Goal: Task Accomplishment & Management: Complete application form

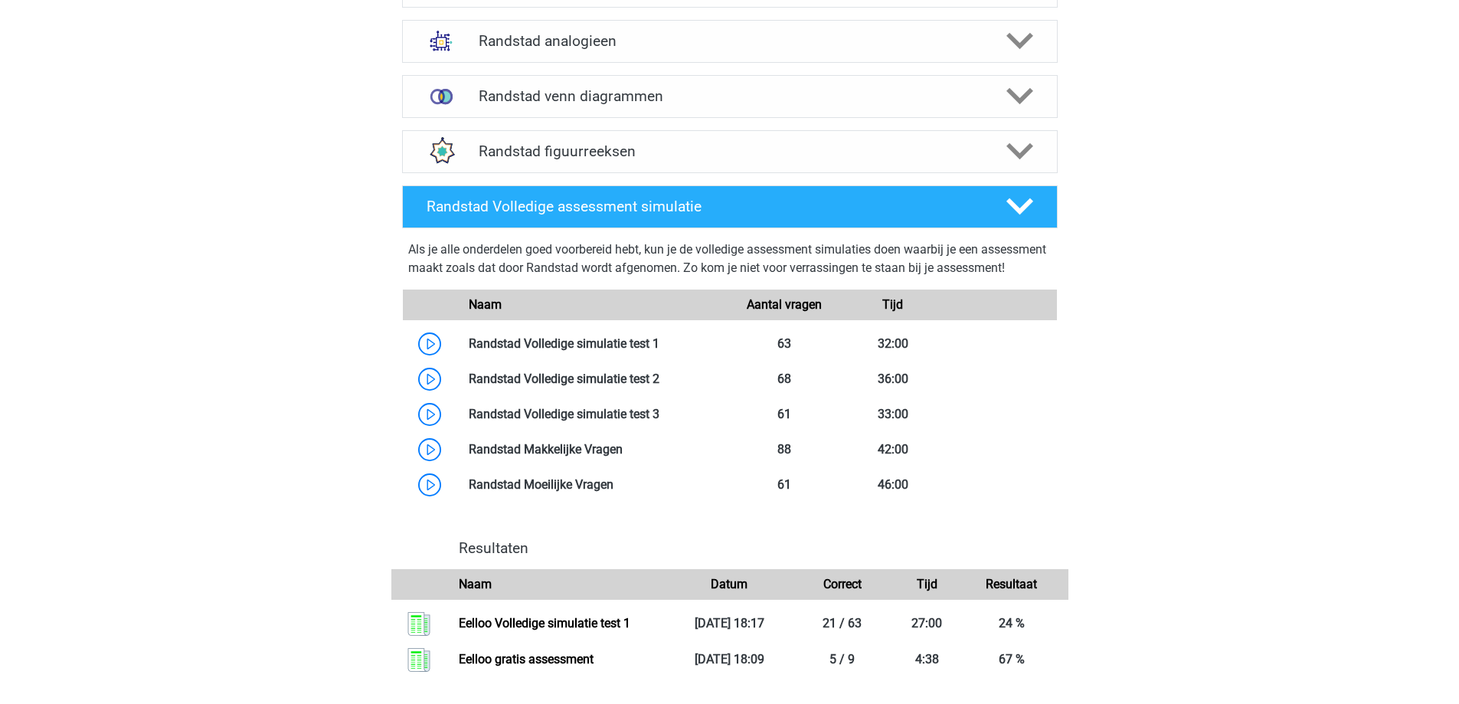
scroll to position [1379, 0]
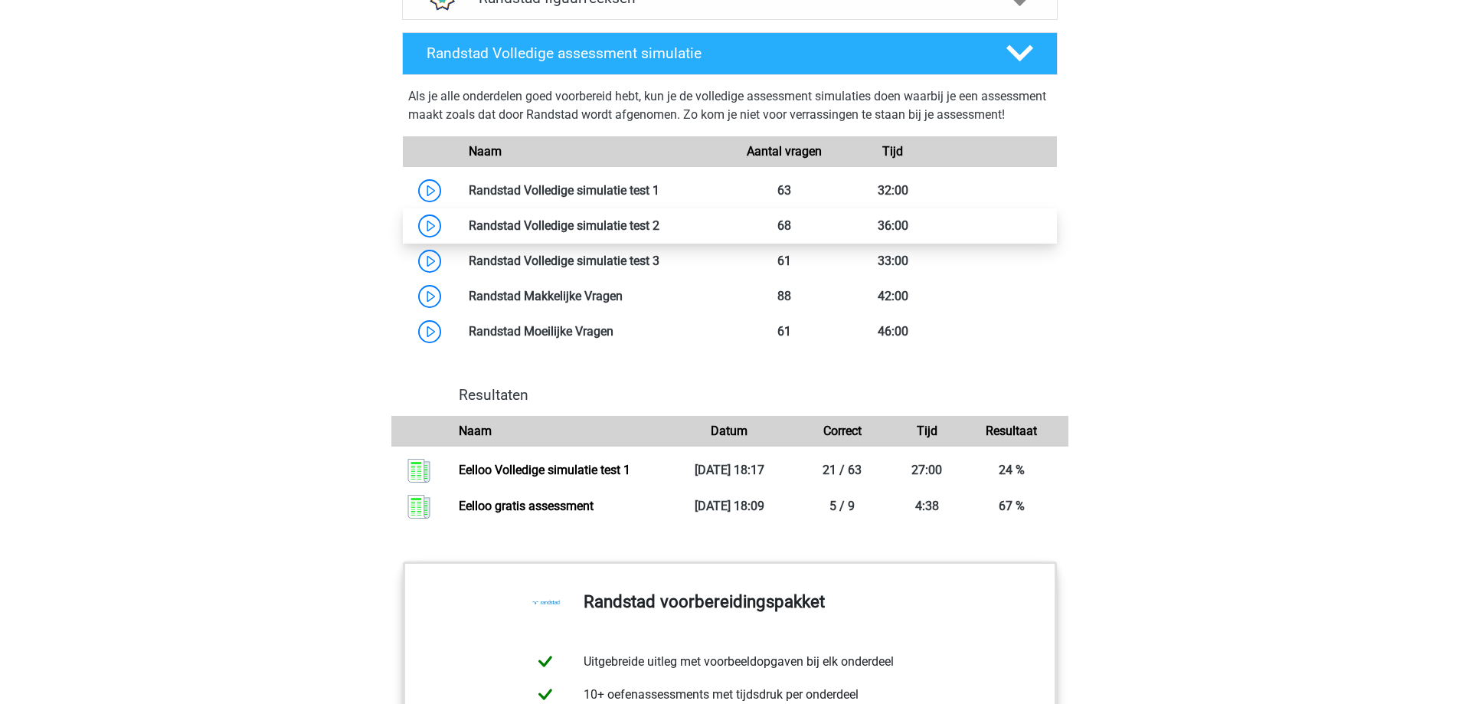
click at [660, 233] on link at bounding box center [660, 225] width 0 height 15
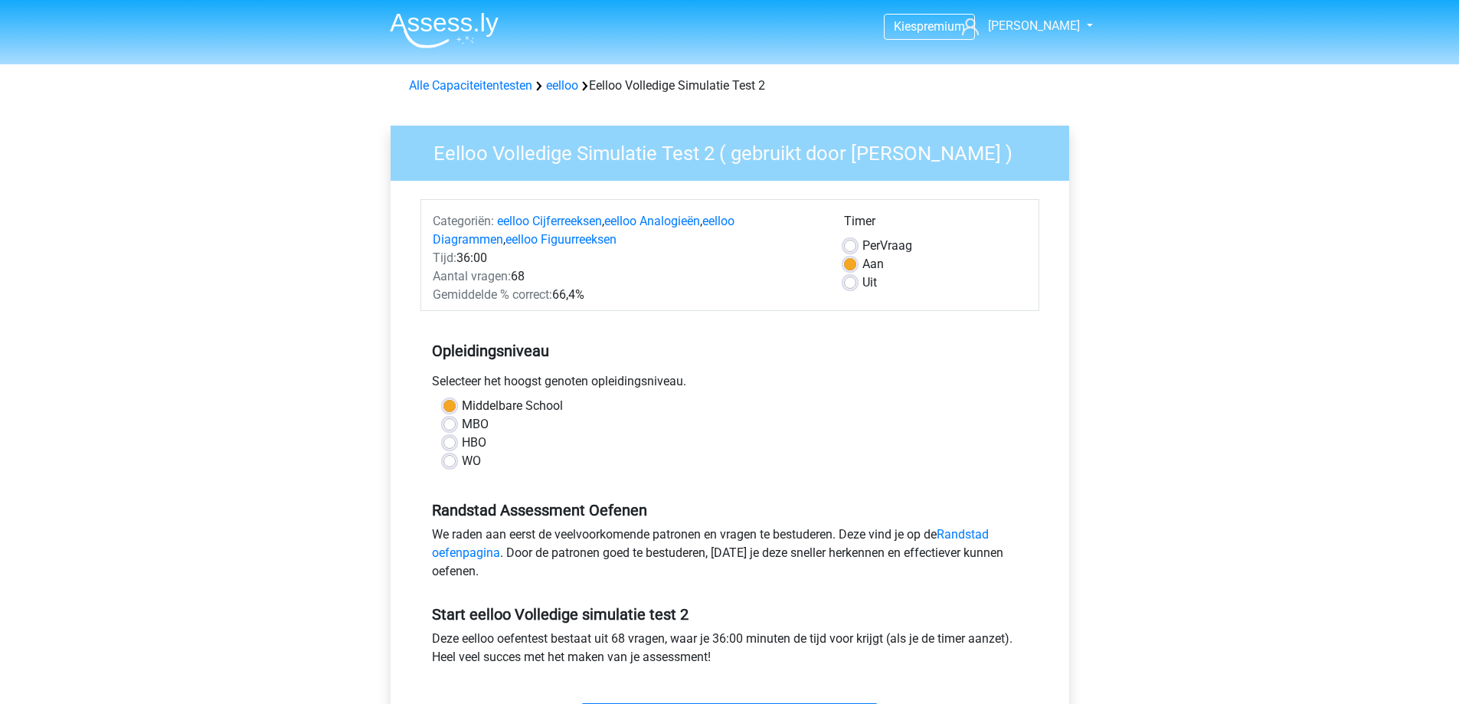
scroll to position [383, 0]
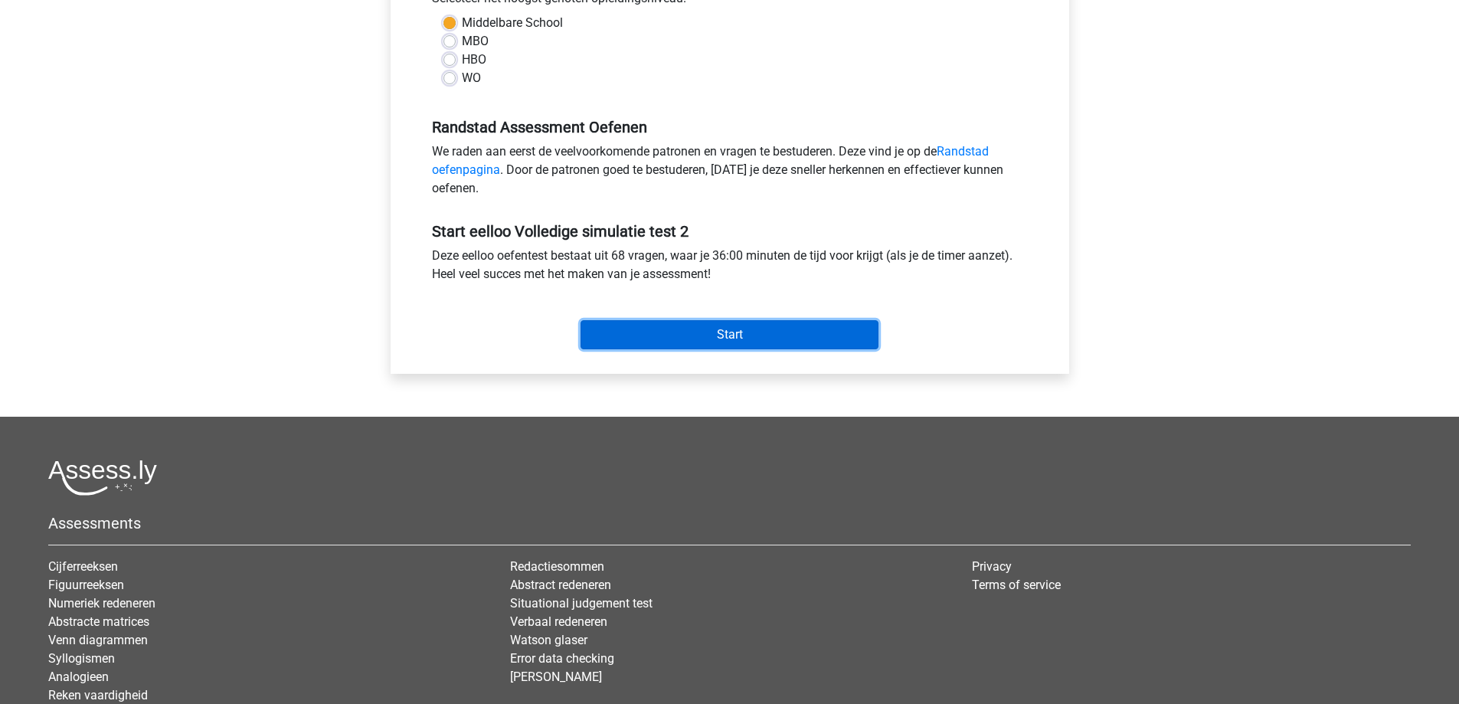
click at [713, 331] on input "Start" at bounding box center [730, 334] width 298 height 29
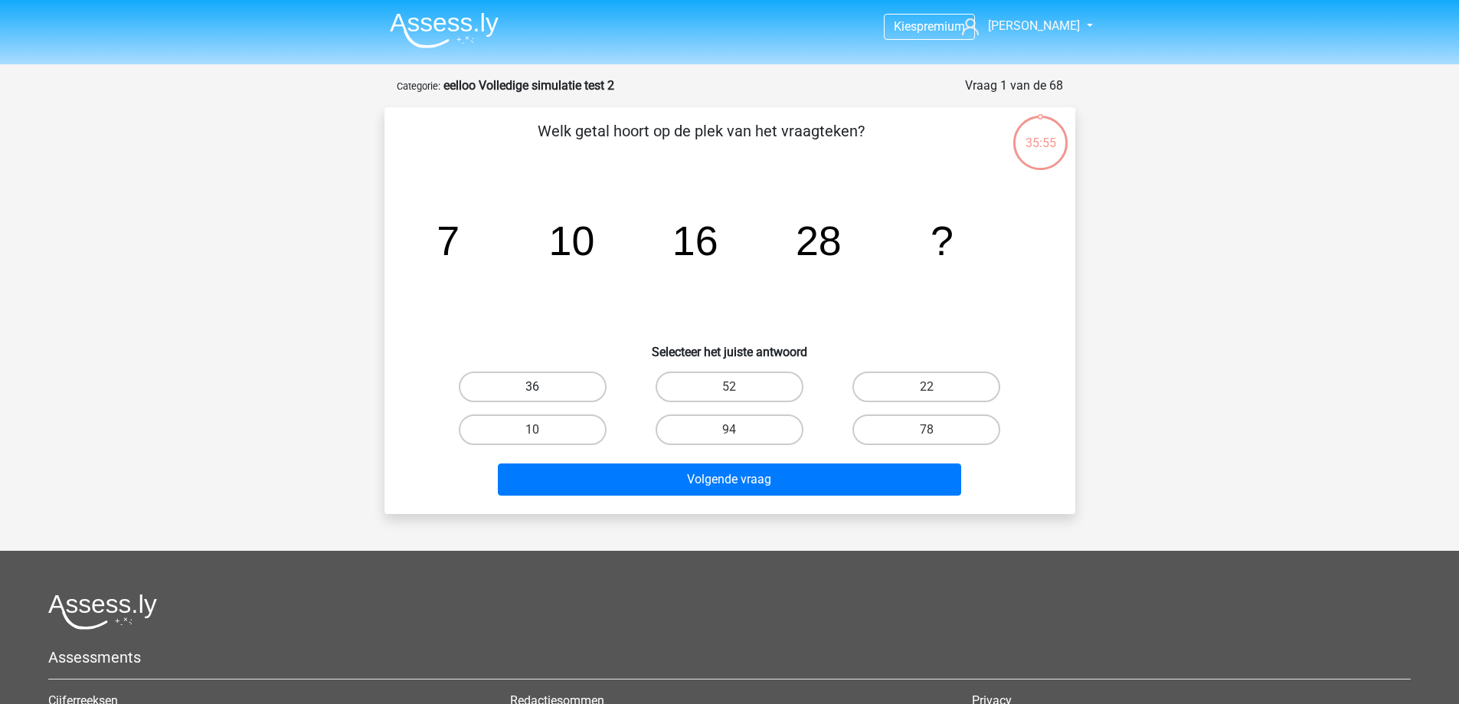
click at [561, 391] on label "36" at bounding box center [533, 387] width 148 height 31
click at [542, 391] on input "36" at bounding box center [537, 392] width 10 height 10
radio input "true"
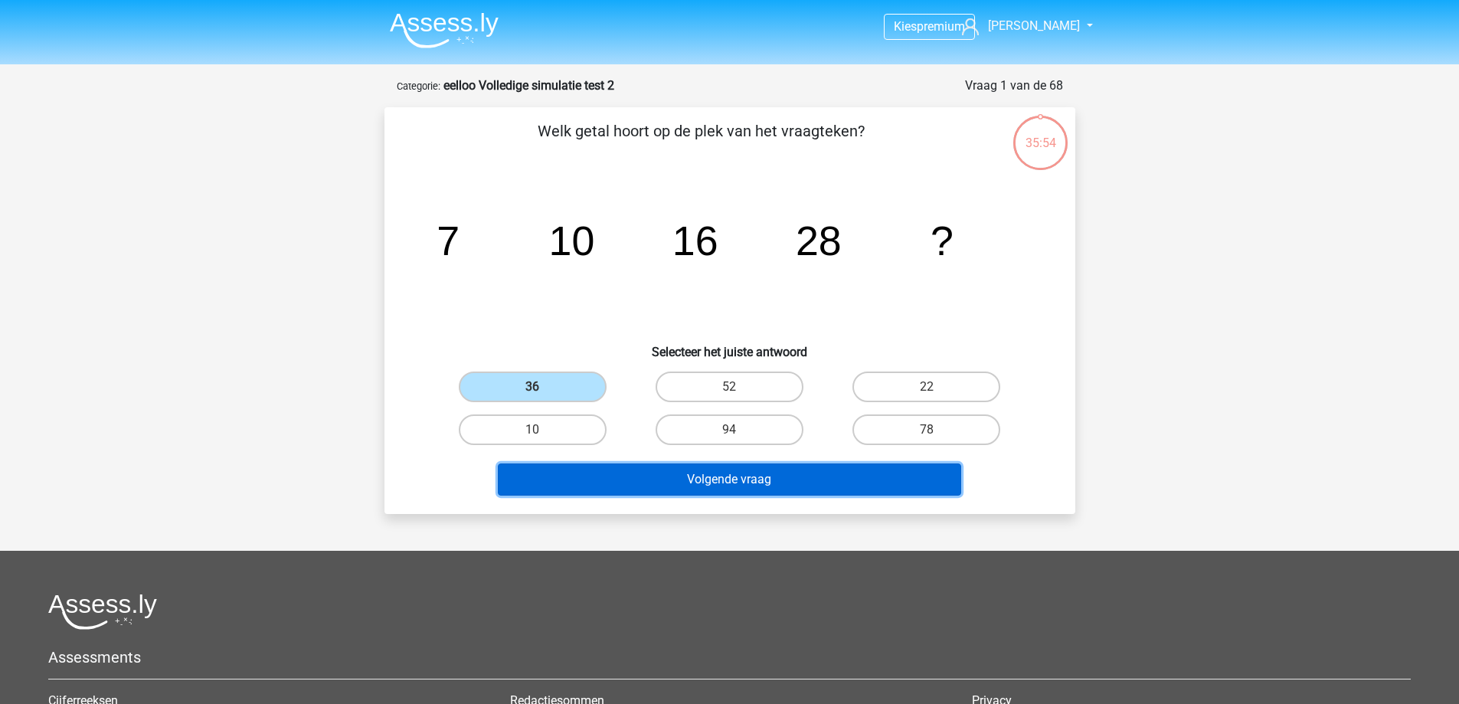
click at [659, 492] on button "Volgende vraag" at bounding box center [730, 480] width 464 height 32
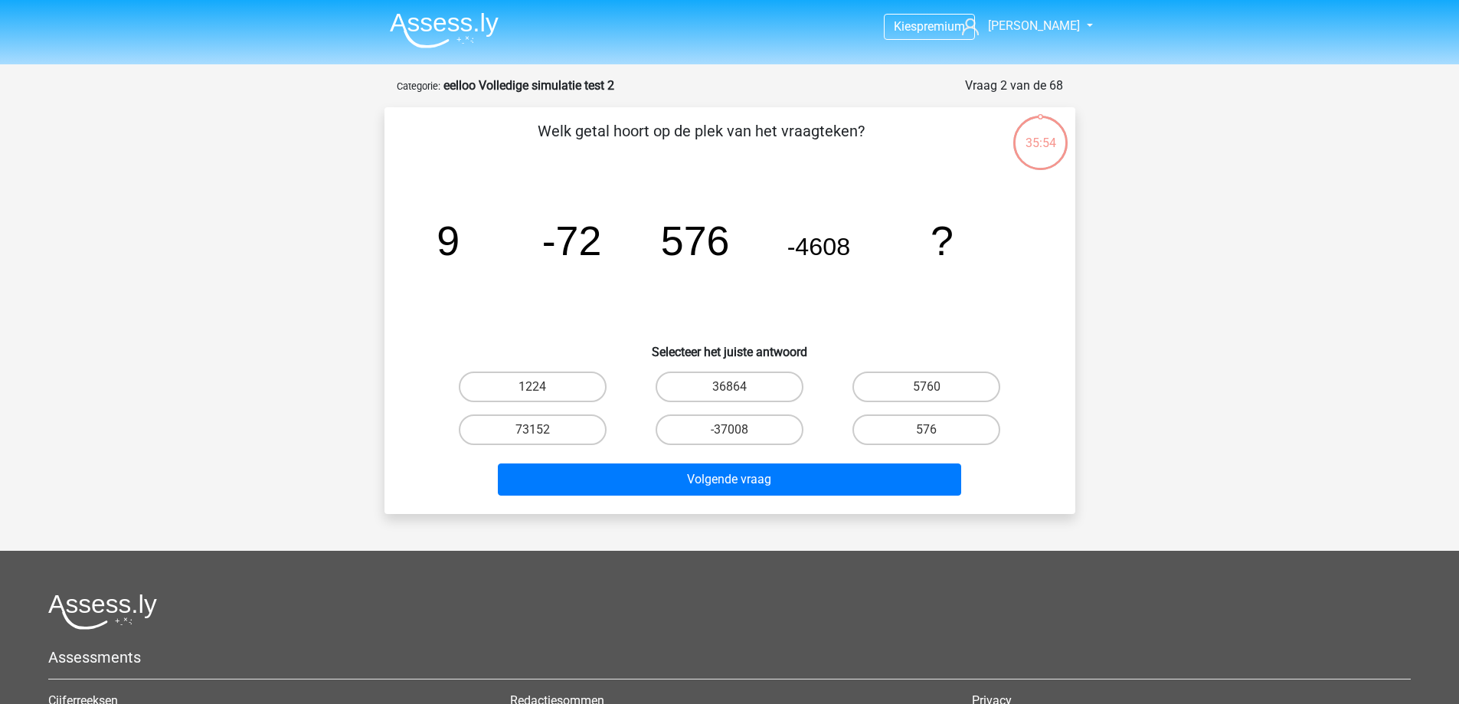
scroll to position [77, 0]
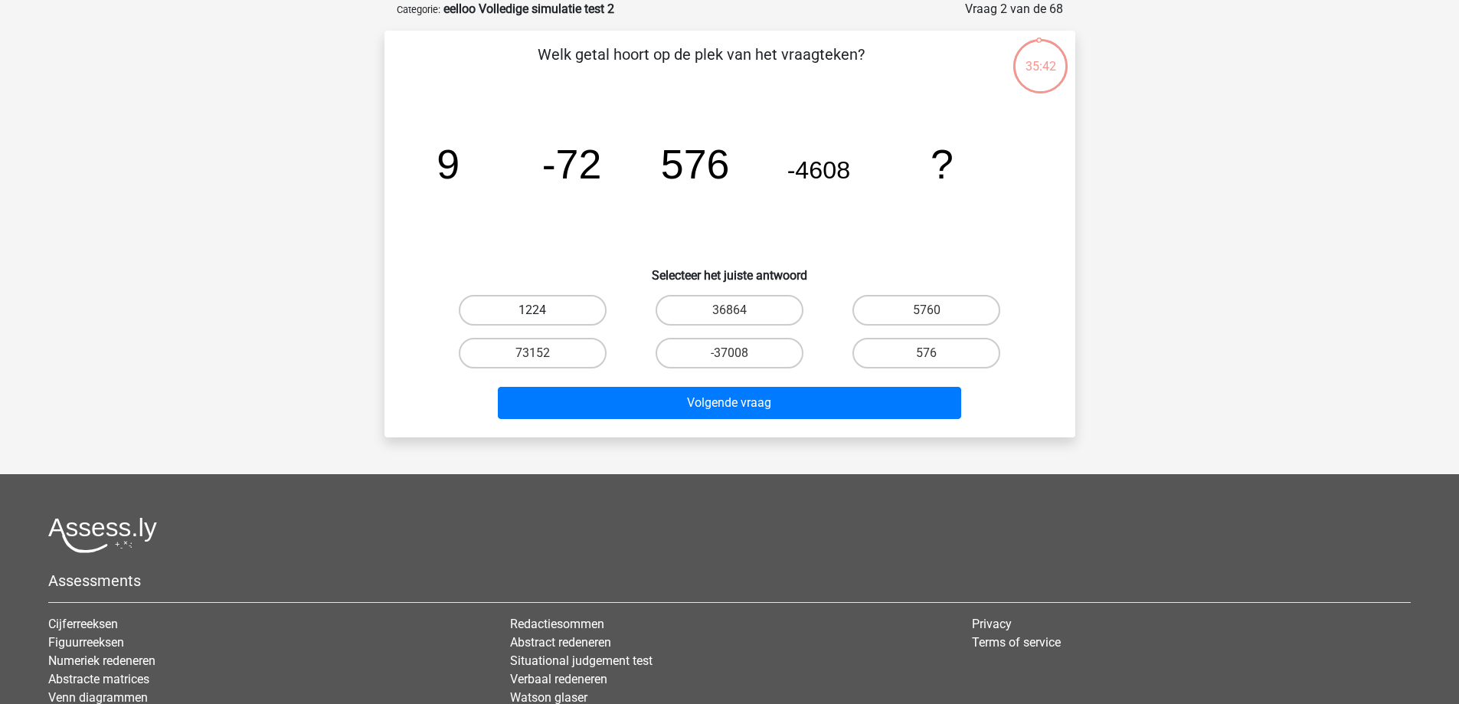
click at [586, 314] on label "1224" at bounding box center [533, 310] width 148 height 31
click at [542, 314] on input "1224" at bounding box center [537, 315] width 10 height 10
radio input "true"
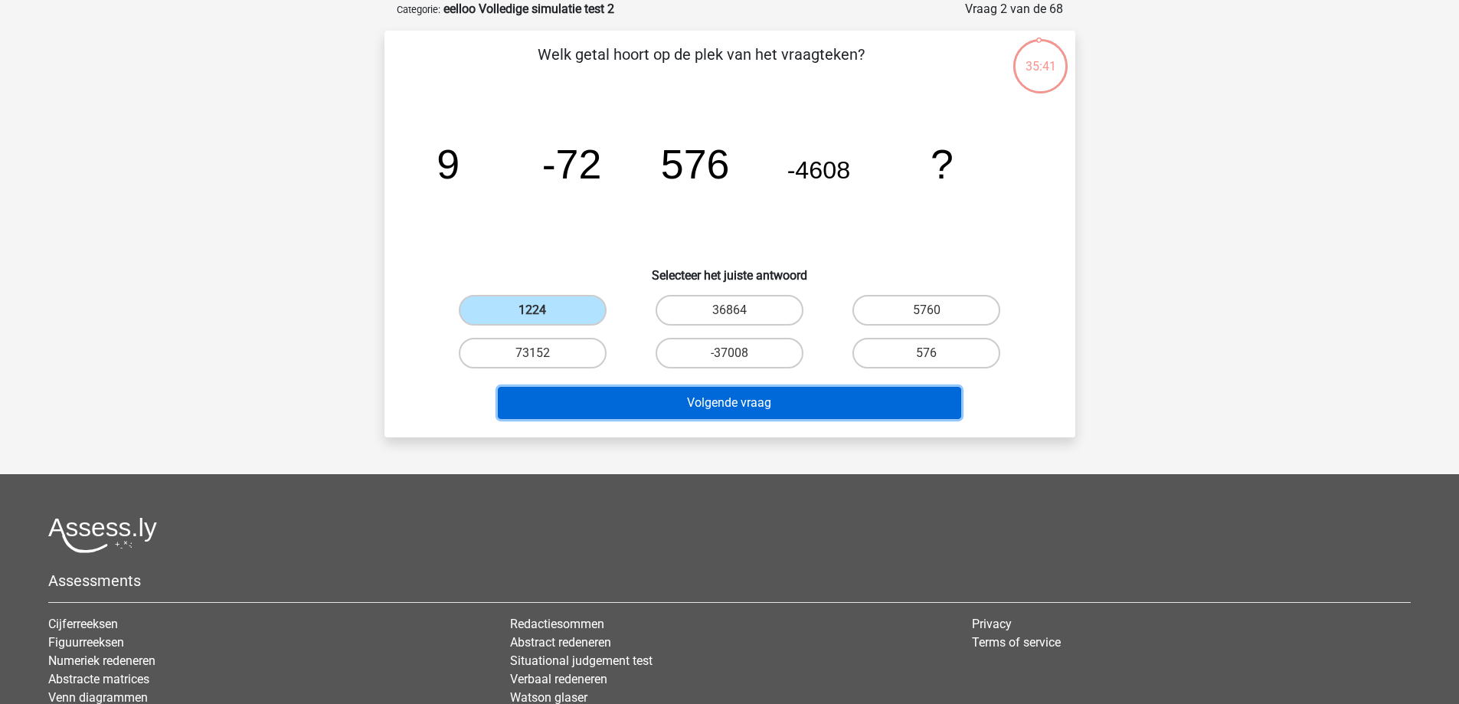
click at [654, 401] on button "Volgende vraag" at bounding box center [730, 403] width 464 height 32
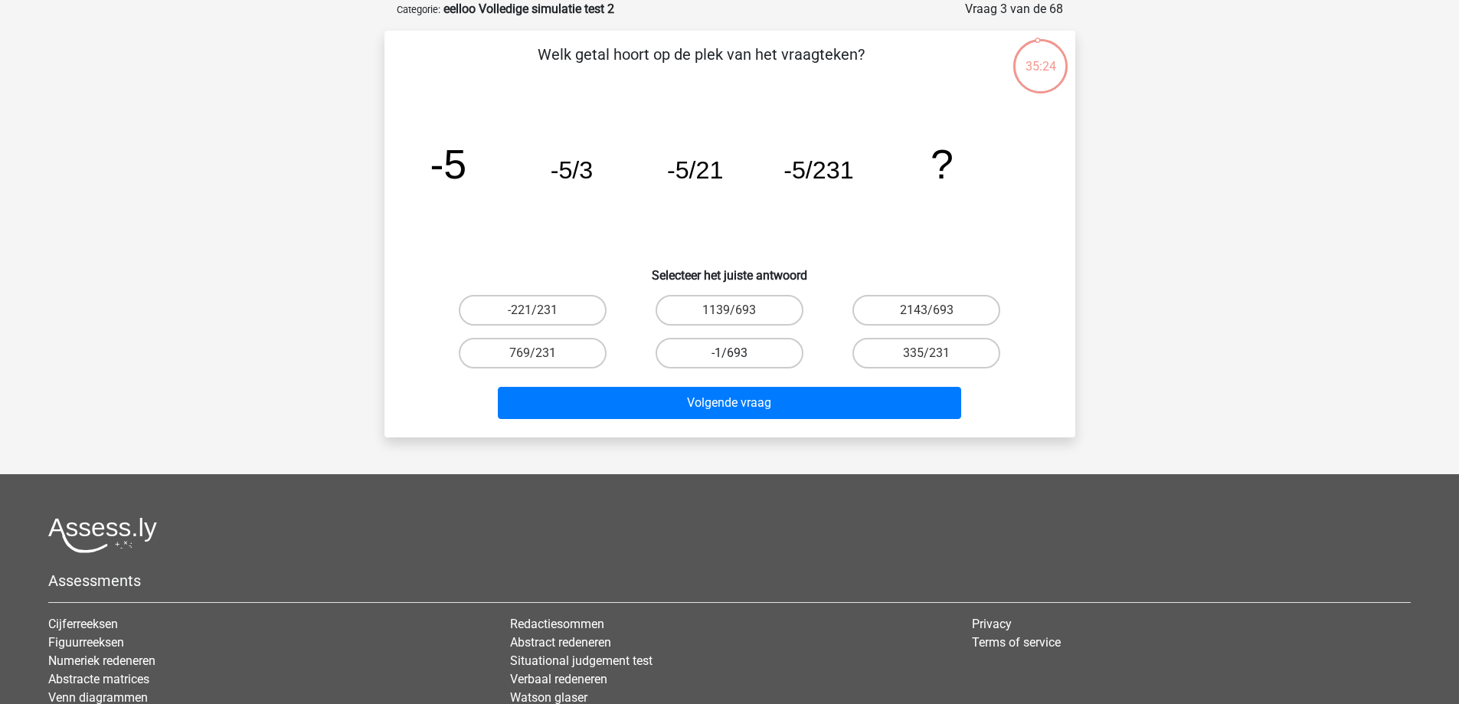
click at [680, 347] on label "-1/693" at bounding box center [730, 353] width 148 height 31
click at [729, 353] on input "-1/693" at bounding box center [734, 358] width 10 height 10
radio input "true"
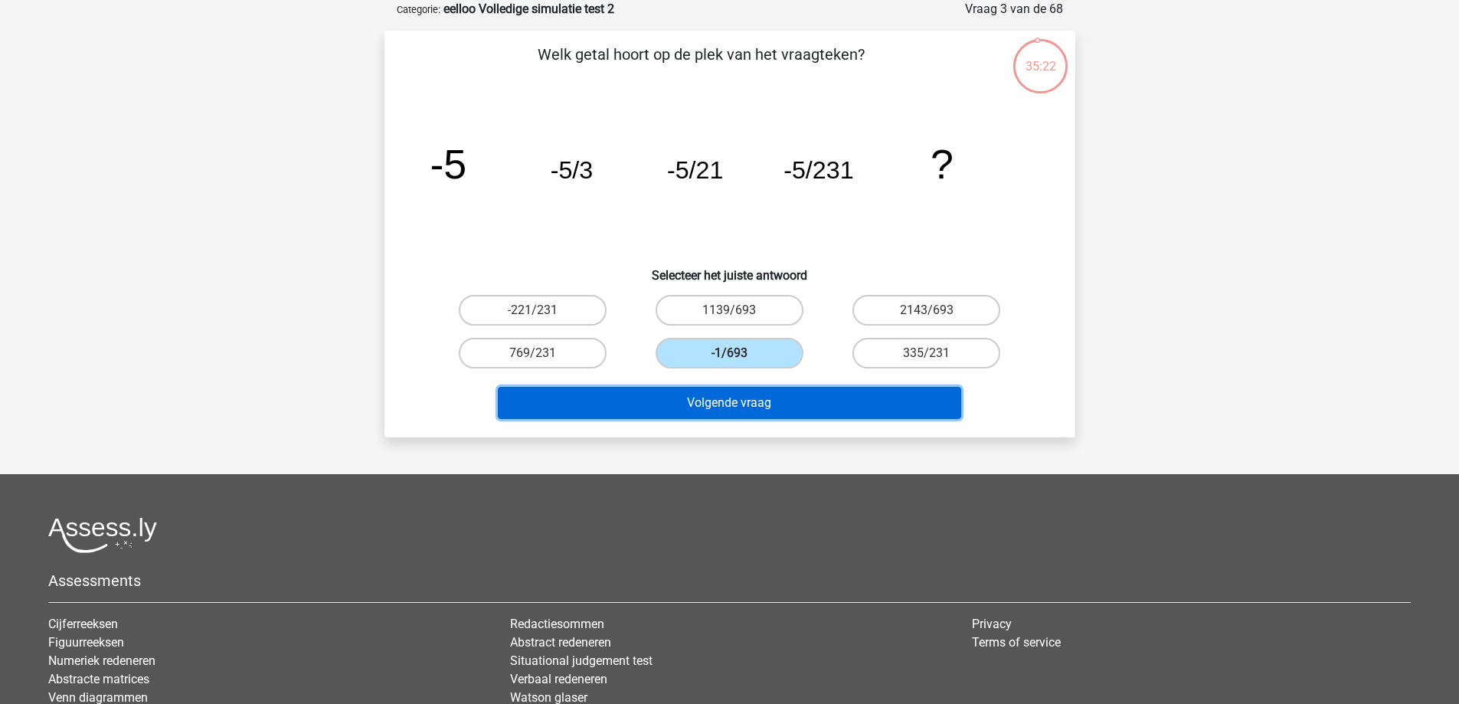
click at [673, 395] on button "Volgende vraag" at bounding box center [730, 403] width 464 height 32
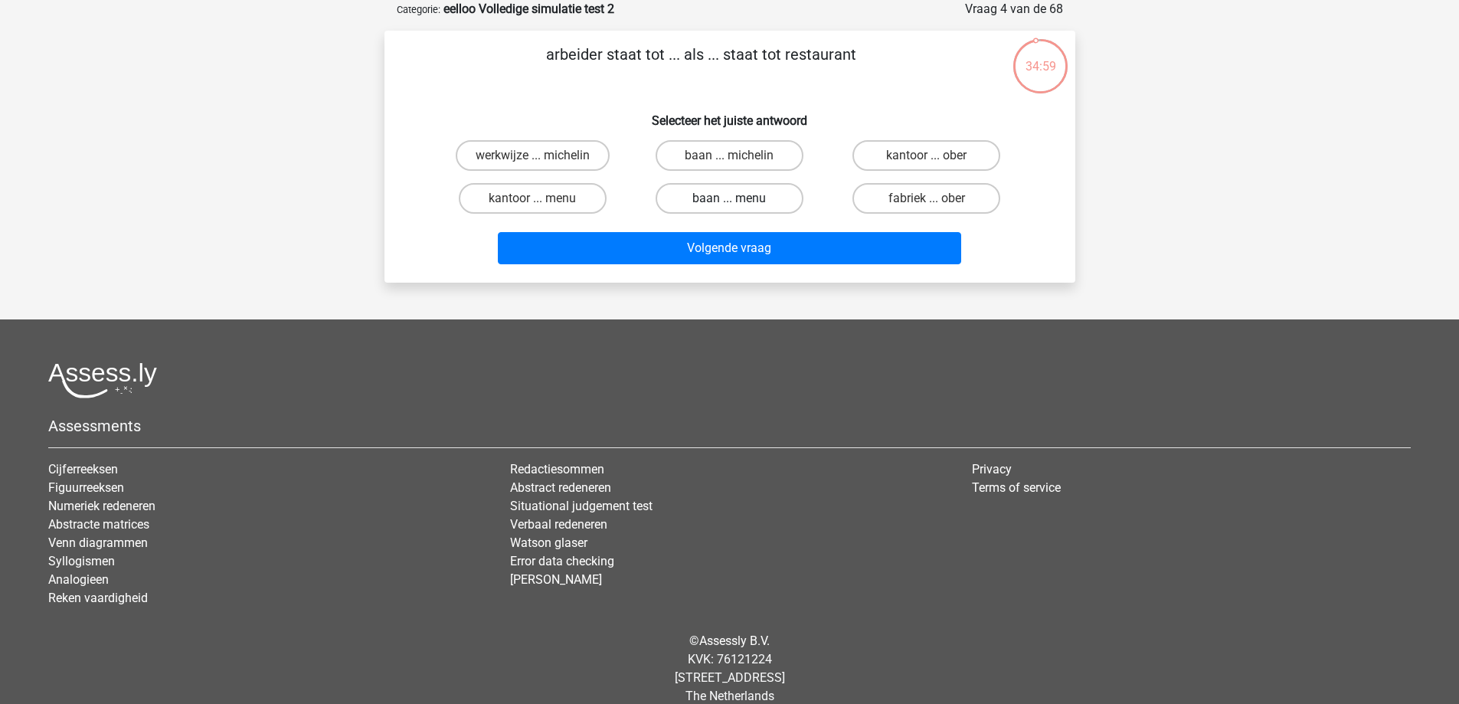
click at [762, 188] on label "baan ... menu" at bounding box center [730, 198] width 148 height 31
click at [739, 198] on input "baan ... menu" at bounding box center [734, 203] width 10 height 10
radio input "true"
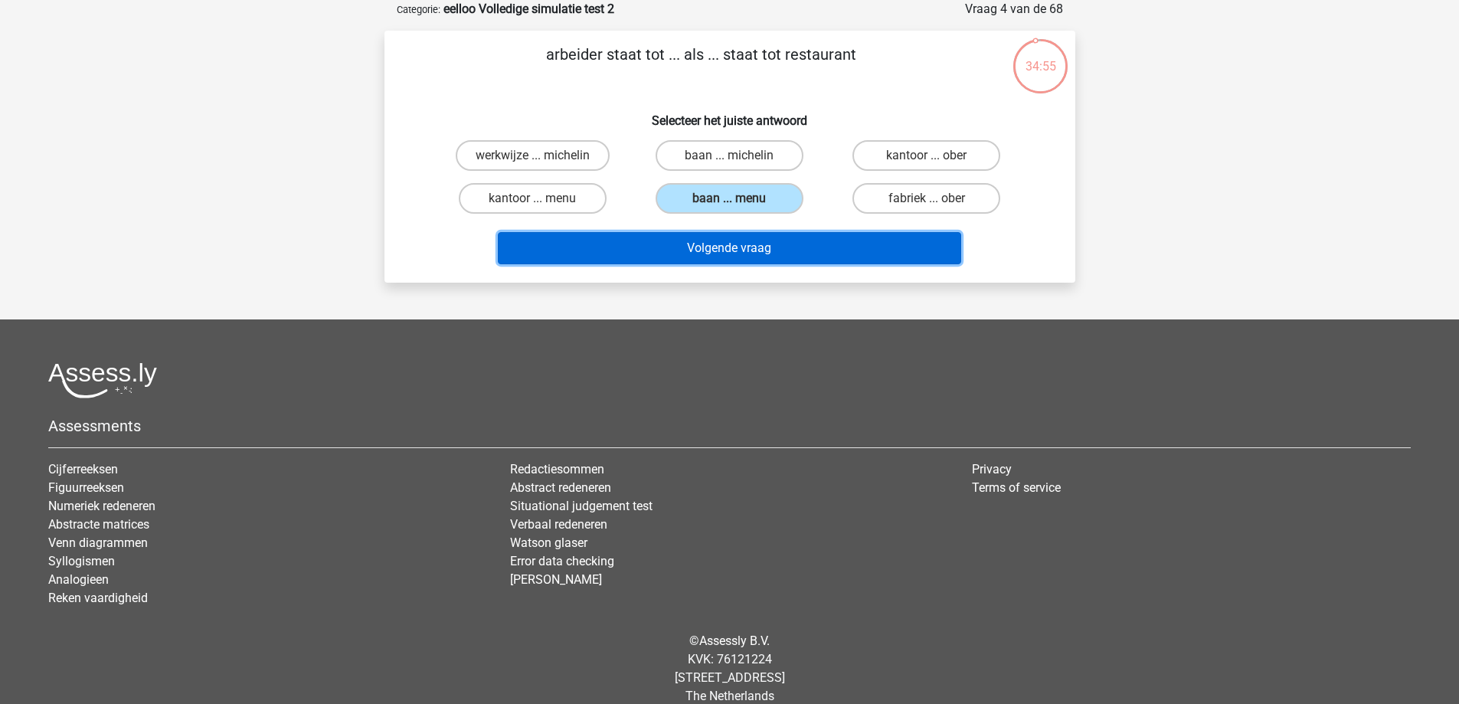
click at [754, 242] on button "Volgende vraag" at bounding box center [730, 248] width 464 height 32
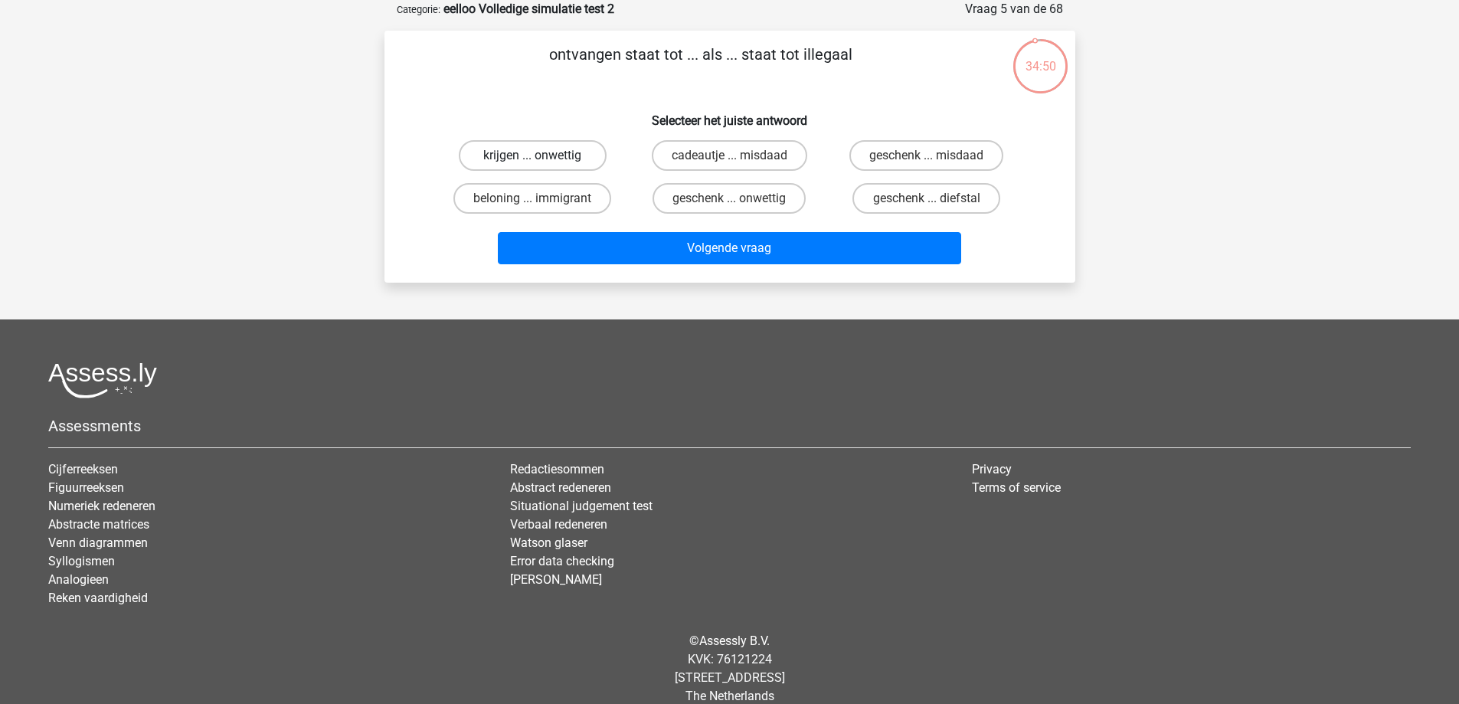
click at [499, 159] on label "krijgen ... onwettig" at bounding box center [533, 155] width 148 height 31
click at [532, 159] on input "krijgen ... onwettig" at bounding box center [537, 161] width 10 height 10
radio input "true"
click at [610, 231] on div "Volgende vraag" at bounding box center [730, 245] width 642 height 51
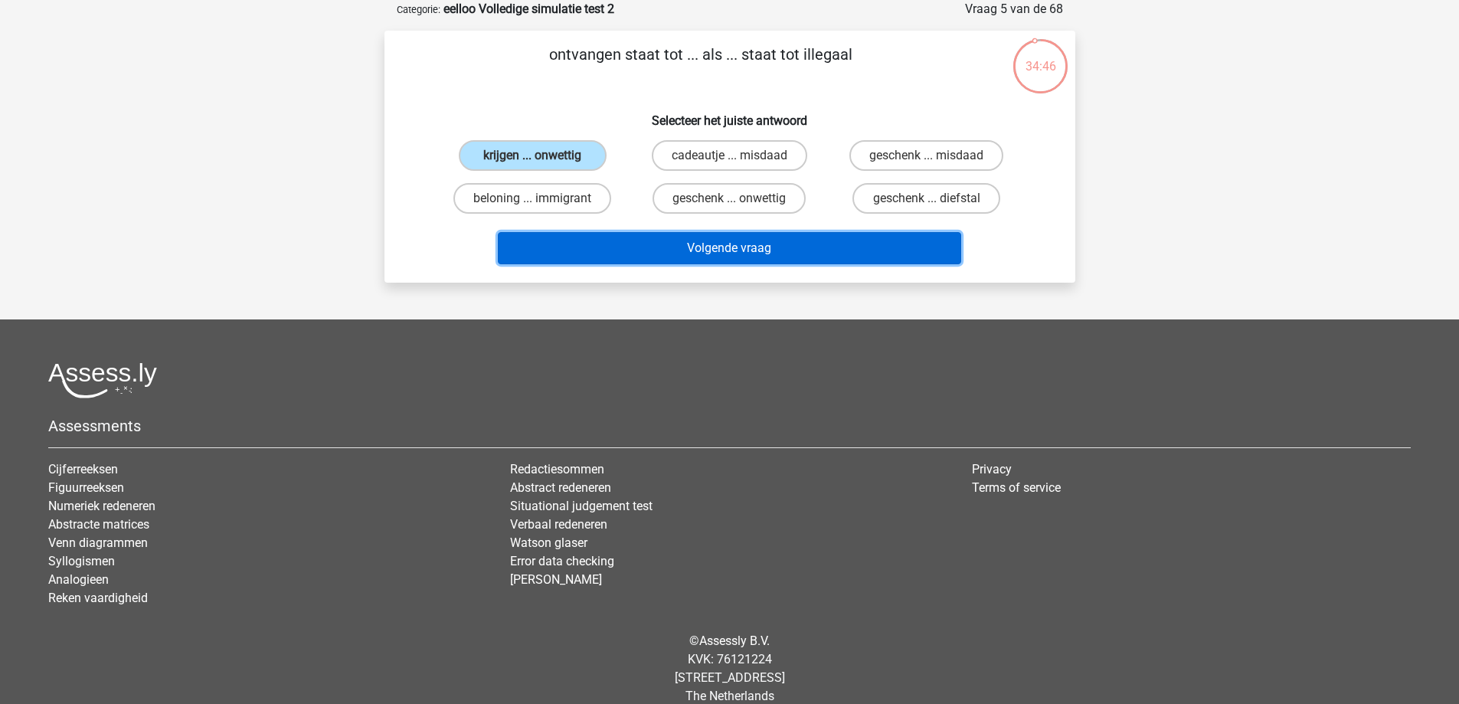
click at [612, 243] on button "Volgende vraag" at bounding box center [730, 248] width 464 height 32
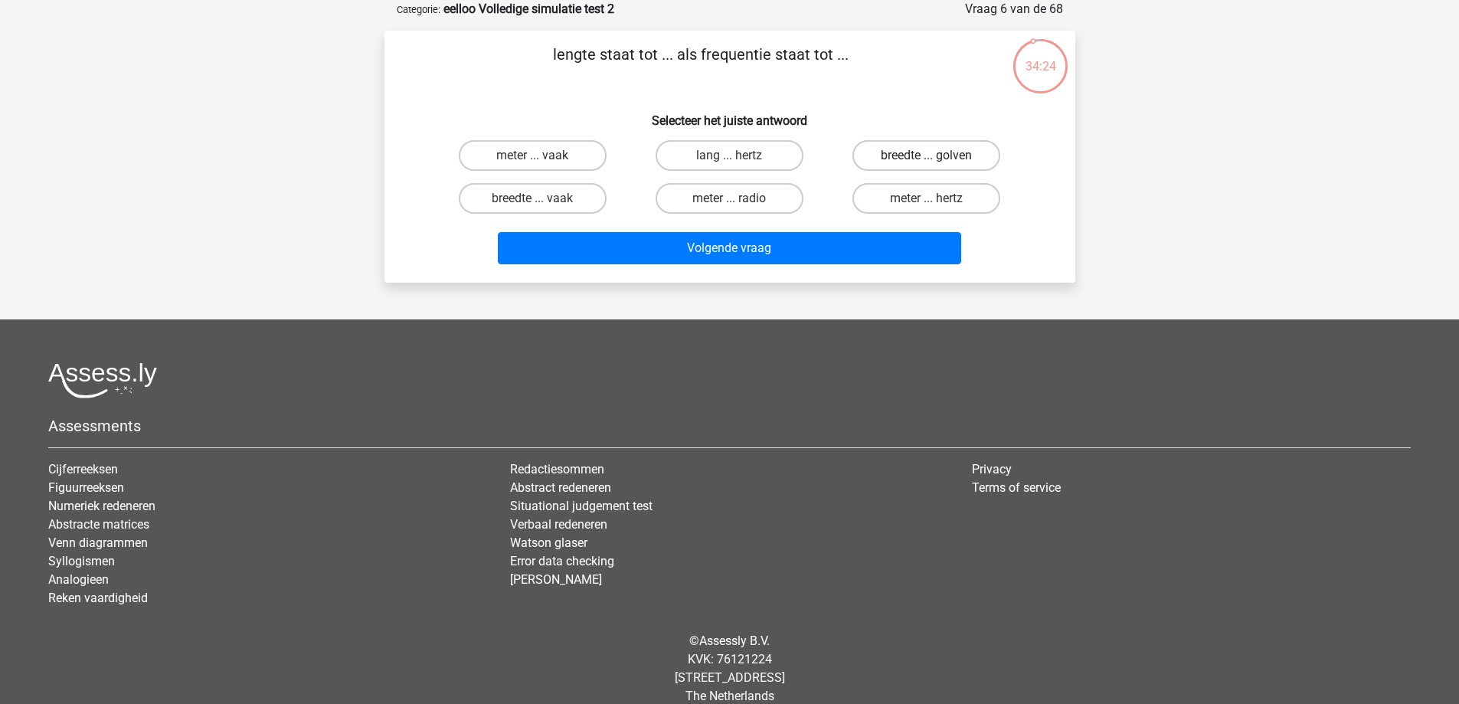
click at [887, 154] on label "breedte ... golven" at bounding box center [927, 155] width 148 height 31
click at [927, 156] on input "breedte ... golven" at bounding box center [932, 161] width 10 height 10
radio input "true"
click at [578, 152] on label "meter ... vaak" at bounding box center [533, 155] width 148 height 31
click at [542, 156] on input "meter ... vaak" at bounding box center [537, 161] width 10 height 10
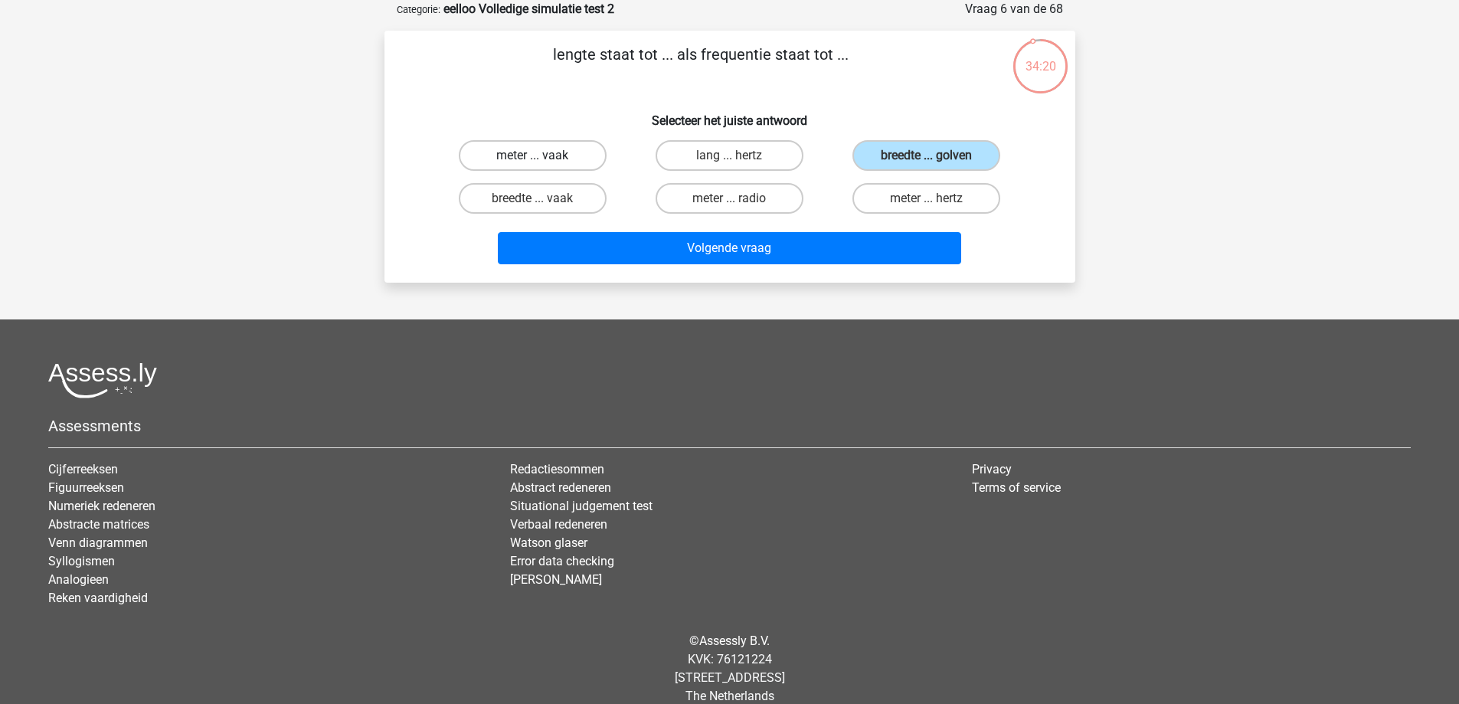
radio input "true"
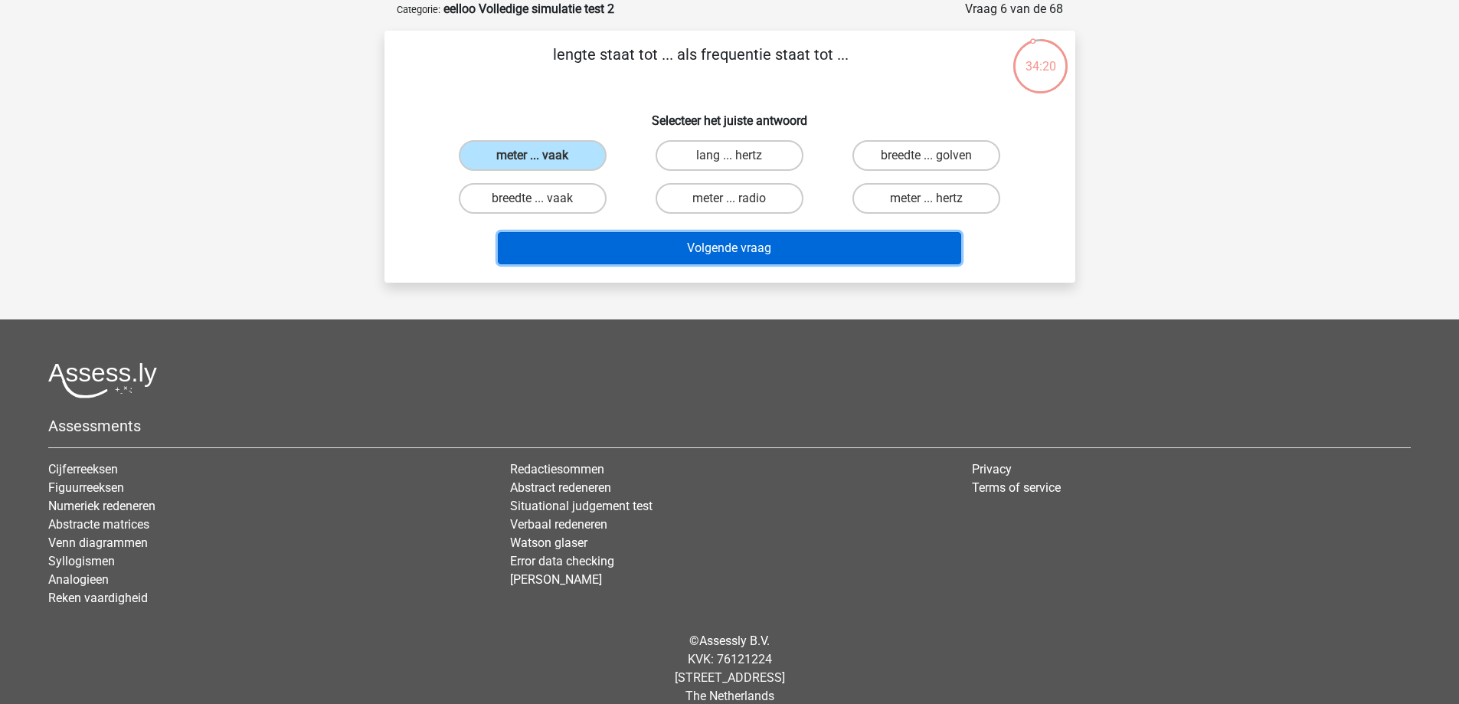
click at [568, 244] on button "Volgende vraag" at bounding box center [730, 248] width 464 height 32
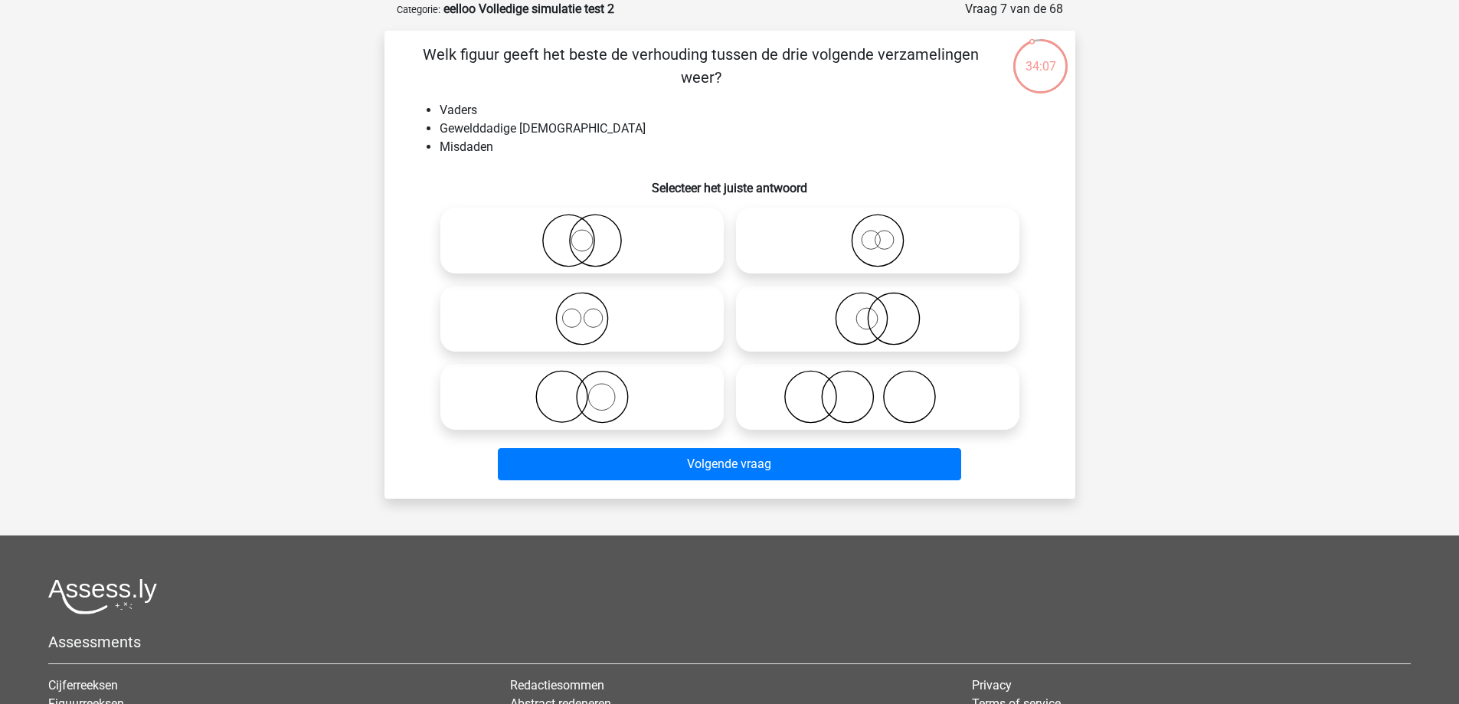
click at [825, 387] on icon at bounding box center [877, 397] width 271 height 54
click at [878, 387] on input "radio" at bounding box center [883, 384] width 10 height 10
radio input "true"
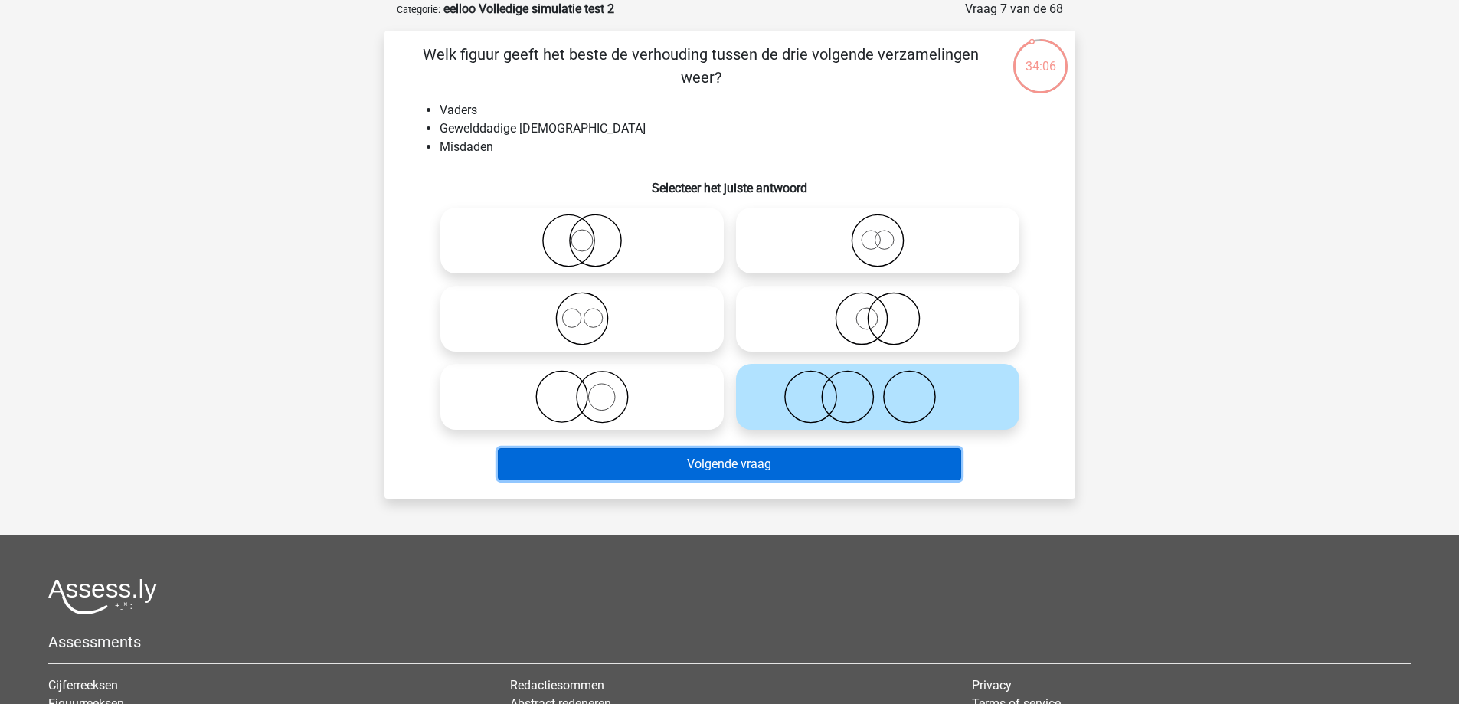
click at [663, 467] on button "Volgende vraag" at bounding box center [730, 464] width 464 height 32
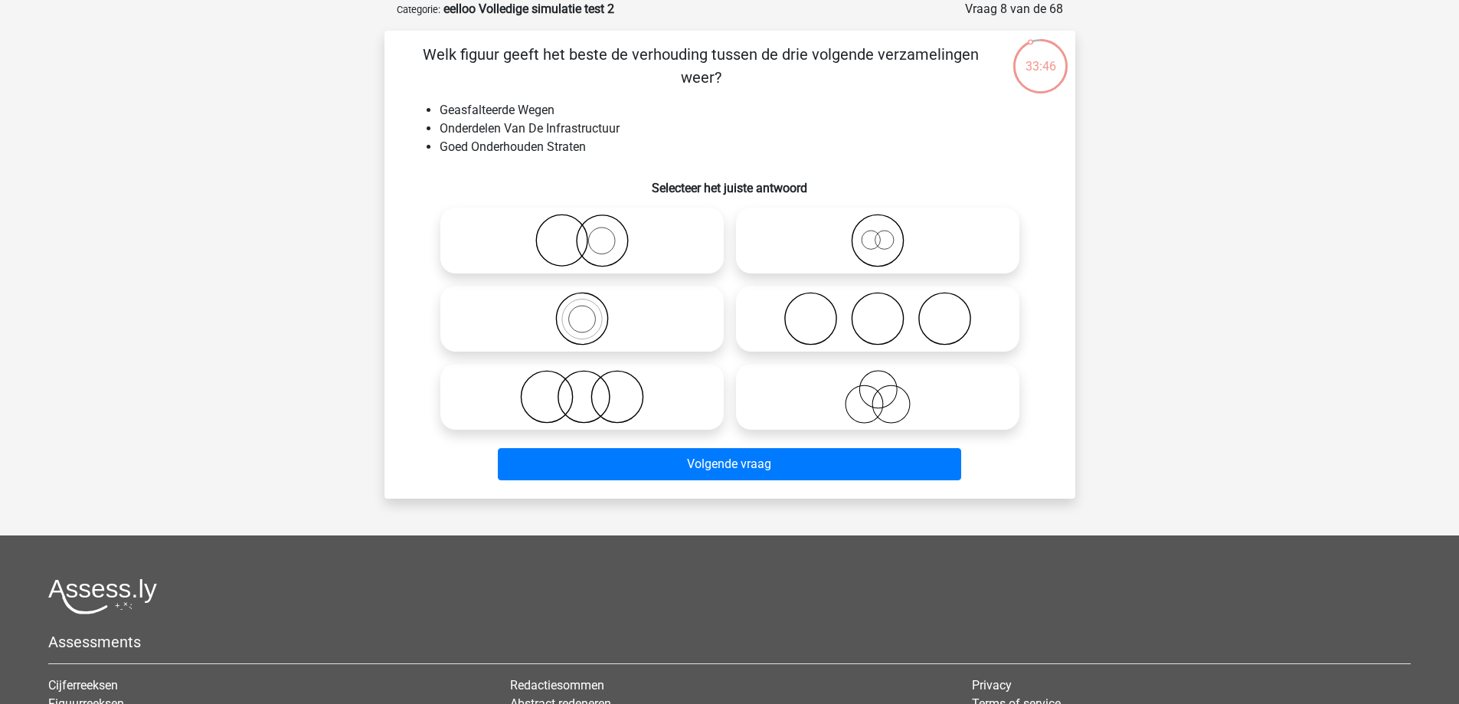
click at [576, 249] on icon at bounding box center [582, 241] width 271 height 54
click at [582, 233] on input "radio" at bounding box center [587, 228] width 10 height 10
radio input "true"
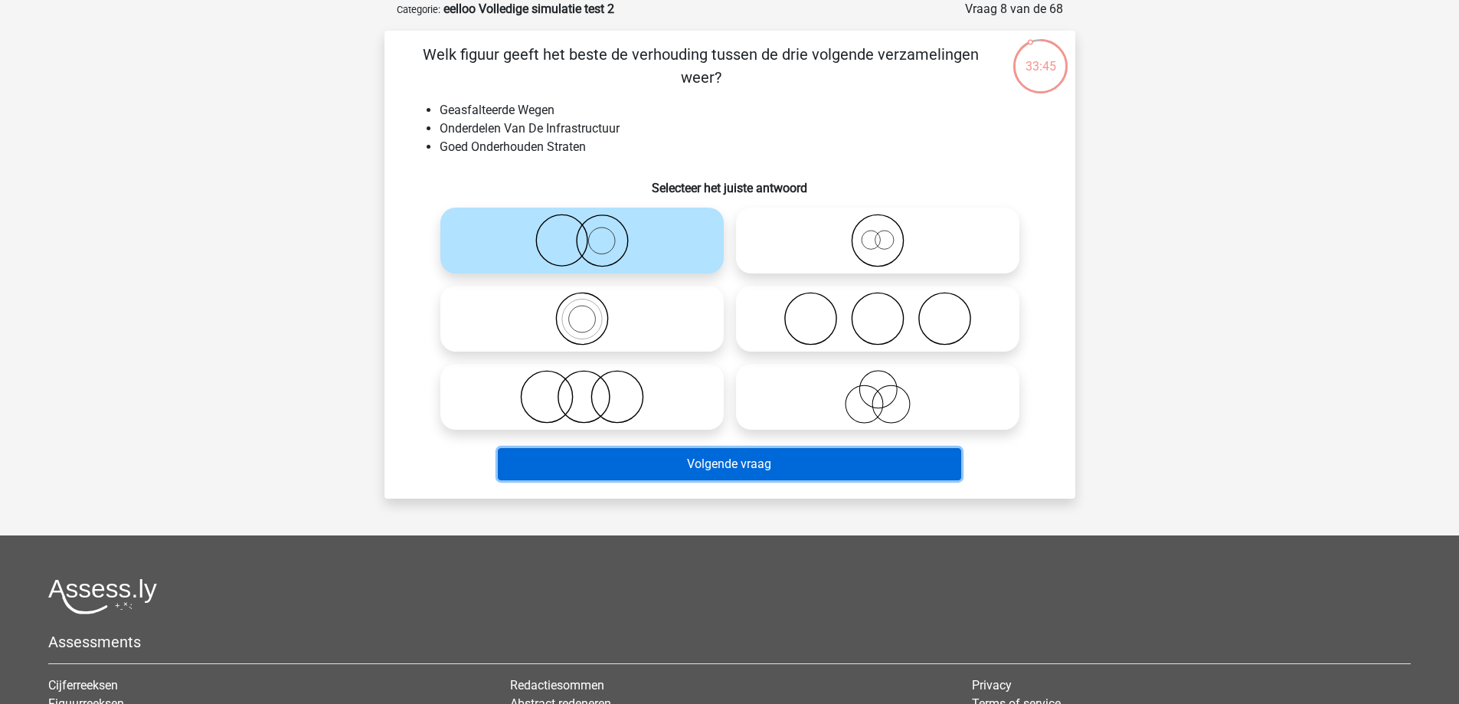
click at [652, 463] on button "Volgende vraag" at bounding box center [730, 464] width 464 height 32
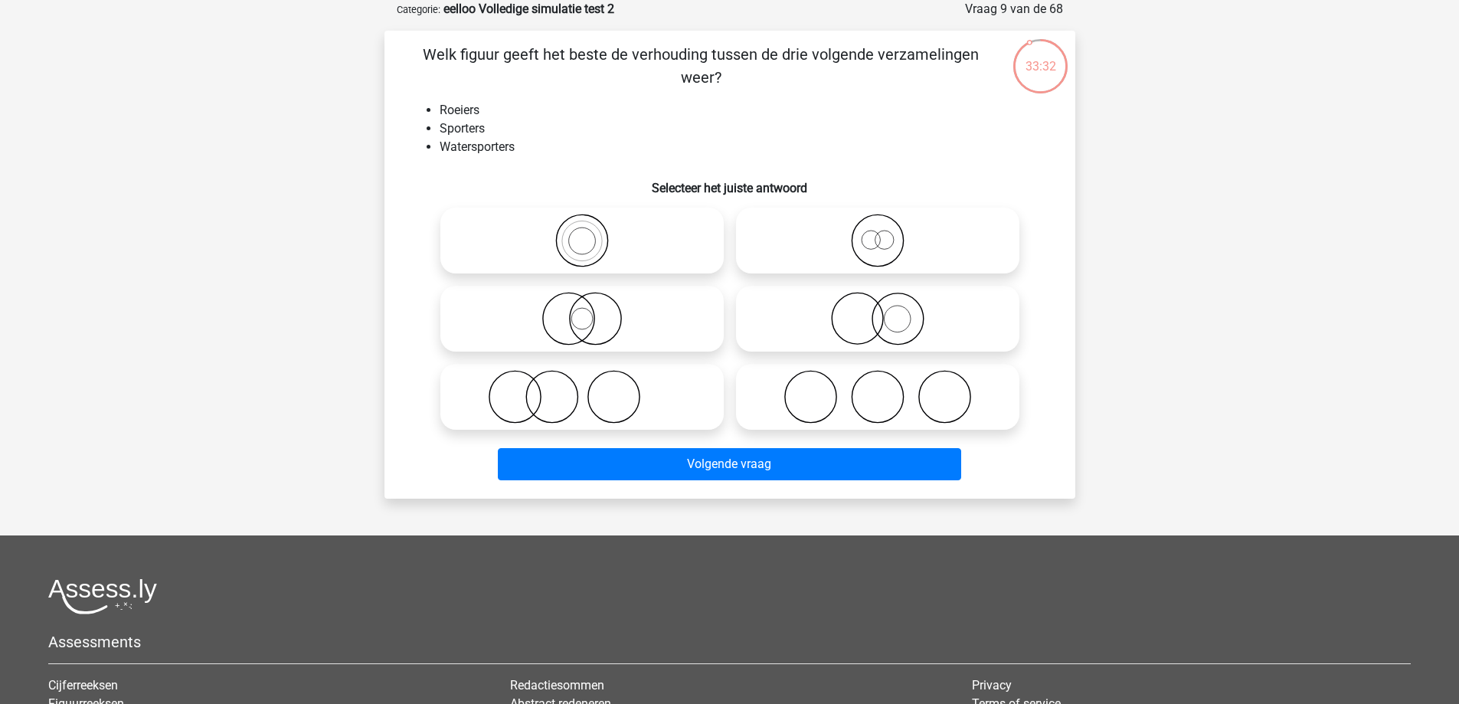
click at [578, 247] on icon at bounding box center [582, 241] width 271 height 54
click at [582, 233] on input "radio" at bounding box center [587, 228] width 10 height 10
radio input "true"
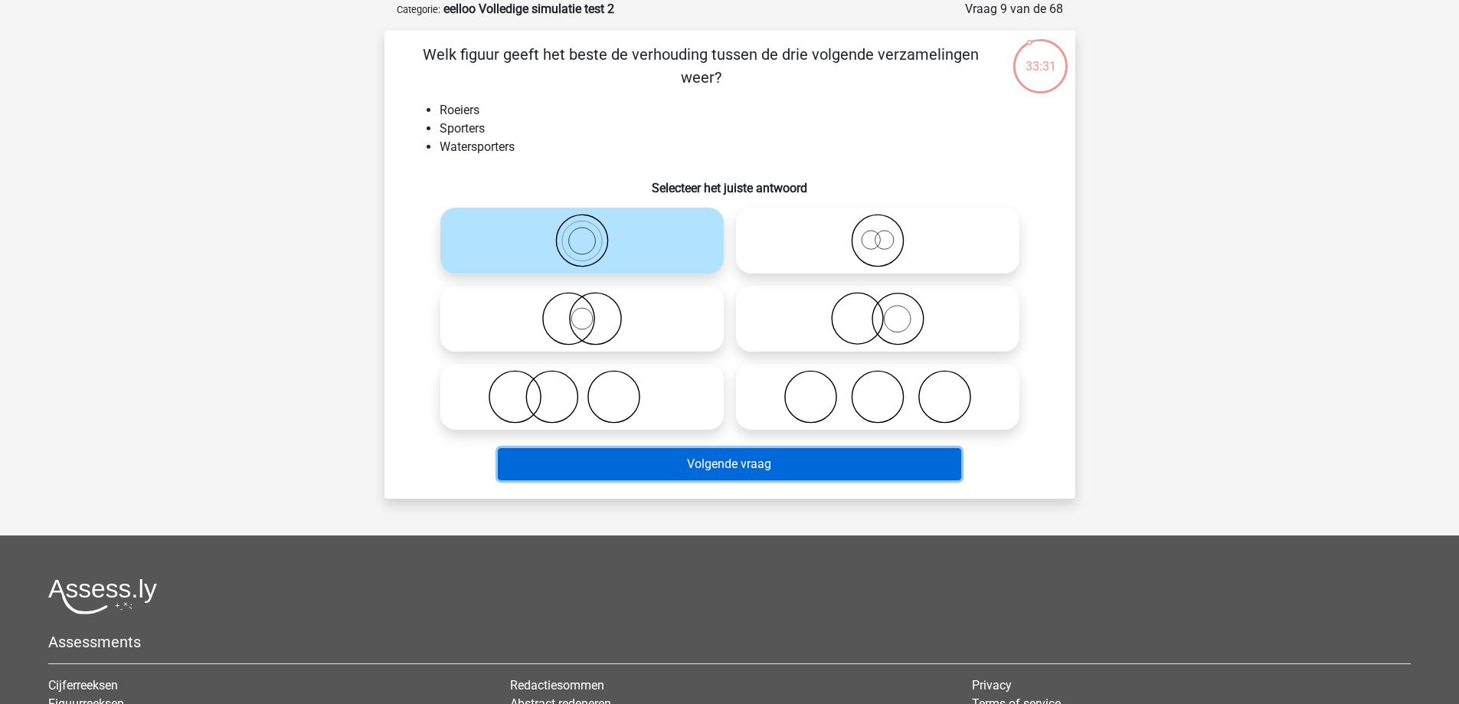
click at [592, 467] on button "Volgende vraag" at bounding box center [730, 464] width 464 height 32
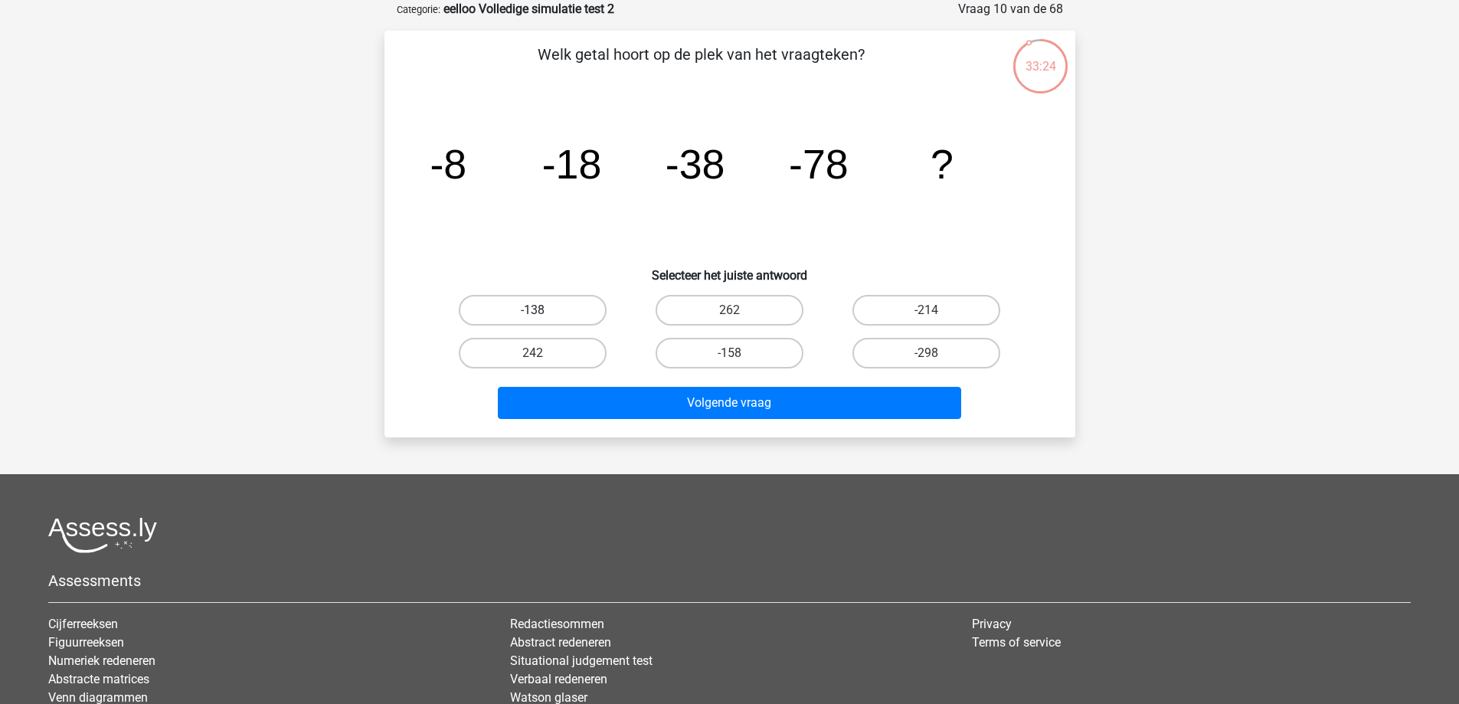
click at [568, 310] on label "-138" at bounding box center [533, 310] width 148 height 31
click at [542, 310] on input "-138" at bounding box center [537, 315] width 10 height 10
radio input "true"
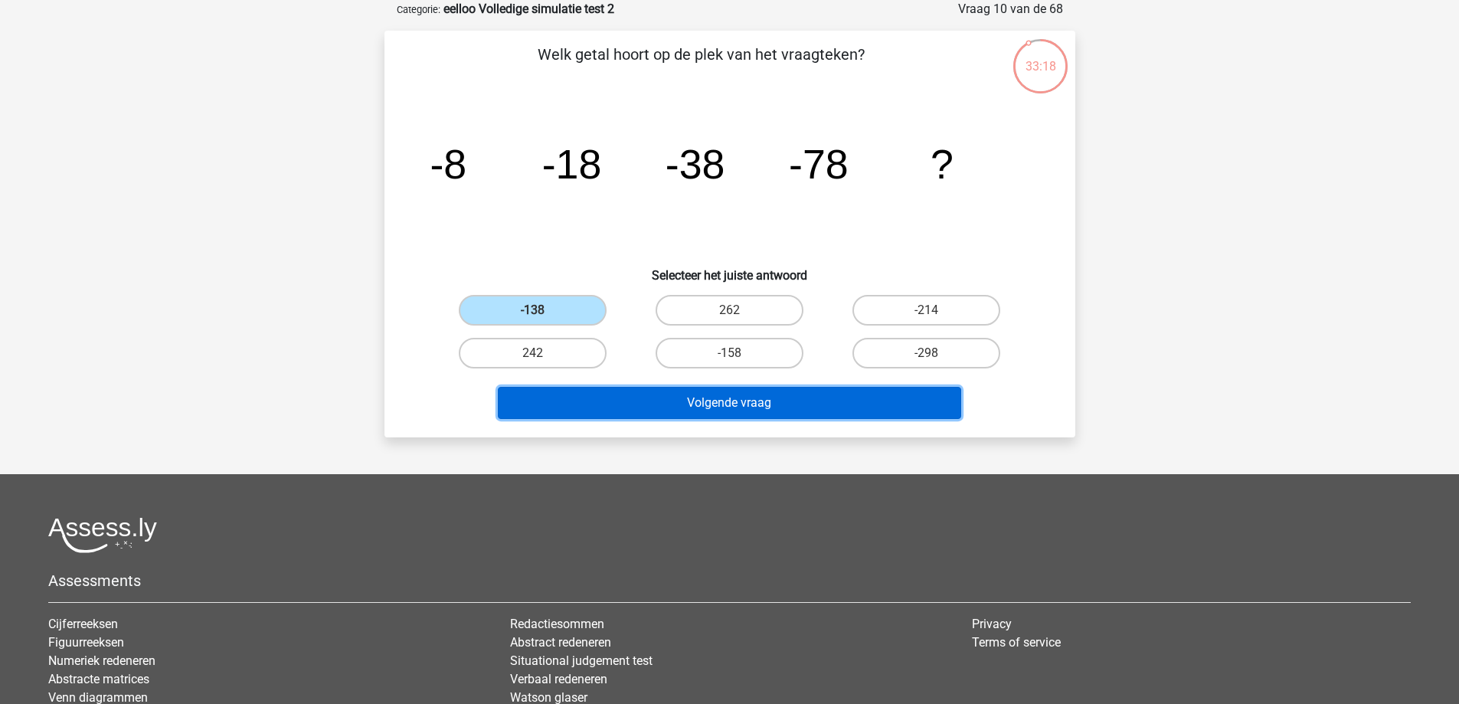
click at [639, 403] on button "Volgende vraag" at bounding box center [730, 403] width 464 height 32
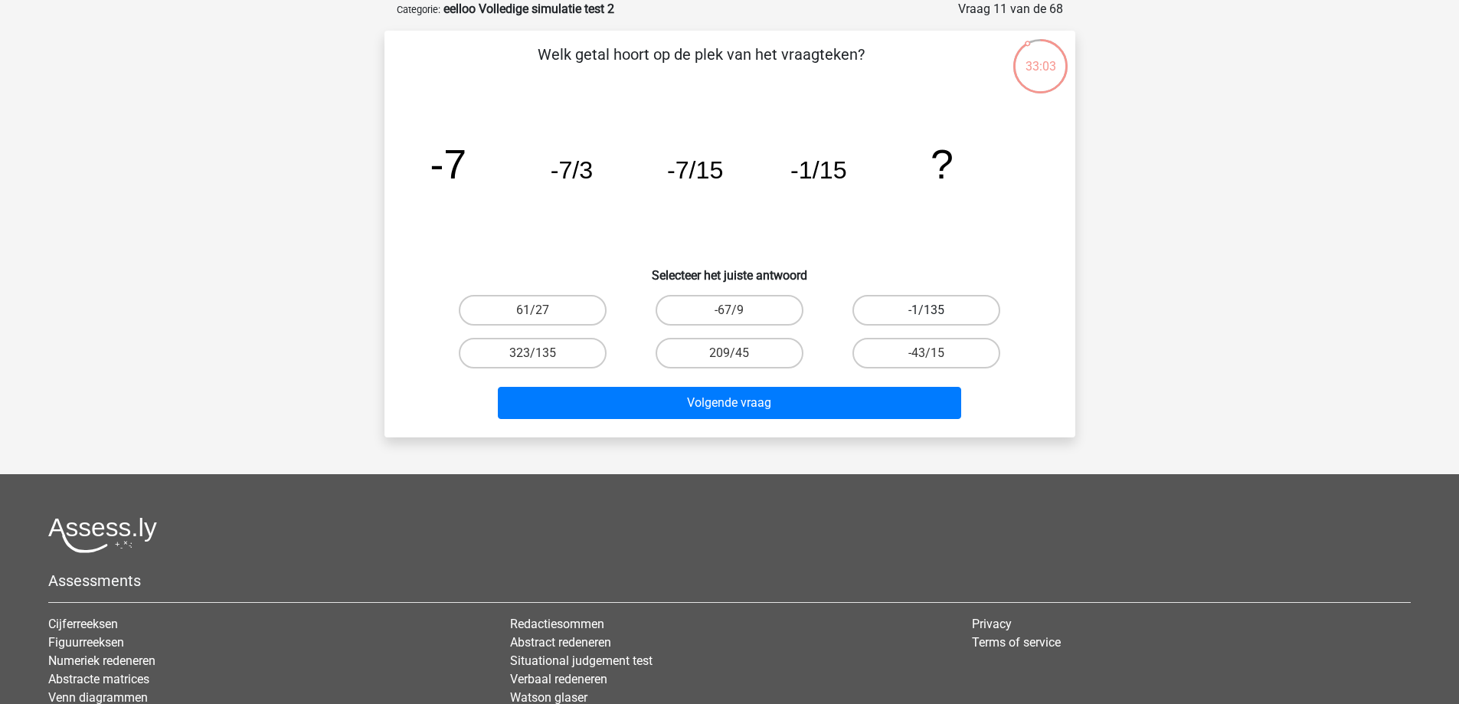
click at [916, 316] on label "-1/135" at bounding box center [927, 310] width 148 height 31
click at [927, 316] on input "-1/135" at bounding box center [932, 315] width 10 height 10
radio input "true"
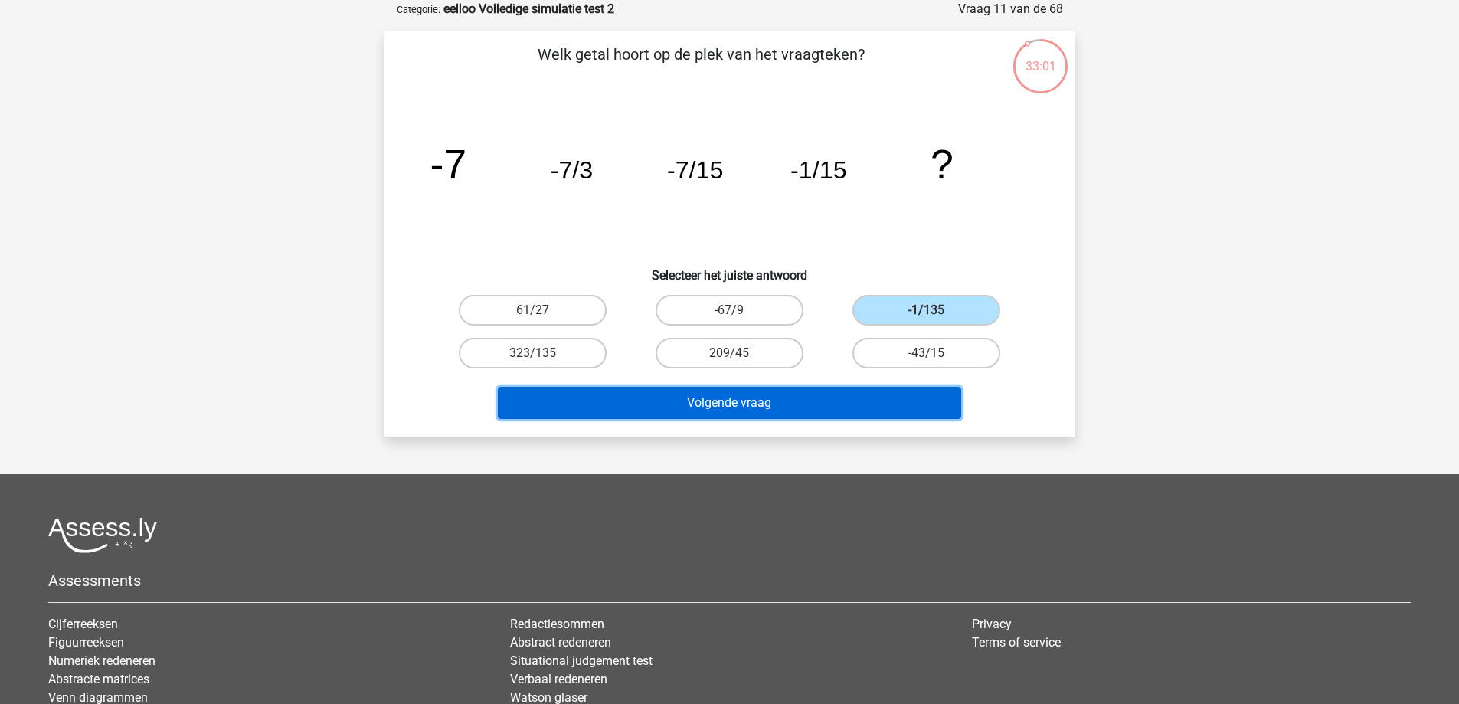
click at [677, 401] on button "Volgende vraag" at bounding box center [730, 403] width 464 height 32
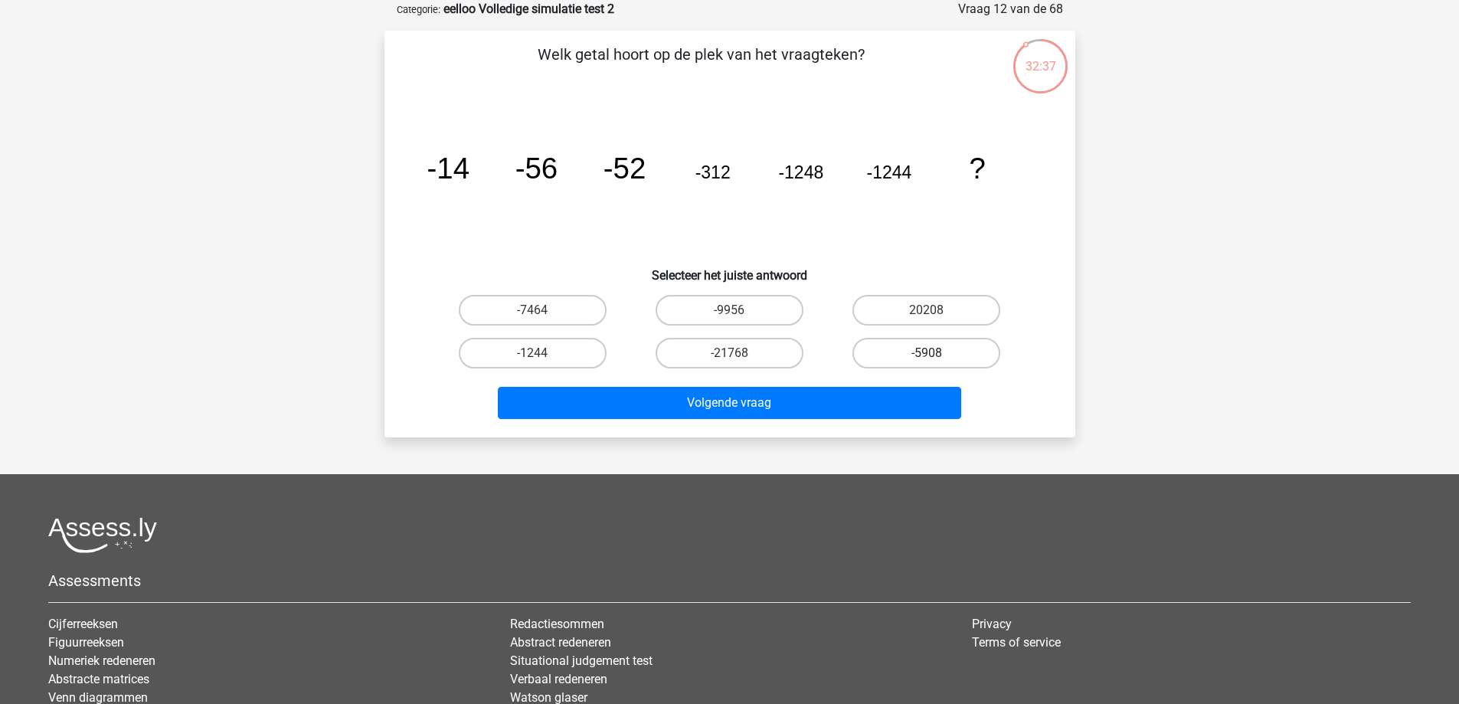
click at [871, 347] on label "-5908" at bounding box center [927, 353] width 148 height 31
click at [927, 353] on input "-5908" at bounding box center [932, 358] width 10 height 10
radio input "true"
click at [762, 349] on label "-21768" at bounding box center [730, 353] width 148 height 31
click at [739, 353] on input "-21768" at bounding box center [734, 358] width 10 height 10
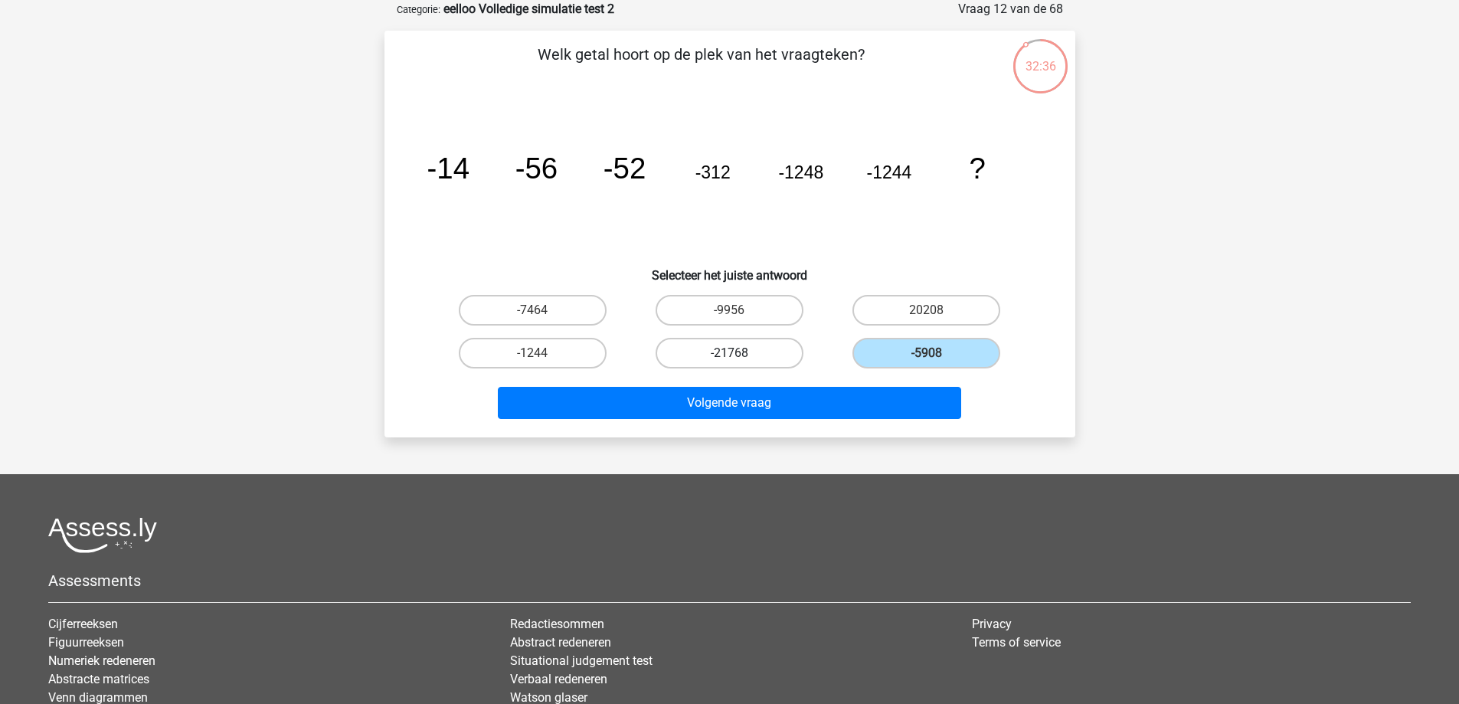
radio input "true"
click at [917, 354] on label "-5908" at bounding box center [927, 353] width 148 height 31
click at [927, 354] on input "-5908" at bounding box center [932, 358] width 10 height 10
radio input "true"
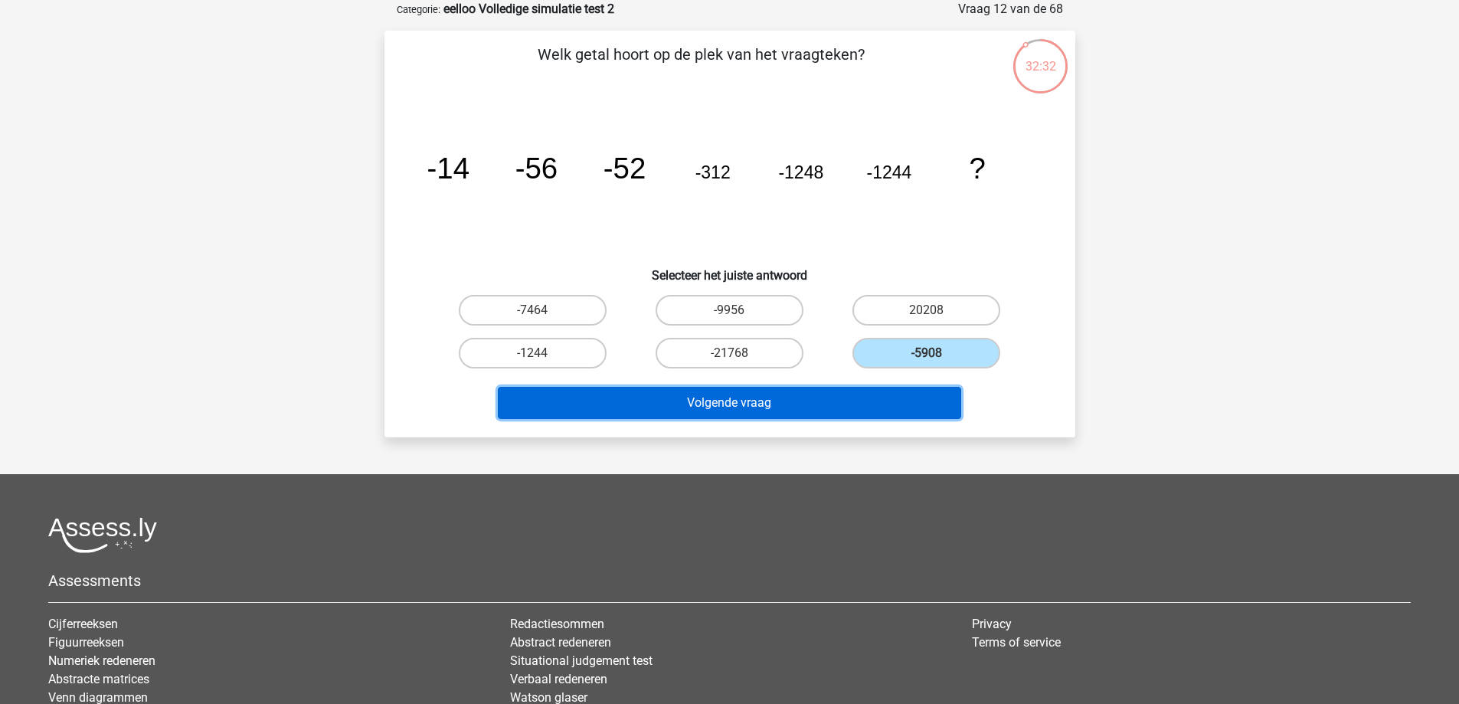
click at [824, 397] on button "Volgende vraag" at bounding box center [730, 403] width 464 height 32
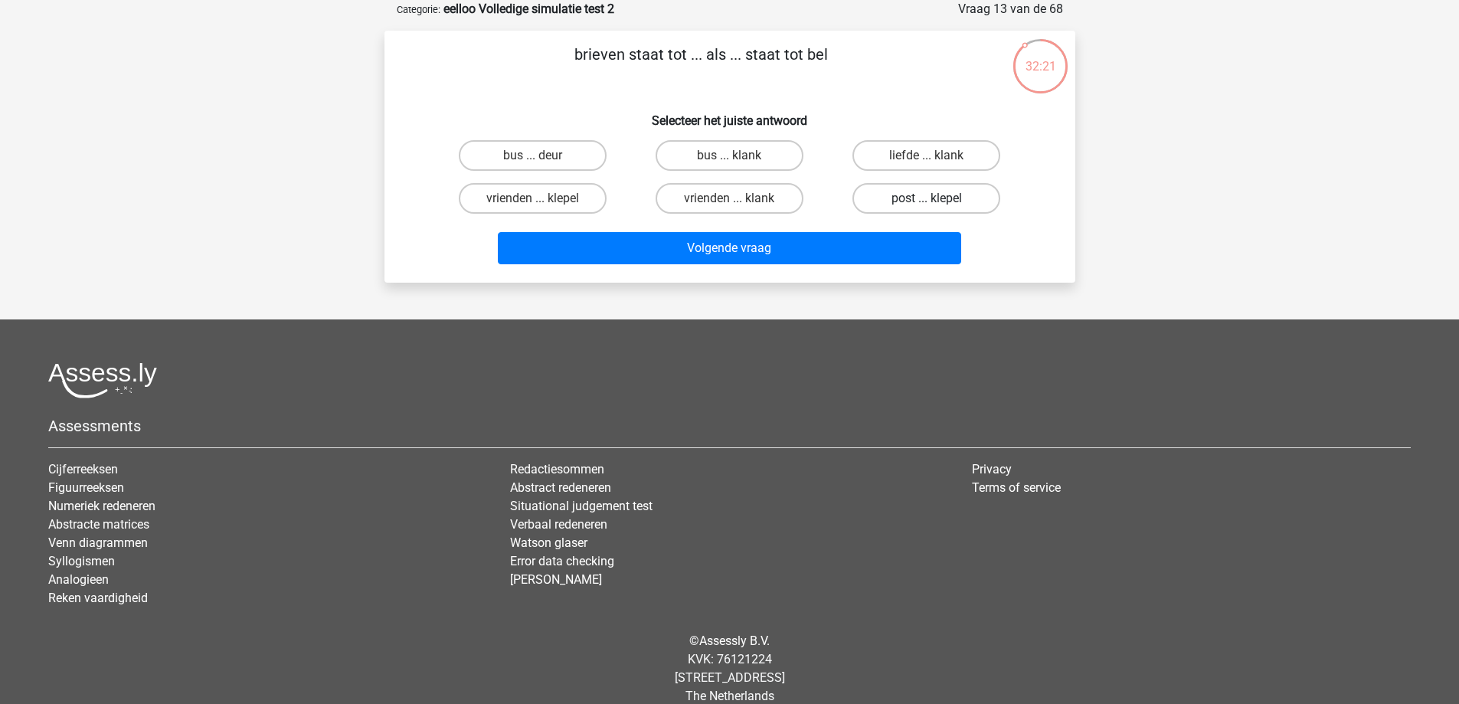
click at [921, 201] on label "post ... klepel" at bounding box center [927, 198] width 148 height 31
click at [927, 201] on input "post ... klepel" at bounding box center [932, 203] width 10 height 10
radio input "true"
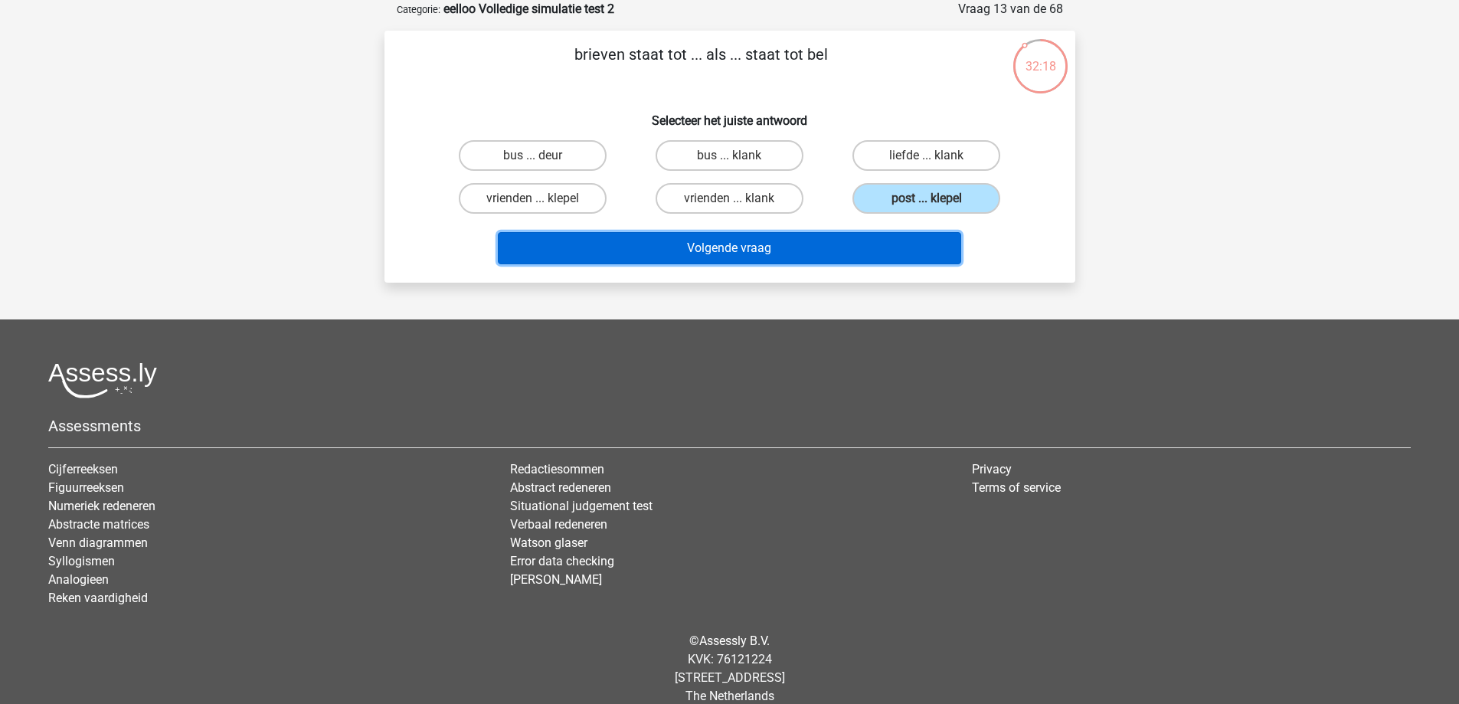
click at [832, 249] on button "Volgende vraag" at bounding box center [730, 248] width 464 height 32
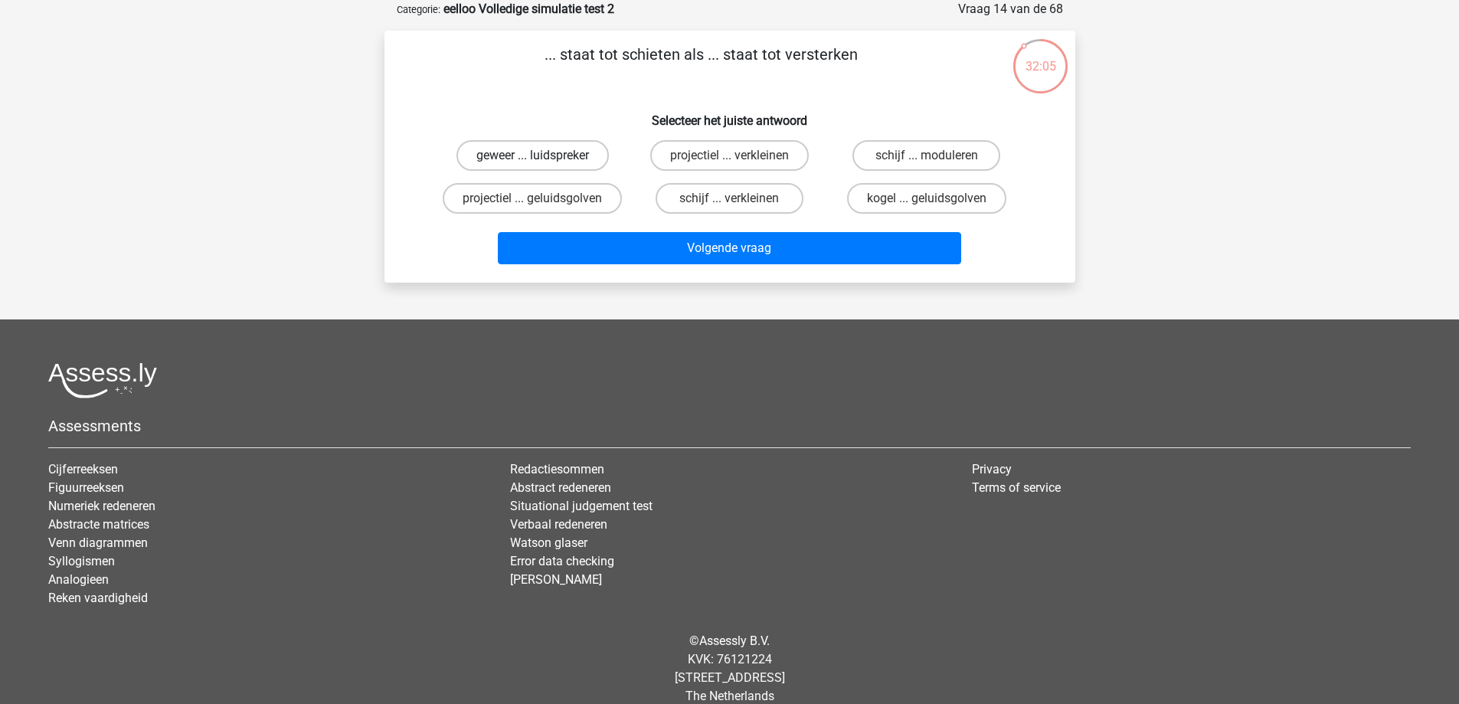
click at [595, 154] on label "geweer ... luidspreker" at bounding box center [533, 155] width 152 height 31
click at [542, 156] on input "geweer ... luidspreker" at bounding box center [537, 161] width 10 height 10
radio input "true"
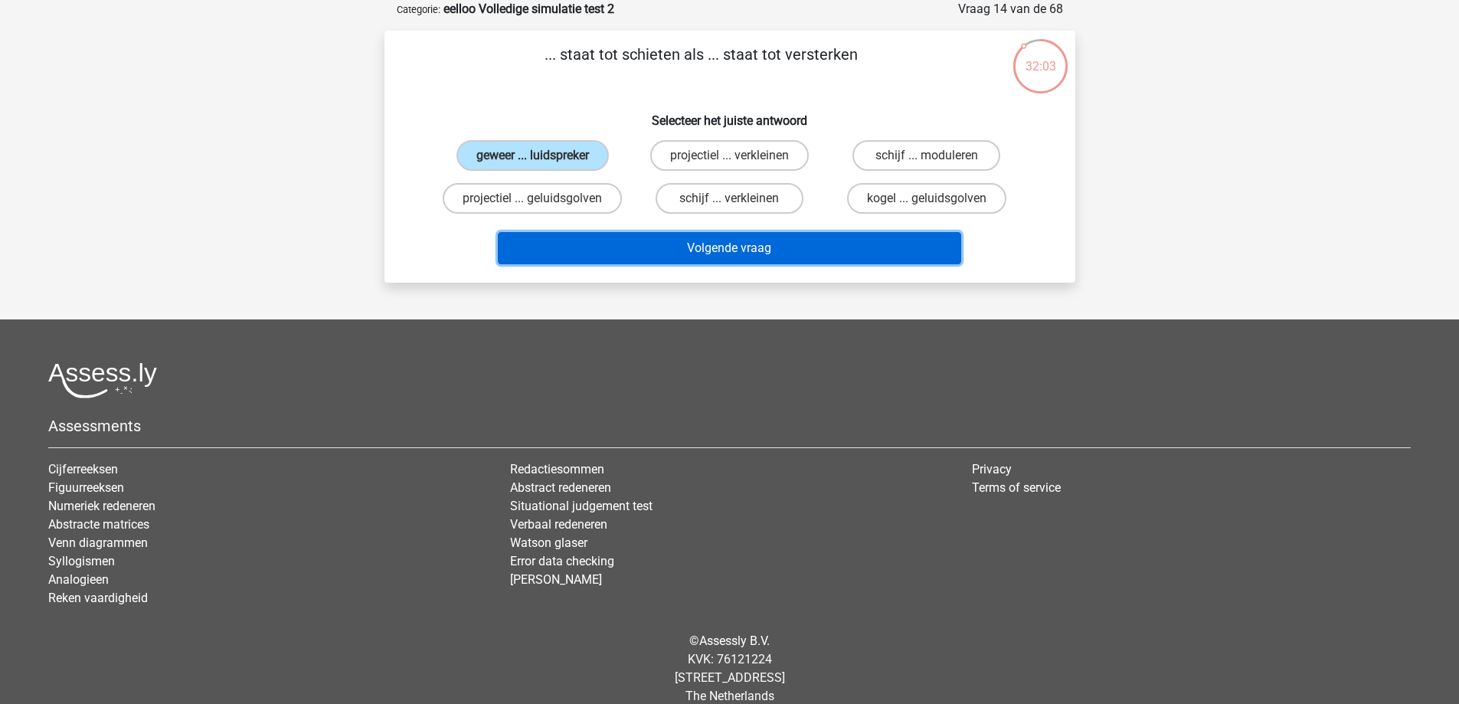
click at [580, 247] on button "Volgende vraag" at bounding box center [730, 248] width 464 height 32
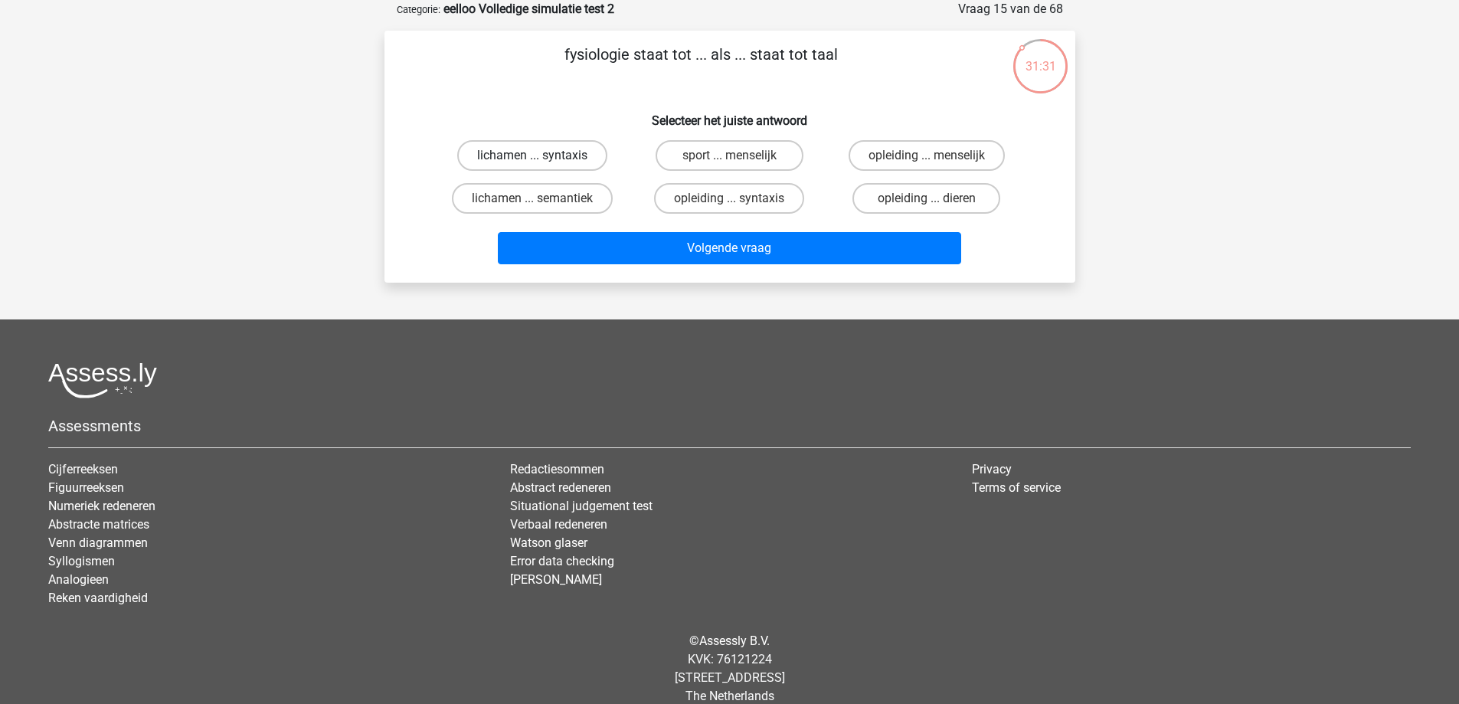
click at [587, 161] on label "lichamen ... syntaxis" at bounding box center [532, 155] width 150 height 31
click at [542, 161] on input "lichamen ... syntaxis" at bounding box center [537, 161] width 10 height 10
radio input "true"
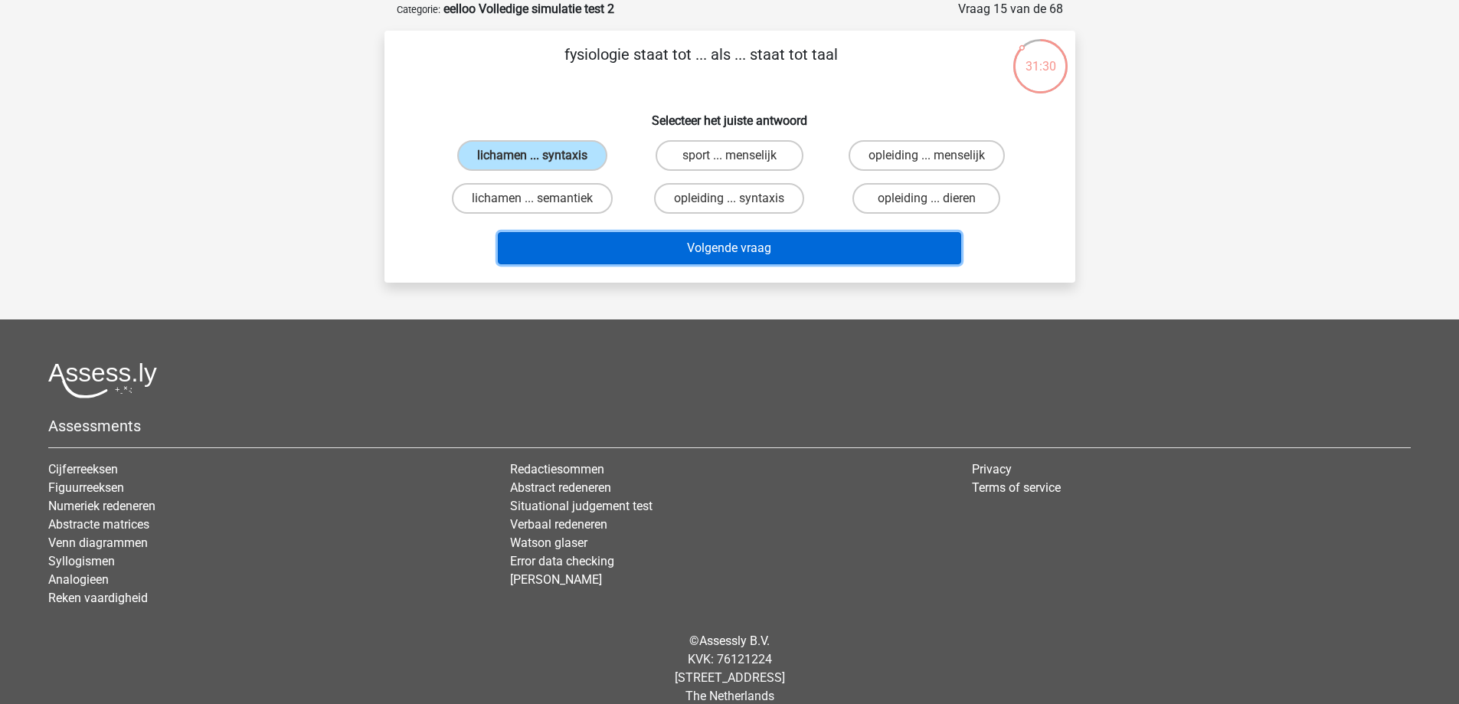
click at [598, 240] on button "Volgende vraag" at bounding box center [730, 248] width 464 height 32
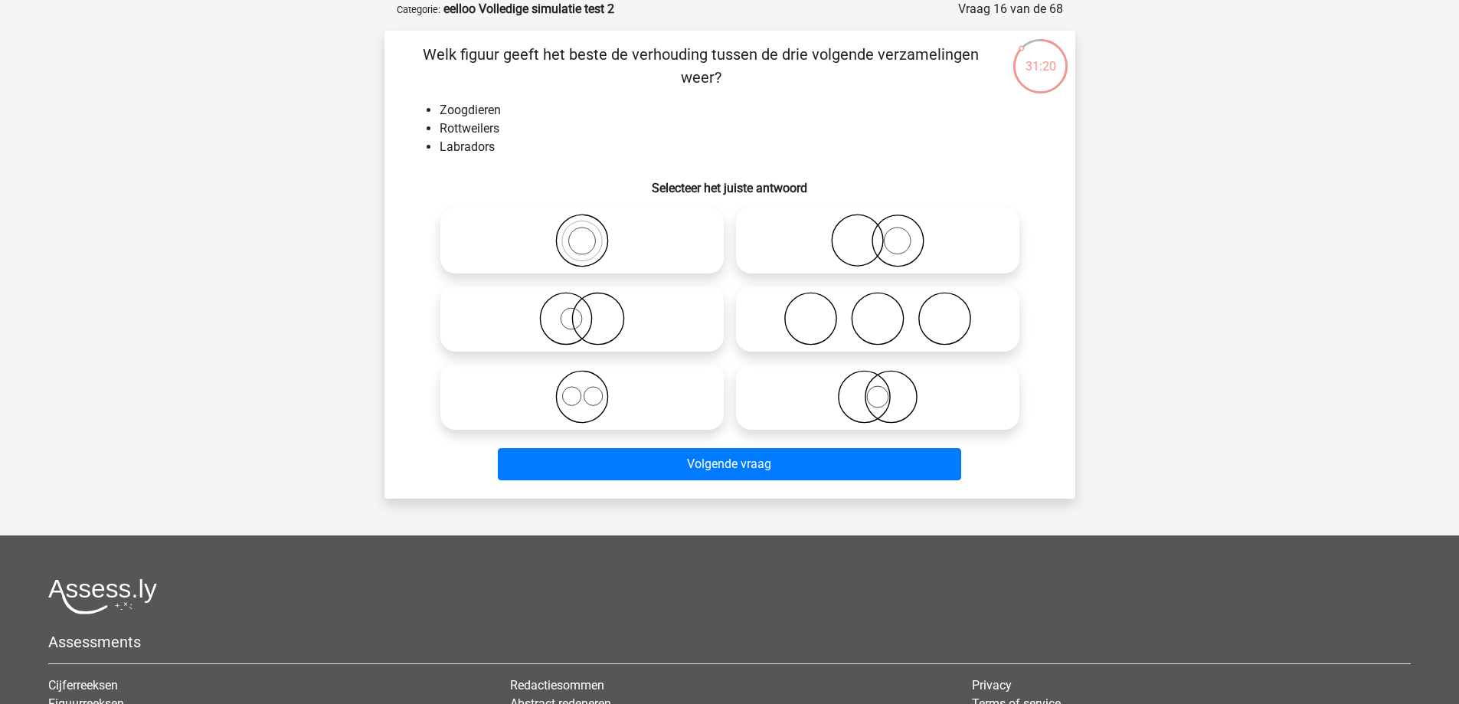
click at [606, 237] on icon at bounding box center [582, 241] width 271 height 54
click at [592, 233] on input "radio" at bounding box center [587, 228] width 10 height 10
radio input "true"
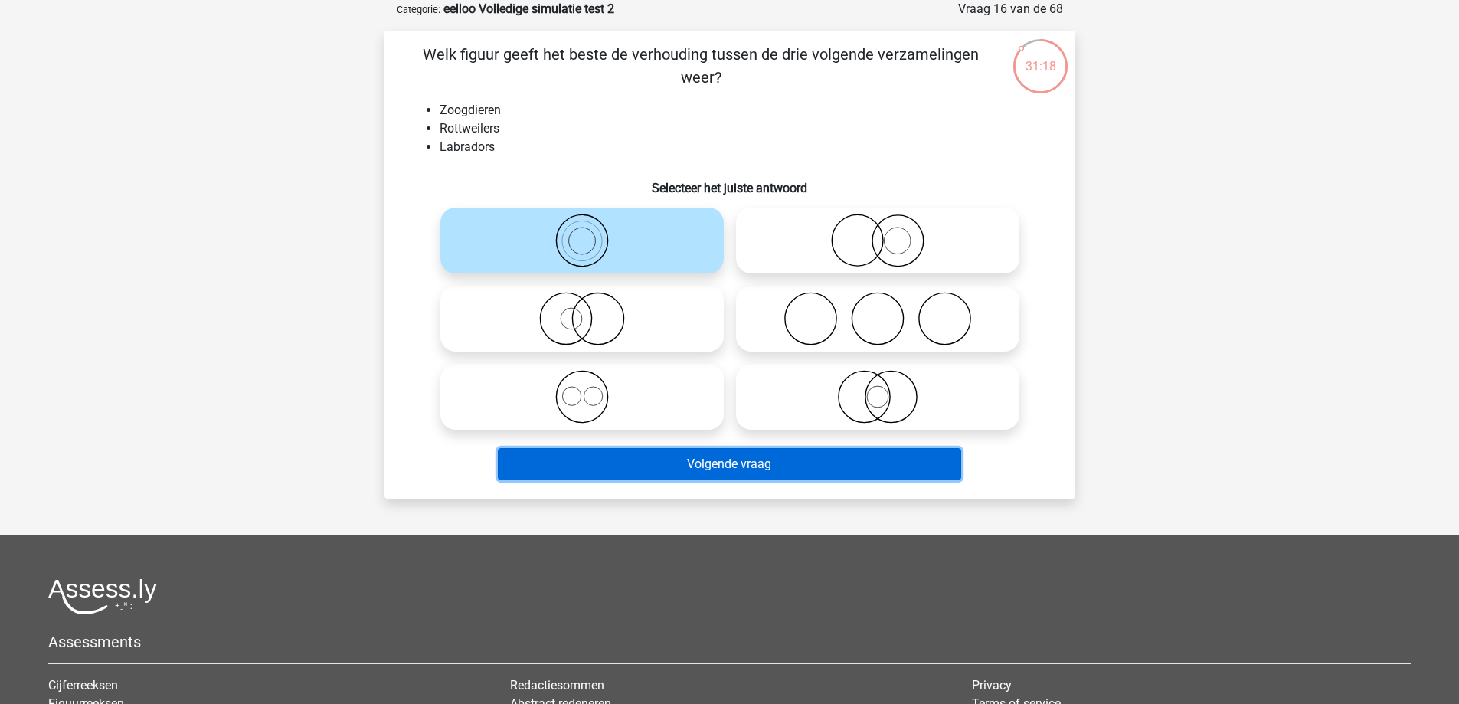
click at [738, 470] on button "Volgende vraag" at bounding box center [730, 464] width 464 height 32
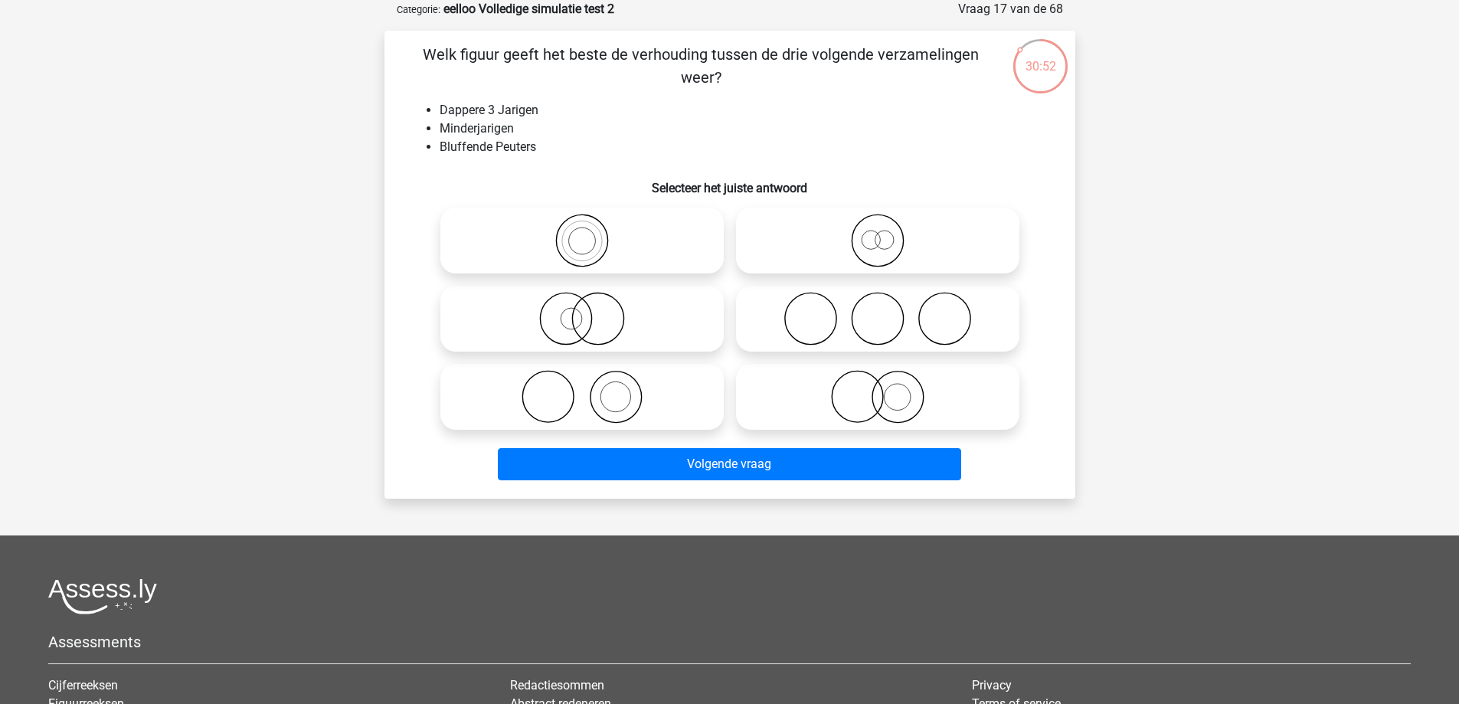
click at [889, 246] on icon at bounding box center [877, 241] width 271 height 54
click at [888, 233] on input "radio" at bounding box center [883, 228] width 10 height 10
radio input "true"
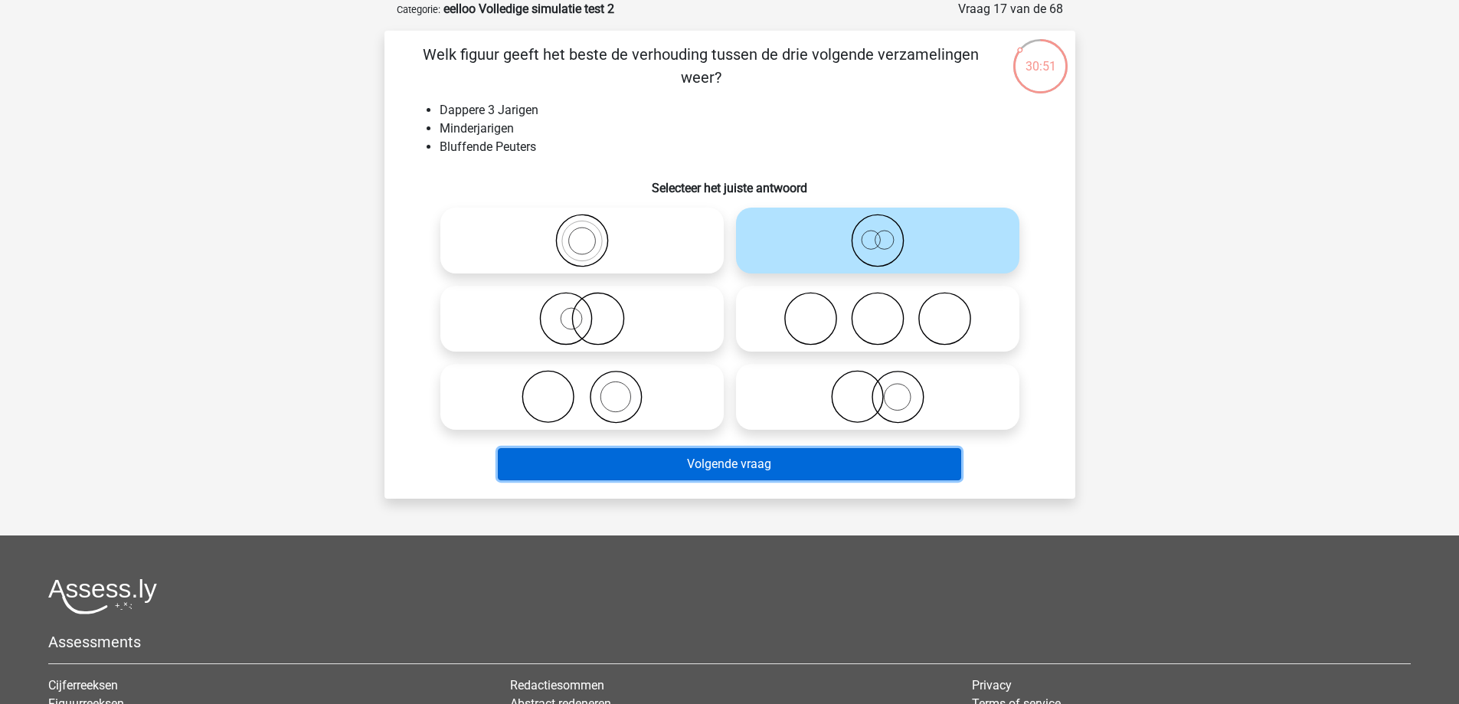
click at [625, 464] on button "Volgende vraag" at bounding box center [730, 464] width 464 height 32
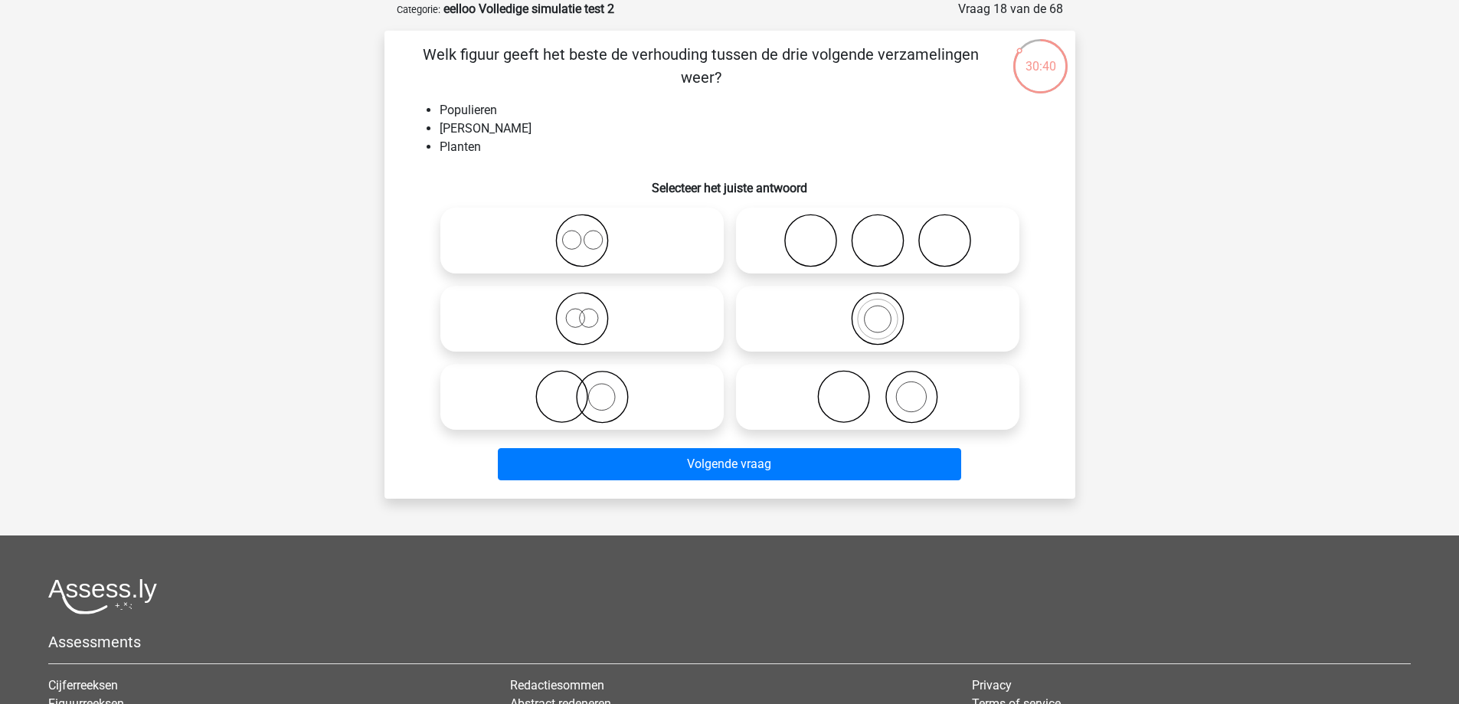
click at [872, 401] on icon at bounding box center [877, 397] width 271 height 54
click at [878, 389] on input "radio" at bounding box center [883, 384] width 10 height 10
radio input "true"
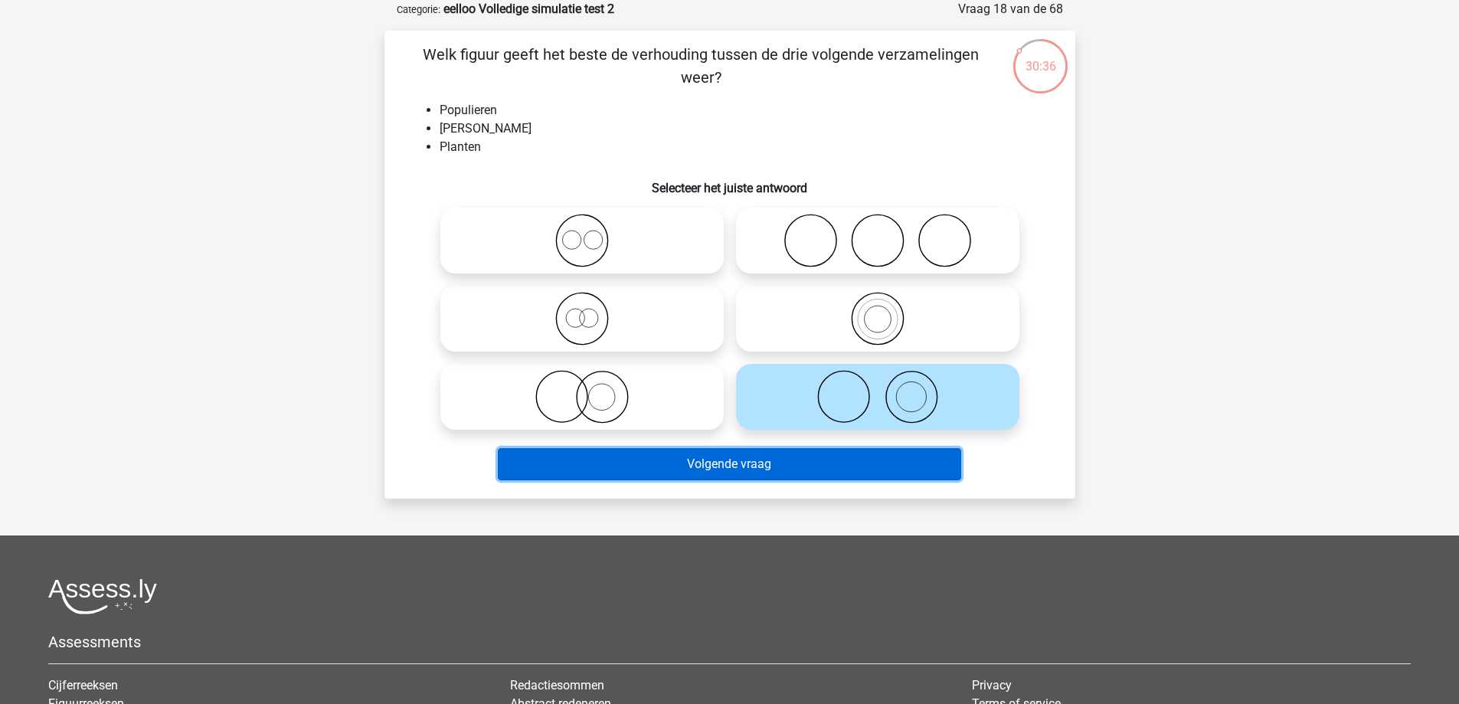
click at [708, 464] on button "Volgende vraag" at bounding box center [730, 464] width 464 height 32
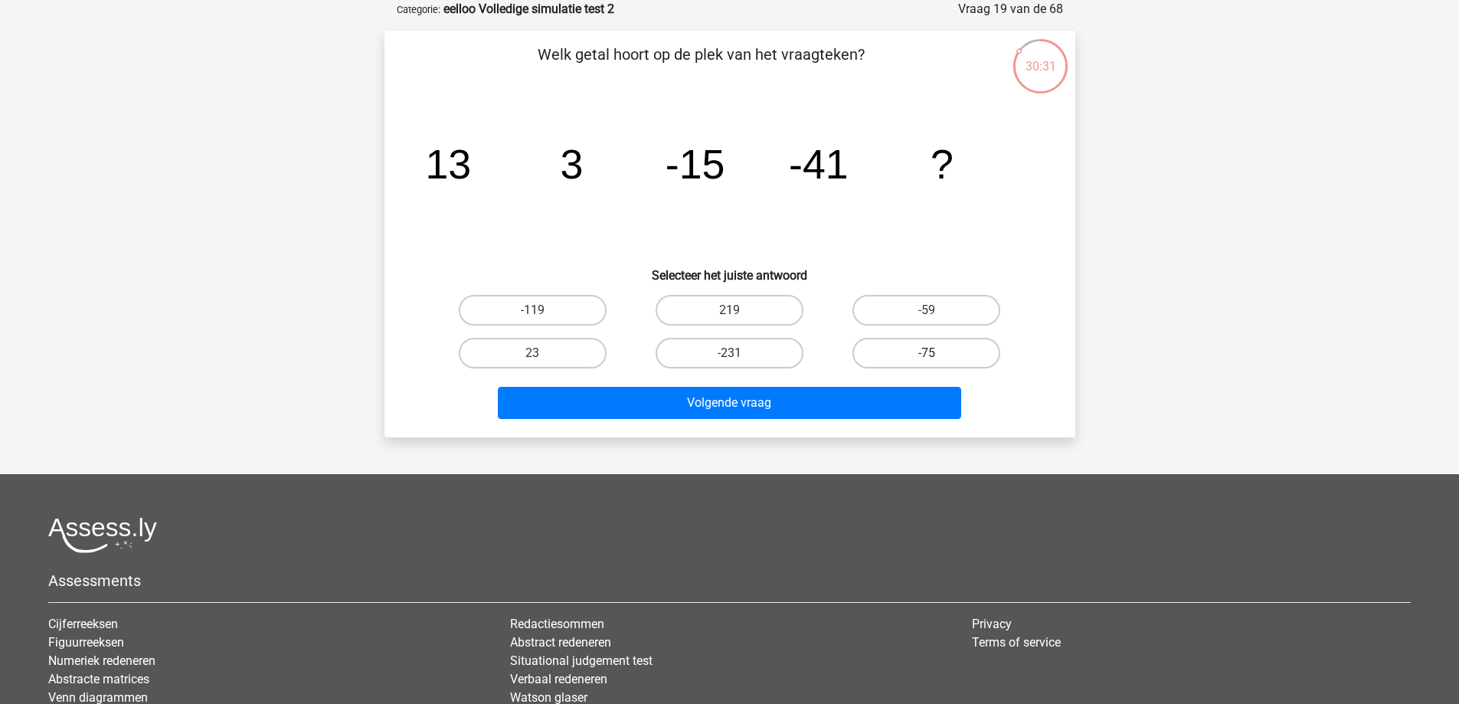
click at [971, 355] on label "-75" at bounding box center [927, 353] width 148 height 31
click at [937, 355] on input "-75" at bounding box center [932, 358] width 10 height 10
radio input "true"
click at [522, 343] on label "23" at bounding box center [533, 353] width 148 height 31
click at [532, 353] on input "23" at bounding box center [537, 358] width 10 height 10
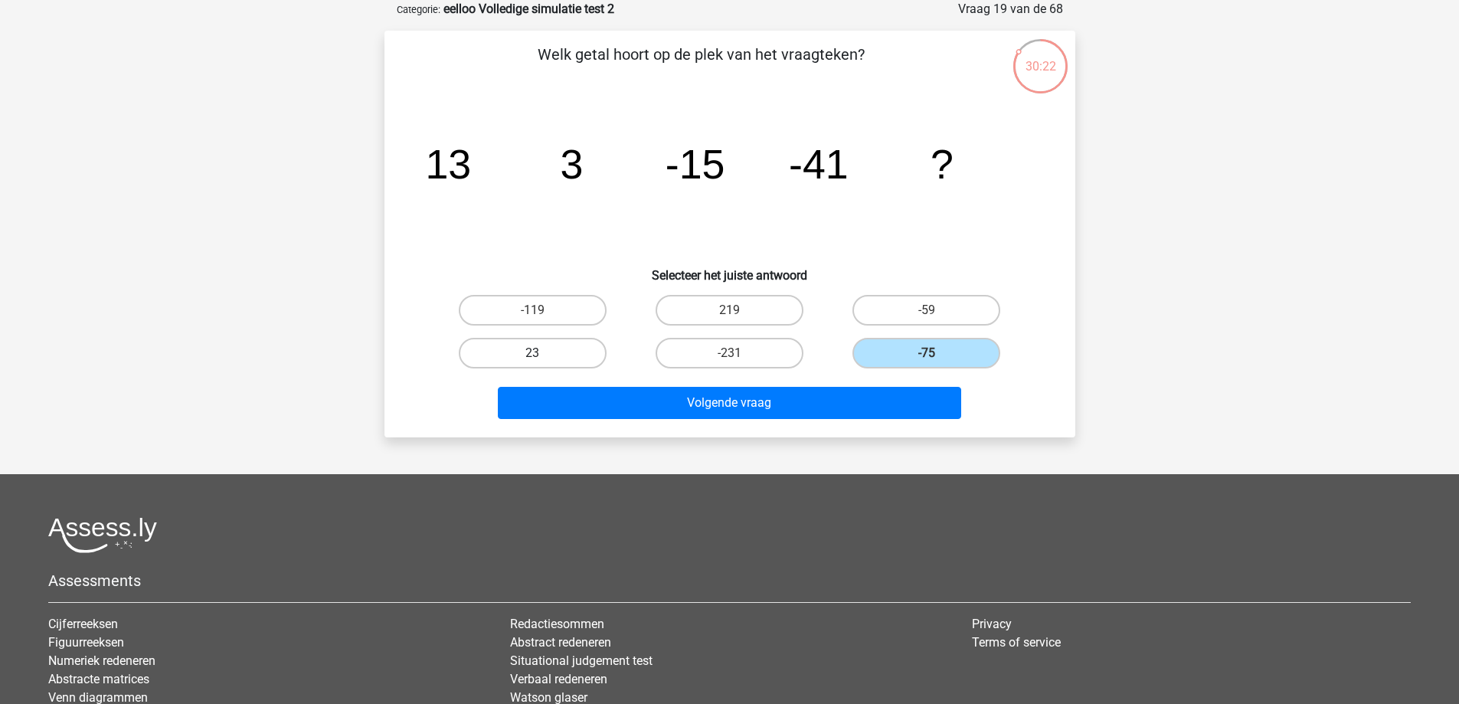
radio input "true"
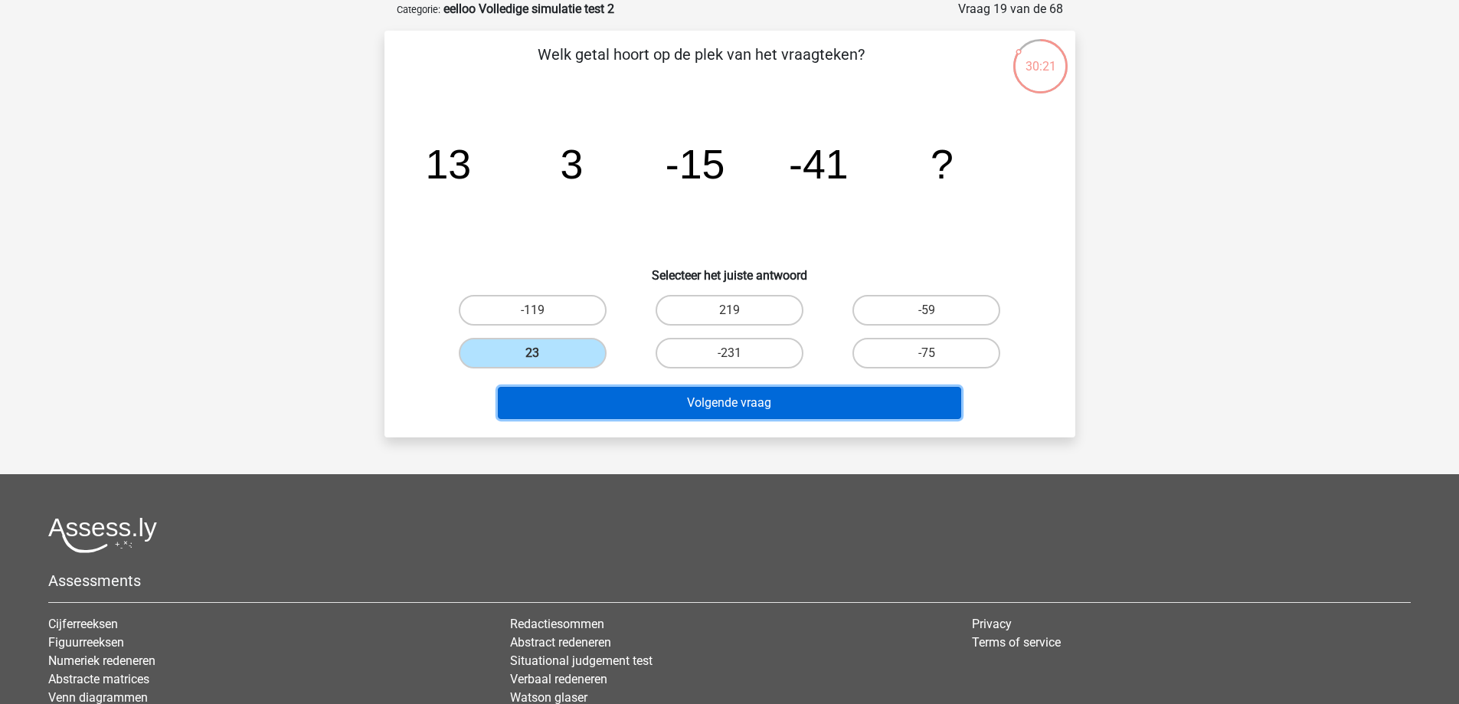
click at [661, 395] on button "Volgende vraag" at bounding box center [730, 403] width 464 height 32
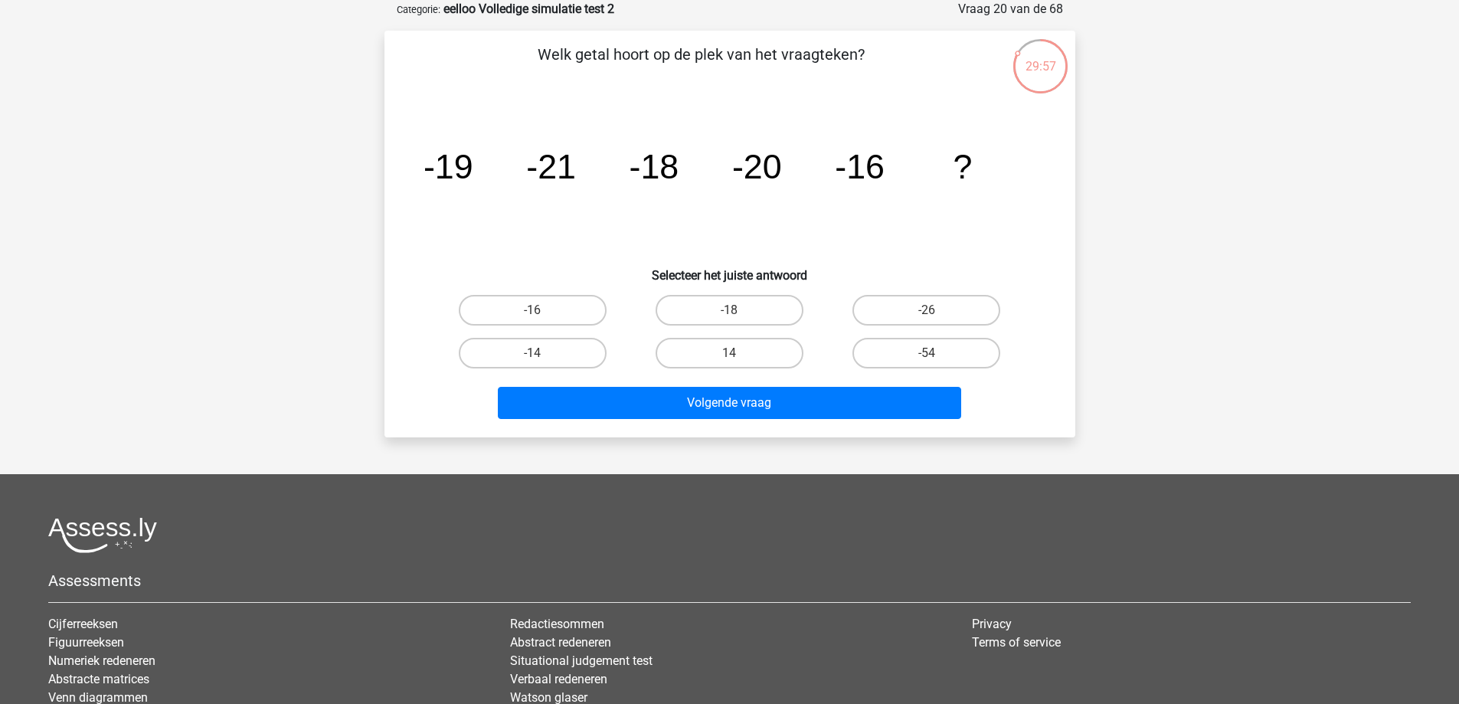
click at [539, 355] on input "-14" at bounding box center [537, 358] width 10 height 10
radio input "true"
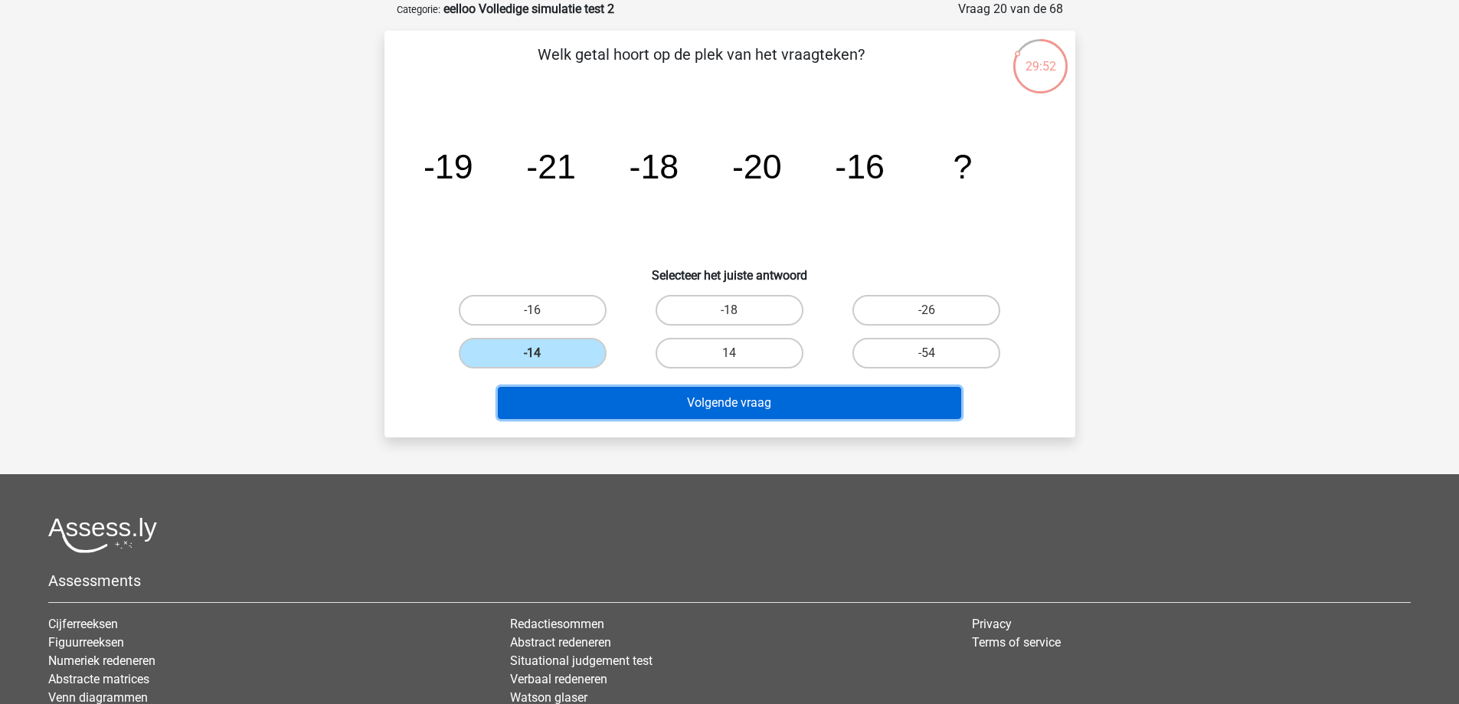
click at [596, 401] on button "Volgende vraag" at bounding box center [730, 403] width 464 height 32
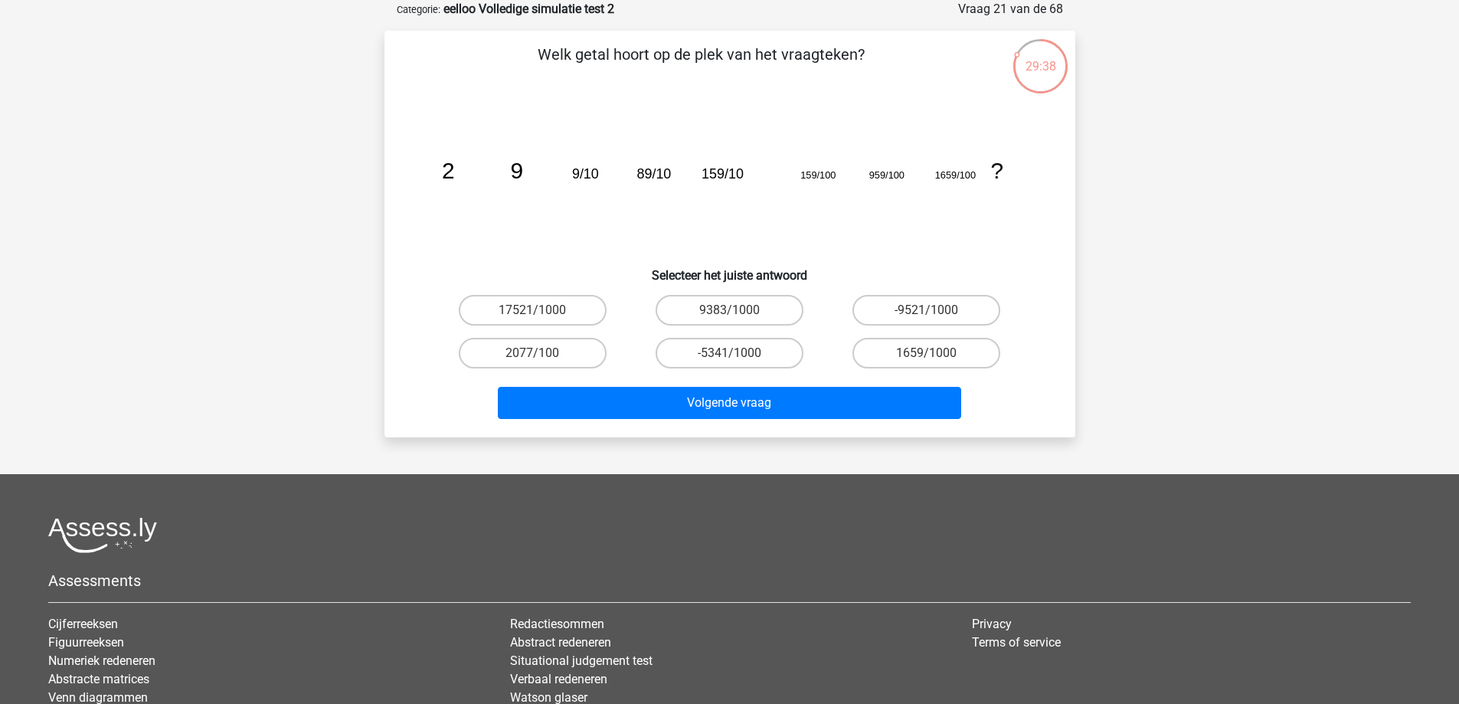
click at [936, 355] on input "1659/1000" at bounding box center [932, 358] width 10 height 10
radio input "true"
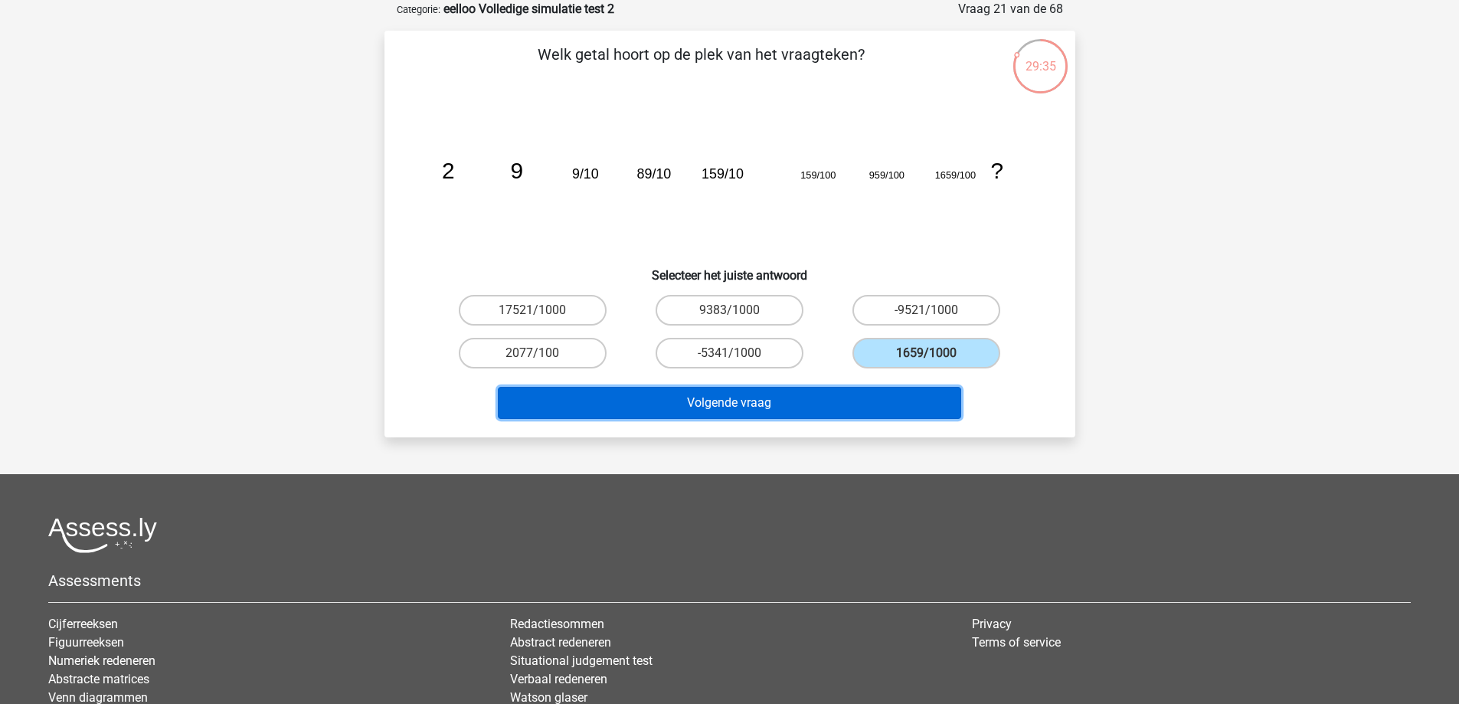
click at [883, 400] on button "Volgende vraag" at bounding box center [730, 403] width 464 height 32
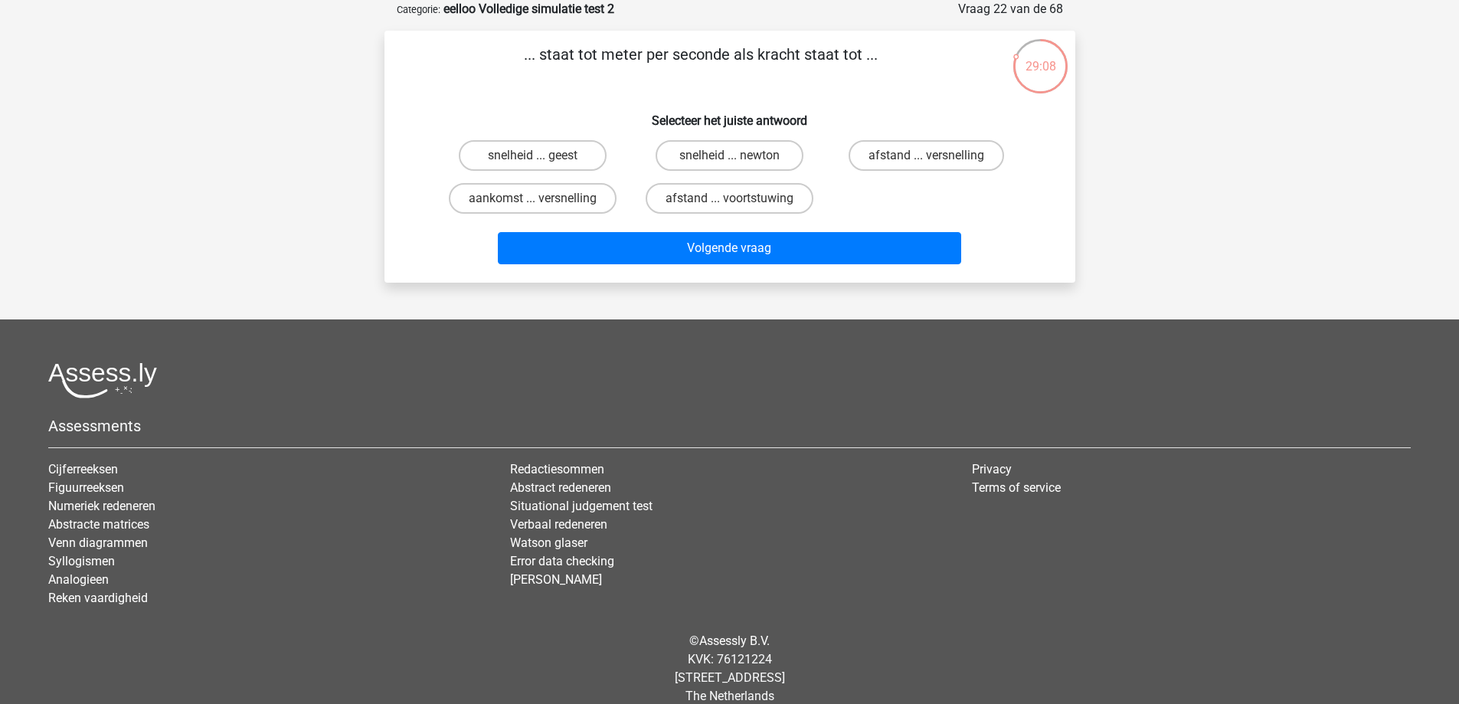
click at [734, 157] on input "snelheid ... newton" at bounding box center [734, 161] width 10 height 10
radio input "true"
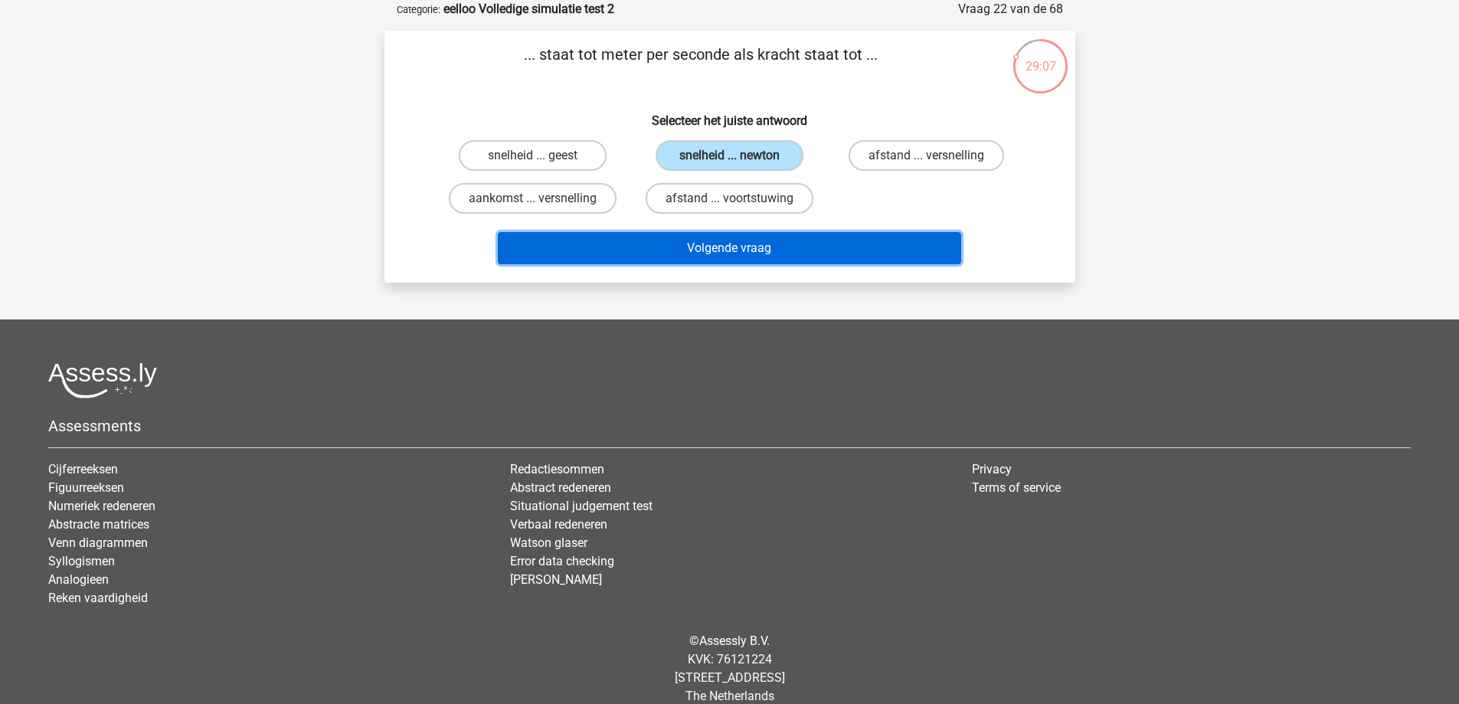
click at [775, 251] on button "Volgende vraag" at bounding box center [730, 248] width 464 height 32
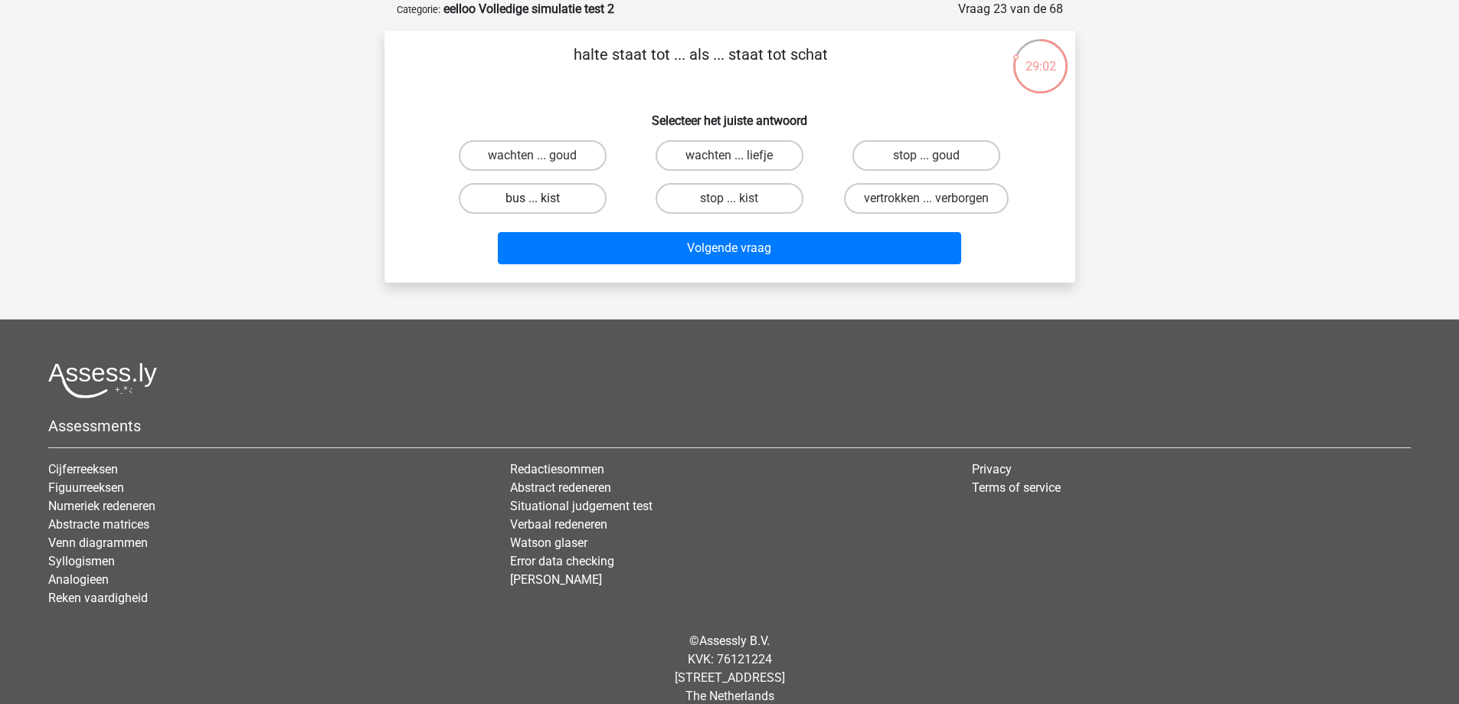
click at [530, 189] on label "bus ... kist" at bounding box center [533, 198] width 148 height 31
click at [532, 198] on input "bus ... kist" at bounding box center [537, 203] width 10 height 10
radio input "true"
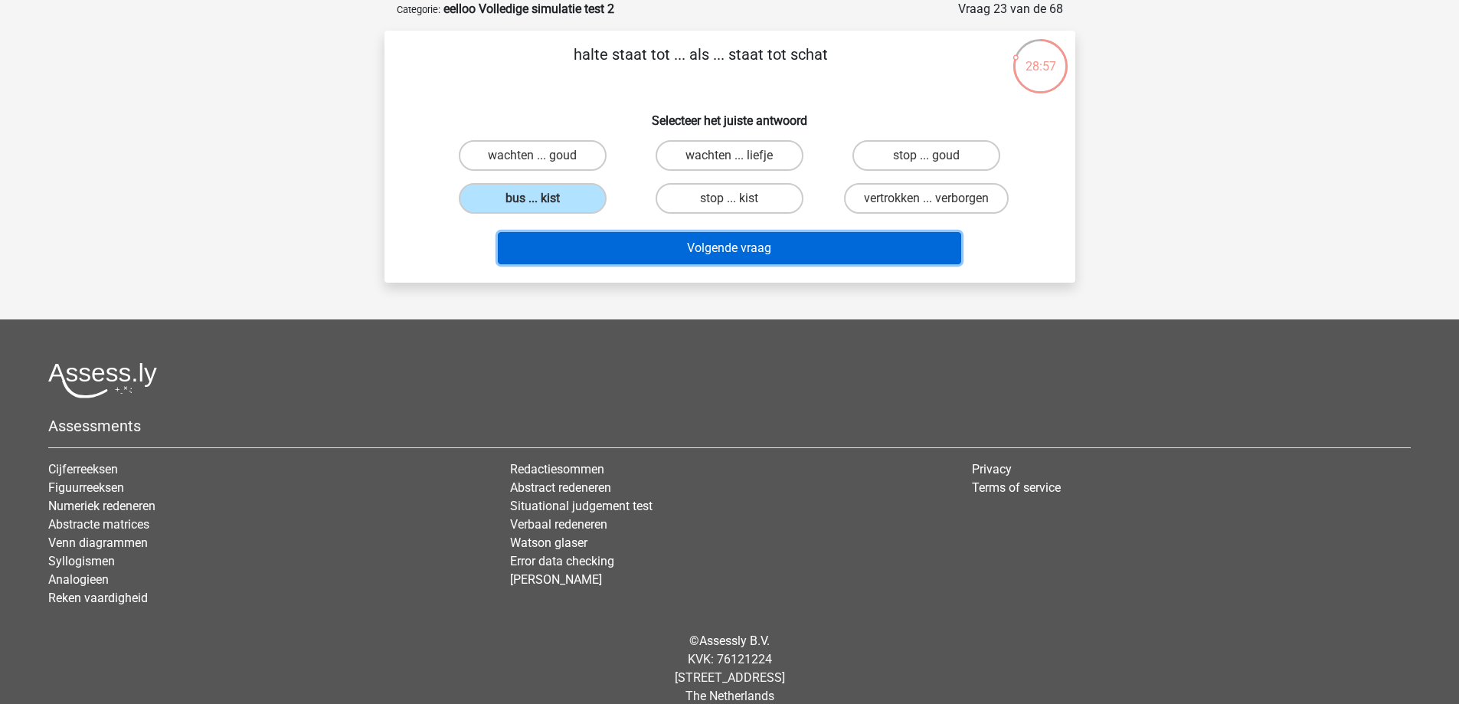
click at [562, 241] on button "Volgende vraag" at bounding box center [730, 248] width 464 height 32
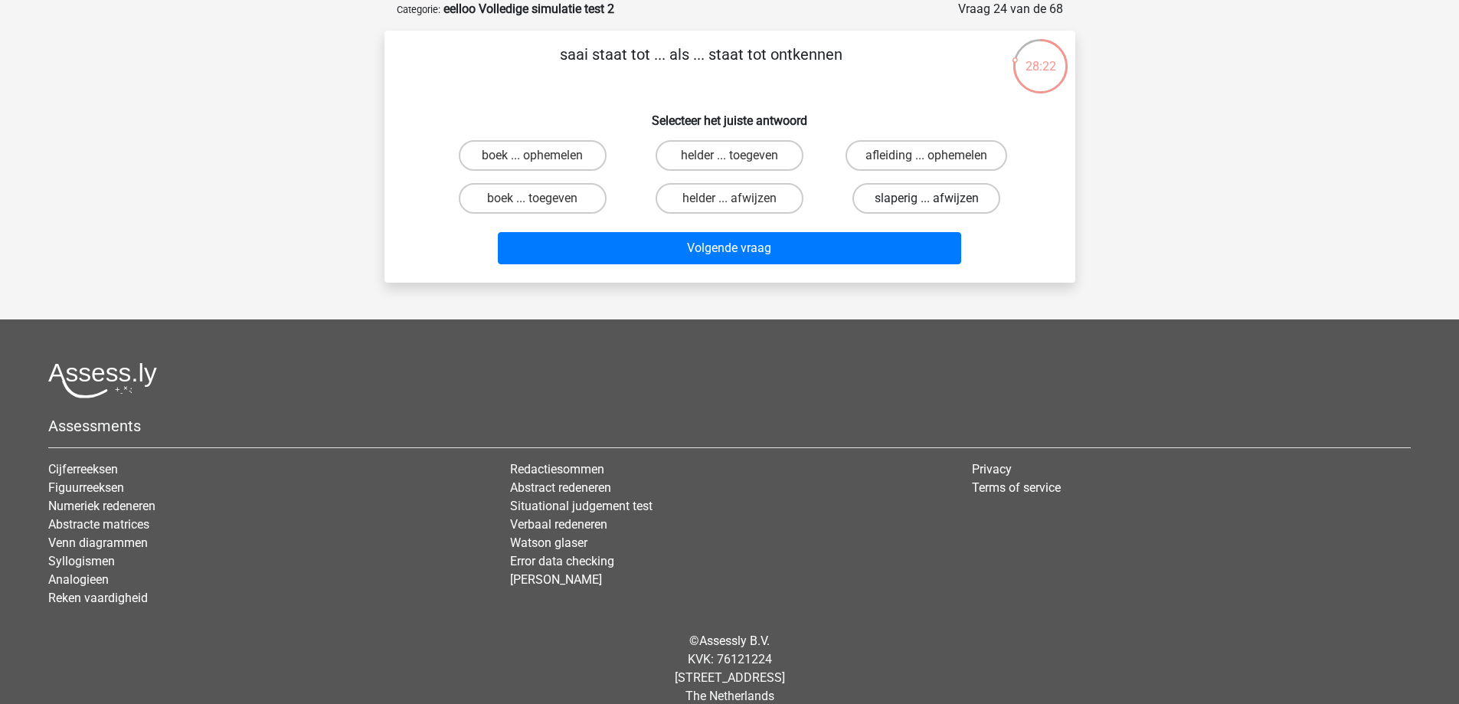
click at [960, 201] on label "slaperig ... afwijzen" at bounding box center [927, 198] width 148 height 31
click at [937, 201] on input "slaperig ... afwijzen" at bounding box center [932, 203] width 10 height 10
radio input "true"
click at [731, 231] on div "Volgende vraag" at bounding box center [730, 245] width 642 height 51
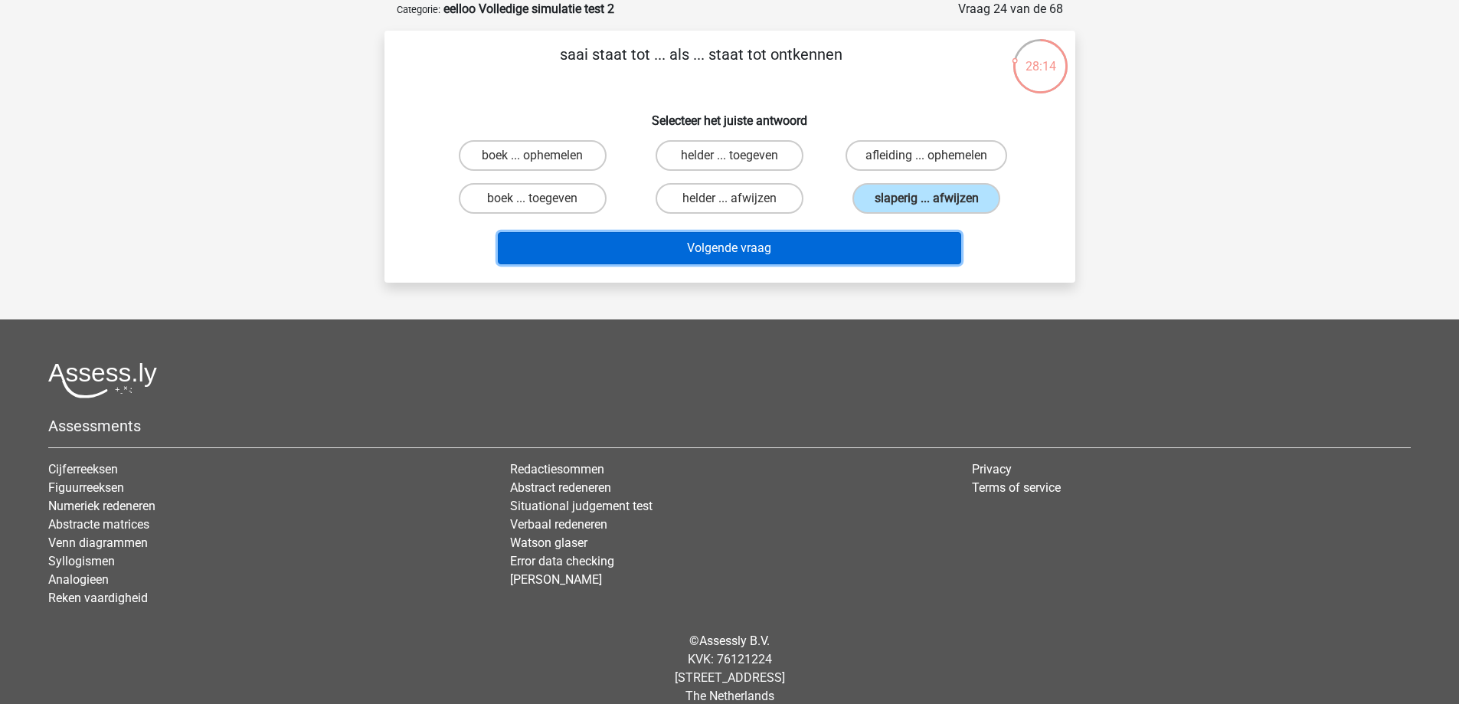
click at [732, 244] on button "Volgende vraag" at bounding box center [730, 248] width 464 height 32
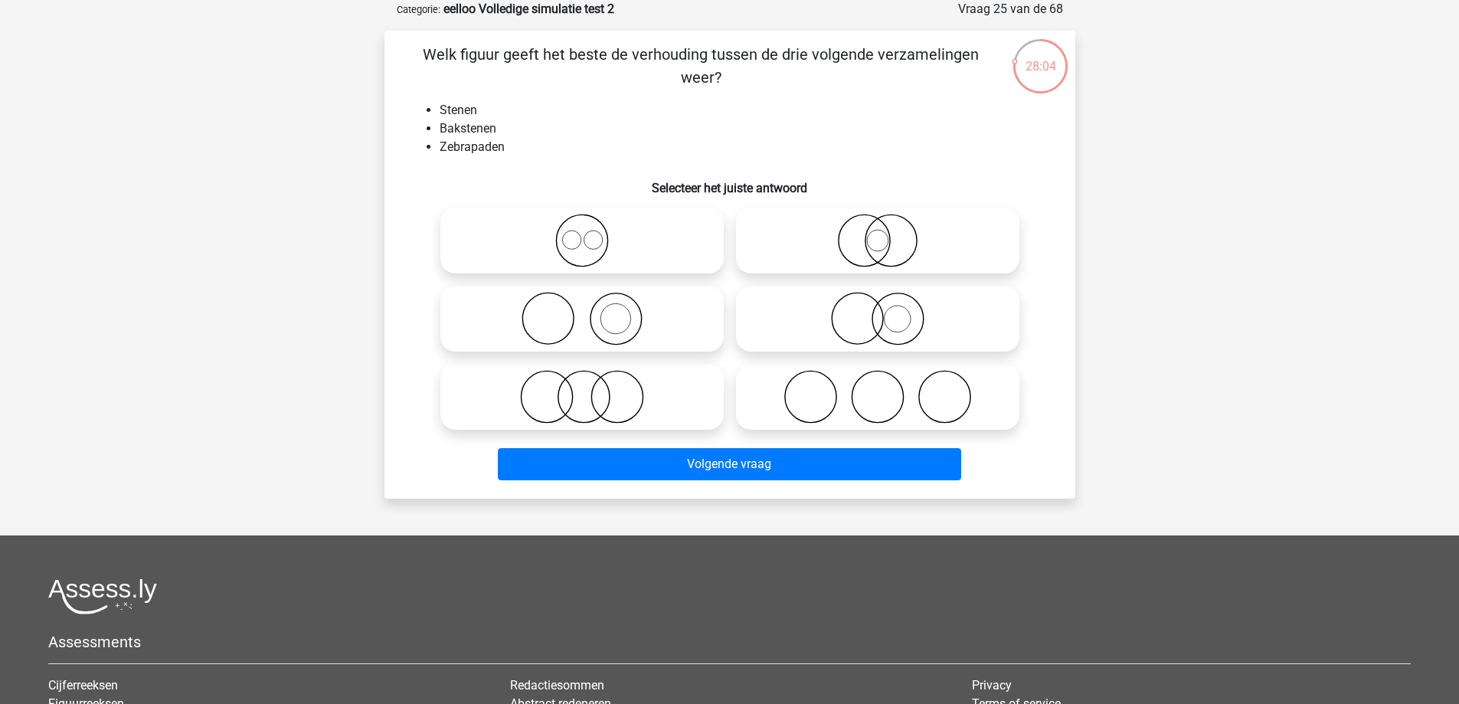
click at [522, 366] on label at bounding box center [582, 397] width 283 height 66
click at [582, 379] on input "radio" at bounding box center [587, 384] width 10 height 10
radio input "true"
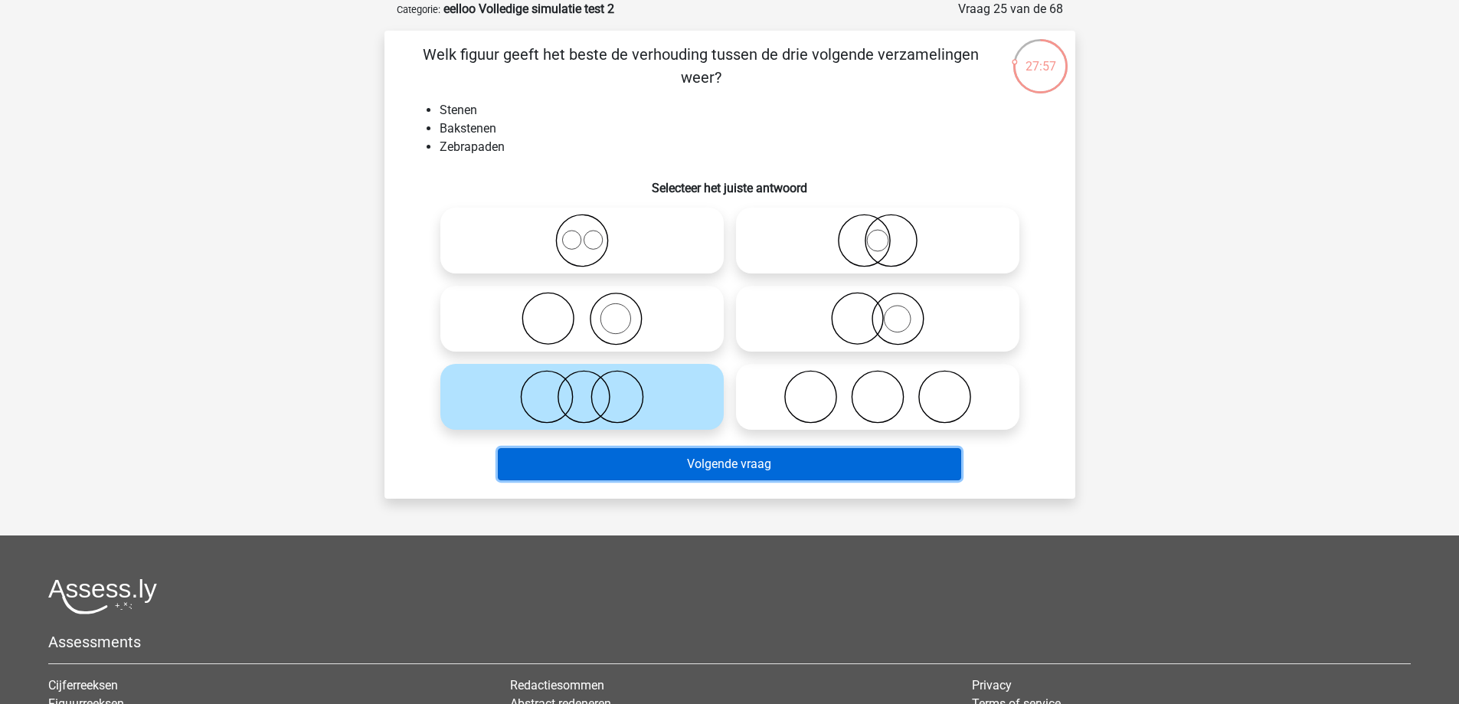
click at [613, 477] on button "Volgende vraag" at bounding box center [730, 464] width 464 height 32
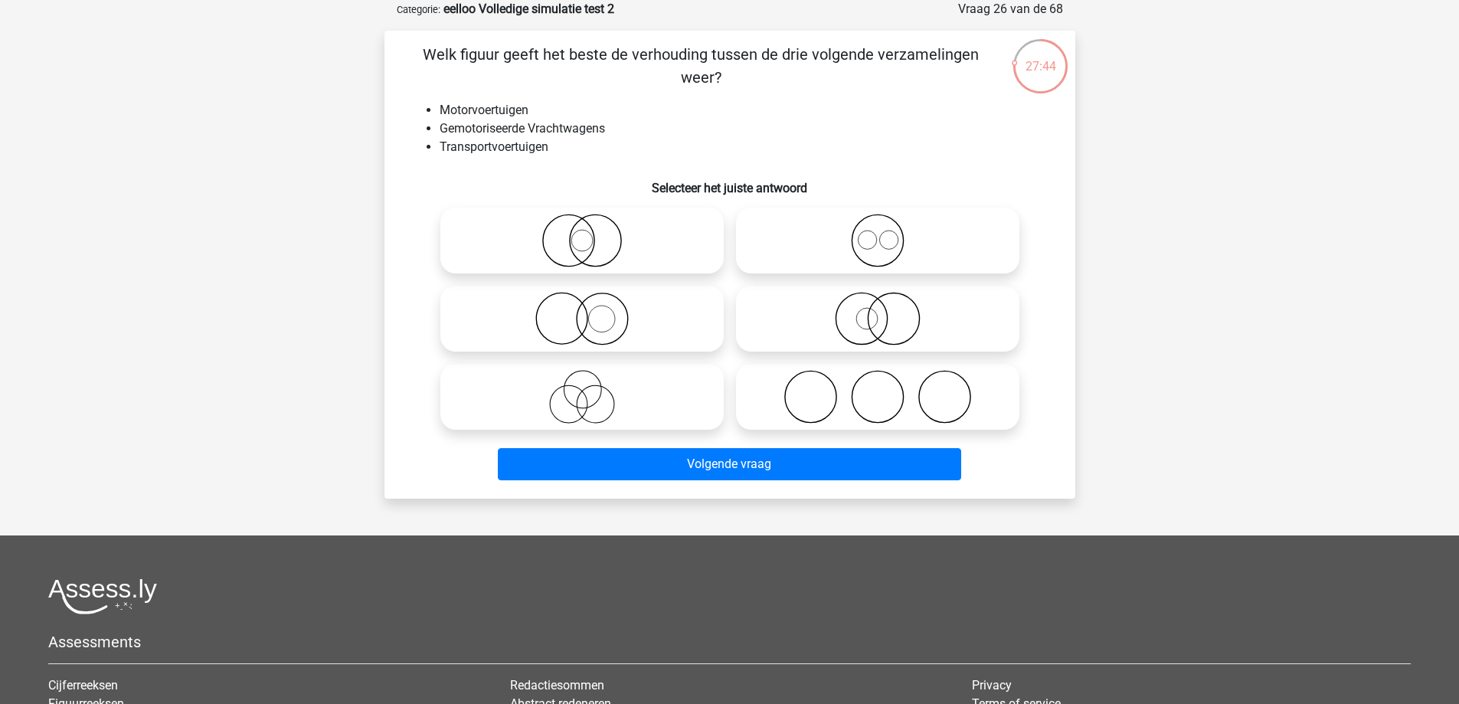
click at [597, 418] on icon at bounding box center [582, 397] width 271 height 54
click at [592, 389] on input "radio" at bounding box center [587, 384] width 10 height 10
radio input "true"
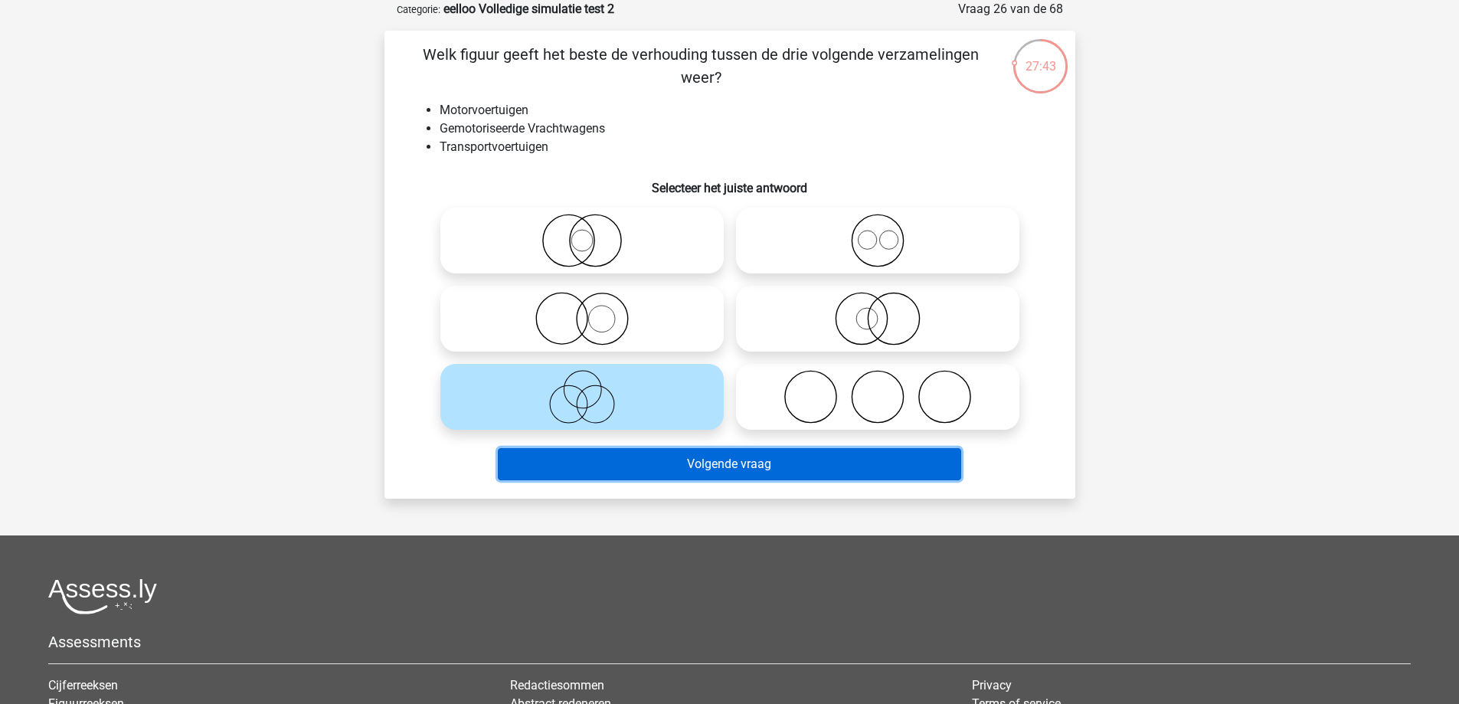
click at [608, 457] on button "Volgende vraag" at bounding box center [730, 464] width 464 height 32
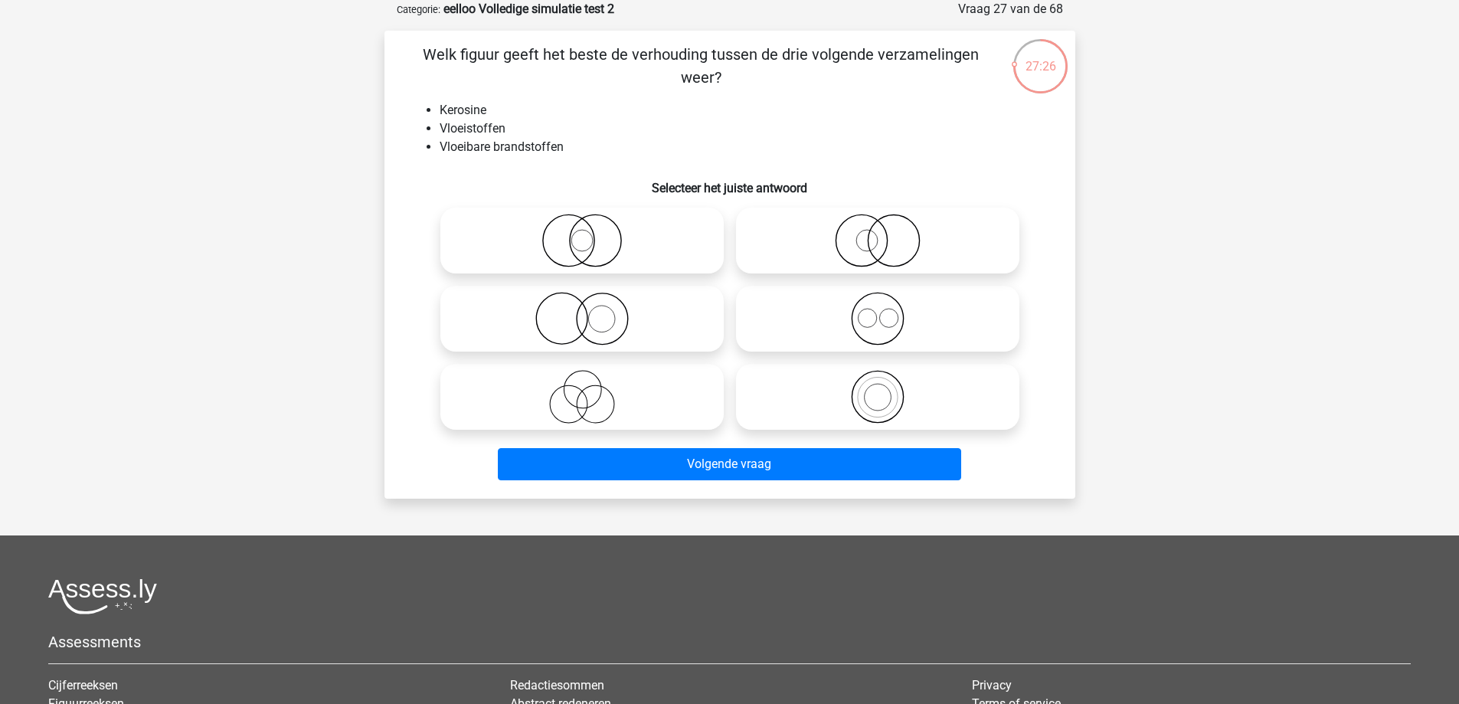
click at [607, 242] on icon at bounding box center [582, 241] width 271 height 54
click at [592, 233] on input "radio" at bounding box center [587, 228] width 10 height 10
radio input "true"
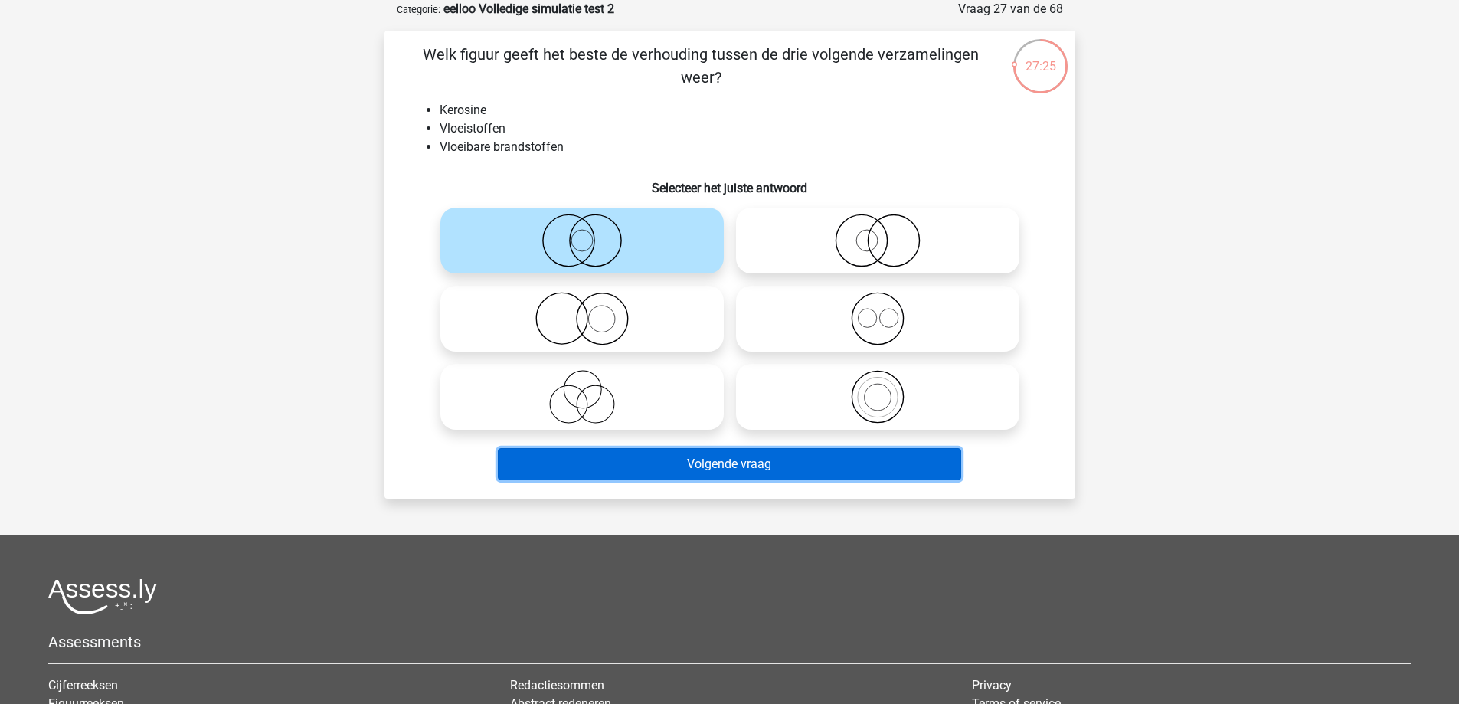
click at [709, 464] on button "Volgende vraag" at bounding box center [730, 464] width 464 height 32
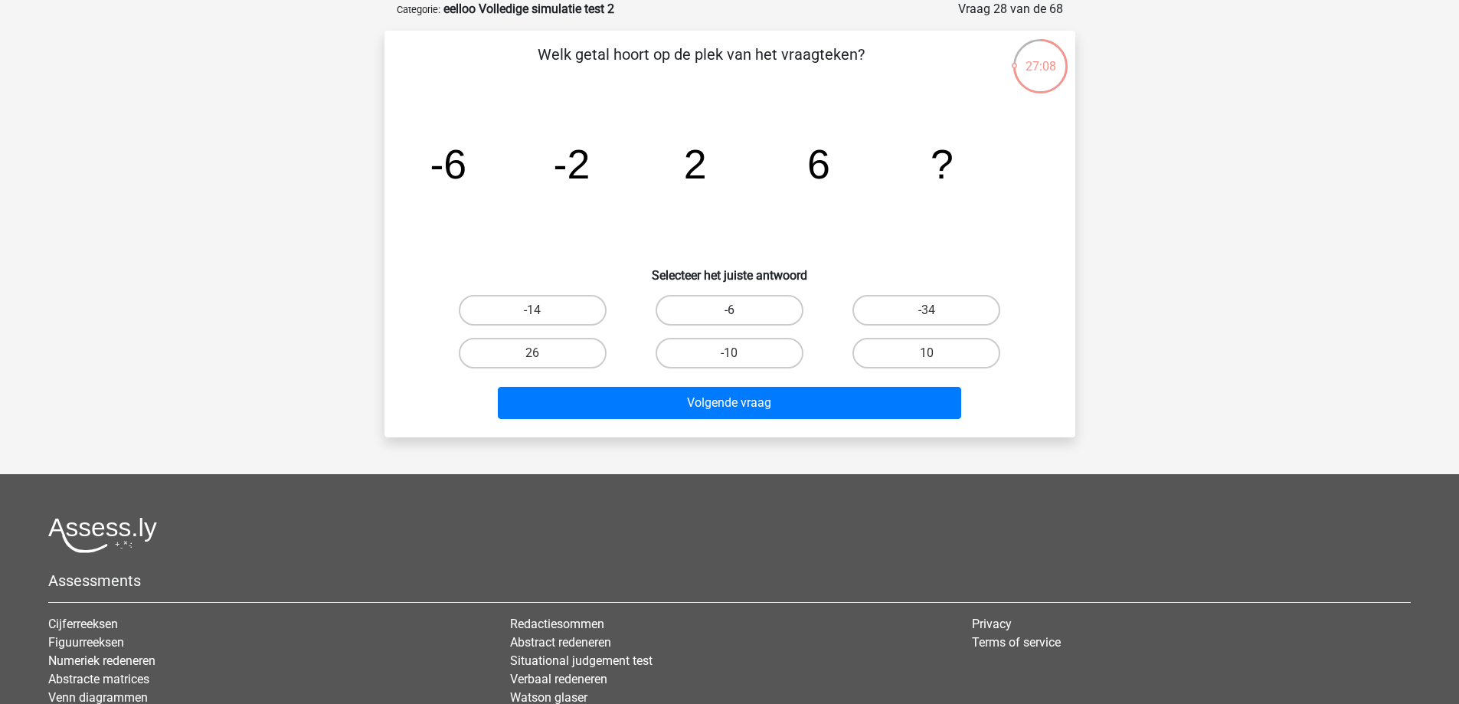
click at [684, 303] on label "-6" at bounding box center [730, 310] width 148 height 31
click at [729, 310] on input "-6" at bounding box center [734, 315] width 10 height 10
radio input "true"
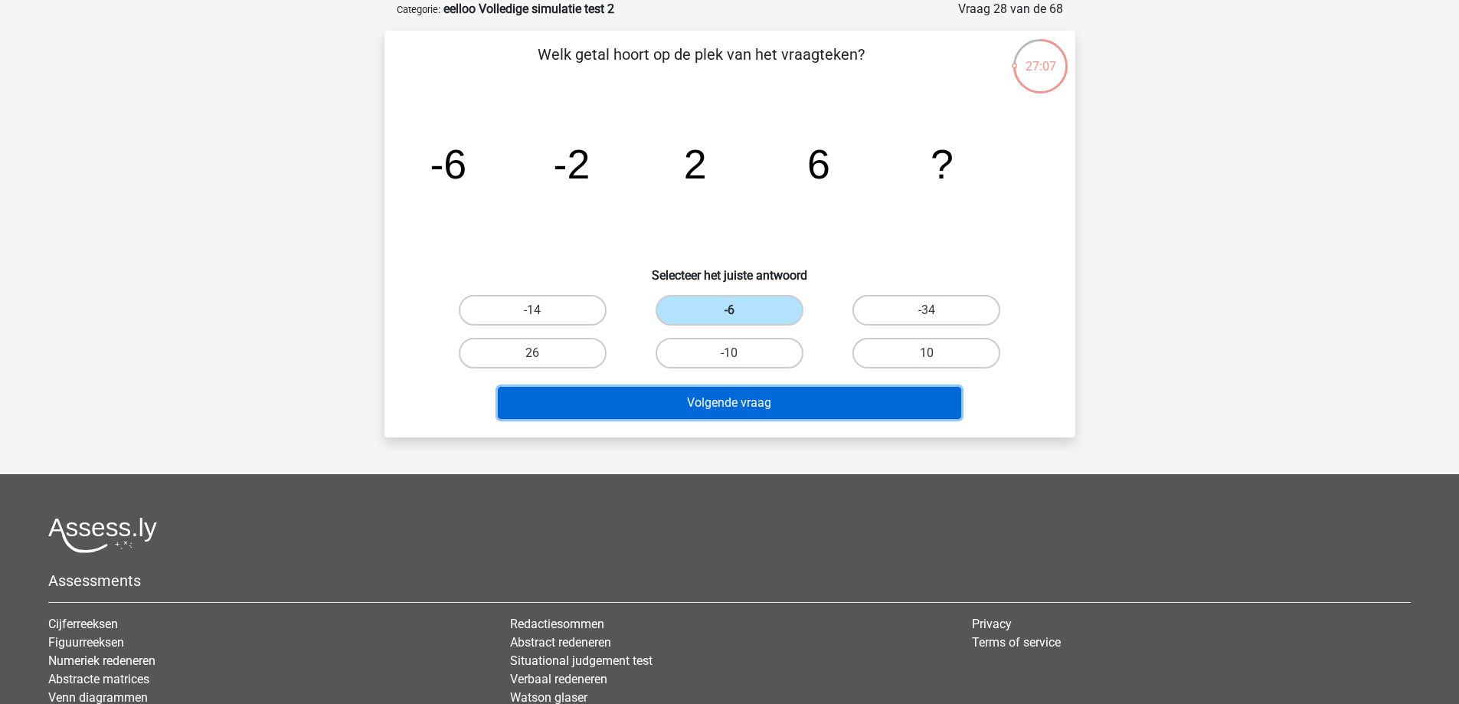
click at [686, 401] on button "Volgende vraag" at bounding box center [730, 403] width 464 height 32
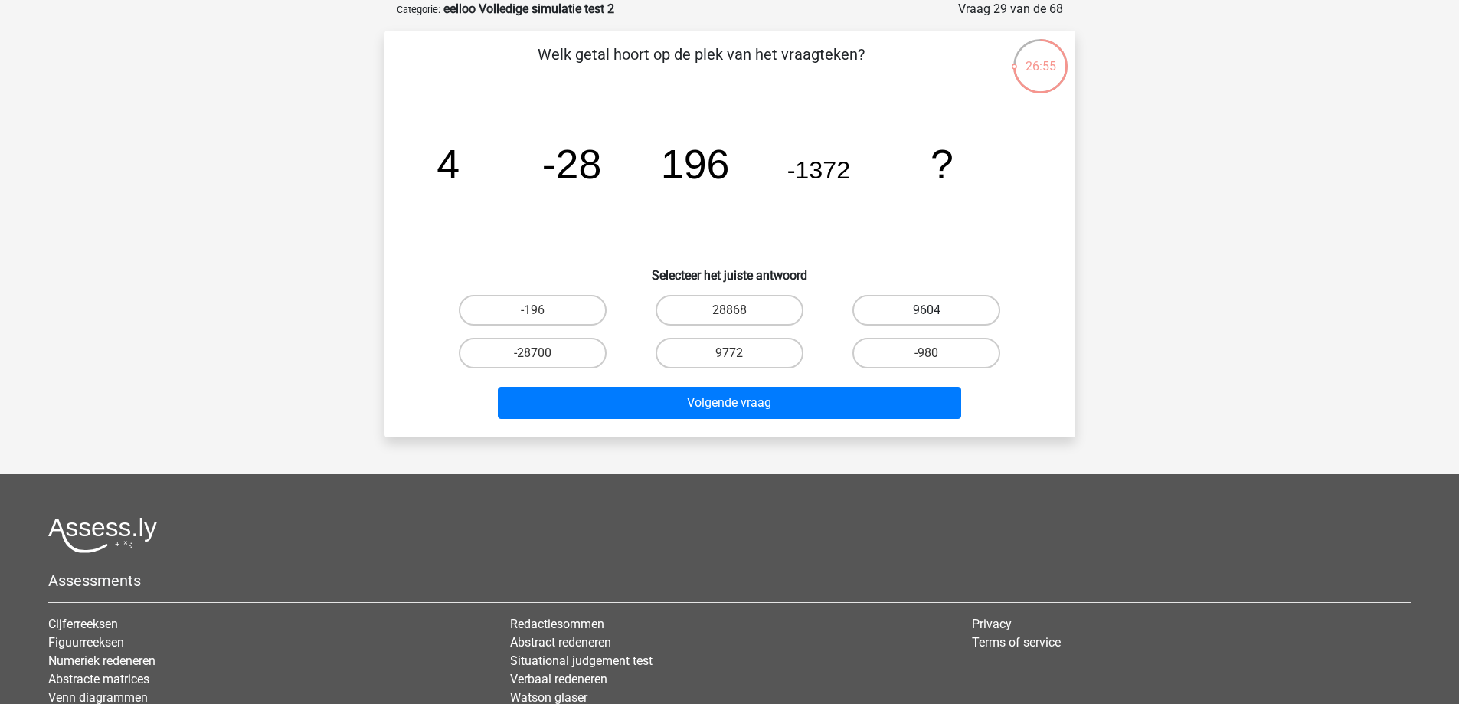
click at [884, 313] on label "9604" at bounding box center [927, 310] width 148 height 31
click at [927, 313] on input "9604" at bounding box center [932, 315] width 10 height 10
radio input "true"
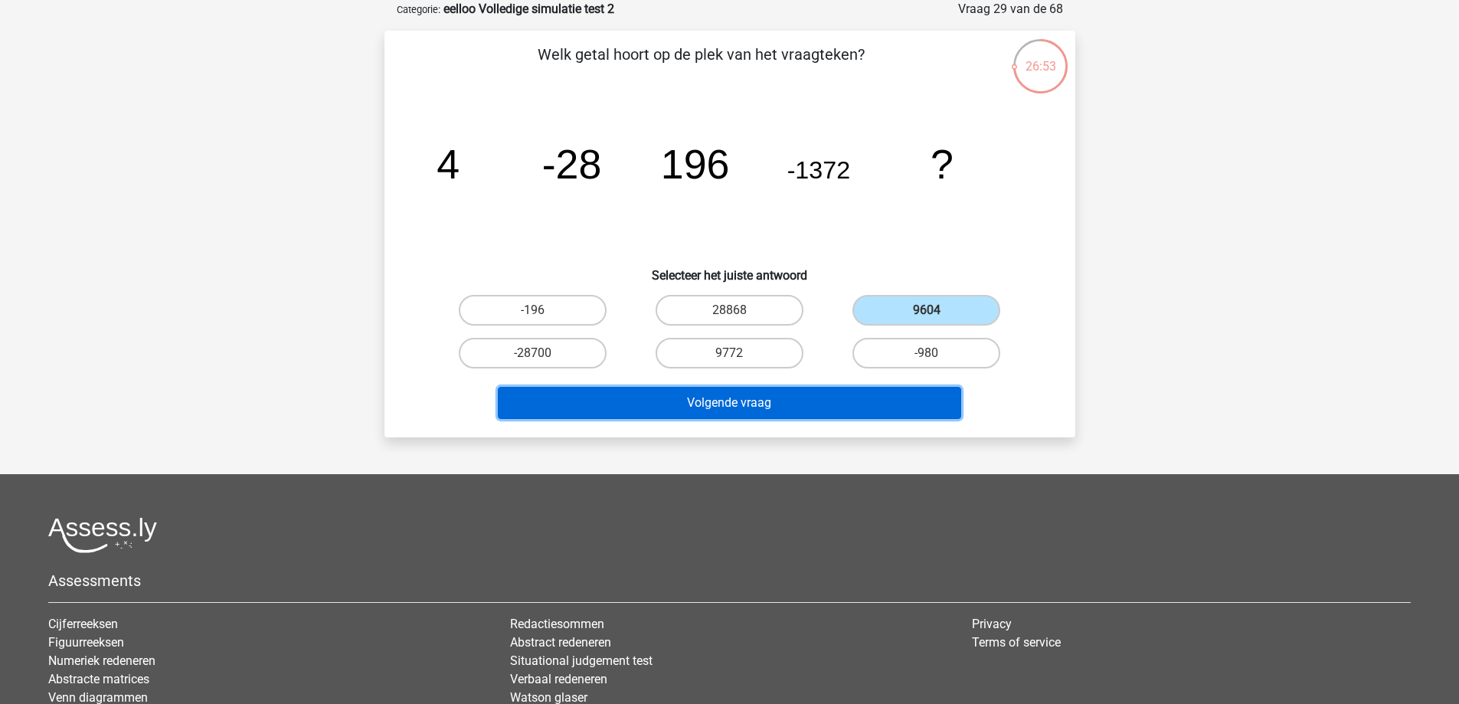
click at [778, 406] on button "Volgende vraag" at bounding box center [730, 403] width 464 height 32
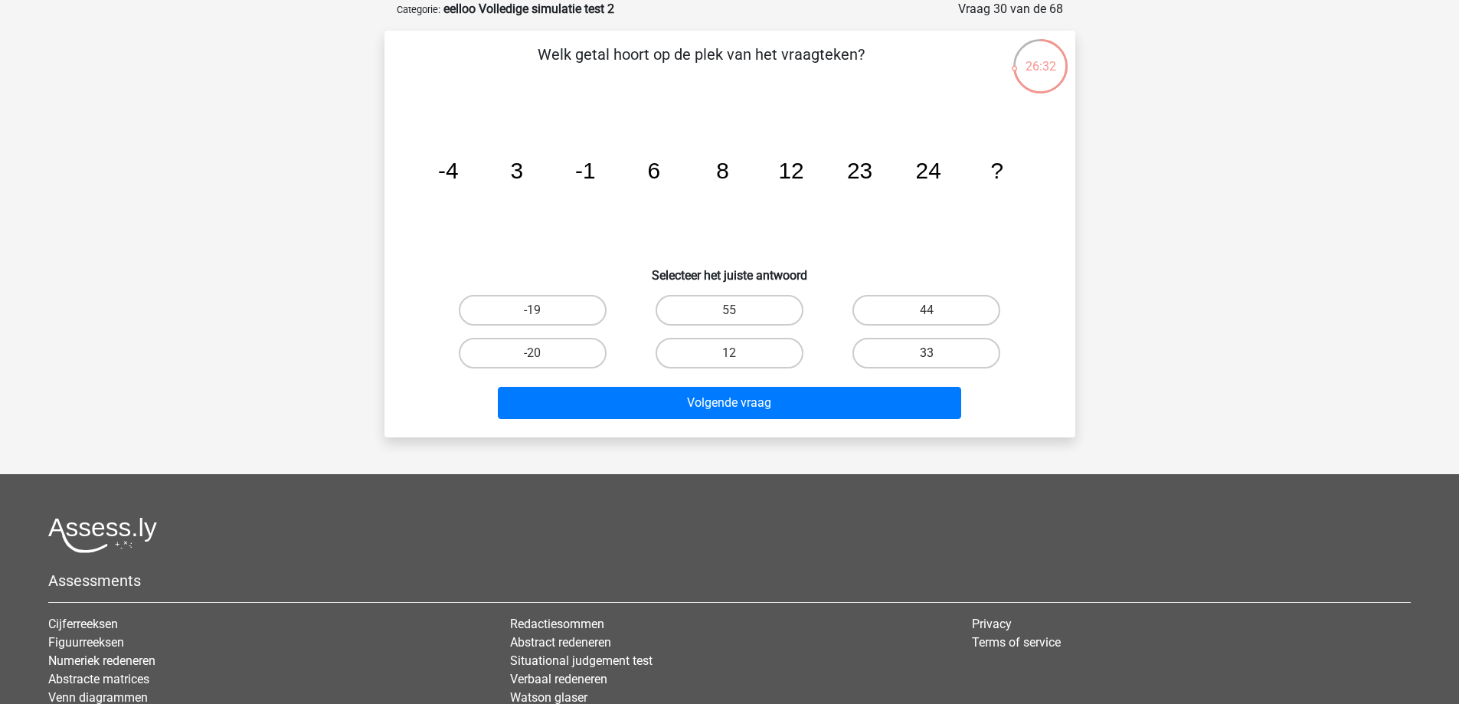
click at [910, 349] on label "33" at bounding box center [927, 353] width 148 height 31
click at [927, 353] on input "33" at bounding box center [932, 358] width 10 height 10
radio input "true"
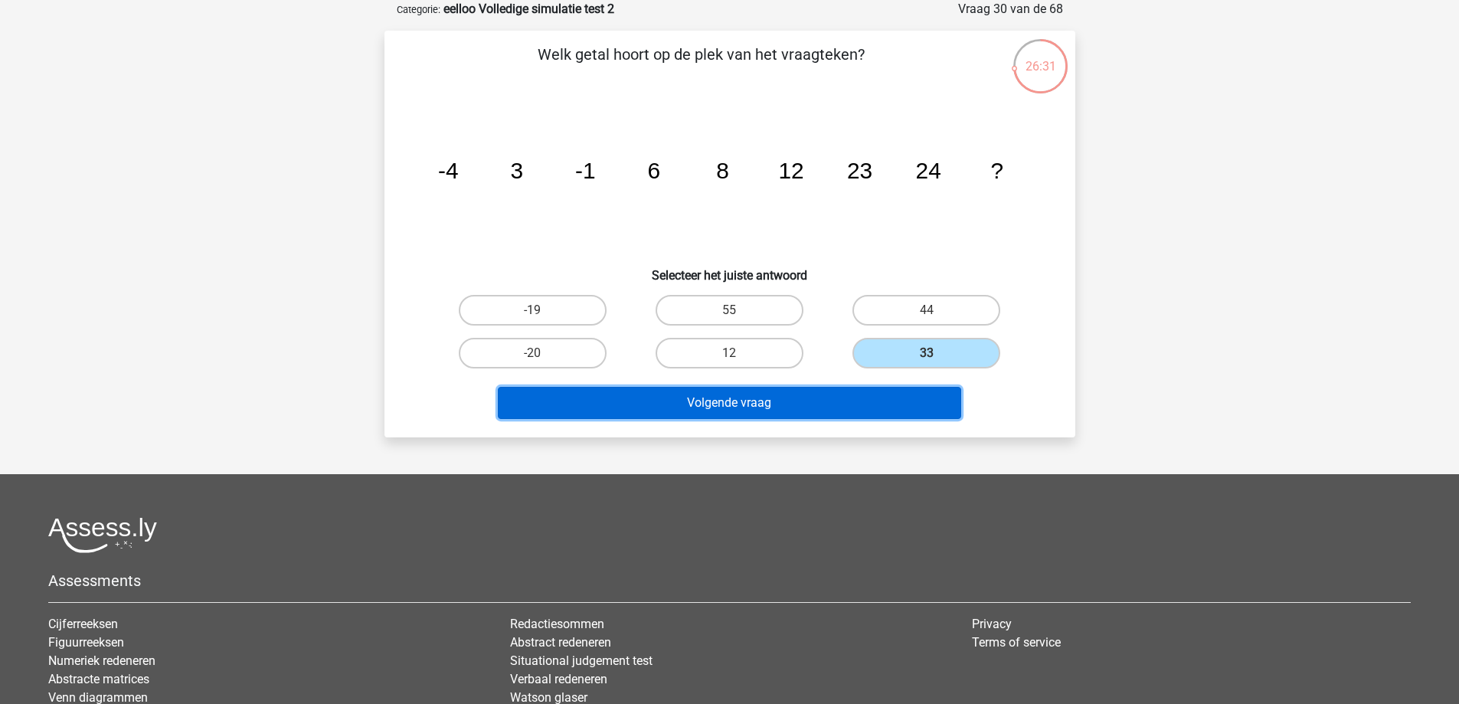
click at [840, 402] on button "Volgende vraag" at bounding box center [730, 403] width 464 height 32
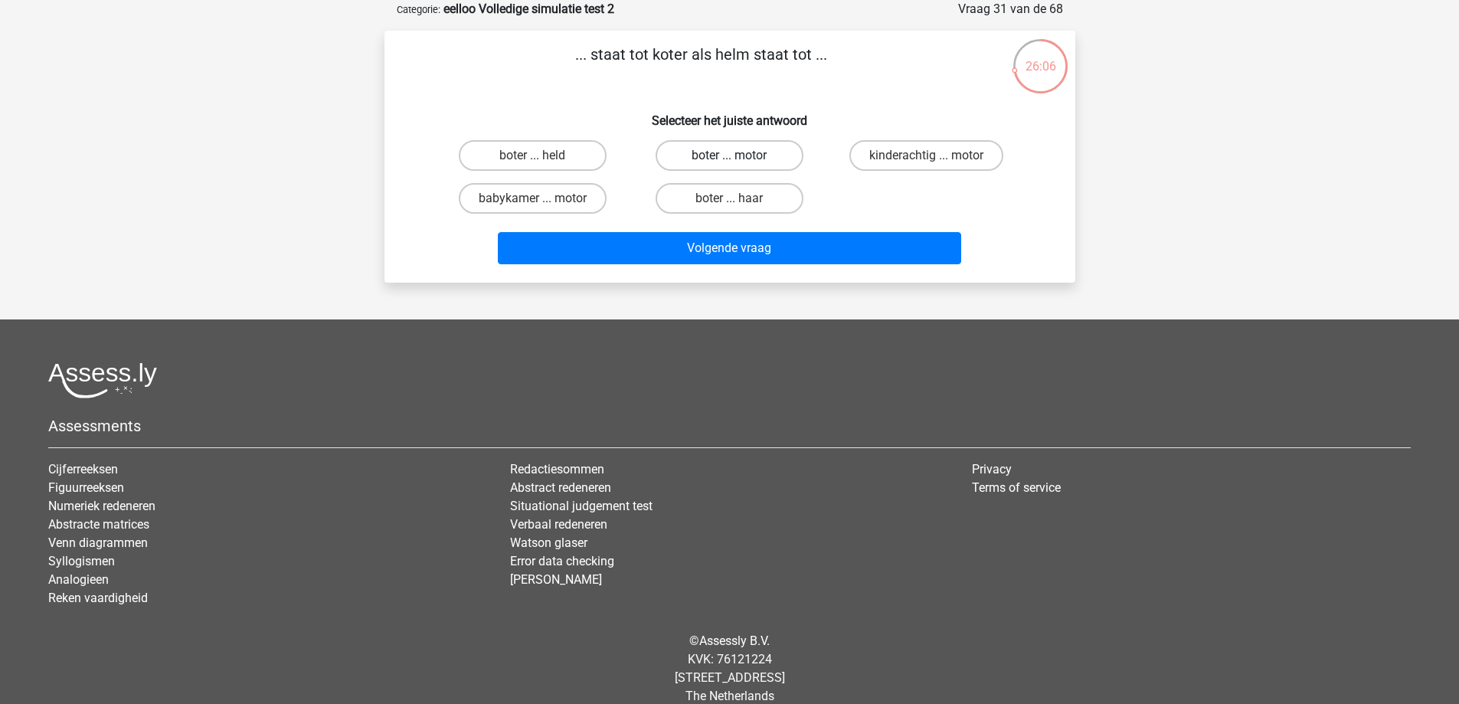
click at [761, 149] on label "boter ... motor" at bounding box center [730, 155] width 148 height 31
click at [739, 156] on input "boter ... motor" at bounding box center [734, 161] width 10 height 10
radio input "true"
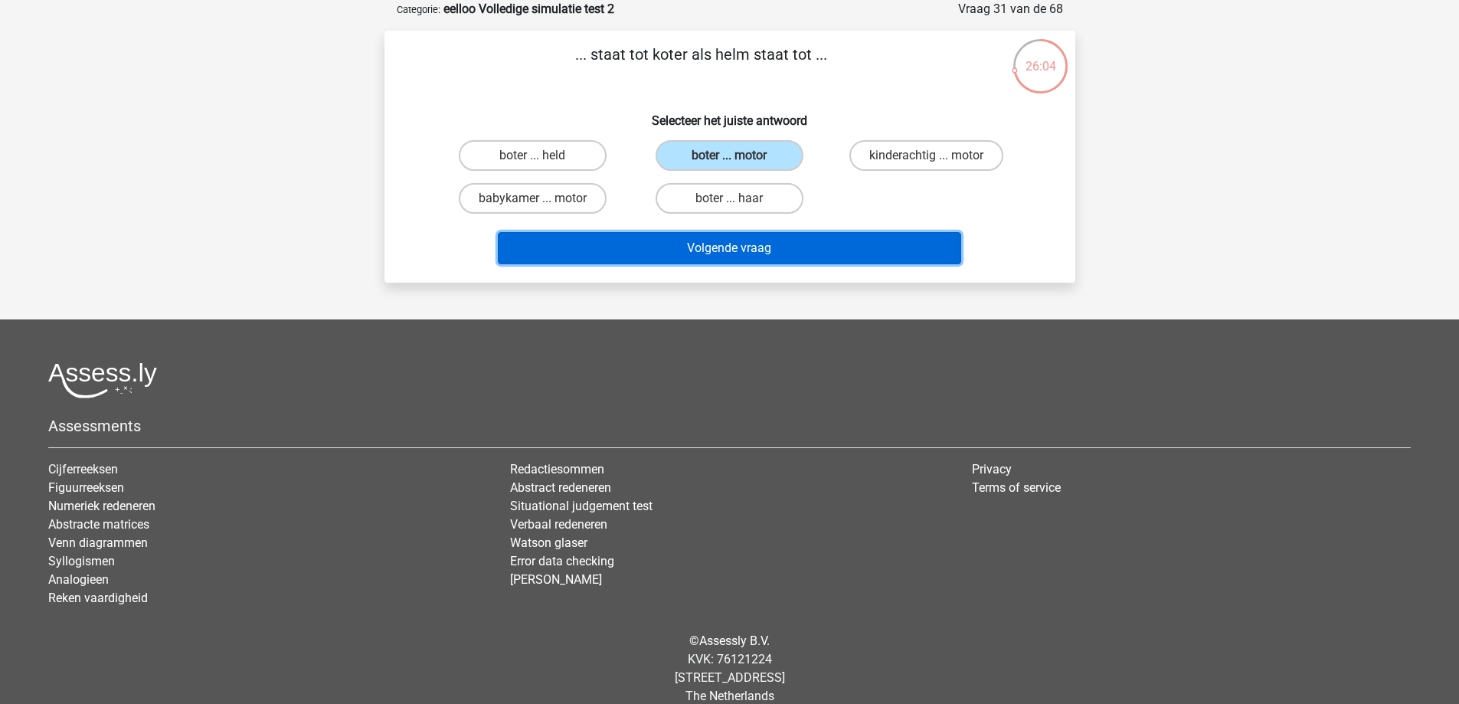
click at [725, 255] on button "Volgende vraag" at bounding box center [730, 248] width 464 height 32
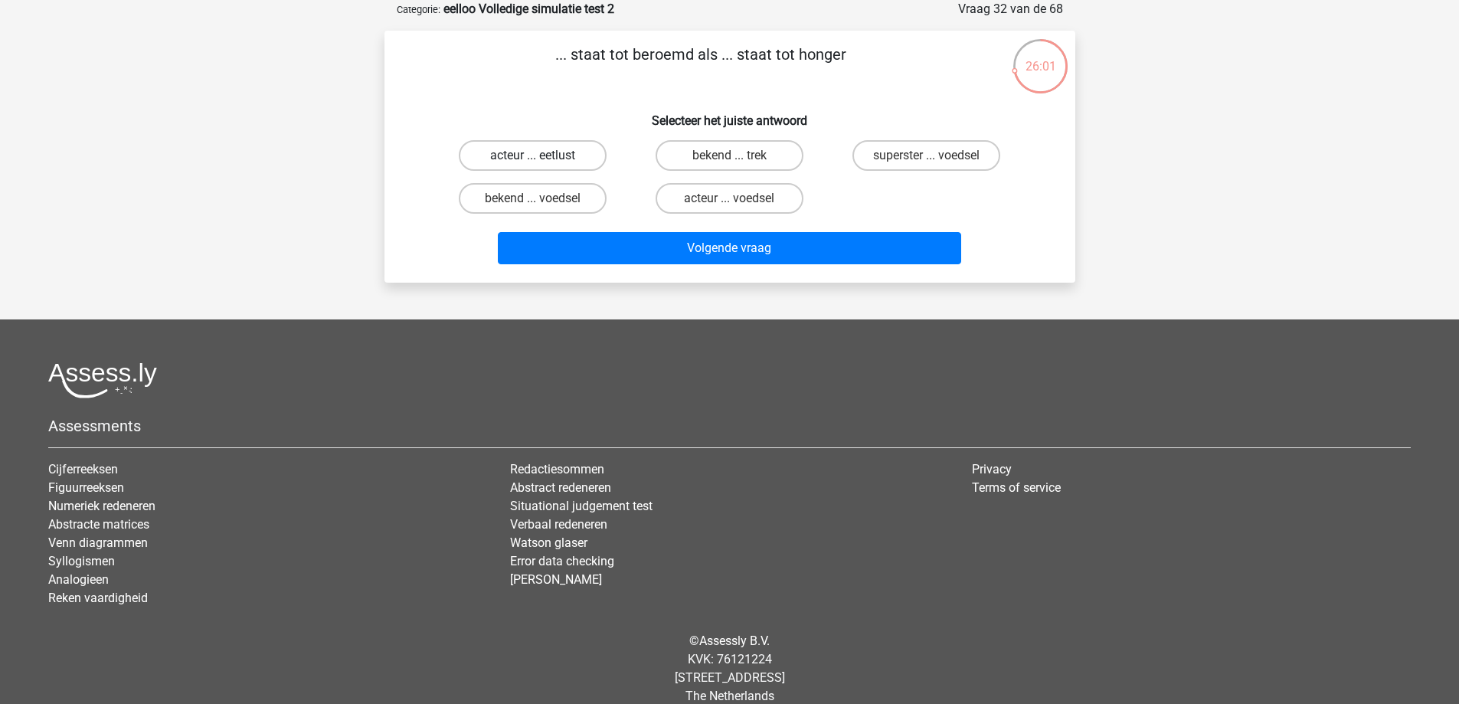
click at [569, 145] on label "acteur ... eetlust" at bounding box center [533, 155] width 148 height 31
click at [542, 156] on input "acteur ... eetlust" at bounding box center [537, 161] width 10 height 10
radio input "true"
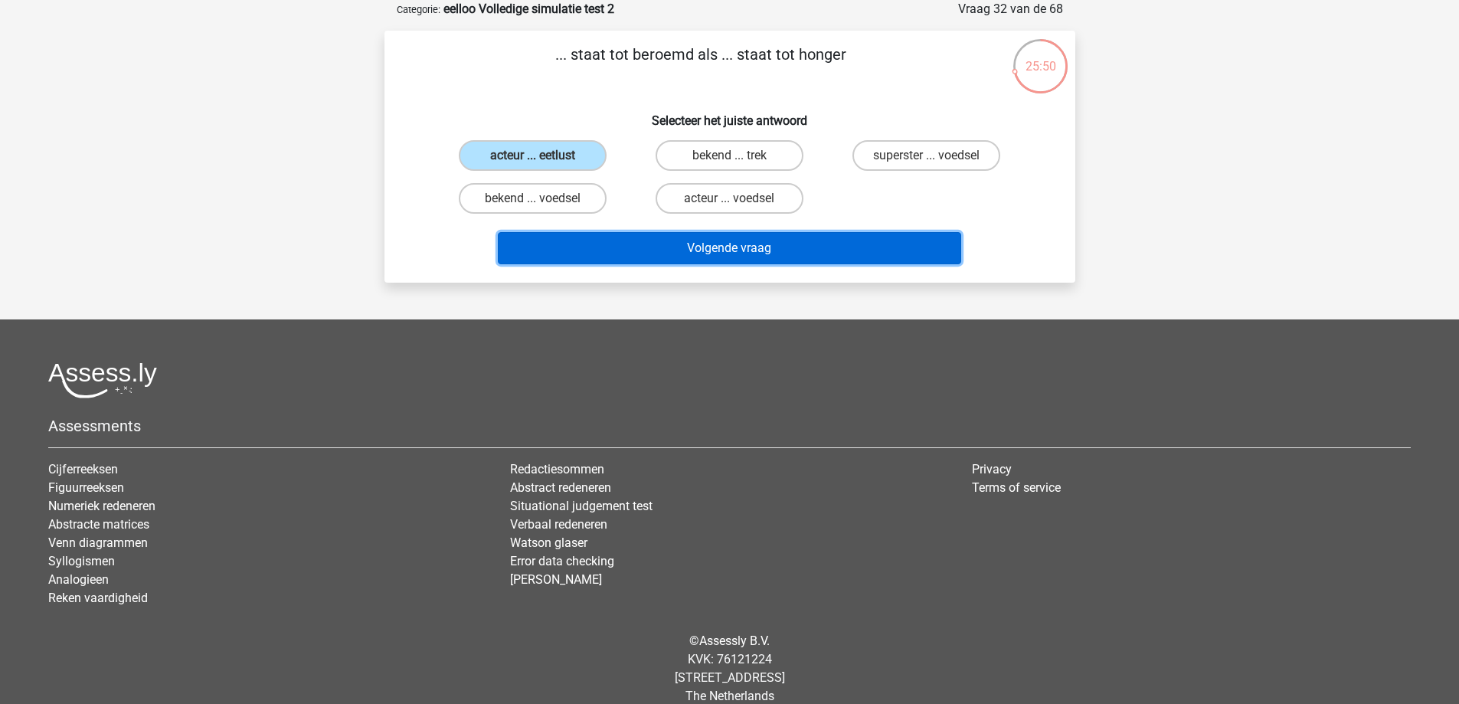
click at [738, 255] on button "Volgende vraag" at bounding box center [730, 248] width 464 height 32
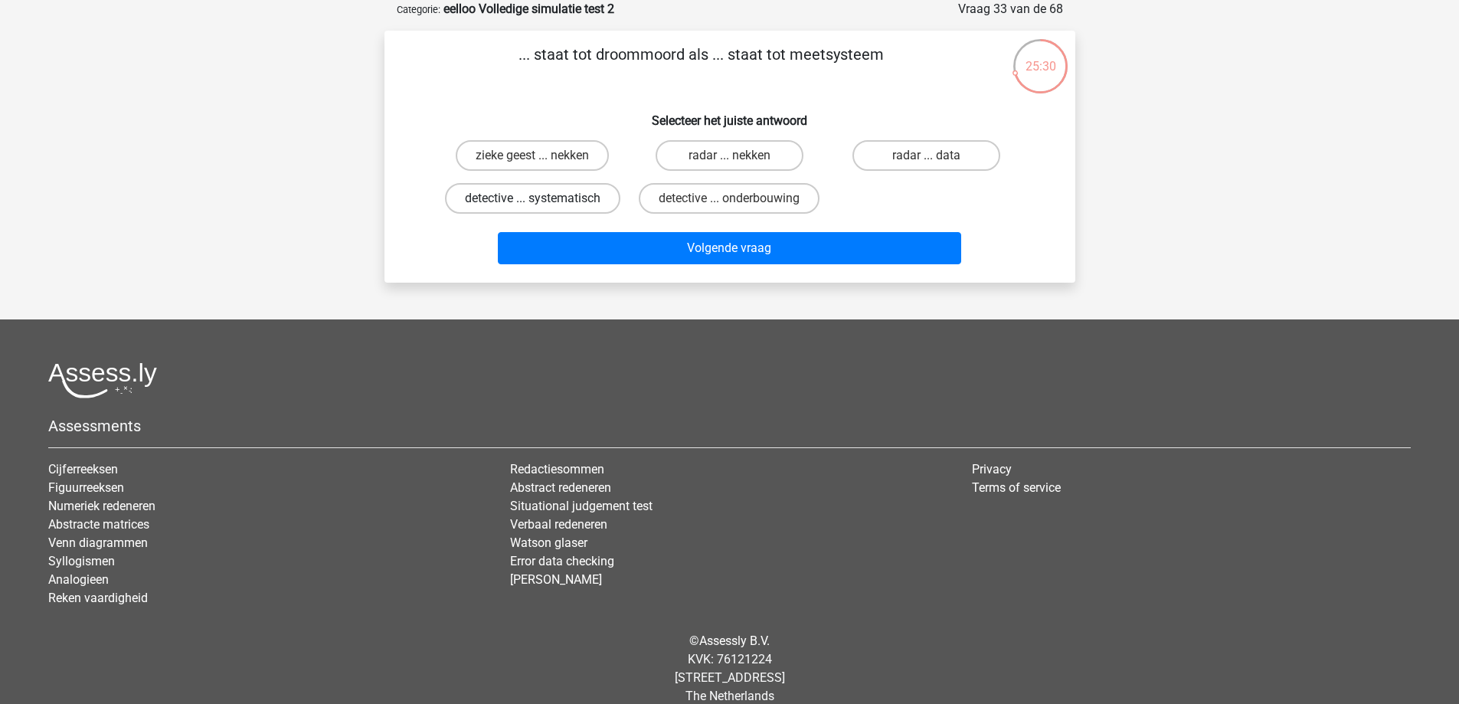
click at [552, 197] on label "detective ... systematisch" at bounding box center [532, 198] width 175 height 31
click at [542, 198] on input "detective ... systematisch" at bounding box center [537, 203] width 10 height 10
radio input "true"
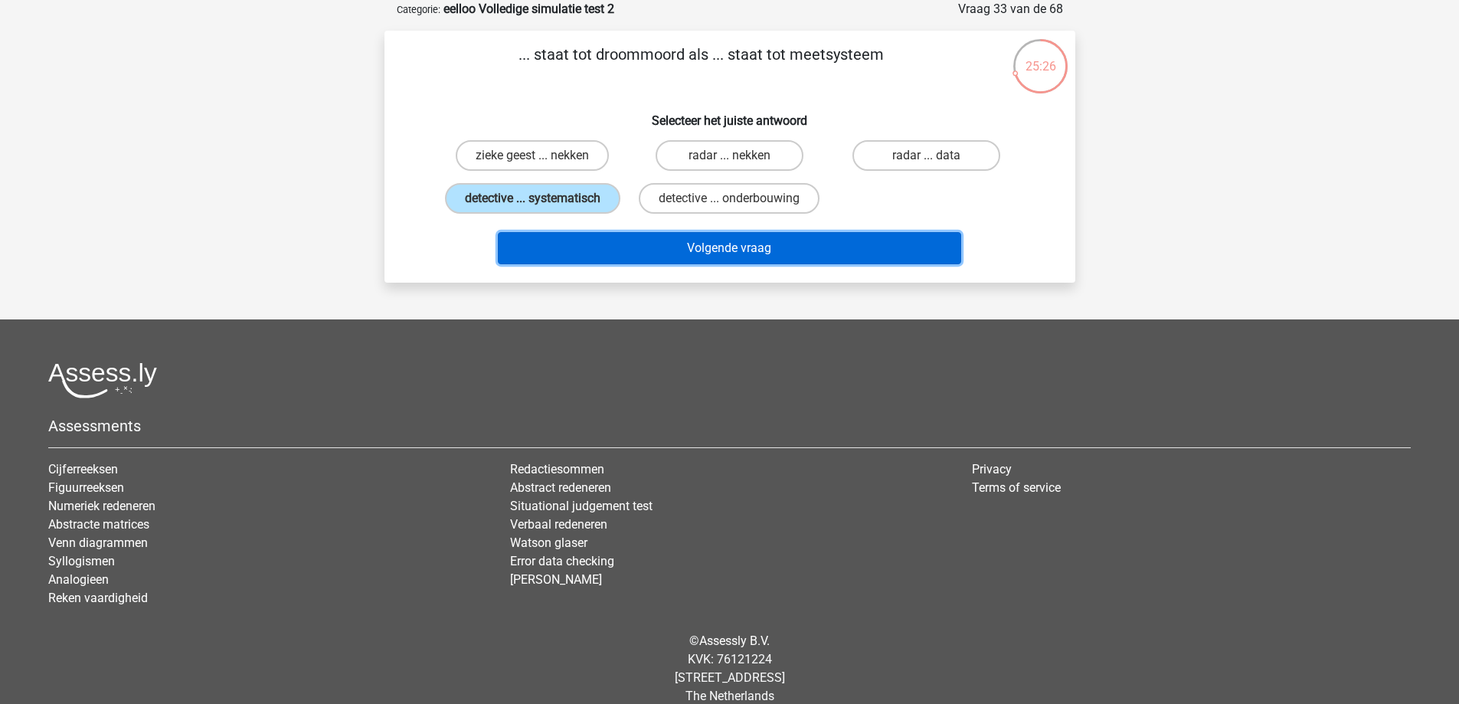
click at [631, 241] on button "Volgende vraag" at bounding box center [730, 248] width 464 height 32
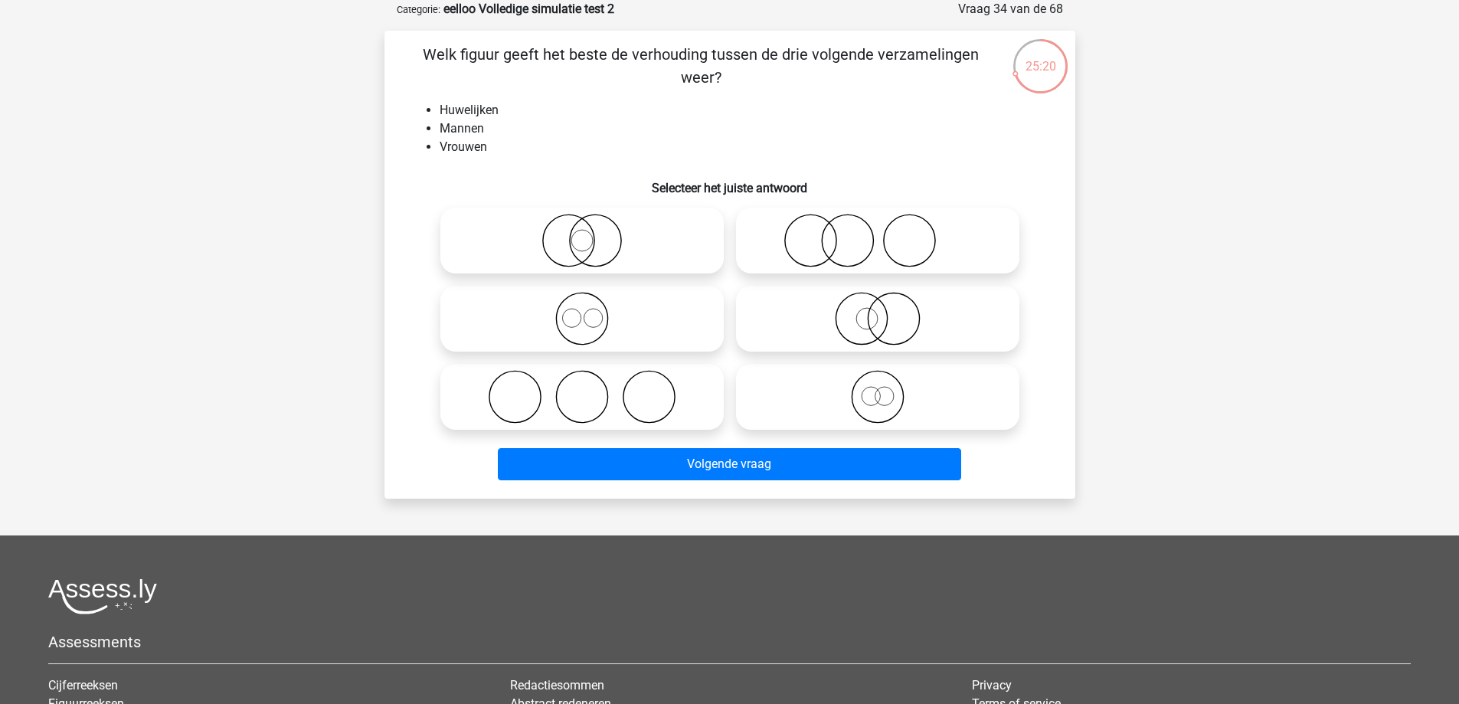
click at [867, 401] on icon at bounding box center [877, 397] width 271 height 54
click at [878, 389] on input "radio" at bounding box center [883, 384] width 10 height 10
radio input "true"
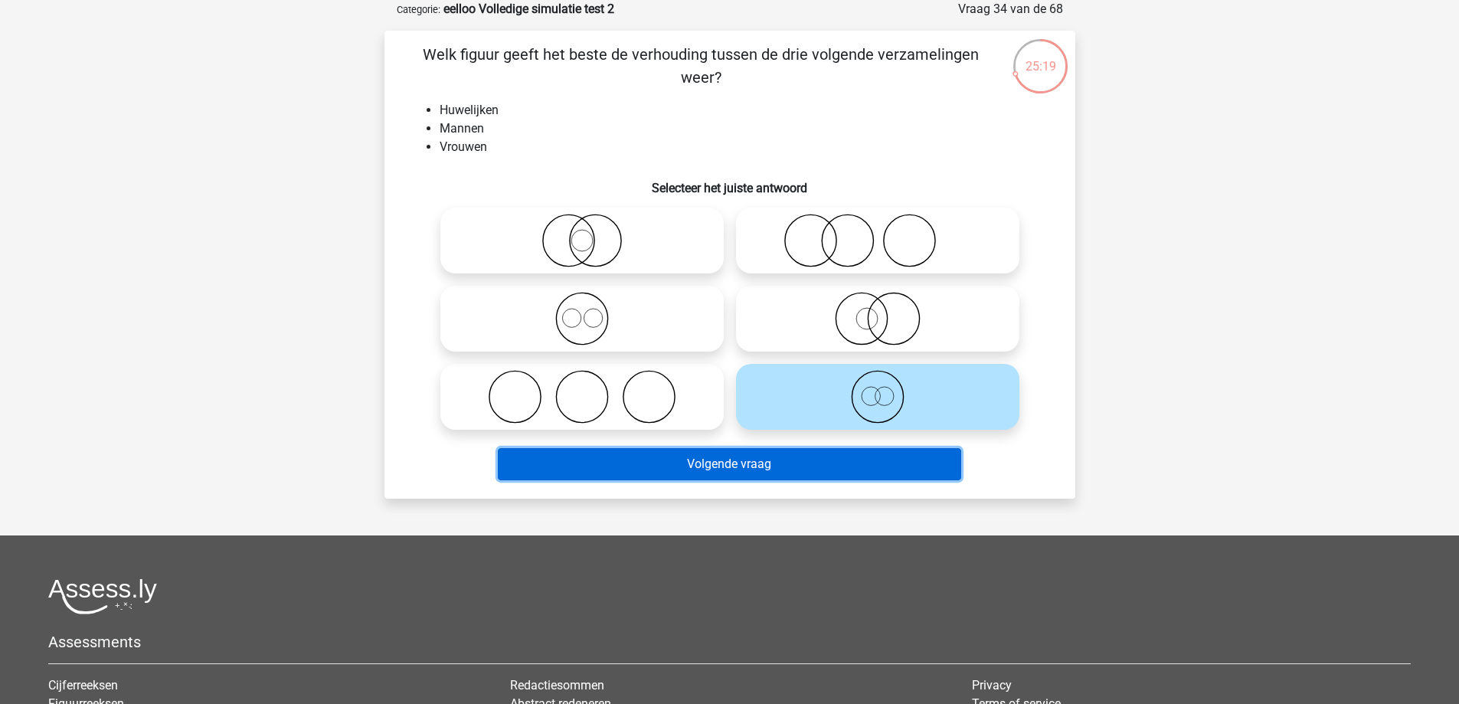
click at [851, 464] on button "Volgende vraag" at bounding box center [730, 464] width 464 height 32
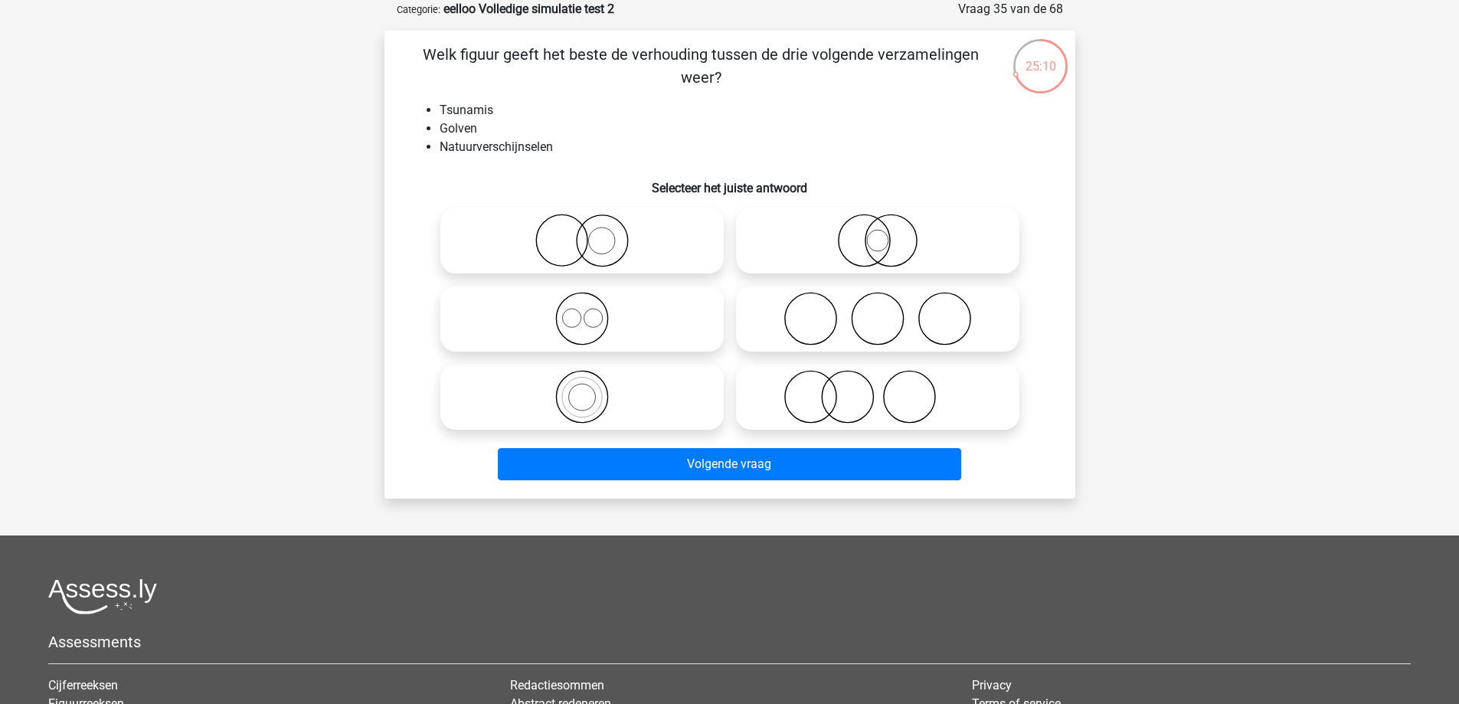
click at [595, 247] on icon at bounding box center [582, 241] width 271 height 54
click at [592, 233] on input "radio" at bounding box center [587, 228] width 10 height 10
radio input "true"
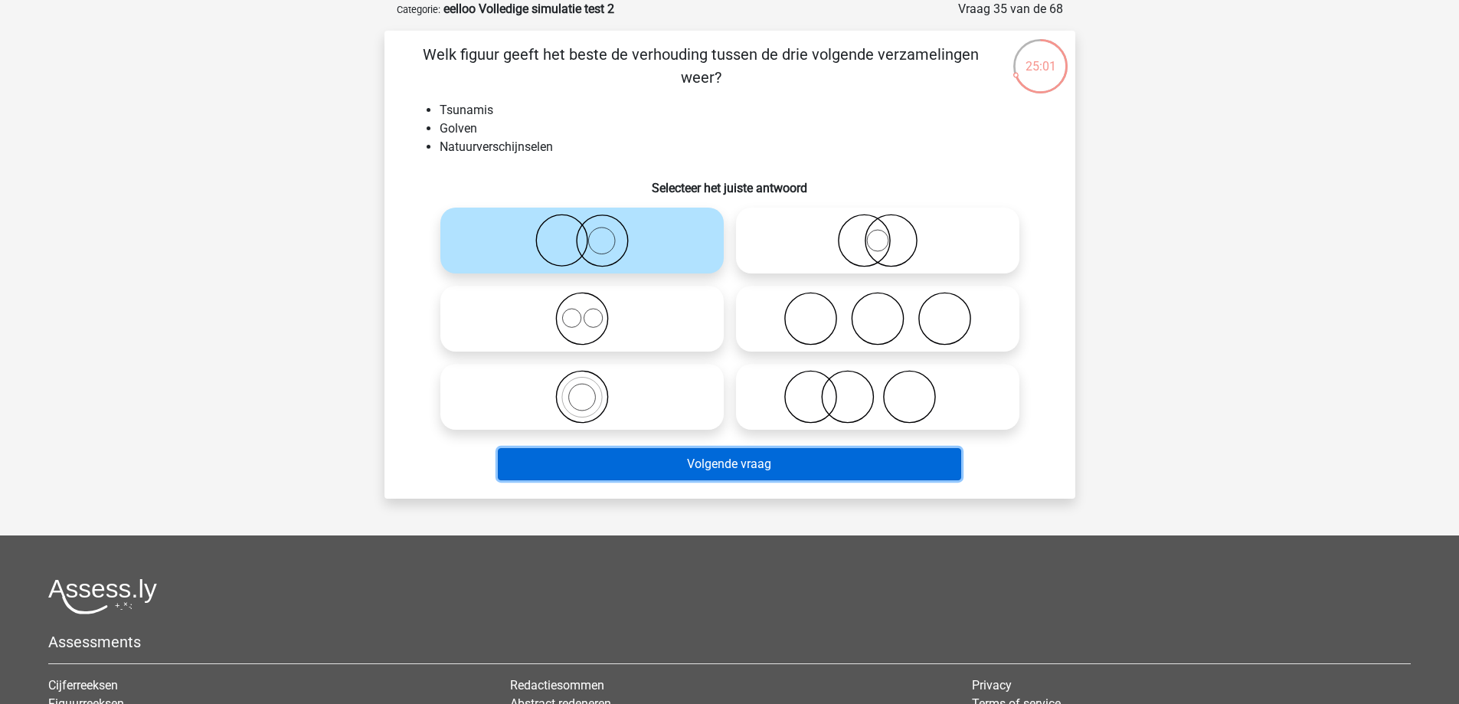
click at [623, 464] on button "Volgende vraag" at bounding box center [730, 464] width 464 height 32
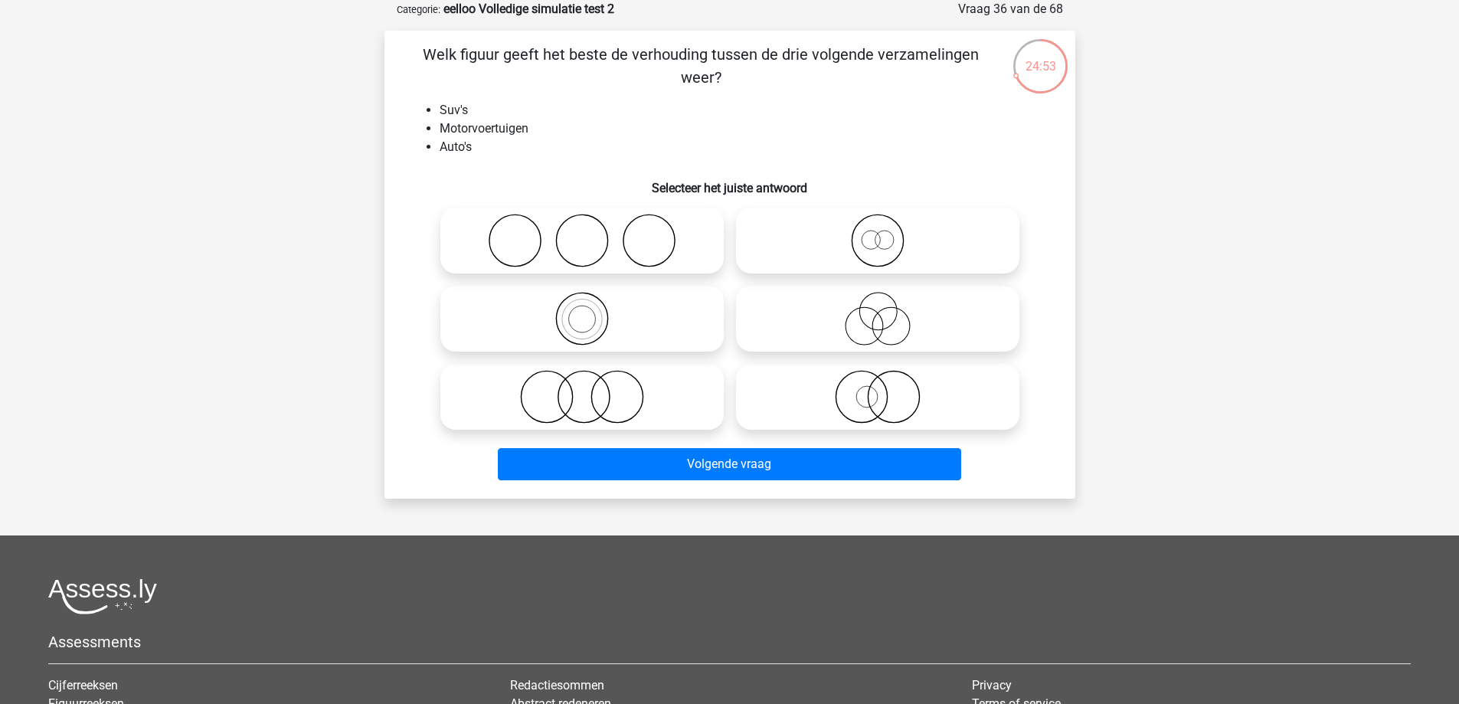
click at [596, 330] on icon at bounding box center [582, 319] width 271 height 54
click at [592, 311] on input "radio" at bounding box center [587, 306] width 10 height 10
radio input "true"
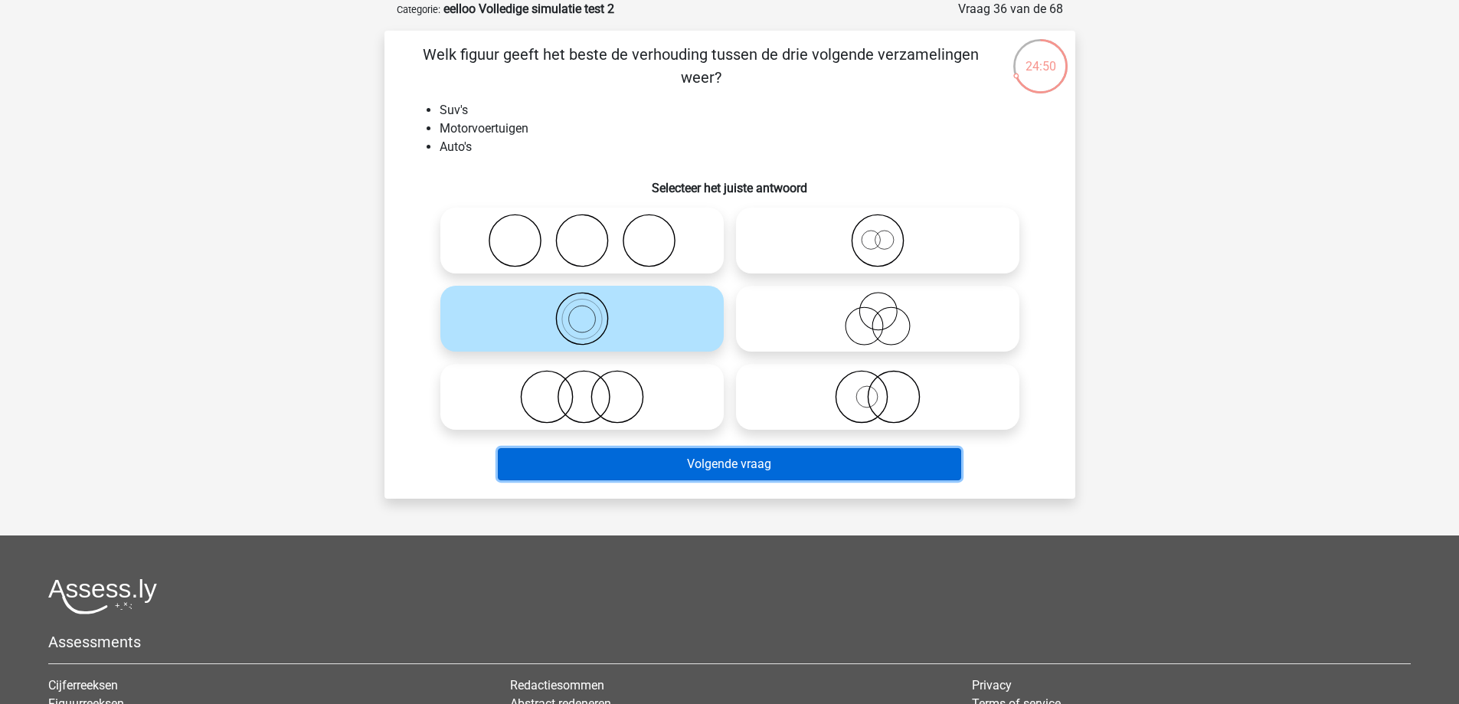
click at [729, 471] on button "Volgende vraag" at bounding box center [730, 464] width 464 height 32
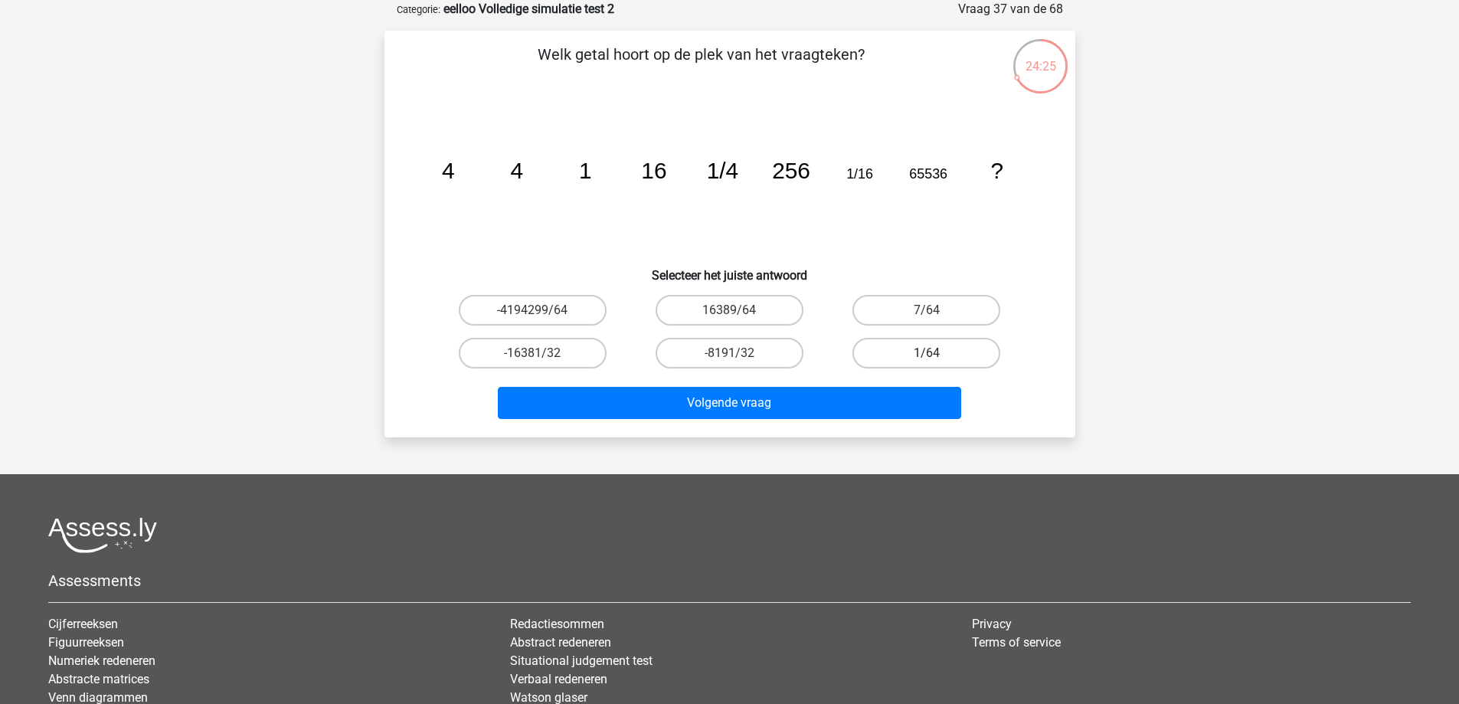
click at [880, 355] on label "1/64" at bounding box center [927, 353] width 148 height 31
click at [927, 355] on input "1/64" at bounding box center [932, 358] width 10 height 10
radio input "true"
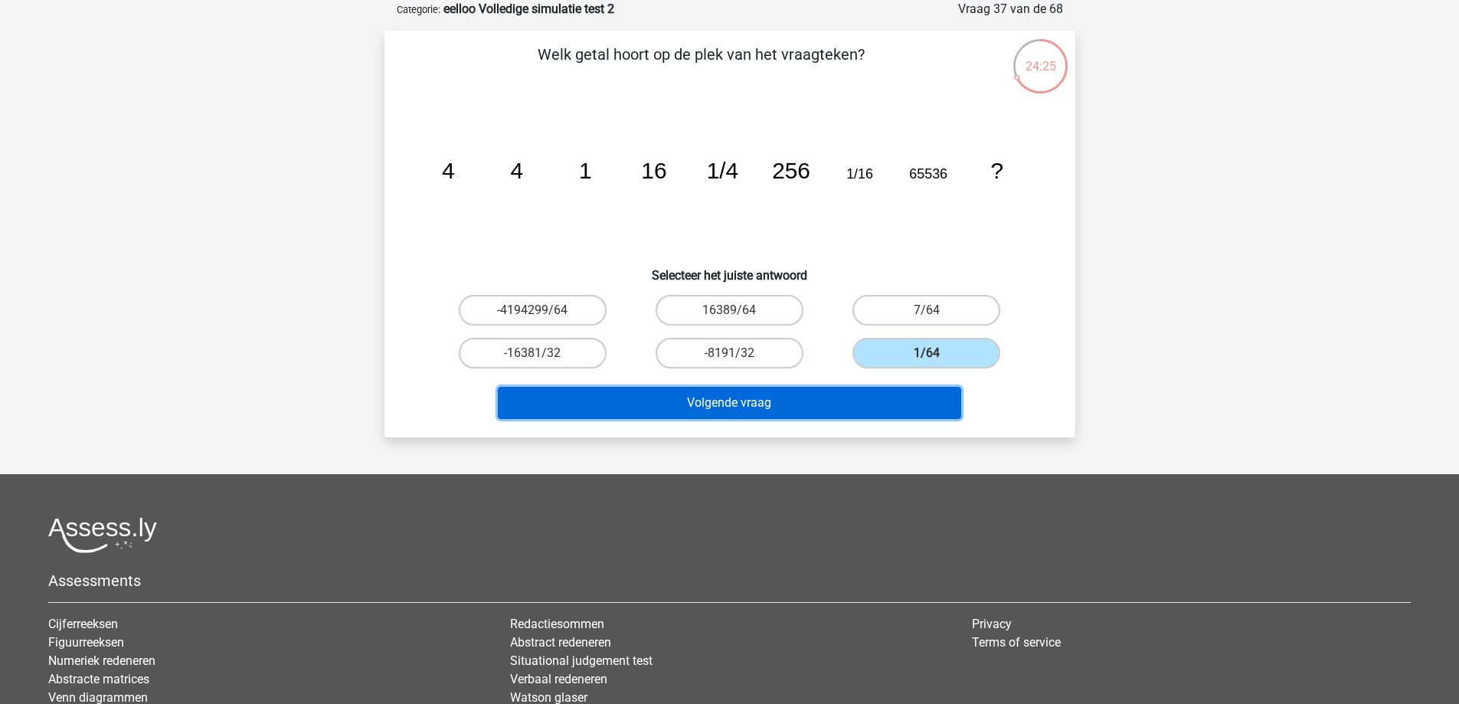
click at [859, 396] on button "Volgende vraag" at bounding box center [730, 403] width 464 height 32
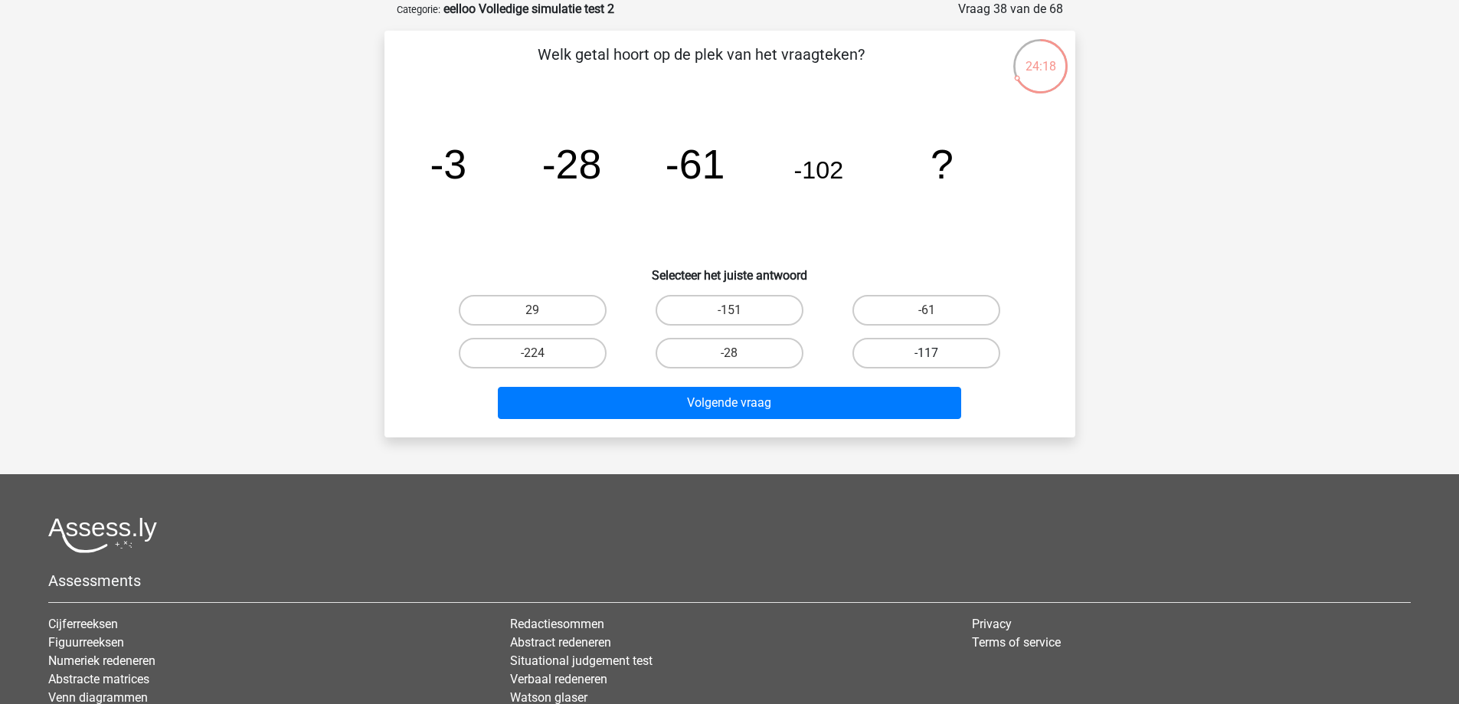
click at [898, 348] on label "-117" at bounding box center [927, 353] width 148 height 31
click at [927, 353] on input "-117" at bounding box center [932, 358] width 10 height 10
radio input "true"
click at [732, 297] on label "-151" at bounding box center [730, 310] width 148 height 31
click at [732, 310] on input "-151" at bounding box center [734, 315] width 10 height 10
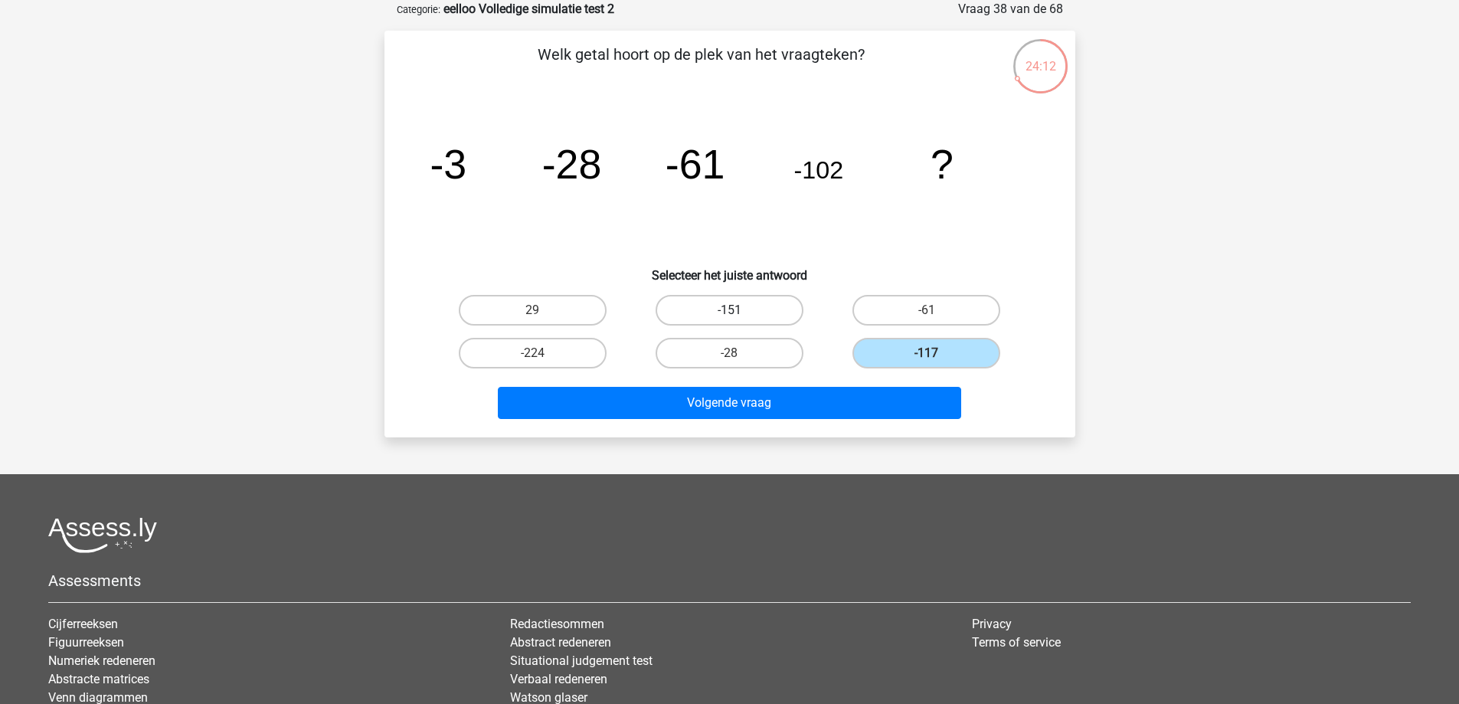
radio input "true"
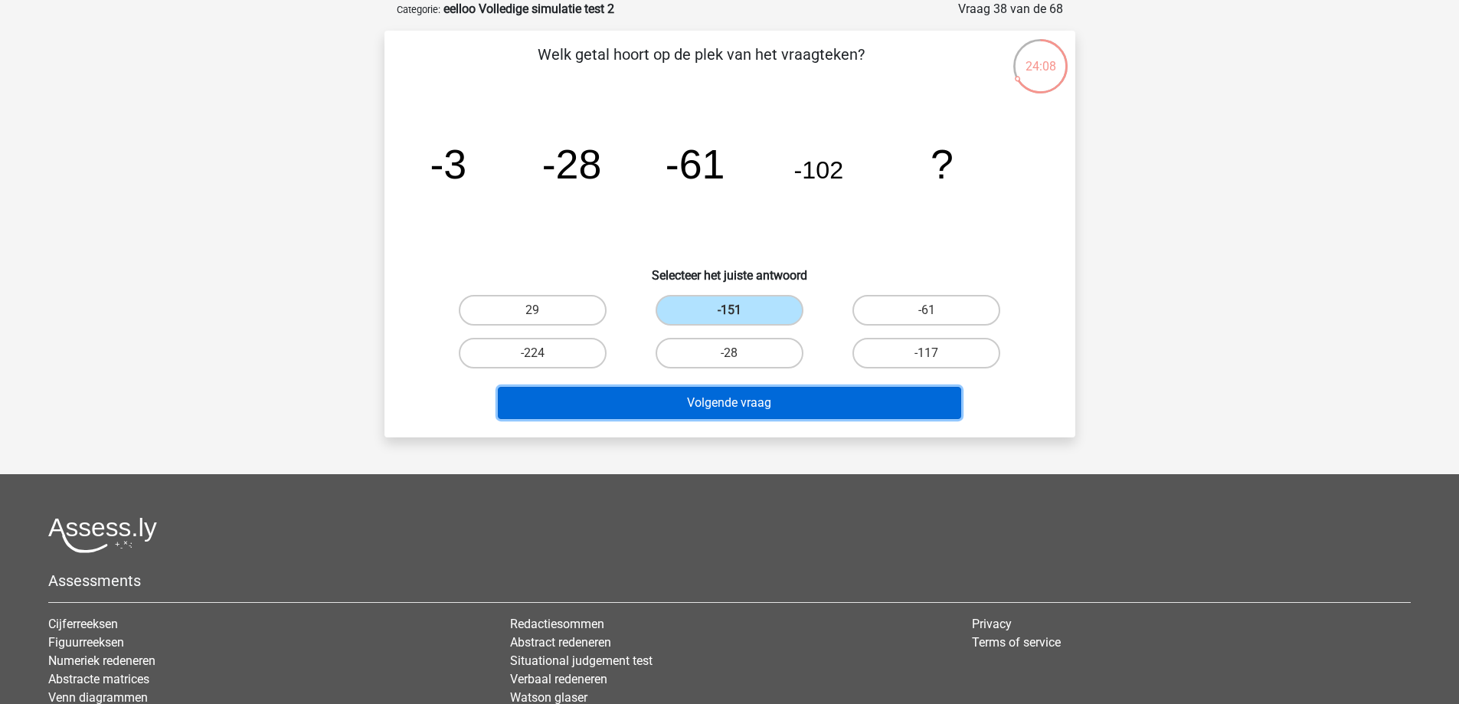
click at [834, 396] on button "Volgende vraag" at bounding box center [730, 403] width 464 height 32
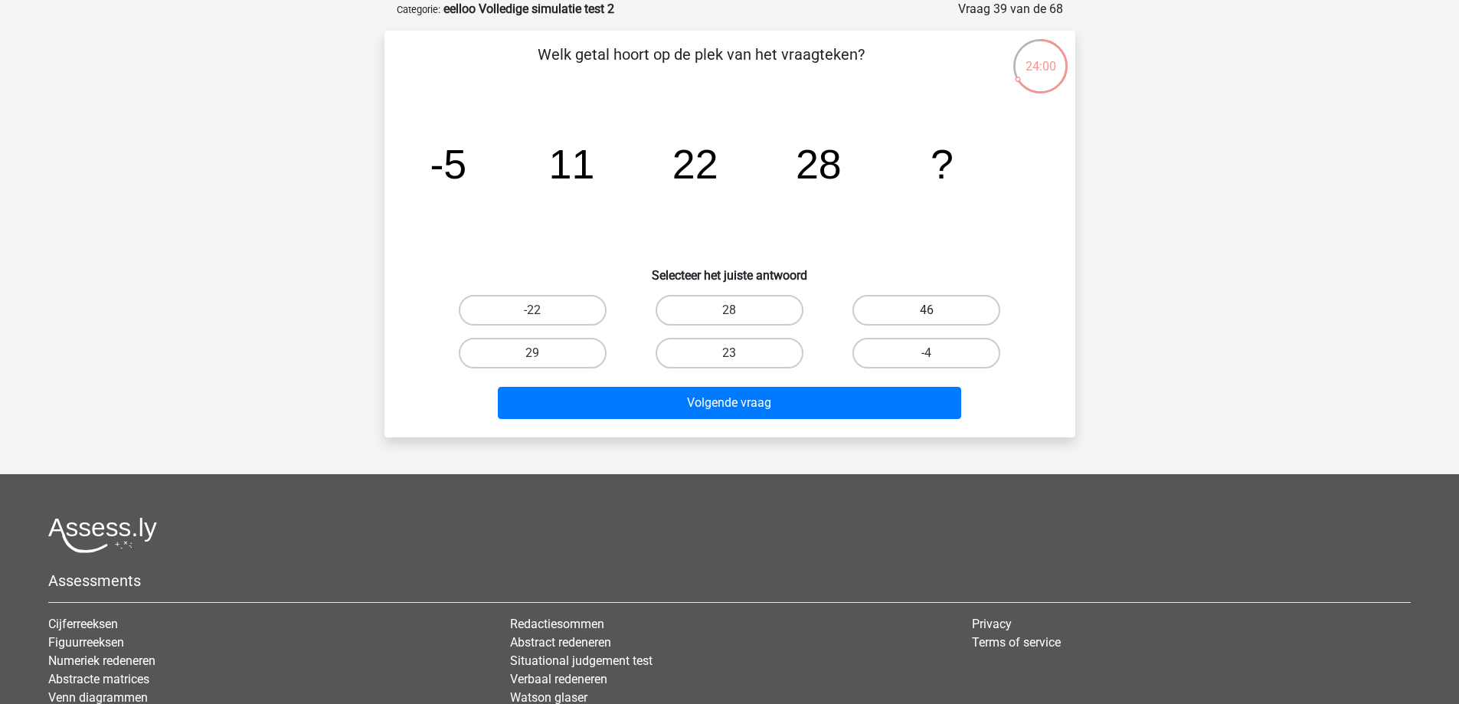
click at [918, 302] on label "46" at bounding box center [927, 310] width 148 height 31
click at [927, 310] on input "46" at bounding box center [932, 315] width 10 height 10
radio input "true"
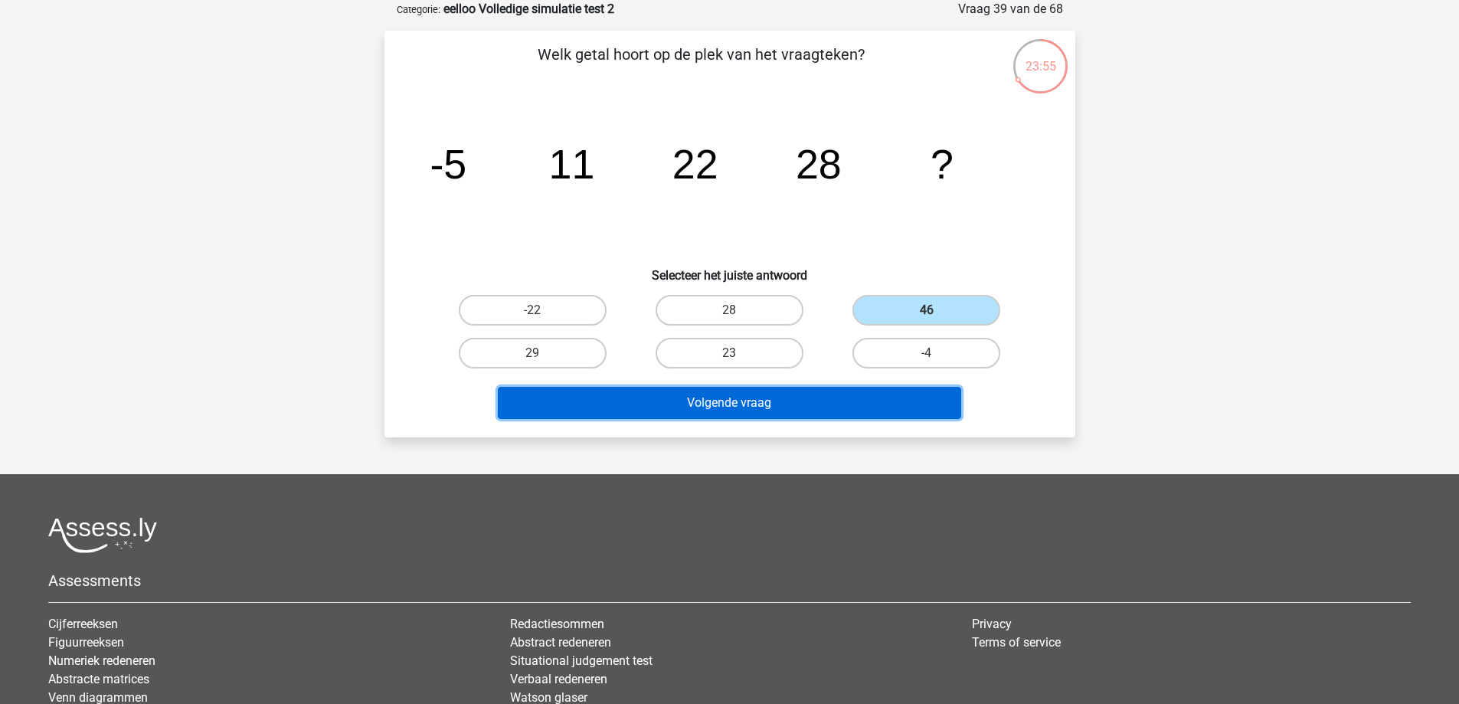
click at [705, 405] on button "Volgende vraag" at bounding box center [730, 403] width 464 height 32
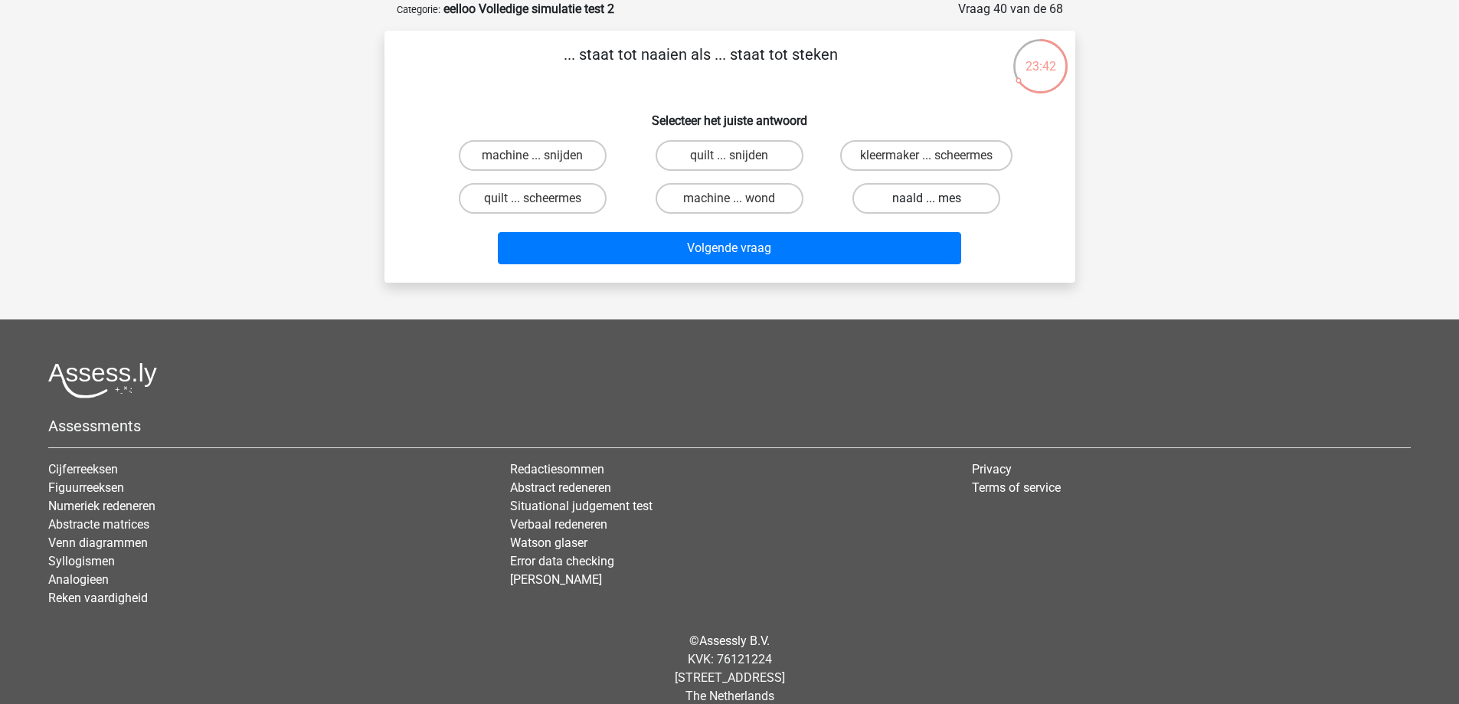
click at [975, 205] on label "naald ... mes" at bounding box center [927, 198] width 148 height 31
click at [937, 205] on input "naald ... mes" at bounding box center [932, 203] width 10 height 10
radio input "true"
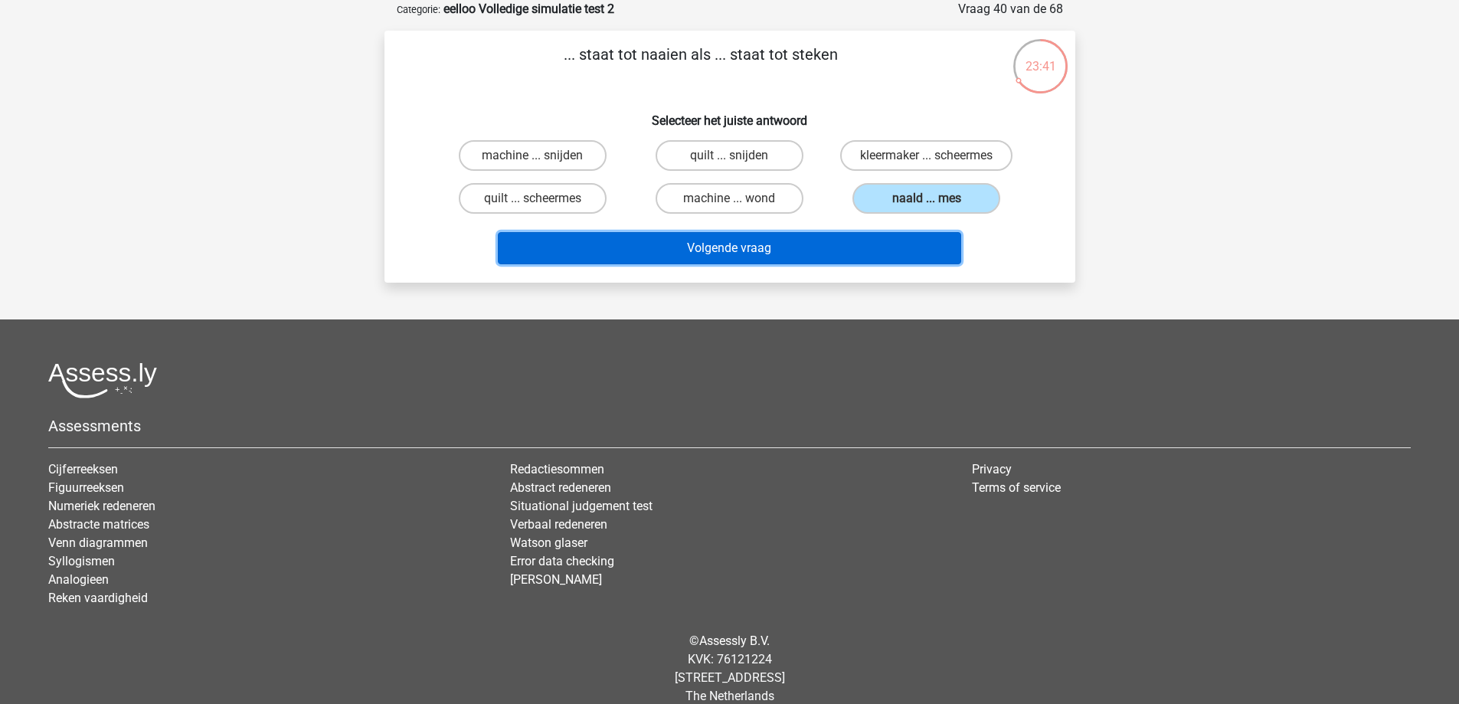
click at [780, 240] on button "Volgende vraag" at bounding box center [730, 248] width 464 height 32
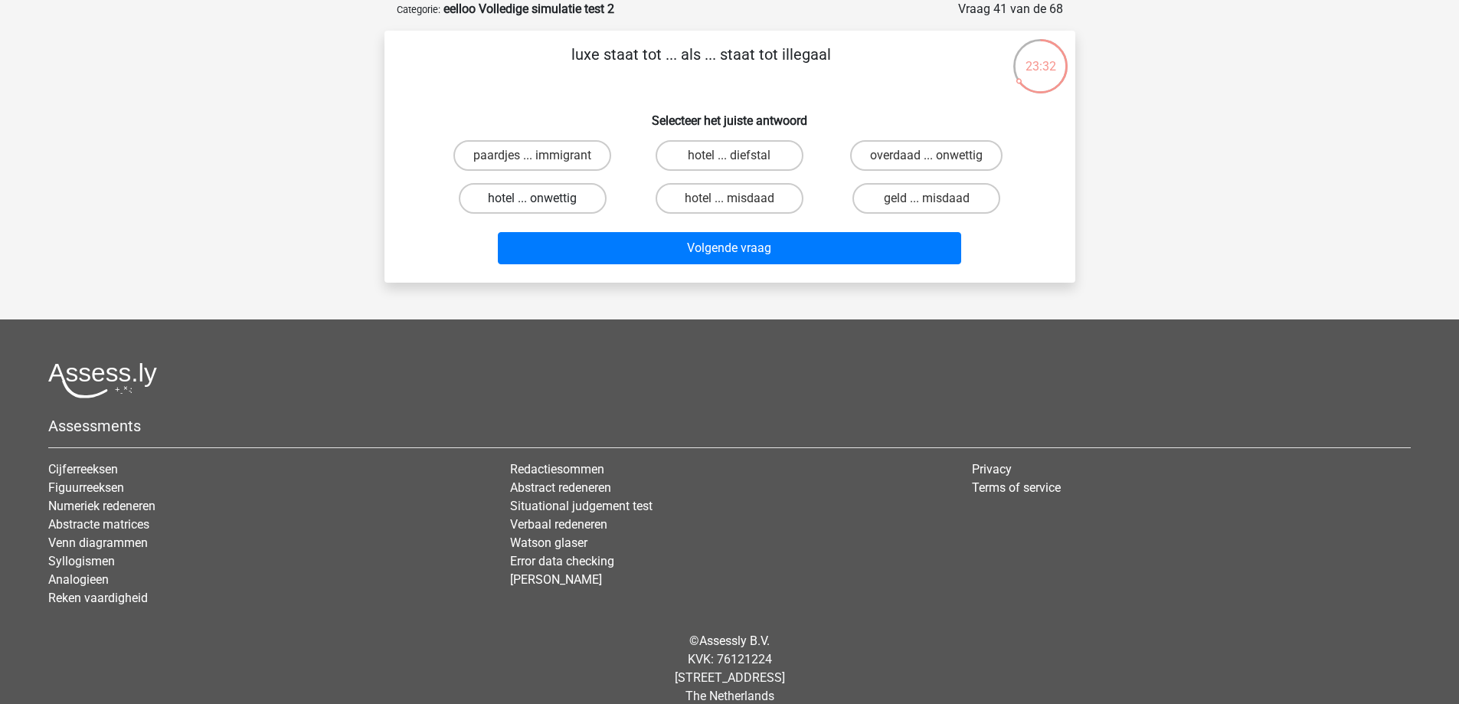
click at [570, 207] on label "hotel ... onwettig" at bounding box center [533, 198] width 148 height 31
click at [542, 207] on input "hotel ... onwettig" at bounding box center [537, 203] width 10 height 10
radio input "true"
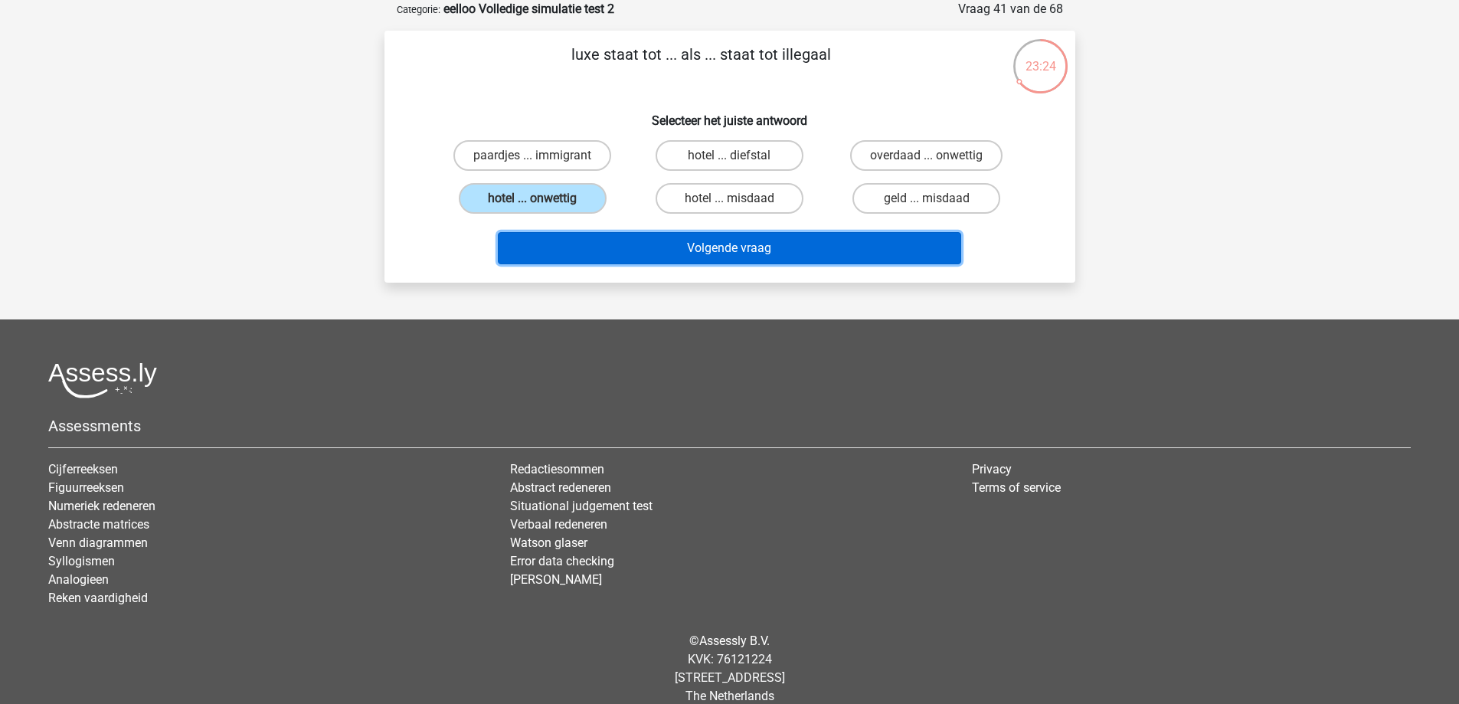
click at [686, 244] on button "Volgende vraag" at bounding box center [730, 248] width 464 height 32
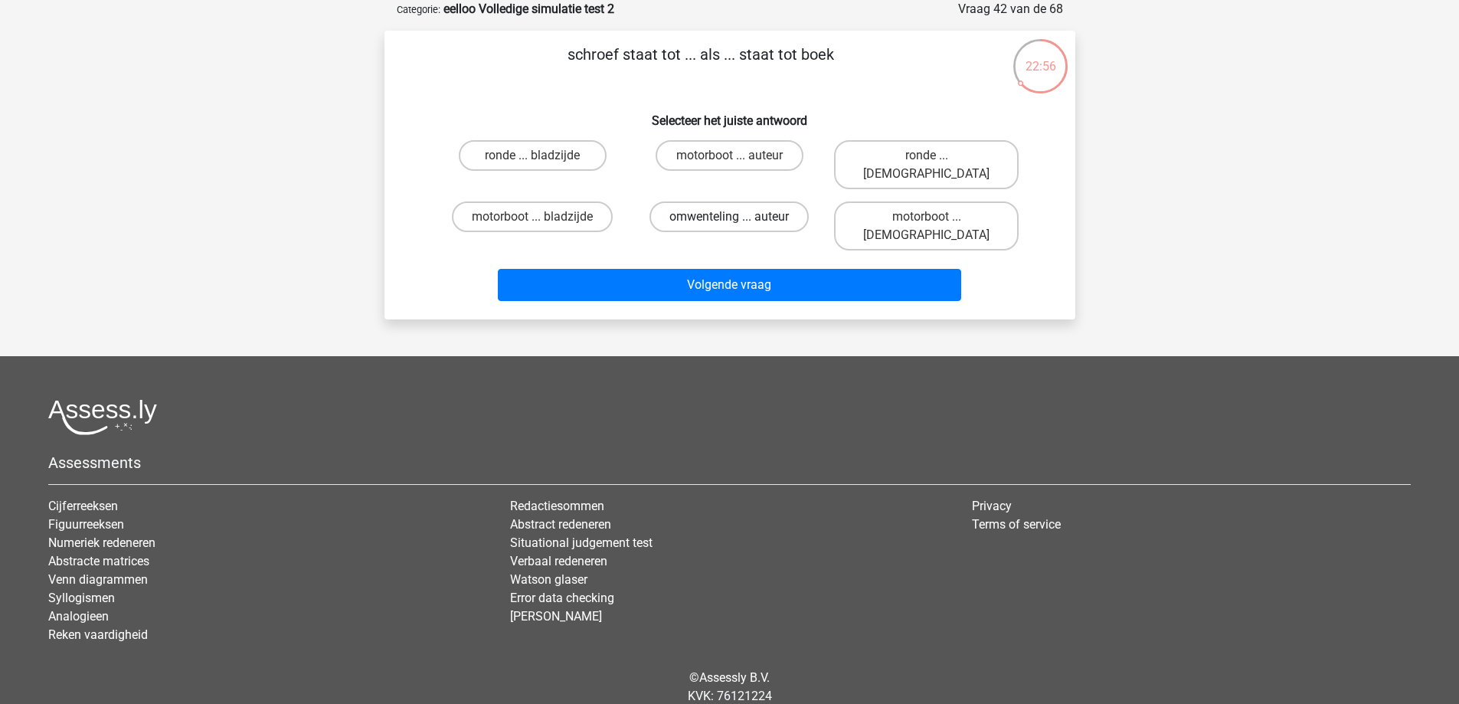
click at [762, 204] on label "omwenteling ... auteur" at bounding box center [729, 216] width 159 height 31
click at [739, 217] on input "omwenteling ... auteur" at bounding box center [734, 222] width 10 height 10
radio input "true"
click at [709, 154] on label "motorboot ... auteur" at bounding box center [730, 155] width 148 height 31
click at [729, 156] on input "motorboot ... auteur" at bounding box center [734, 161] width 10 height 10
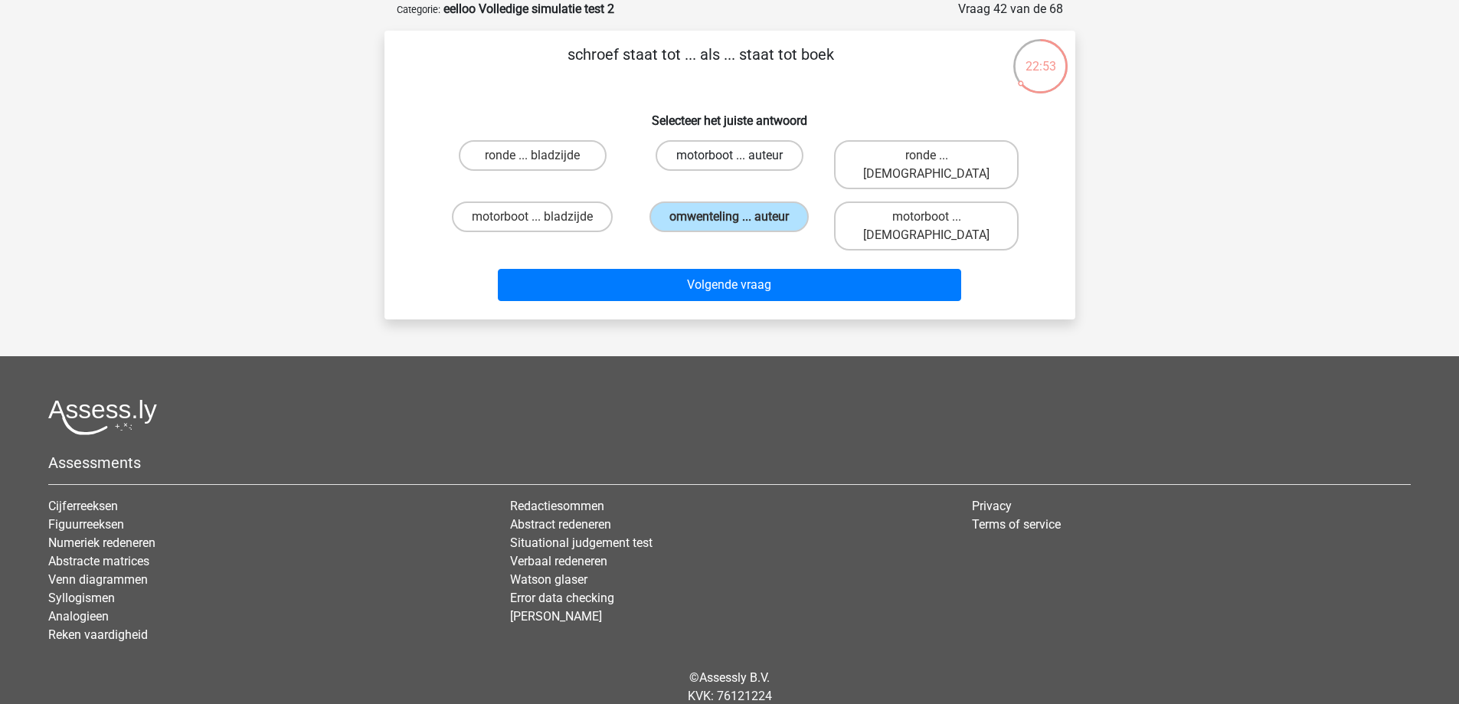
radio input "true"
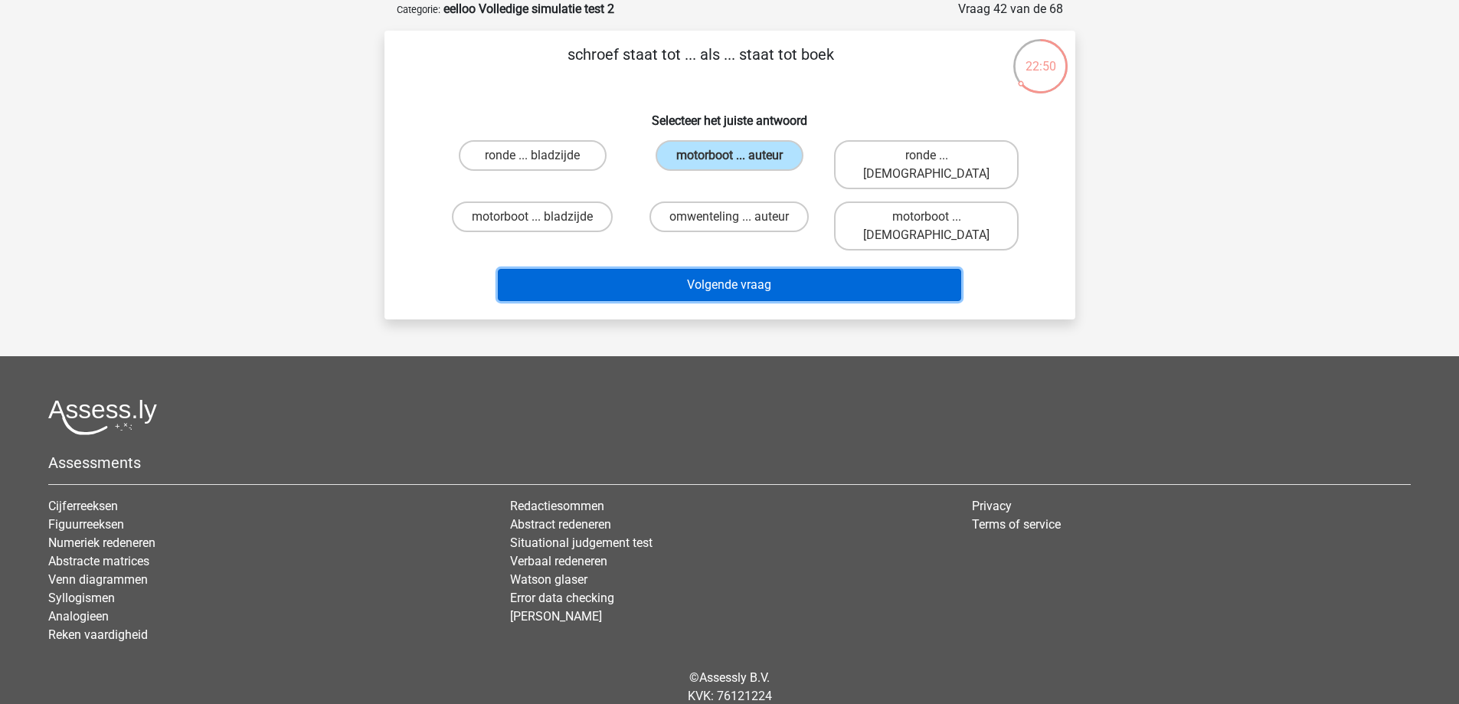
click at [687, 269] on button "Volgende vraag" at bounding box center [730, 285] width 464 height 32
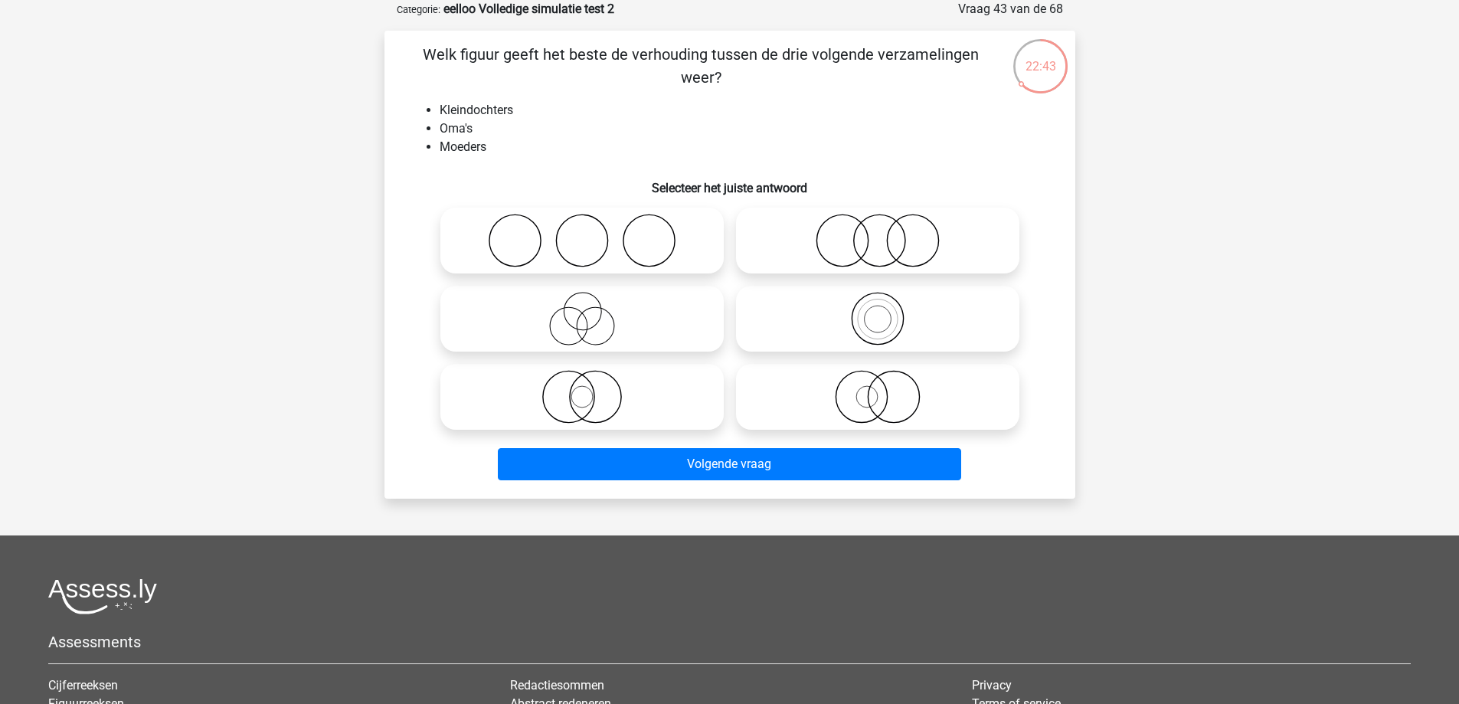
click at [893, 324] on icon at bounding box center [877, 319] width 271 height 54
click at [888, 311] on input "radio" at bounding box center [883, 306] width 10 height 10
radio input "true"
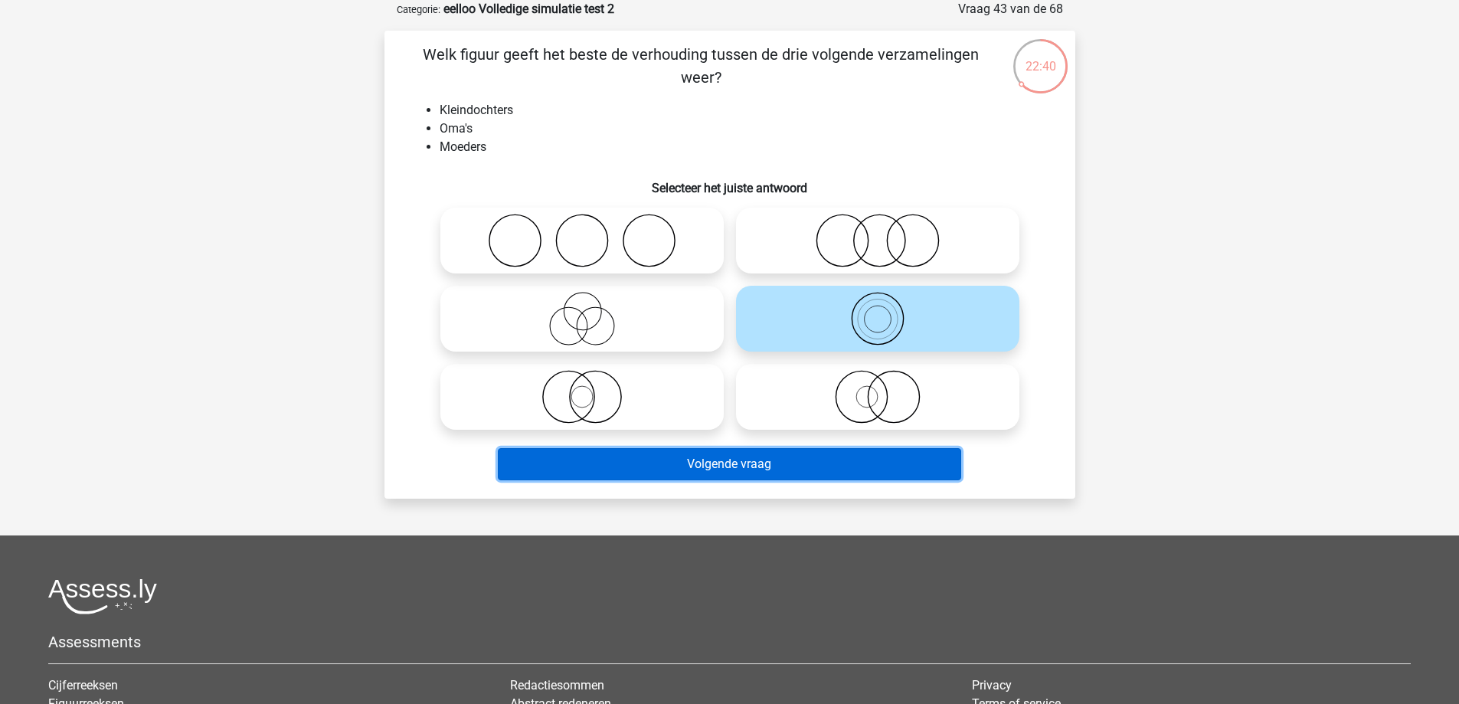
click at [818, 467] on button "Volgende vraag" at bounding box center [730, 464] width 464 height 32
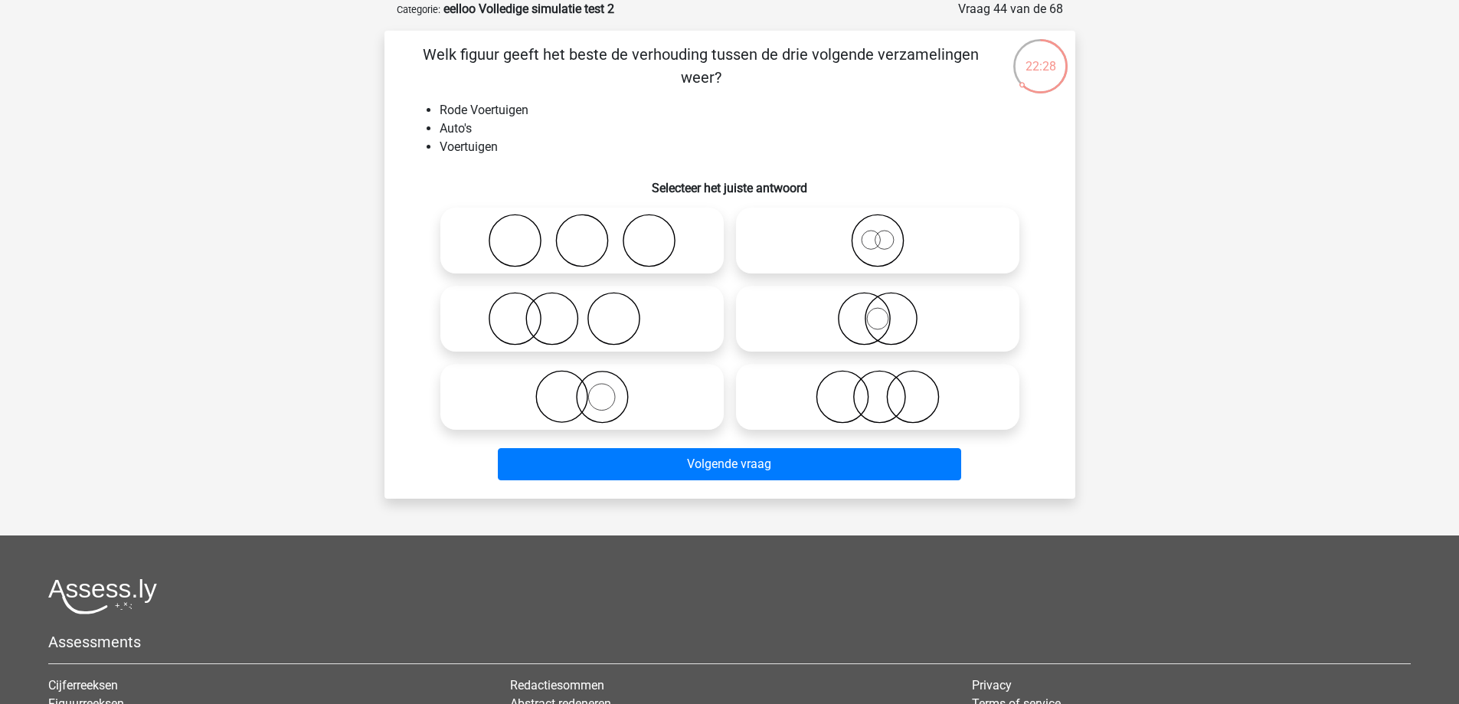
click at [876, 248] on circle at bounding box center [871, 240] width 18 height 18
click at [878, 233] on input "radio" at bounding box center [883, 228] width 10 height 10
radio input "true"
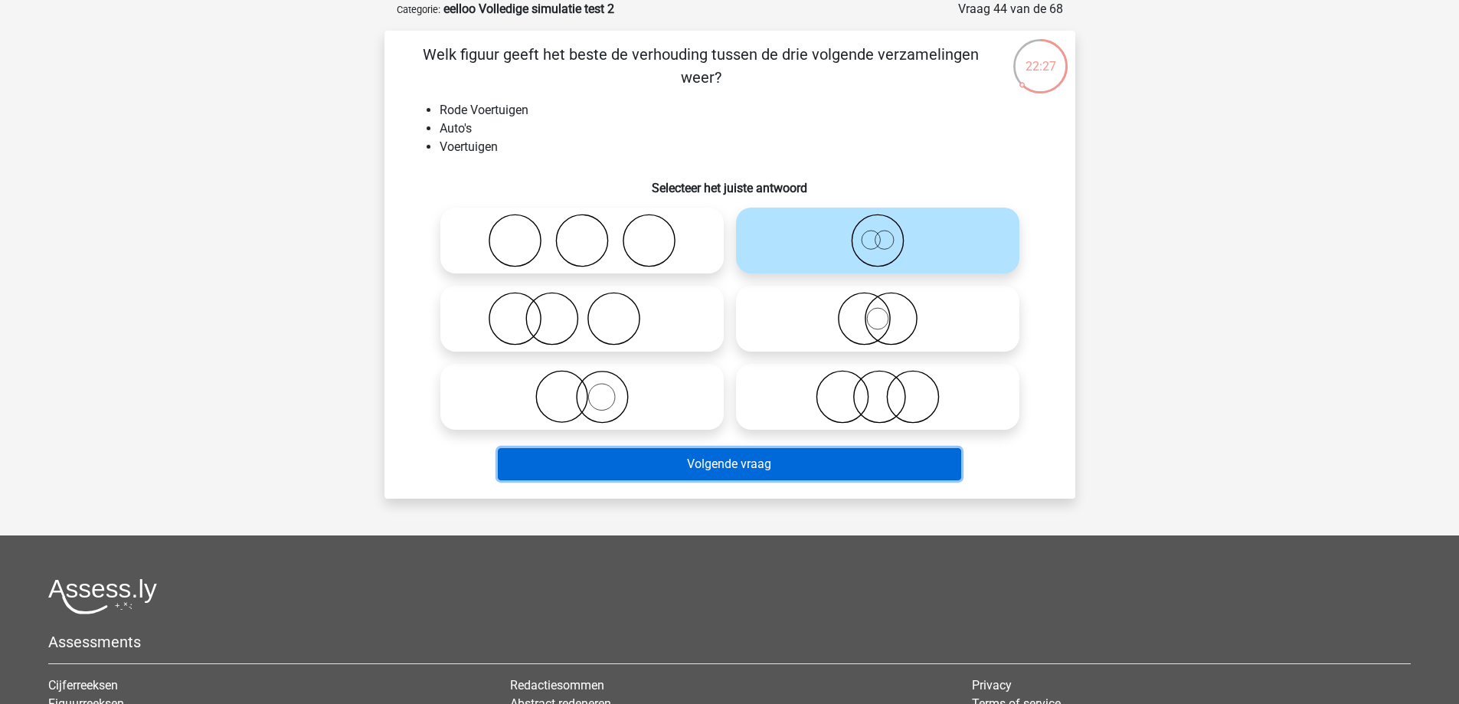
click at [739, 452] on button "Volgende vraag" at bounding box center [730, 464] width 464 height 32
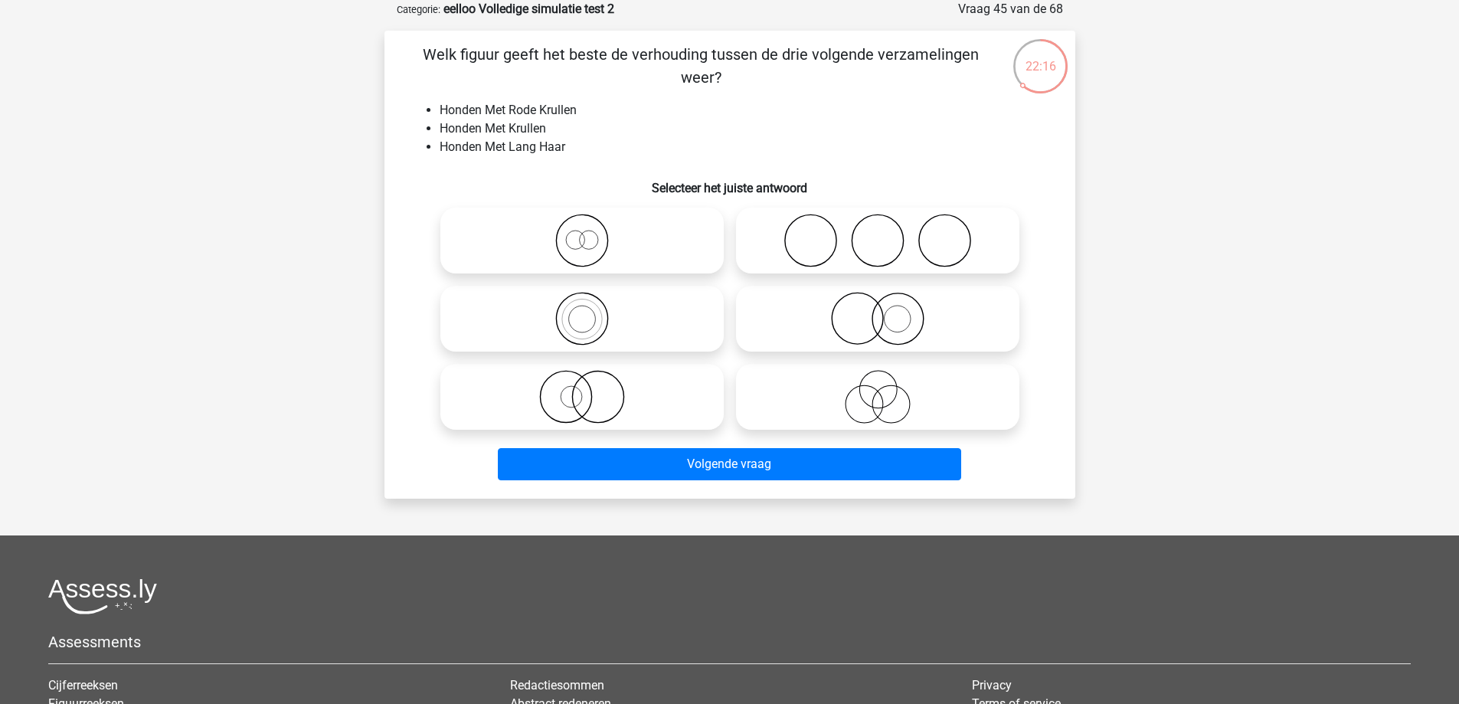
click at [650, 316] on icon at bounding box center [582, 319] width 271 height 54
click at [592, 311] on input "radio" at bounding box center [587, 306] width 10 height 10
radio input "true"
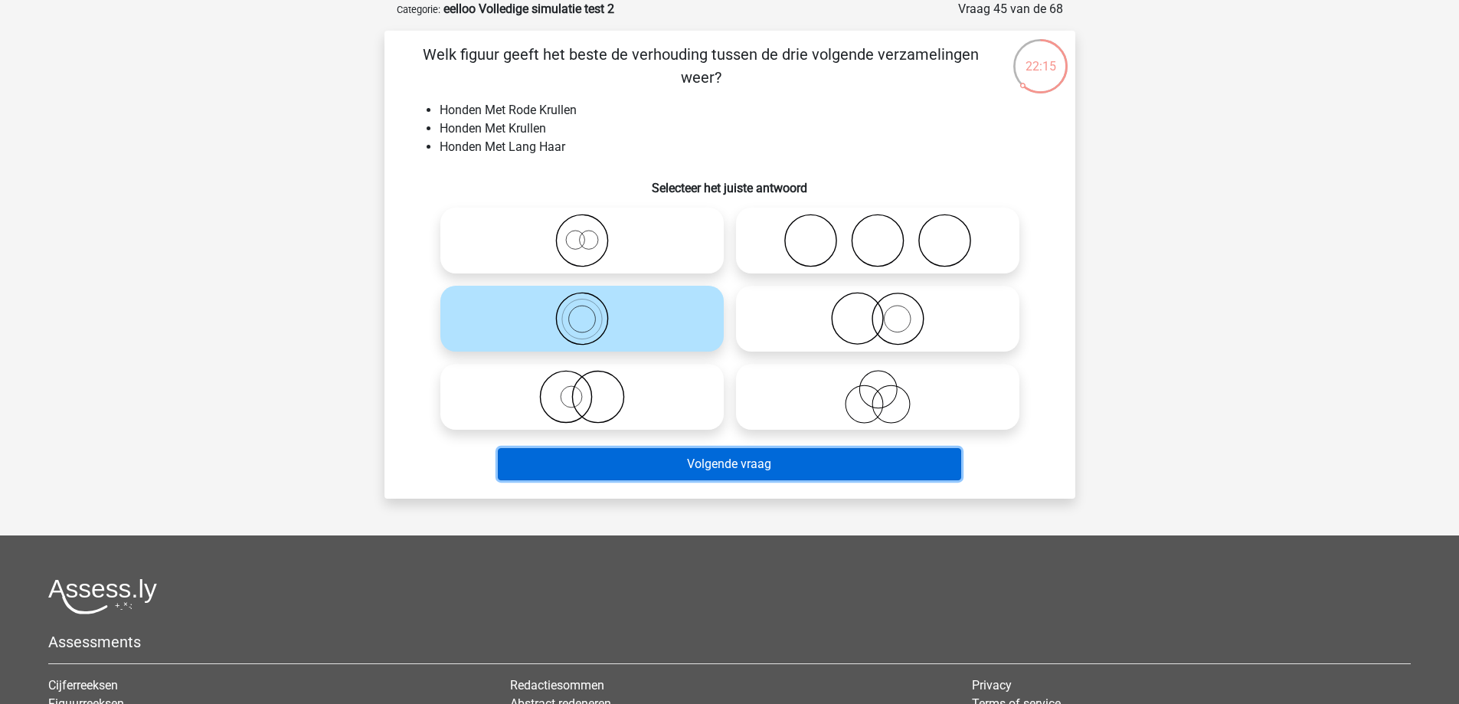
click at [610, 460] on button "Volgende vraag" at bounding box center [730, 464] width 464 height 32
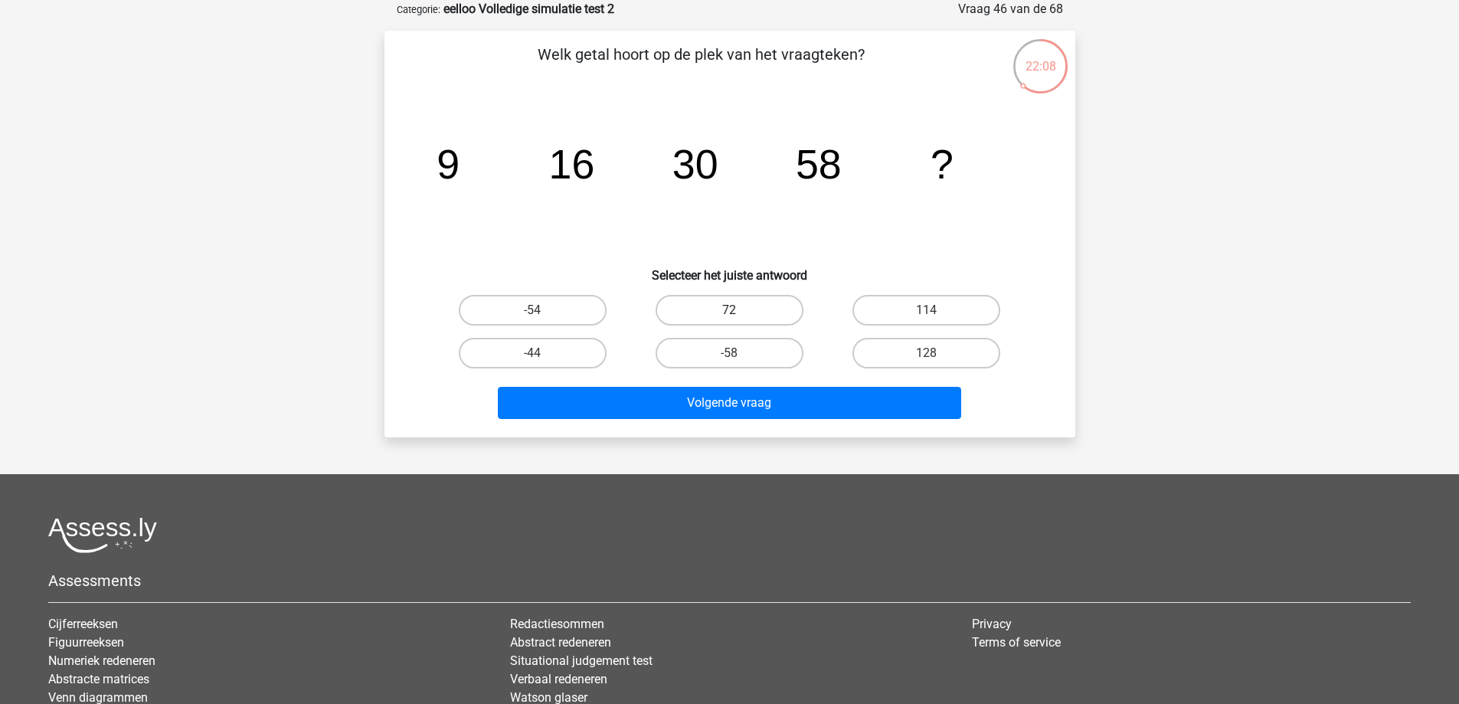
click at [690, 310] on label "72" at bounding box center [730, 310] width 148 height 31
click at [729, 310] on input "72" at bounding box center [734, 315] width 10 height 10
radio input "true"
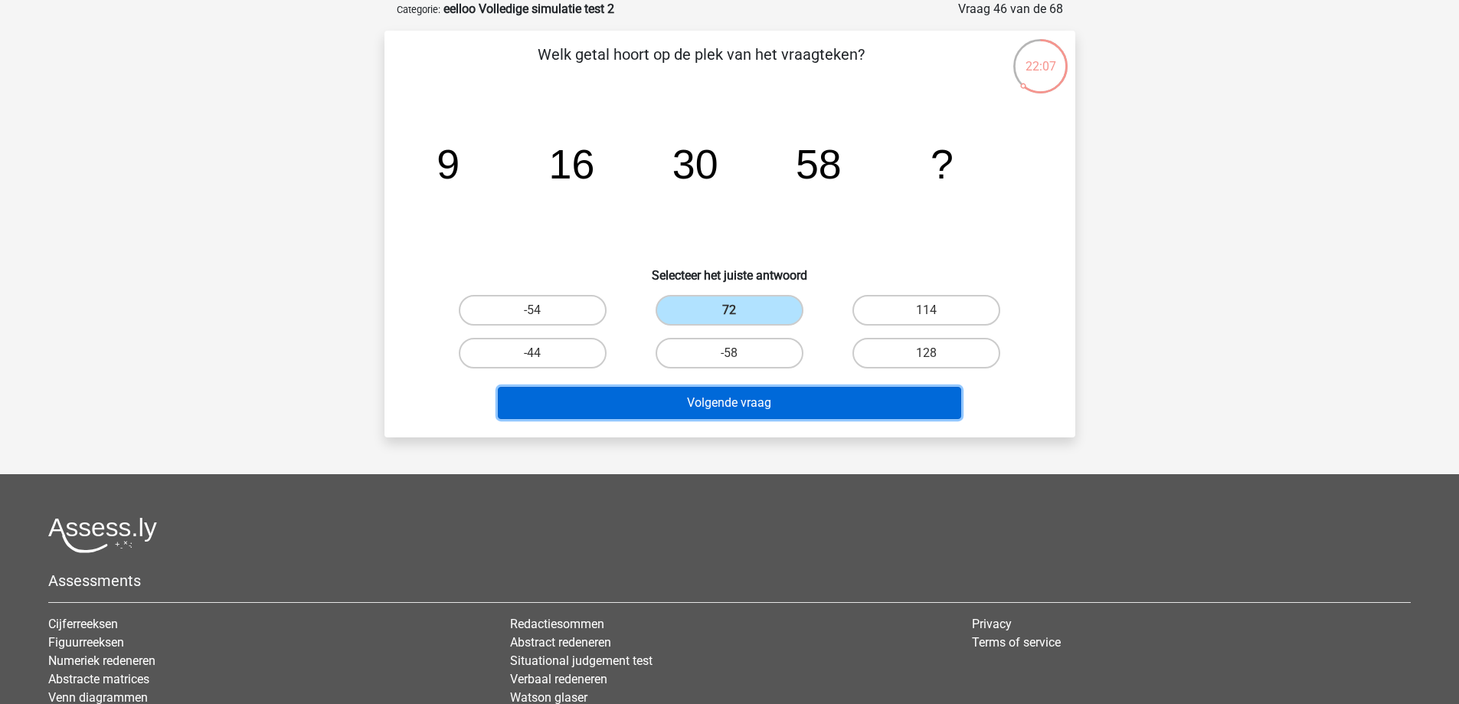
click at [630, 418] on button "Volgende vraag" at bounding box center [730, 403] width 464 height 32
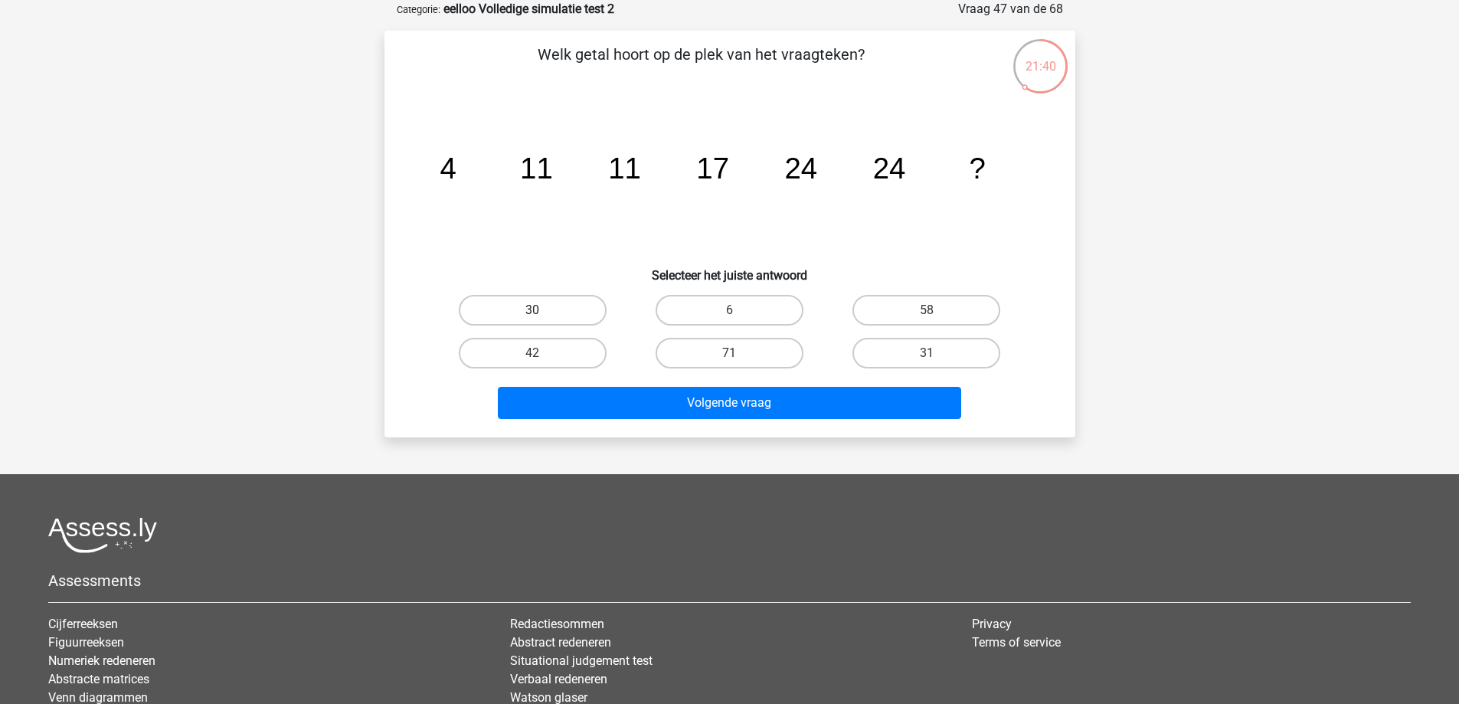
click at [583, 310] on label "30" at bounding box center [533, 310] width 148 height 31
click at [542, 310] on input "30" at bounding box center [537, 315] width 10 height 10
radio input "true"
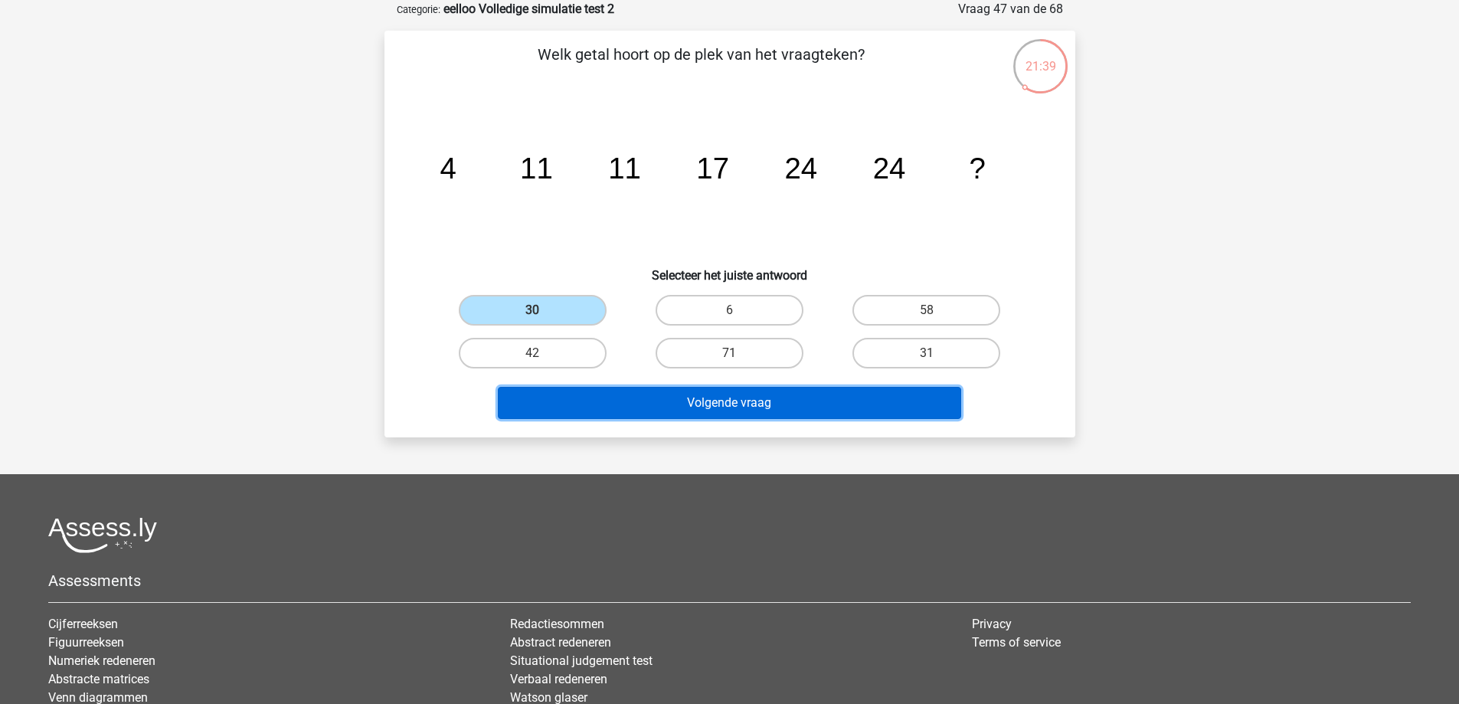
click at [600, 391] on button "Volgende vraag" at bounding box center [730, 403] width 464 height 32
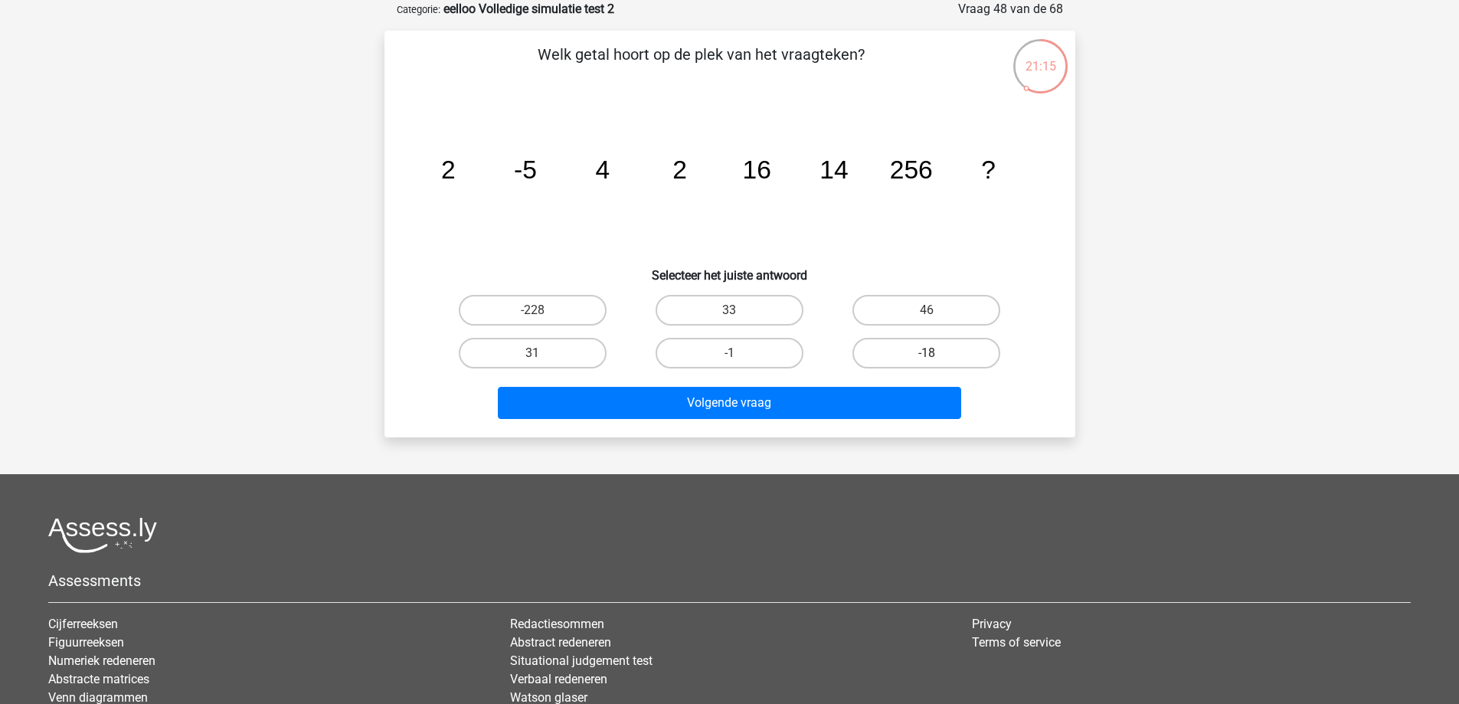
click at [899, 342] on label "-18" at bounding box center [927, 353] width 148 height 31
click at [927, 353] on input "-18" at bounding box center [932, 358] width 10 height 10
radio input "true"
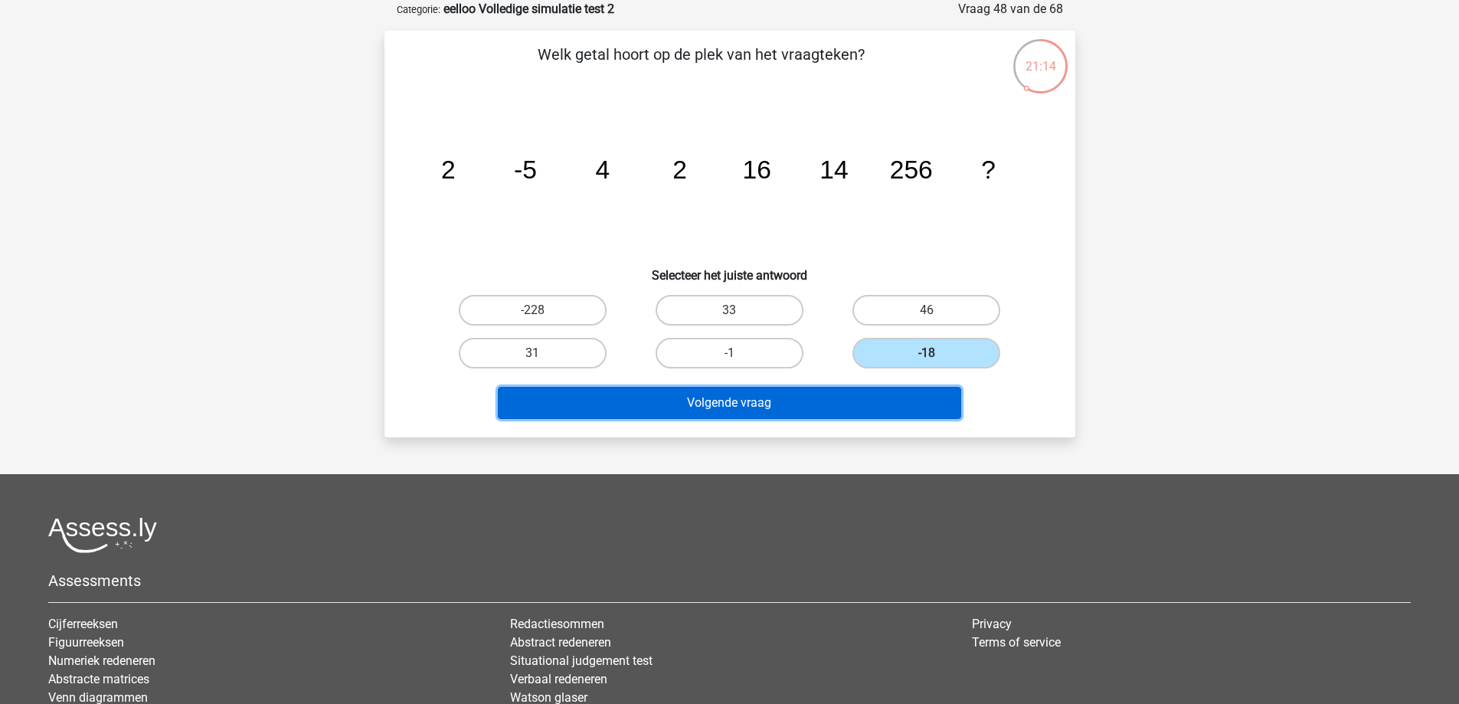
click at [826, 403] on button "Volgende vraag" at bounding box center [730, 403] width 464 height 32
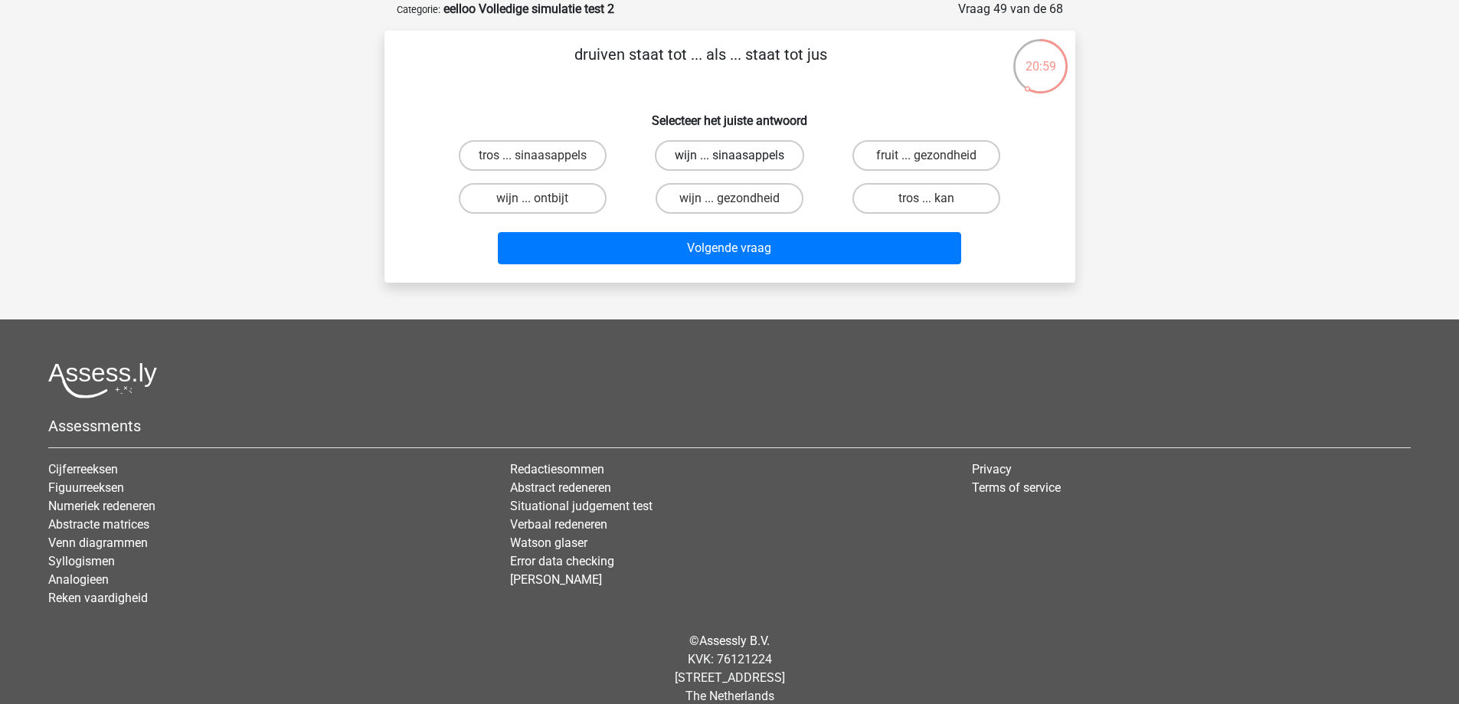
click at [742, 151] on label "wijn ... sinaasappels" at bounding box center [729, 155] width 149 height 31
click at [739, 156] on input "wijn ... sinaasappels" at bounding box center [734, 161] width 10 height 10
radio input "true"
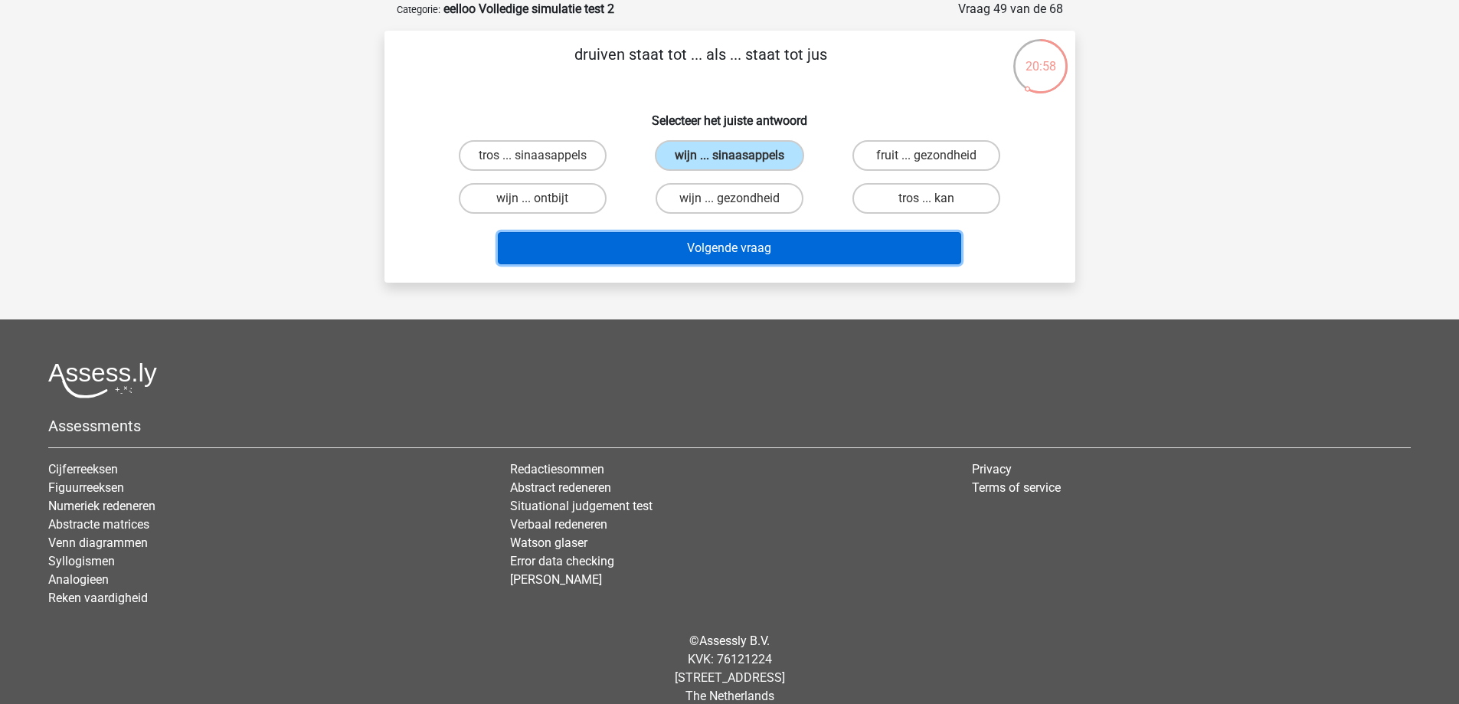
click at [729, 252] on button "Volgende vraag" at bounding box center [730, 248] width 464 height 32
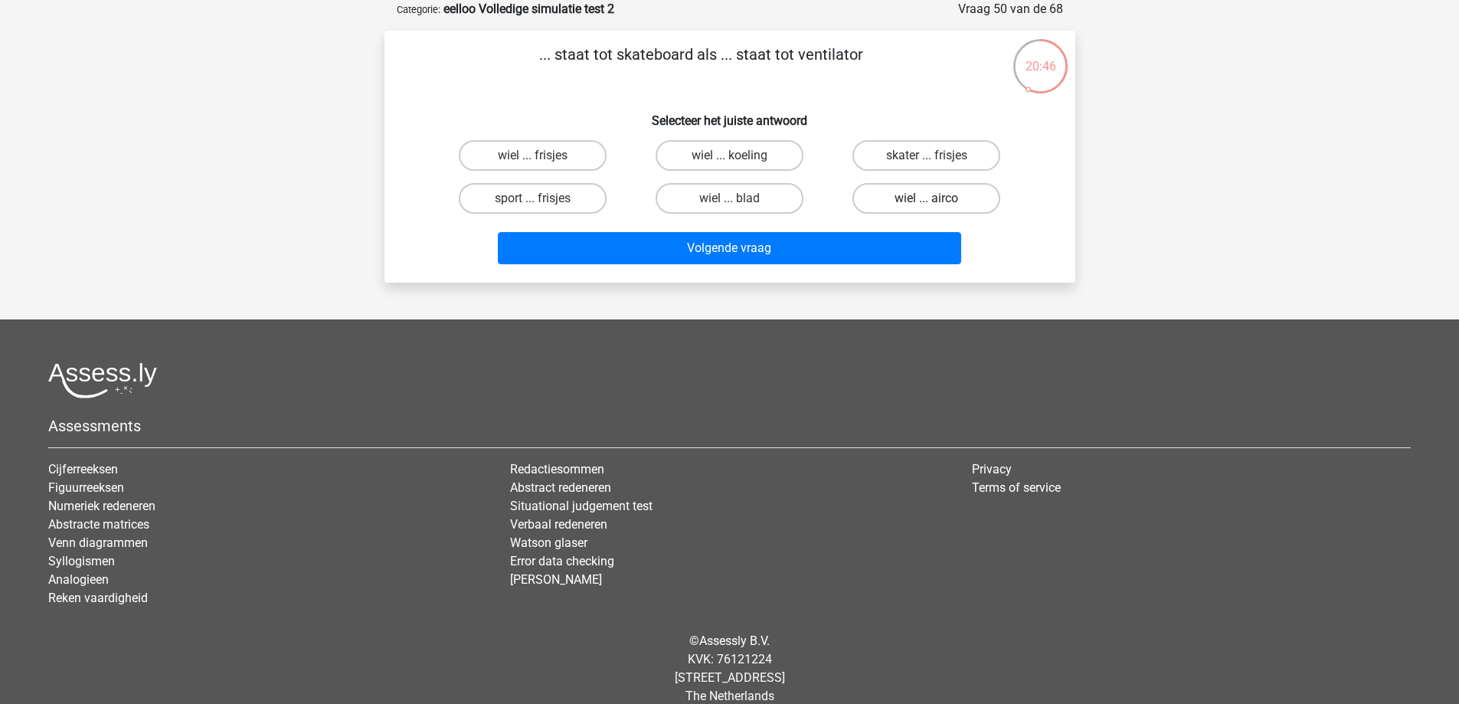
click at [920, 199] on label "wiel ... airco" at bounding box center [927, 198] width 148 height 31
click at [927, 199] on input "wiel ... airco" at bounding box center [932, 203] width 10 height 10
radio input "true"
click at [791, 160] on label "wiel ... koeling" at bounding box center [730, 155] width 148 height 31
click at [739, 160] on input "wiel ... koeling" at bounding box center [734, 161] width 10 height 10
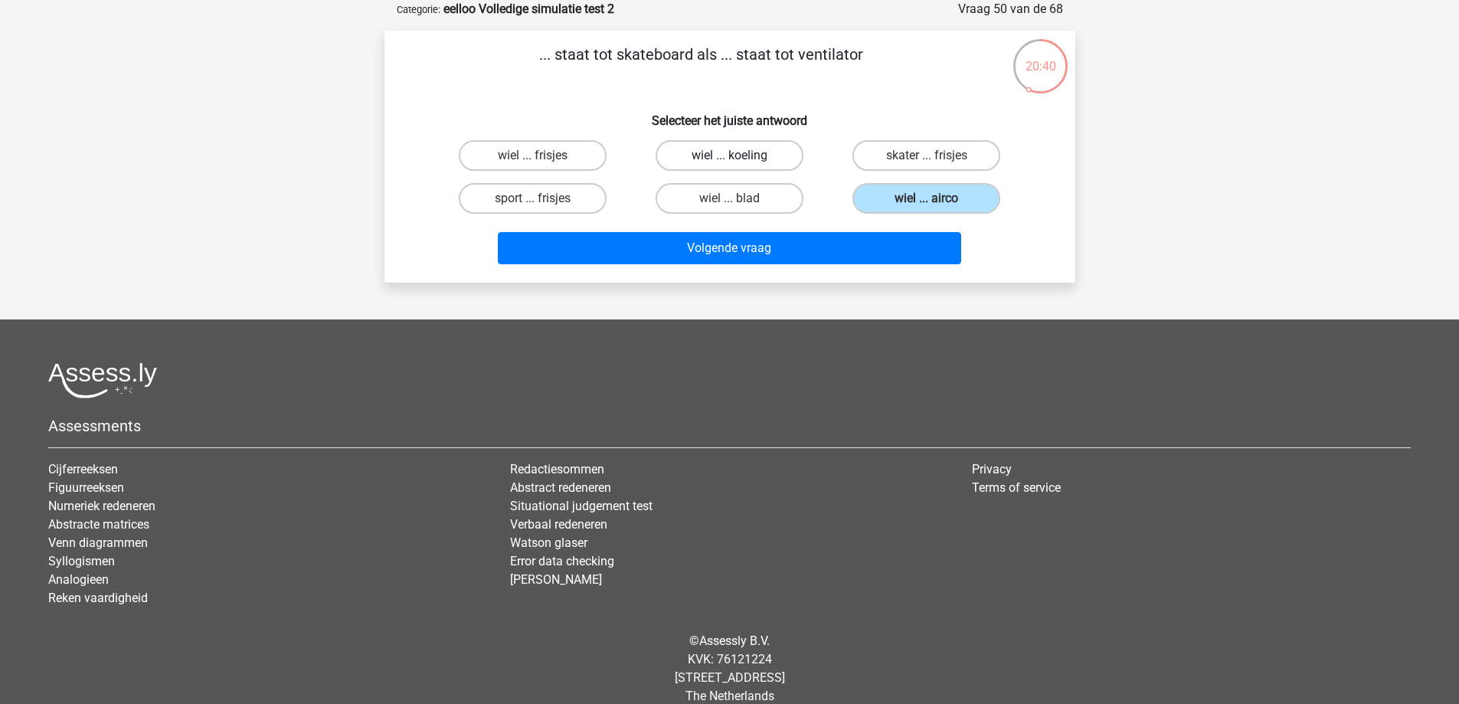
radio input "true"
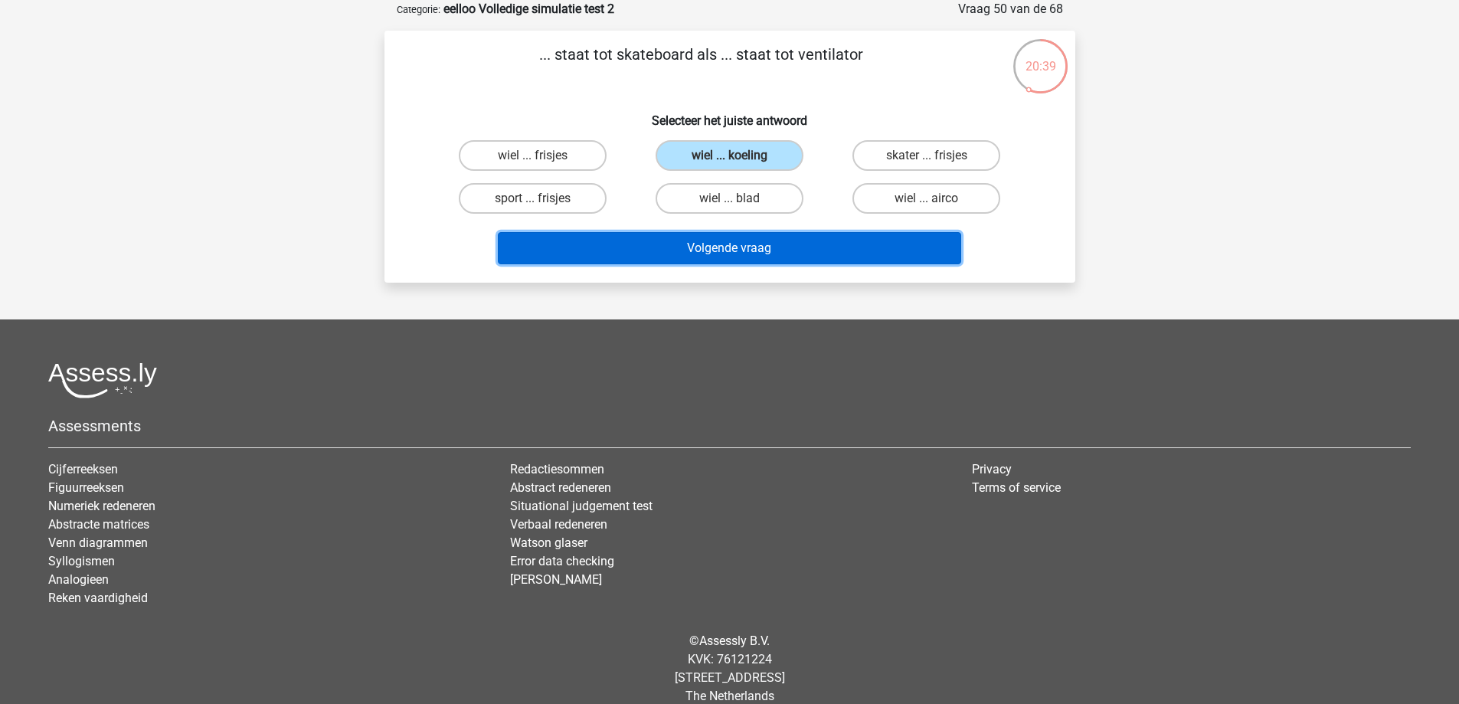
click at [730, 251] on button "Volgende vraag" at bounding box center [730, 248] width 464 height 32
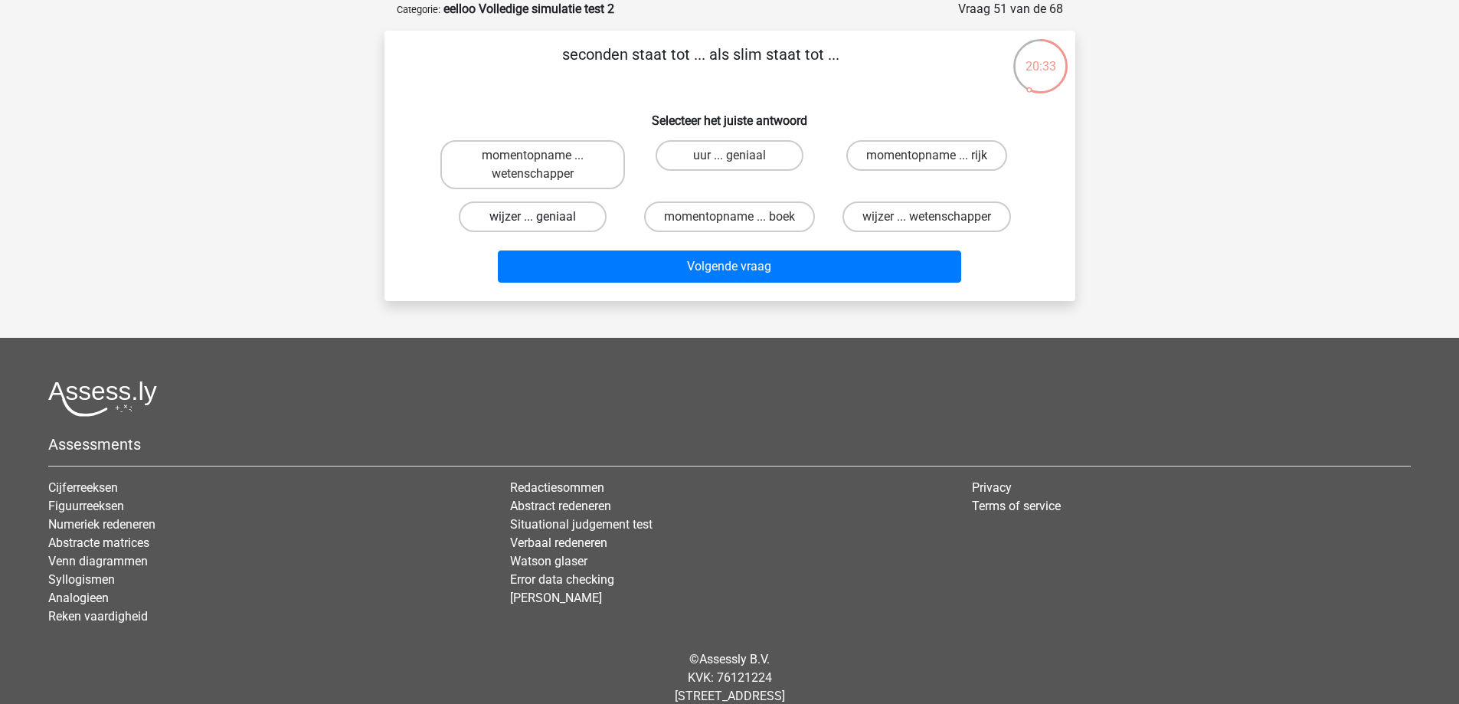
click at [573, 216] on label "wijzer ... geniaal" at bounding box center [533, 216] width 148 height 31
click at [542, 217] on input "wijzer ... geniaal" at bounding box center [537, 222] width 10 height 10
radio input "true"
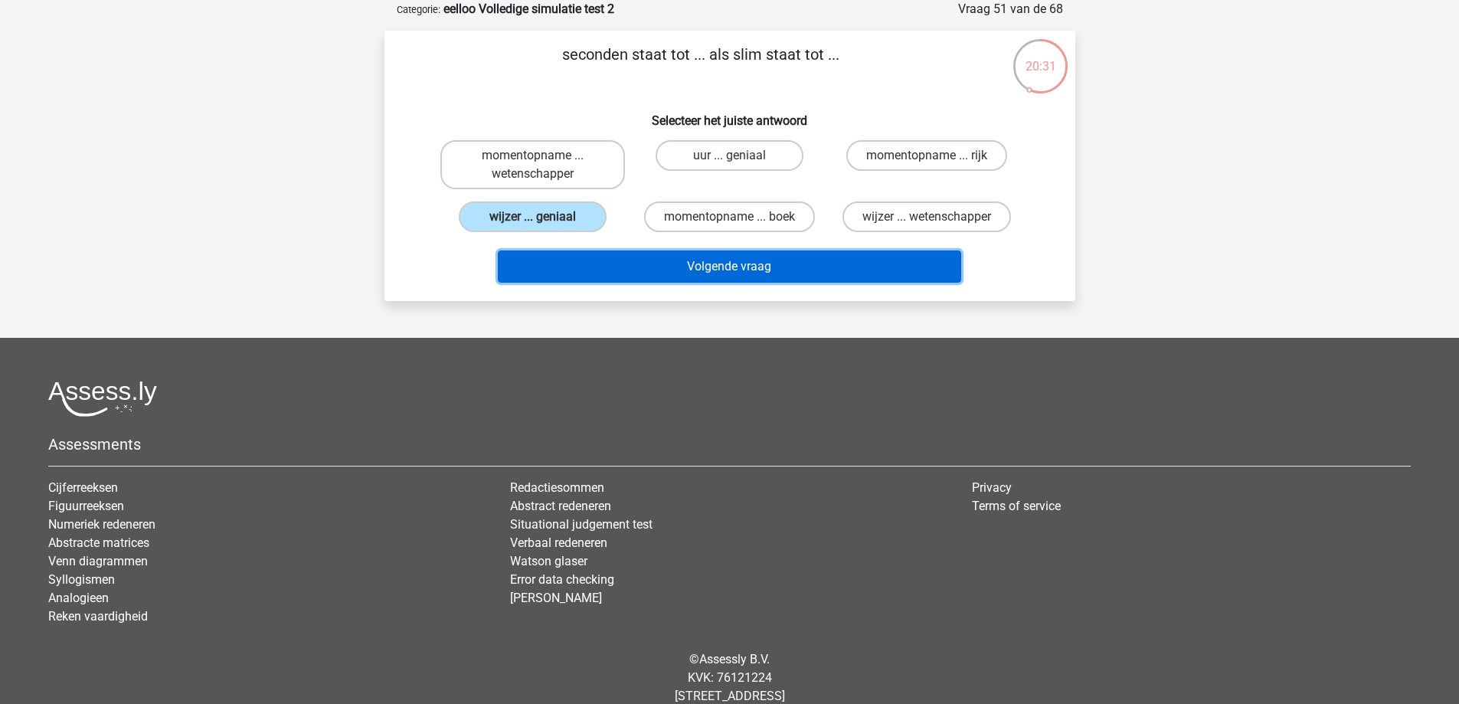
click at [729, 277] on button "Volgende vraag" at bounding box center [730, 267] width 464 height 32
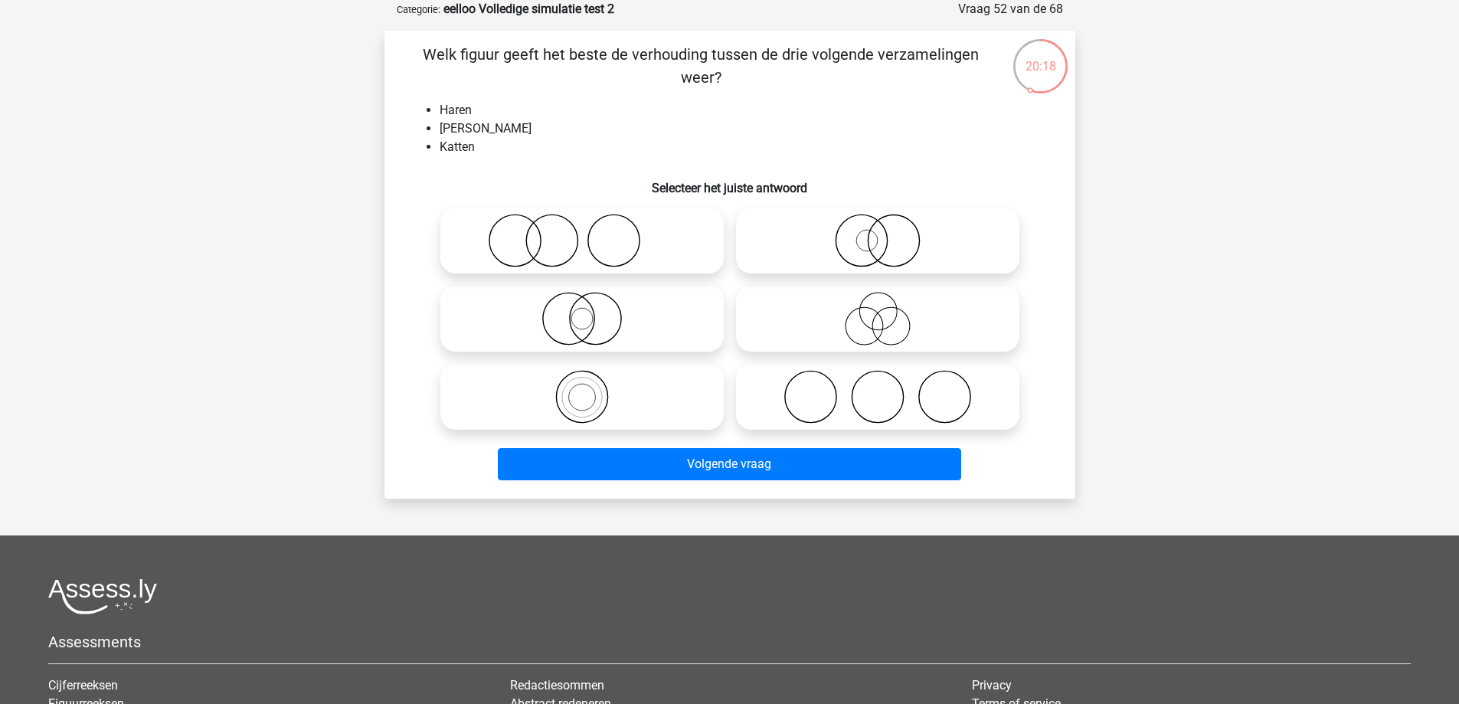
click at [800, 409] on icon at bounding box center [877, 397] width 271 height 54
click at [878, 389] on input "radio" at bounding box center [883, 384] width 10 height 10
radio input "true"
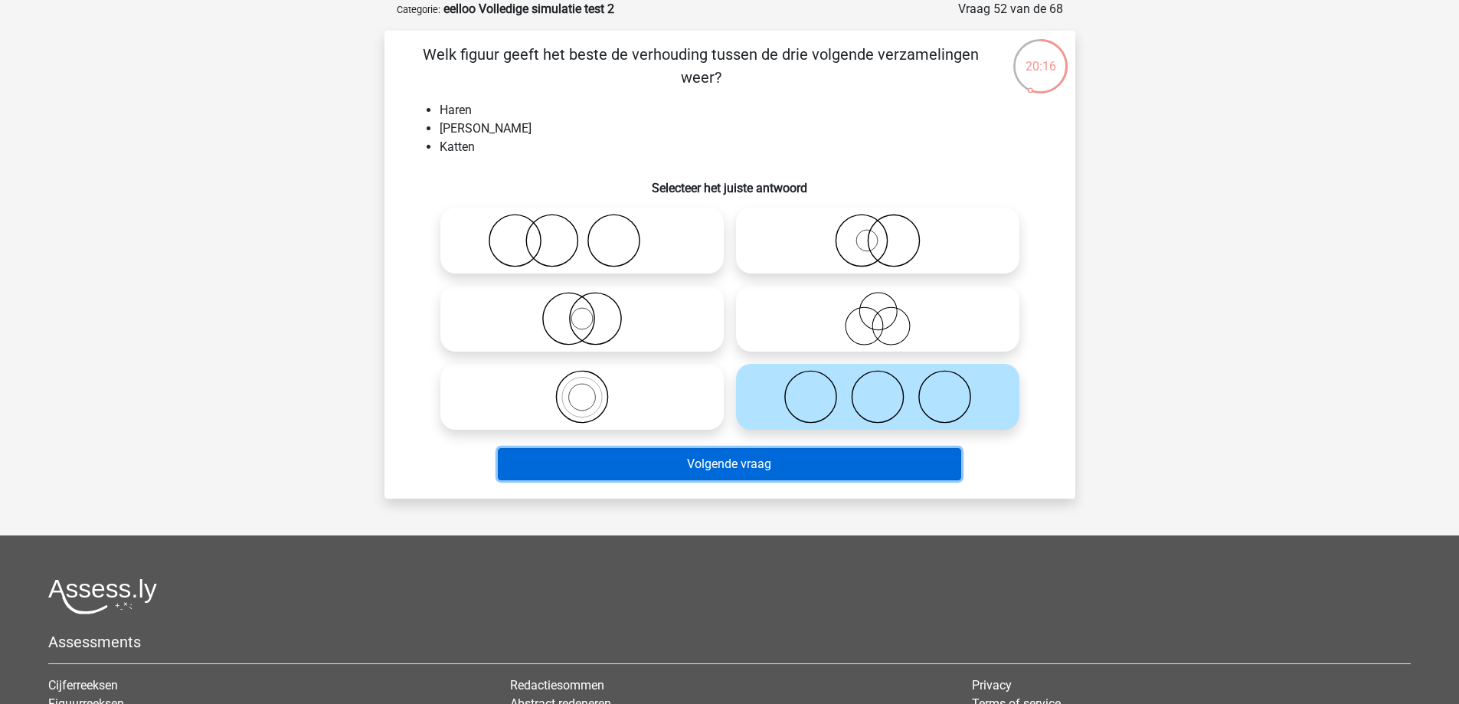
click at [681, 467] on button "Volgende vraag" at bounding box center [730, 464] width 464 height 32
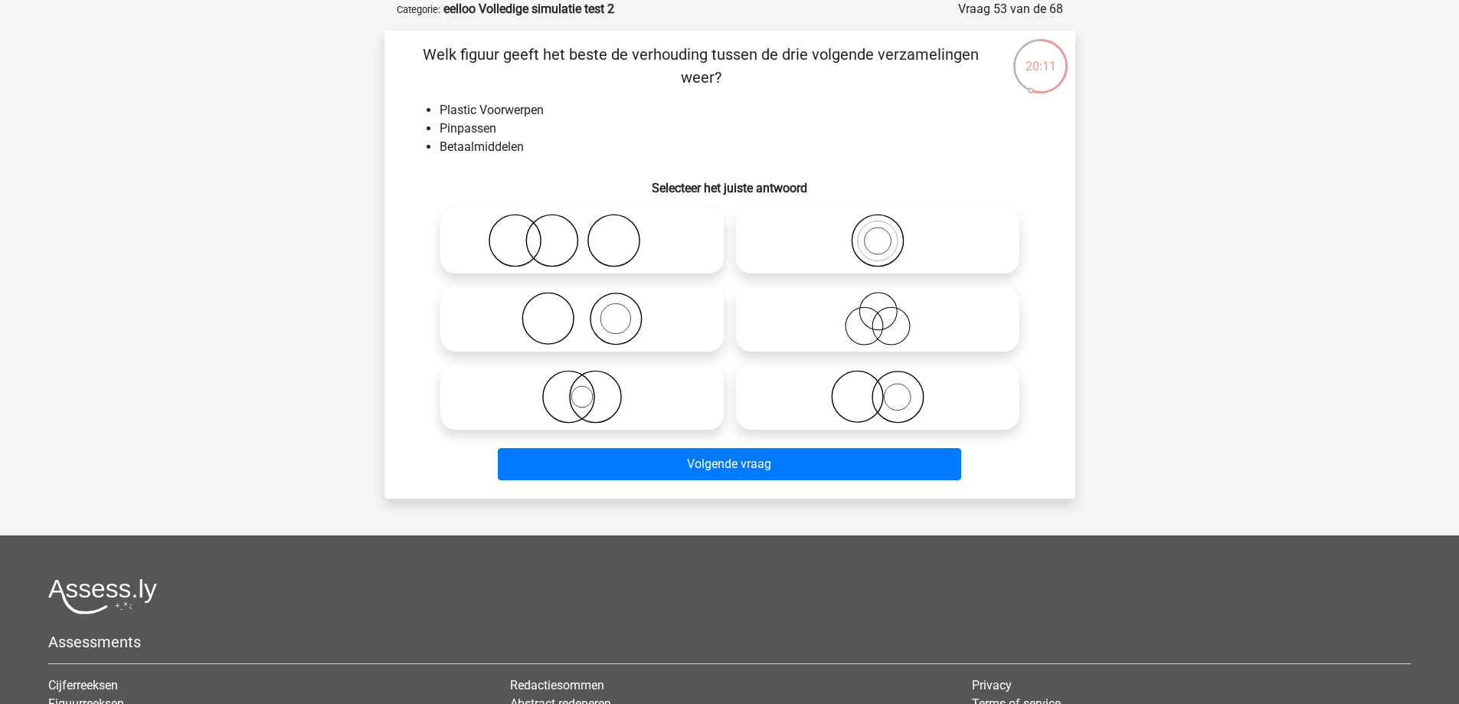
click at [631, 248] on icon at bounding box center [582, 241] width 271 height 54
click at [592, 233] on input "radio" at bounding box center [587, 228] width 10 height 10
radio input "true"
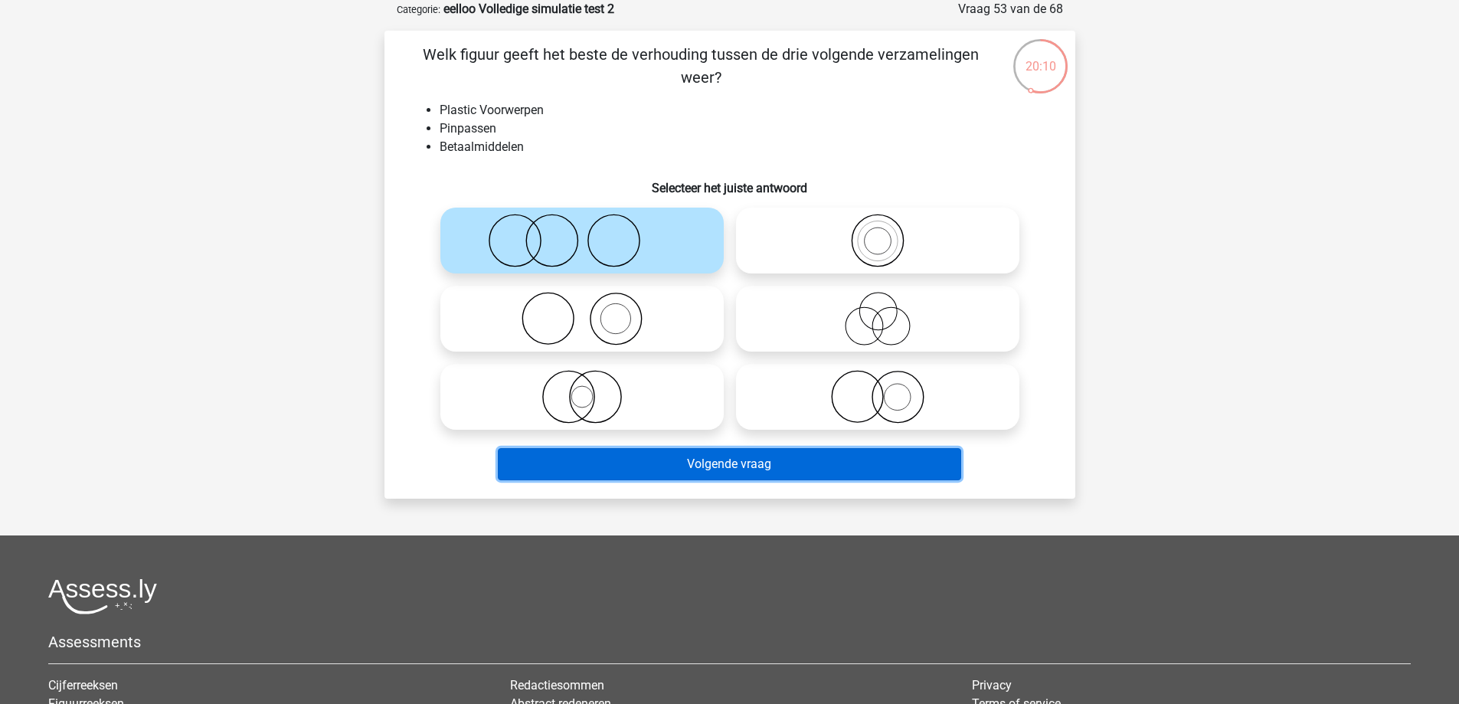
click at [636, 473] on button "Volgende vraag" at bounding box center [730, 464] width 464 height 32
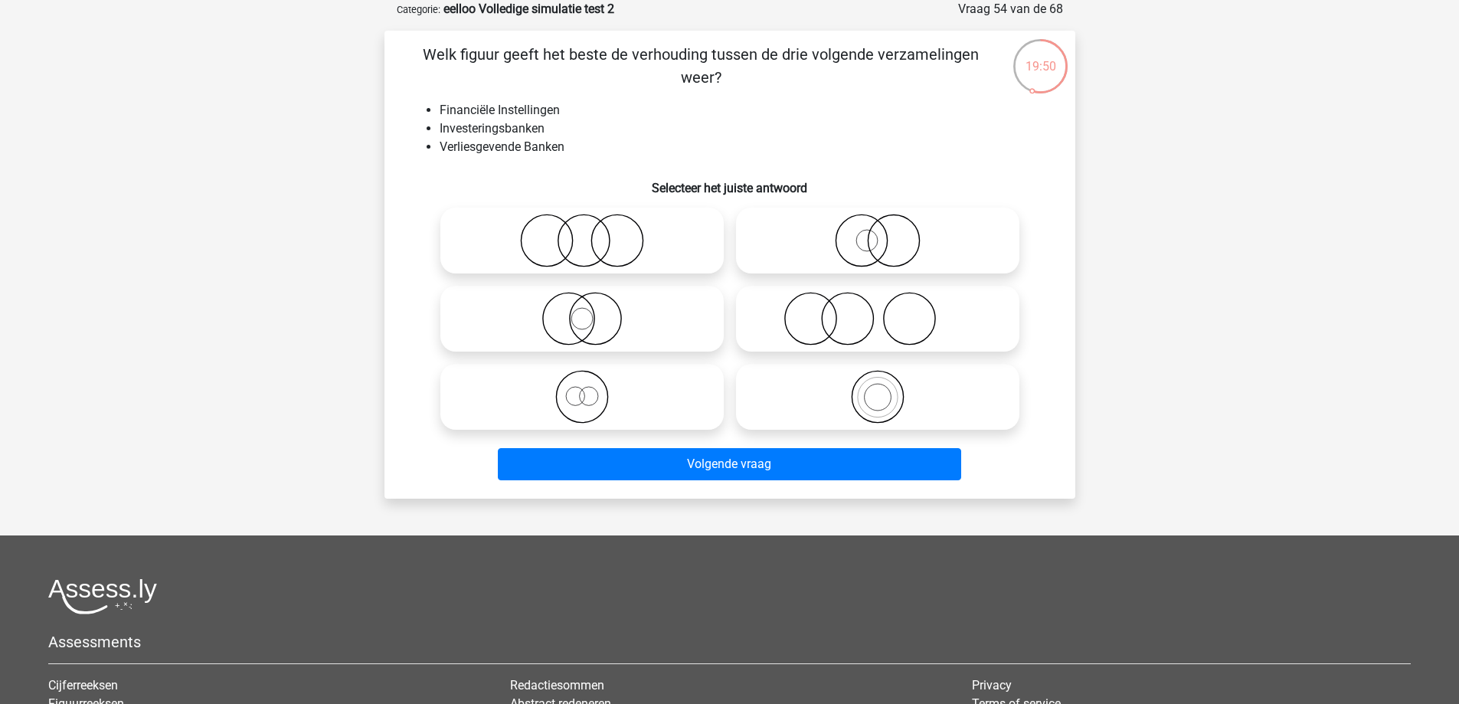
click at [893, 253] on icon at bounding box center [877, 241] width 271 height 54
click at [888, 233] on input "radio" at bounding box center [883, 228] width 10 height 10
radio input "true"
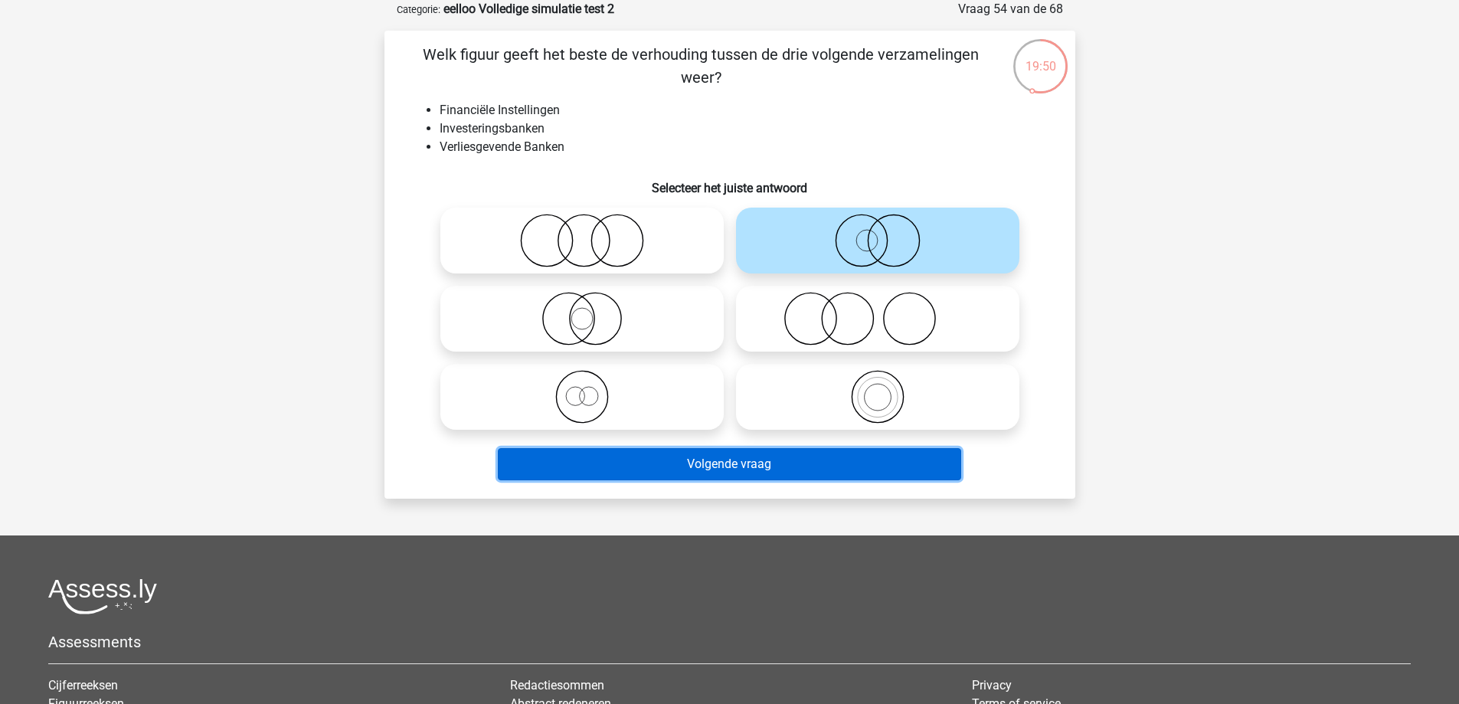
click at [777, 454] on button "Volgende vraag" at bounding box center [730, 464] width 464 height 32
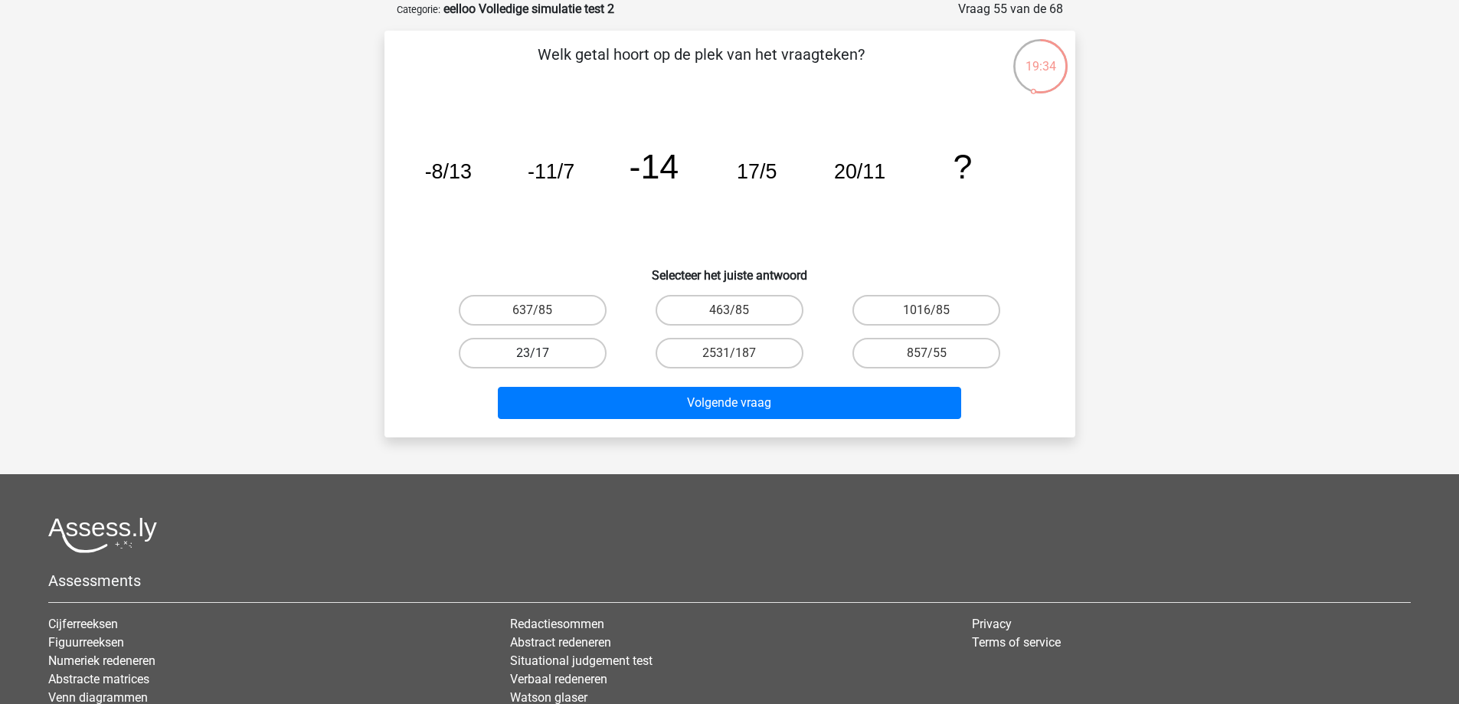
click at [561, 350] on label "23/17" at bounding box center [533, 353] width 148 height 31
click at [542, 353] on input "23/17" at bounding box center [537, 358] width 10 height 10
radio input "true"
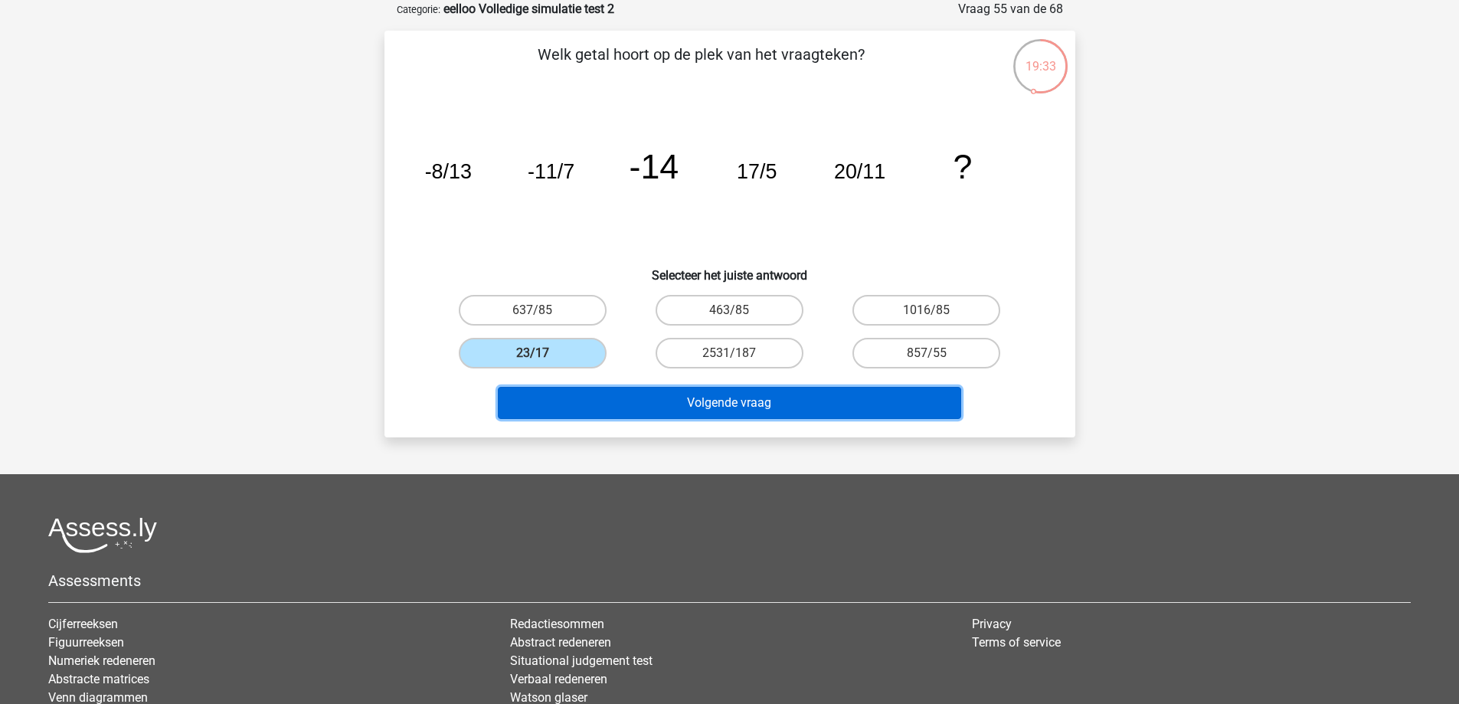
click at [597, 414] on button "Volgende vraag" at bounding box center [730, 403] width 464 height 32
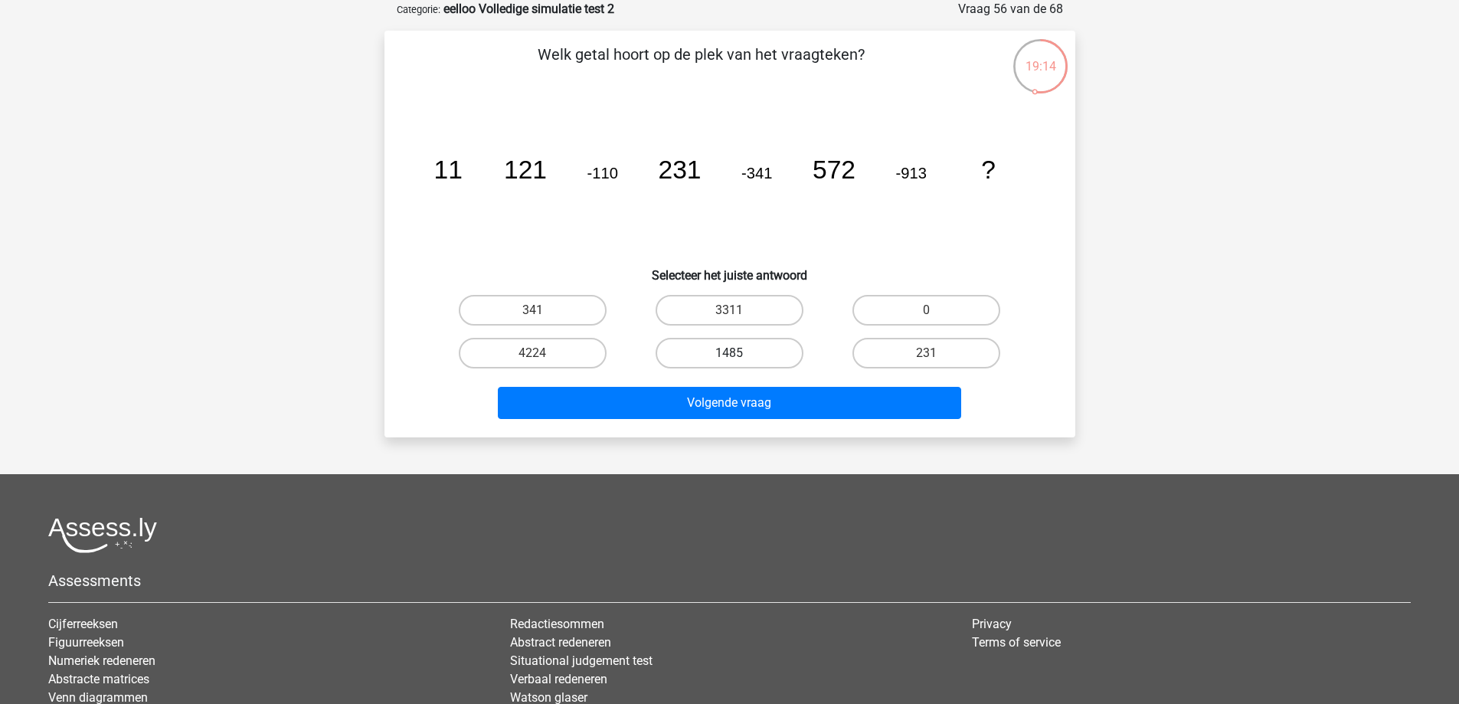
click at [749, 352] on label "1485" at bounding box center [730, 353] width 148 height 31
click at [739, 353] on input "1485" at bounding box center [734, 358] width 10 height 10
radio input "true"
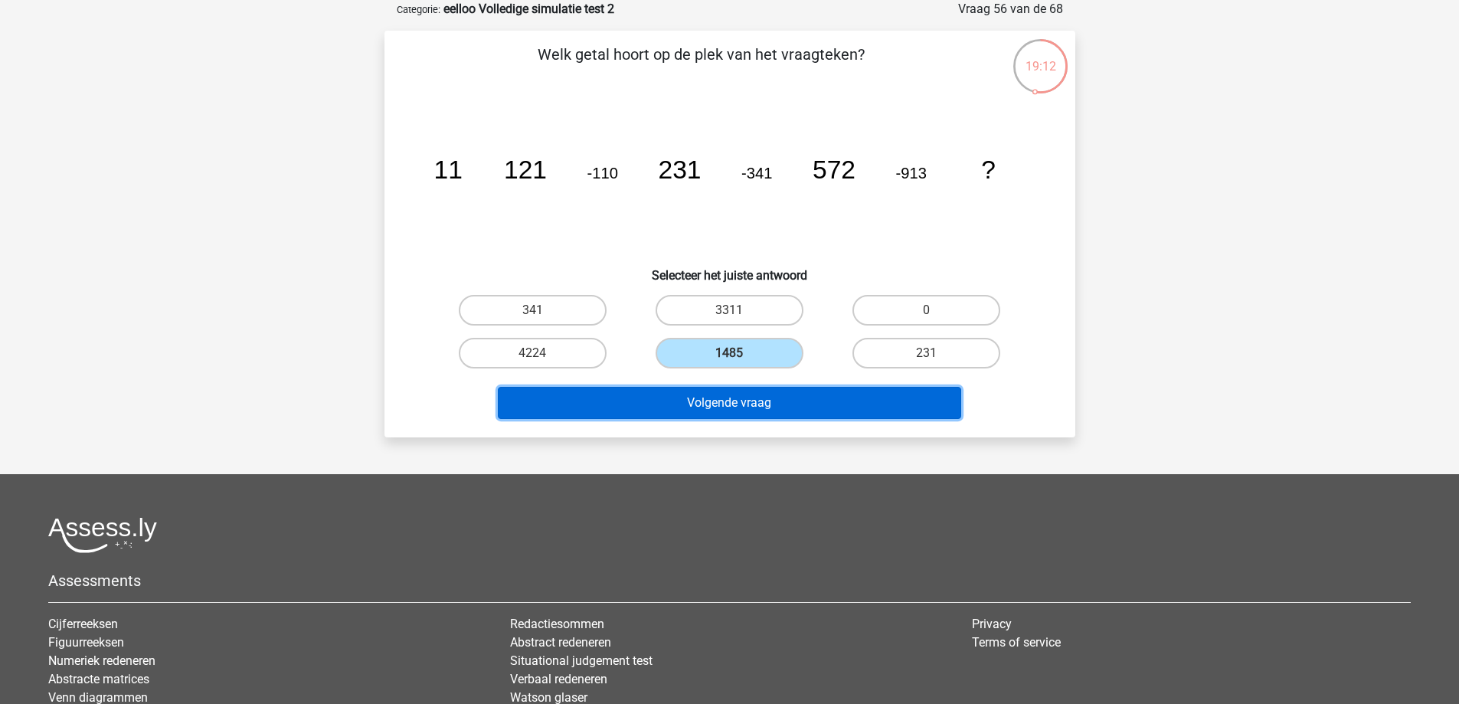
click at [743, 402] on button "Volgende vraag" at bounding box center [730, 403] width 464 height 32
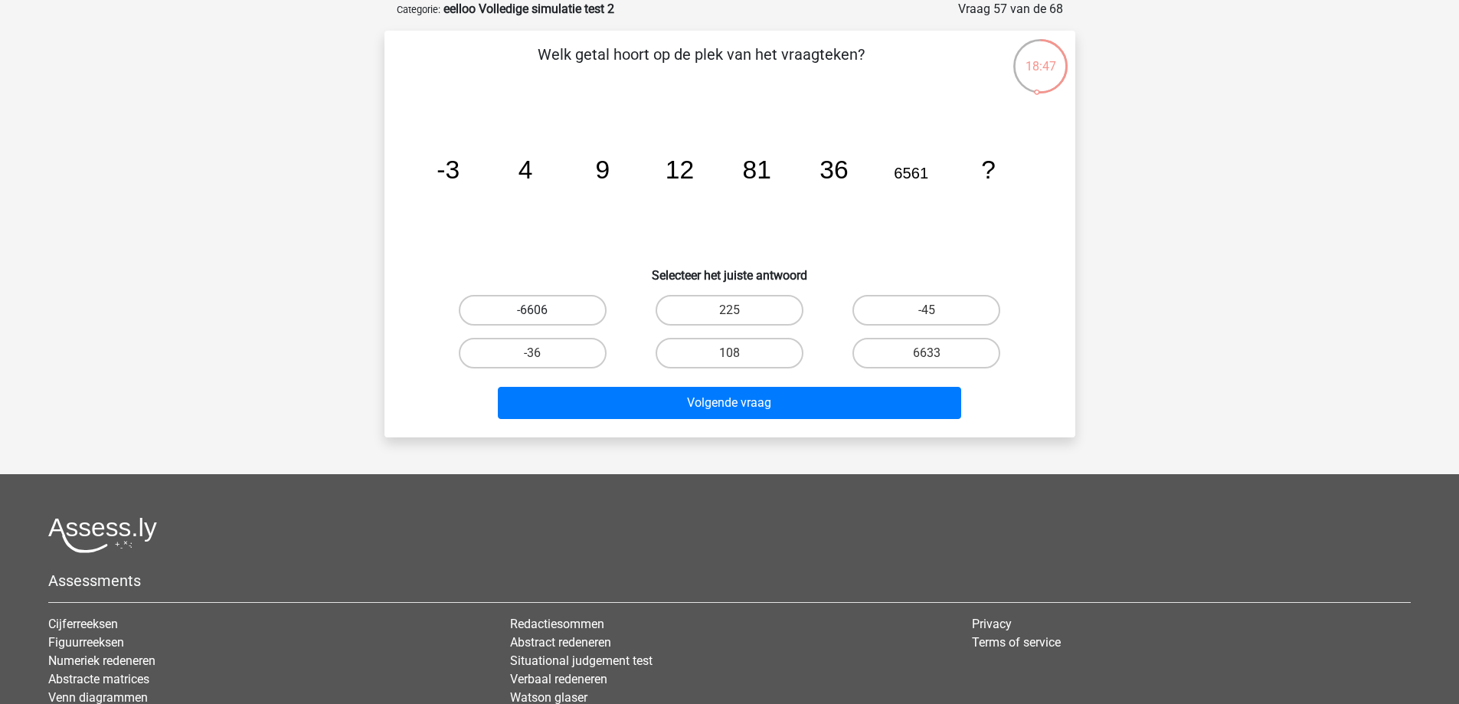
click at [509, 303] on label "-6606" at bounding box center [533, 310] width 148 height 31
click at [532, 310] on input "-6606" at bounding box center [537, 315] width 10 height 10
radio input "true"
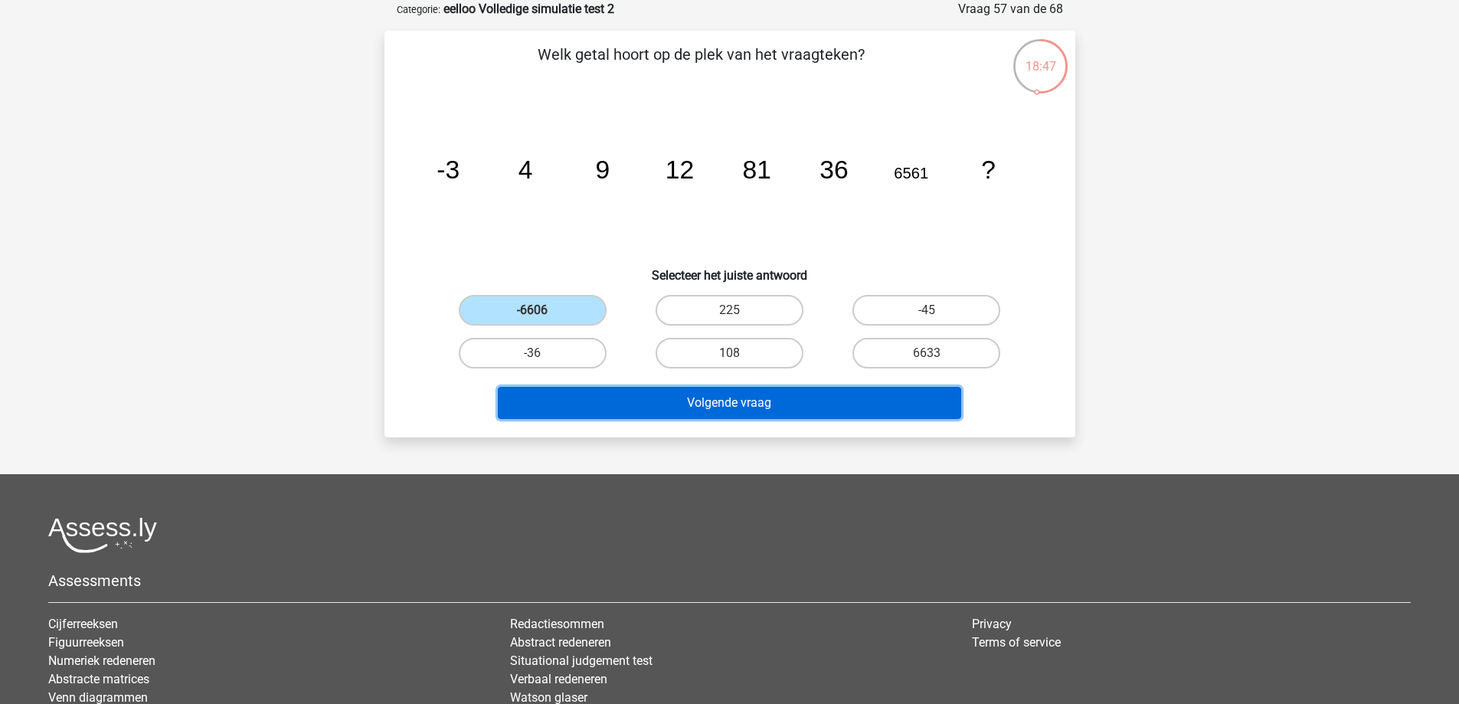
click at [581, 392] on button "Volgende vraag" at bounding box center [730, 403] width 464 height 32
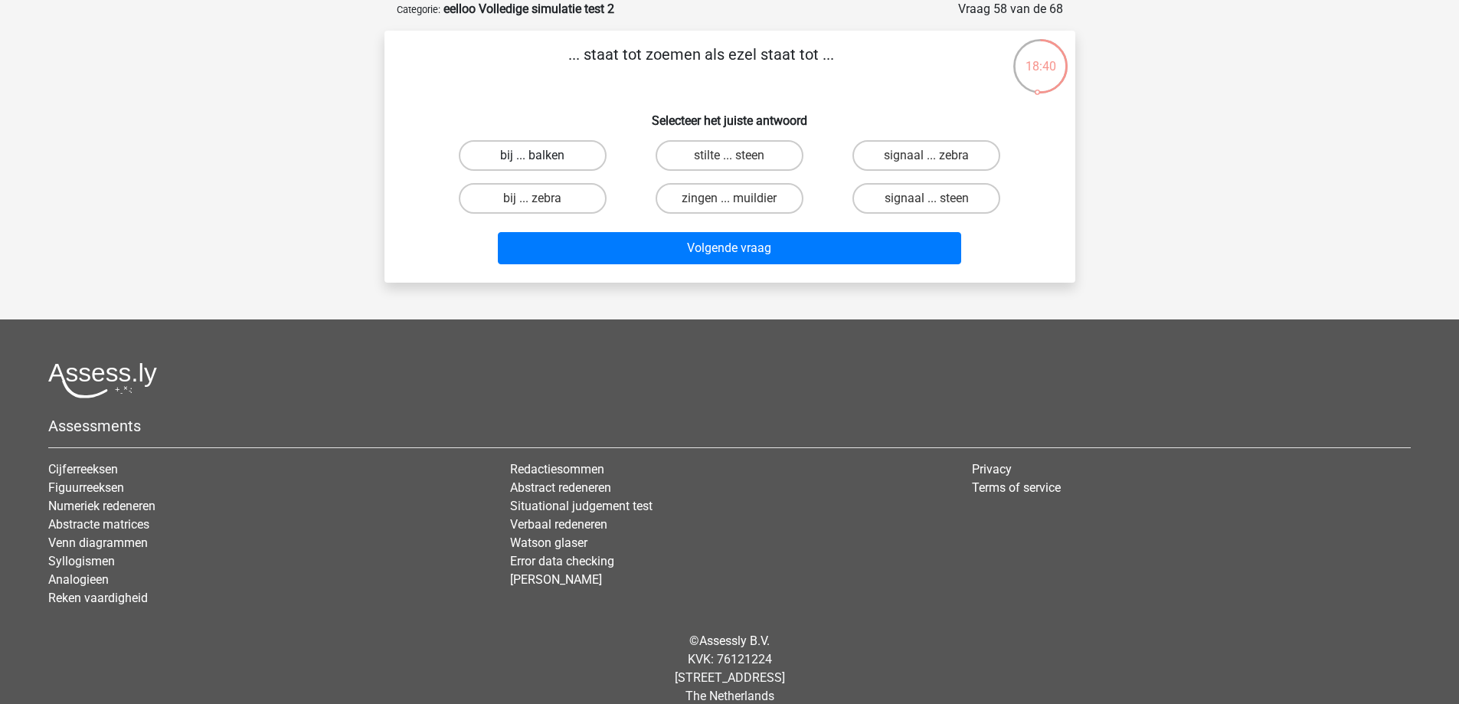
click at [562, 154] on label "bij ... balken" at bounding box center [533, 155] width 148 height 31
click at [542, 156] on input "bij ... balken" at bounding box center [537, 161] width 10 height 10
radio input "true"
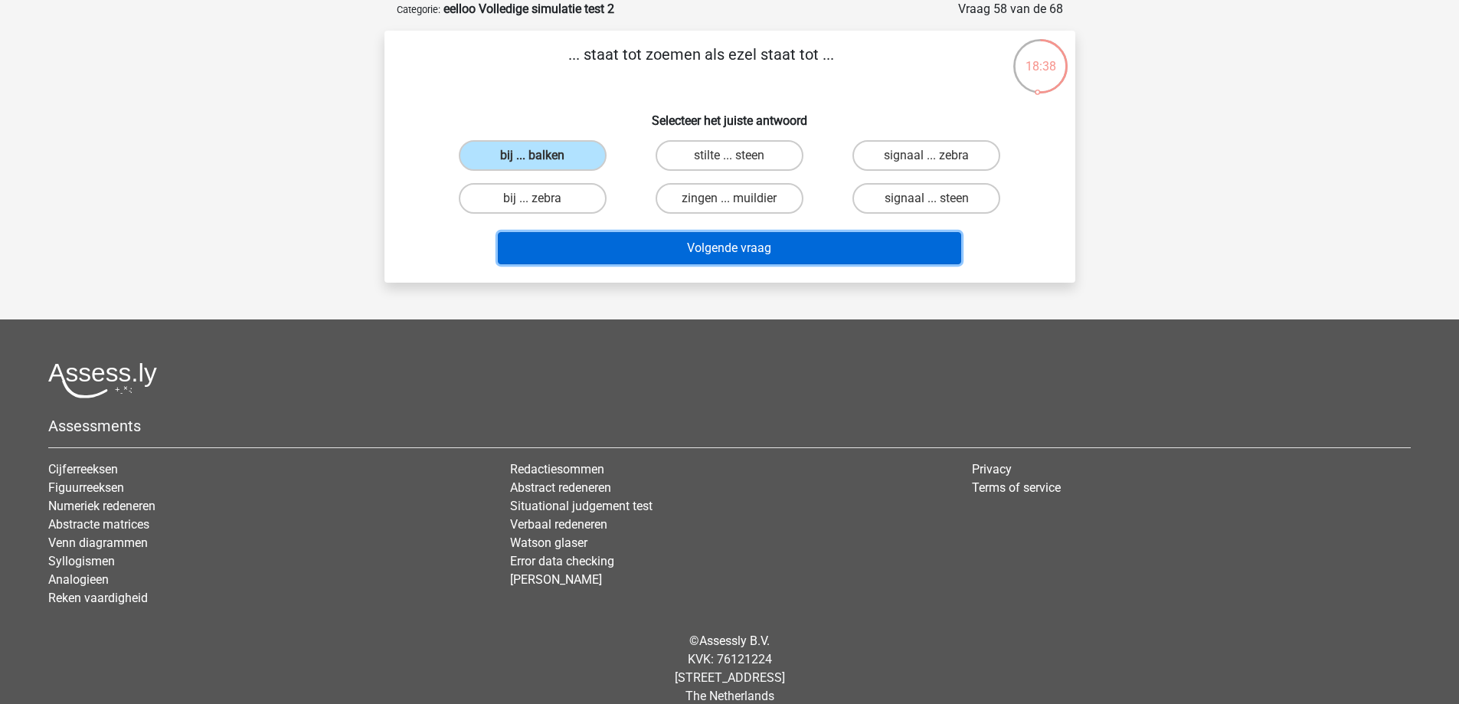
click at [688, 244] on button "Volgende vraag" at bounding box center [730, 248] width 464 height 32
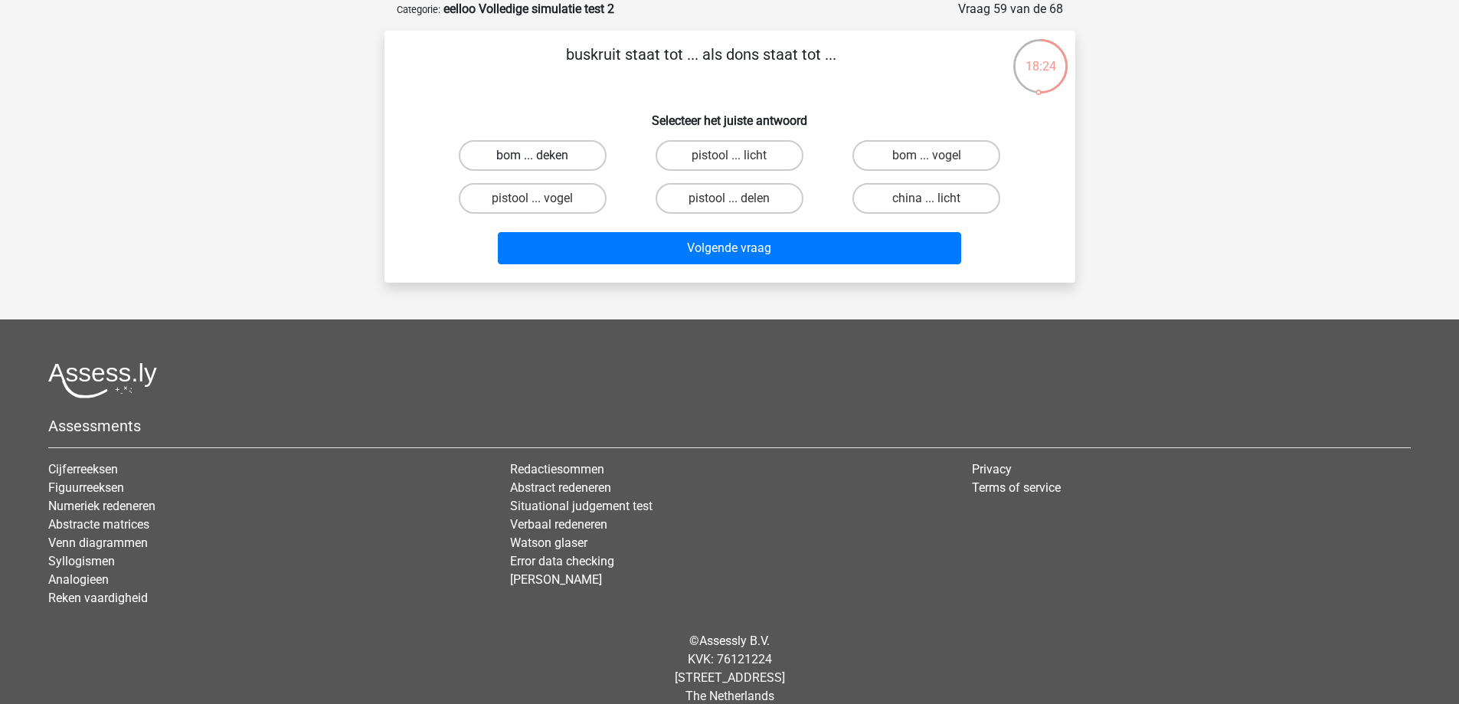
click at [543, 146] on label "bom ... deken" at bounding box center [533, 155] width 148 height 31
click at [542, 156] on input "bom ... deken" at bounding box center [537, 161] width 10 height 10
radio input "true"
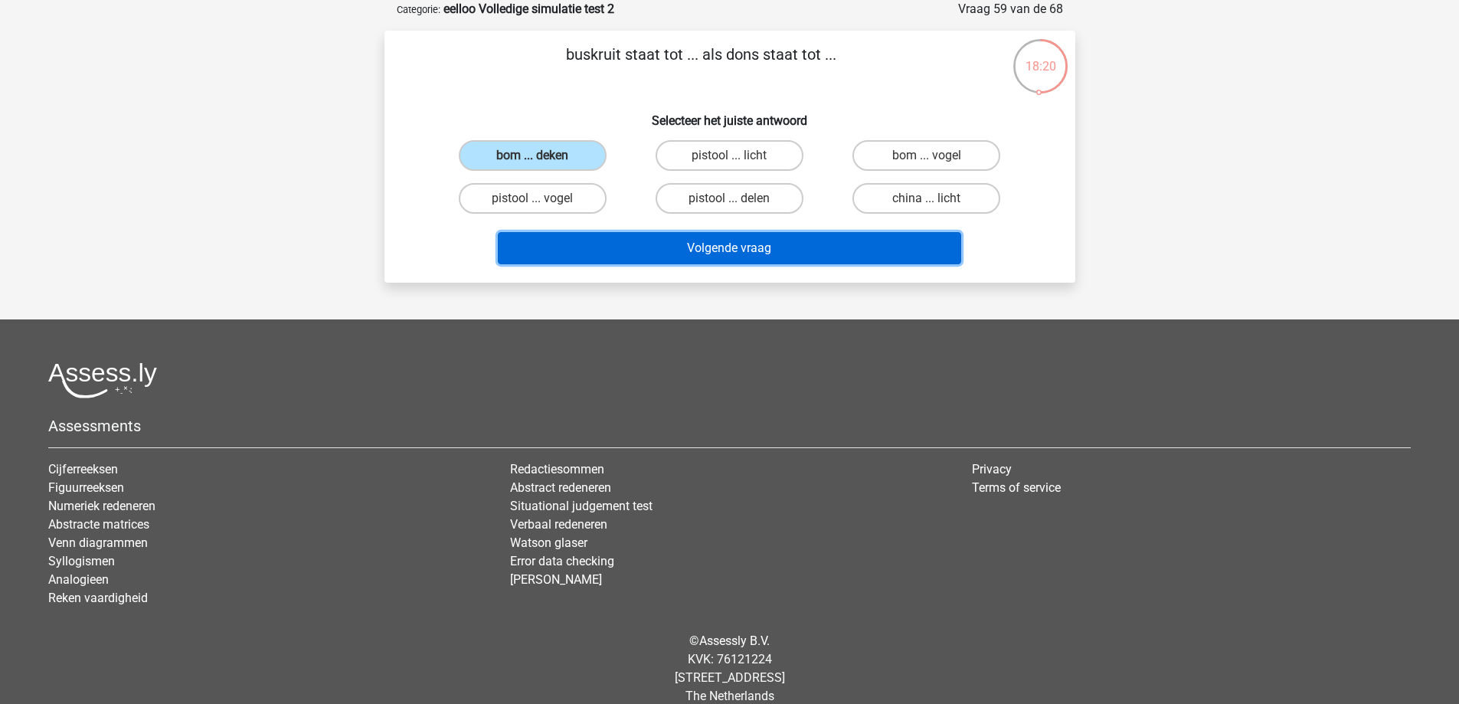
click at [583, 249] on button "Volgende vraag" at bounding box center [730, 248] width 464 height 32
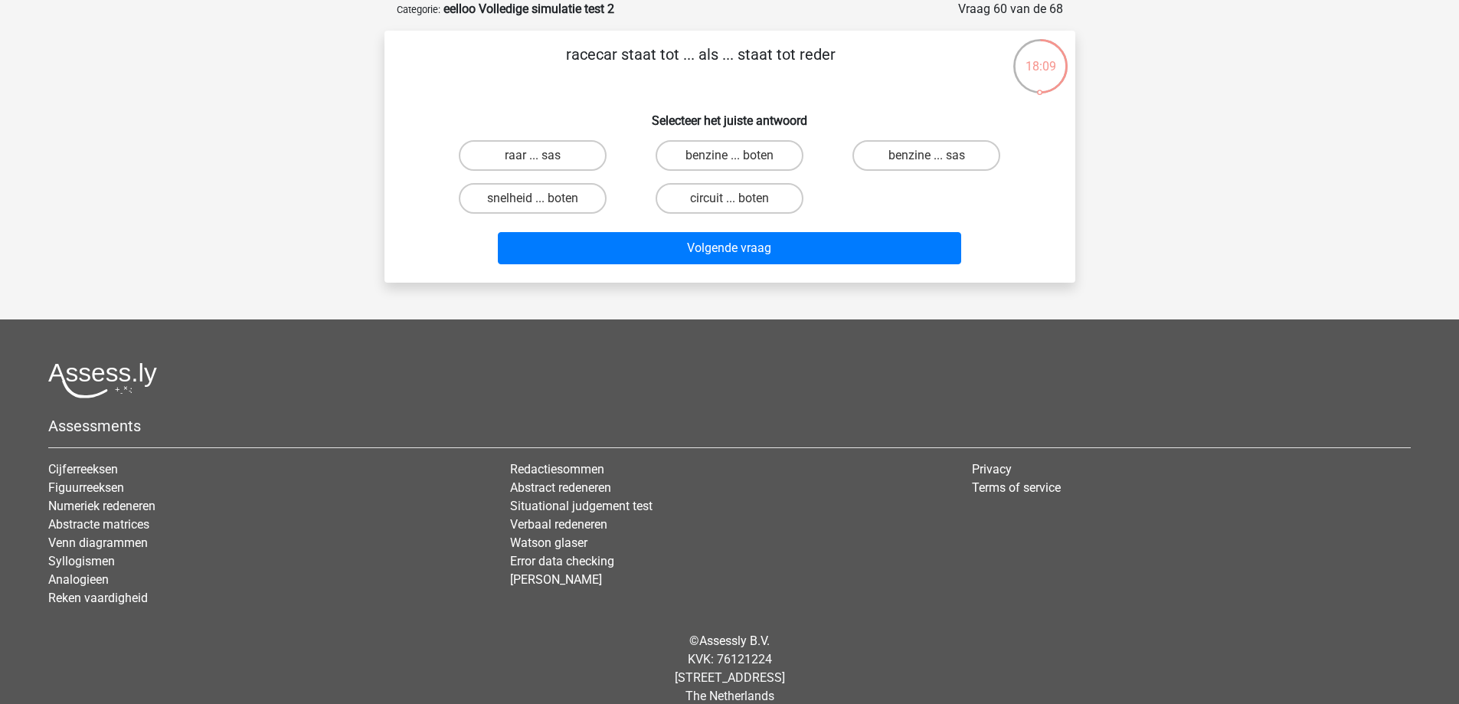
drag, startPoint x: 562, startPoint y: 195, endPoint x: 569, endPoint y: 231, distance: 36.7
click at [562, 197] on label "snelheid ... boten" at bounding box center [533, 198] width 148 height 31
click at [542, 198] on input "snelheid ... boten" at bounding box center [537, 203] width 10 height 10
radio input "true"
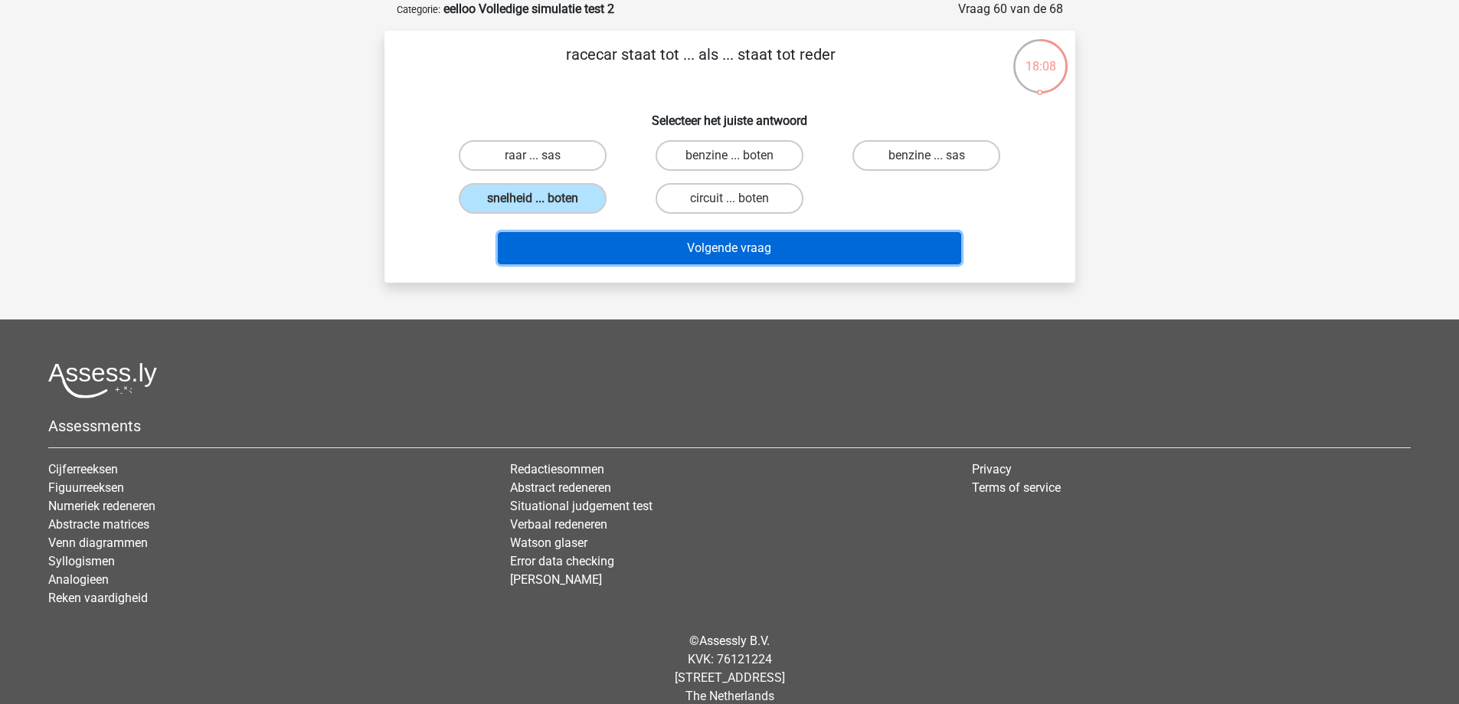
click at [591, 254] on button "Volgende vraag" at bounding box center [730, 248] width 464 height 32
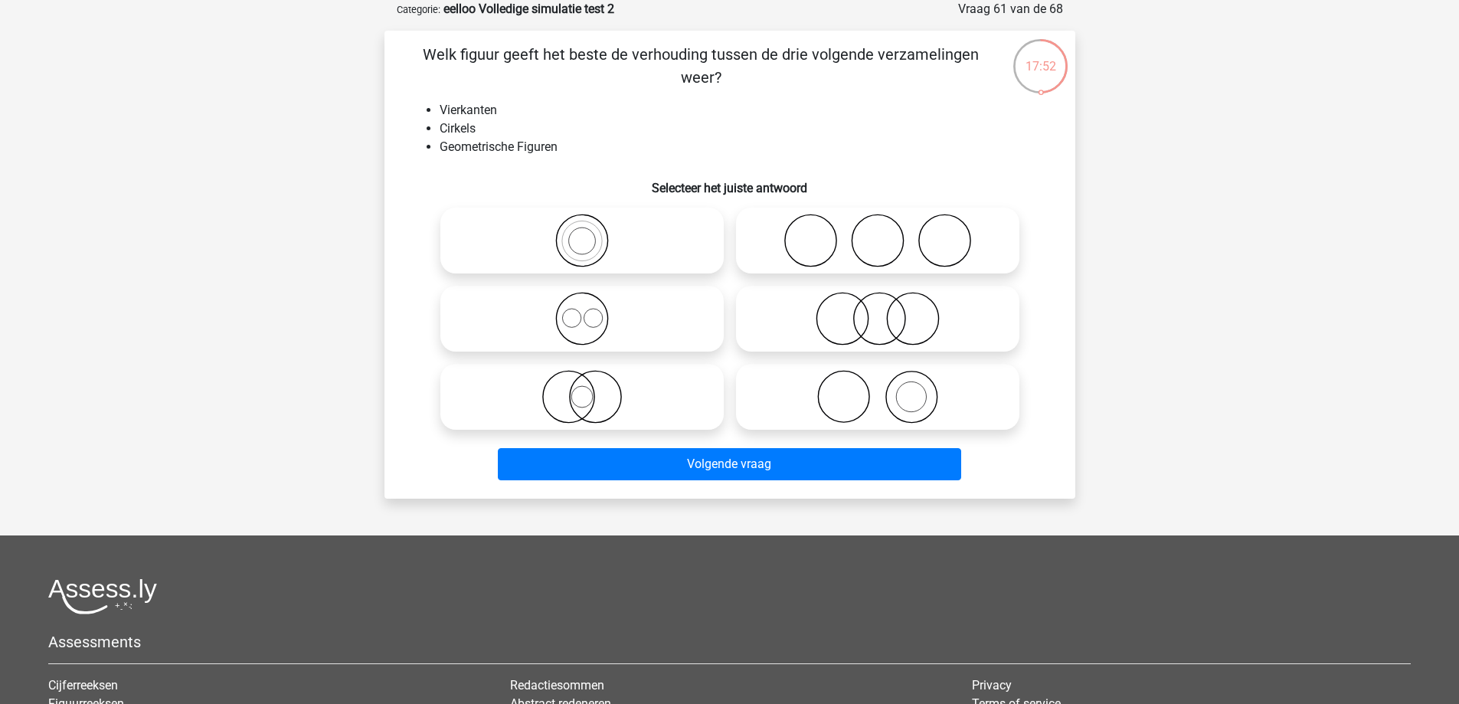
click at [654, 302] on icon at bounding box center [582, 319] width 271 height 54
click at [592, 302] on input "radio" at bounding box center [587, 306] width 10 height 10
radio input "true"
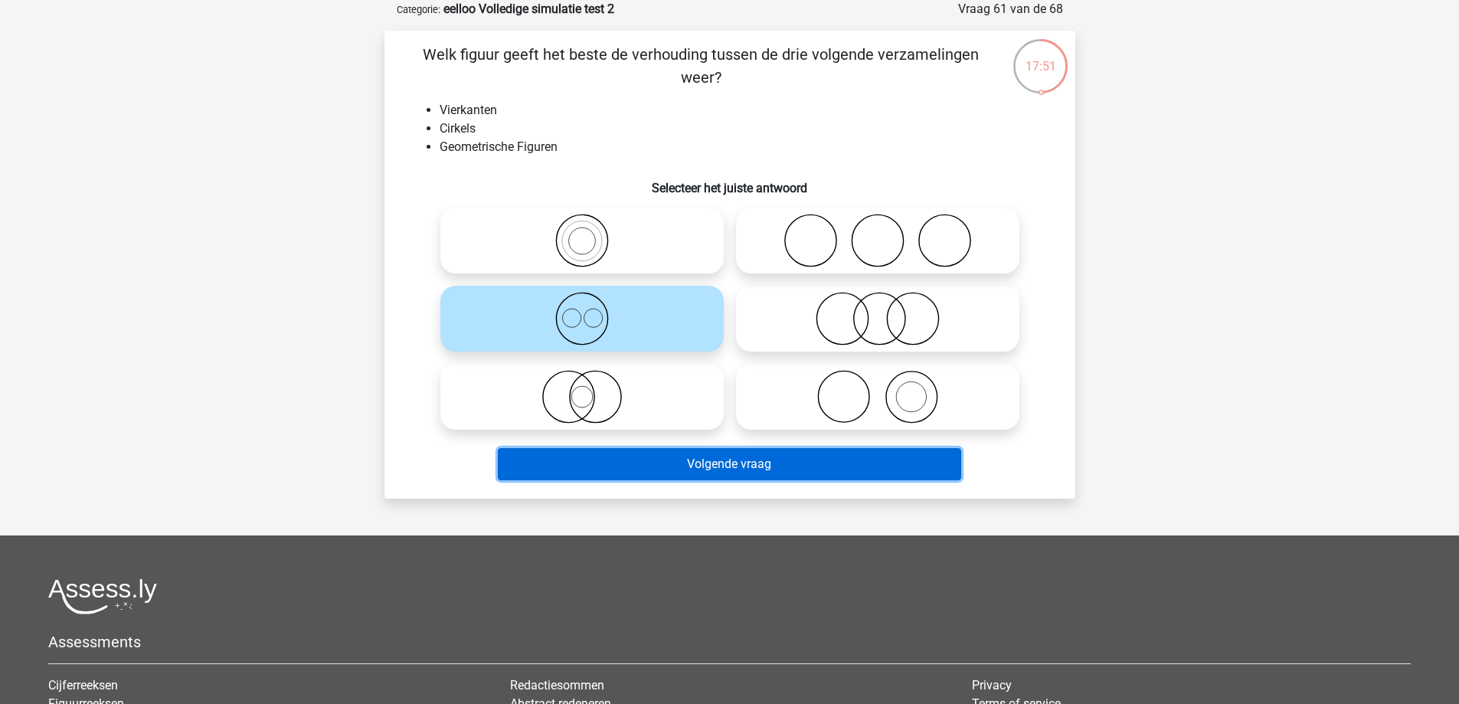
click at [662, 463] on button "Volgende vraag" at bounding box center [730, 464] width 464 height 32
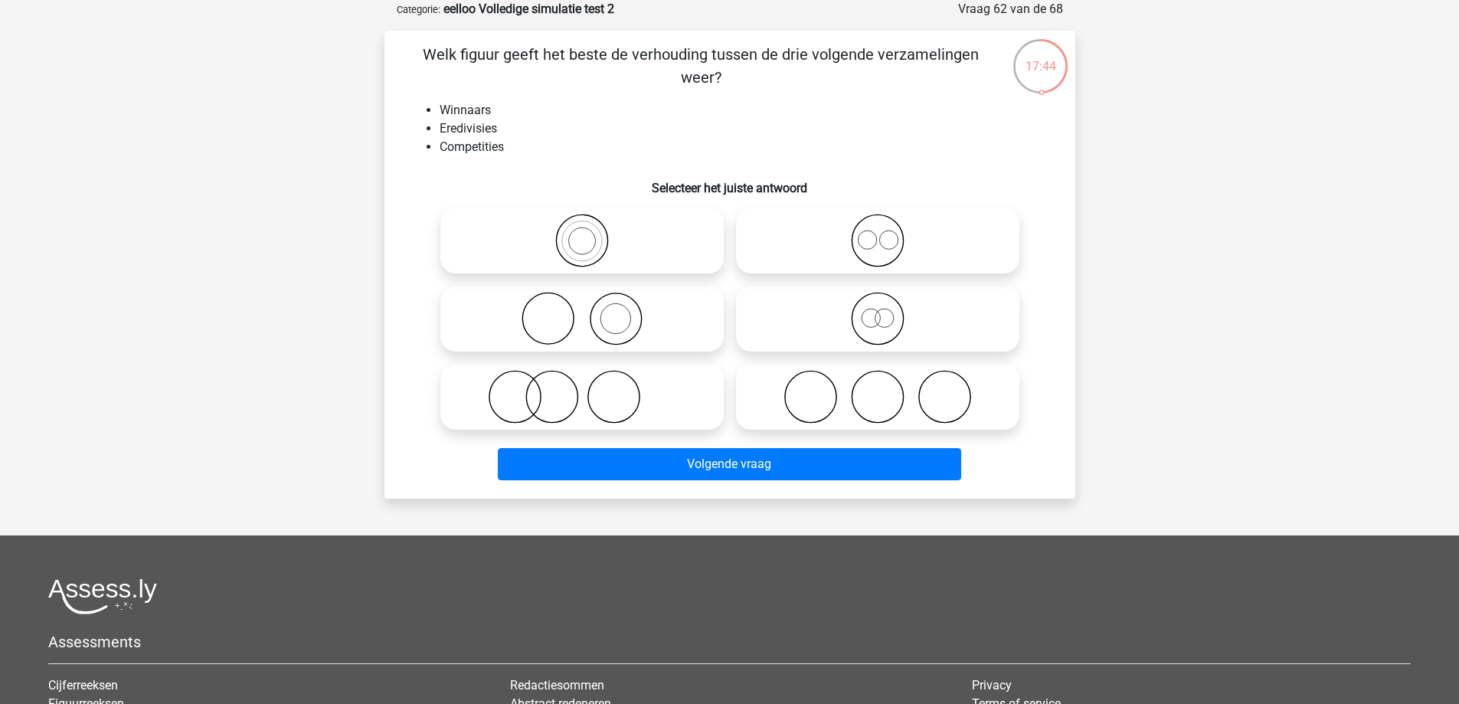
click at [551, 401] on icon at bounding box center [582, 397] width 271 height 54
click at [582, 389] on input "radio" at bounding box center [587, 384] width 10 height 10
radio input "true"
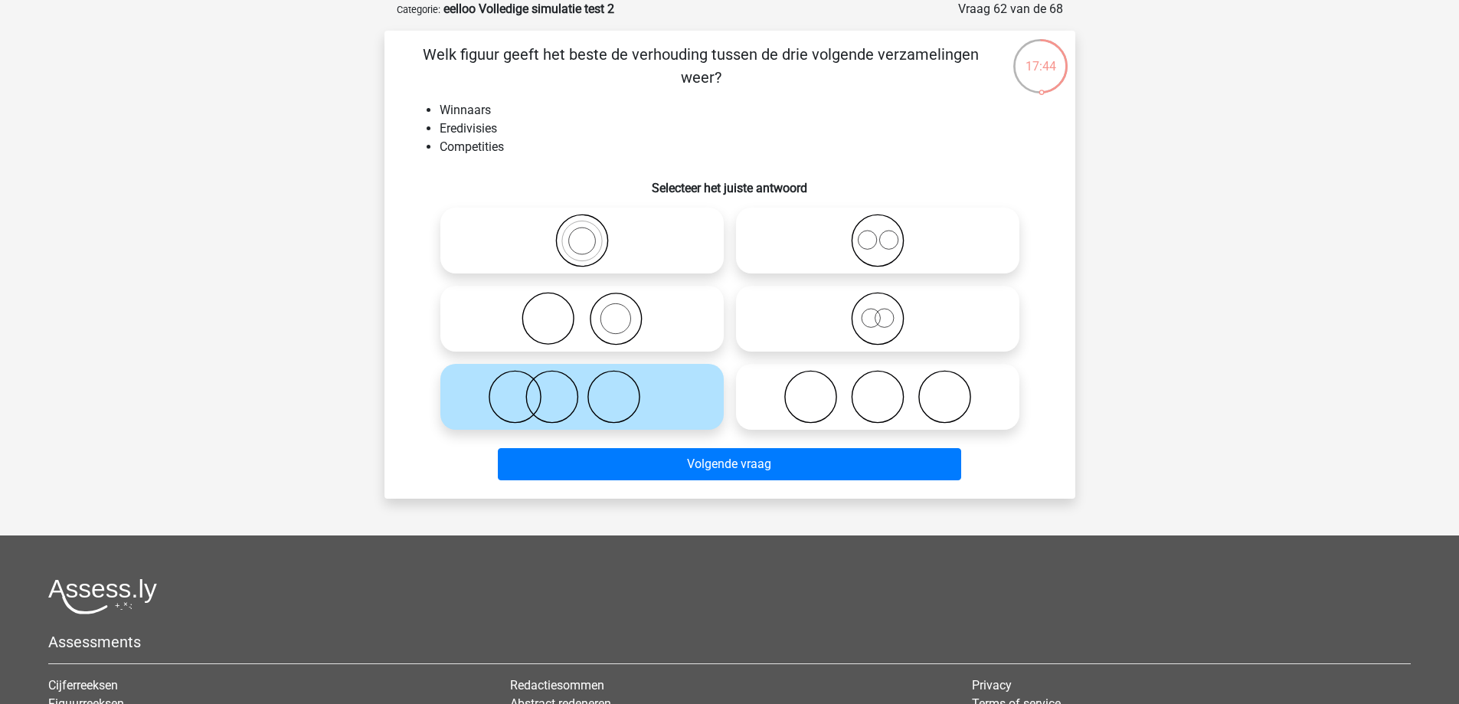
click at [574, 447] on div "Volgende vraag" at bounding box center [730, 461] width 642 height 51
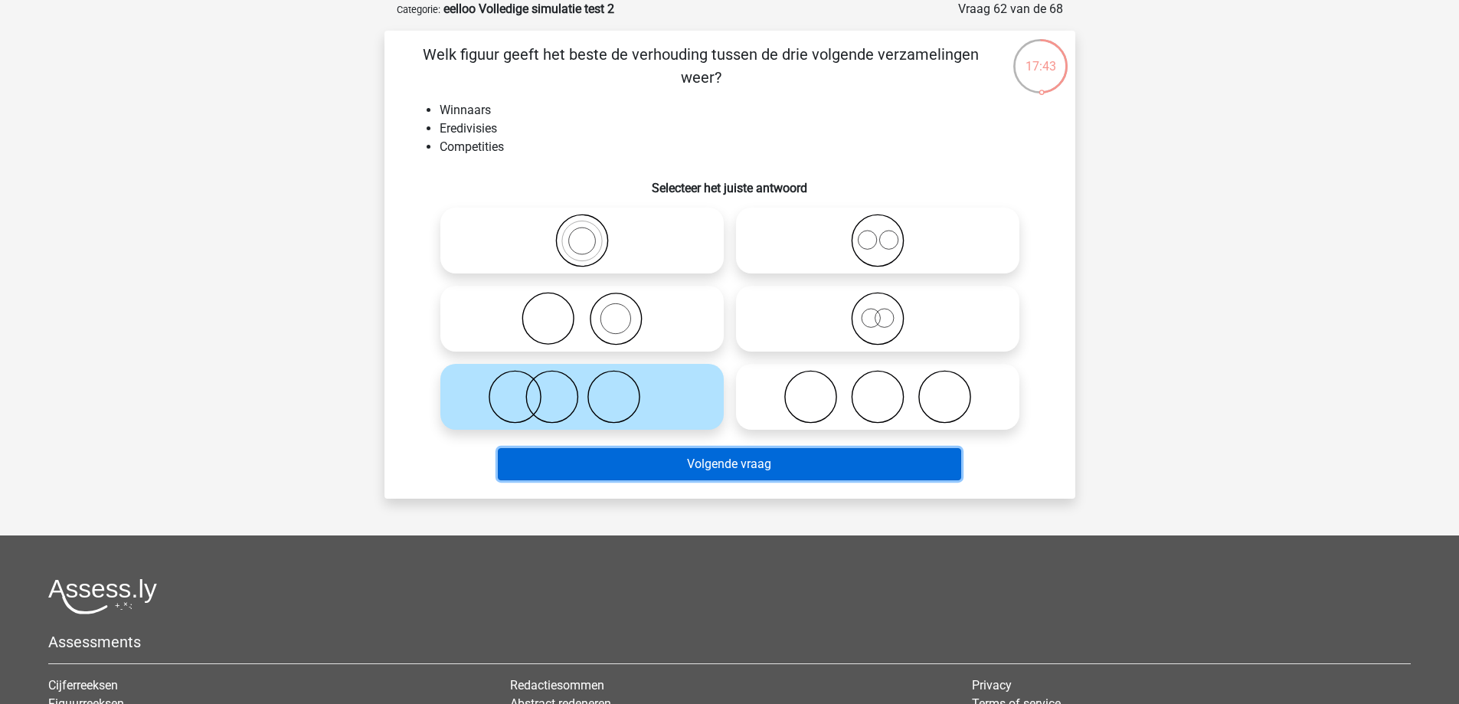
click at [573, 463] on button "Volgende vraag" at bounding box center [730, 464] width 464 height 32
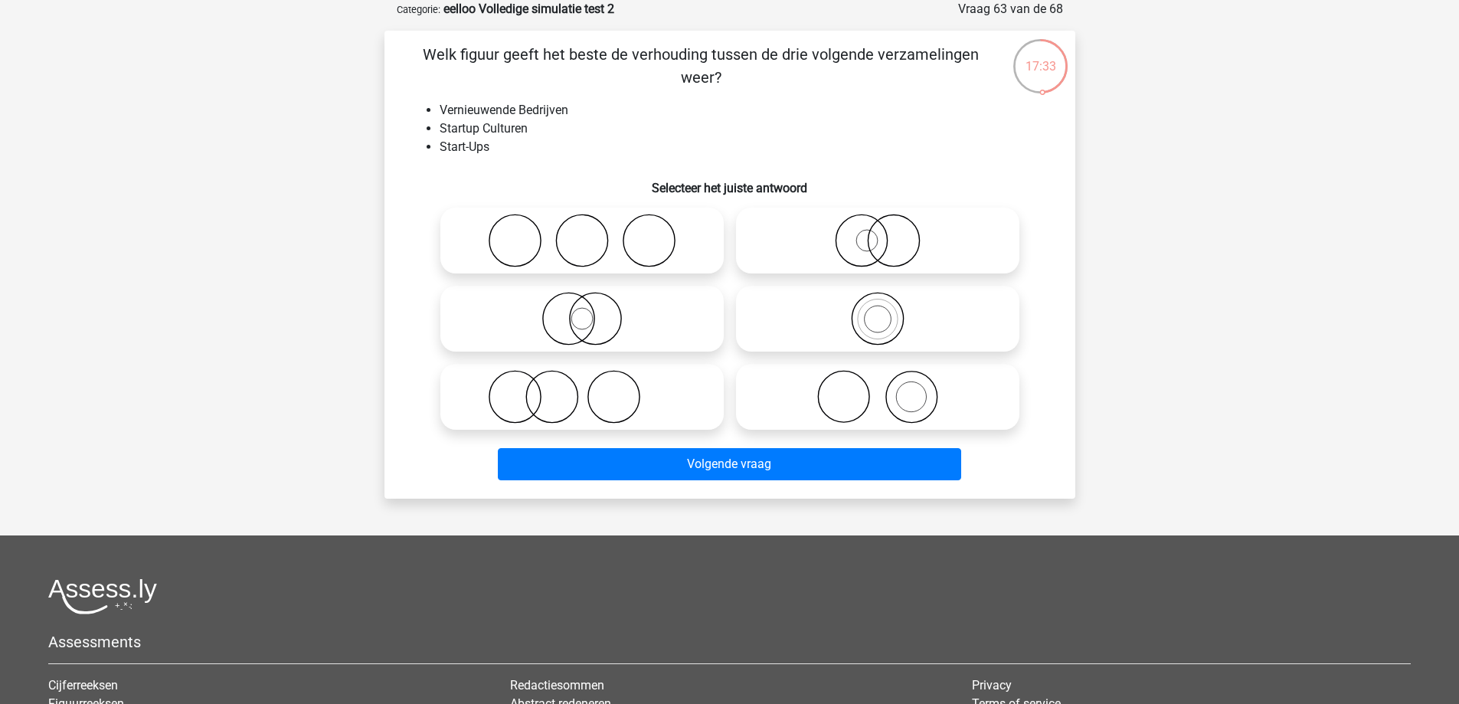
click at [870, 254] on icon at bounding box center [877, 241] width 271 height 54
click at [878, 233] on input "radio" at bounding box center [883, 228] width 10 height 10
radio input "true"
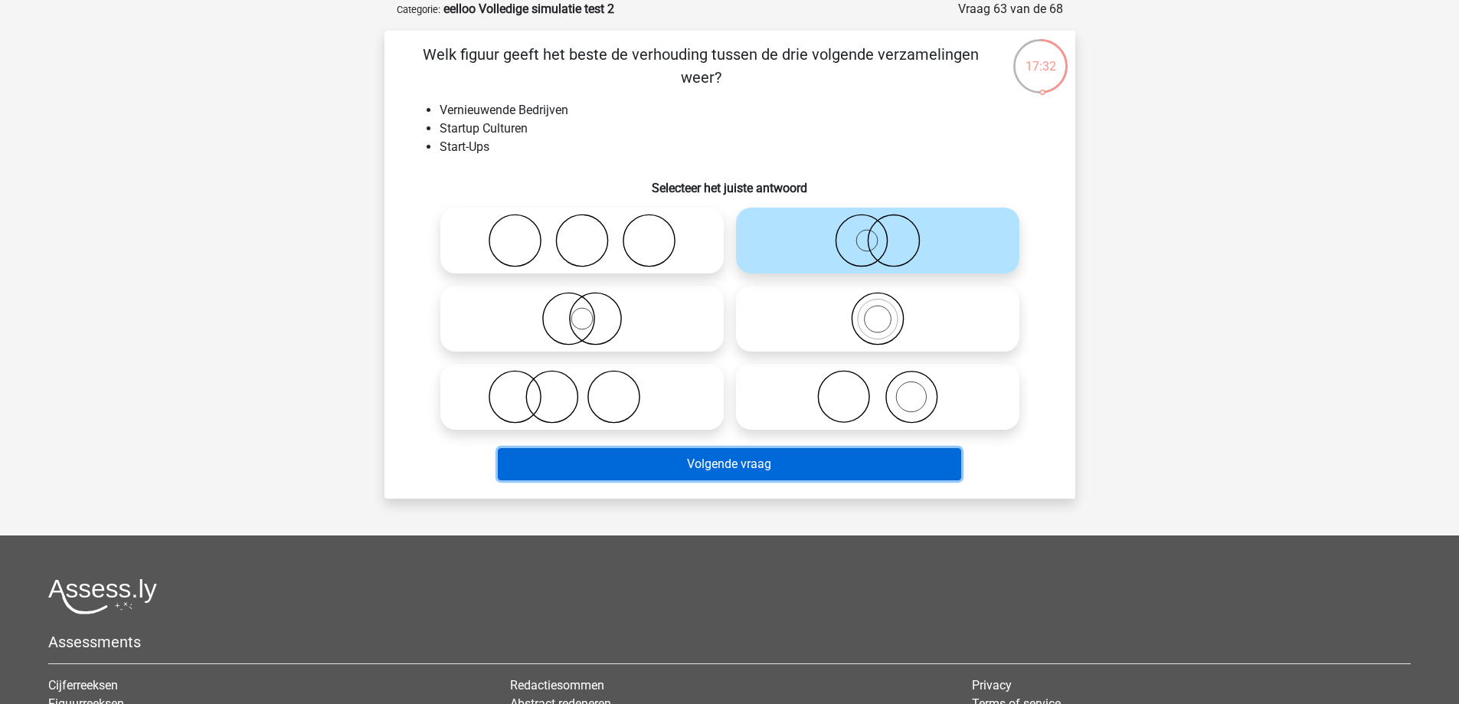
click at [627, 458] on button "Volgende vraag" at bounding box center [730, 464] width 464 height 32
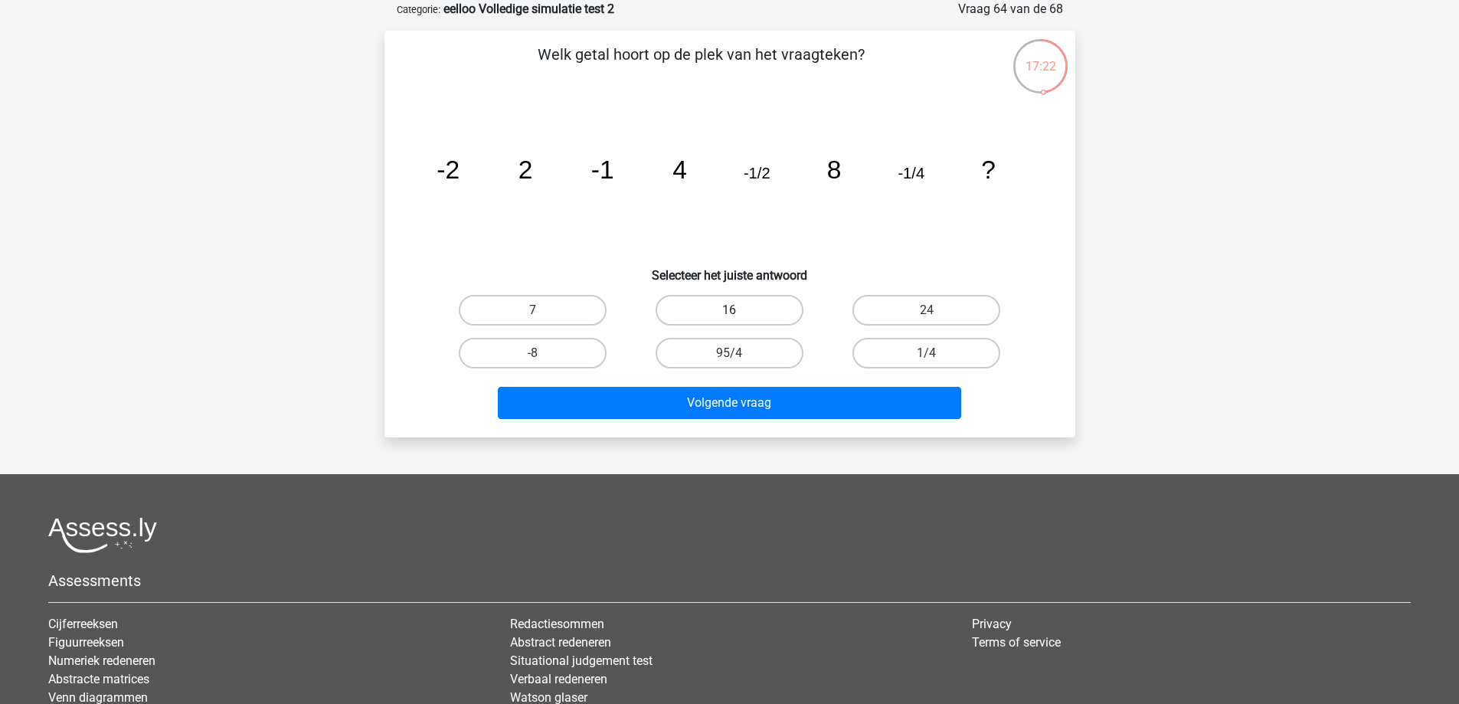
click at [771, 313] on label "16" at bounding box center [730, 310] width 148 height 31
click at [739, 313] on input "16" at bounding box center [734, 315] width 10 height 10
radio input "true"
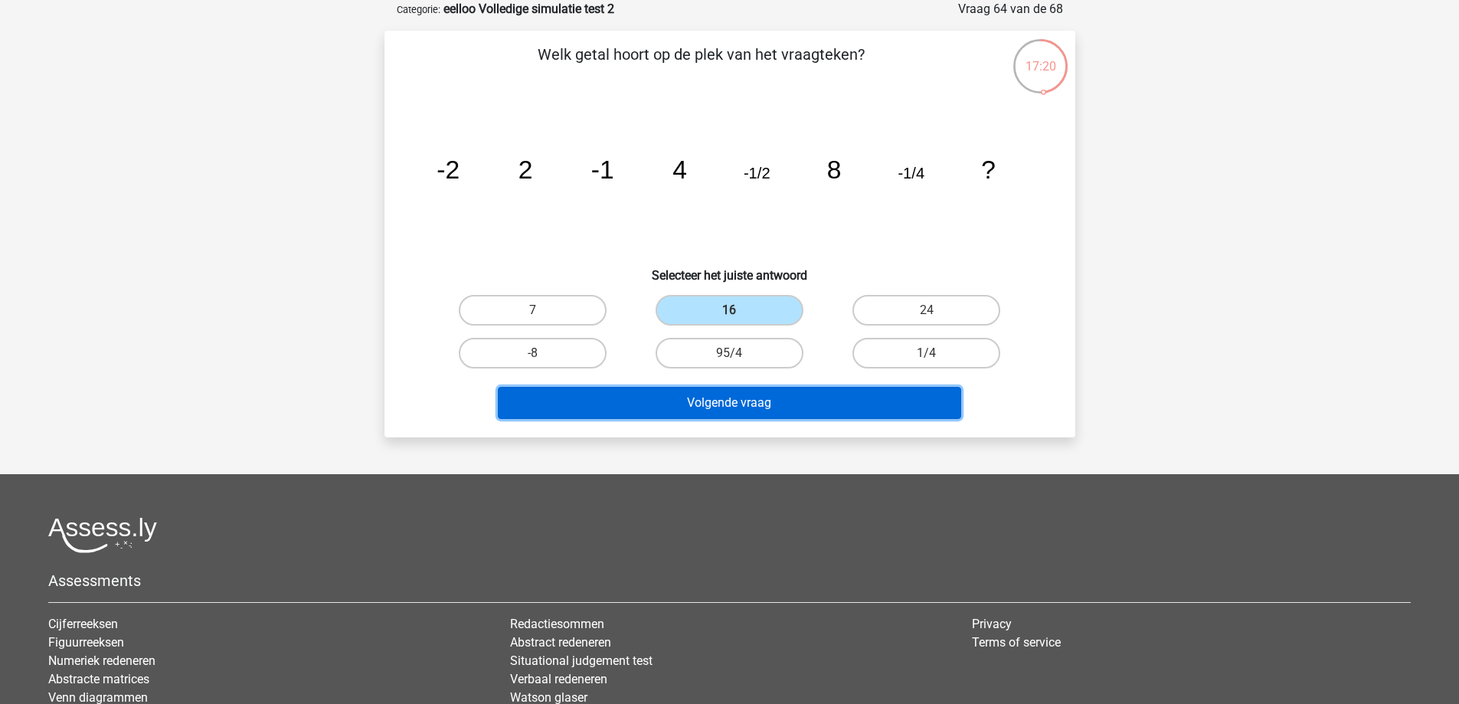
click at [757, 392] on button "Volgende vraag" at bounding box center [730, 403] width 464 height 32
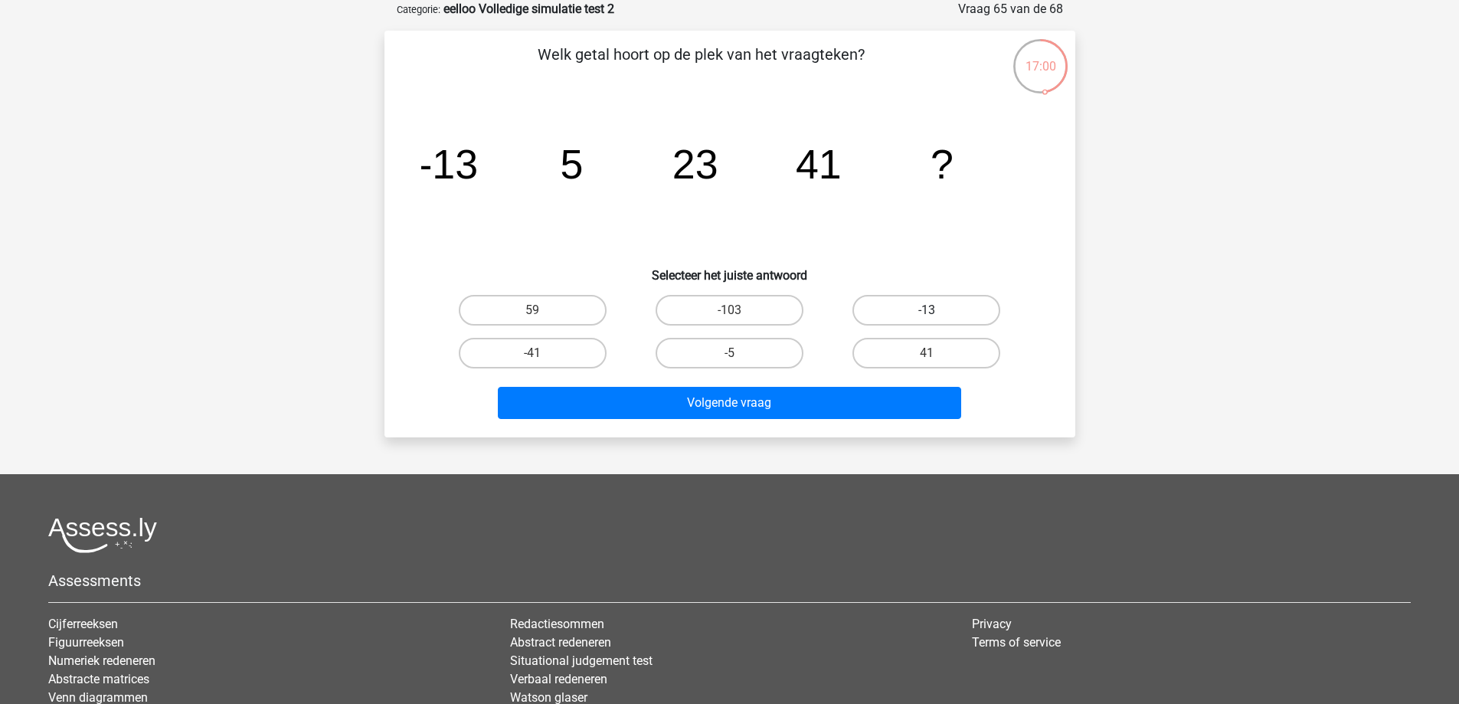
click at [932, 304] on label "-13" at bounding box center [927, 310] width 148 height 31
click at [932, 310] on input "-13" at bounding box center [932, 315] width 10 height 10
radio input "true"
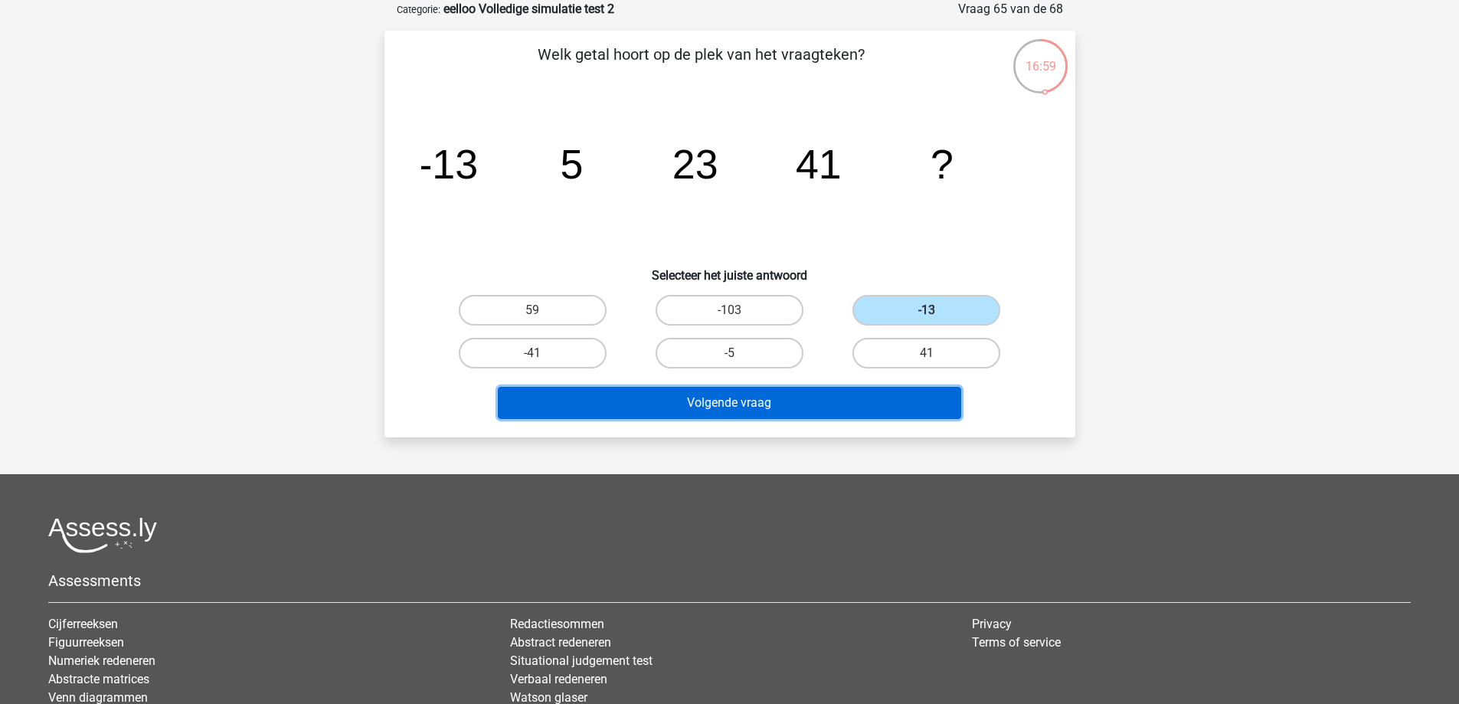
click at [698, 400] on button "Volgende vraag" at bounding box center [730, 403] width 464 height 32
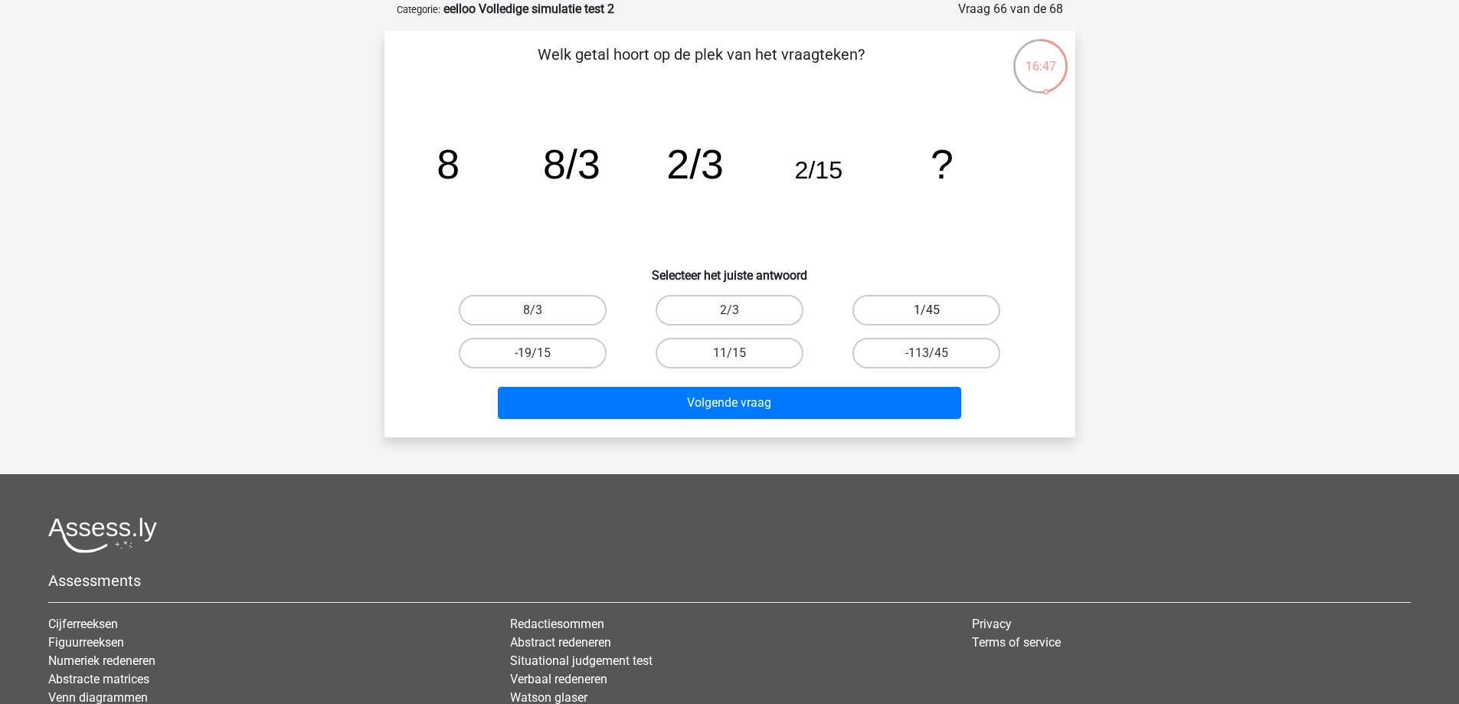
click at [883, 310] on label "1/45" at bounding box center [927, 310] width 148 height 31
click at [927, 310] on input "1/45" at bounding box center [932, 315] width 10 height 10
radio input "true"
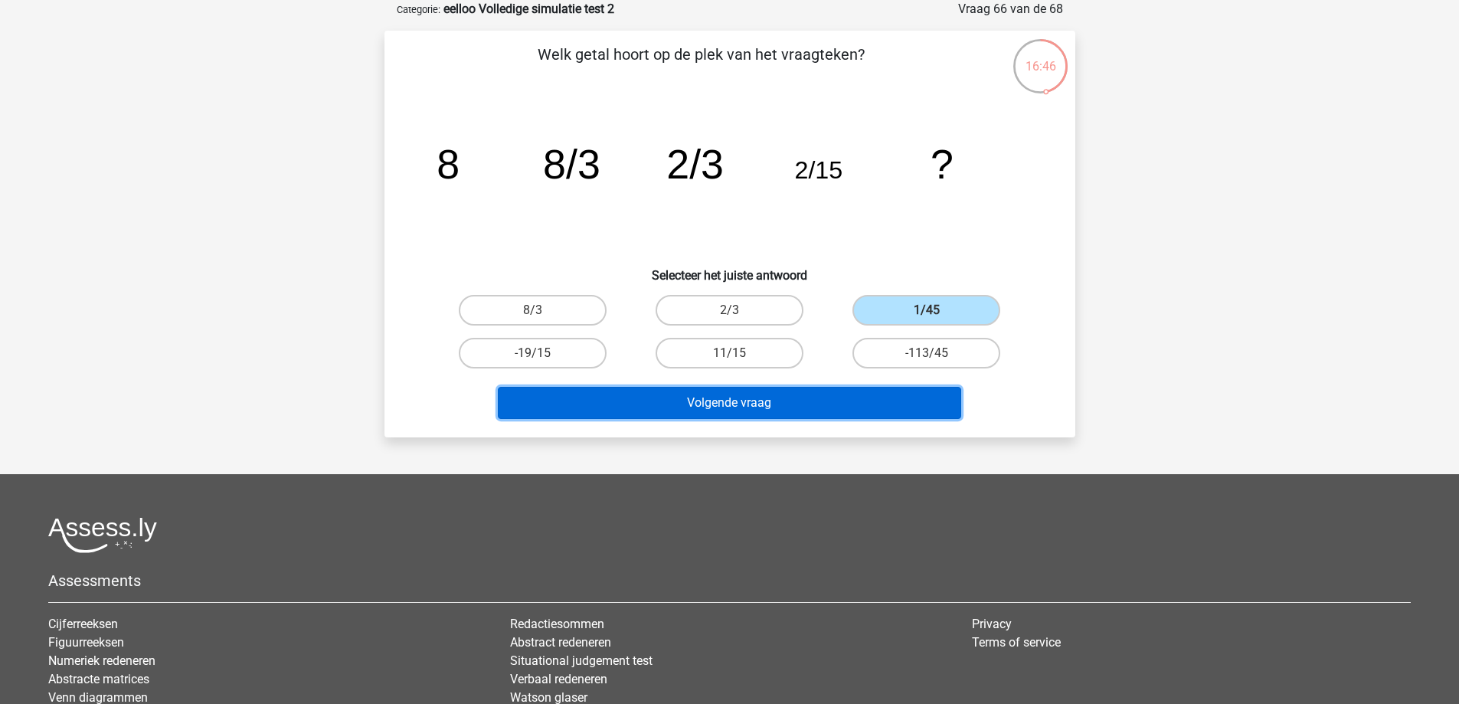
click at [802, 388] on button "Volgende vraag" at bounding box center [730, 403] width 464 height 32
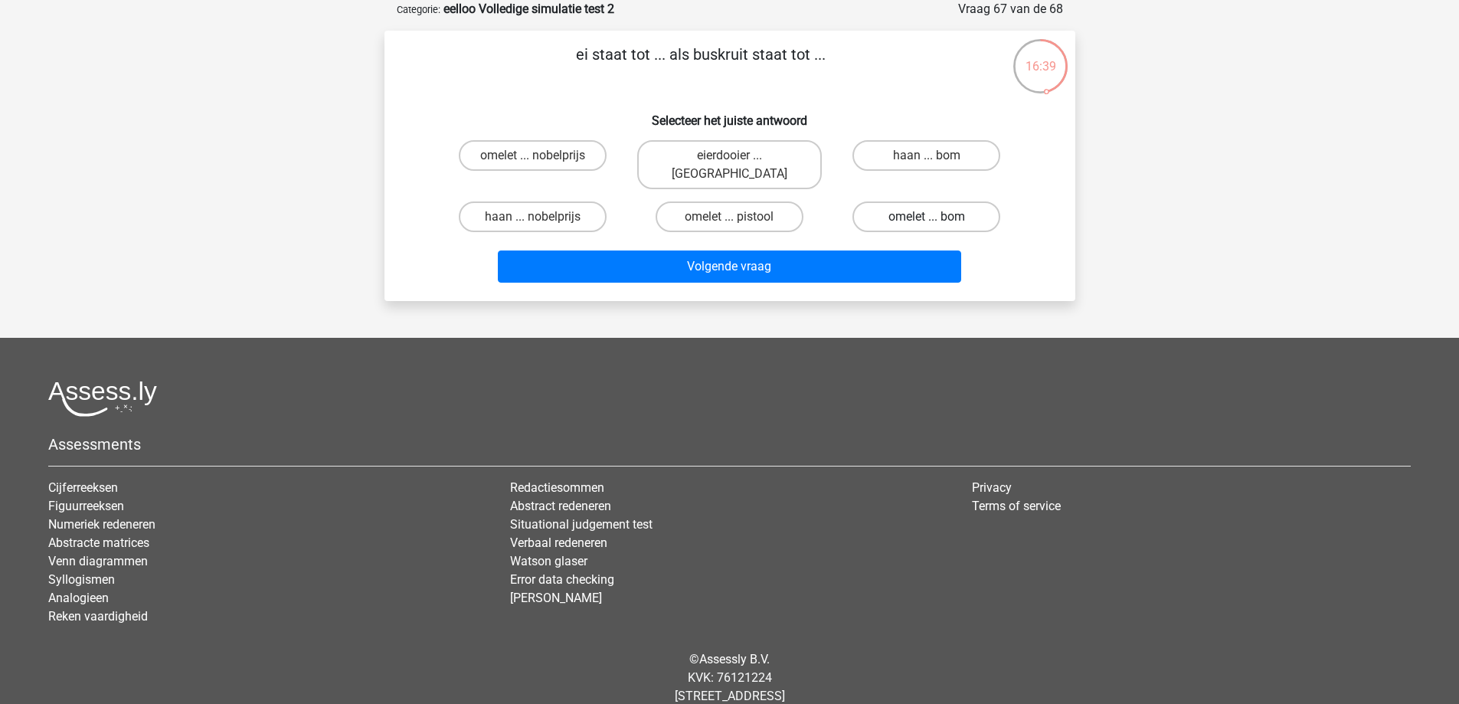
click at [886, 201] on label "omelet ... bom" at bounding box center [927, 216] width 148 height 31
click at [927, 217] on input "omelet ... bom" at bounding box center [932, 222] width 10 height 10
radio input "true"
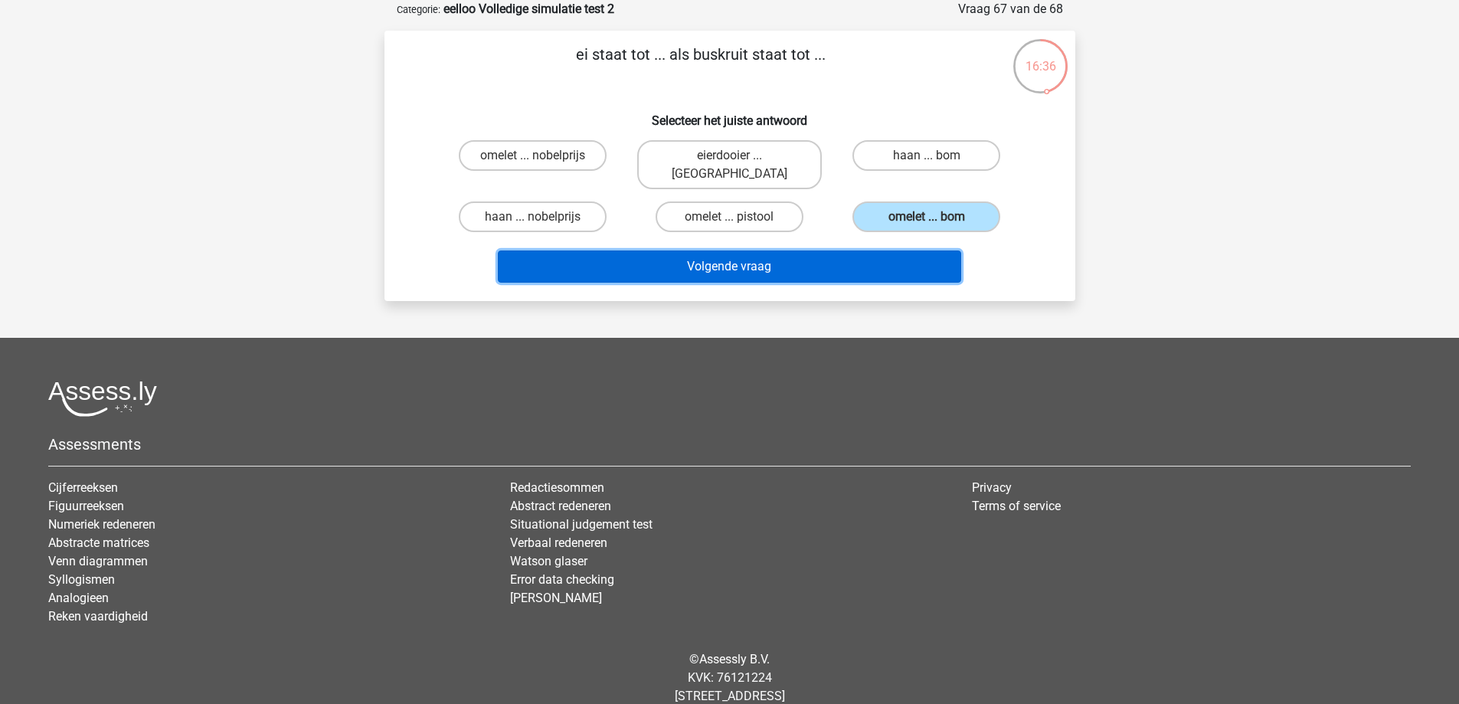
click at [863, 251] on button "Volgende vraag" at bounding box center [730, 267] width 464 height 32
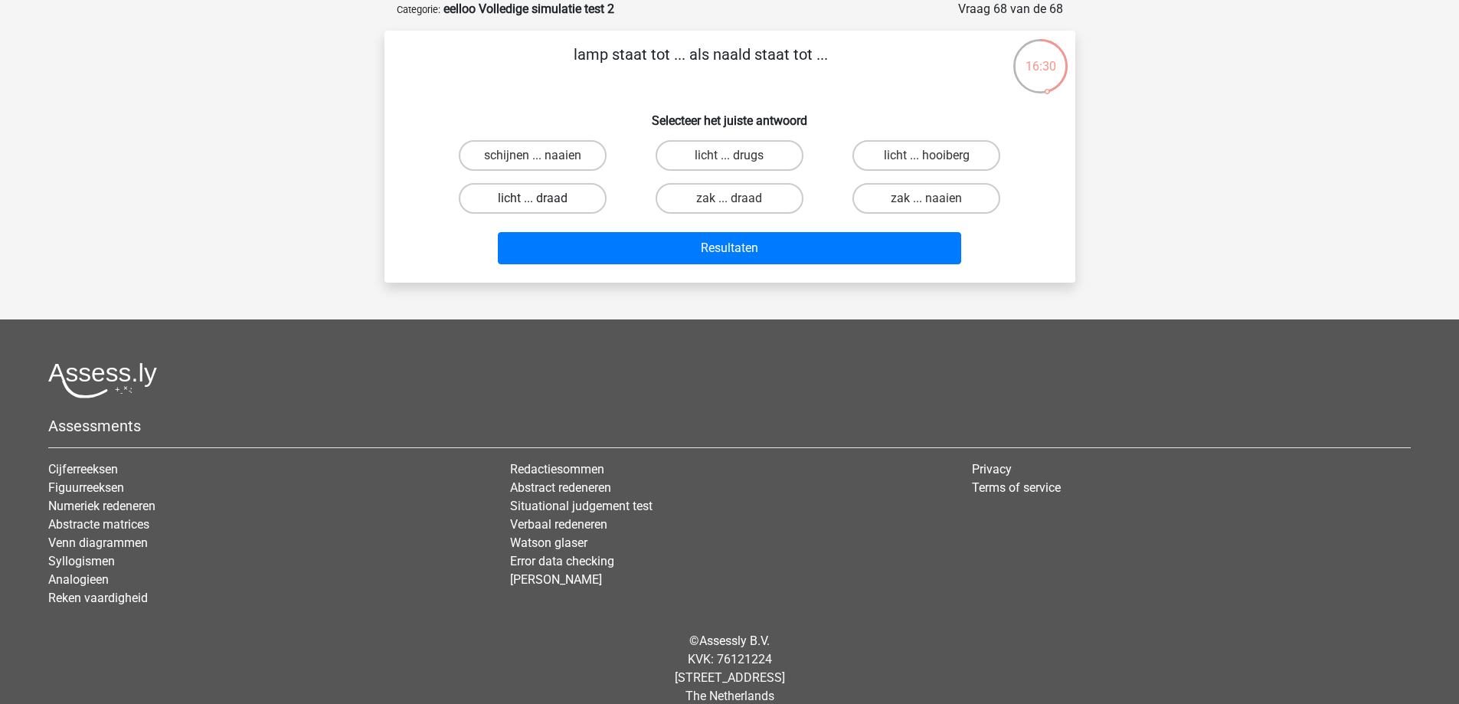
click at [564, 208] on label "licht ... draad" at bounding box center [533, 198] width 148 height 31
click at [542, 208] on input "licht ... draad" at bounding box center [537, 203] width 10 height 10
radio input "true"
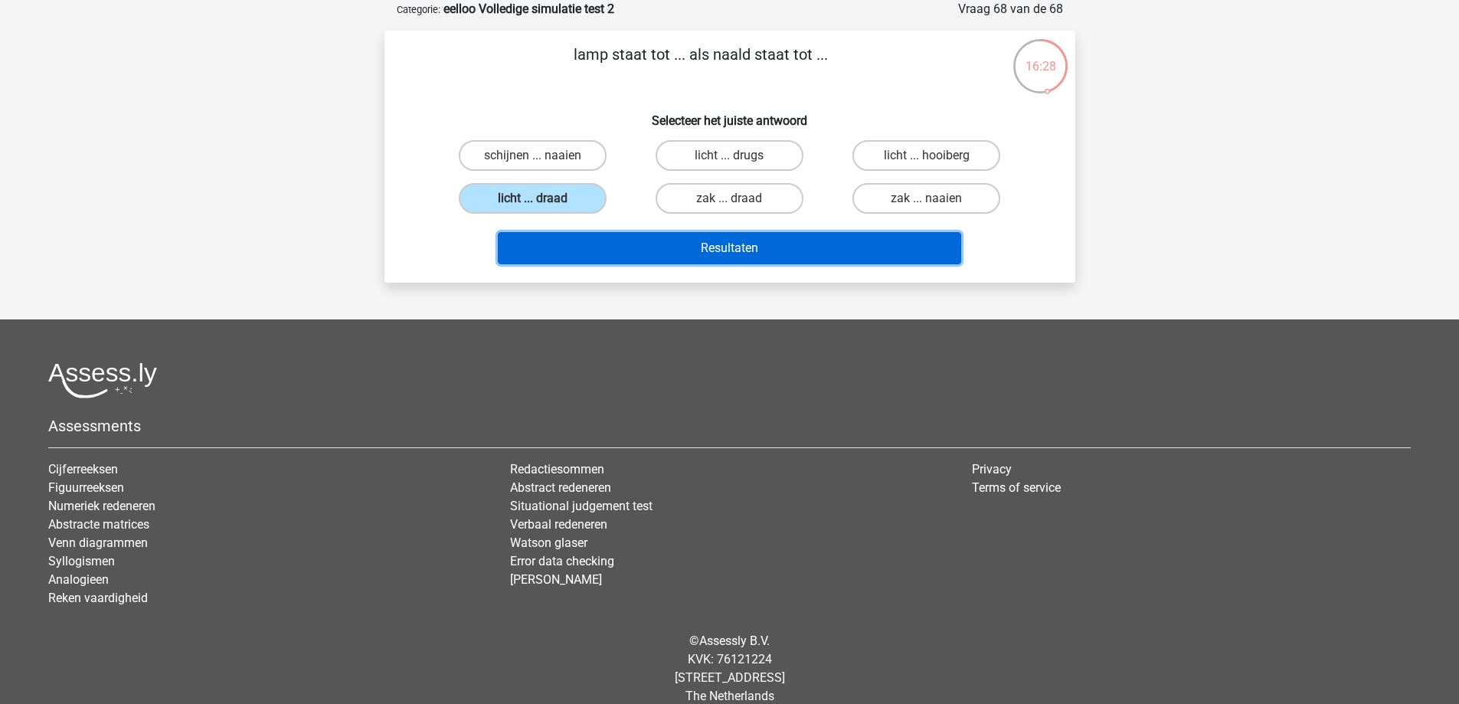
click at [596, 247] on button "Resultaten" at bounding box center [730, 248] width 464 height 32
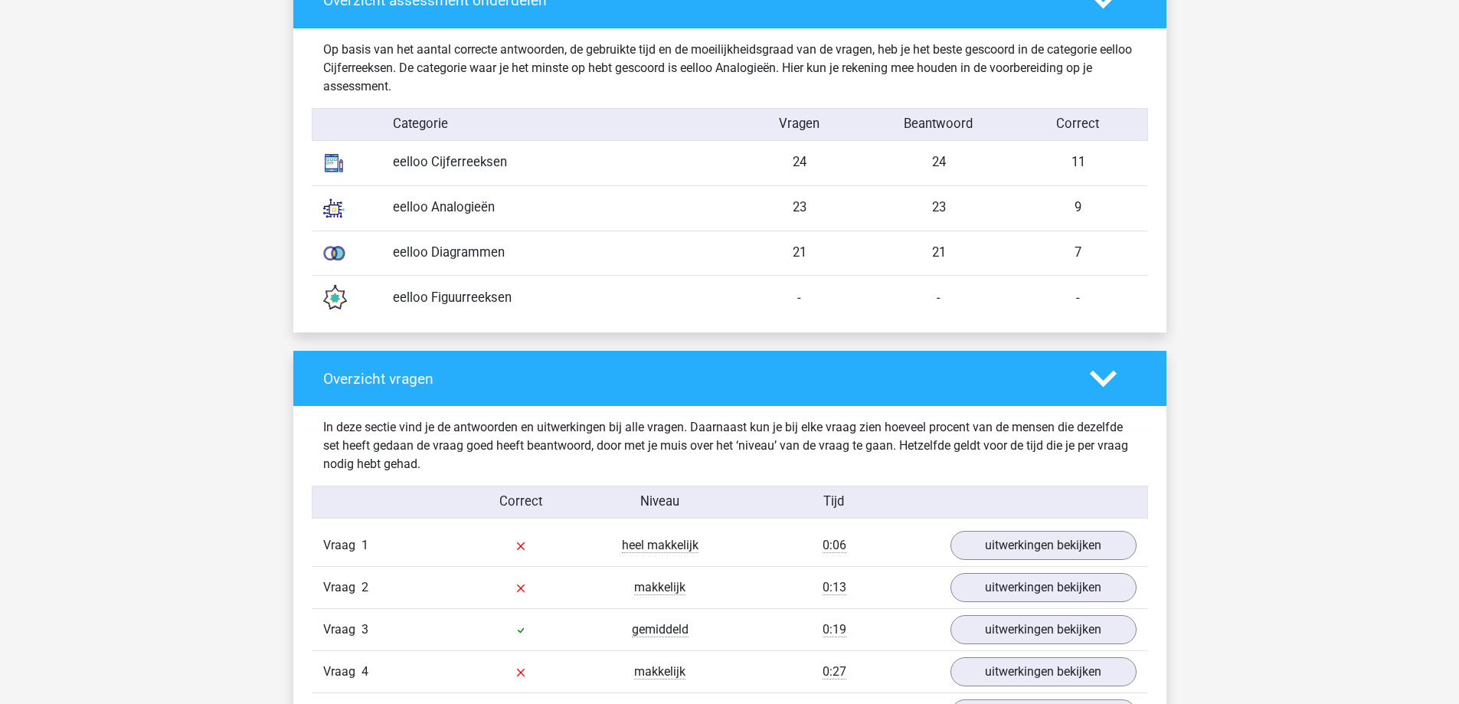
scroll to position [1302, 0]
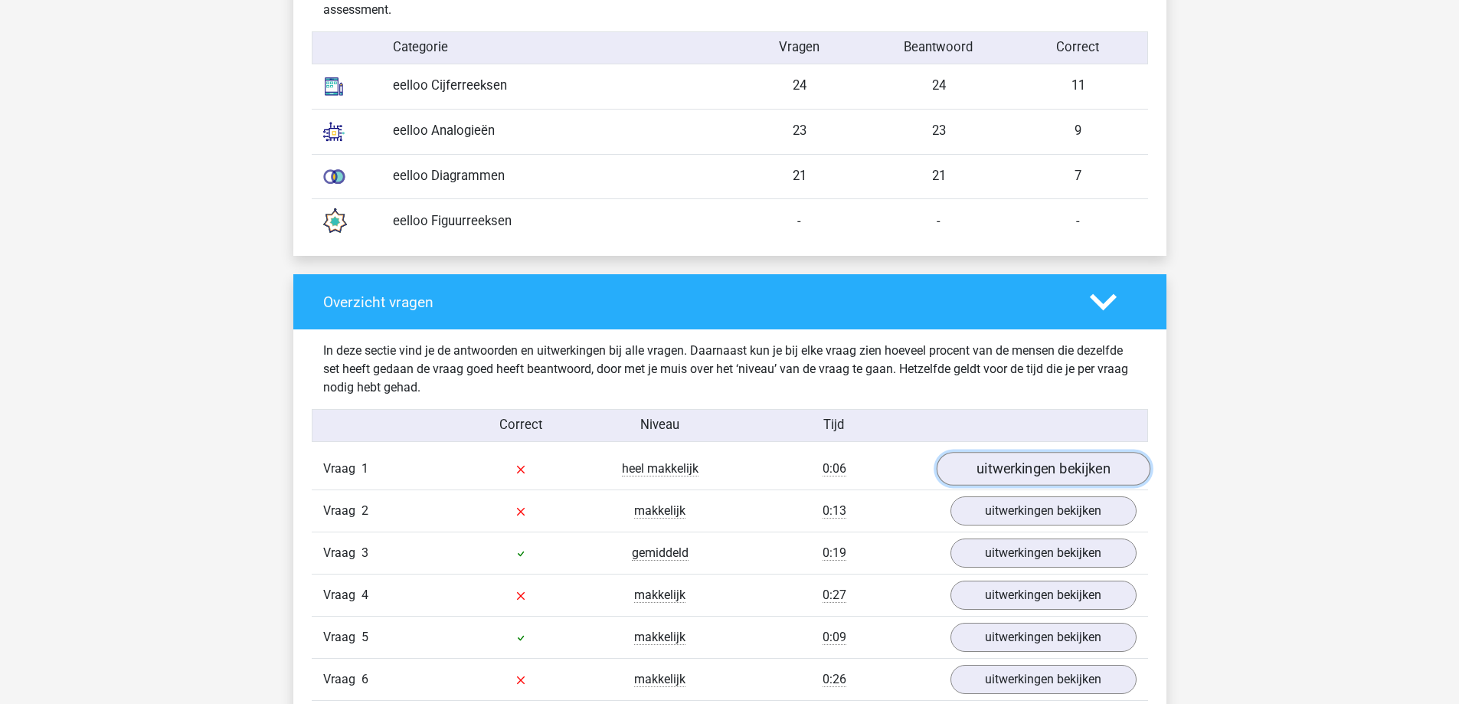
click at [960, 467] on link "uitwerkingen bekijken" at bounding box center [1043, 469] width 214 height 34
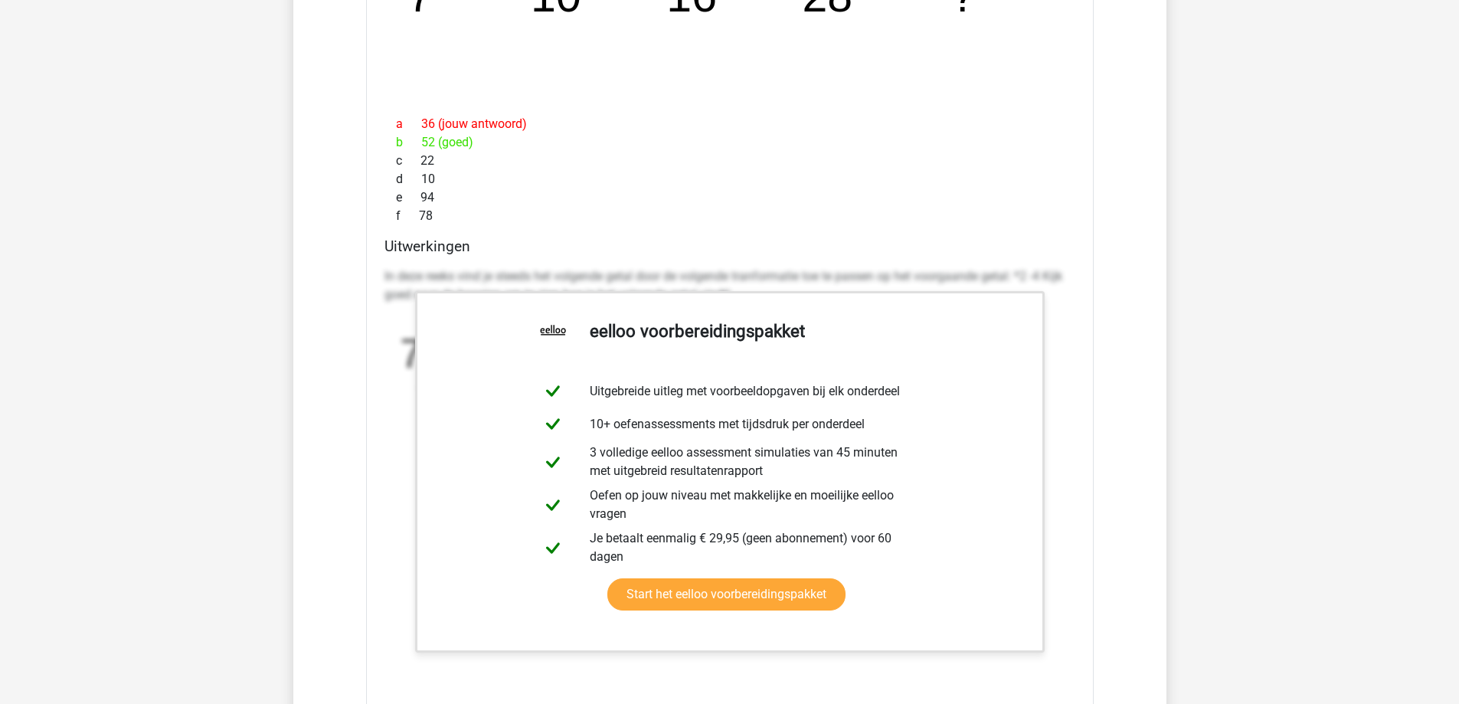
scroll to position [2222, 0]
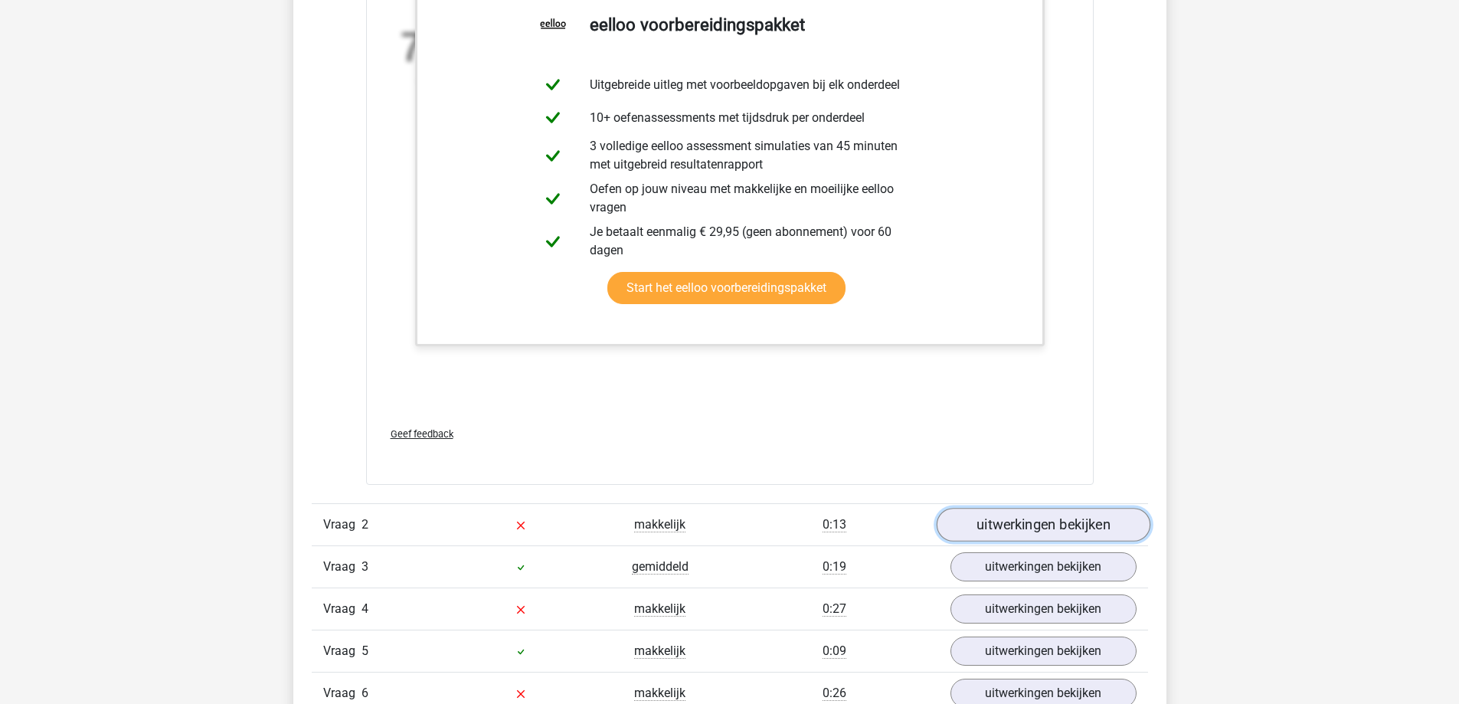
click at [1005, 524] on link "uitwerkingen bekijken" at bounding box center [1043, 525] width 214 height 34
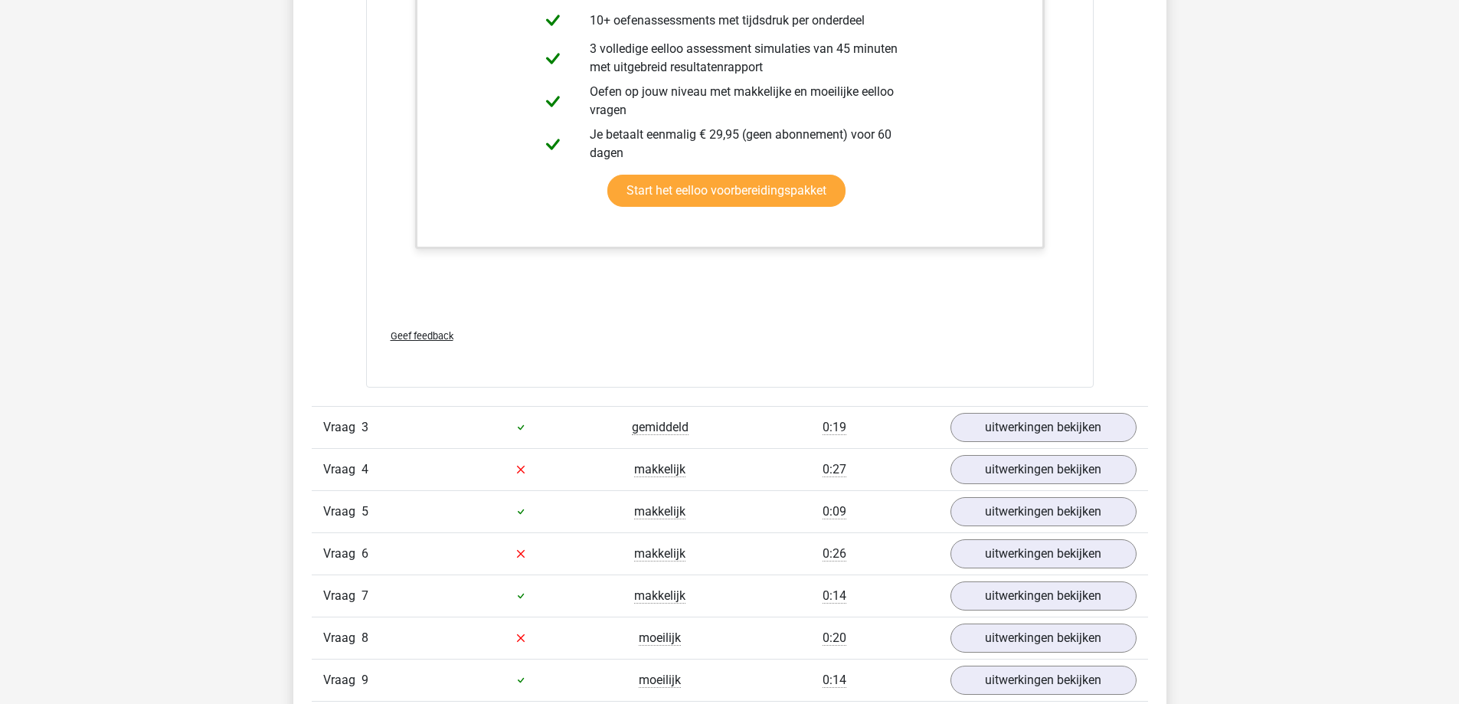
scroll to position [3448, 0]
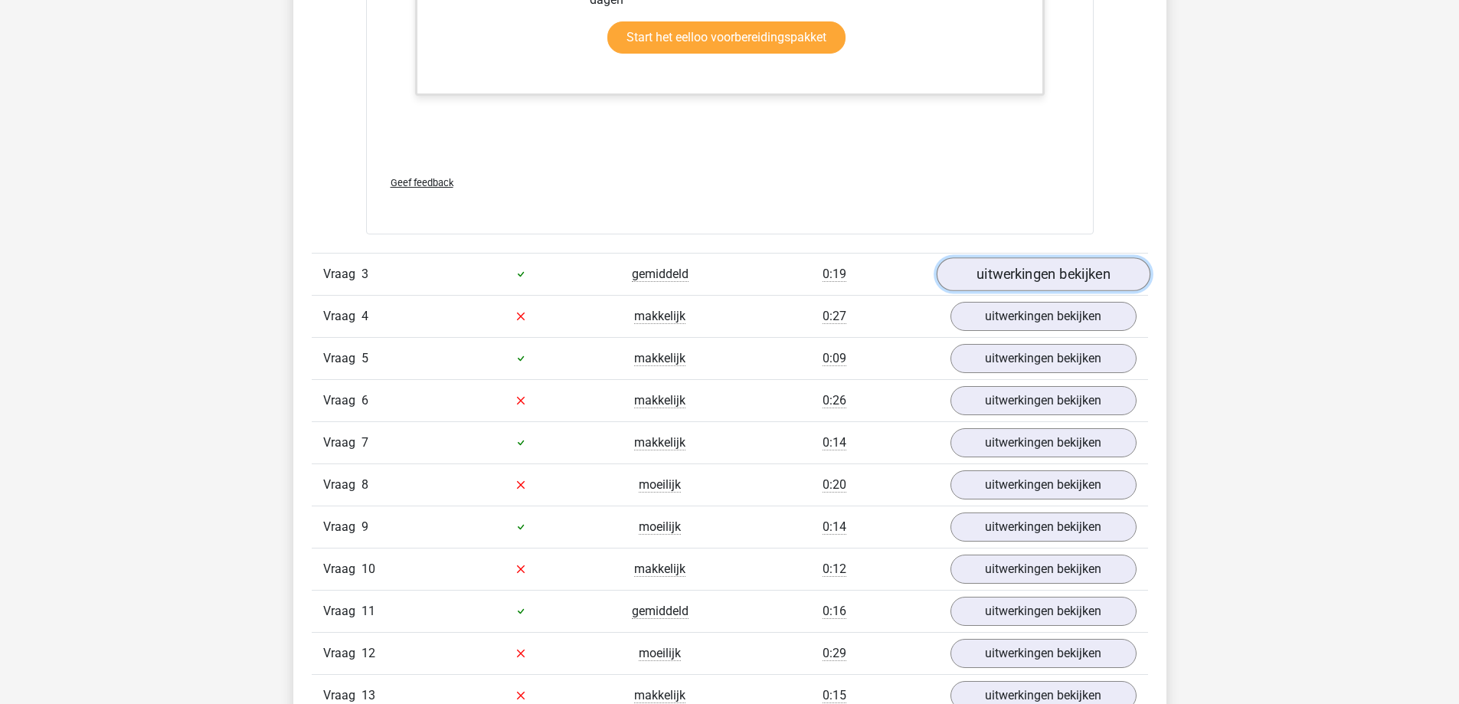
click at [1005, 270] on link "uitwerkingen bekijken" at bounding box center [1043, 274] width 214 height 34
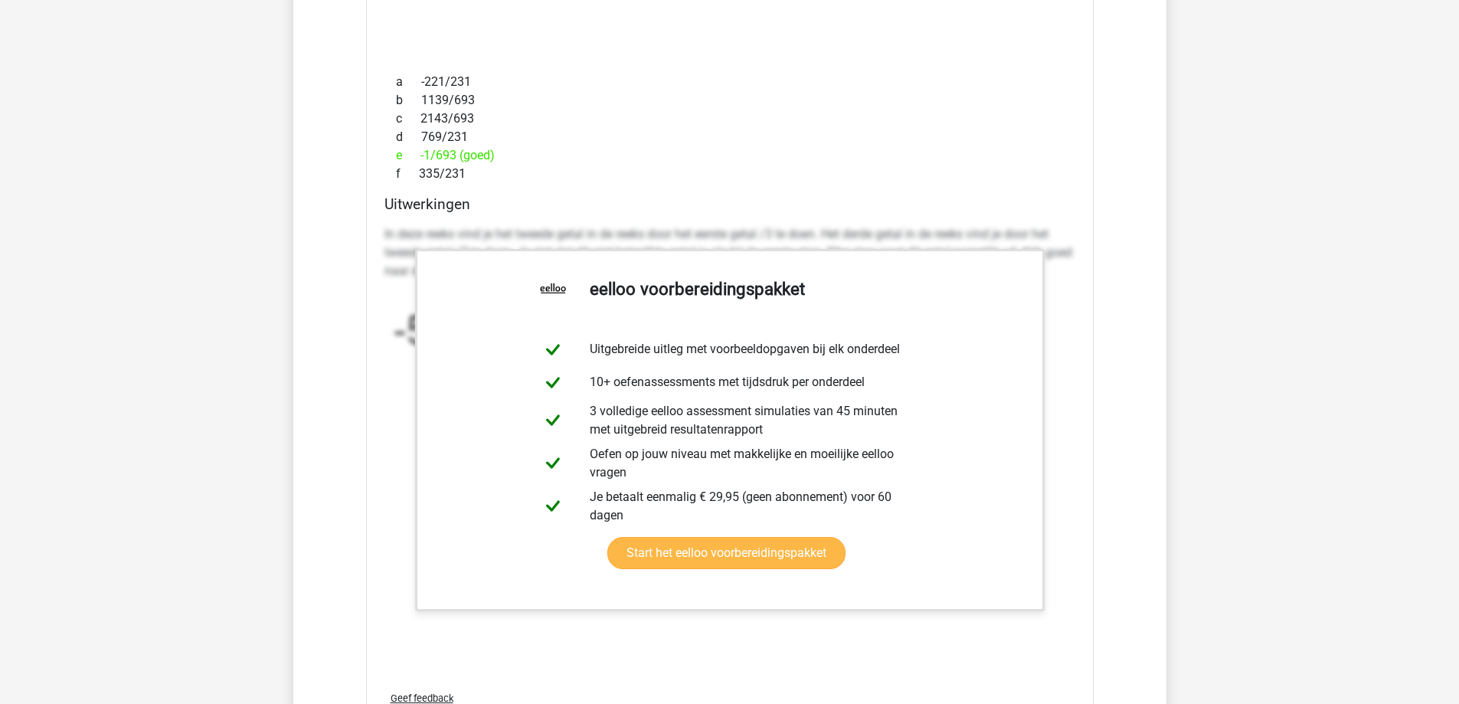
scroll to position [4290, 0]
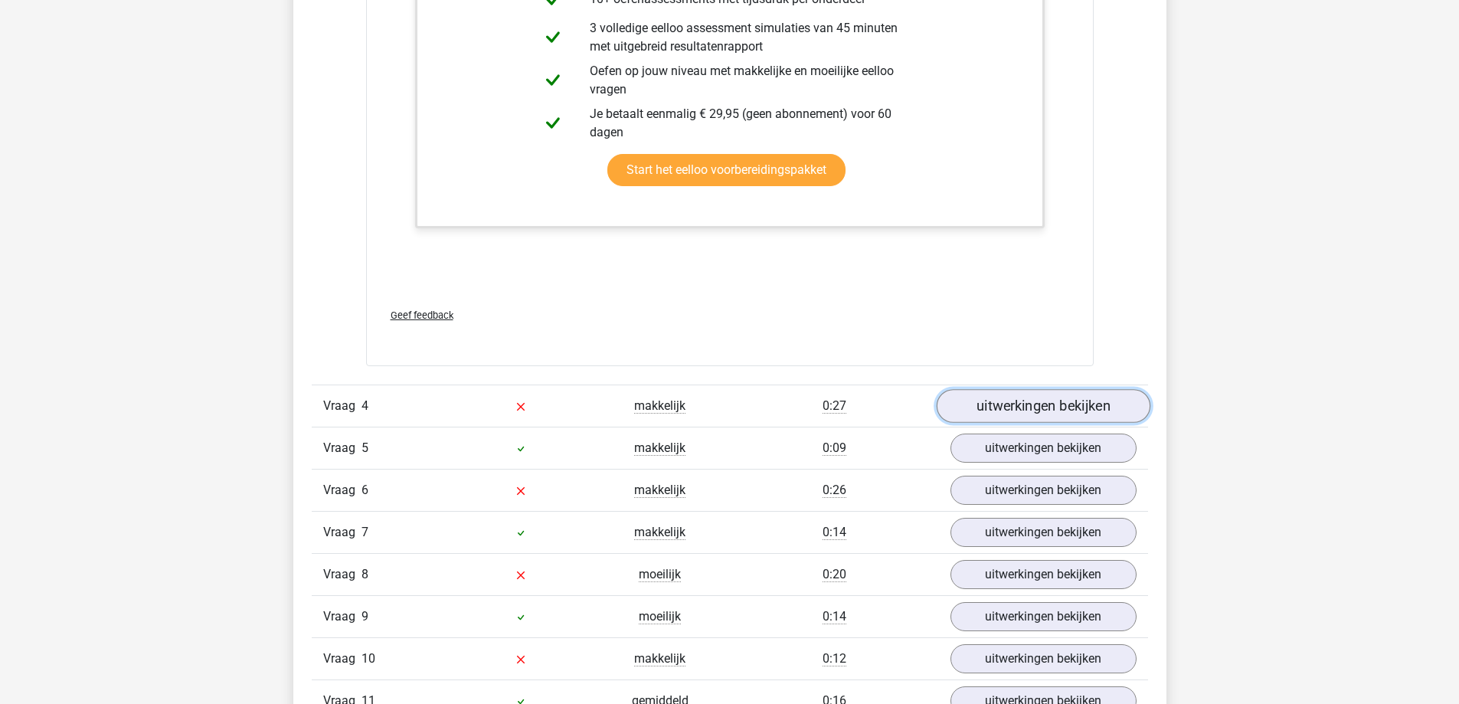
click at [1028, 410] on link "uitwerkingen bekijken" at bounding box center [1043, 407] width 214 height 34
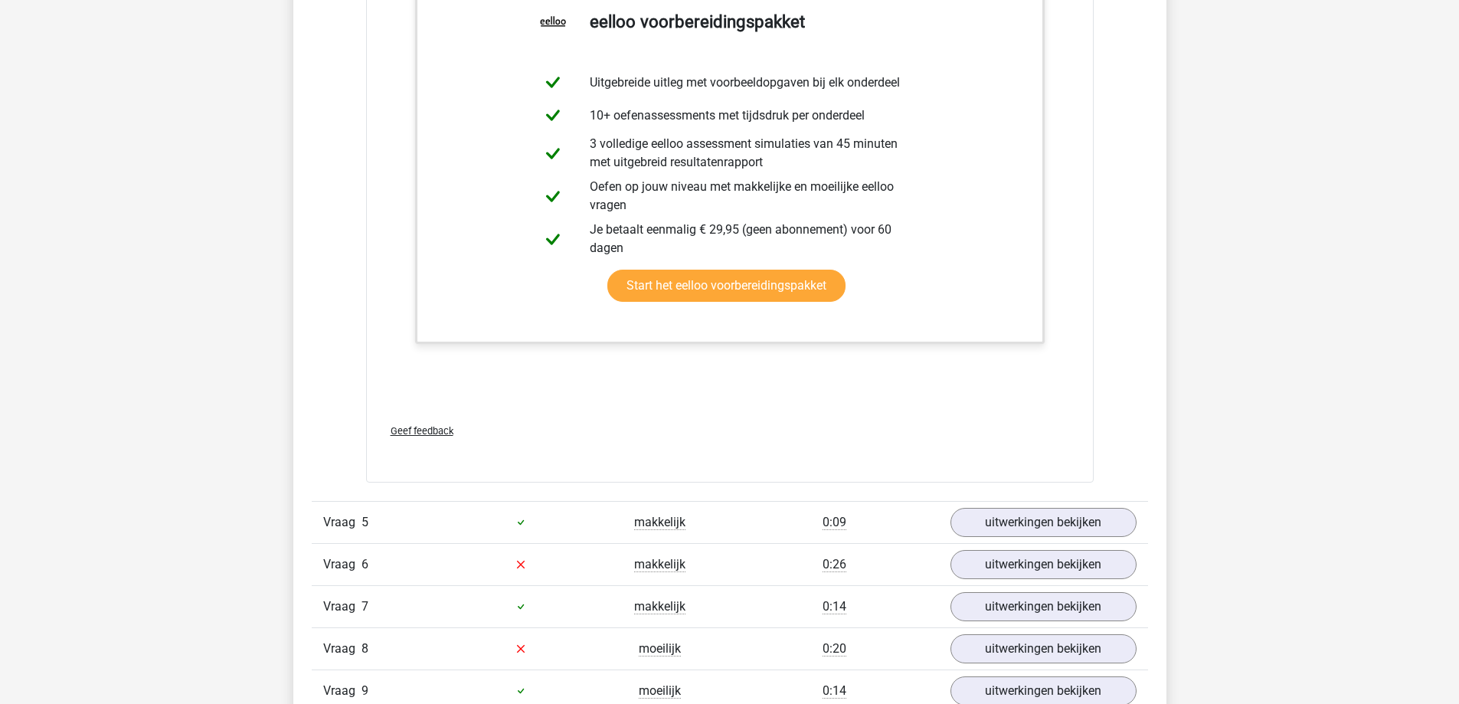
scroll to position [5363, 0]
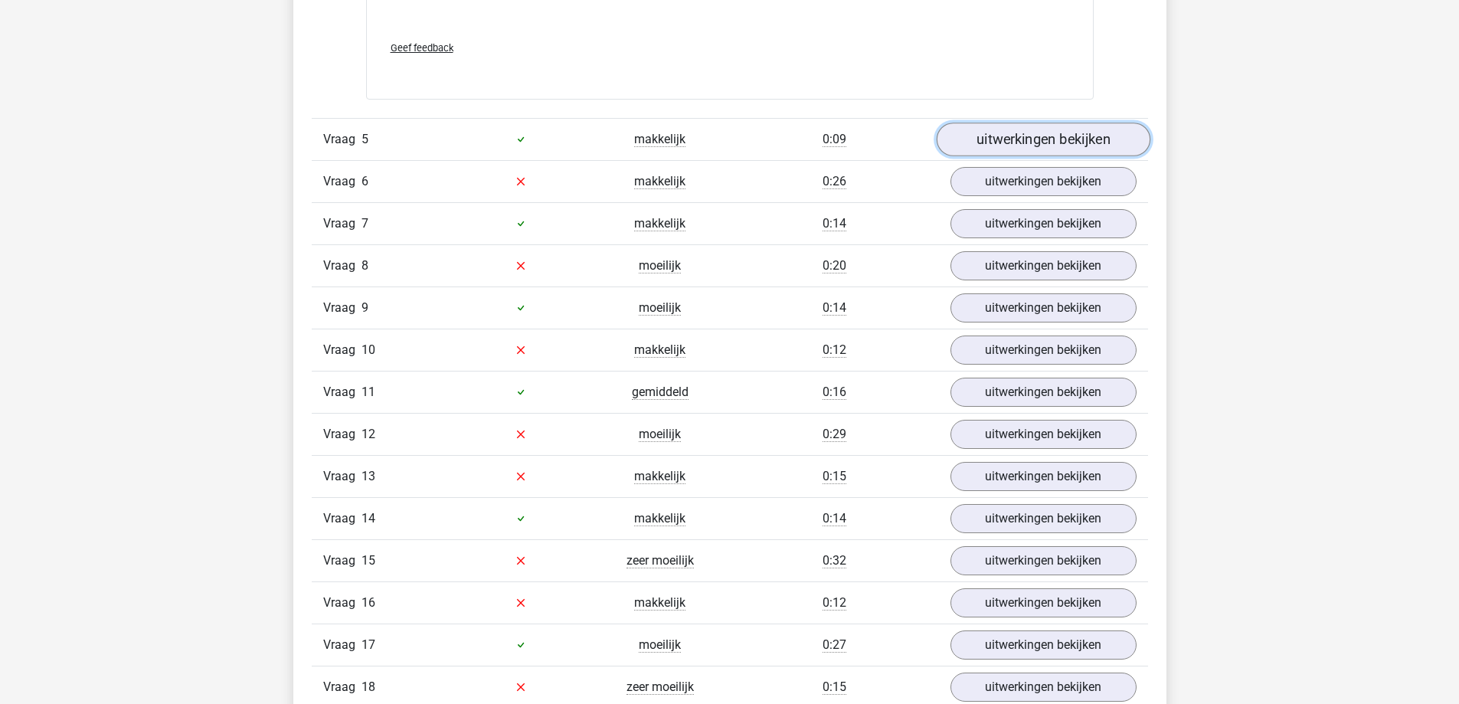
click at [1010, 139] on link "uitwerkingen bekijken" at bounding box center [1043, 140] width 214 height 34
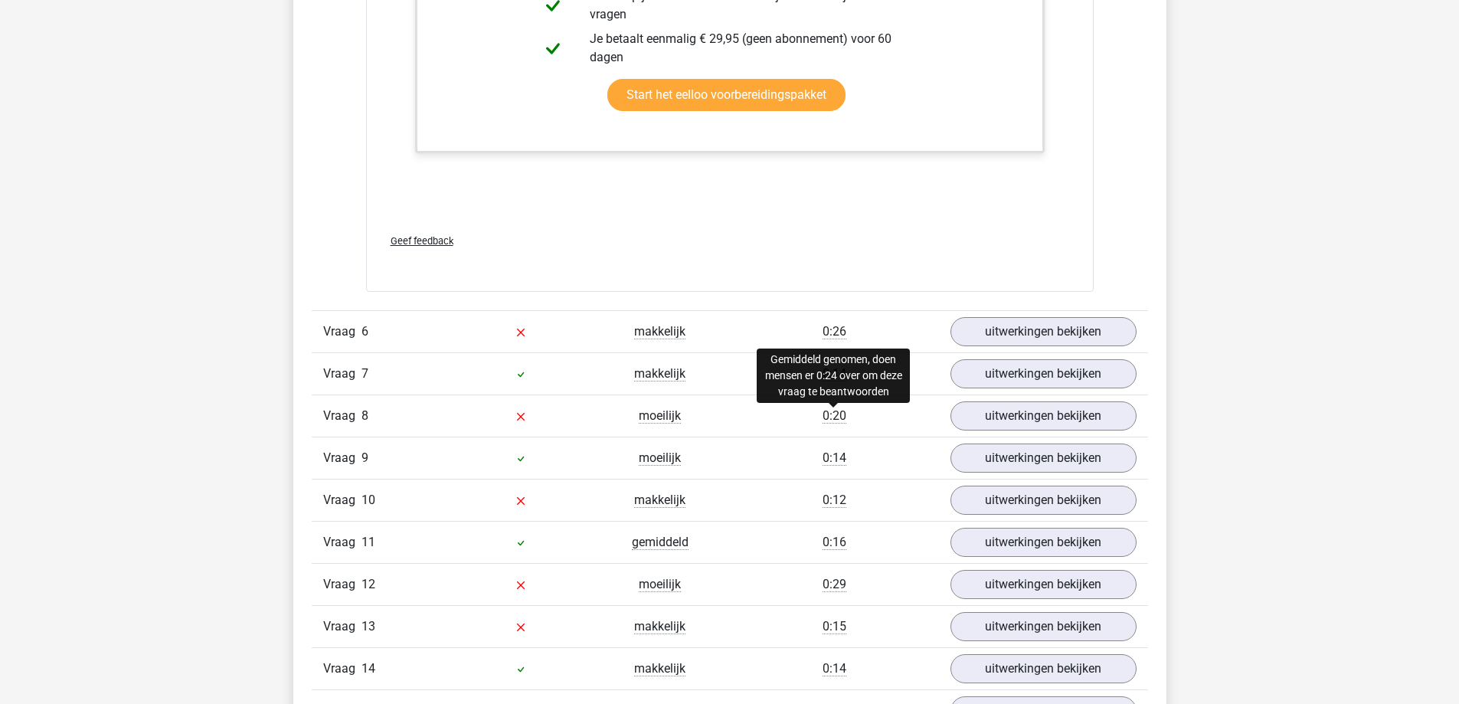
scroll to position [6052, 0]
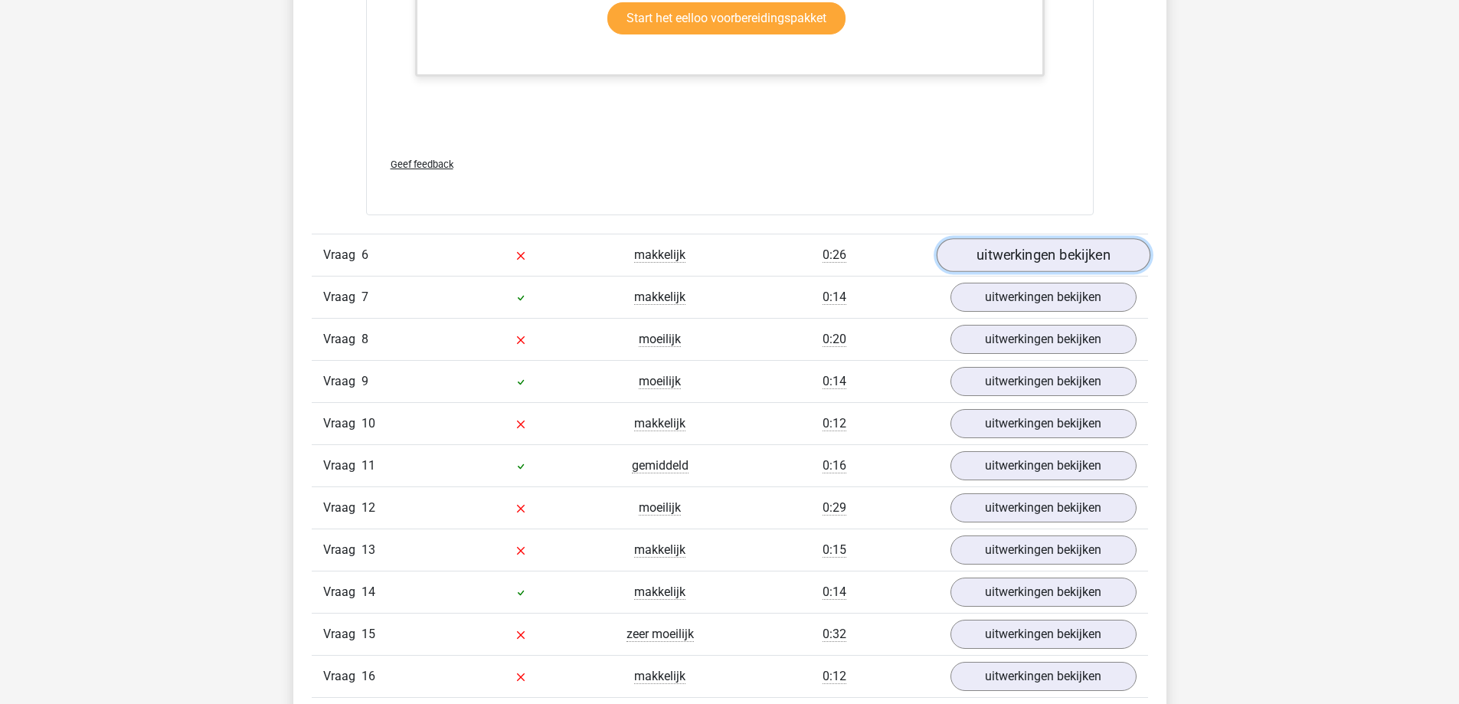
click at [991, 251] on link "uitwerkingen bekijken" at bounding box center [1043, 255] width 214 height 34
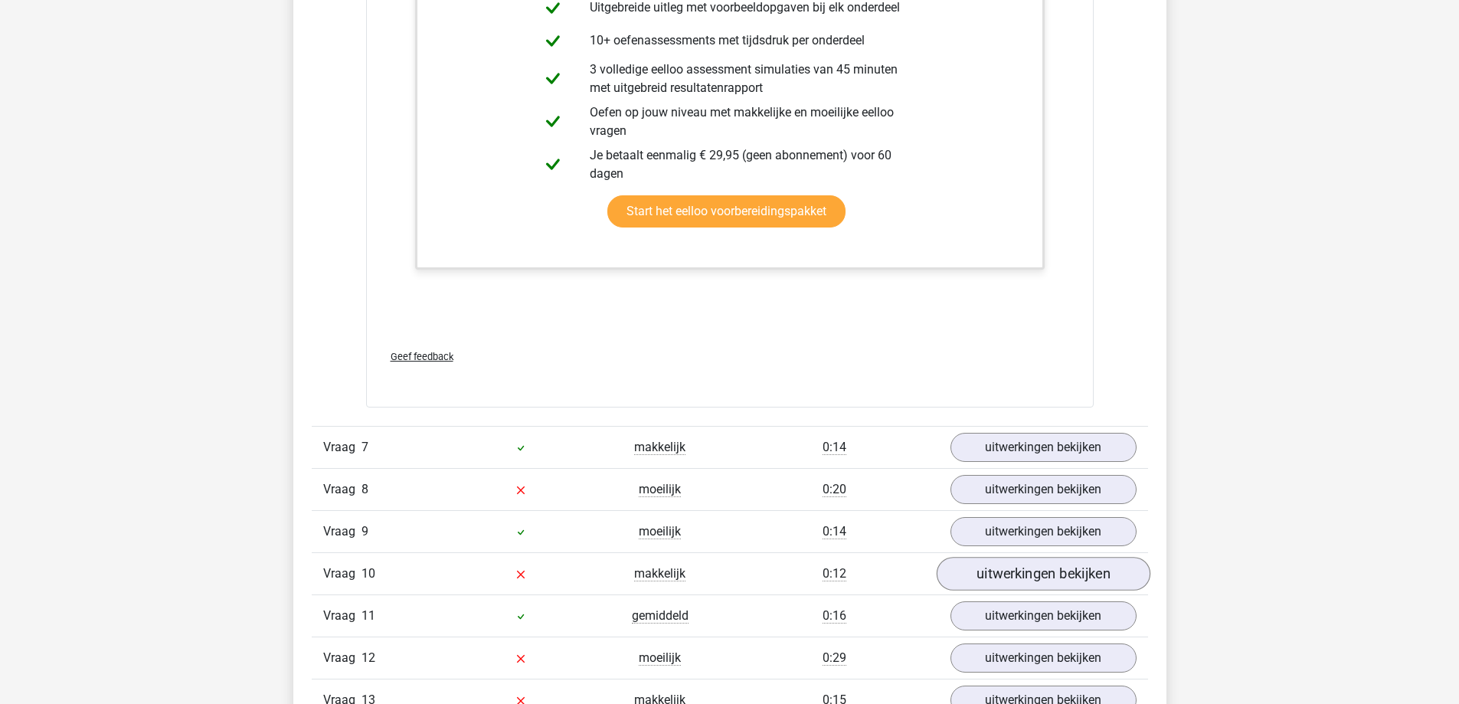
scroll to position [6895, 0]
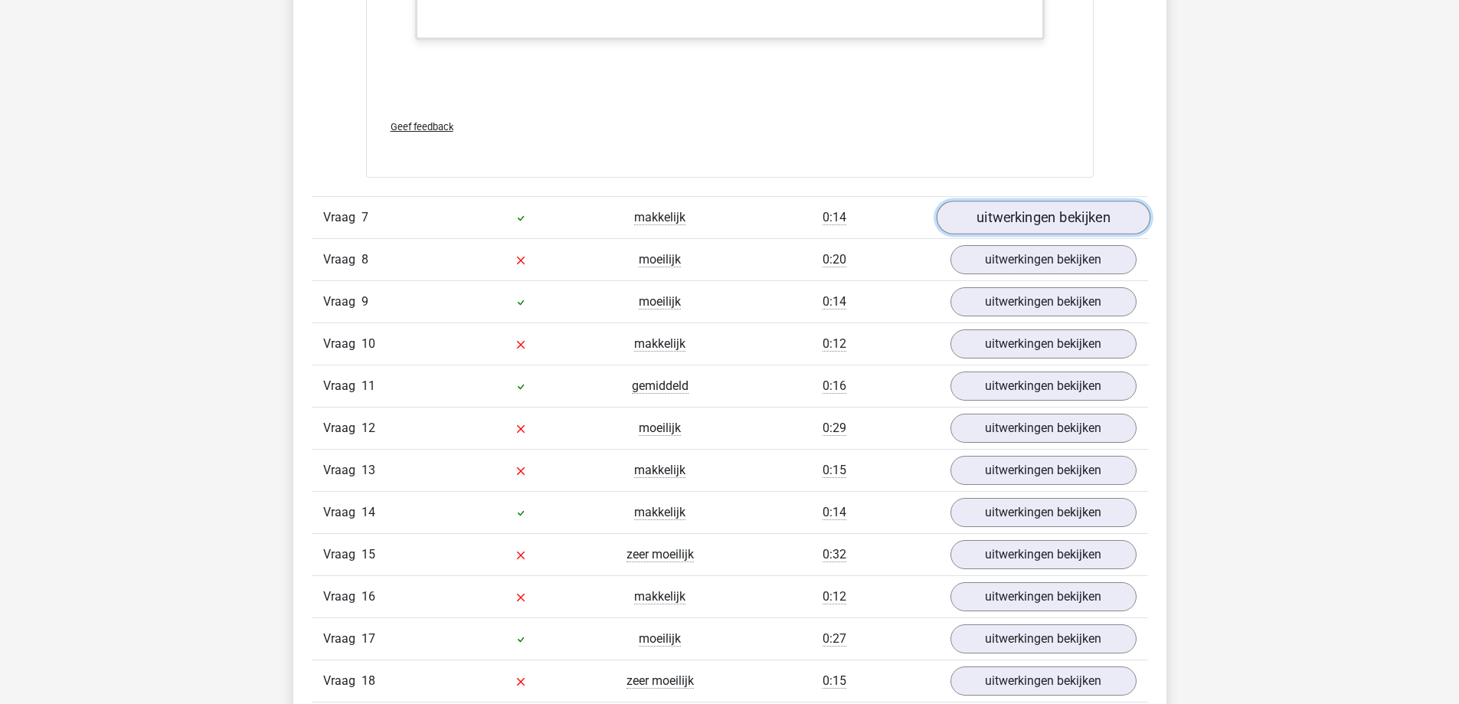
click at [965, 223] on link "uitwerkingen bekijken" at bounding box center [1043, 218] width 214 height 34
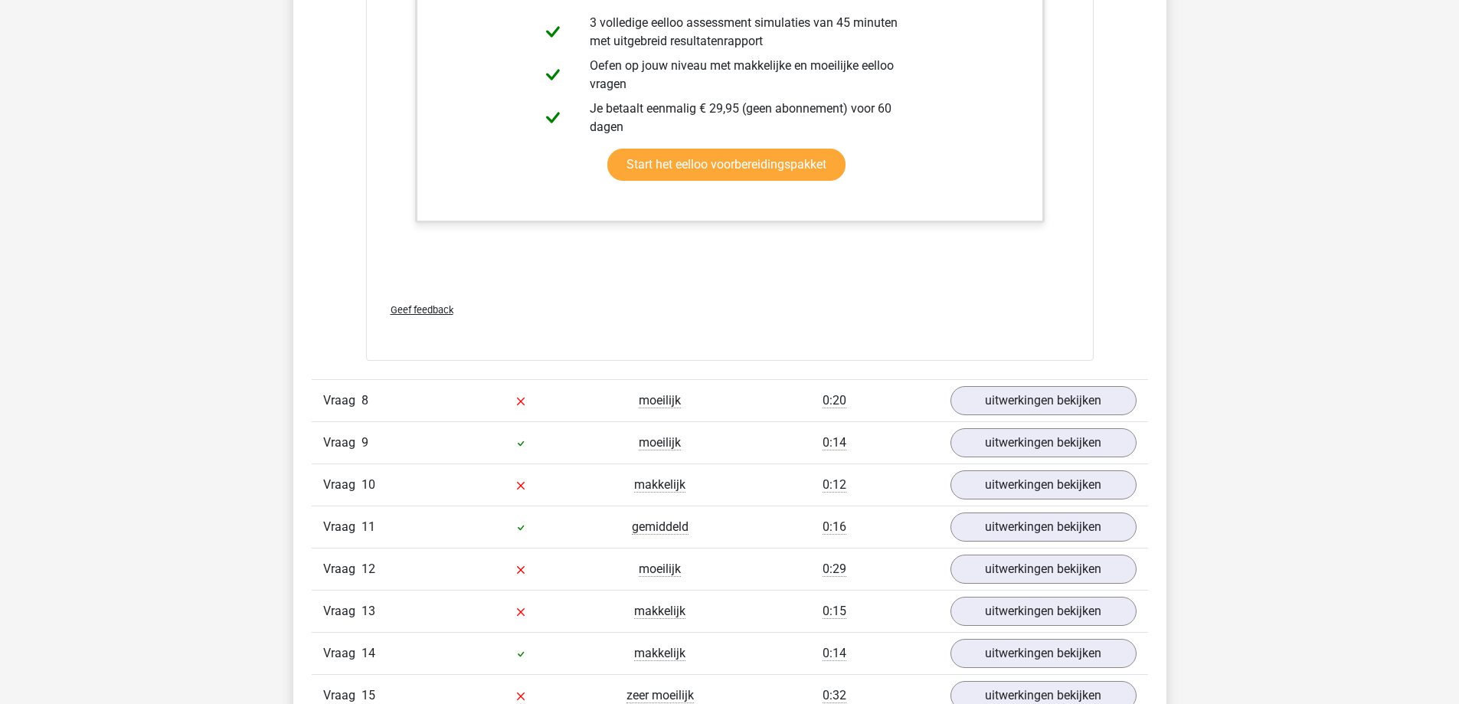
scroll to position [7815, 0]
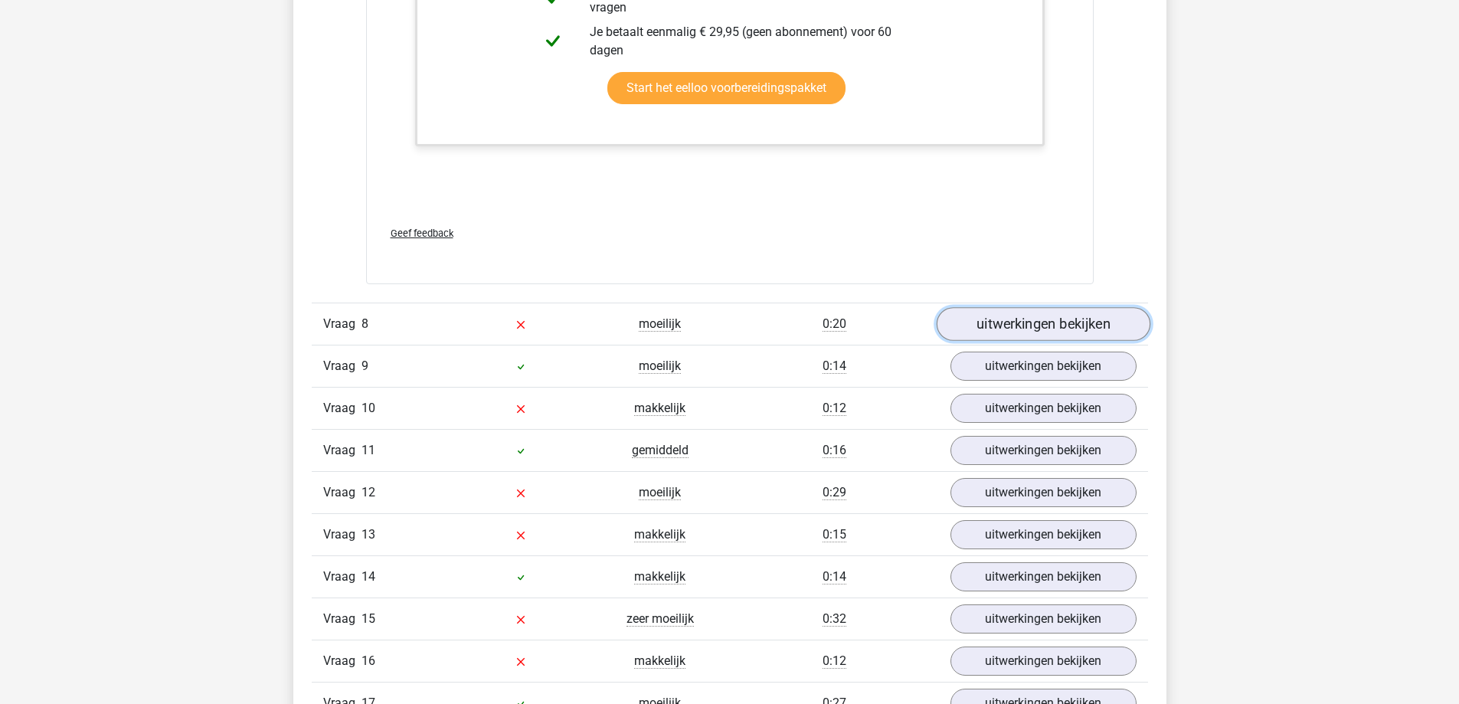
click at [992, 324] on link "uitwerkingen bekijken" at bounding box center [1043, 324] width 214 height 34
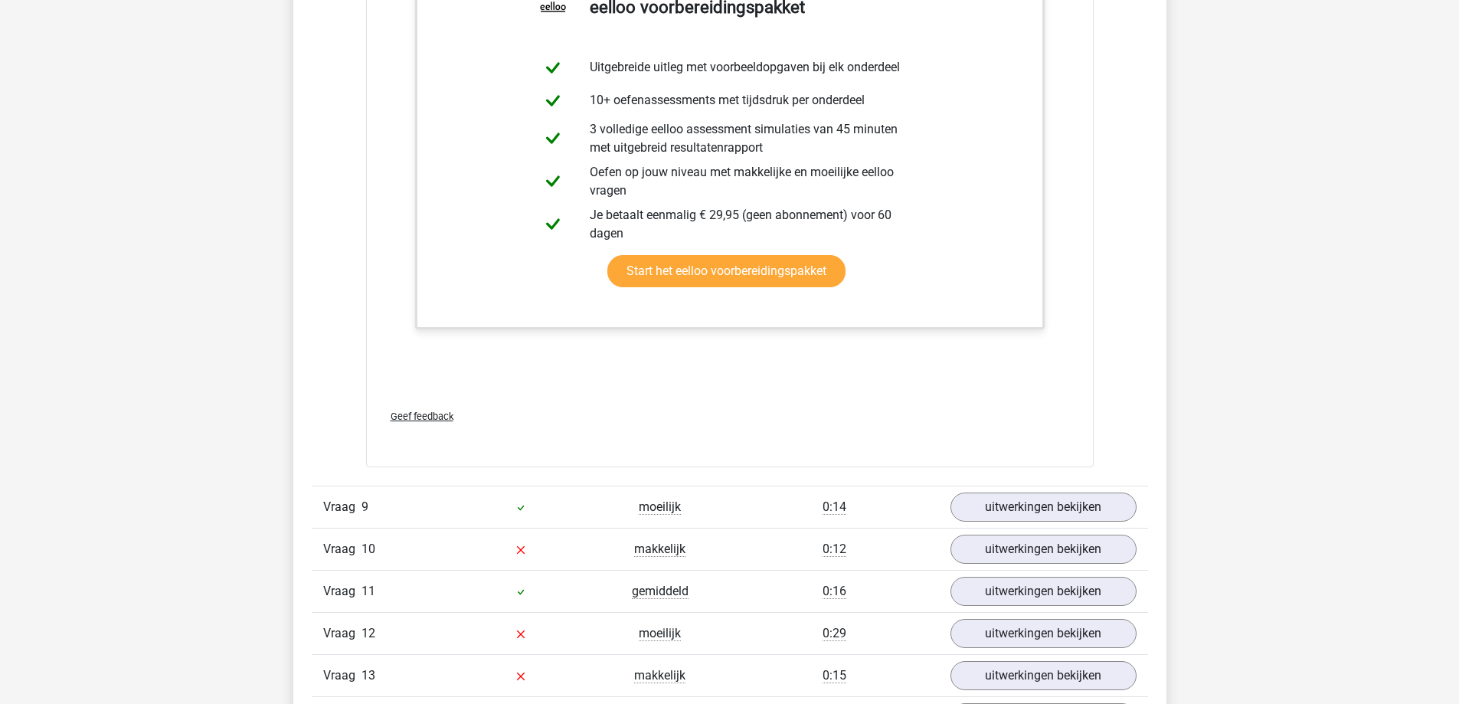
scroll to position [8887, 0]
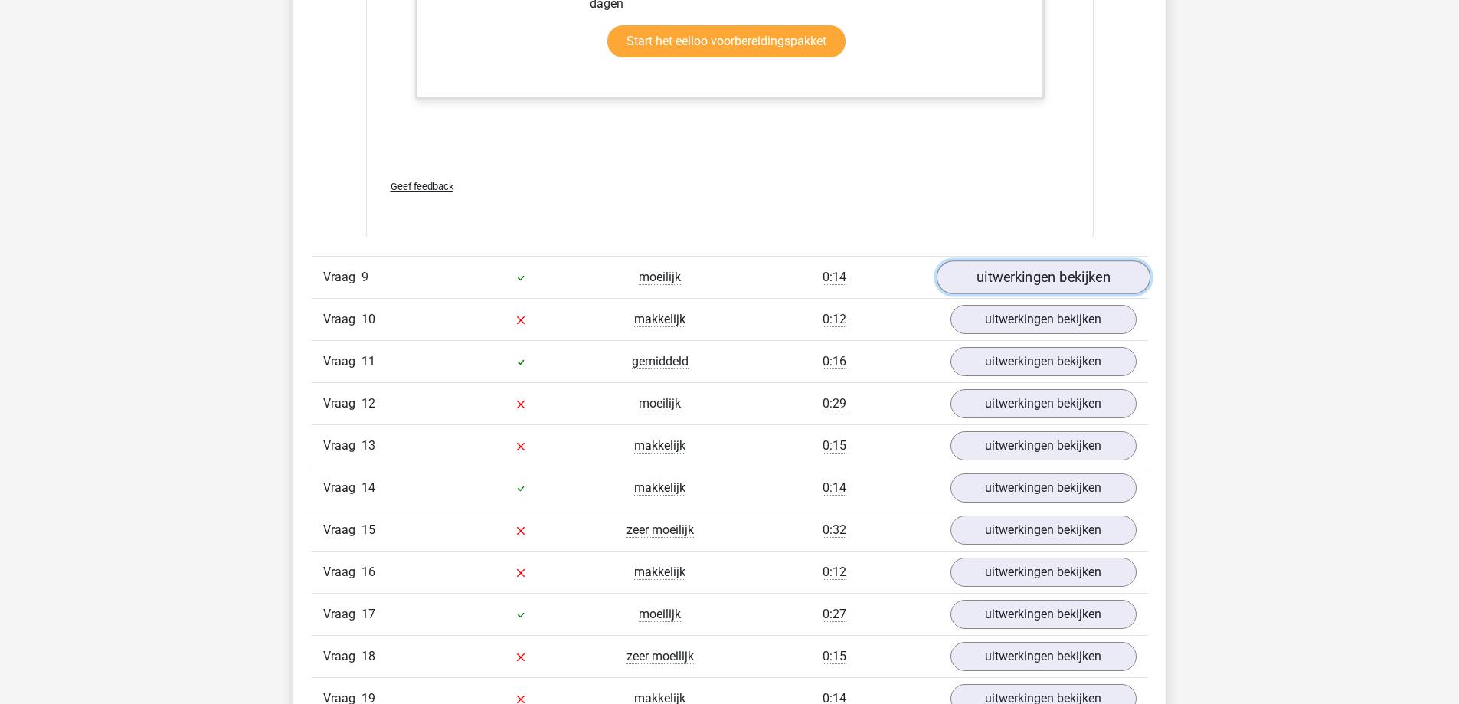
click at [986, 267] on link "uitwerkingen bekijken" at bounding box center [1043, 278] width 214 height 34
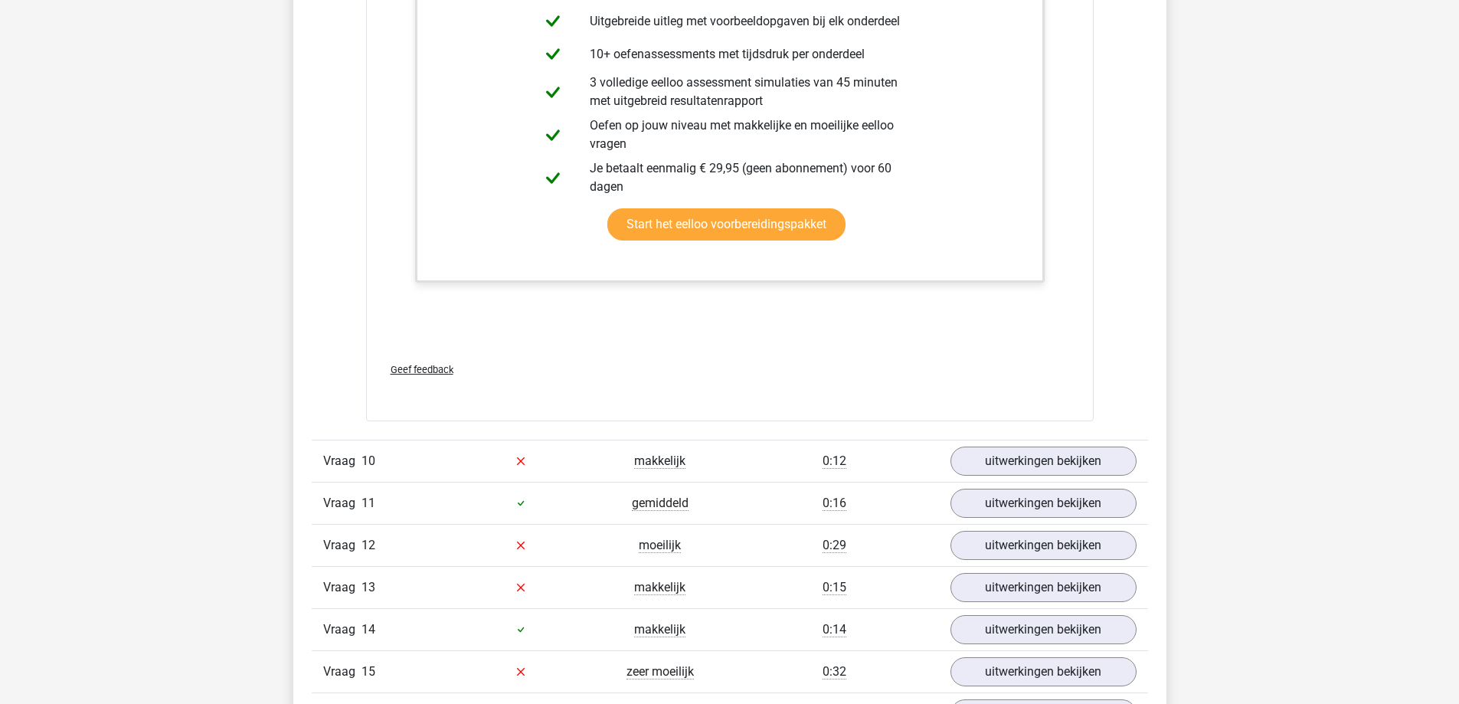
scroll to position [9960, 0]
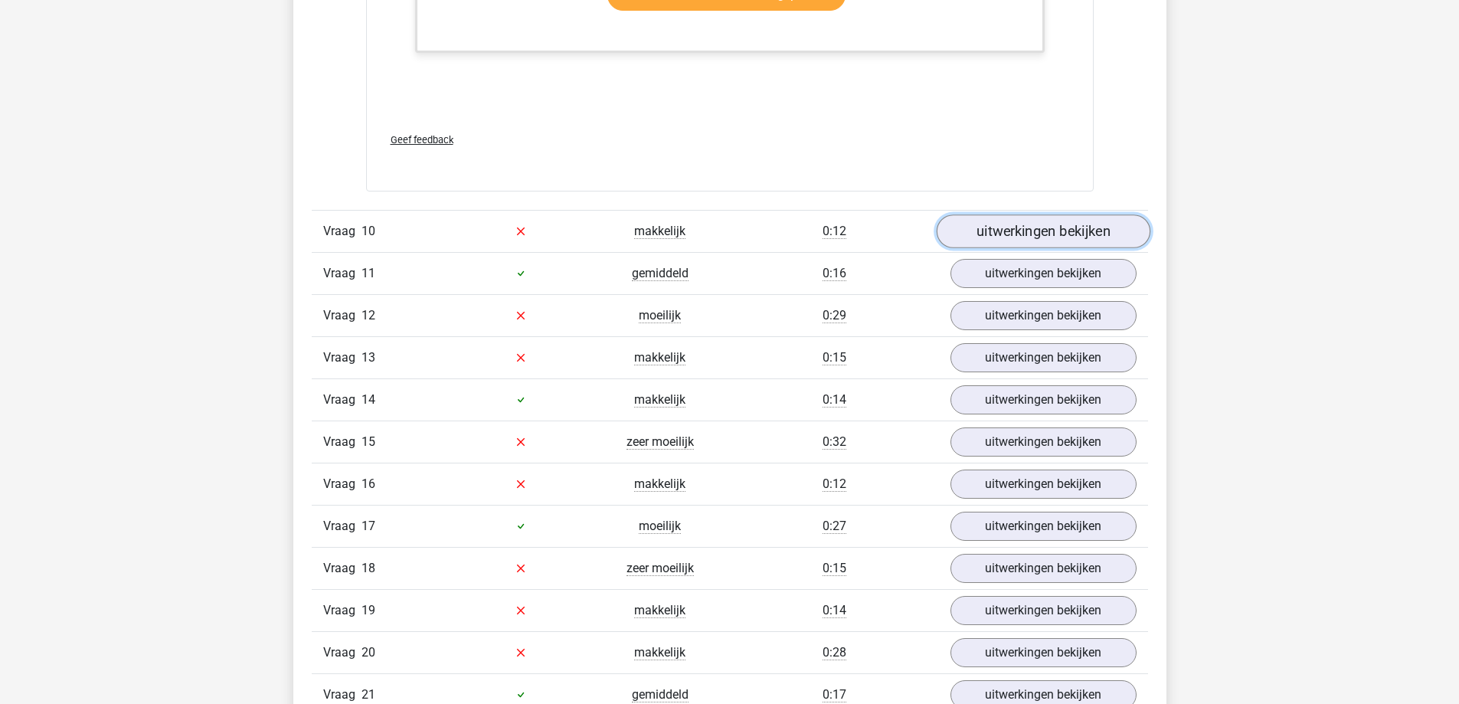
click at [1024, 231] on link "uitwerkingen bekijken" at bounding box center [1043, 232] width 214 height 34
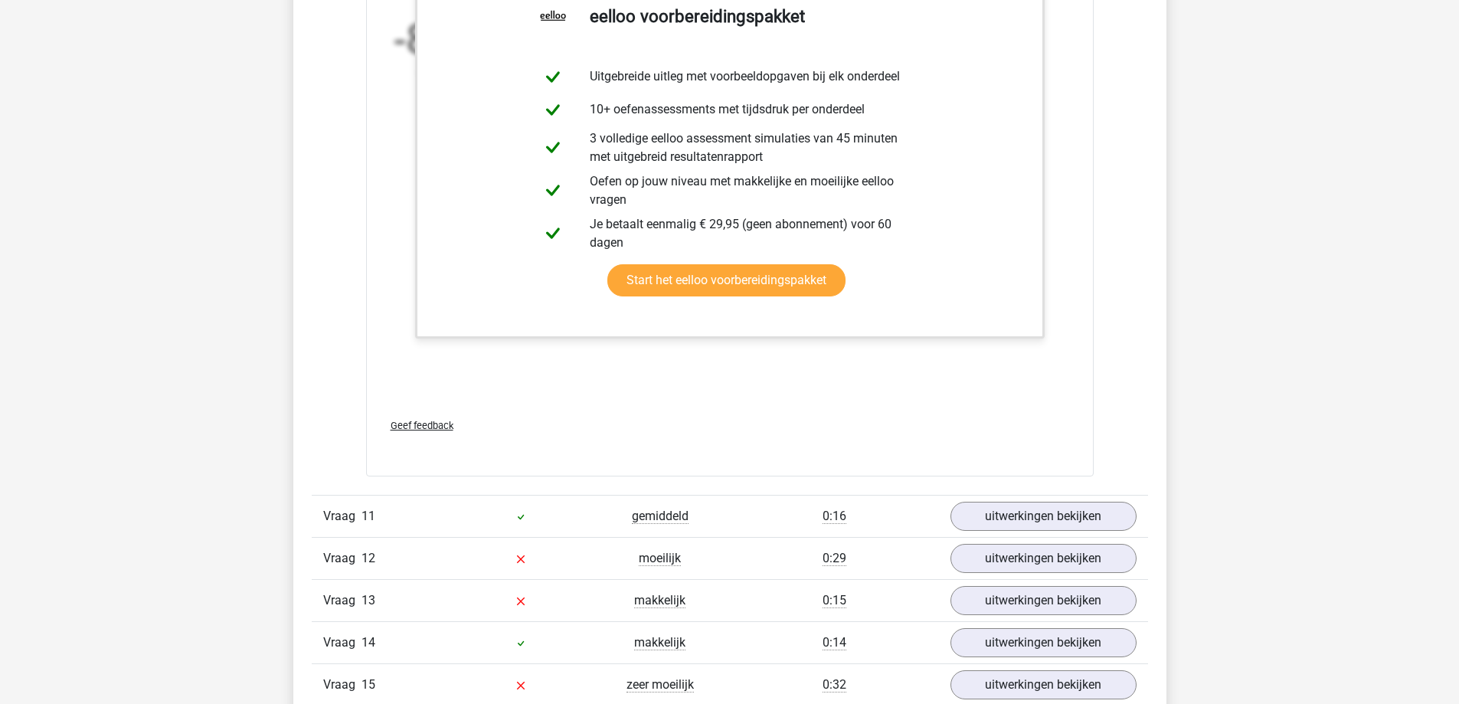
scroll to position [10879, 0]
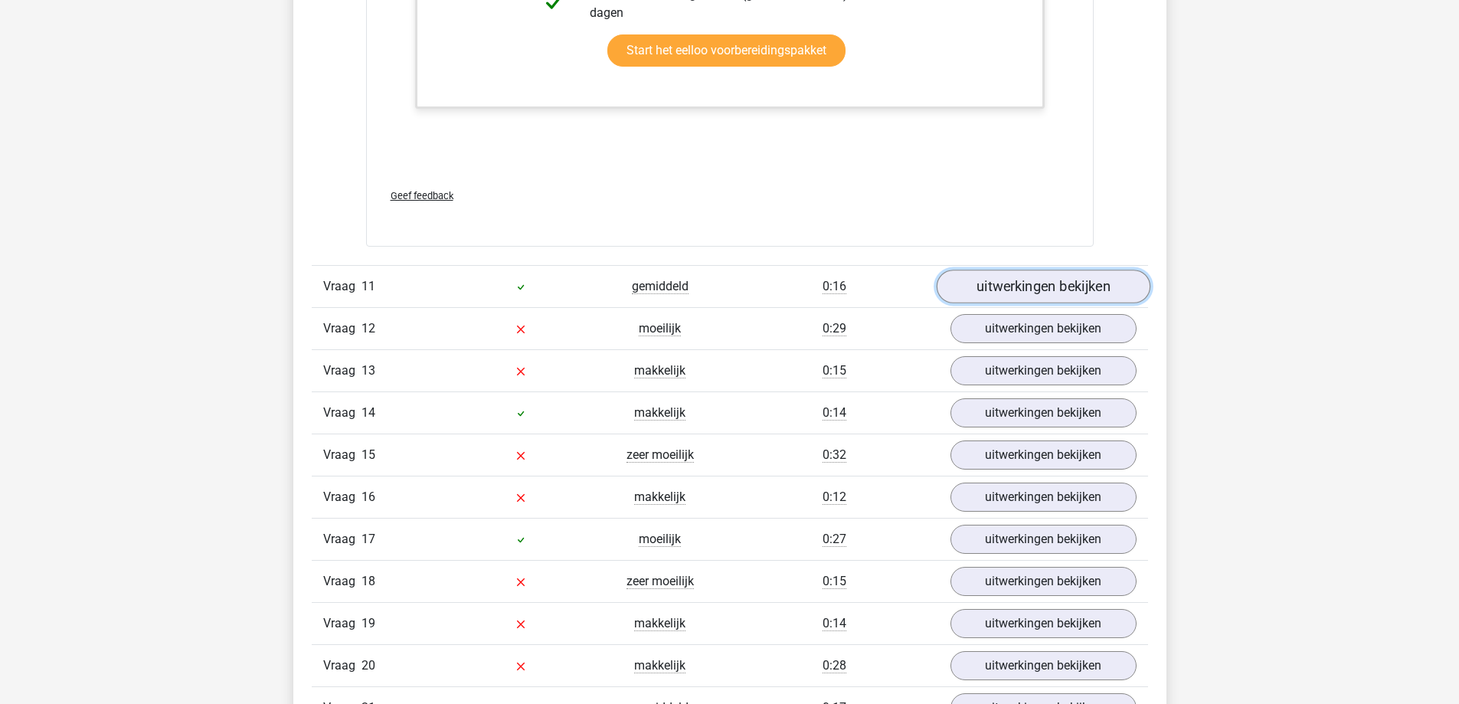
click at [985, 292] on link "uitwerkingen bekijken" at bounding box center [1043, 287] width 214 height 34
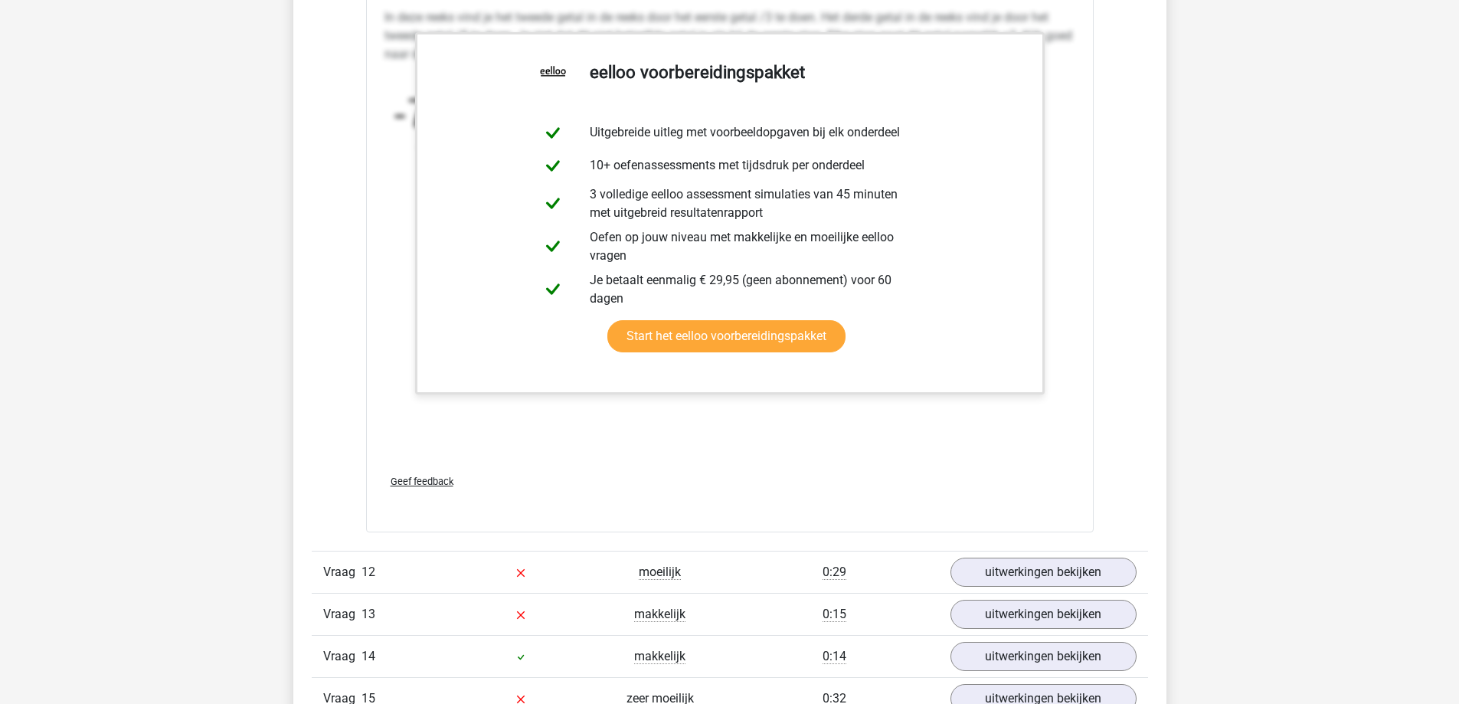
scroll to position [11722, 0]
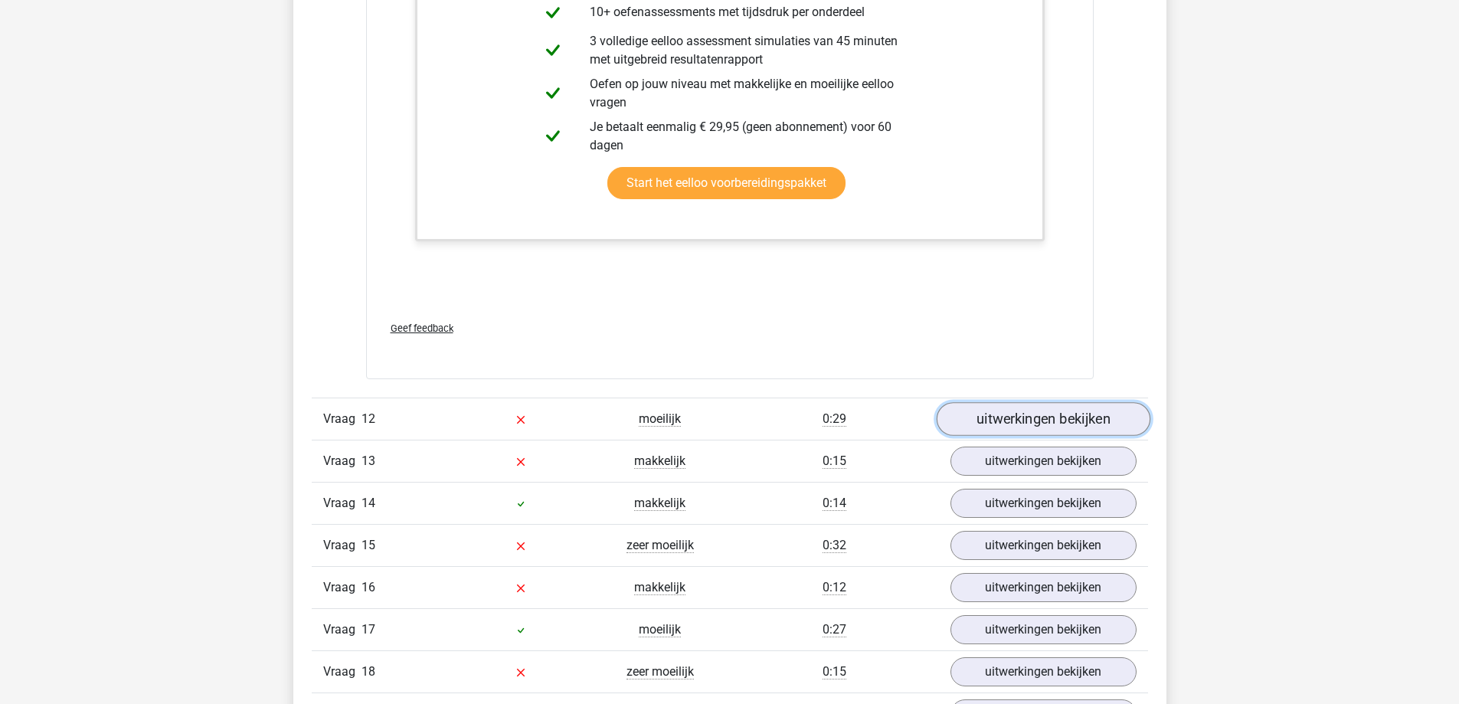
click at [1007, 415] on link "uitwerkingen bekijken" at bounding box center [1043, 419] width 214 height 34
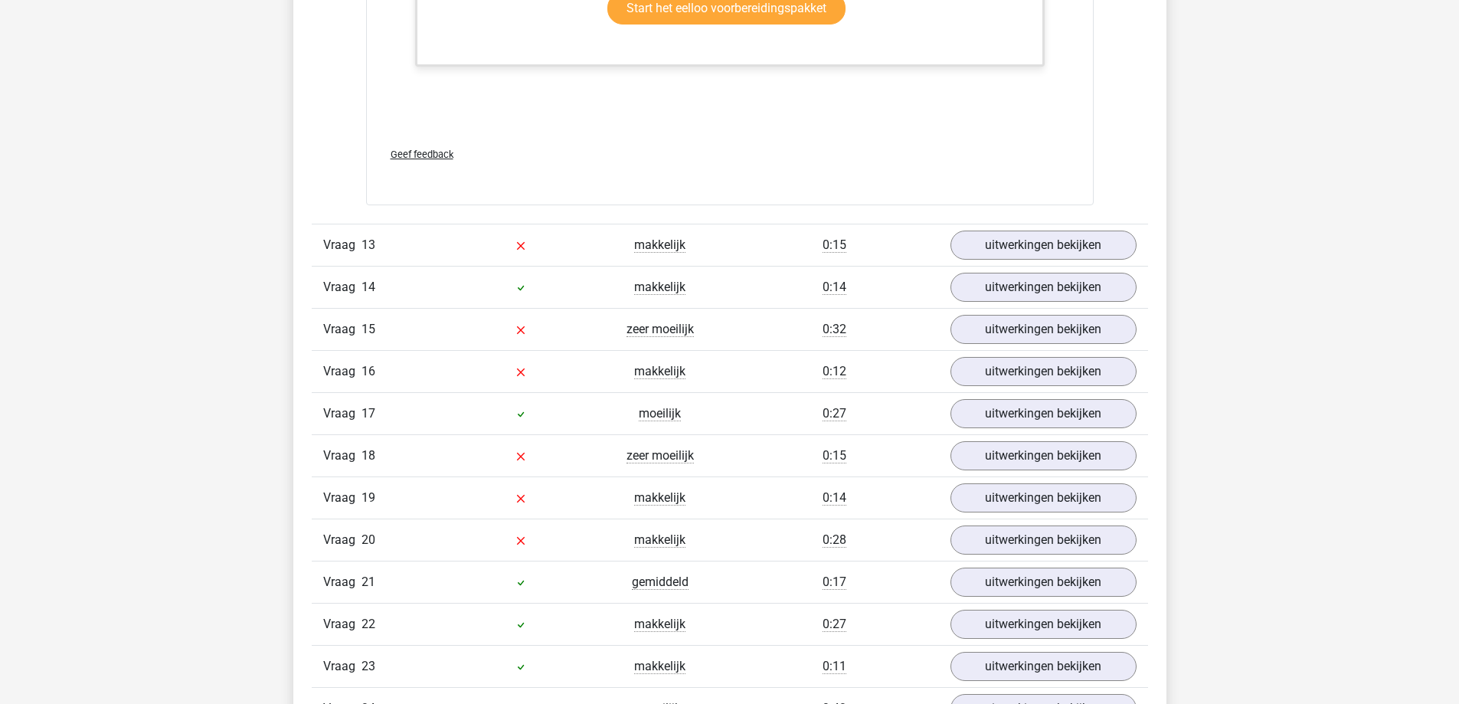
scroll to position [13024, 0]
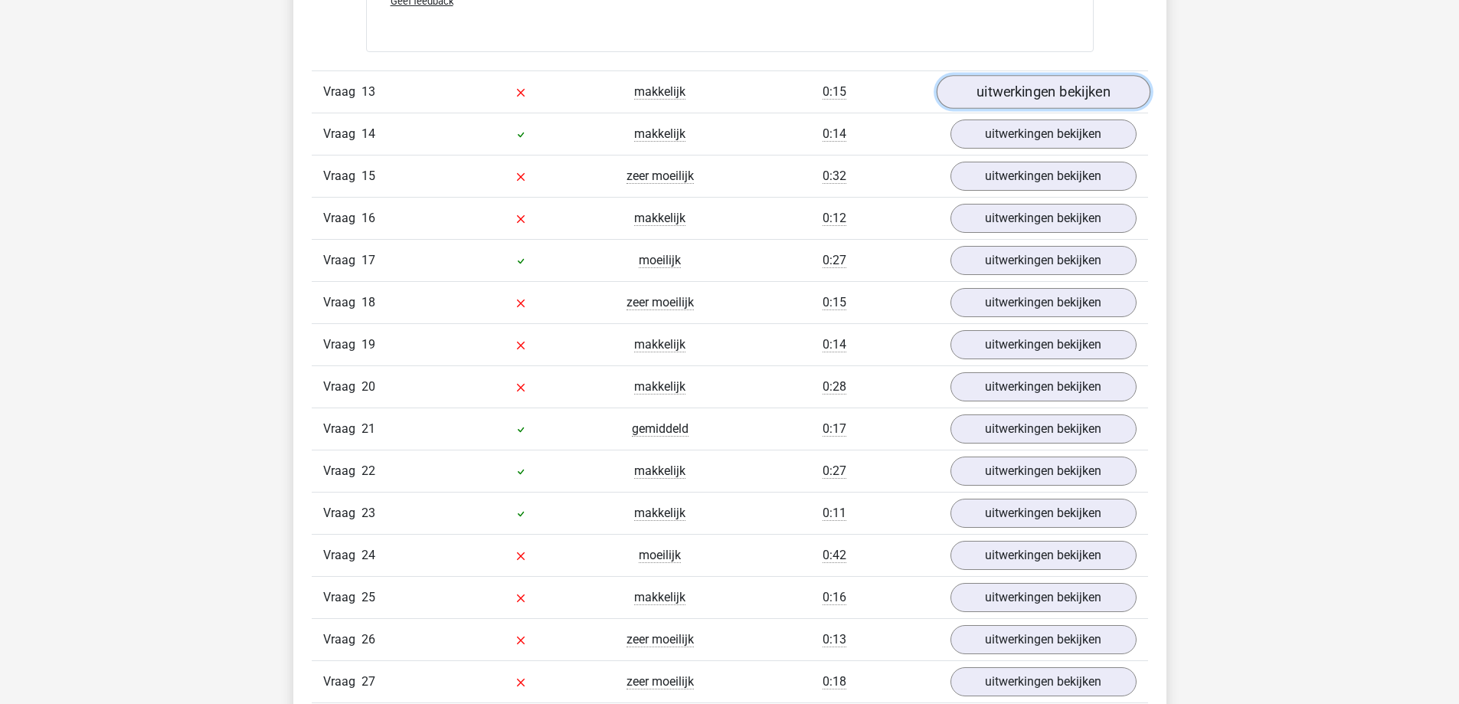
click at [968, 99] on link "uitwerkingen bekijken" at bounding box center [1043, 92] width 214 height 34
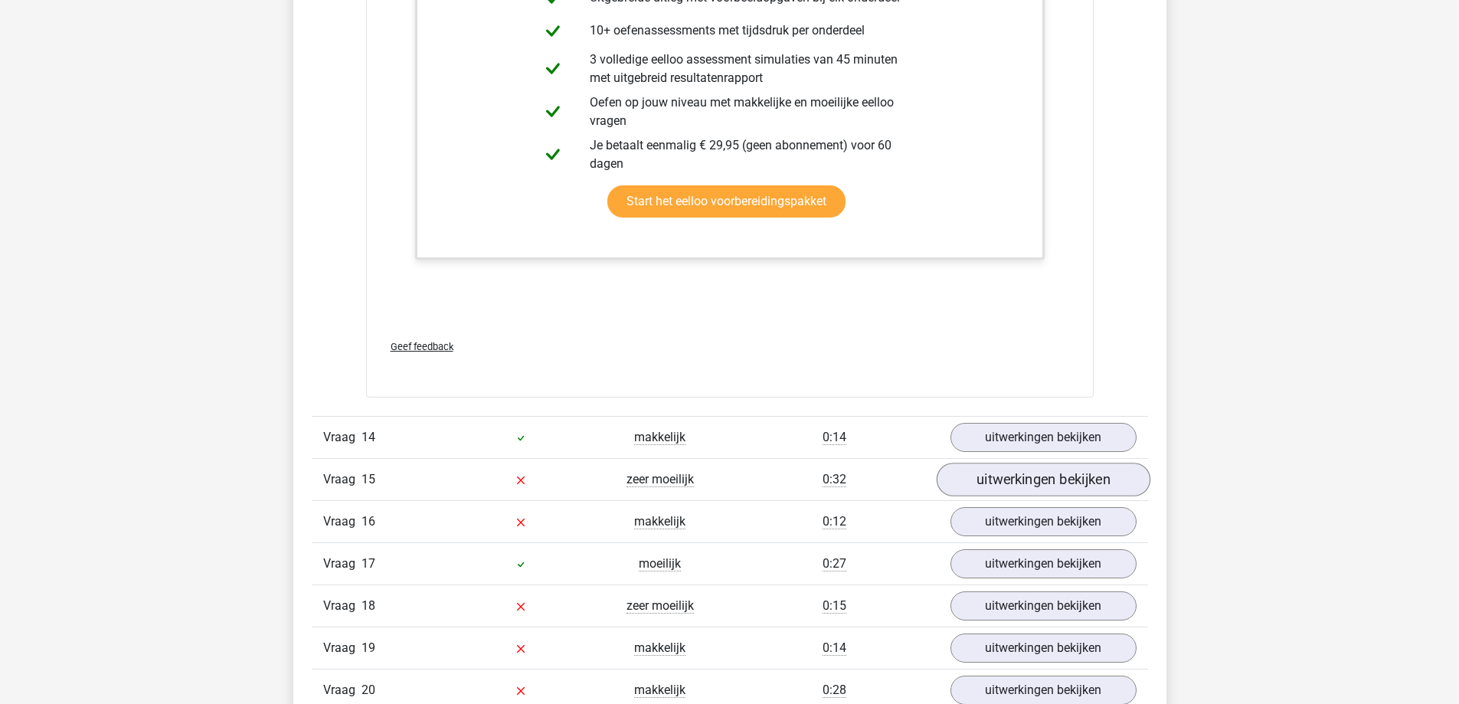
scroll to position [13714, 0]
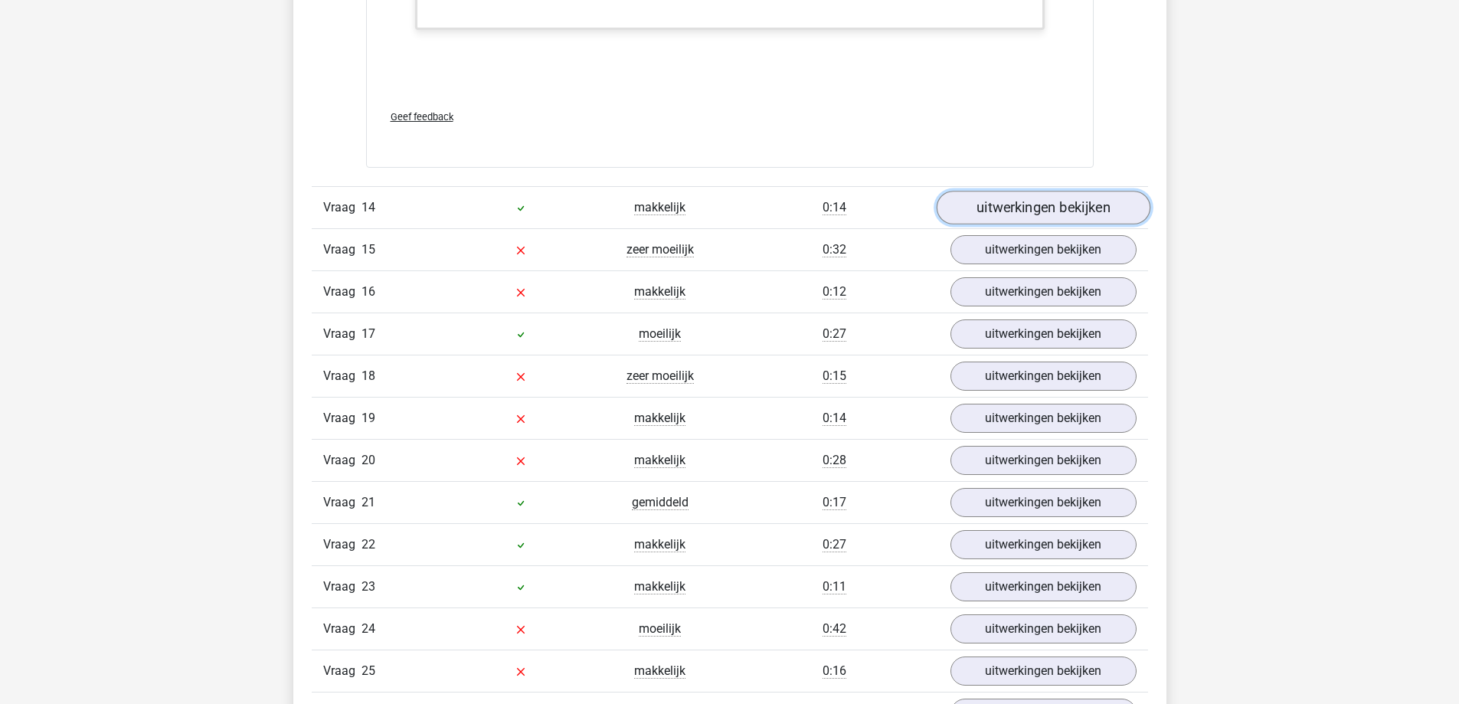
click at [1002, 208] on link "uitwerkingen bekijken" at bounding box center [1043, 208] width 214 height 34
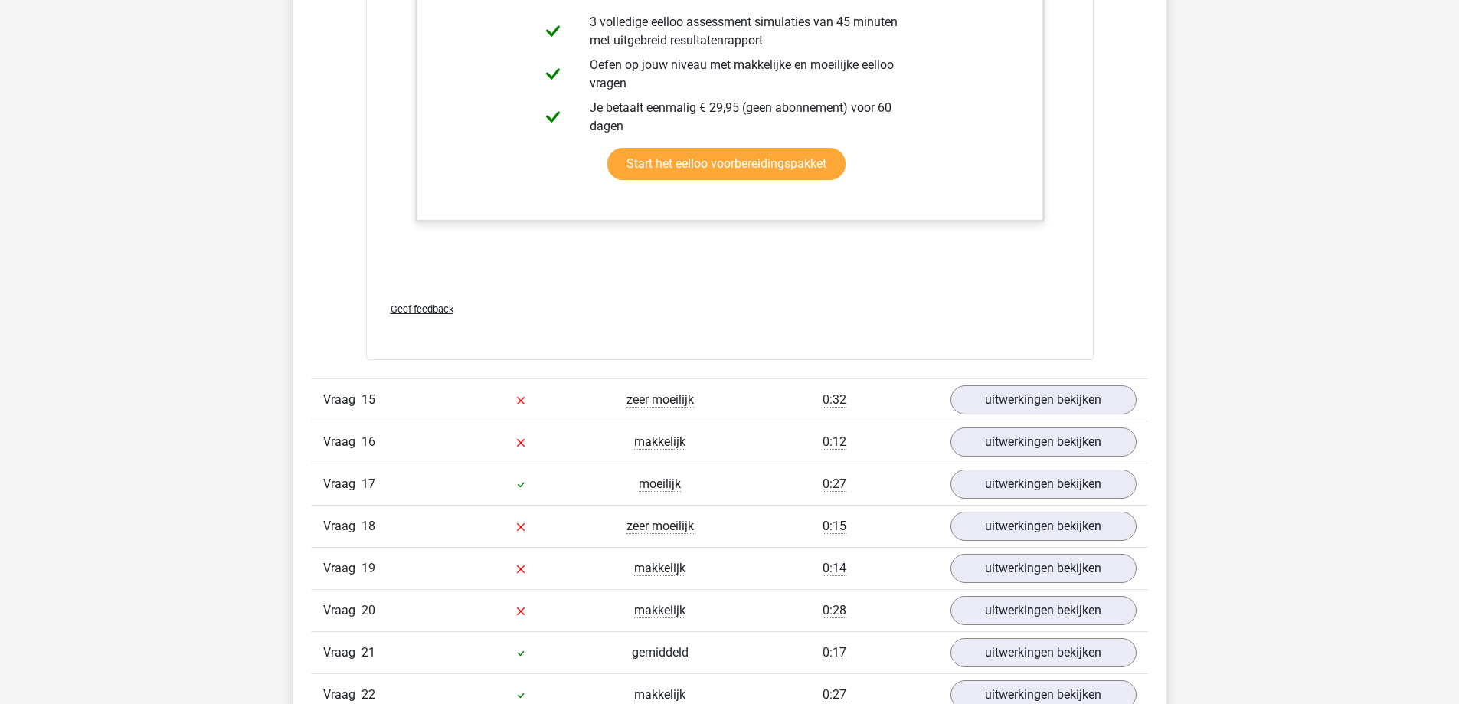
scroll to position [14480, 0]
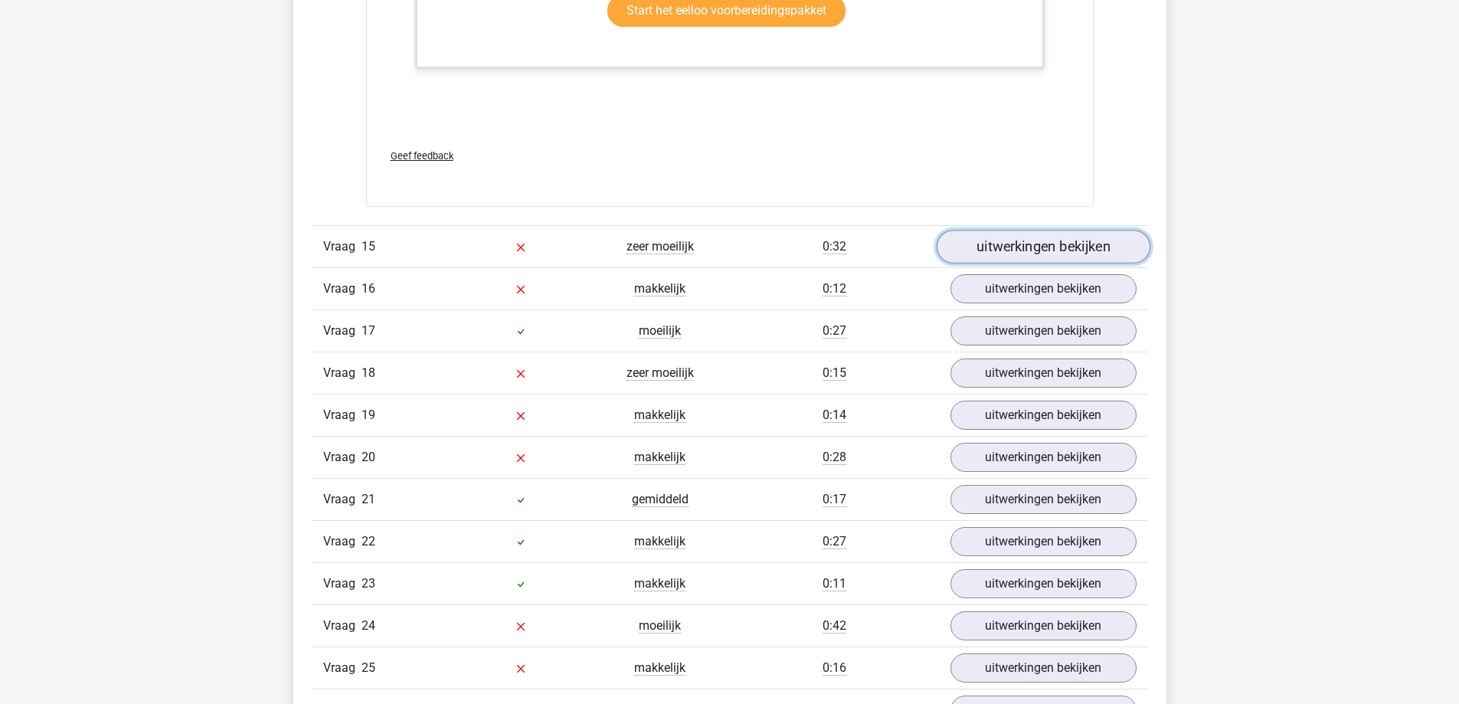
click at [1004, 256] on link "uitwerkingen bekijken" at bounding box center [1043, 247] width 214 height 34
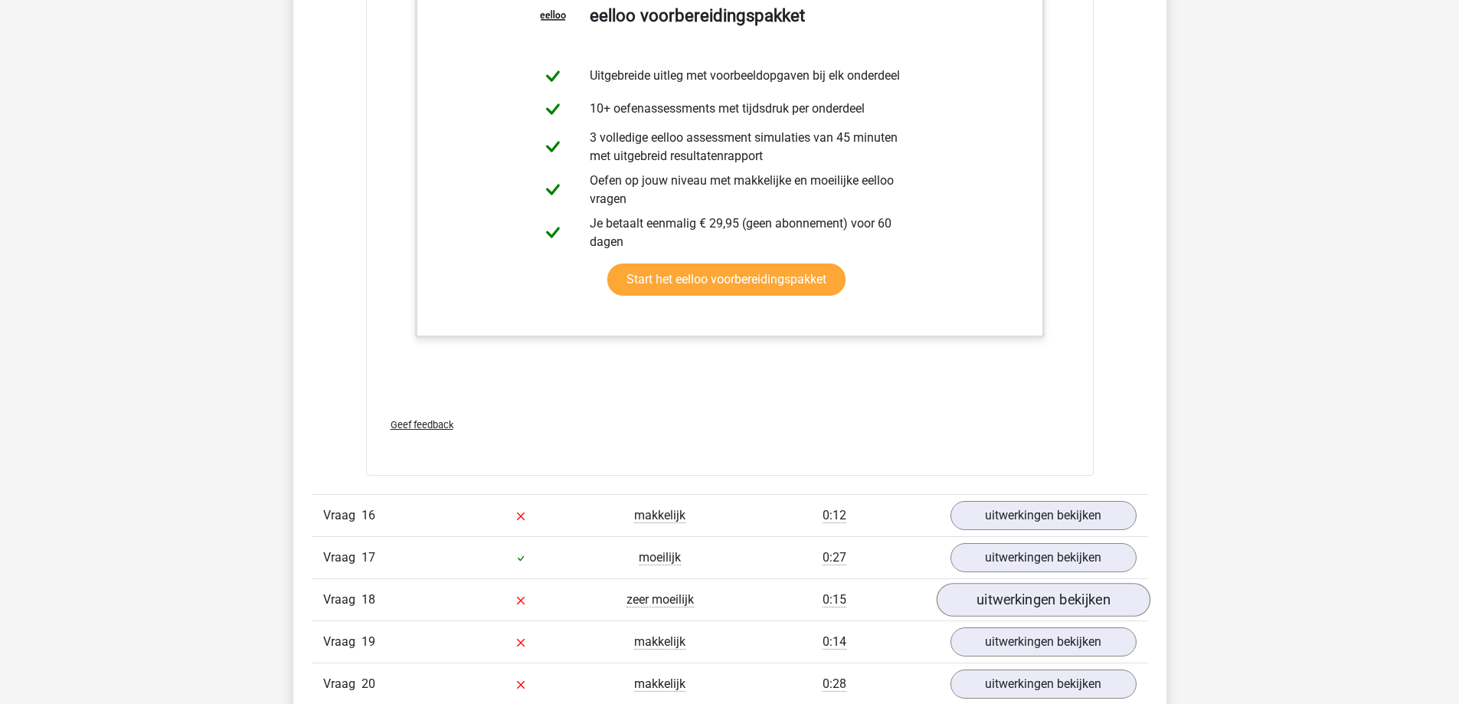
scroll to position [15323, 0]
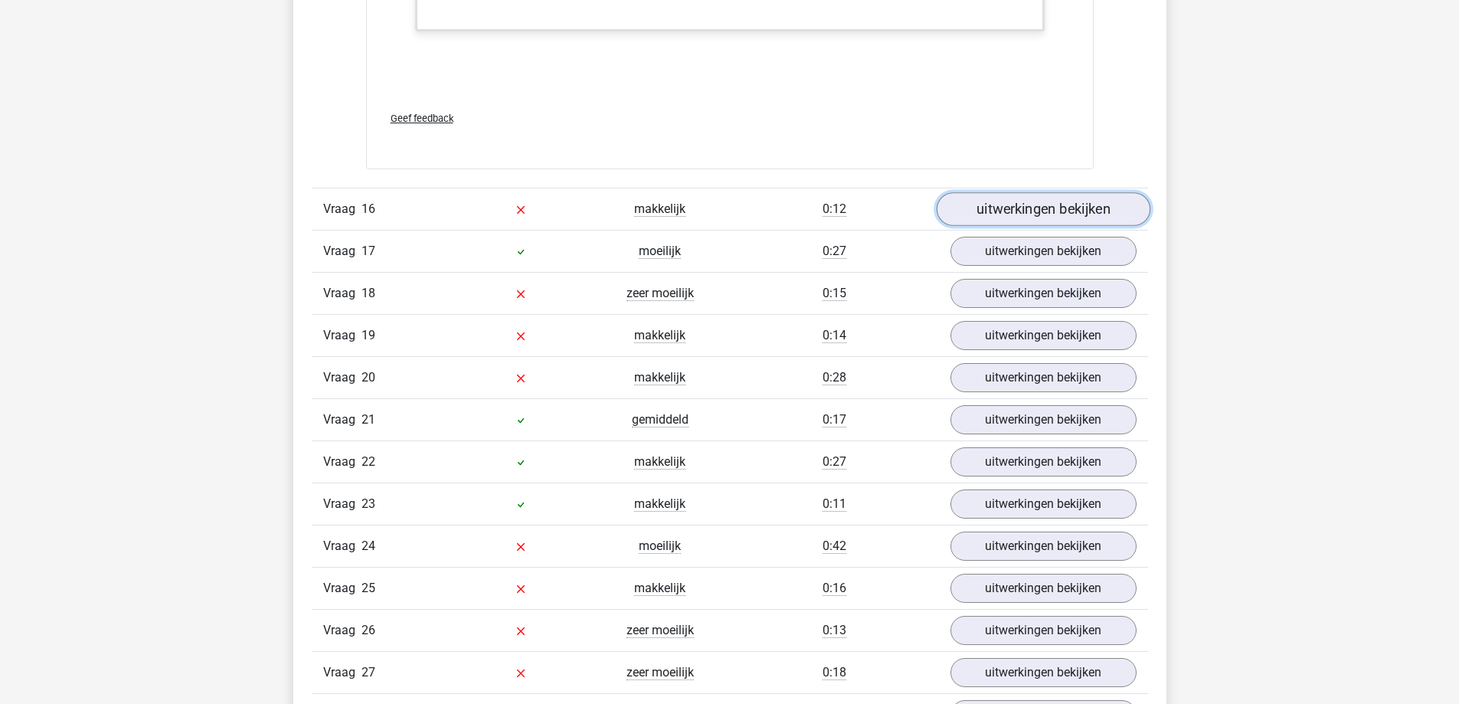
click at [989, 206] on link "uitwerkingen bekijken" at bounding box center [1043, 210] width 214 height 34
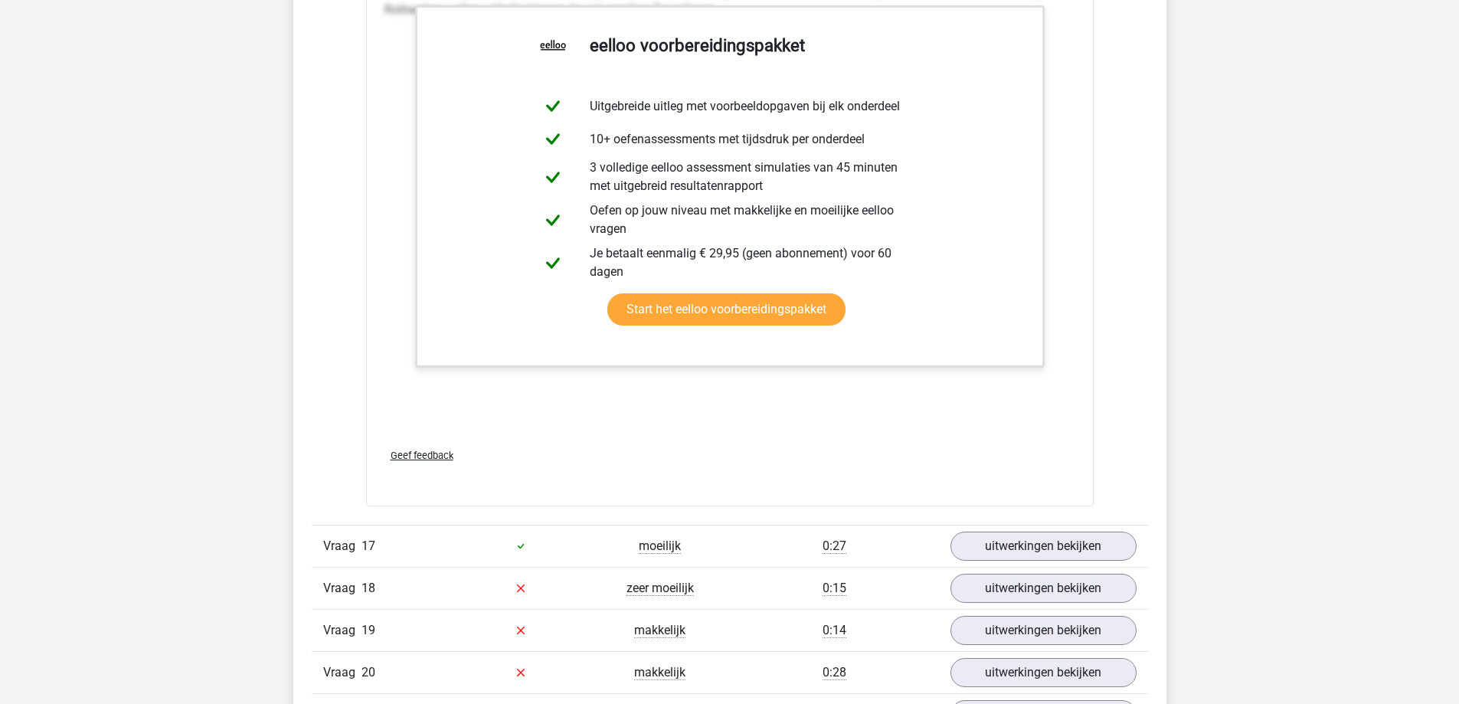
scroll to position [16242, 0]
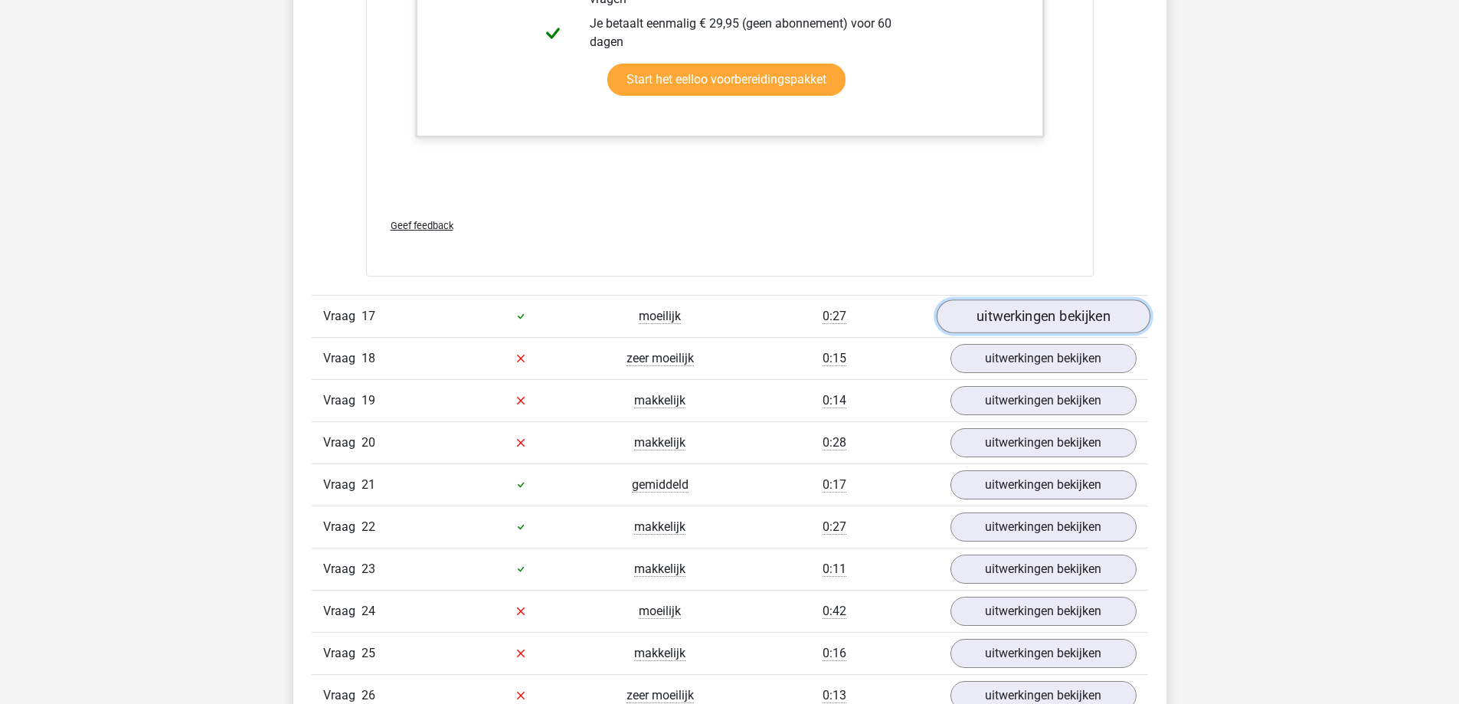
click at [1002, 326] on link "uitwerkingen bekijken" at bounding box center [1043, 317] width 214 height 34
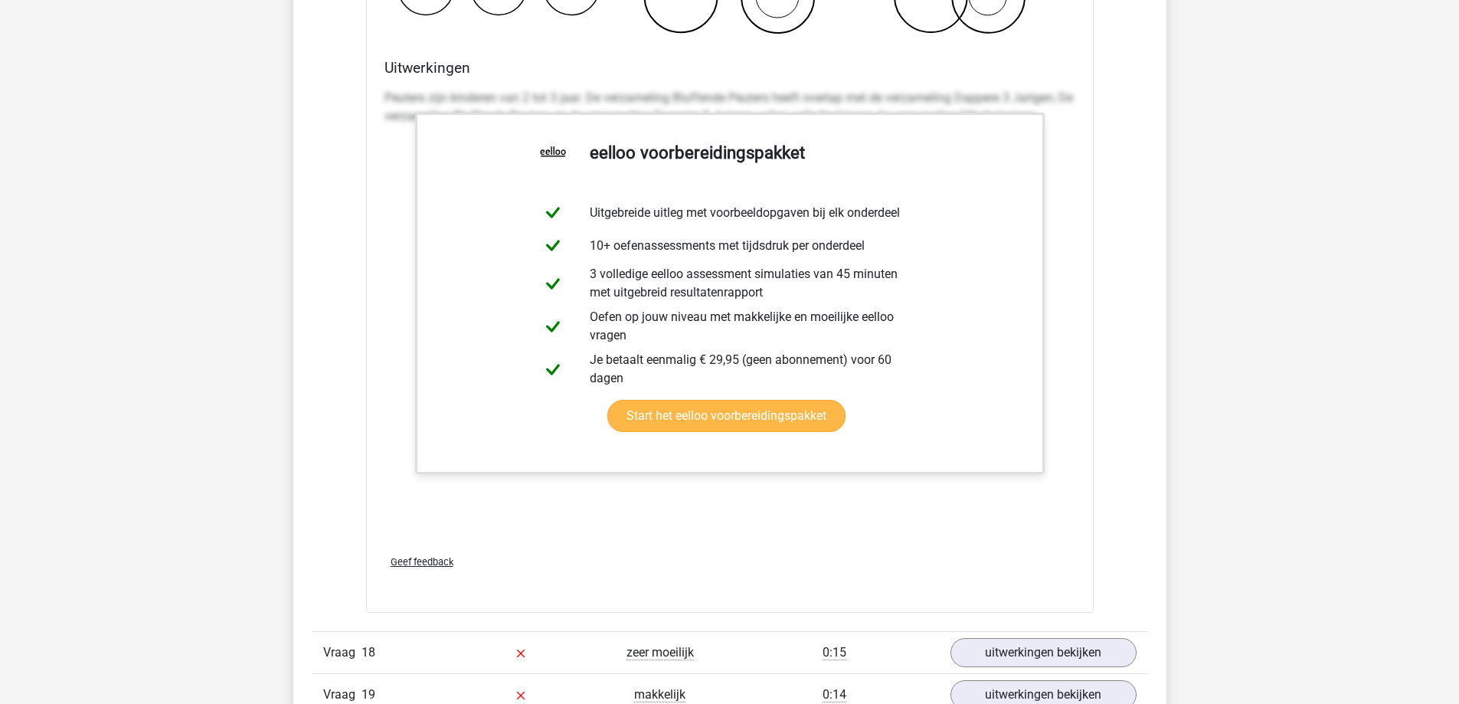
scroll to position [17238, 0]
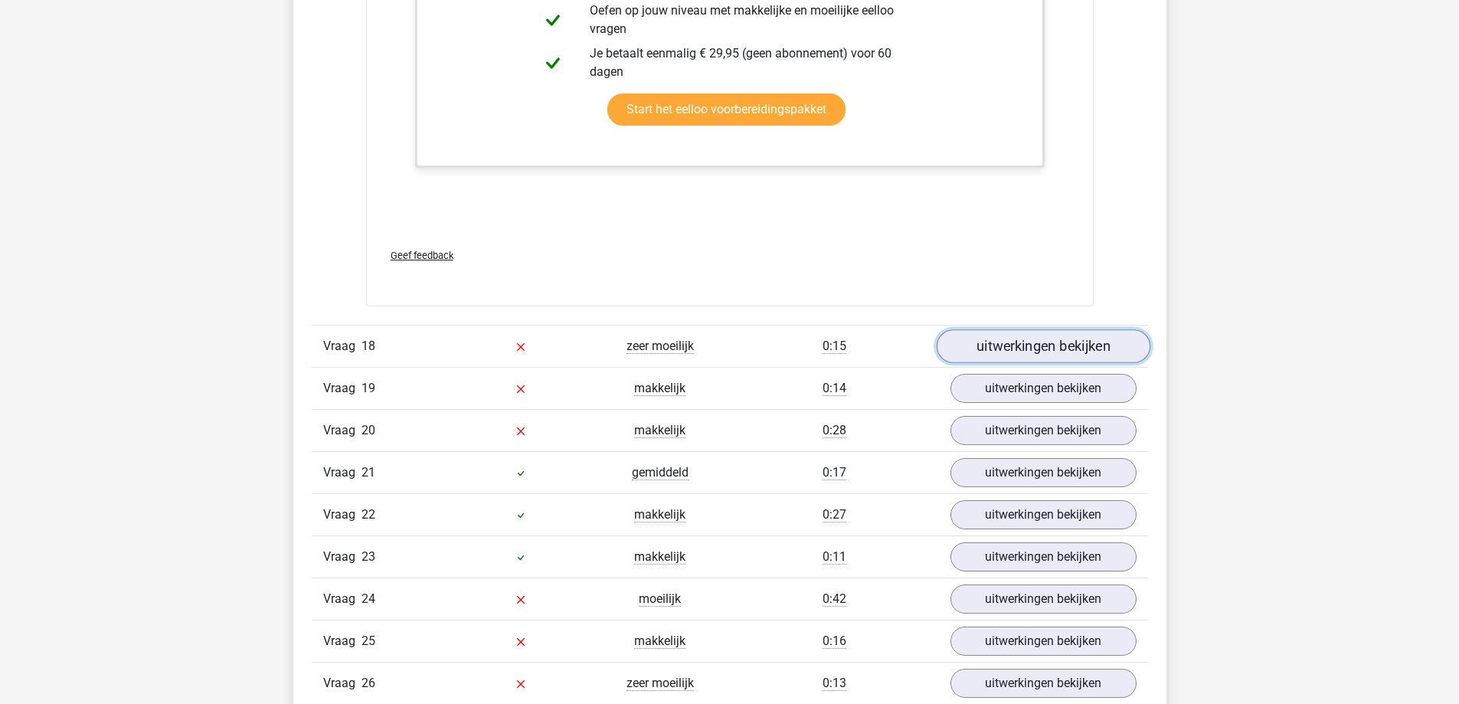
click at [984, 346] on link "uitwerkingen bekijken" at bounding box center [1043, 346] width 214 height 34
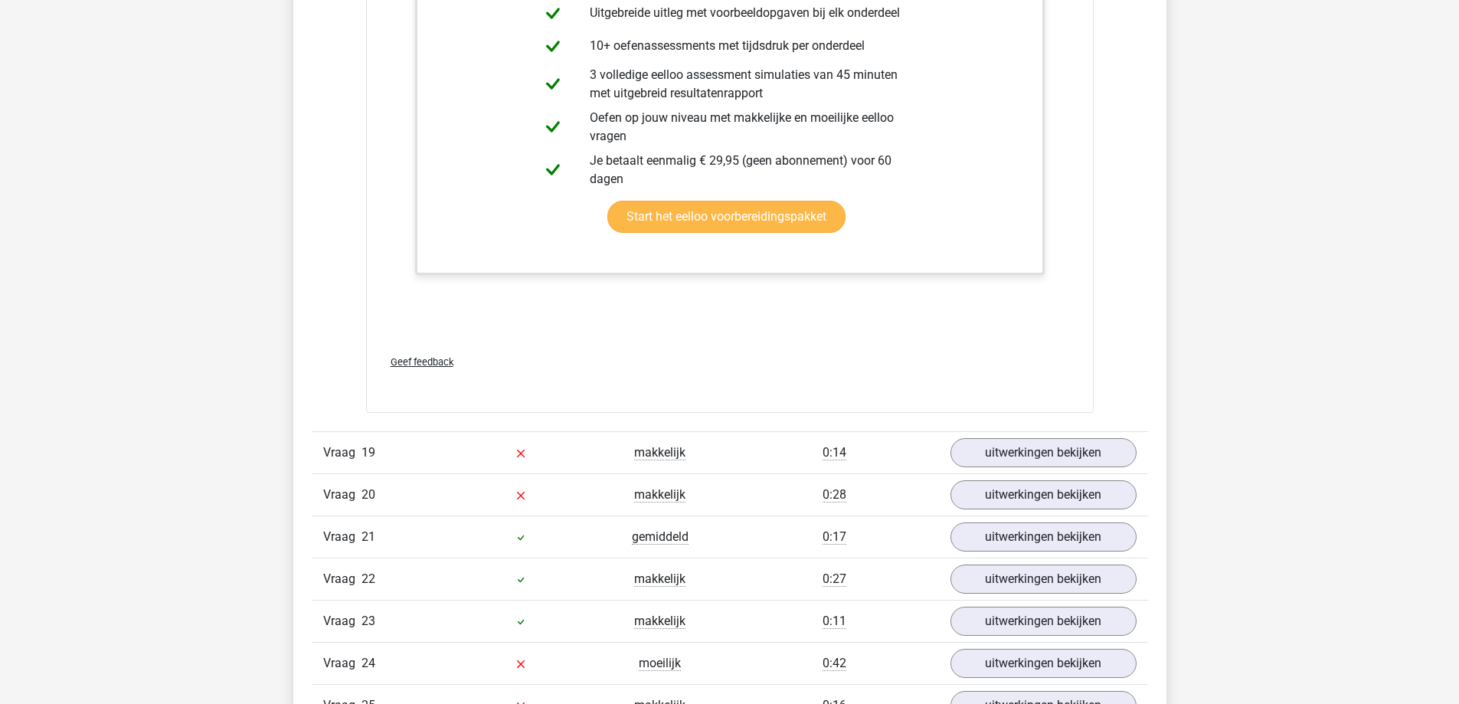
scroll to position [18311, 0]
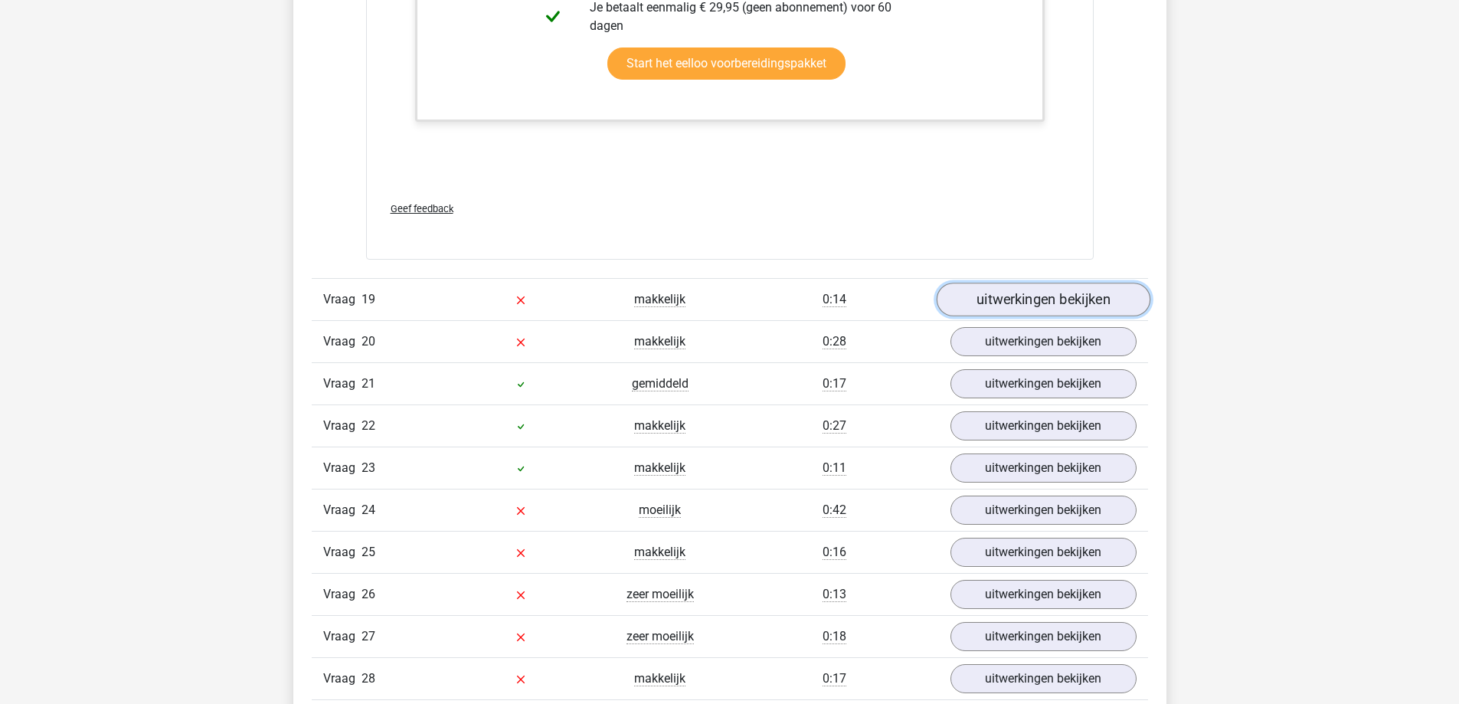
click at [1001, 313] on link "uitwerkingen bekijken" at bounding box center [1043, 300] width 214 height 34
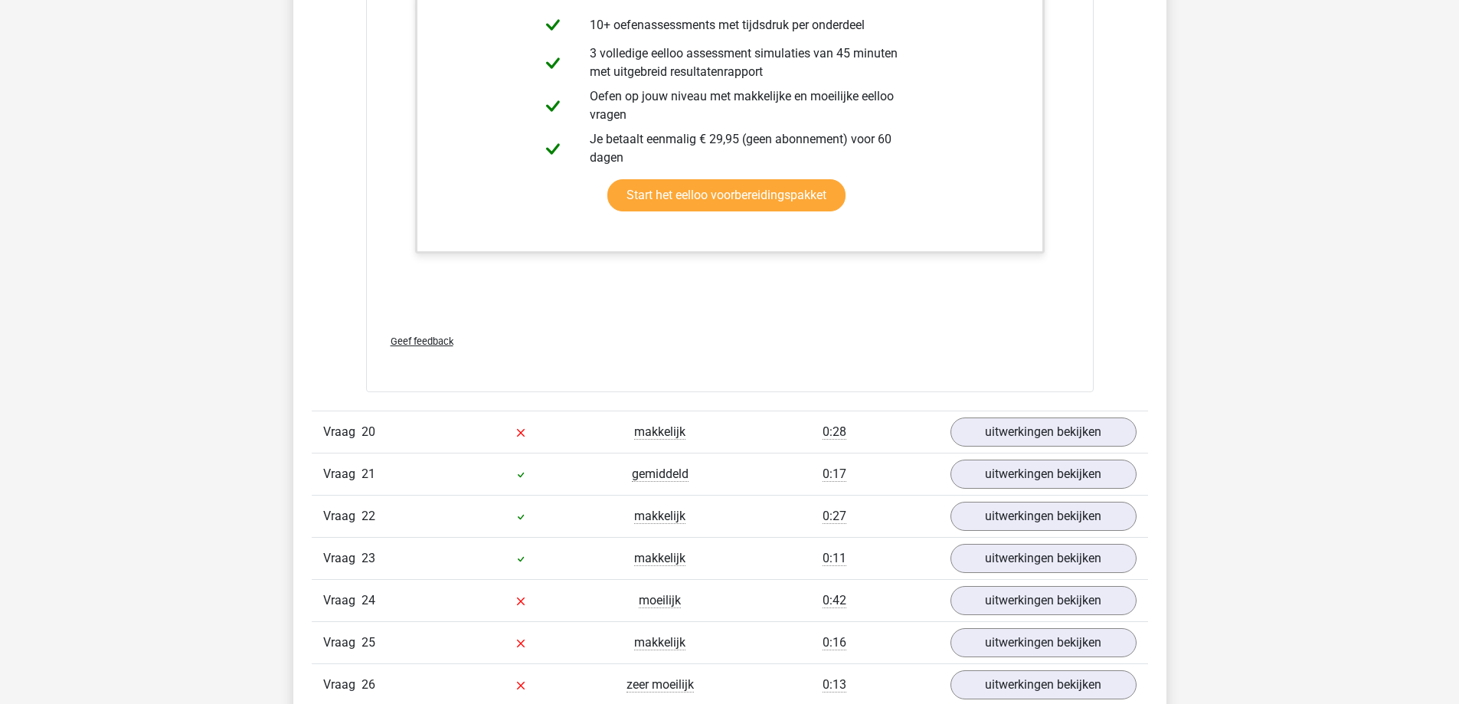
scroll to position [19230, 0]
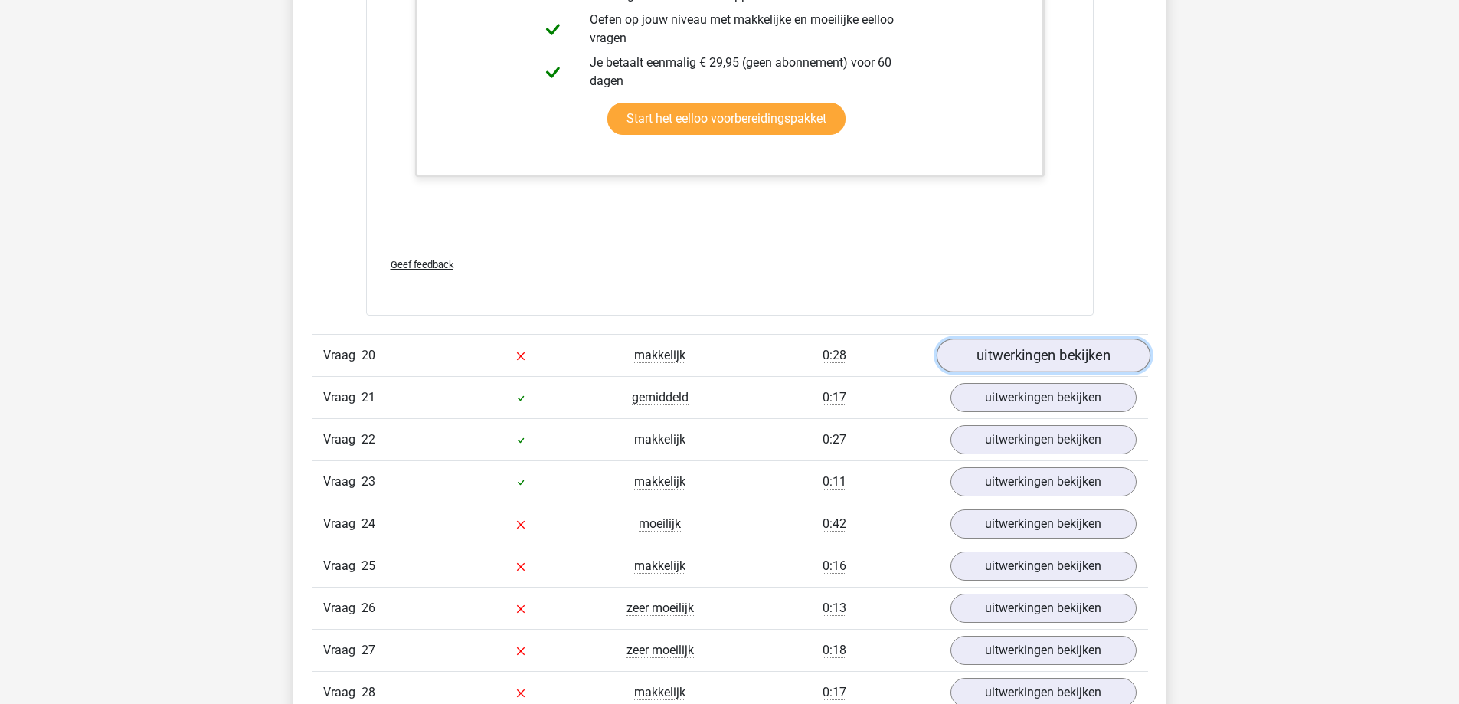
click at [1027, 349] on link "uitwerkingen bekijken" at bounding box center [1043, 356] width 214 height 34
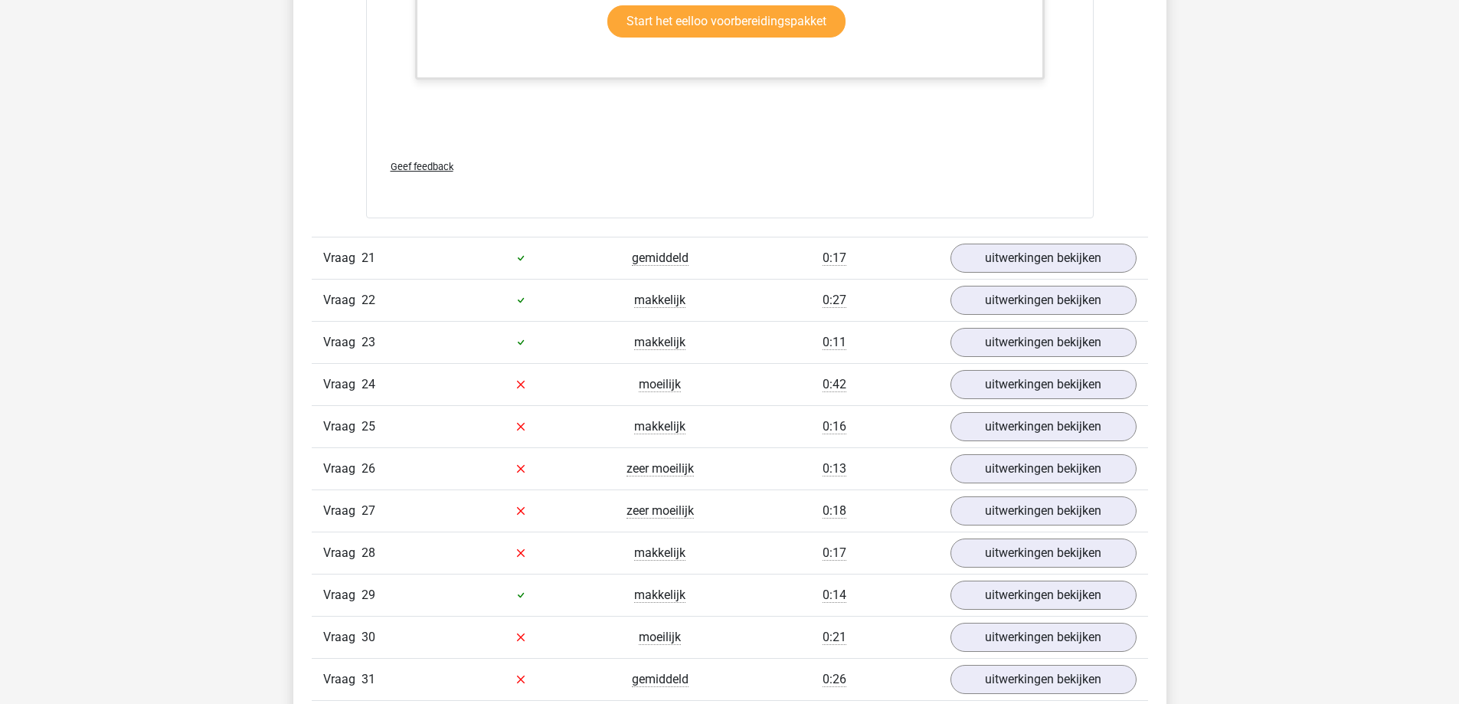
scroll to position [20379, 0]
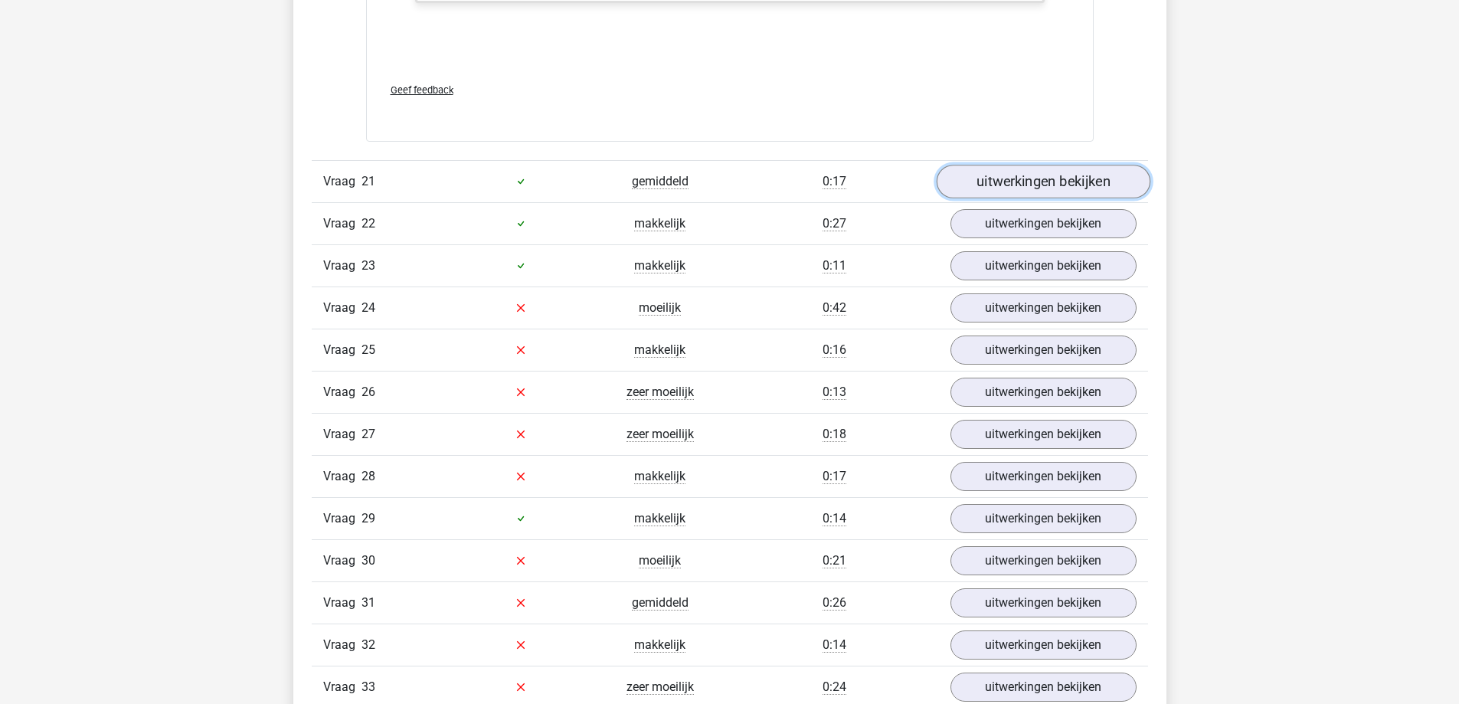
click at [992, 188] on link "uitwerkingen bekijken" at bounding box center [1043, 182] width 214 height 34
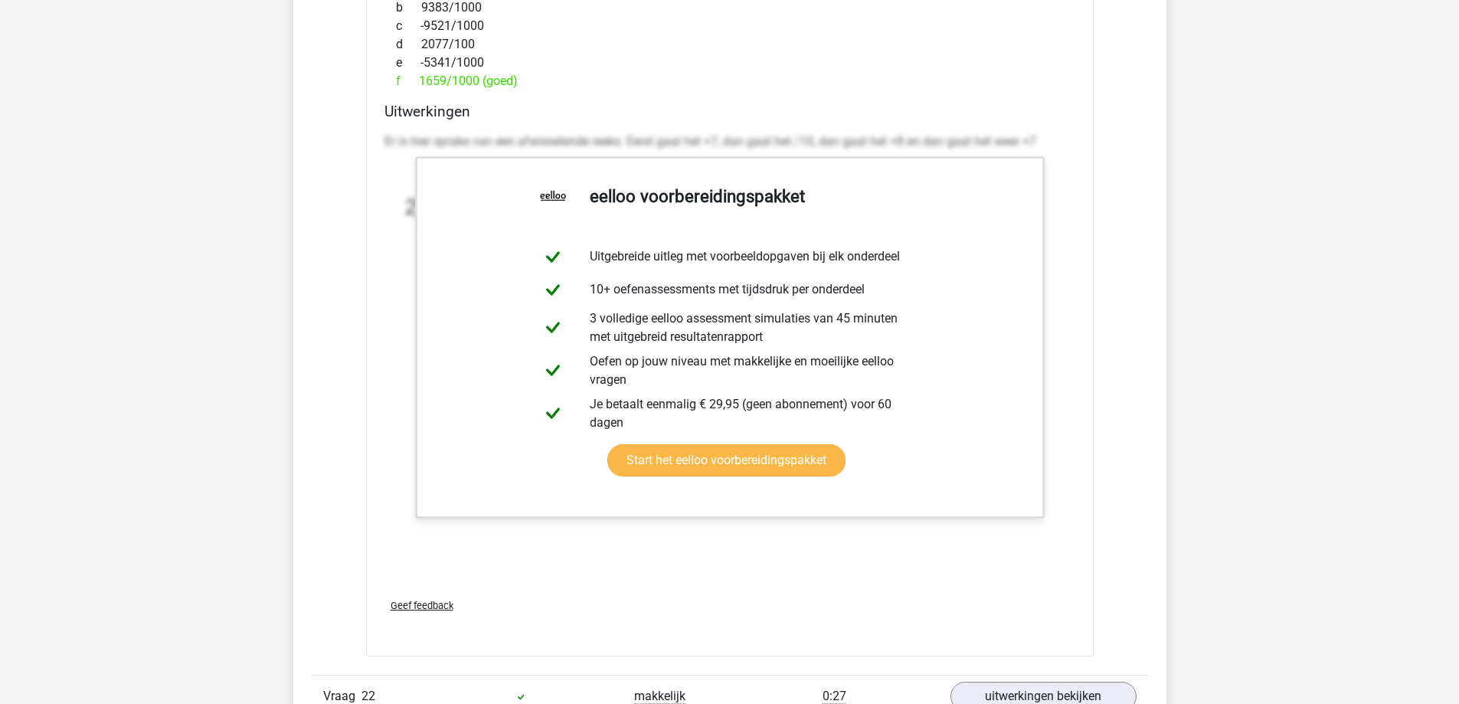
scroll to position [21069, 0]
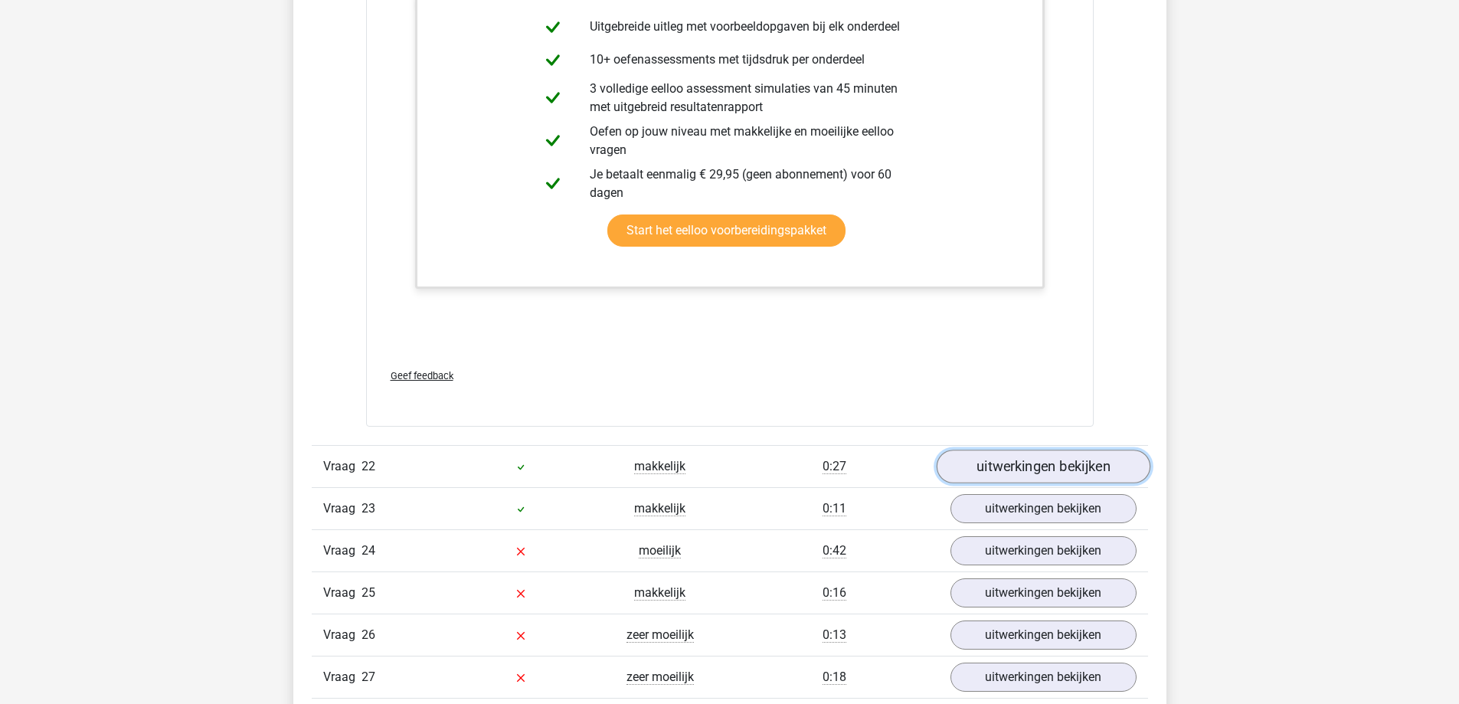
click at [1004, 471] on link "uitwerkingen bekijken" at bounding box center [1043, 467] width 214 height 34
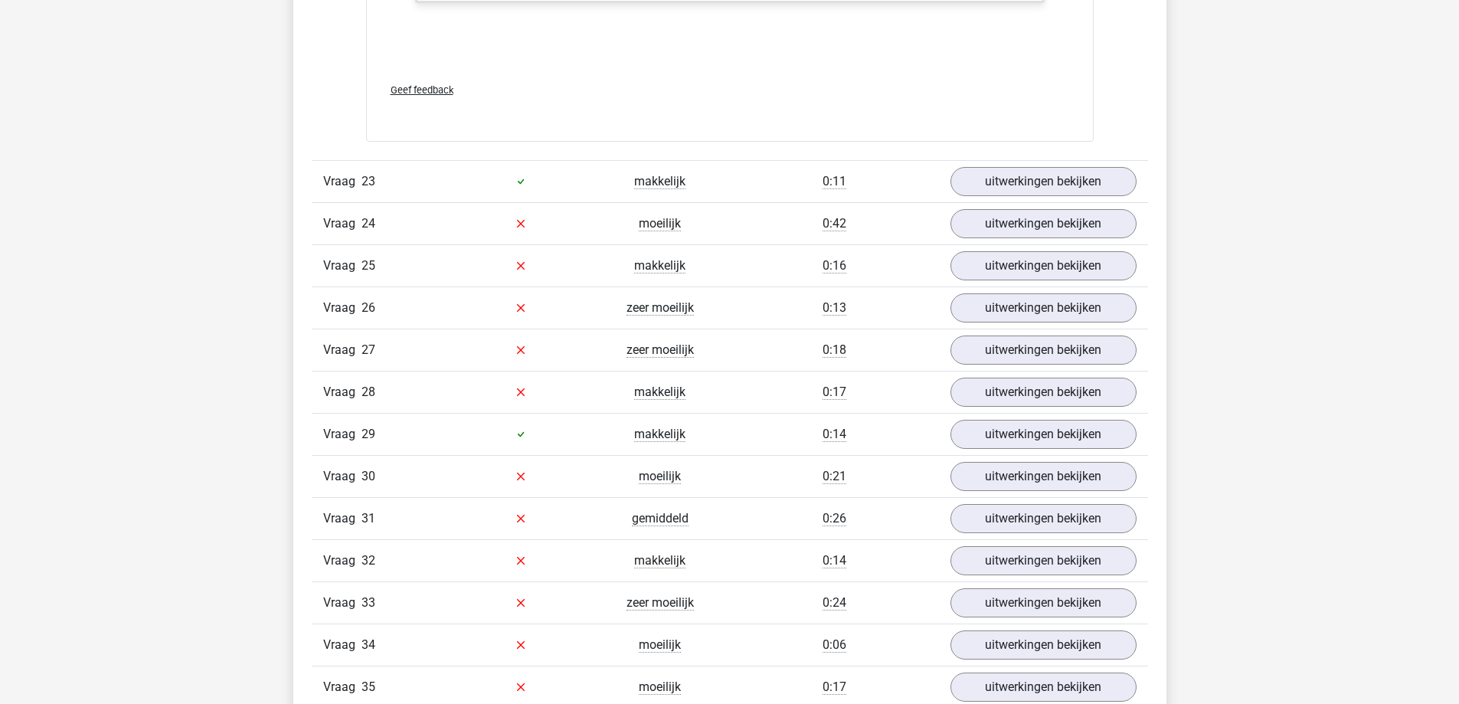
scroll to position [22218, 0]
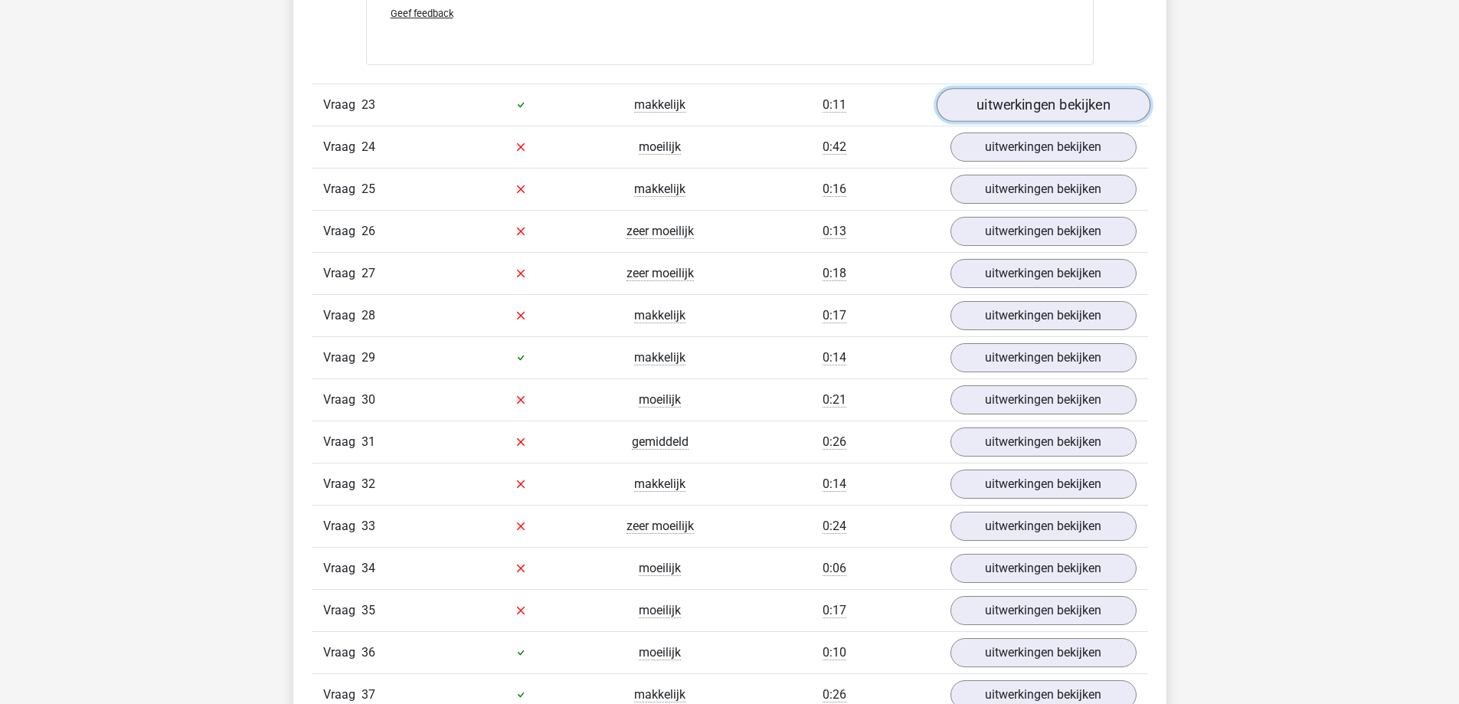
click at [998, 98] on link "uitwerkingen bekijken" at bounding box center [1043, 105] width 214 height 34
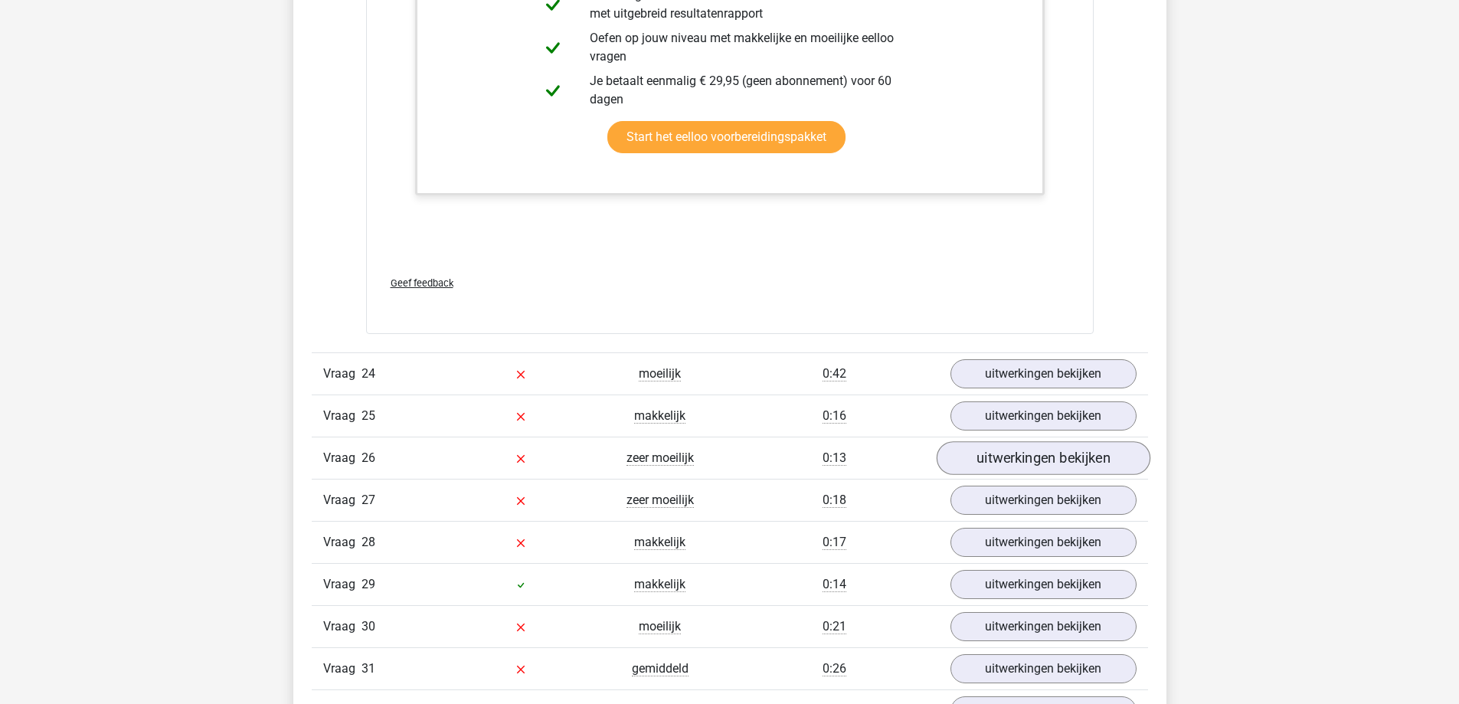
scroll to position [22984, 0]
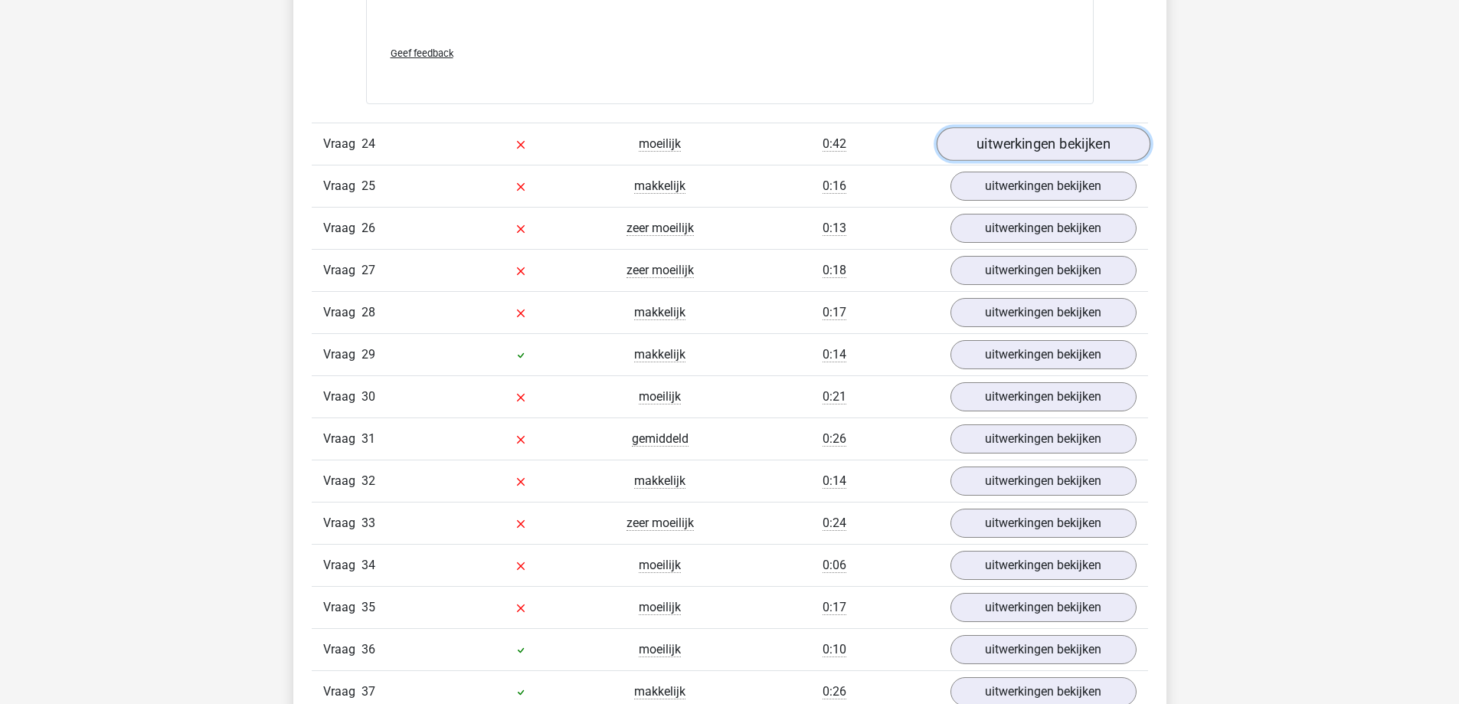
click at [1008, 146] on link "uitwerkingen bekijken" at bounding box center [1043, 144] width 214 height 34
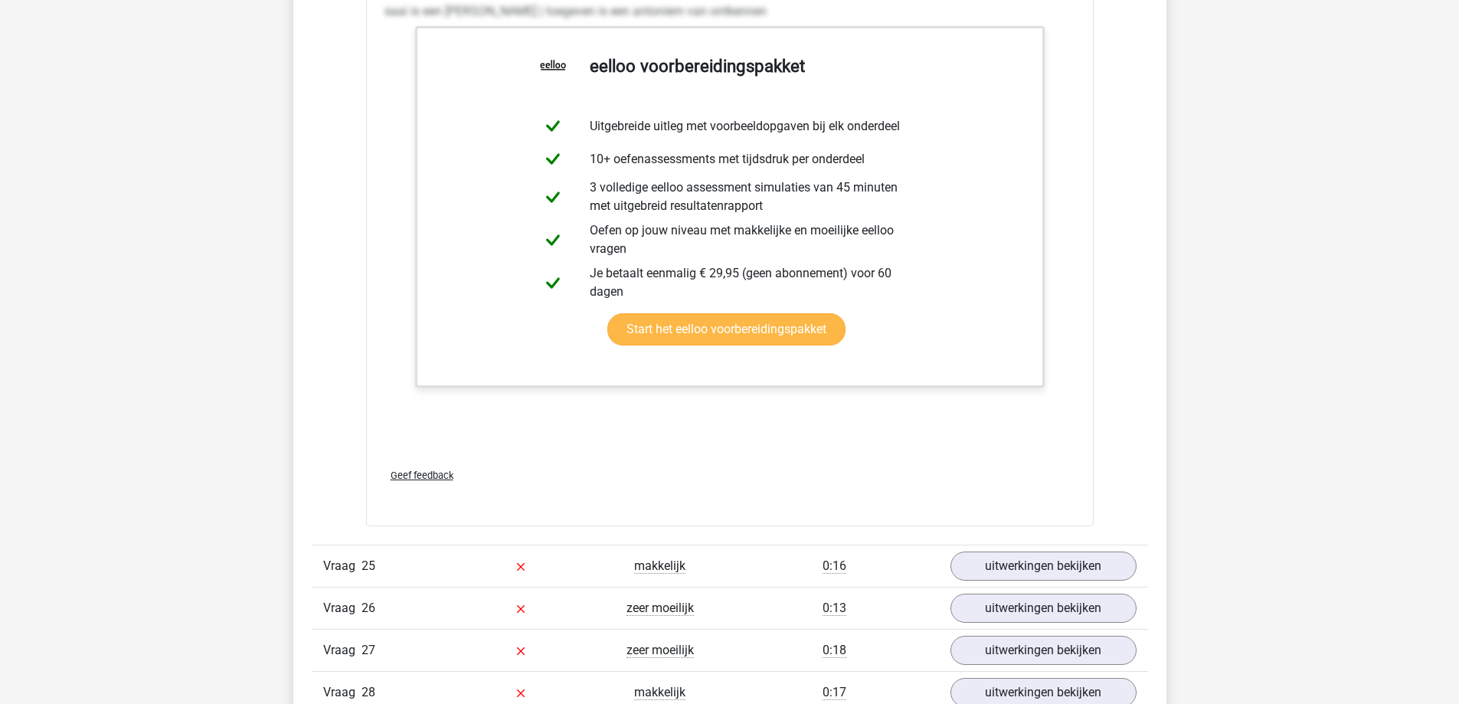
scroll to position [23674, 0]
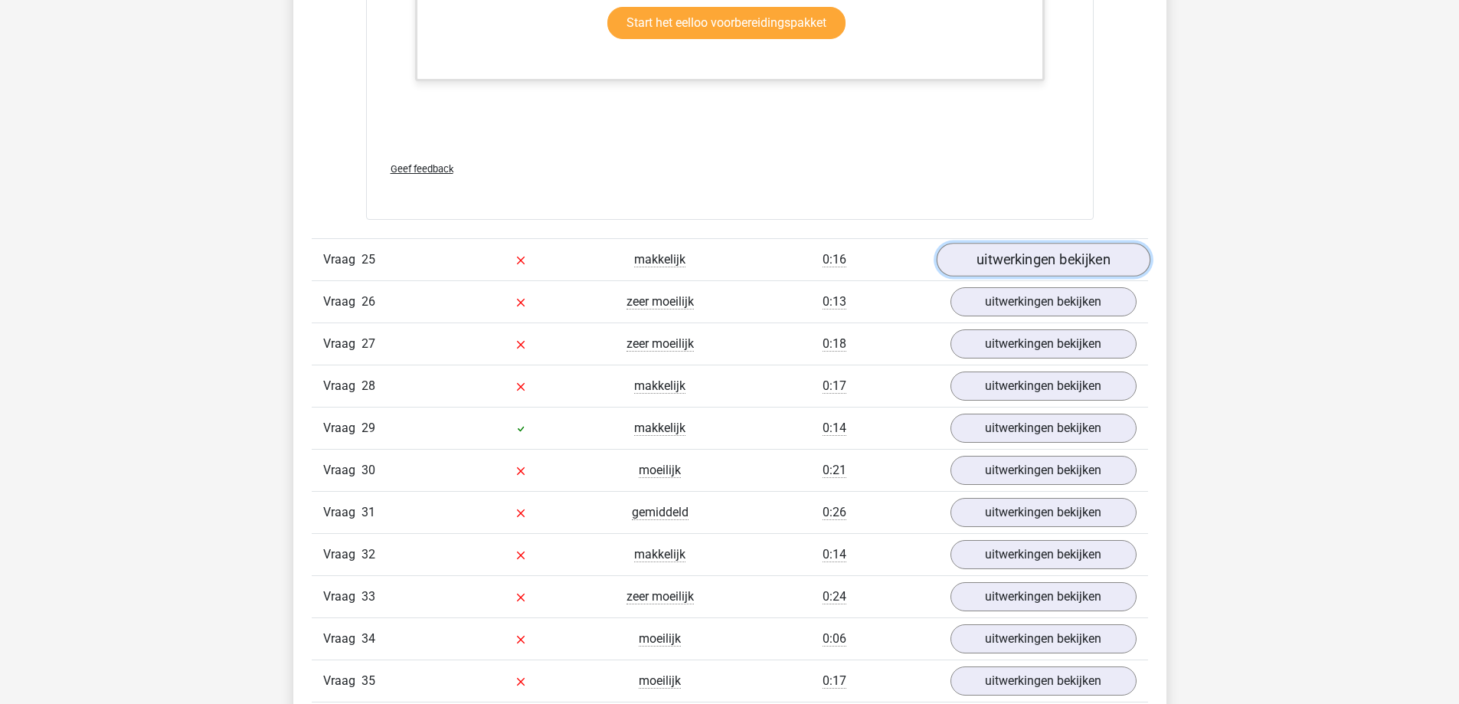
click at [1018, 257] on link "uitwerkingen bekijken" at bounding box center [1043, 260] width 214 height 34
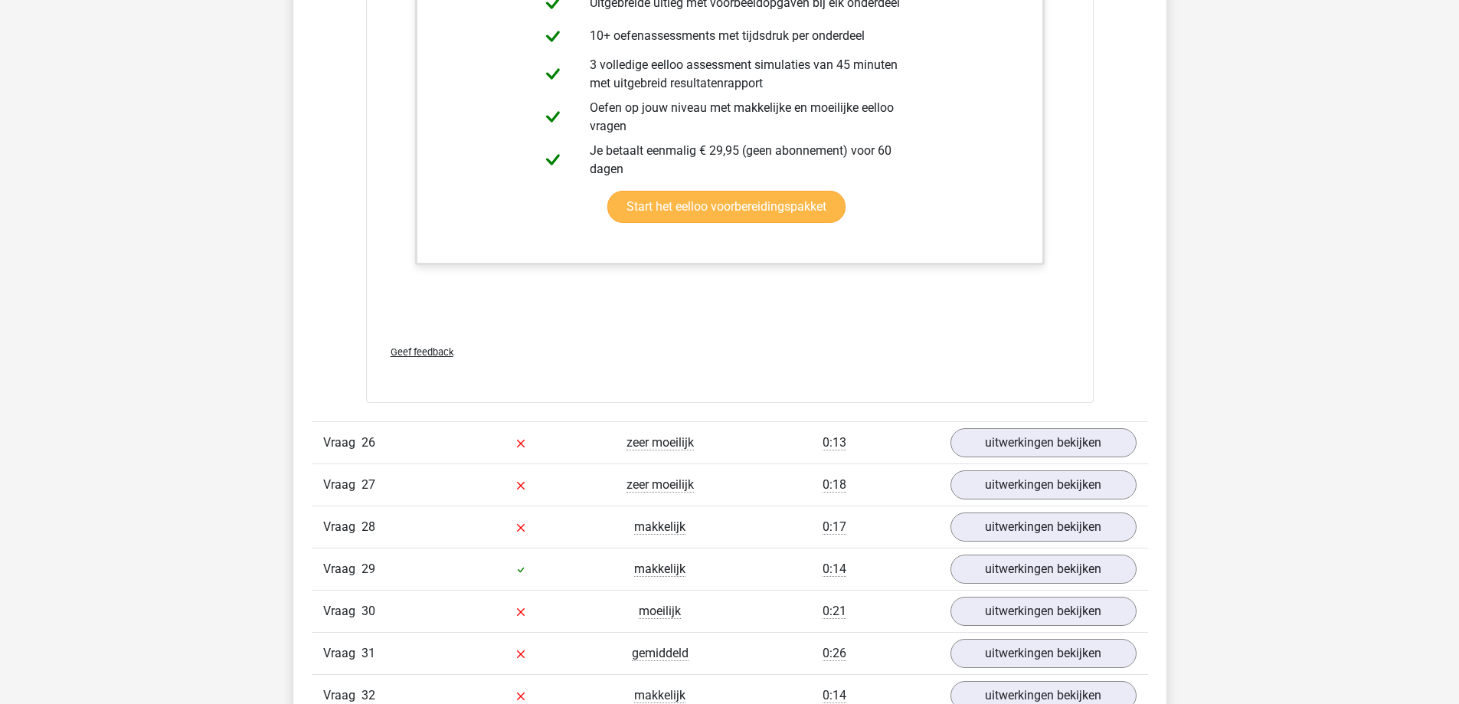
scroll to position [24746, 0]
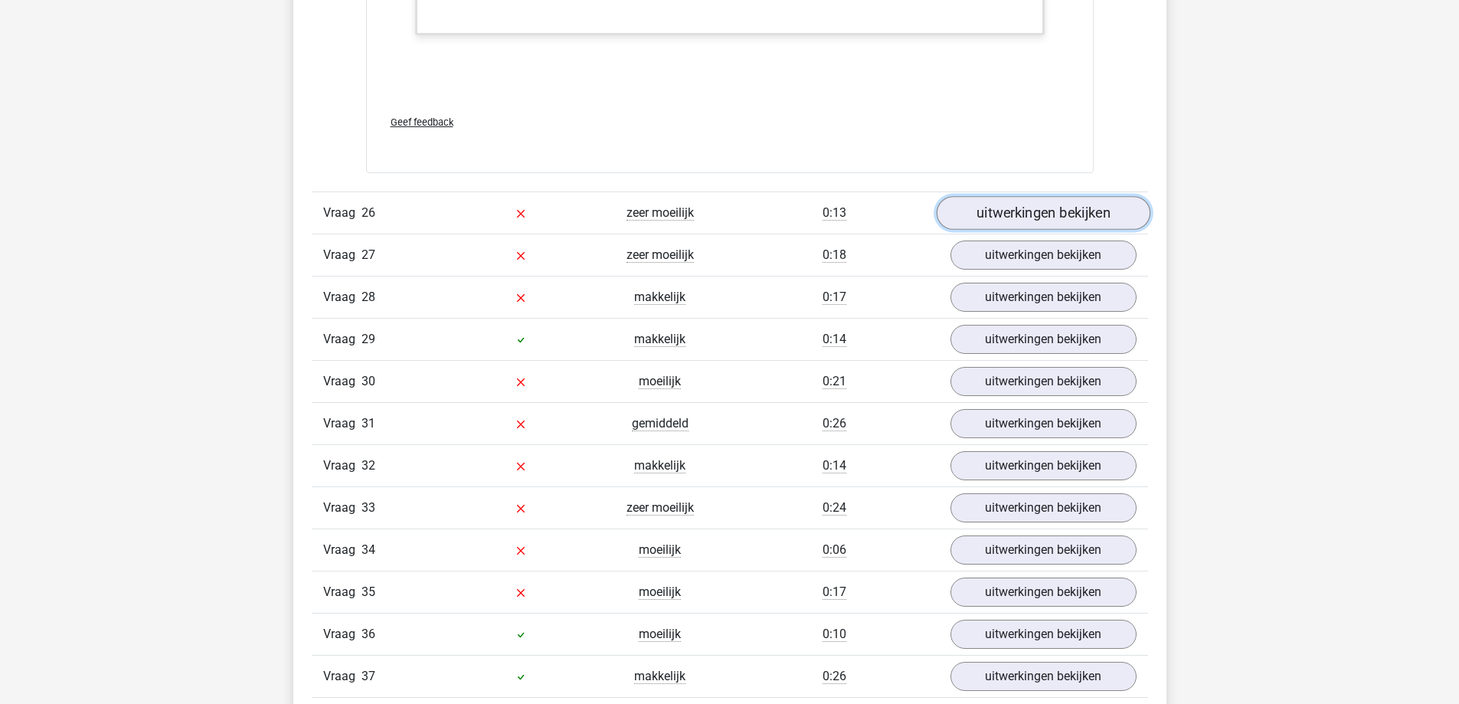
click at [973, 208] on link "uitwerkingen bekijken" at bounding box center [1043, 213] width 214 height 34
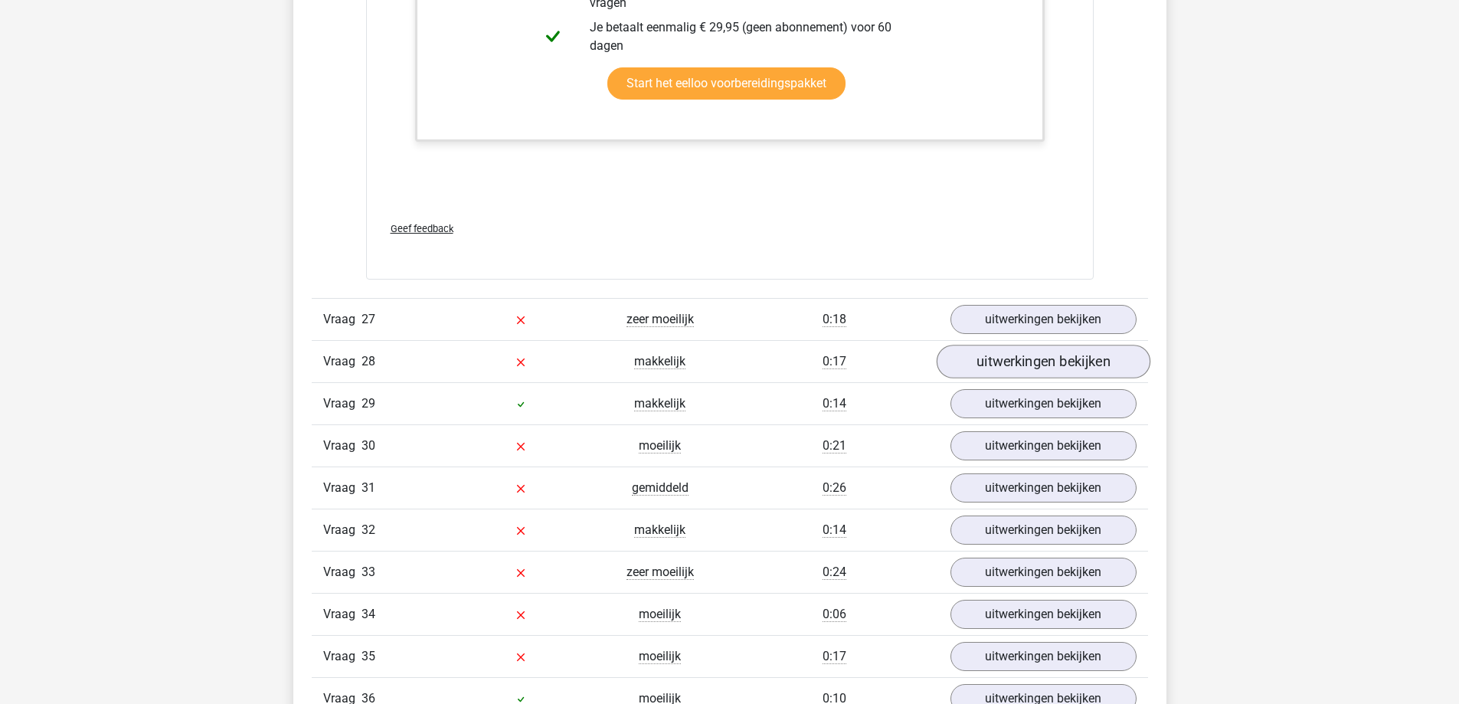
scroll to position [25742, 0]
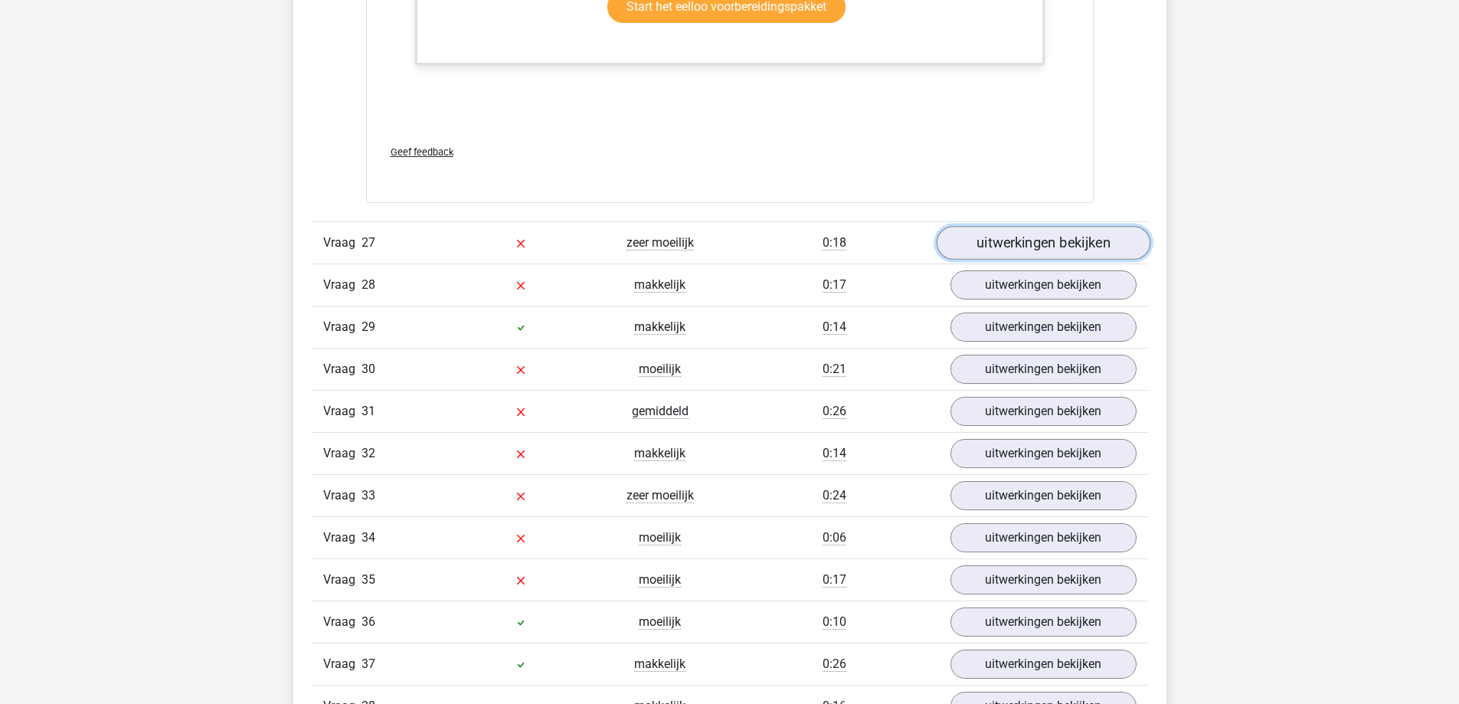
click at [979, 243] on link "uitwerkingen bekijken" at bounding box center [1043, 244] width 214 height 34
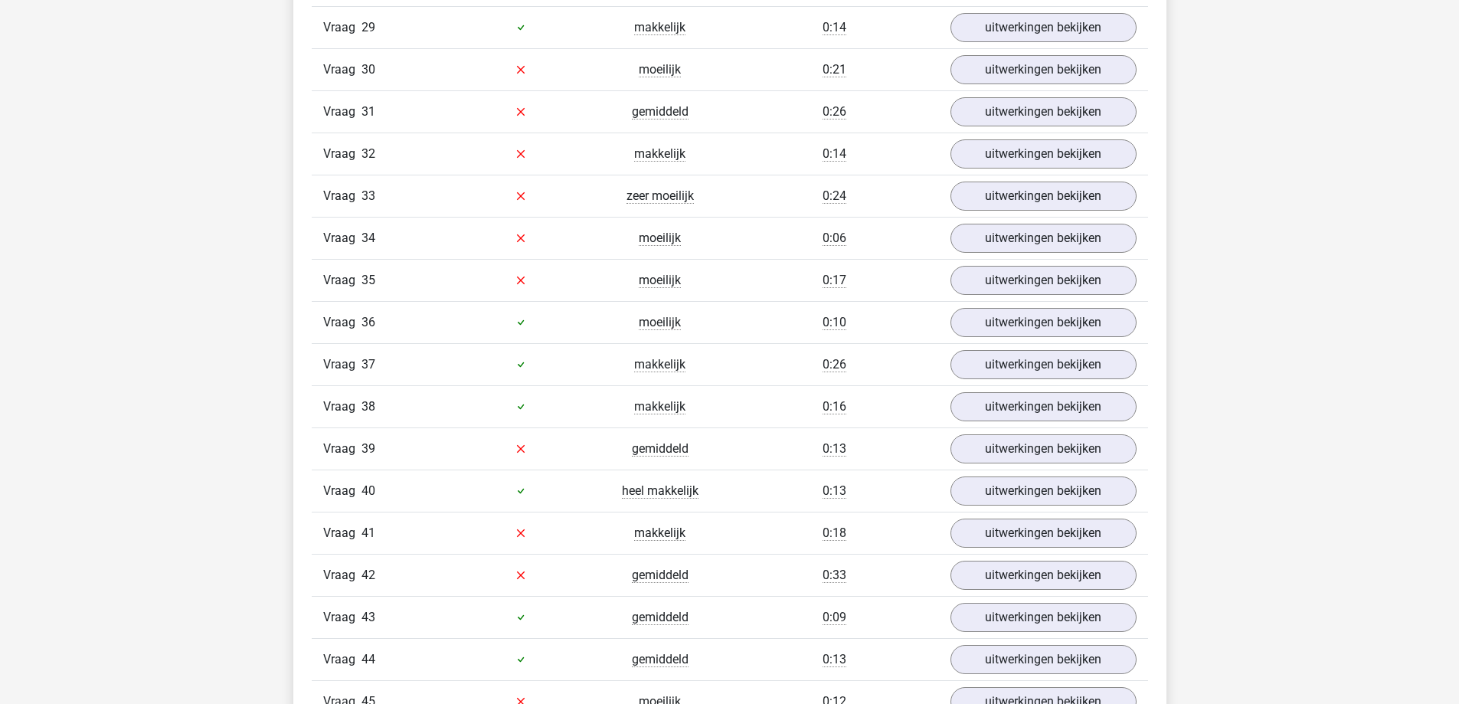
scroll to position [26891, 0]
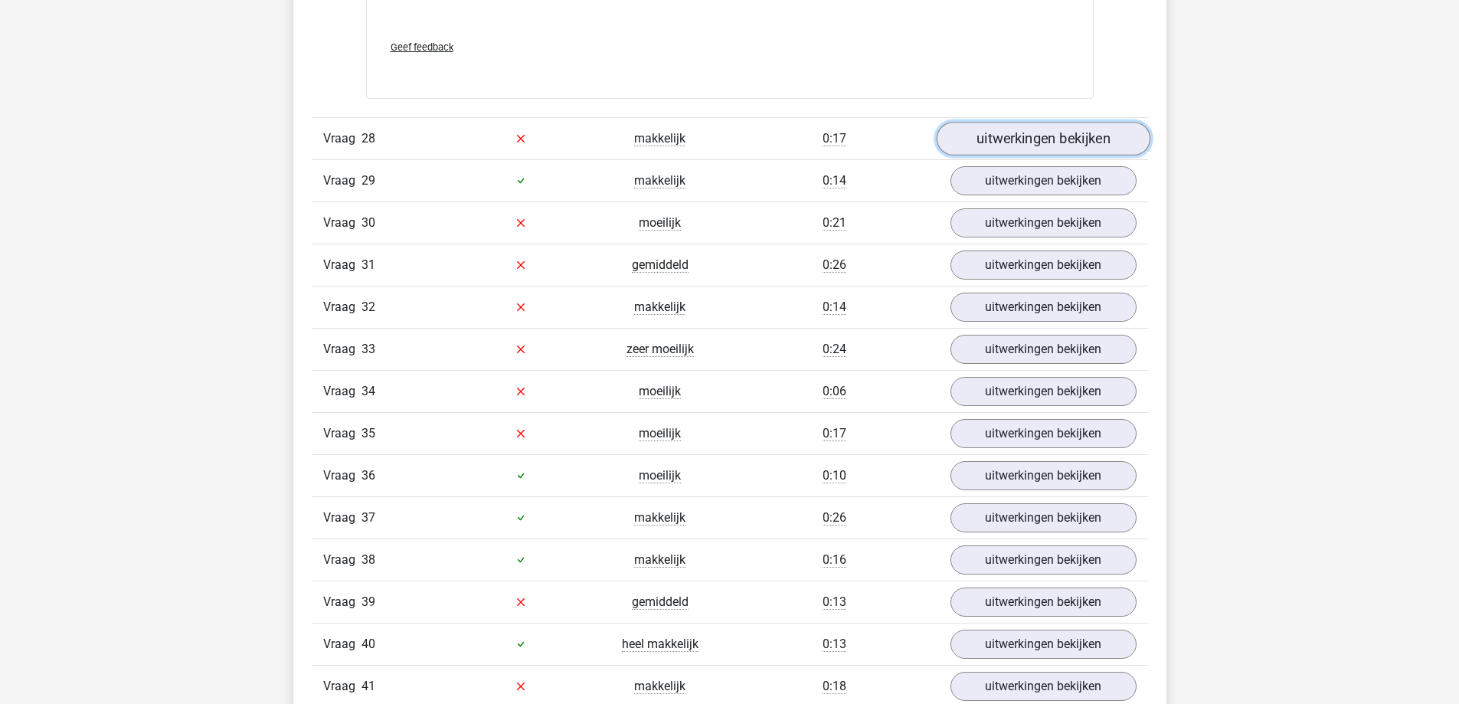
click at [963, 133] on link "uitwerkingen bekijken" at bounding box center [1043, 139] width 214 height 34
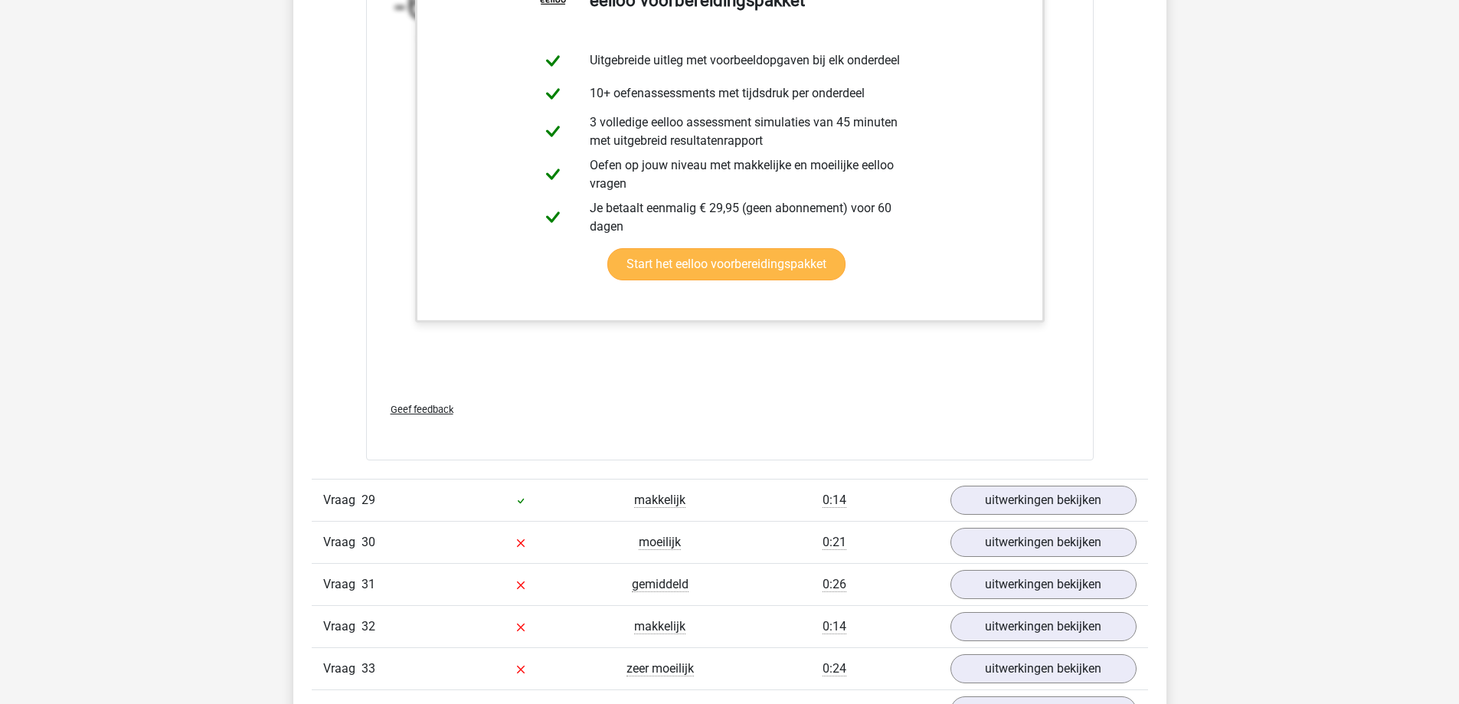
scroll to position [27734, 0]
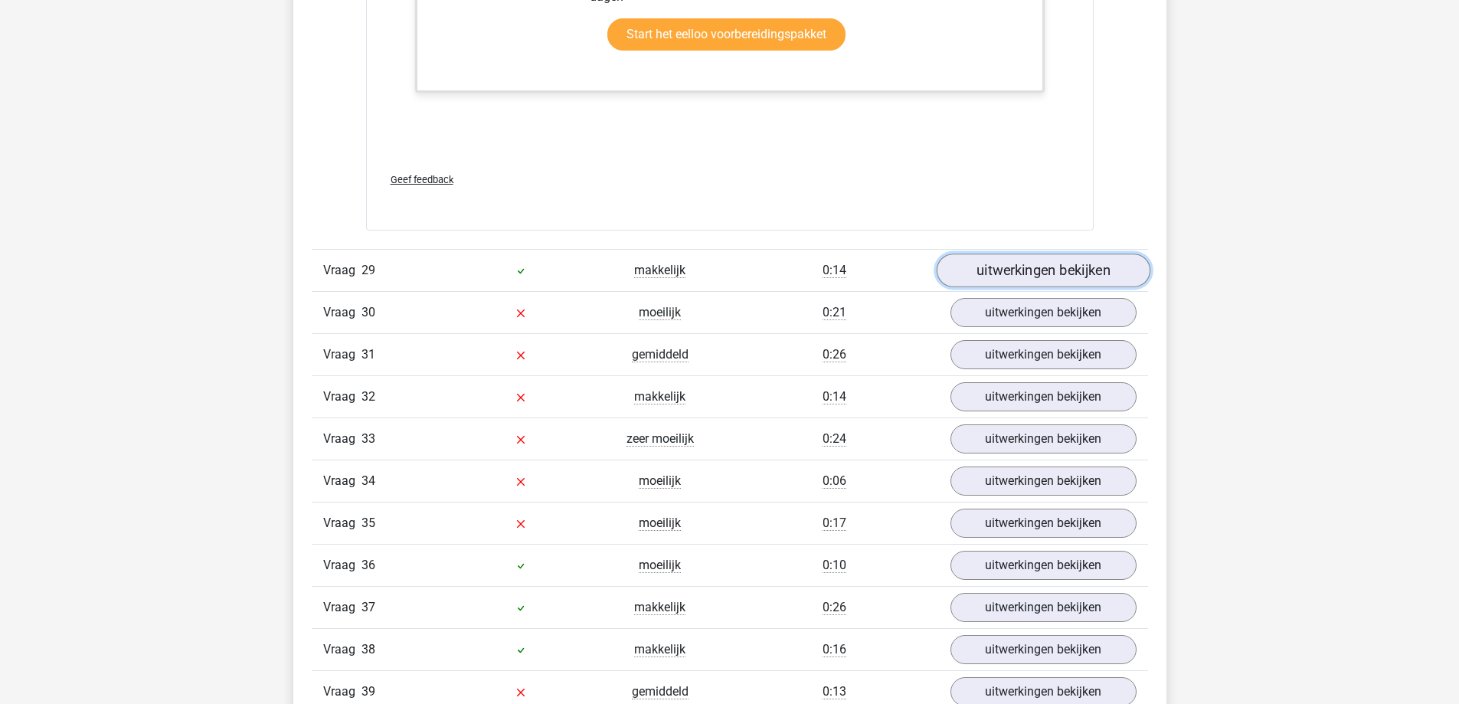
click at [965, 274] on link "uitwerkingen bekijken" at bounding box center [1043, 271] width 214 height 34
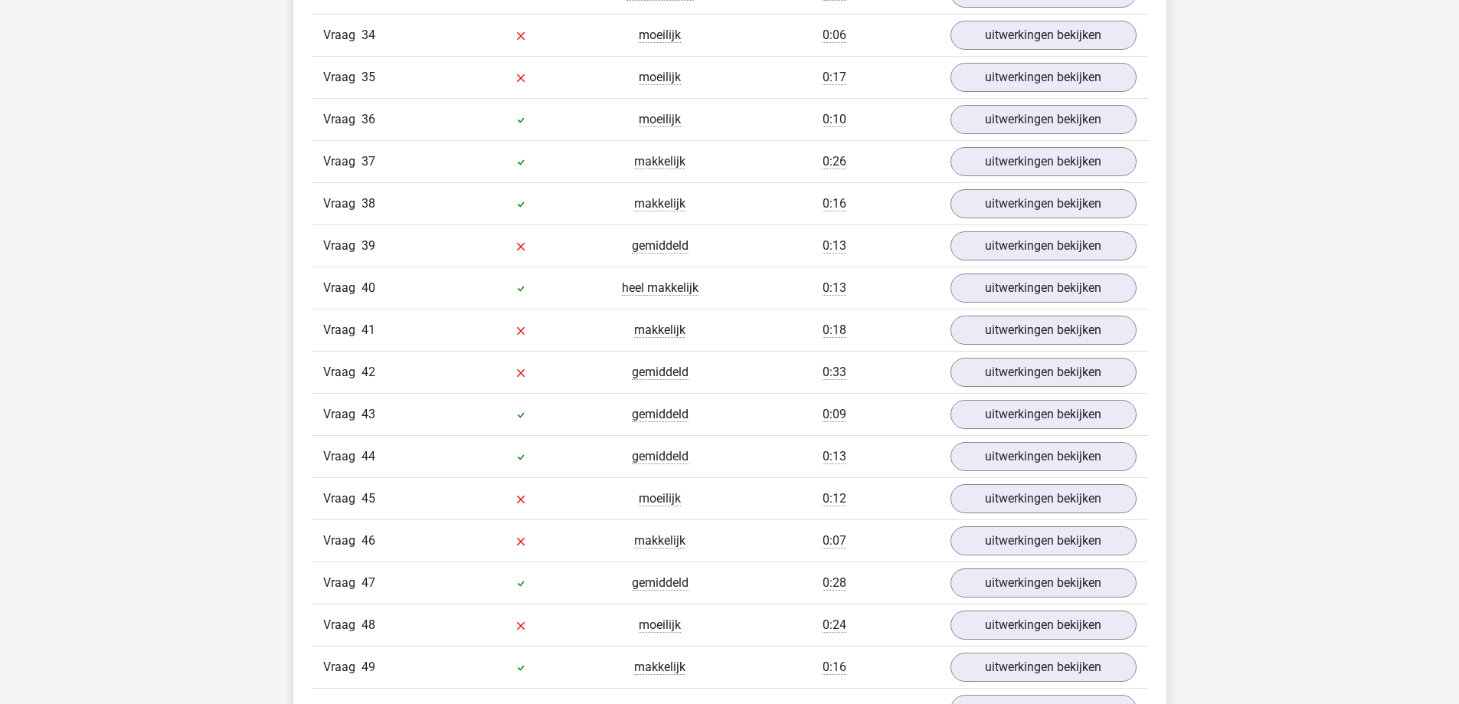
scroll to position [29190, 0]
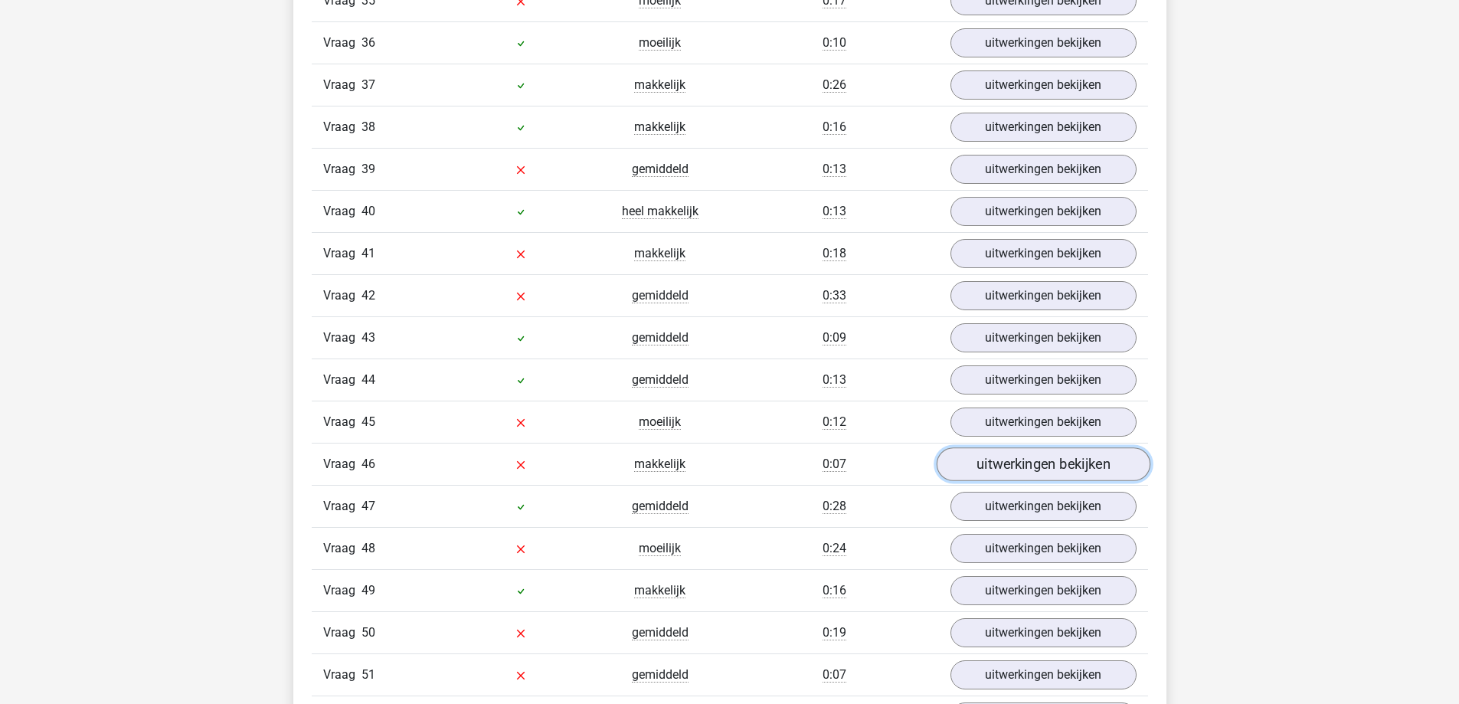
click at [963, 458] on link "uitwerkingen bekijken" at bounding box center [1043, 464] width 214 height 34
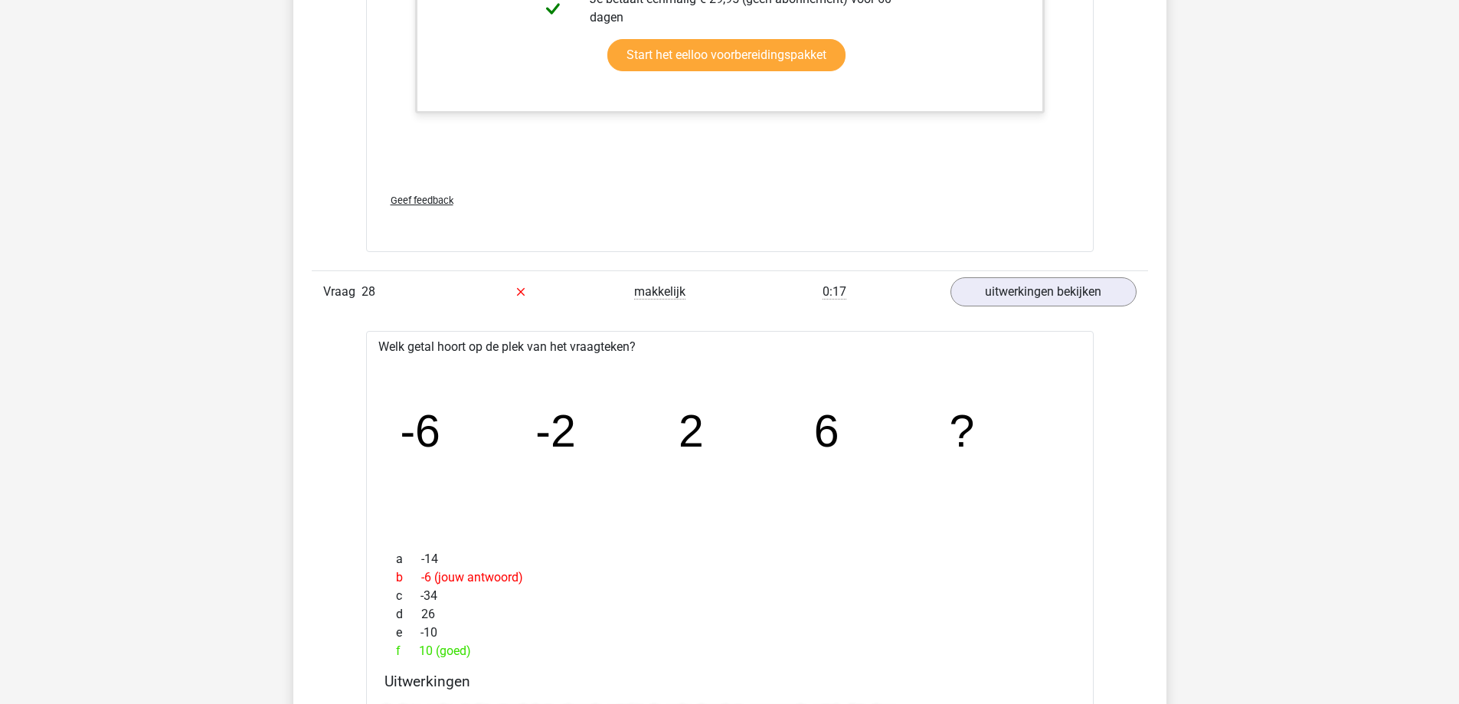
scroll to position [26662, 0]
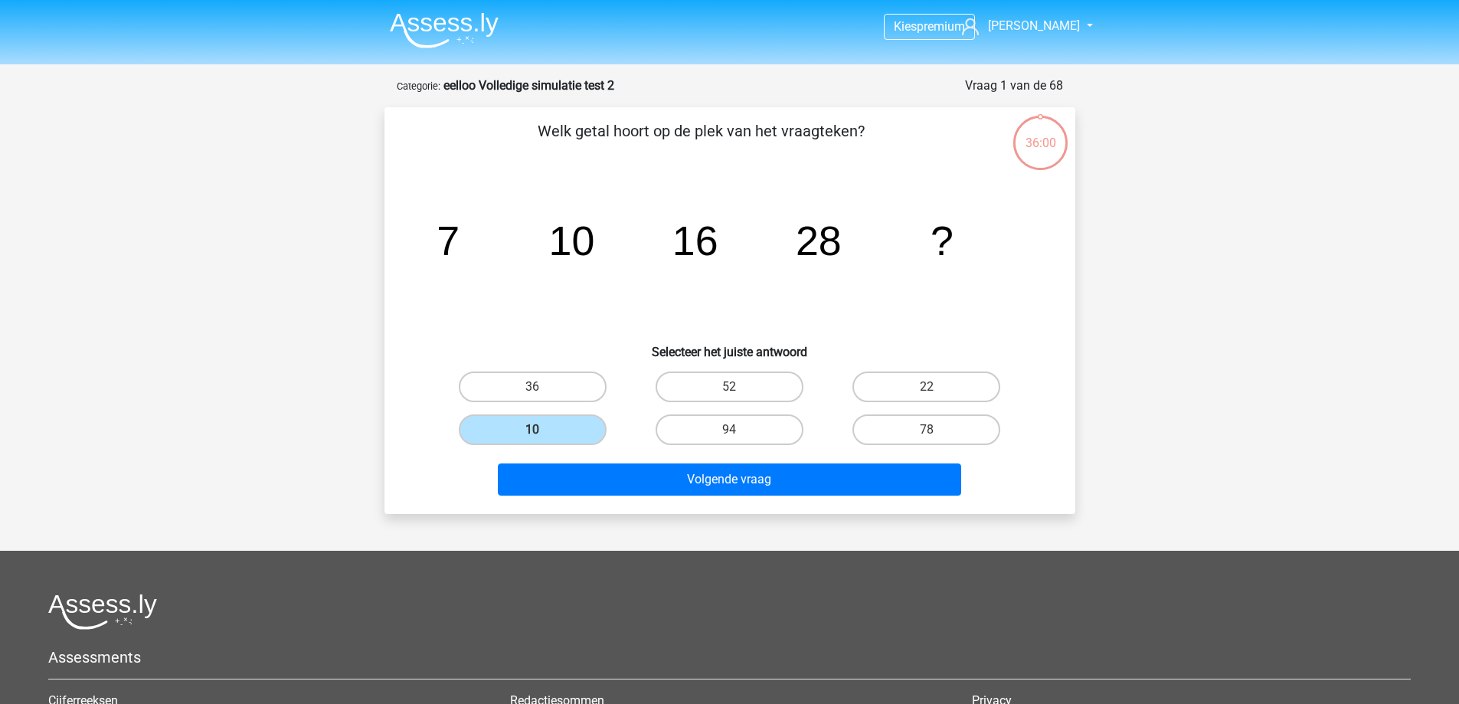
scroll to position [77, 0]
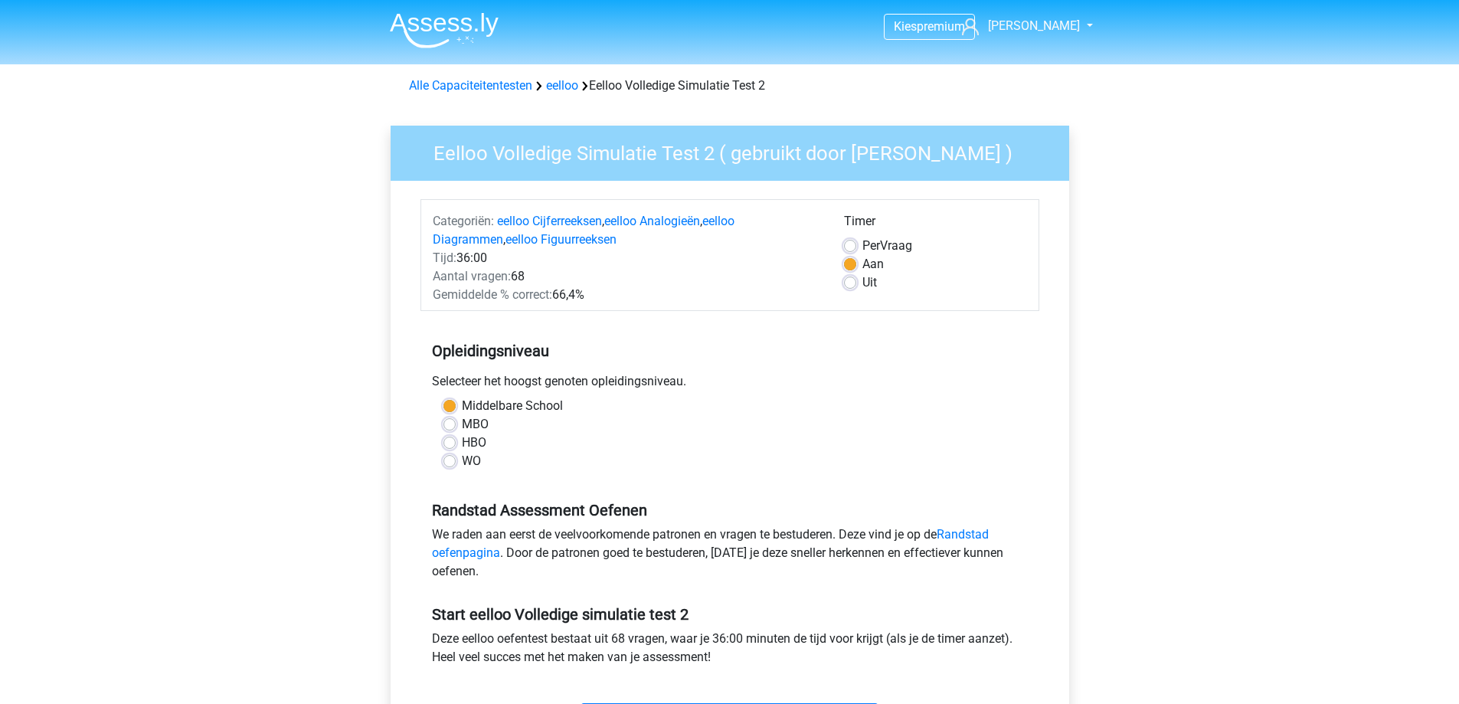
scroll to position [383, 0]
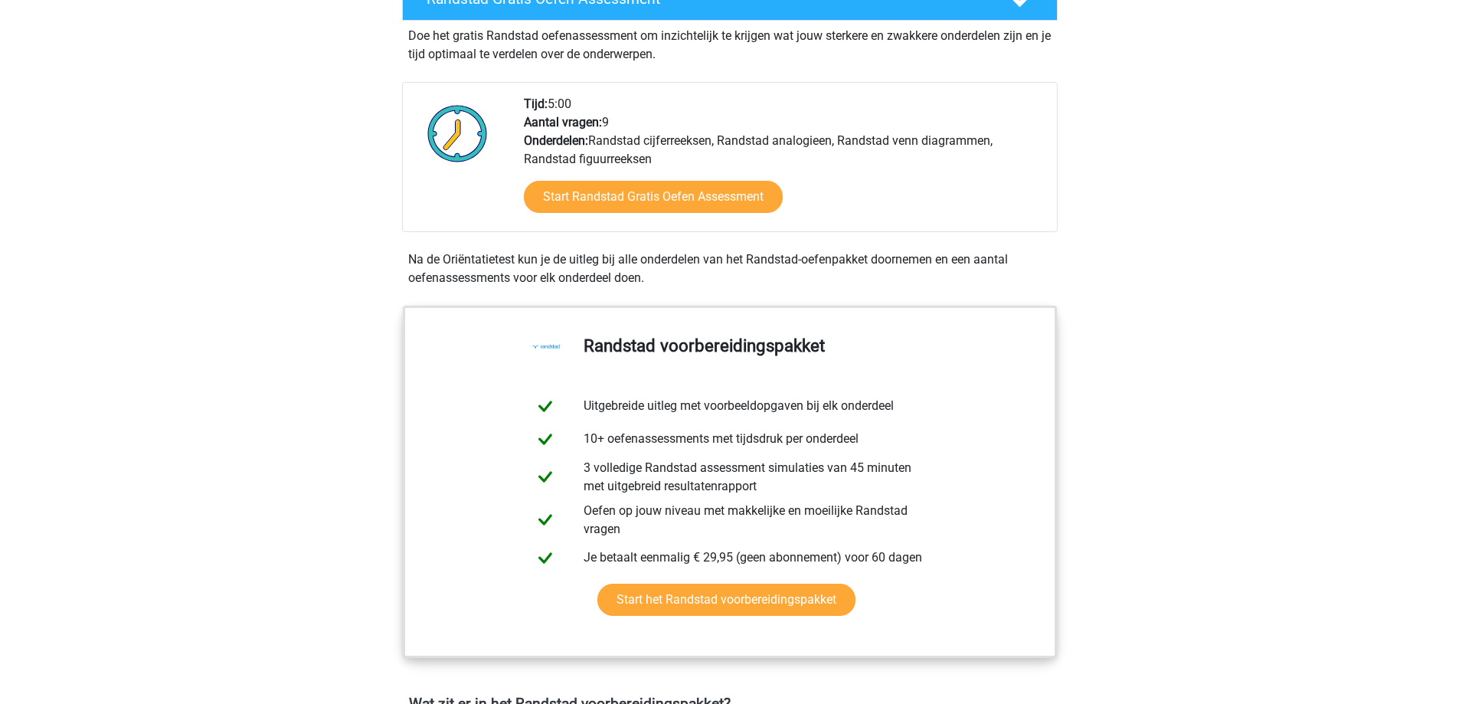
scroll to position [230, 0]
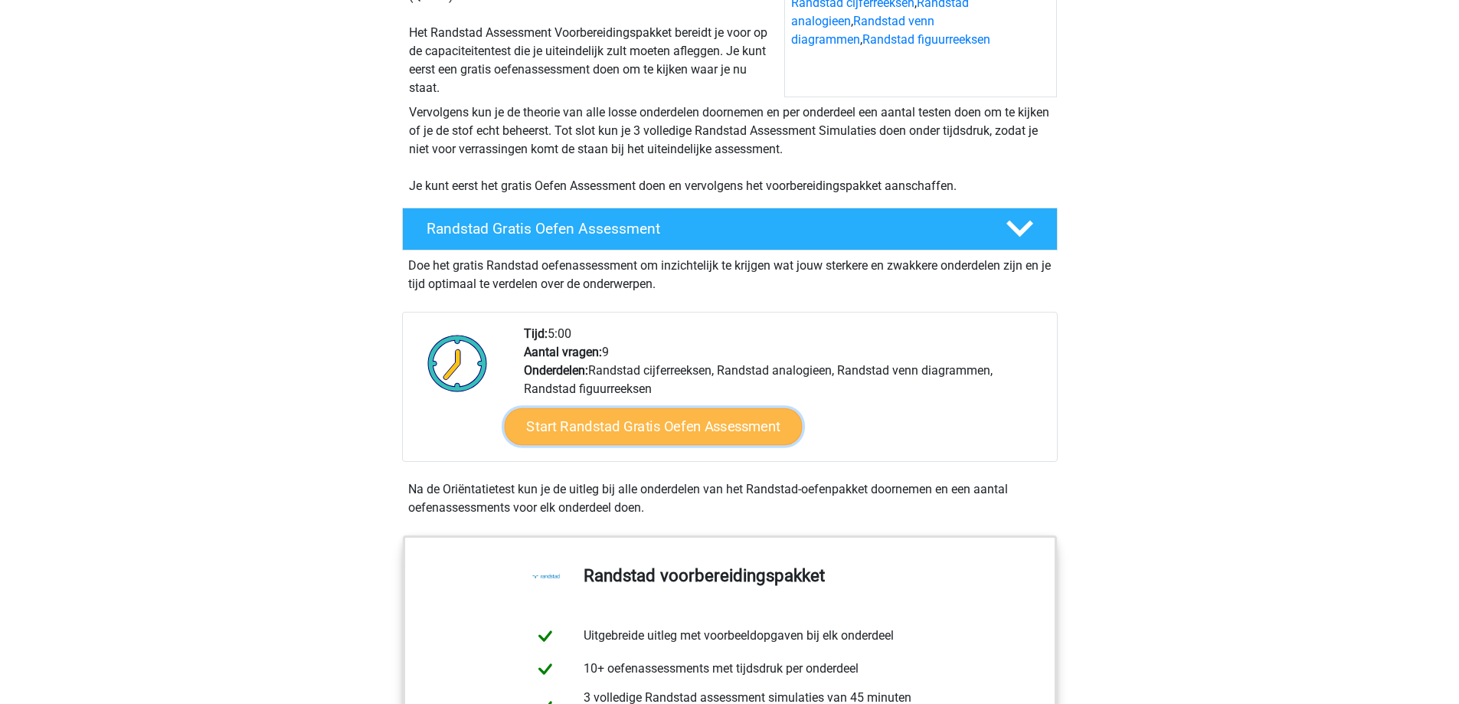
click at [618, 418] on link "Start Randstad Gratis Oefen Assessment" at bounding box center [653, 426] width 298 height 37
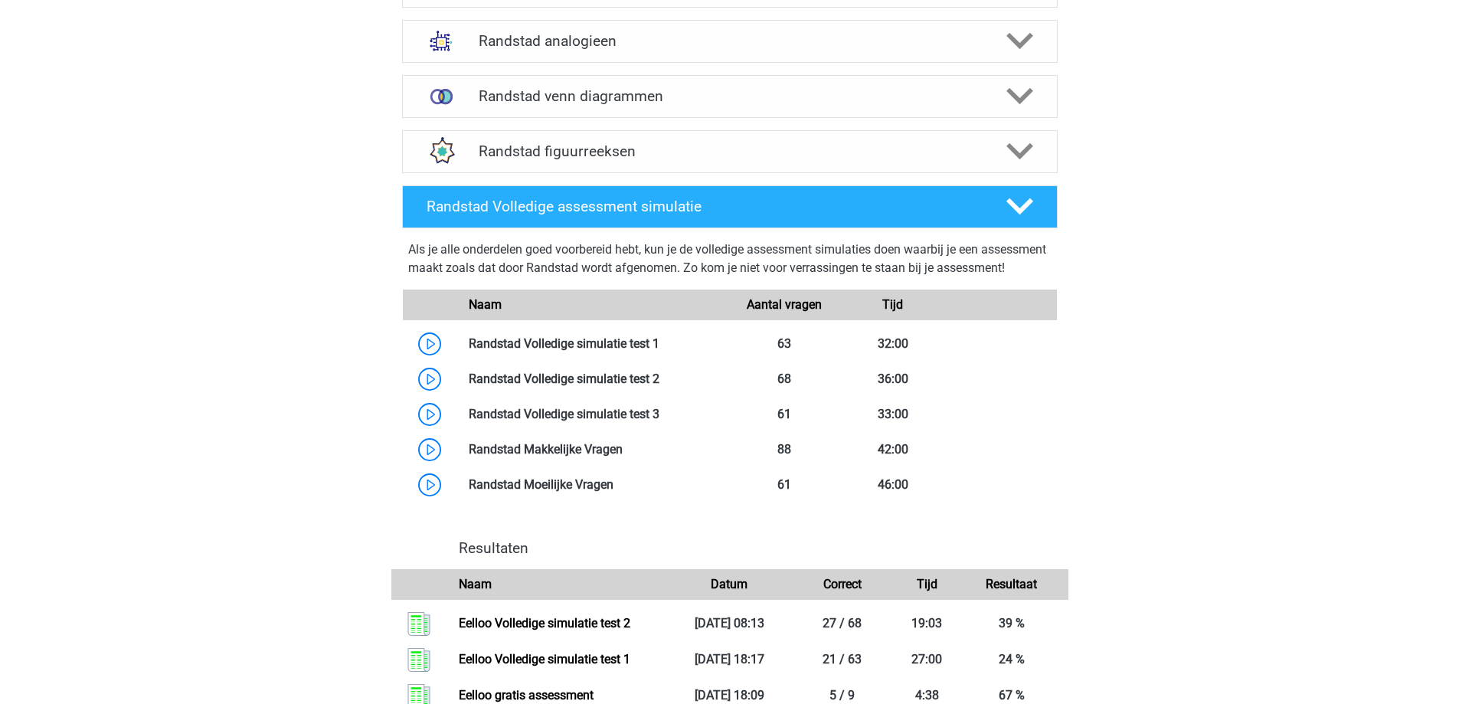
scroll to position [996, 0]
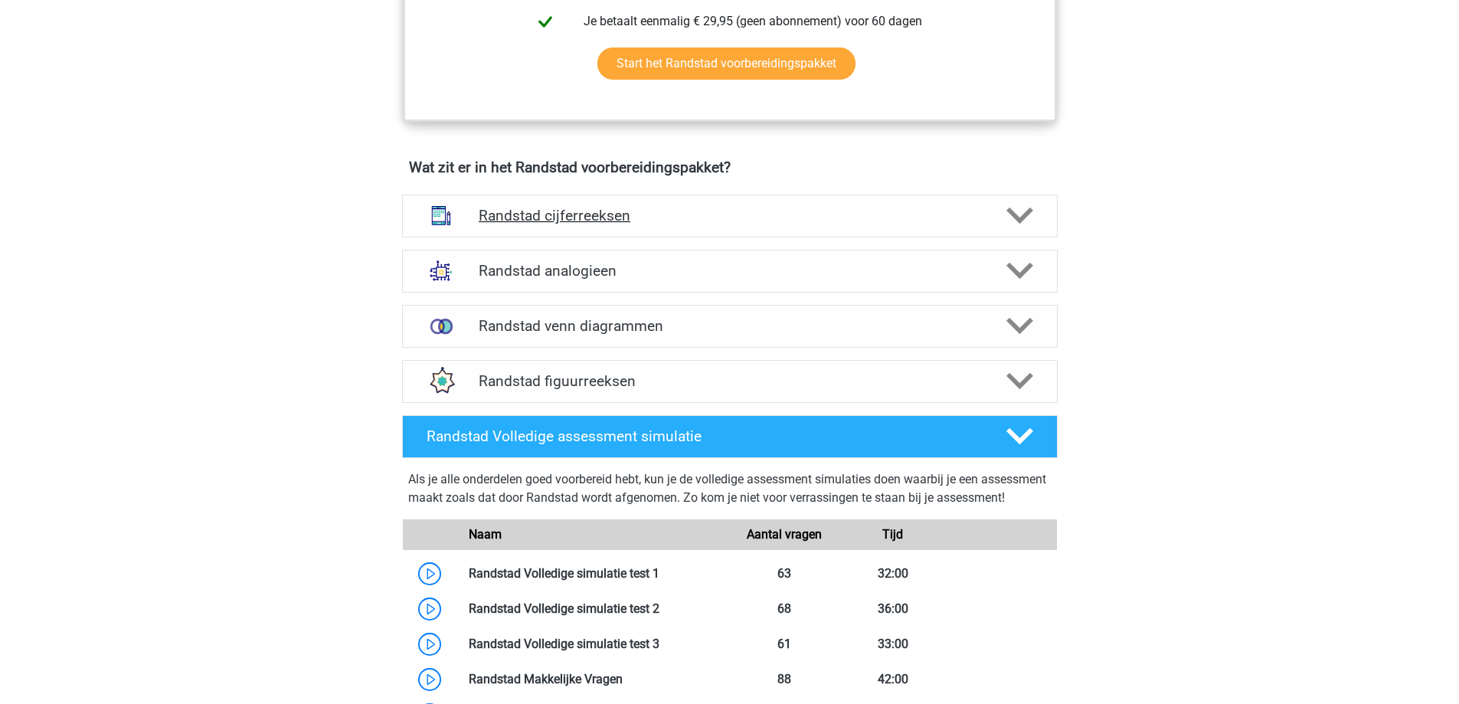
click at [1031, 218] on icon at bounding box center [1020, 215] width 27 height 27
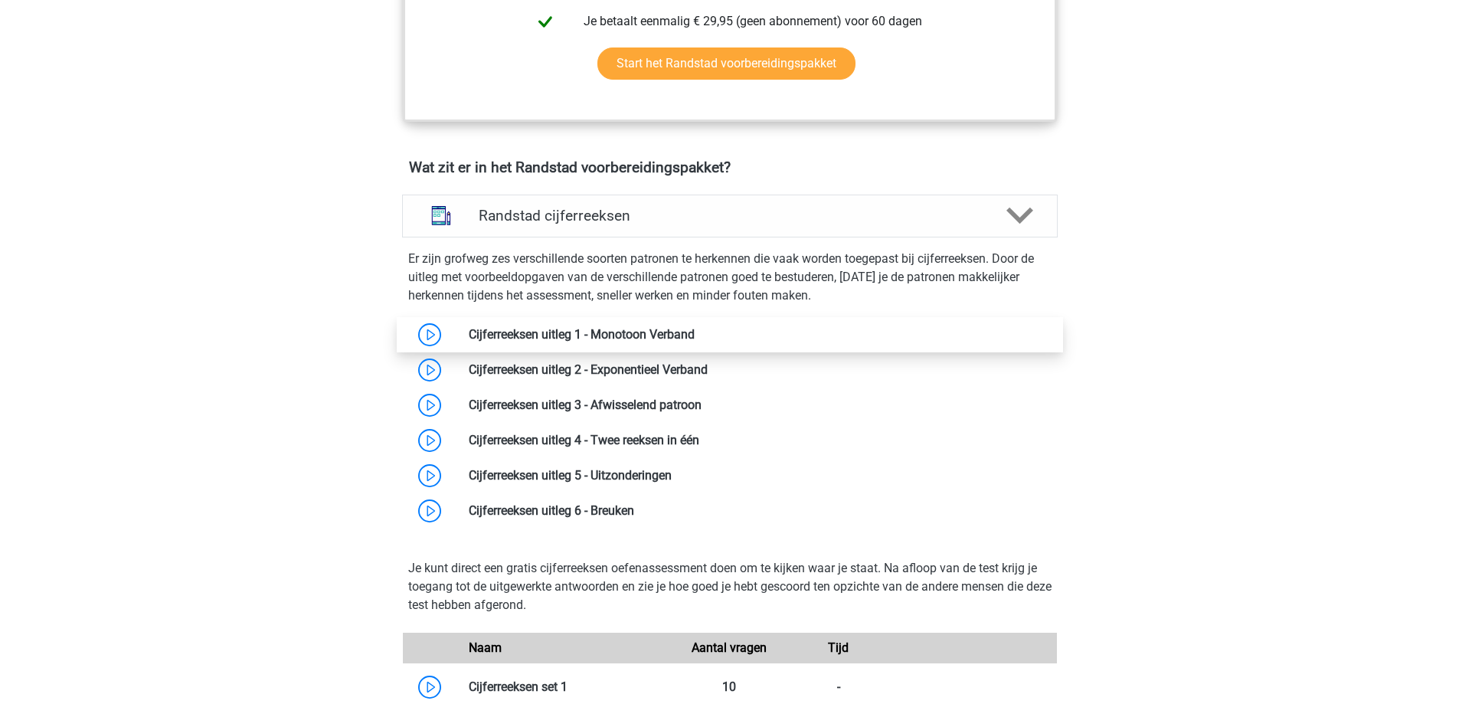
click at [695, 335] on link at bounding box center [695, 334] width 0 height 15
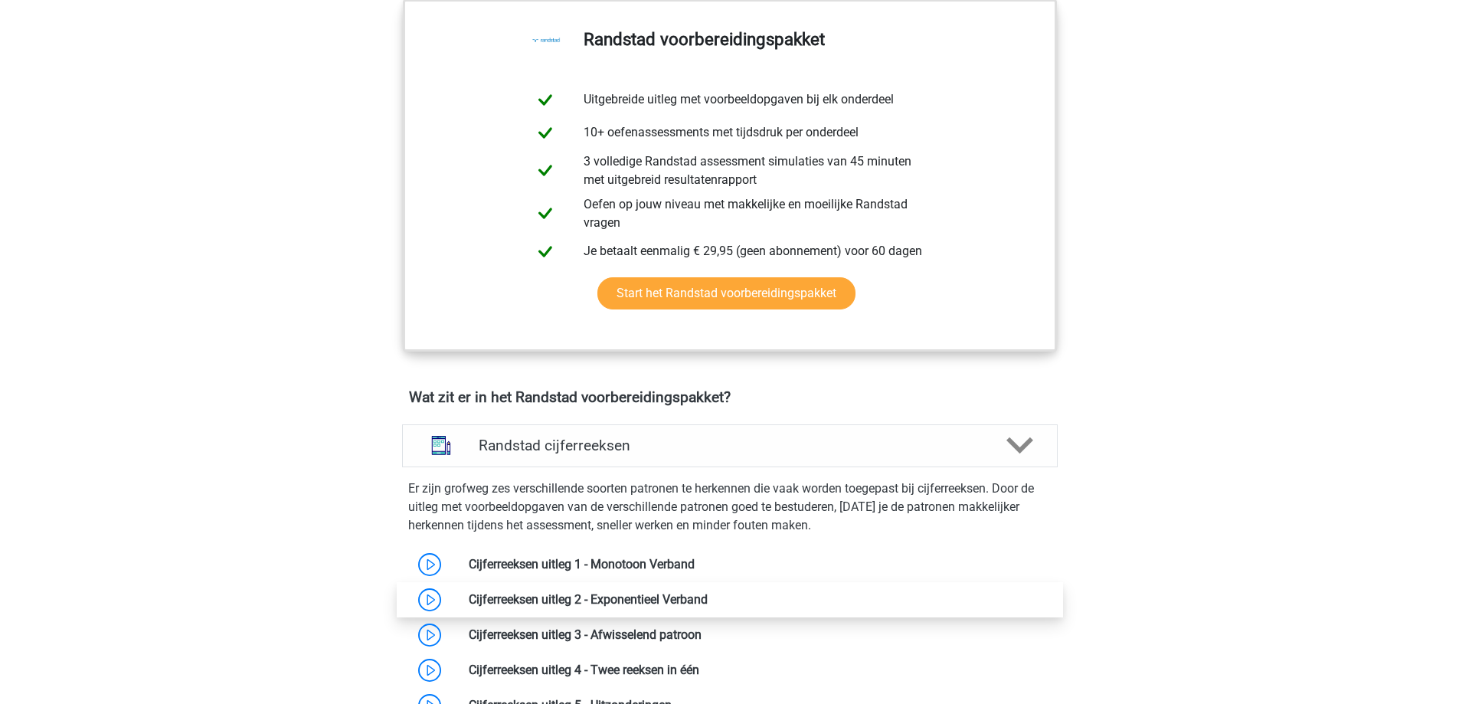
click at [708, 596] on link at bounding box center [708, 599] width 0 height 15
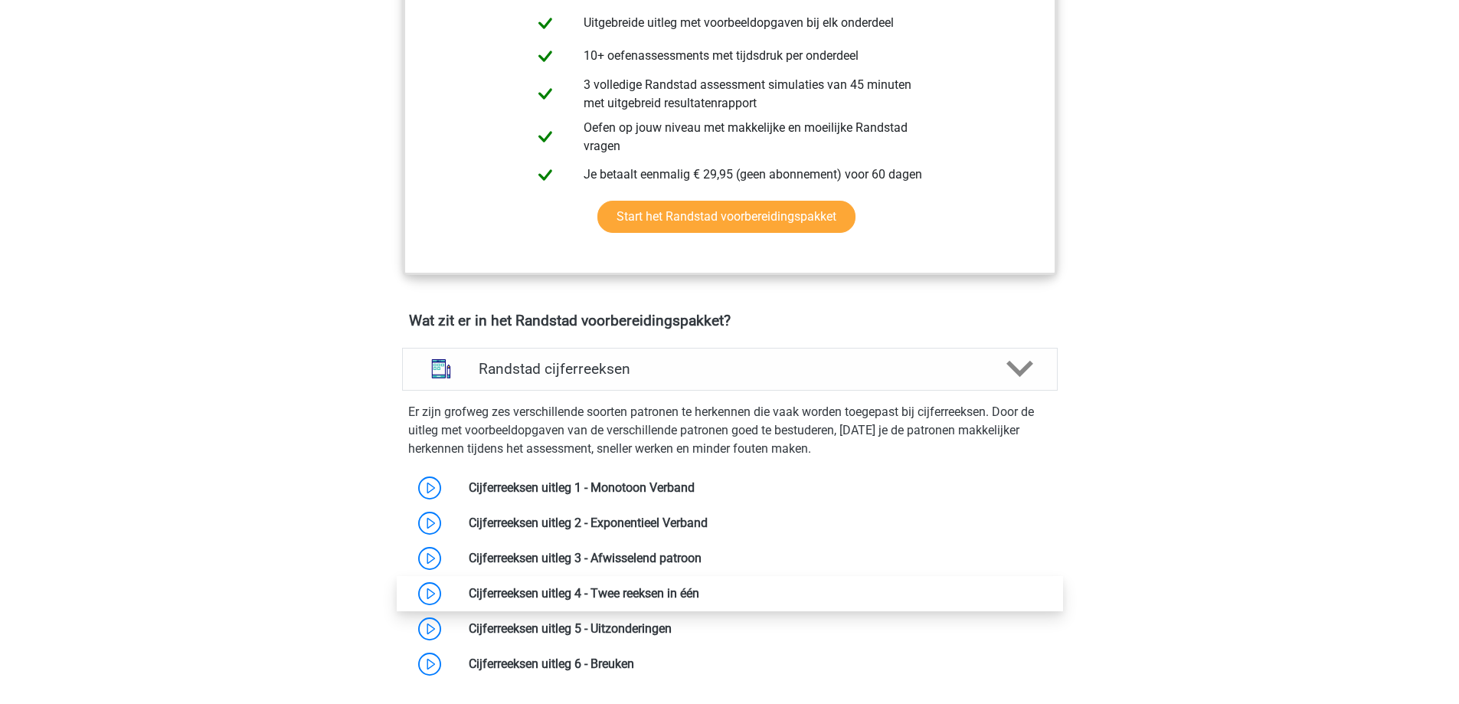
scroll to position [919, 0]
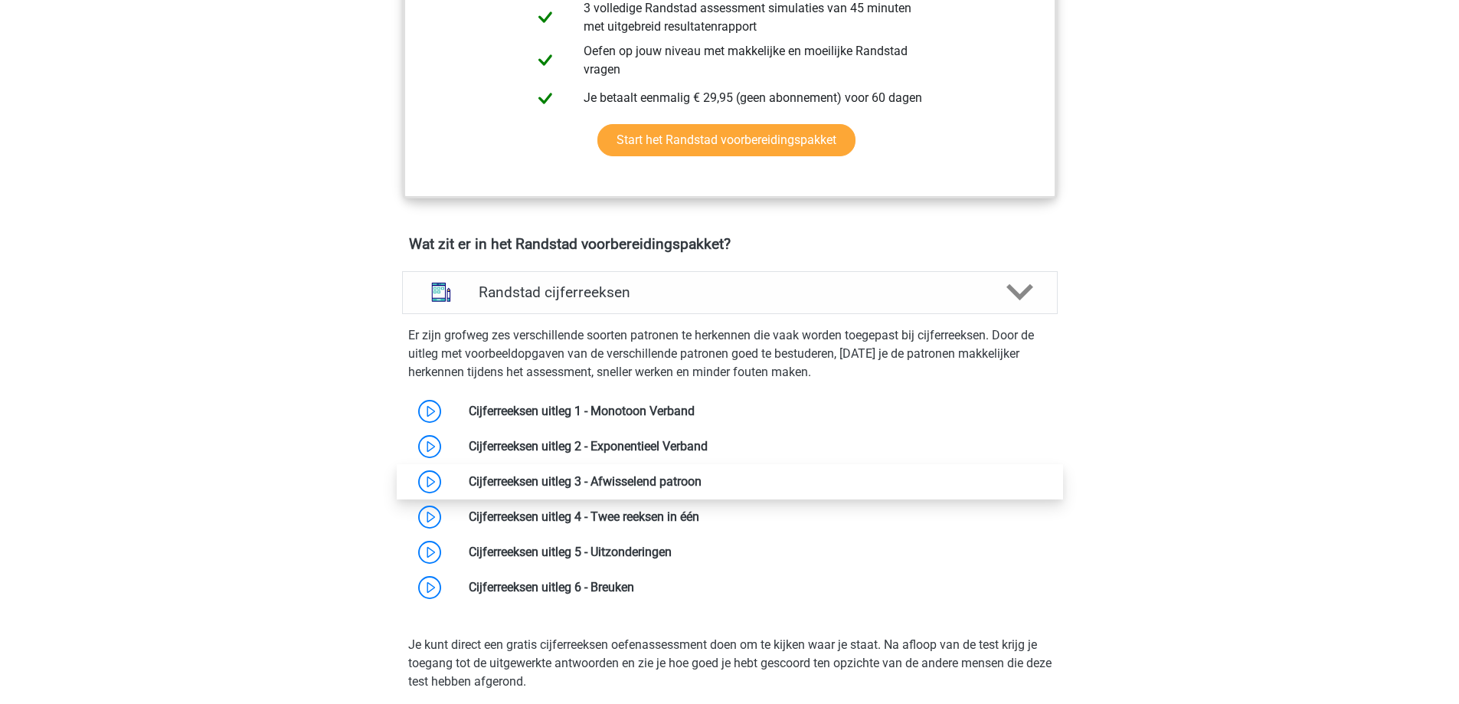
click at [702, 479] on link at bounding box center [702, 481] width 0 height 15
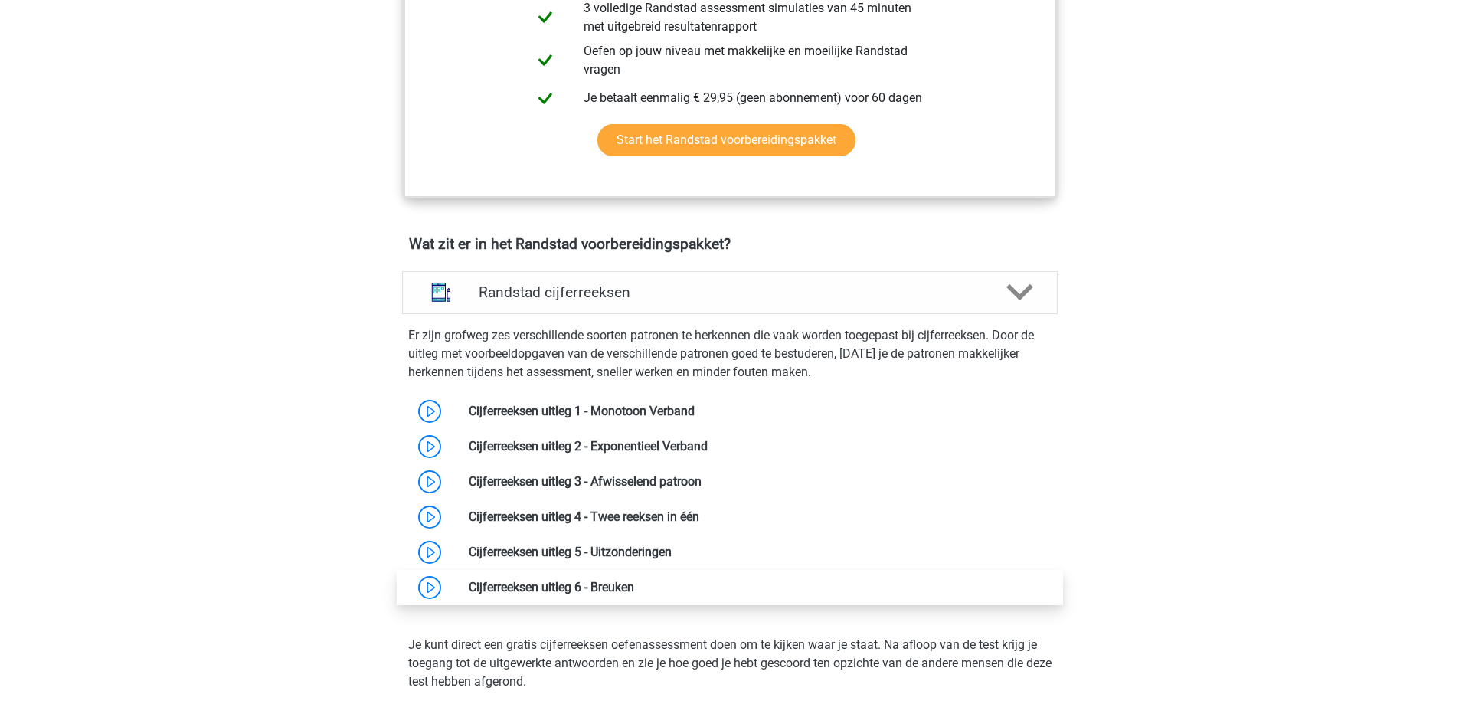
click at [634, 591] on link at bounding box center [634, 587] width 0 height 15
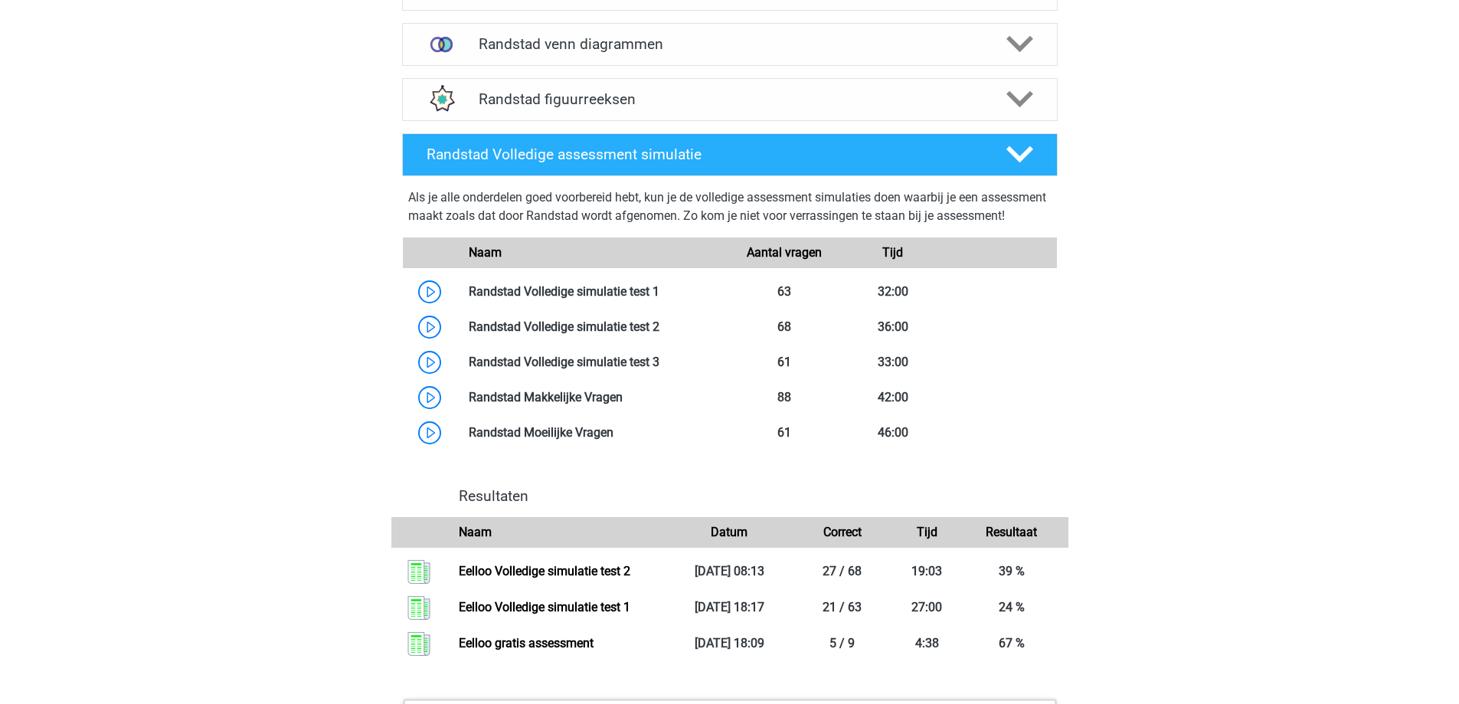
scroll to position [2222, 0]
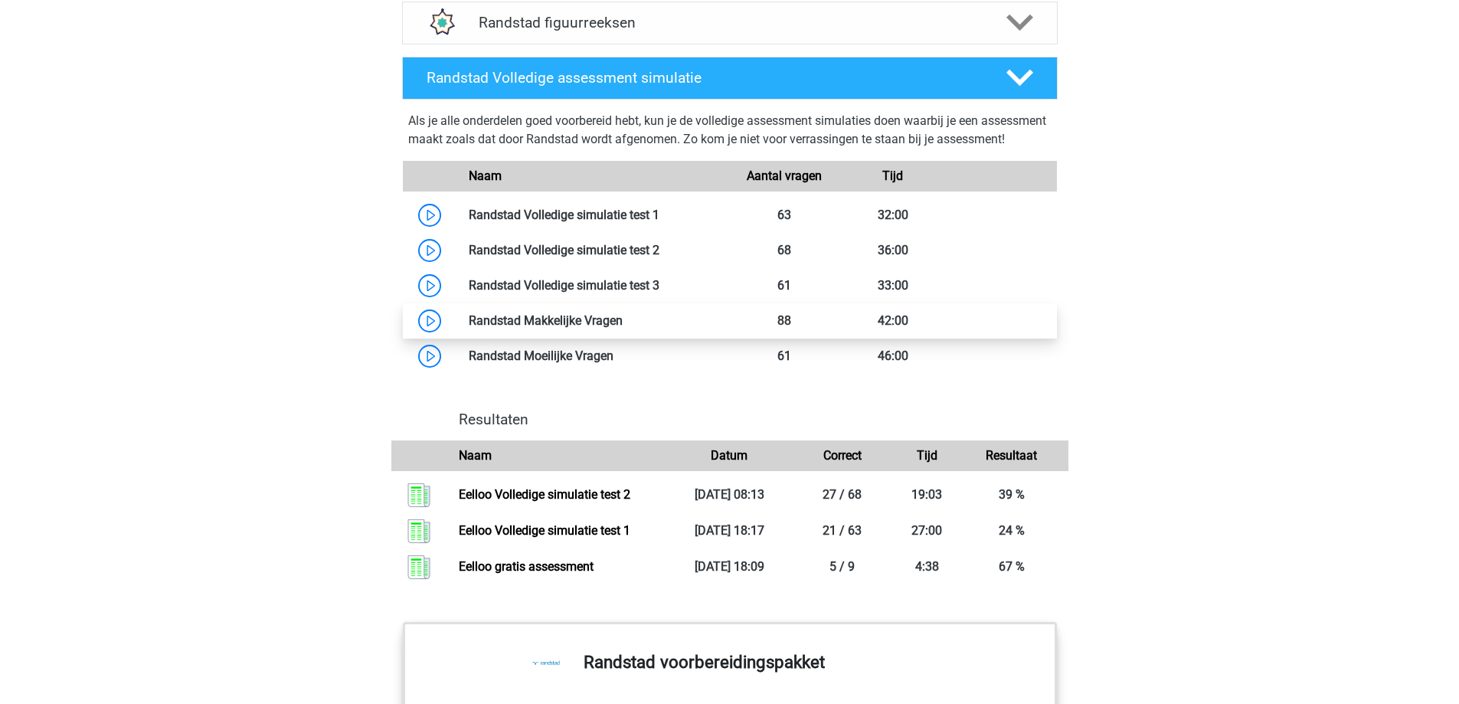
click at [623, 328] on link at bounding box center [623, 320] width 0 height 15
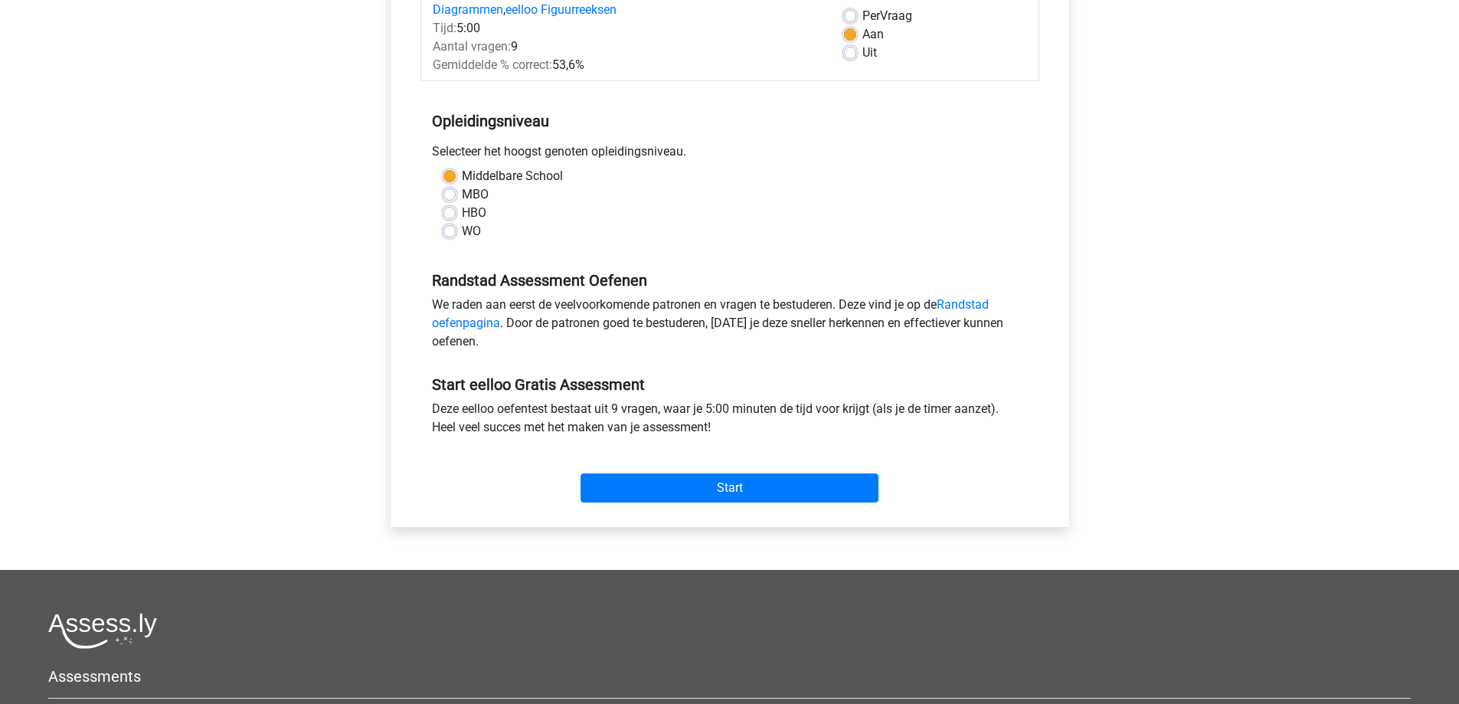
scroll to position [383, 0]
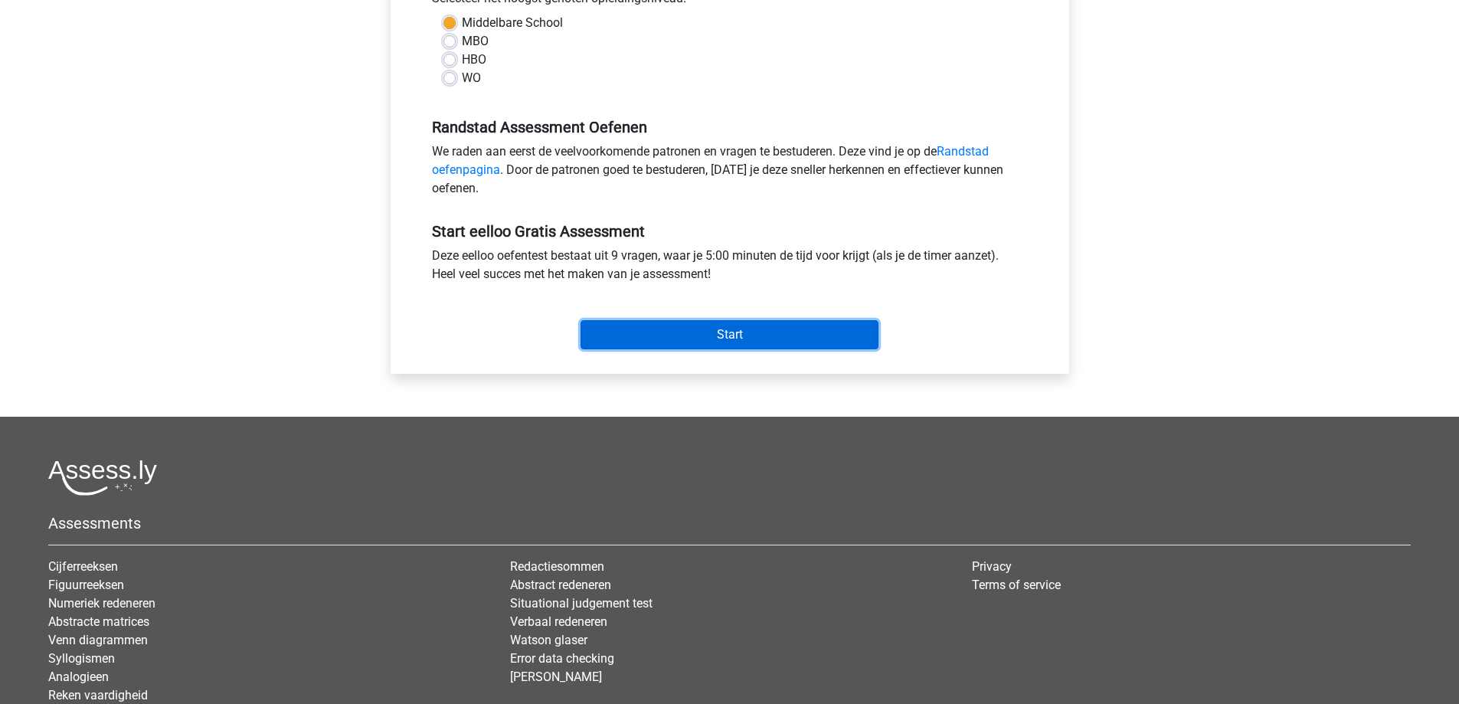
click at [748, 337] on input "Start" at bounding box center [730, 334] width 298 height 29
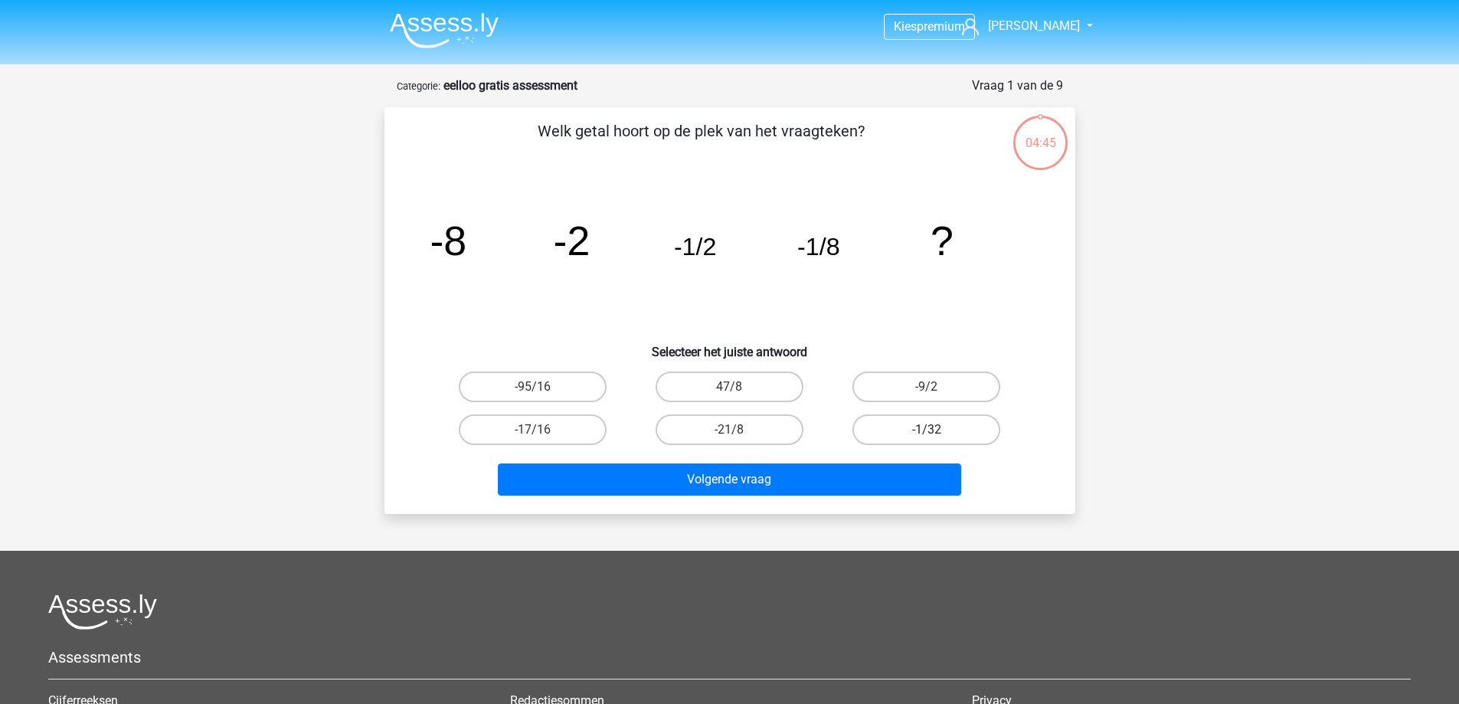
click at [905, 439] on label "-1/32" at bounding box center [927, 429] width 148 height 31
click at [927, 439] on input "-1/32" at bounding box center [932, 435] width 10 height 10
radio input "true"
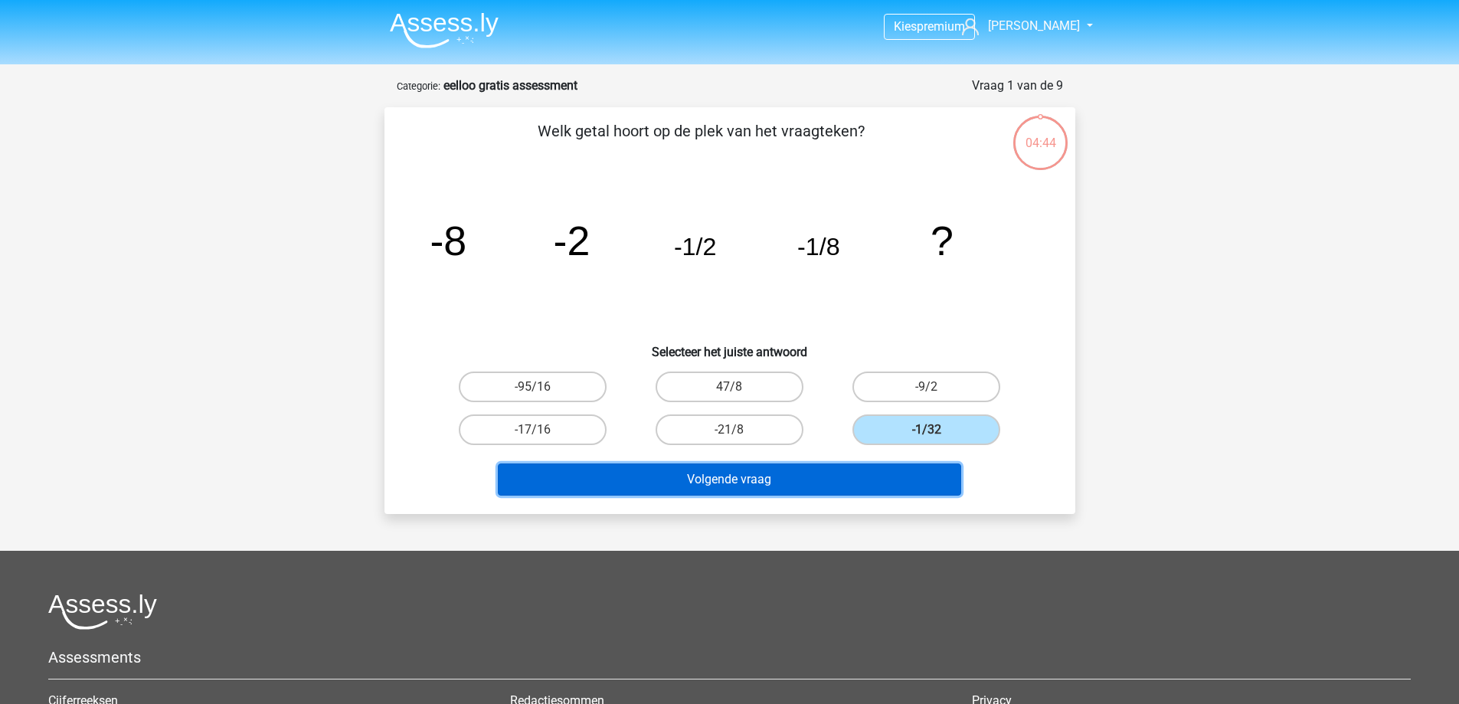
click at [817, 476] on button "Volgende vraag" at bounding box center [730, 480] width 464 height 32
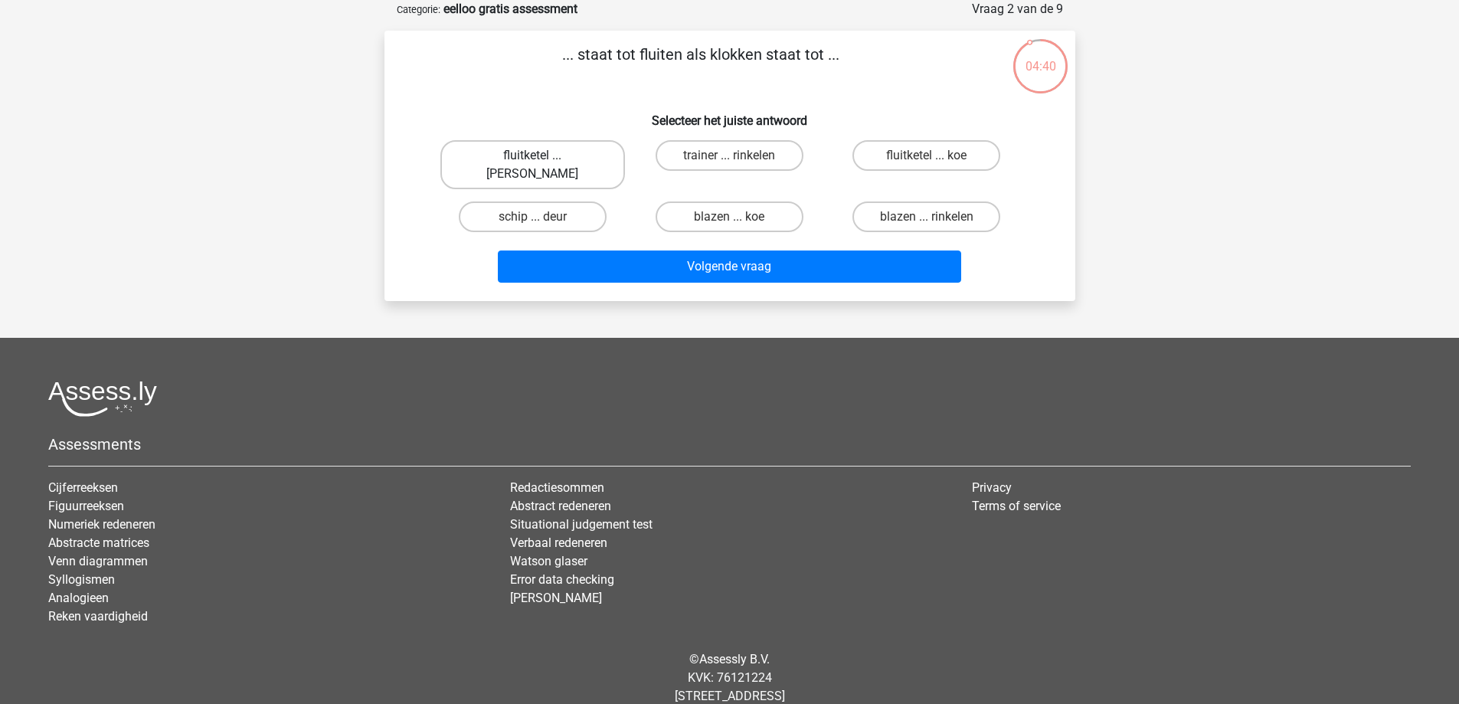
click at [581, 157] on label "fluitketel ... [PERSON_NAME]" at bounding box center [533, 164] width 185 height 49
click at [542, 157] on input "fluitketel ... [PERSON_NAME]" at bounding box center [537, 161] width 10 height 10
radio input "true"
click at [912, 201] on label "blazen ... rinkelen" at bounding box center [927, 216] width 148 height 31
click at [927, 217] on input "blazen ... rinkelen" at bounding box center [932, 222] width 10 height 10
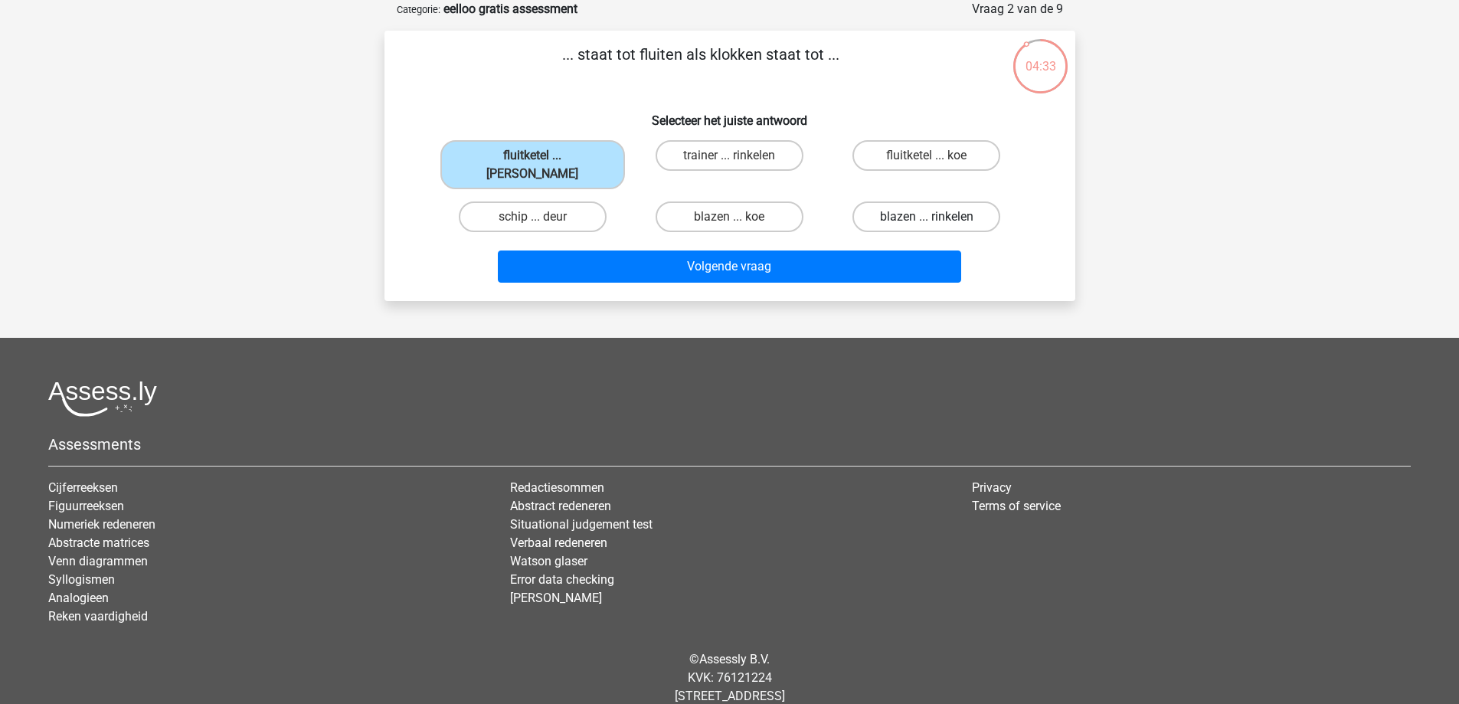
radio input "true"
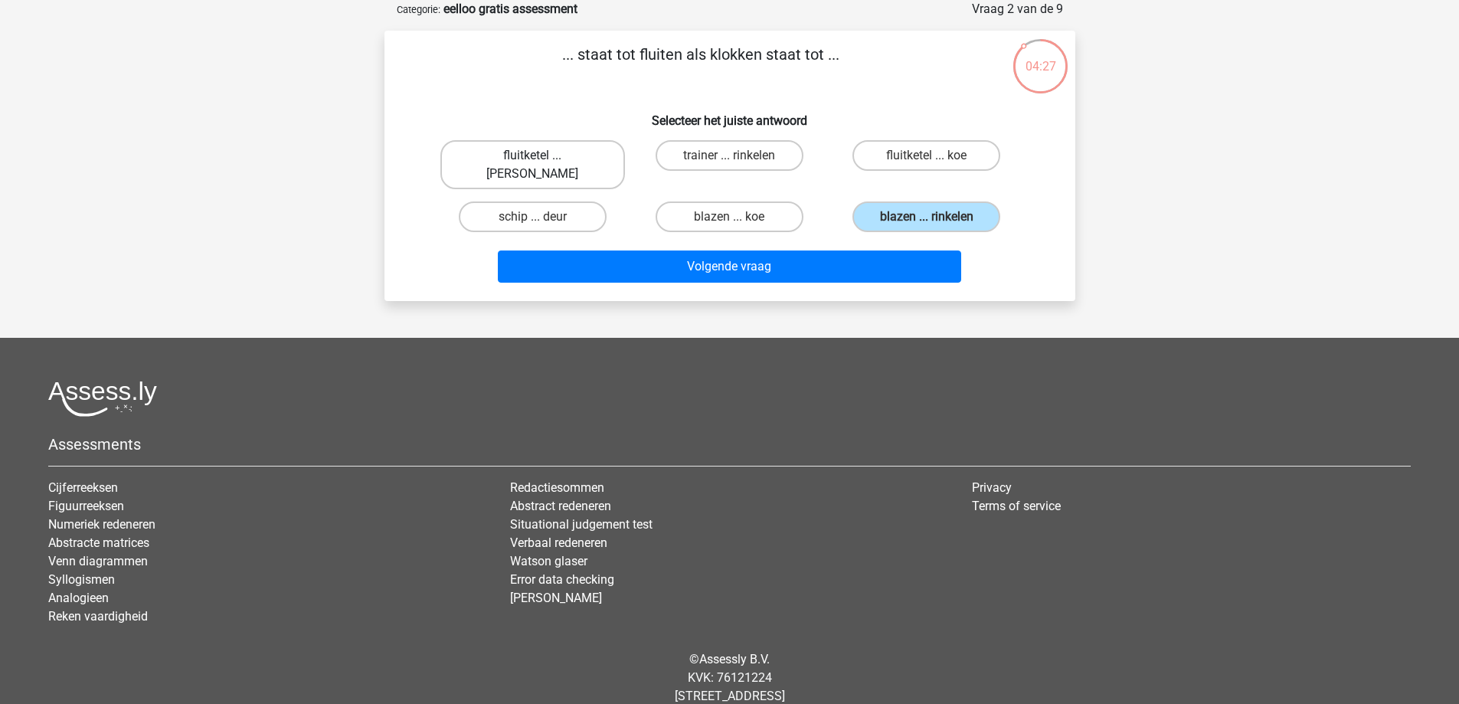
click at [516, 160] on label "fluitketel ... [PERSON_NAME]" at bounding box center [533, 164] width 185 height 49
click at [532, 160] on input "fluitketel ... luiden" at bounding box center [537, 161] width 10 height 10
radio input "true"
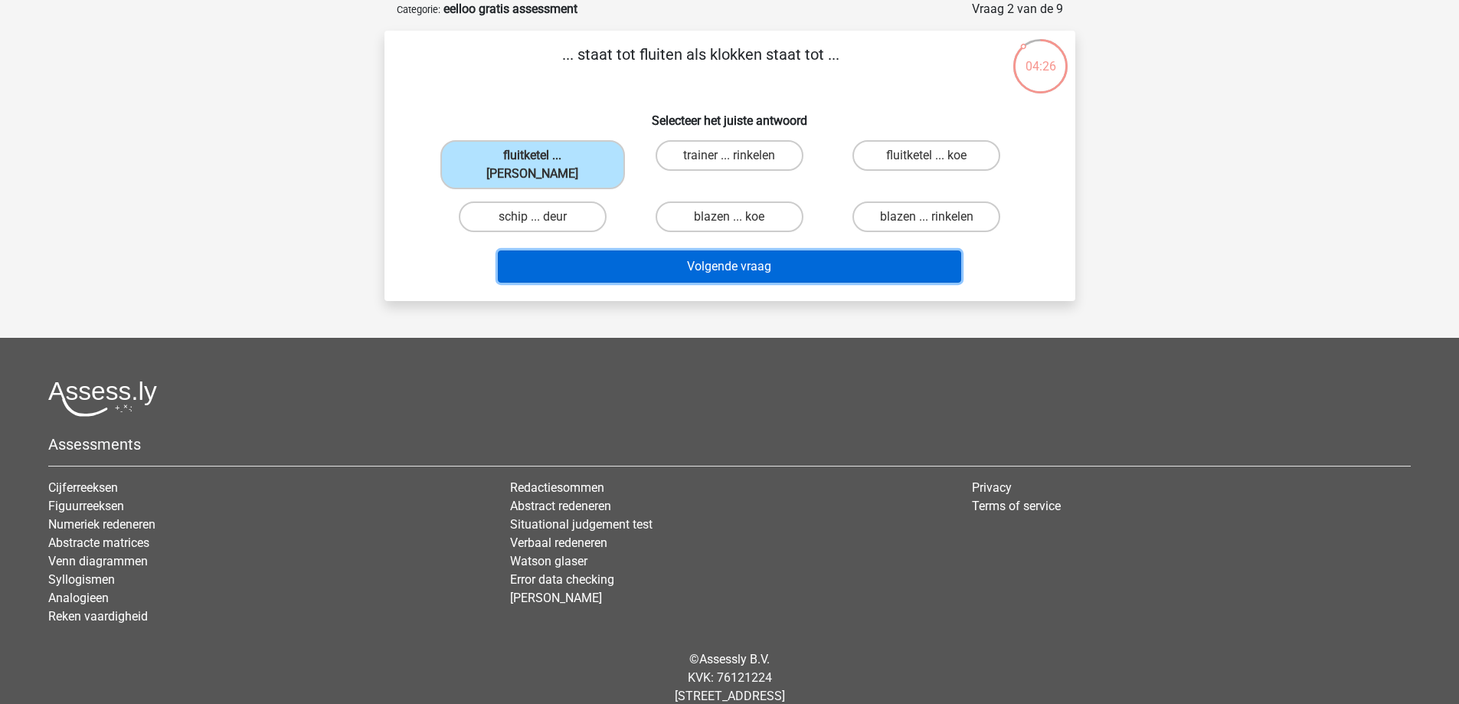
click at [565, 251] on button "Volgende vraag" at bounding box center [730, 267] width 464 height 32
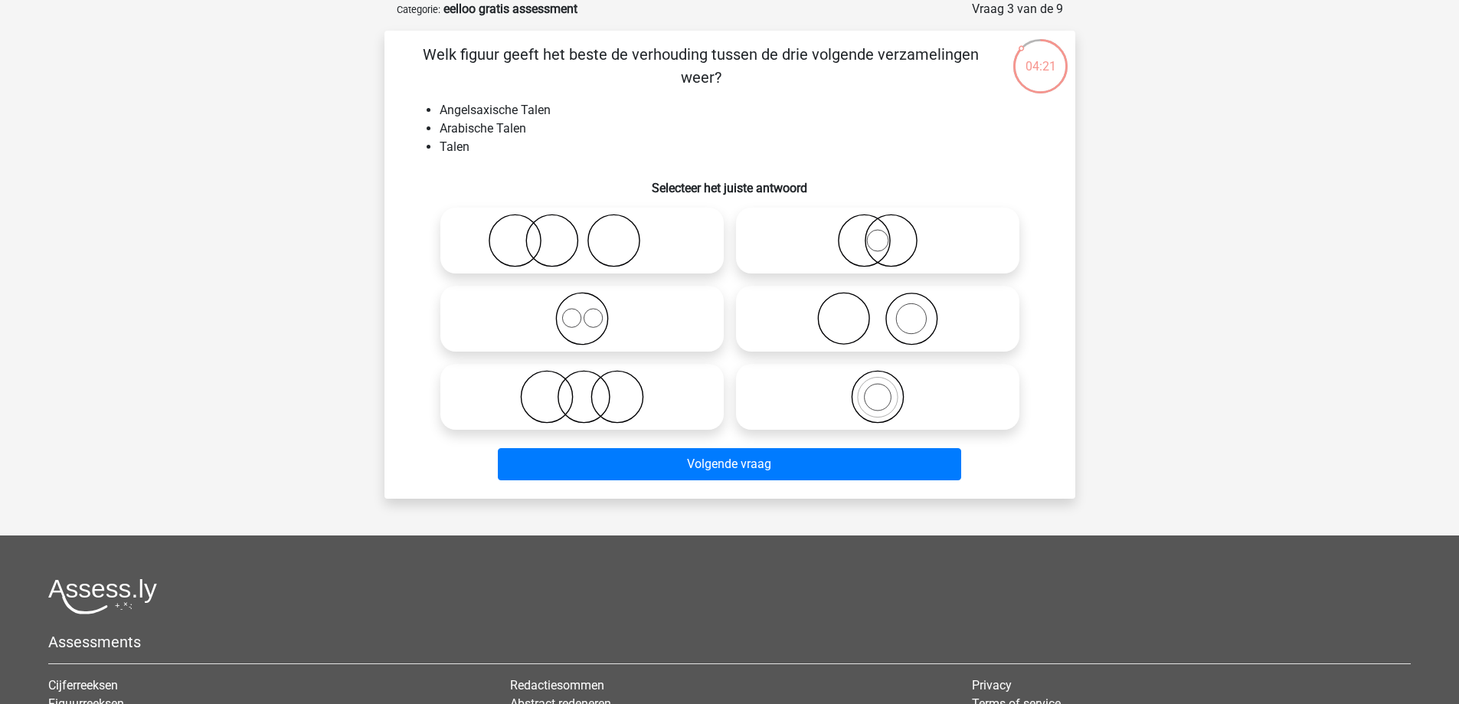
click at [855, 384] on circle at bounding box center [877, 397] width 51 height 51
click at [878, 384] on input "radio" at bounding box center [883, 384] width 10 height 10
radio input "true"
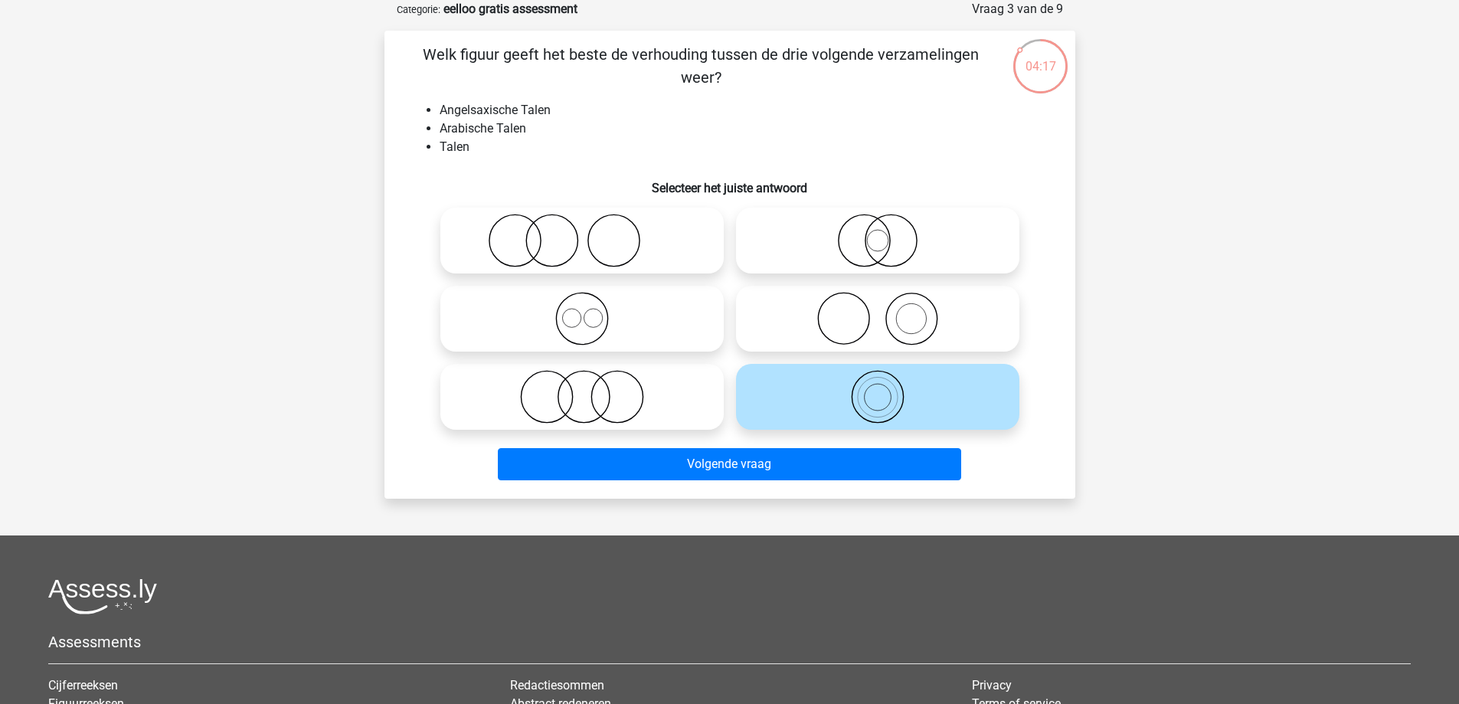
click at [586, 312] on circle at bounding box center [593, 318] width 18 height 18
click at [586, 311] on input "radio" at bounding box center [587, 306] width 10 height 10
radio input "true"
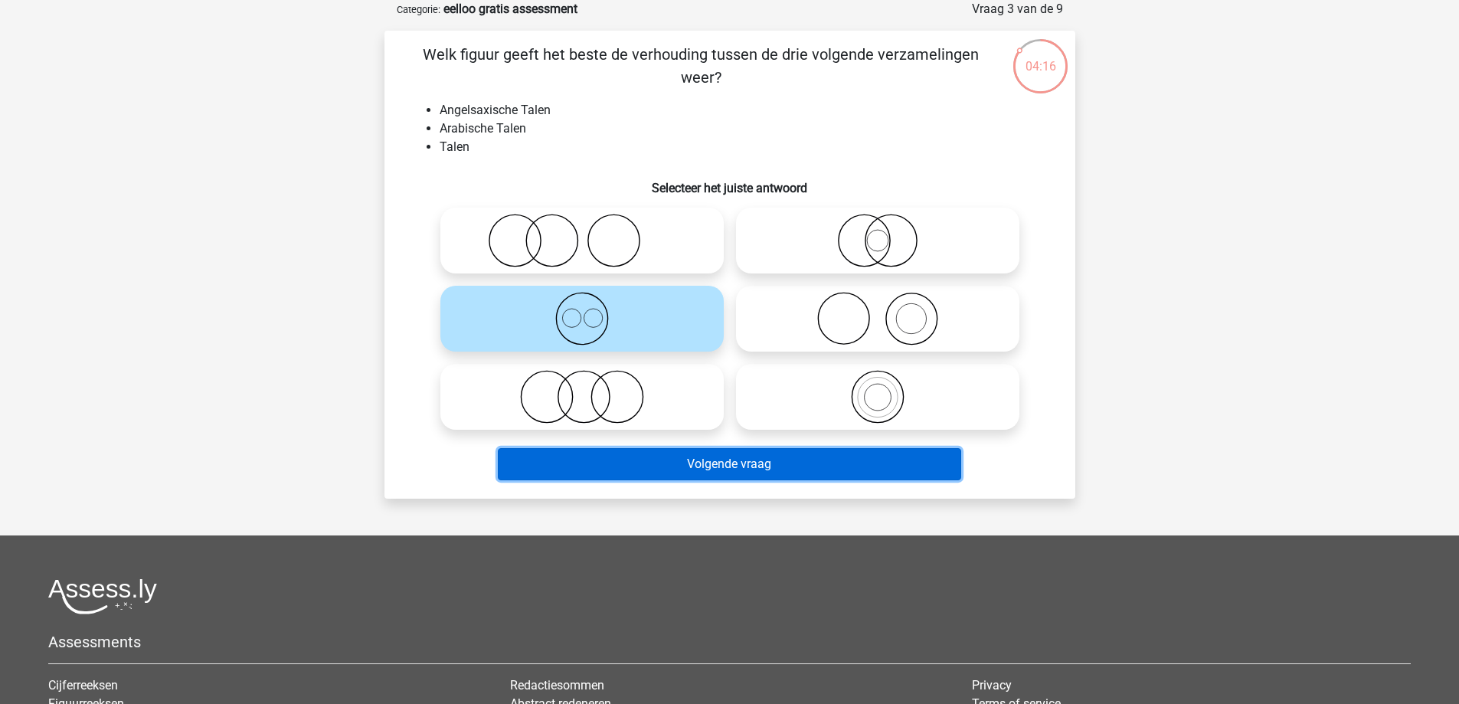
click at [588, 470] on button "Volgende vraag" at bounding box center [730, 464] width 464 height 32
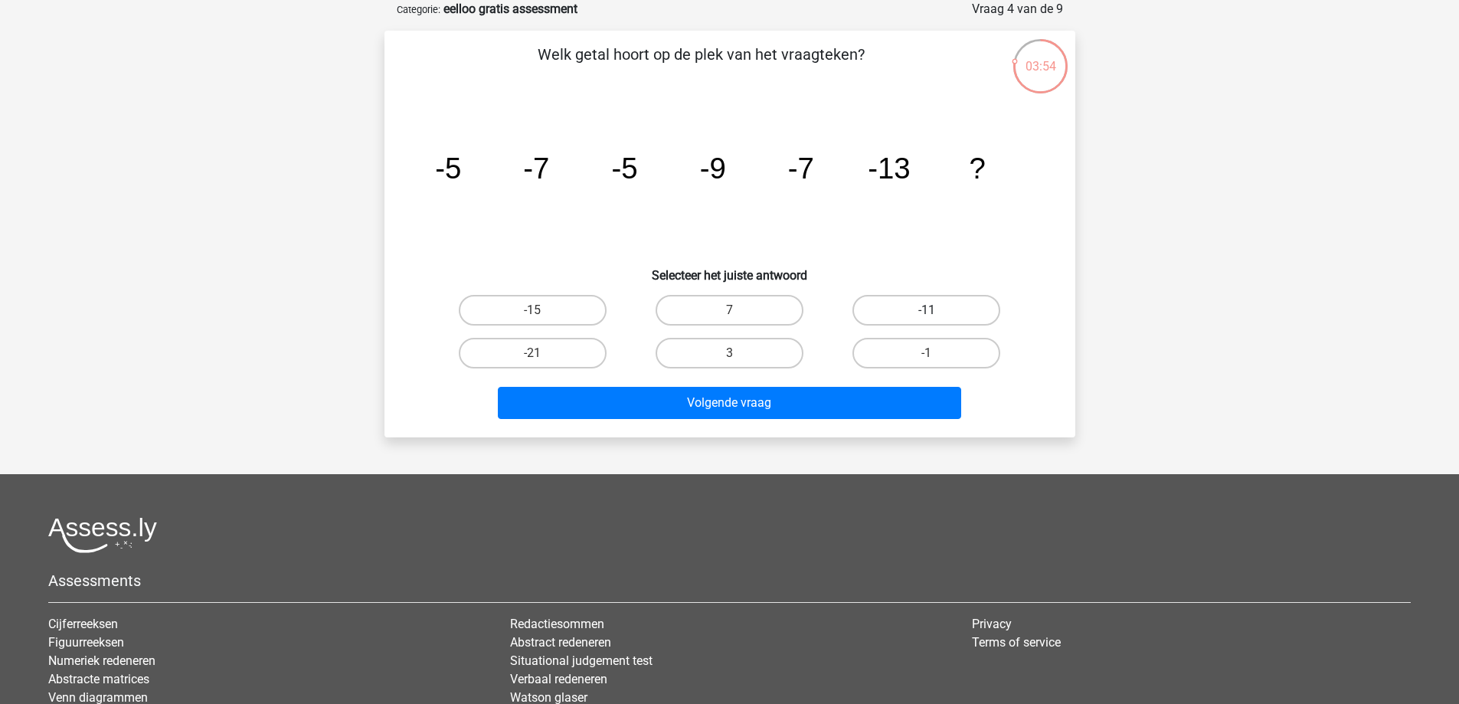
click at [942, 303] on label "-11" at bounding box center [927, 310] width 148 height 31
click at [937, 310] on input "-11" at bounding box center [932, 315] width 10 height 10
radio input "true"
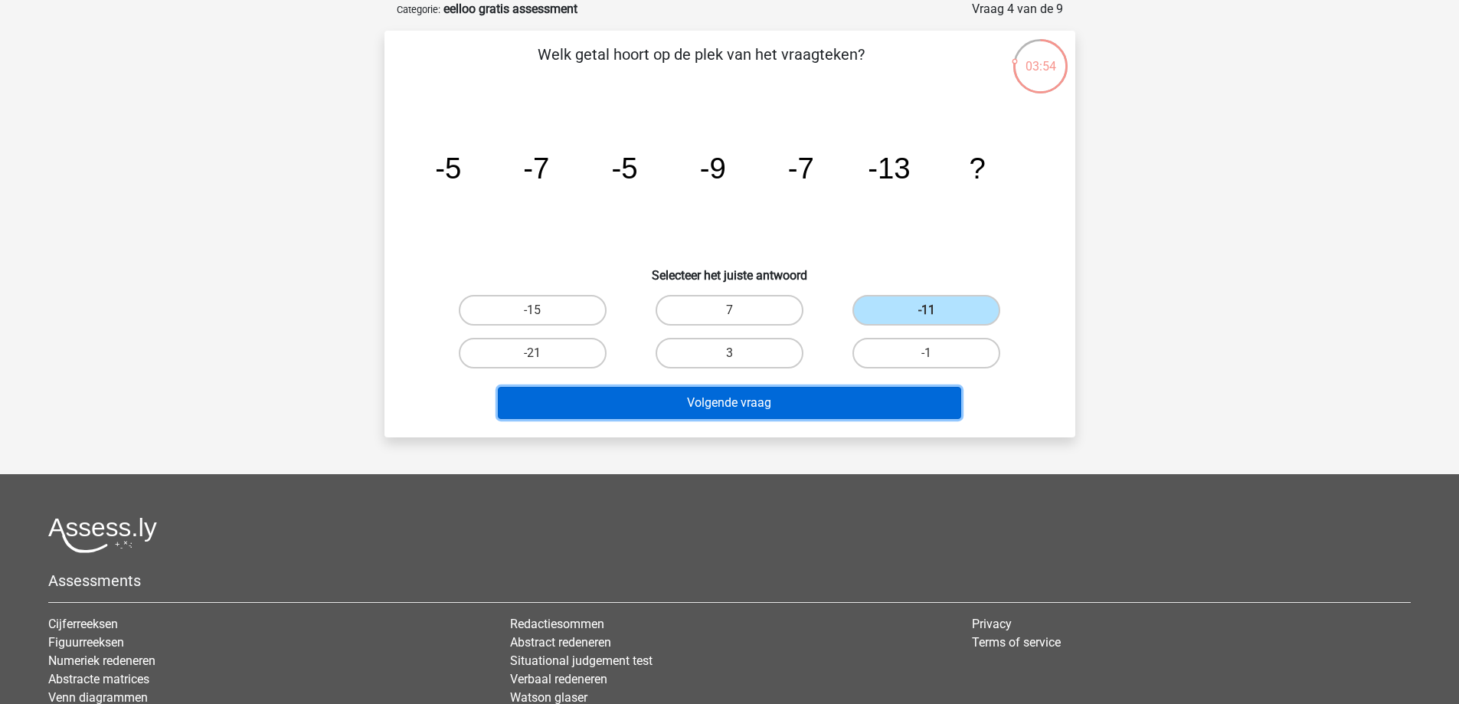
click at [831, 415] on button "Volgende vraag" at bounding box center [730, 403] width 464 height 32
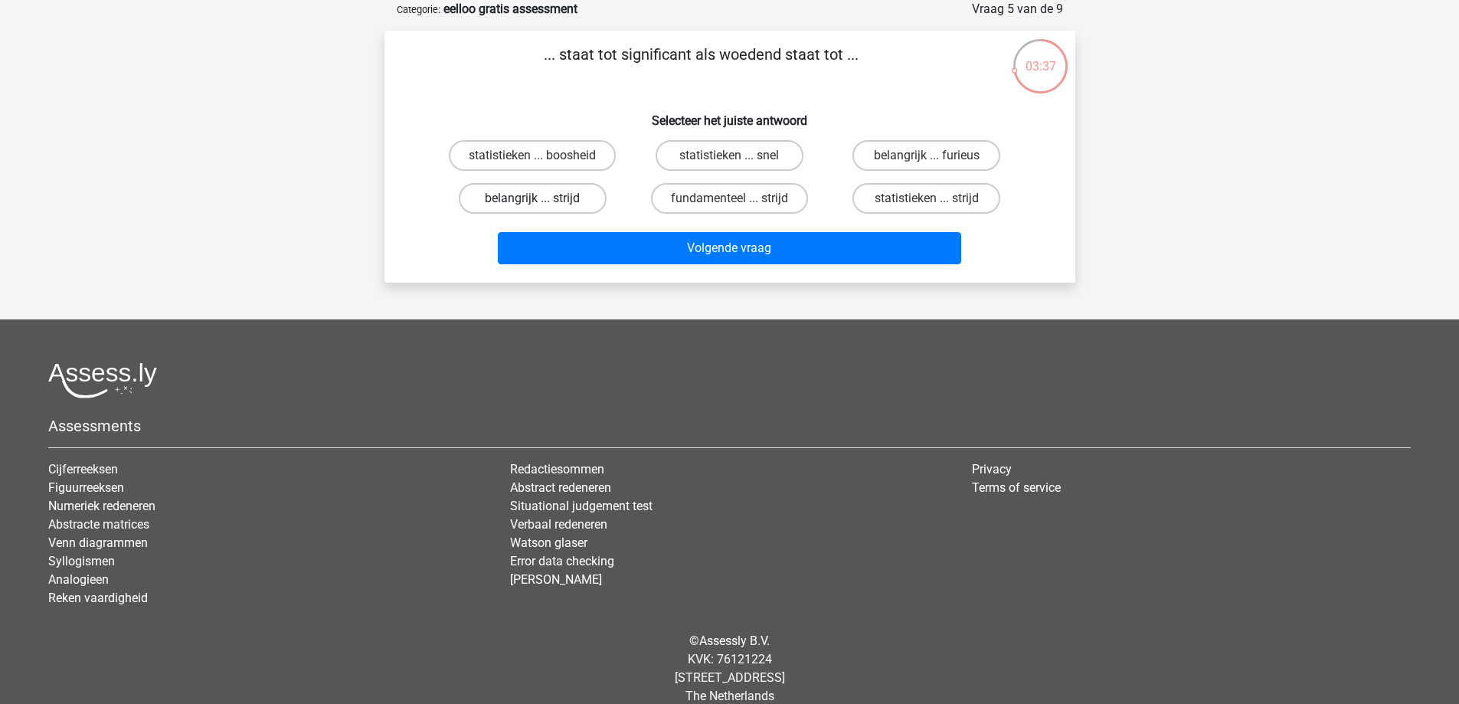
click at [555, 198] on label "belangrijk ... strijd" at bounding box center [533, 198] width 148 height 31
click at [542, 198] on input "belangrijk ... strijd" at bounding box center [537, 203] width 10 height 10
radio input "true"
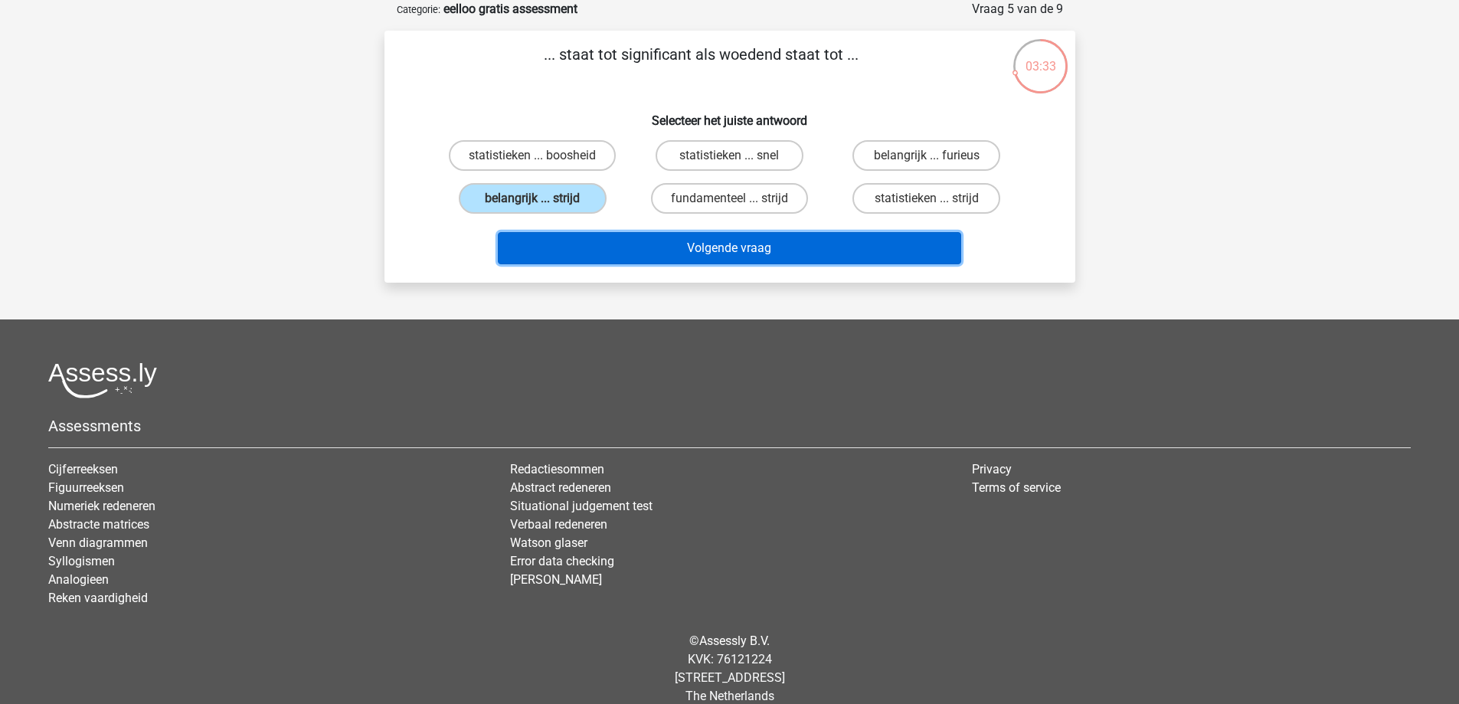
click at [606, 251] on button "Volgende vraag" at bounding box center [730, 248] width 464 height 32
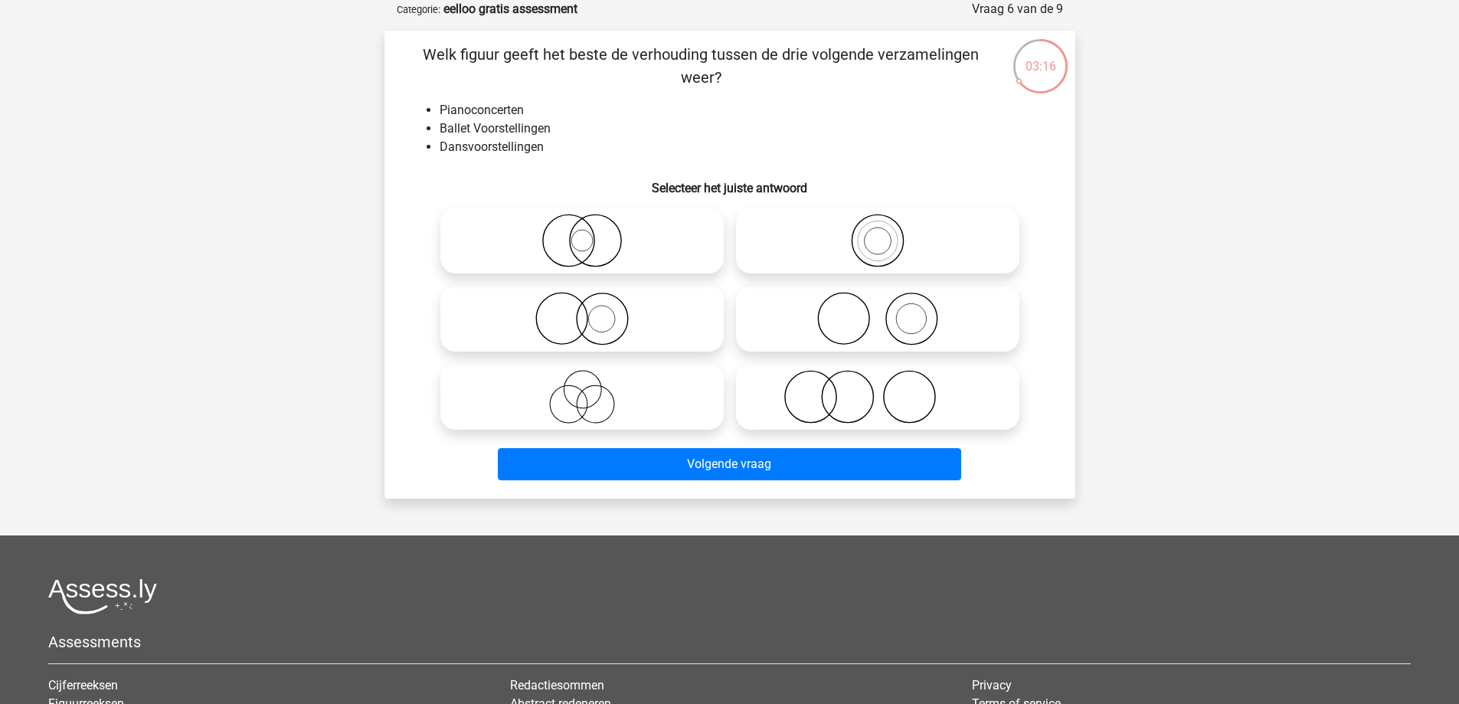
click at [591, 398] on icon at bounding box center [582, 397] width 271 height 54
click at [591, 389] on input "radio" at bounding box center [587, 384] width 10 height 10
radio input "true"
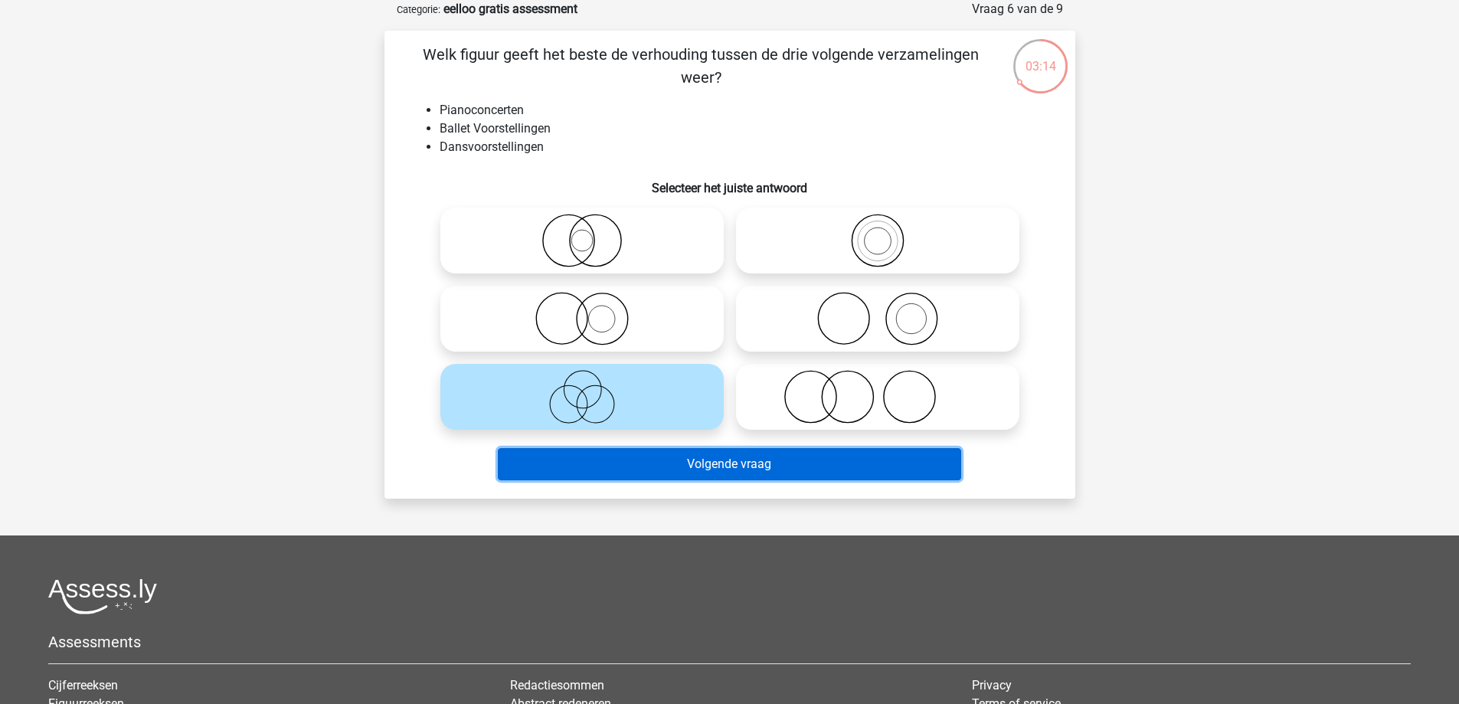
click at [644, 470] on button "Volgende vraag" at bounding box center [730, 464] width 464 height 32
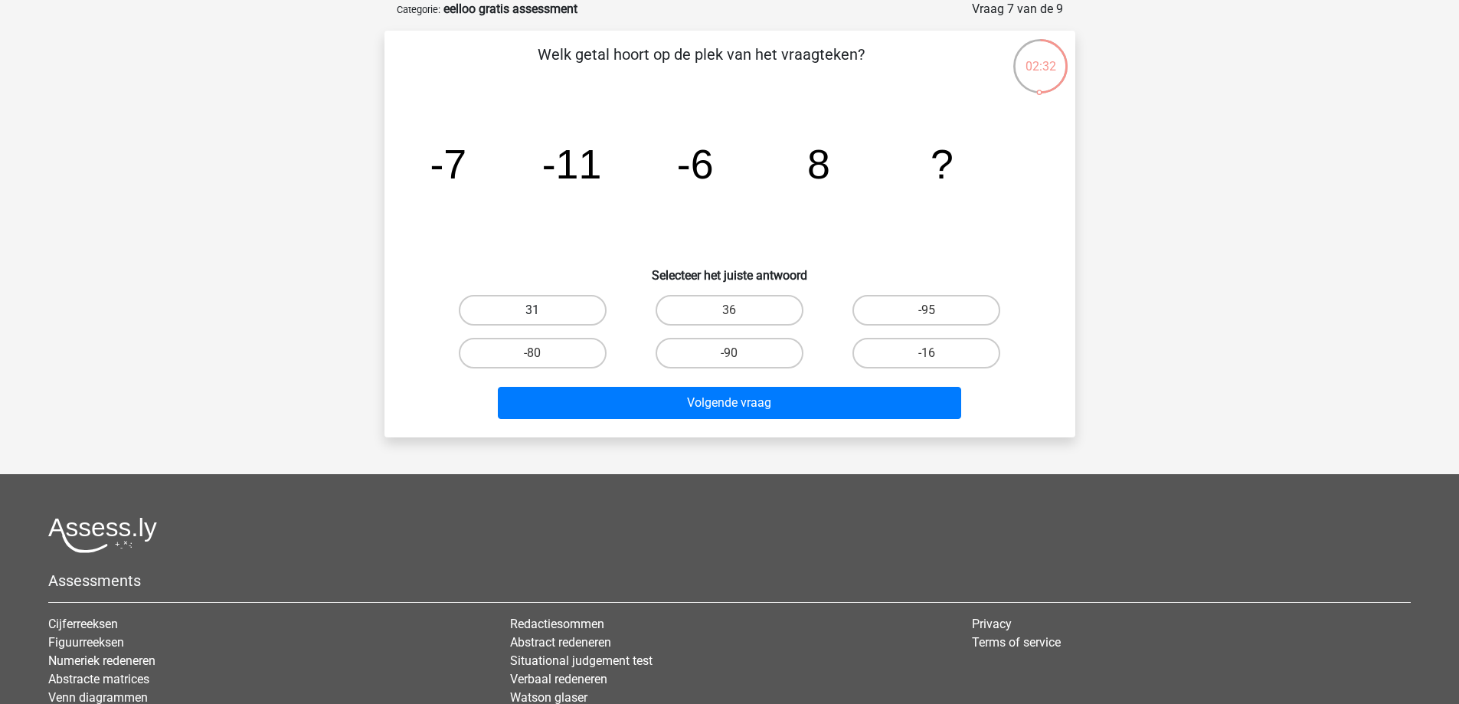
click at [565, 316] on label "31" at bounding box center [533, 310] width 148 height 31
click at [542, 316] on input "31" at bounding box center [537, 315] width 10 height 10
radio input "true"
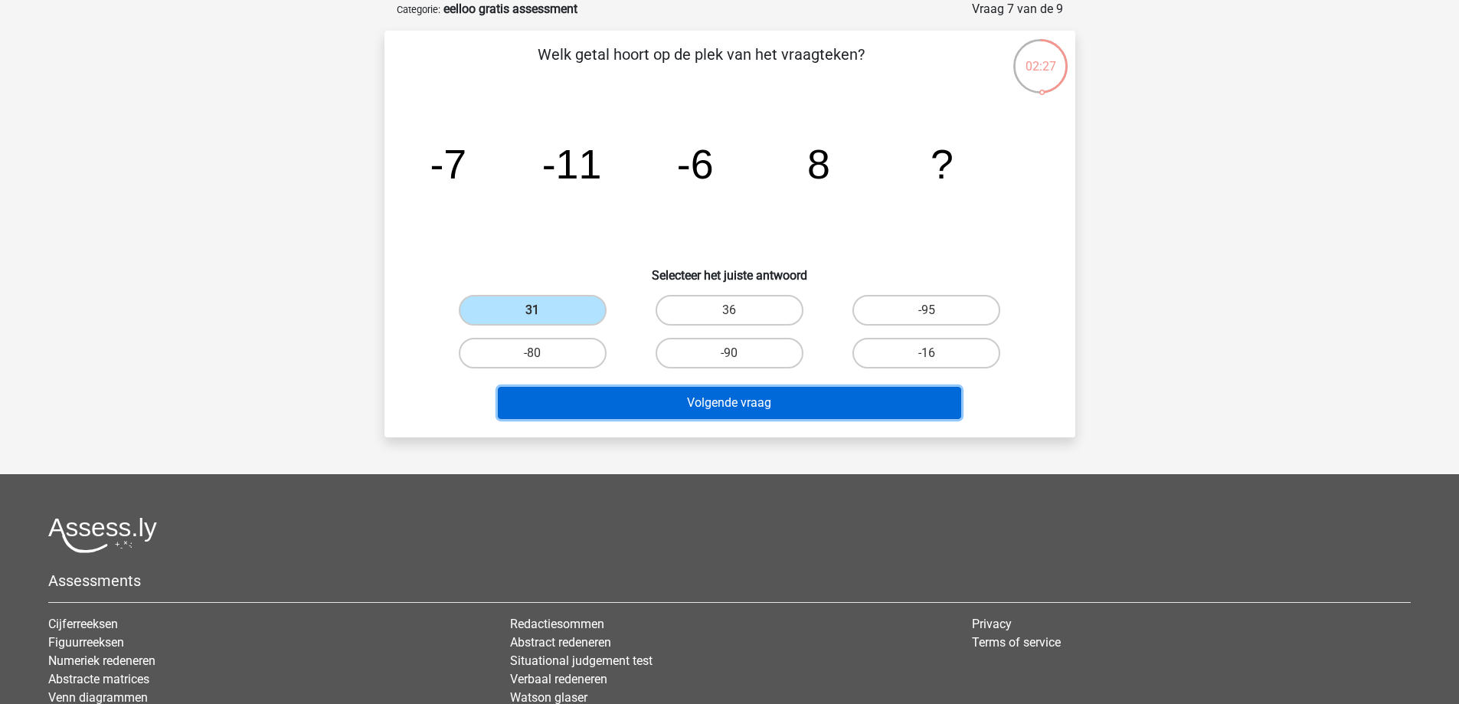
click at [737, 403] on button "Volgende vraag" at bounding box center [730, 403] width 464 height 32
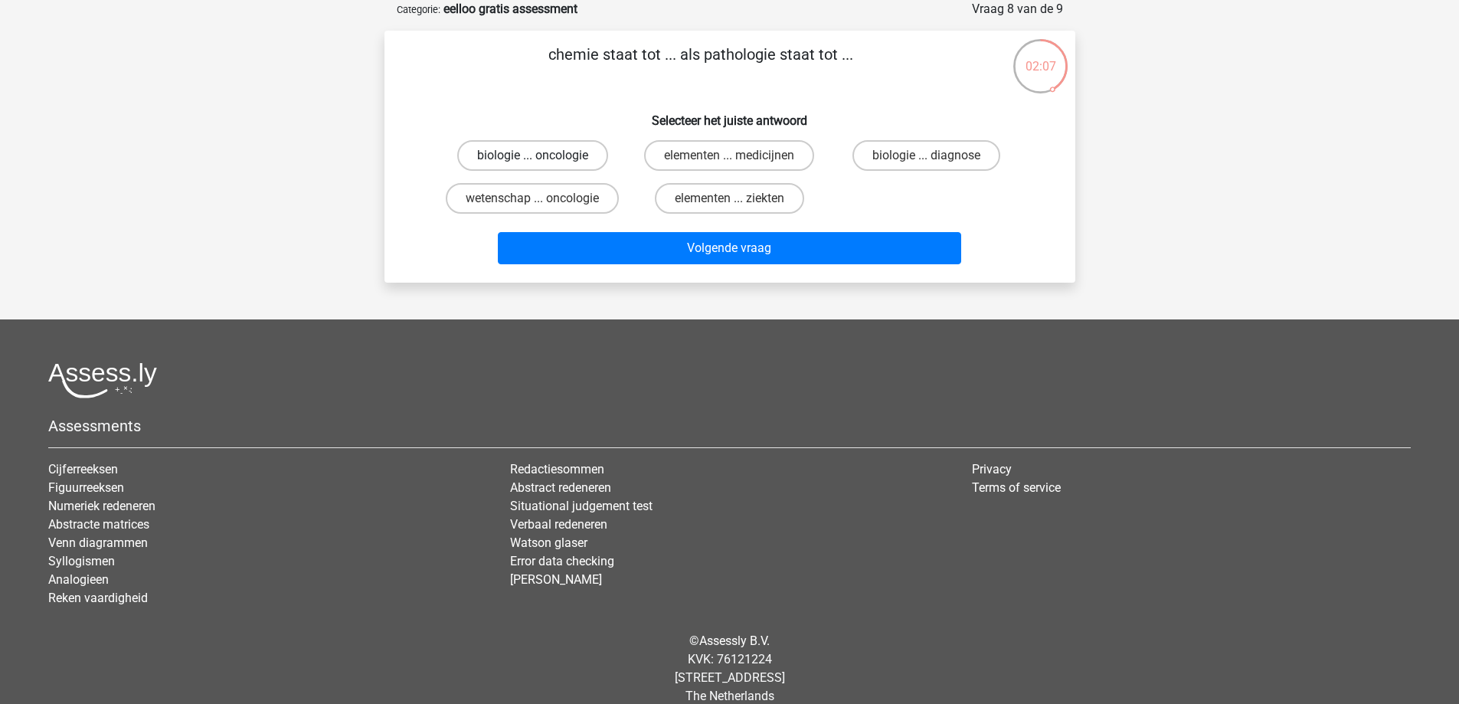
click at [564, 162] on label "biologie ... oncologie" at bounding box center [532, 155] width 151 height 31
click at [542, 162] on input "biologie ... oncologie" at bounding box center [537, 161] width 10 height 10
radio input "true"
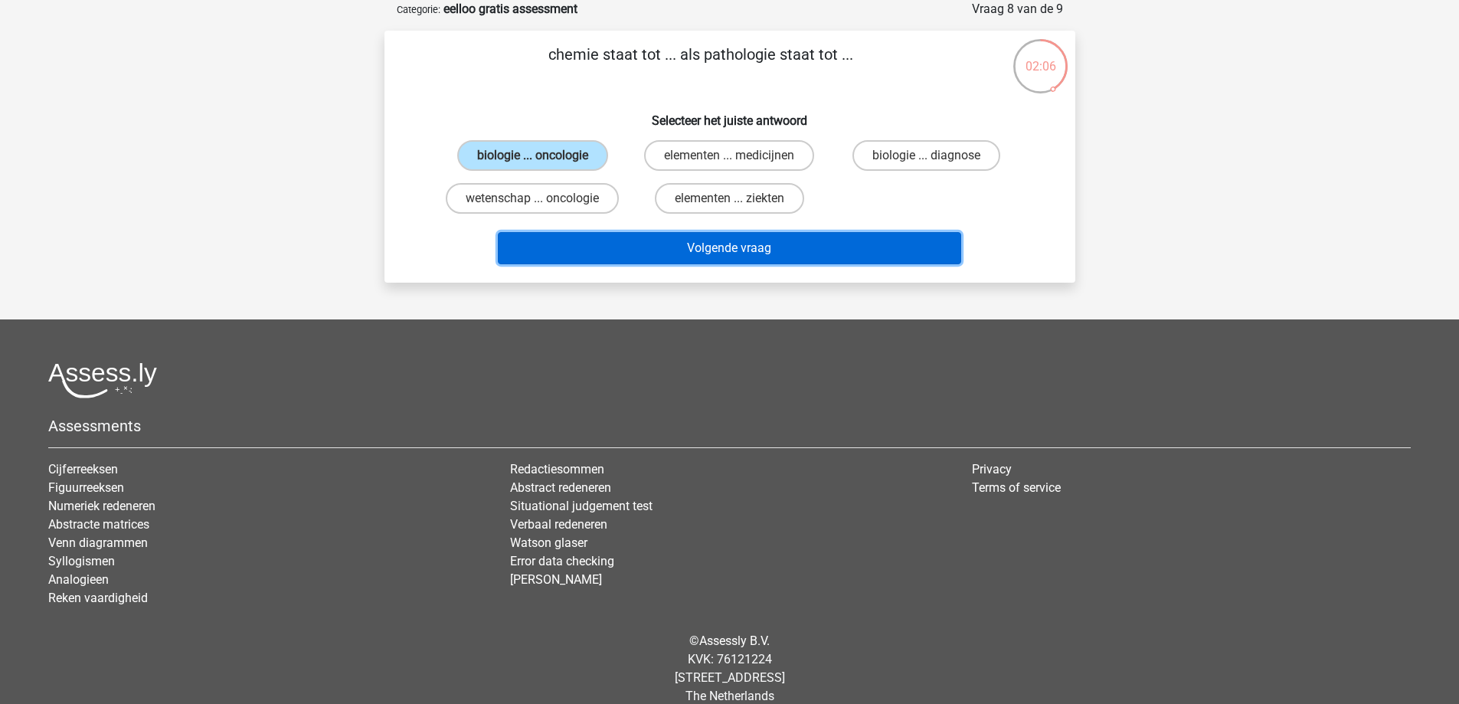
click at [586, 237] on button "Volgende vraag" at bounding box center [730, 248] width 464 height 32
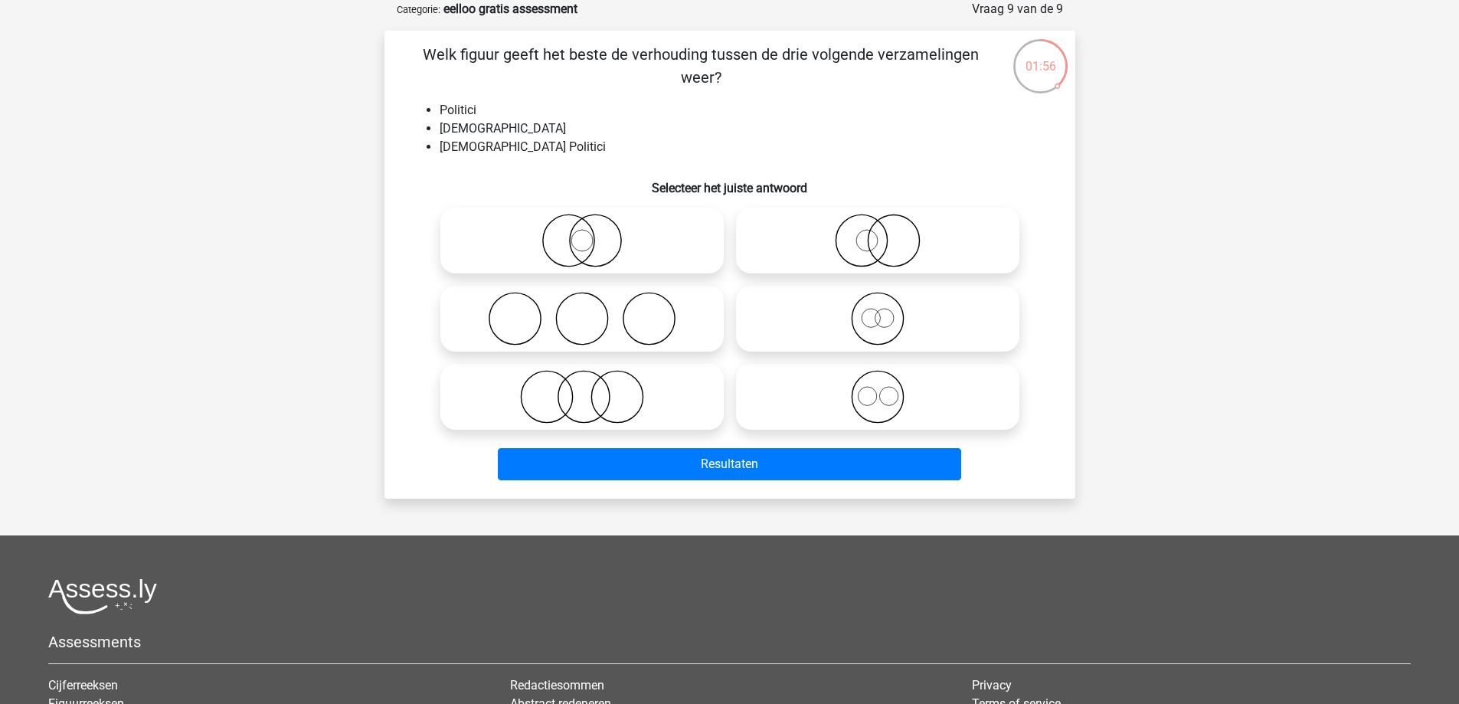
click at [593, 251] on icon at bounding box center [582, 241] width 271 height 54
click at [592, 233] on input "radio" at bounding box center [587, 228] width 10 height 10
radio input "true"
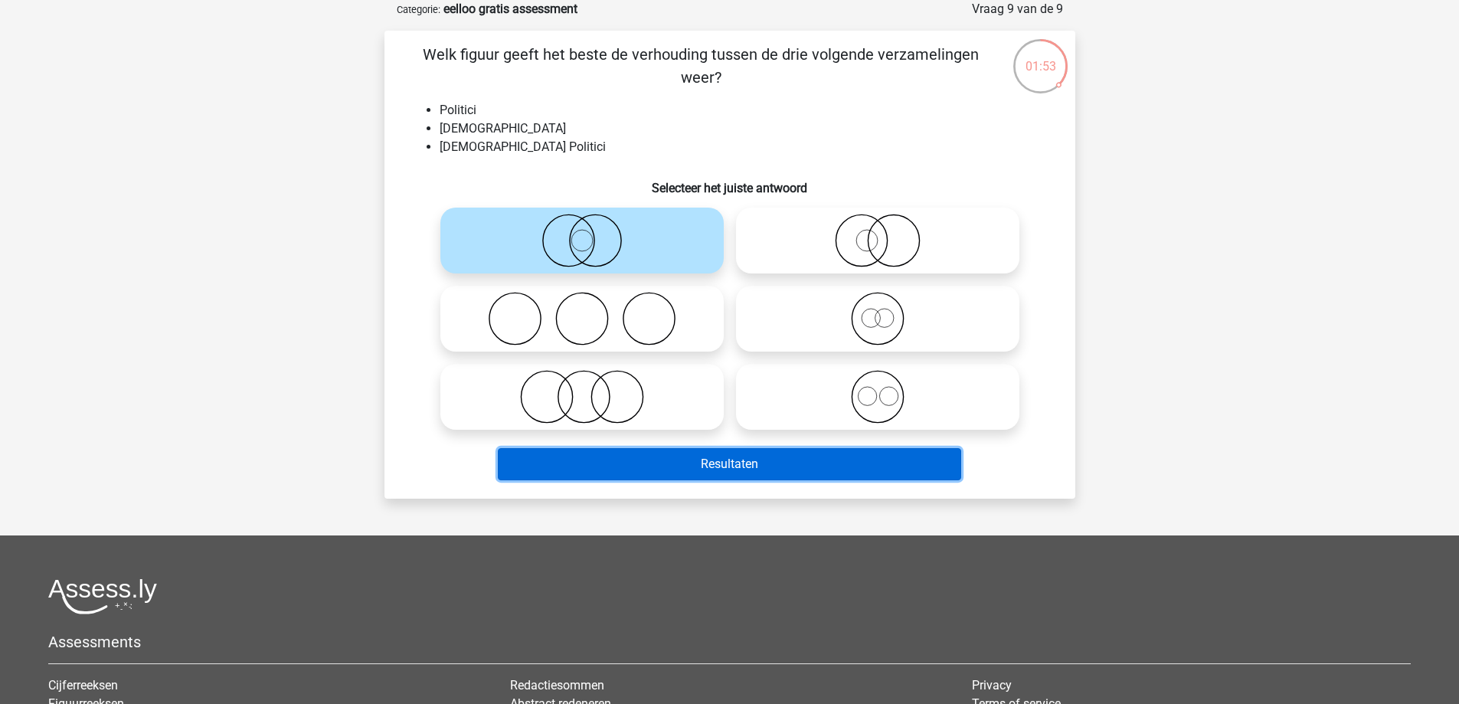
click at [586, 467] on button "Resultaten" at bounding box center [730, 464] width 464 height 32
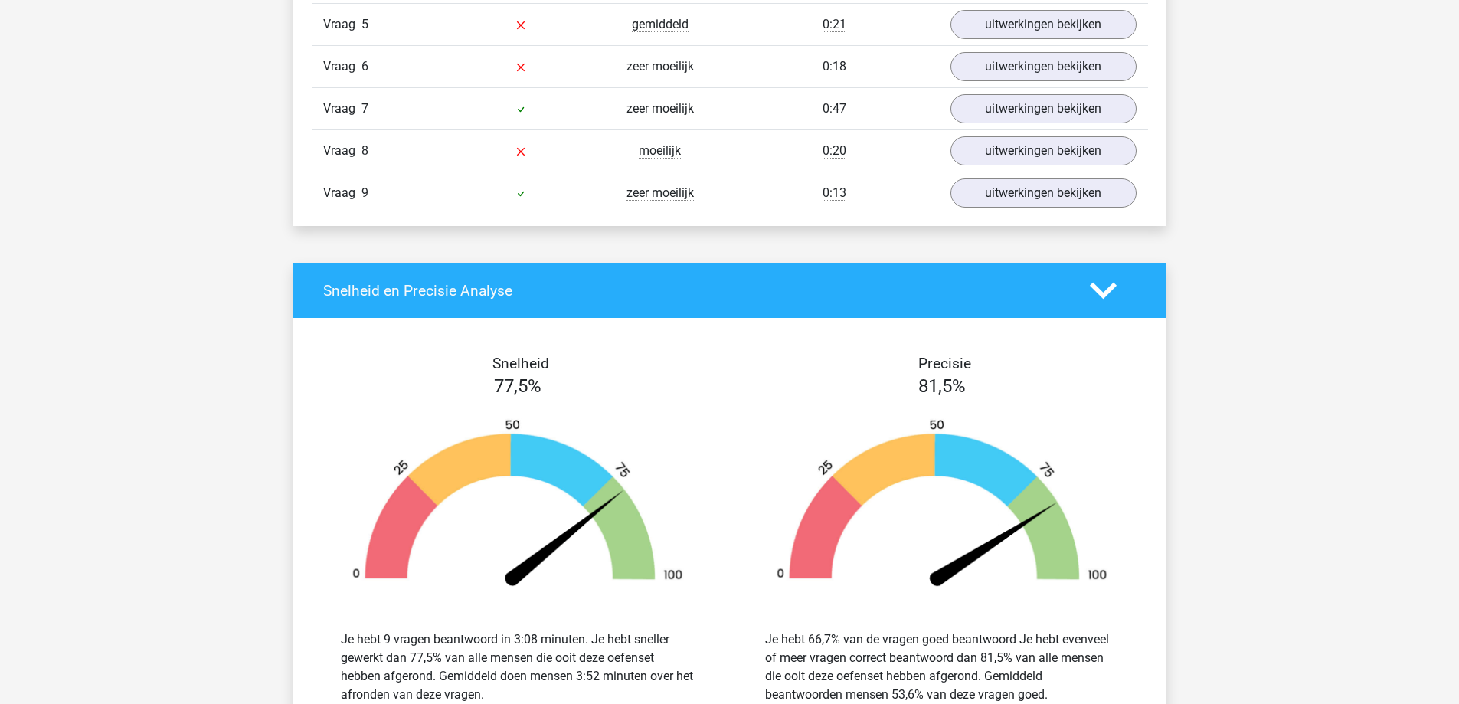
scroll to position [1609, 0]
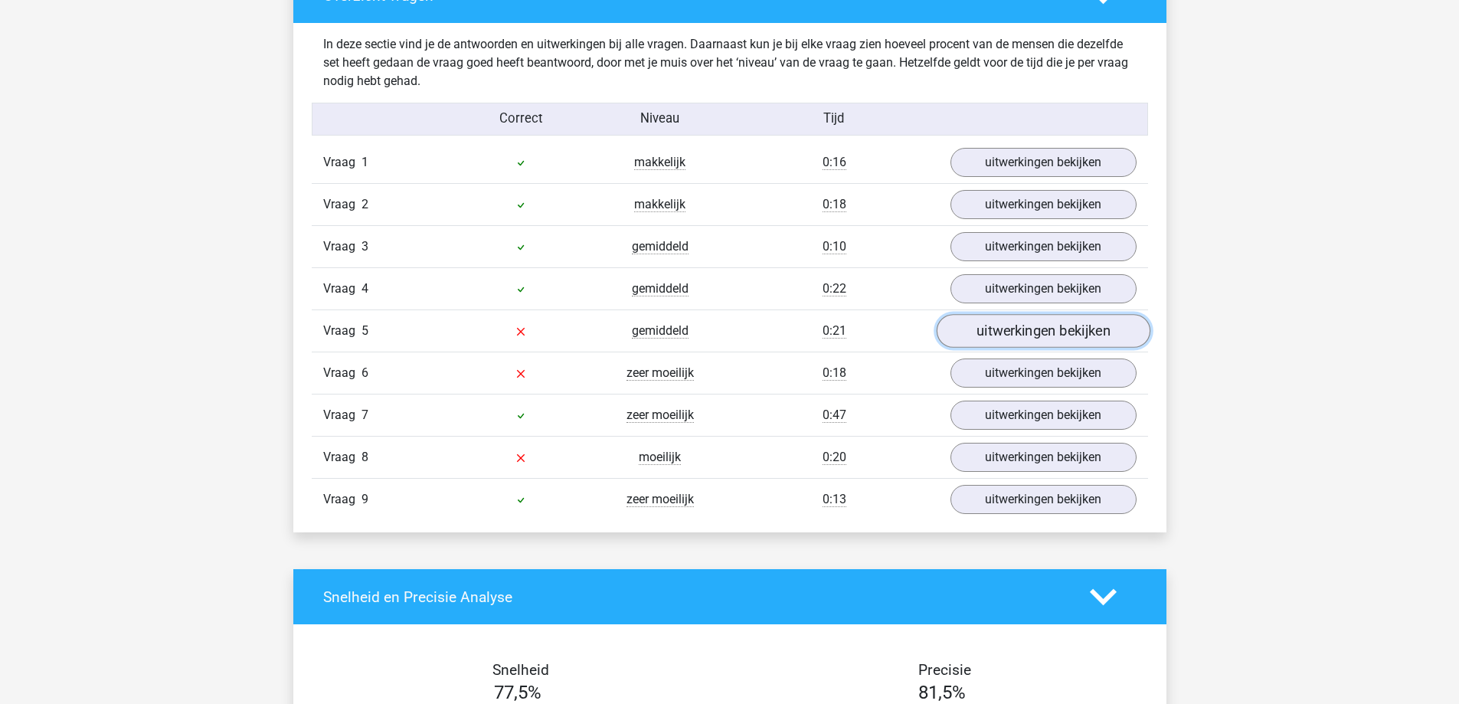
click at [1011, 339] on link "uitwerkingen bekijken" at bounding box center [1043, 331] width 214 height 34
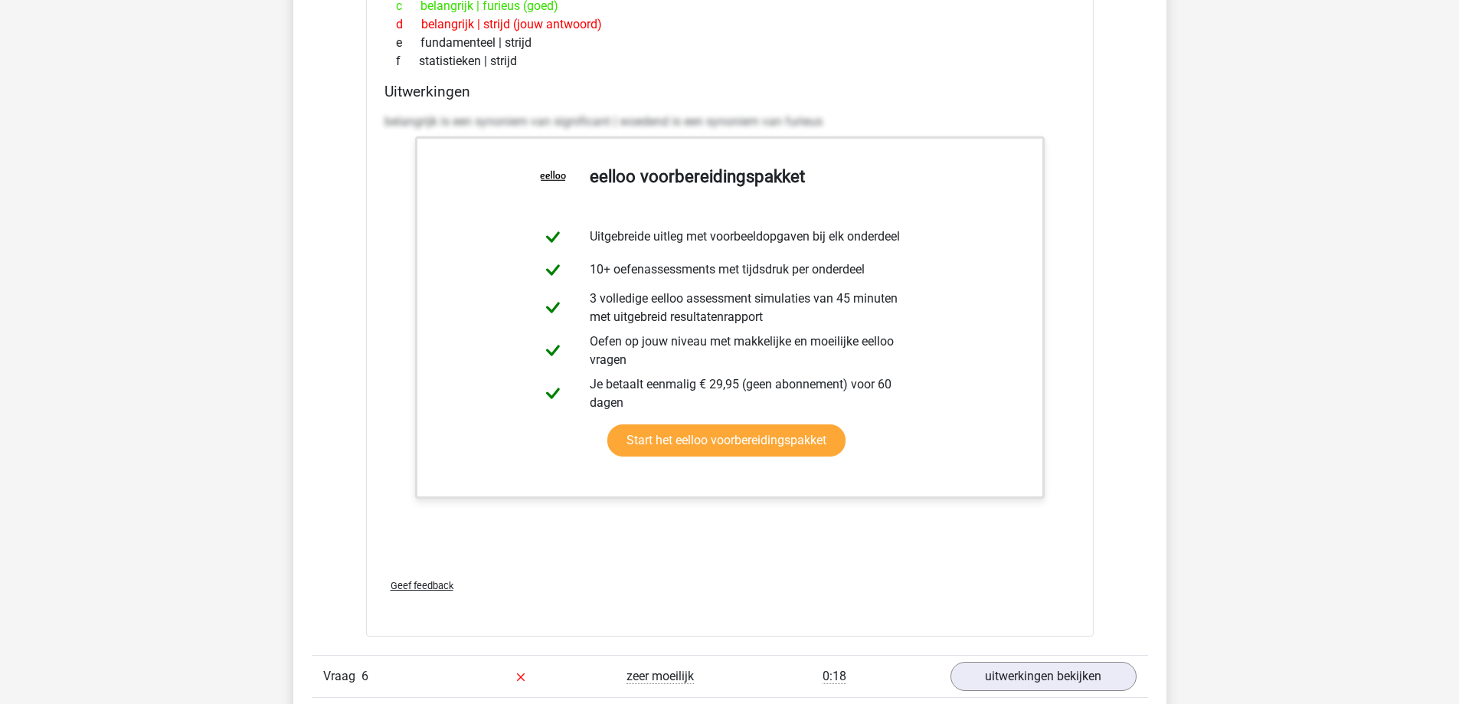
scroll to position [2298, 0]
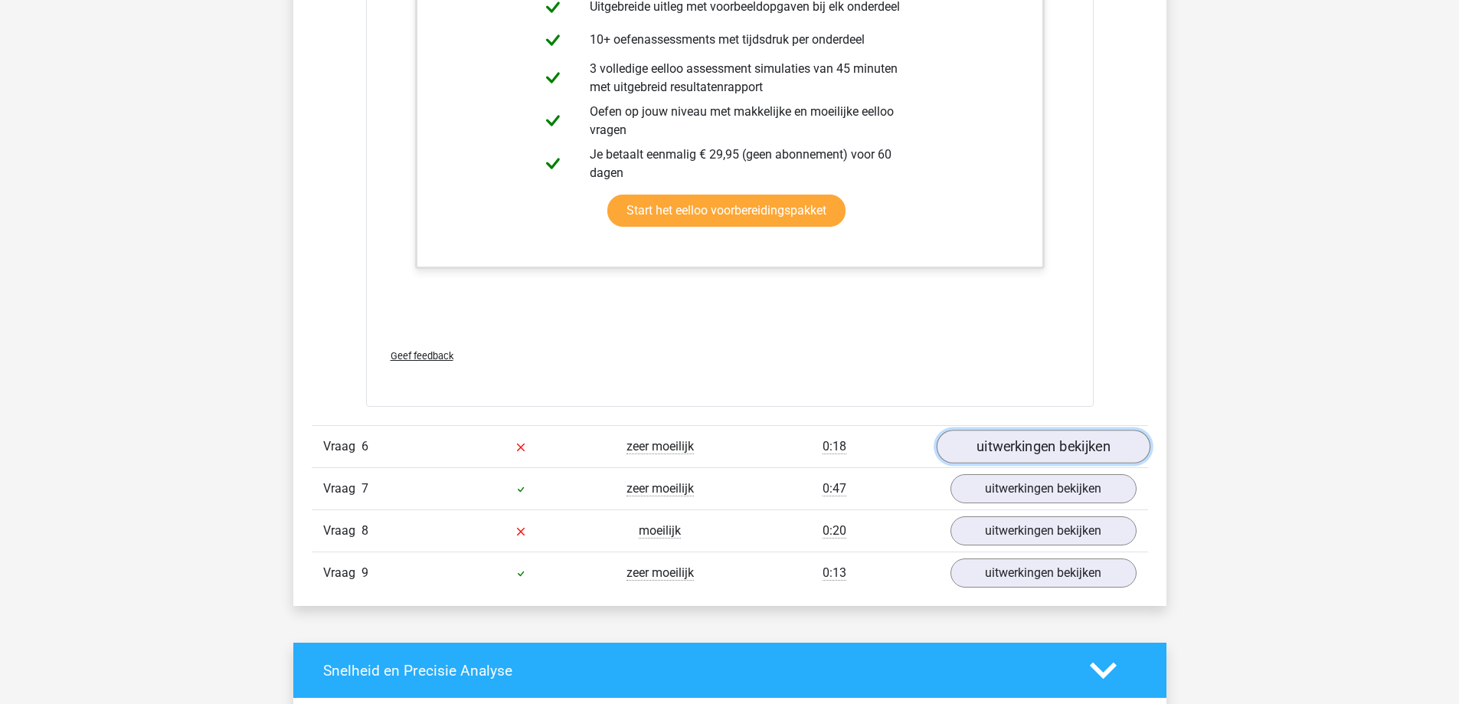
click at [994, 450] on link "uitwerkingen bekijken" at bounding box center [1043, 448] width 214 height 34
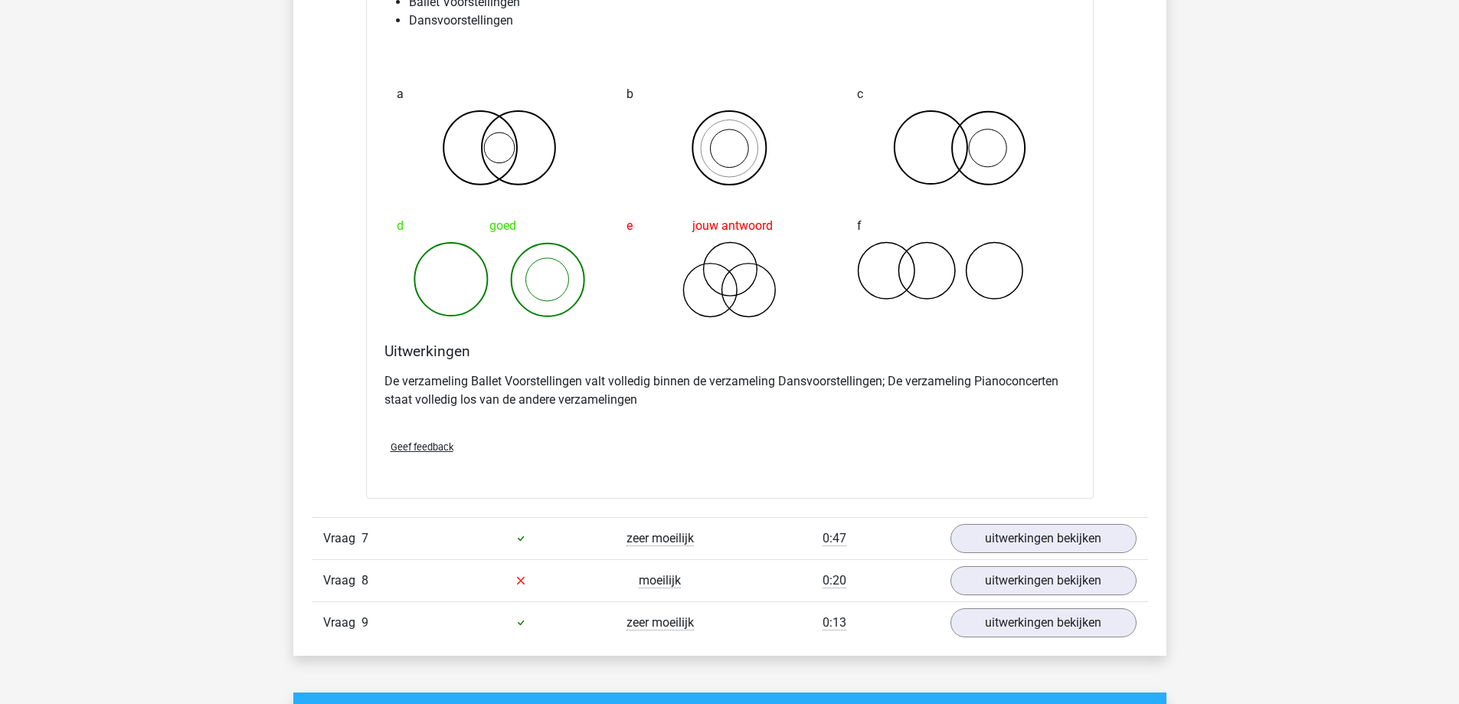
scroll to position [3141, 0]
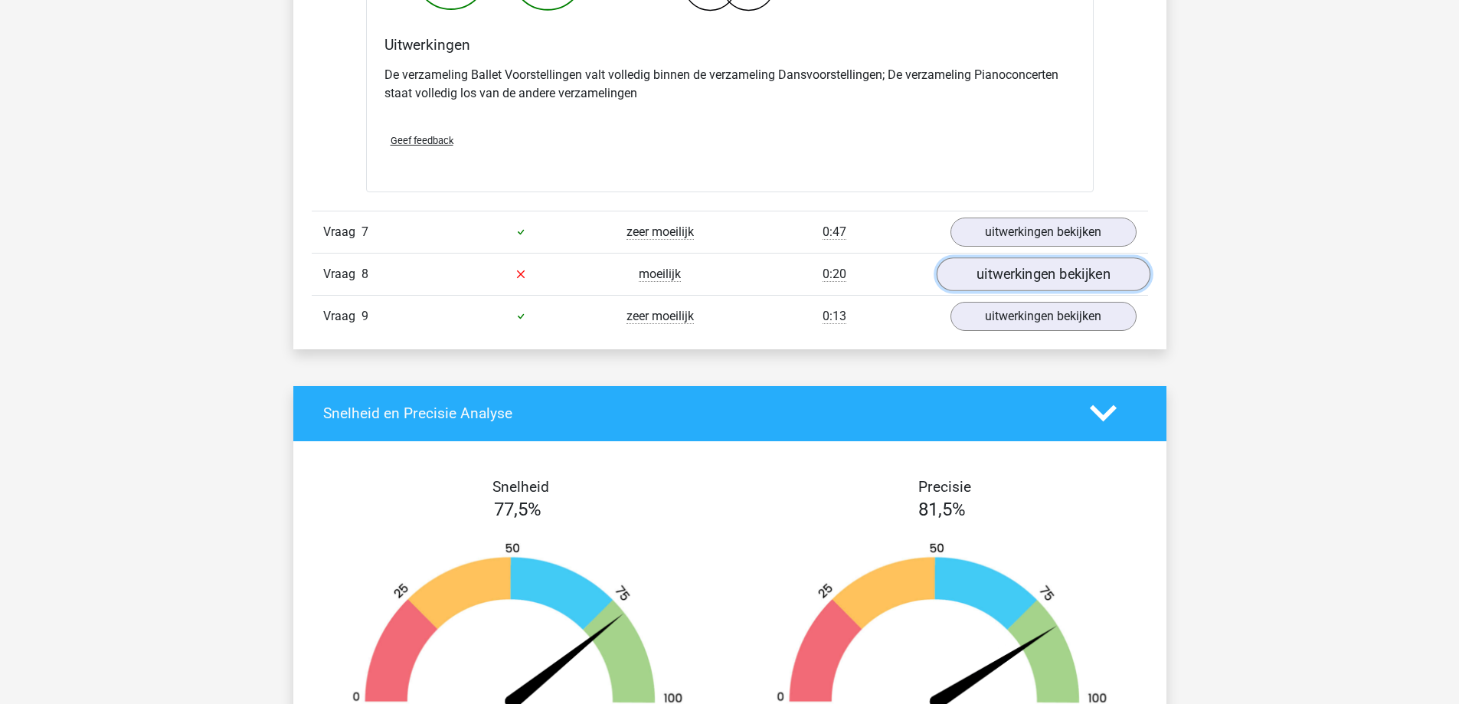
click at [995, 276] on link "uitwerkingen bekijken" at bounding box center [1043, 274] width 214 height 34
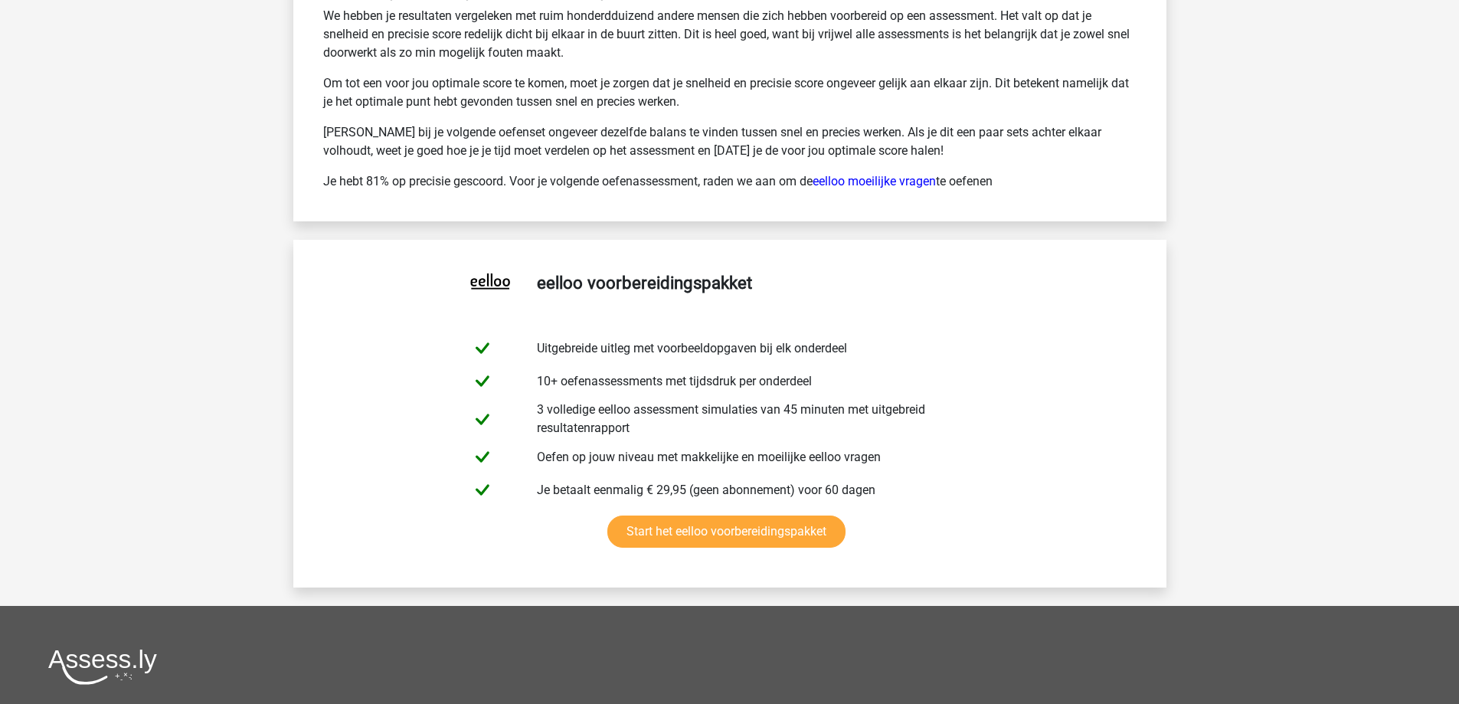
scroll to position [3998, 0]
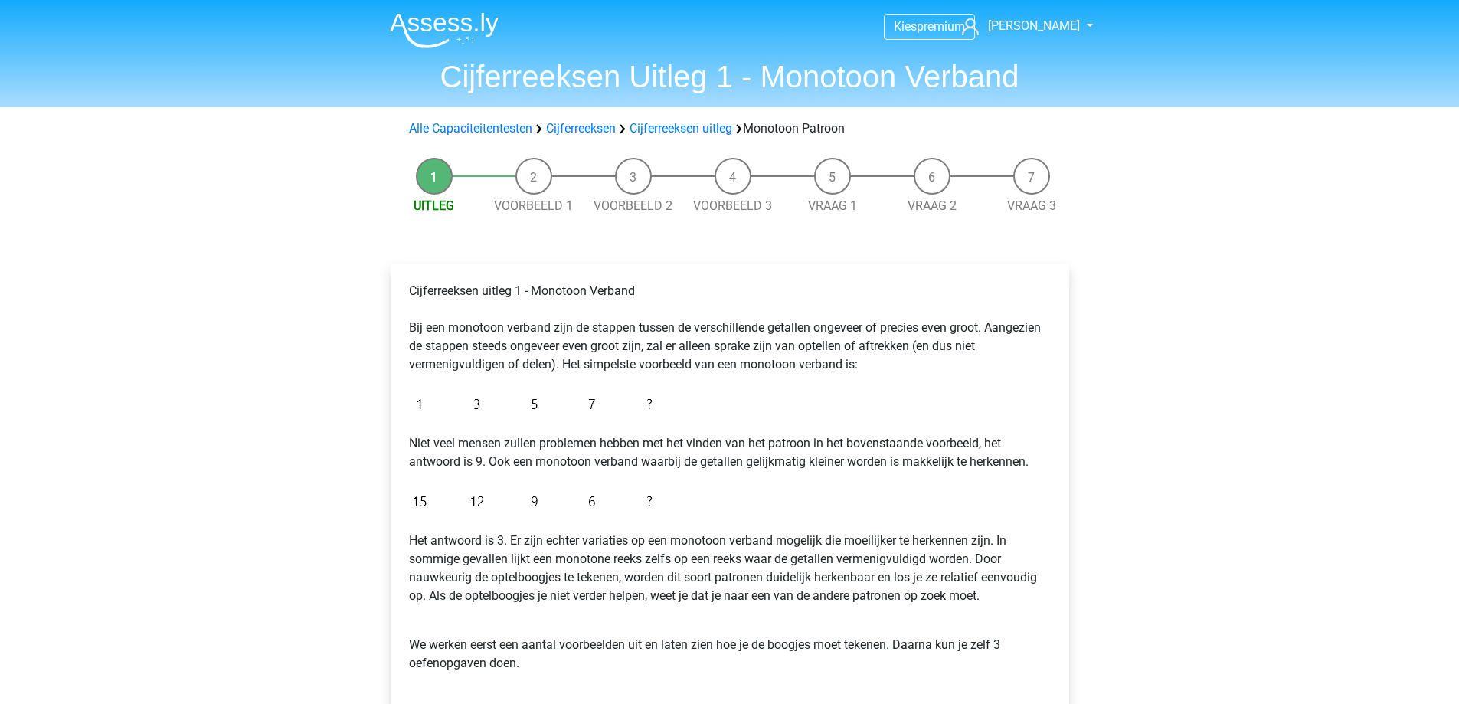
scroll to position [77, 0]
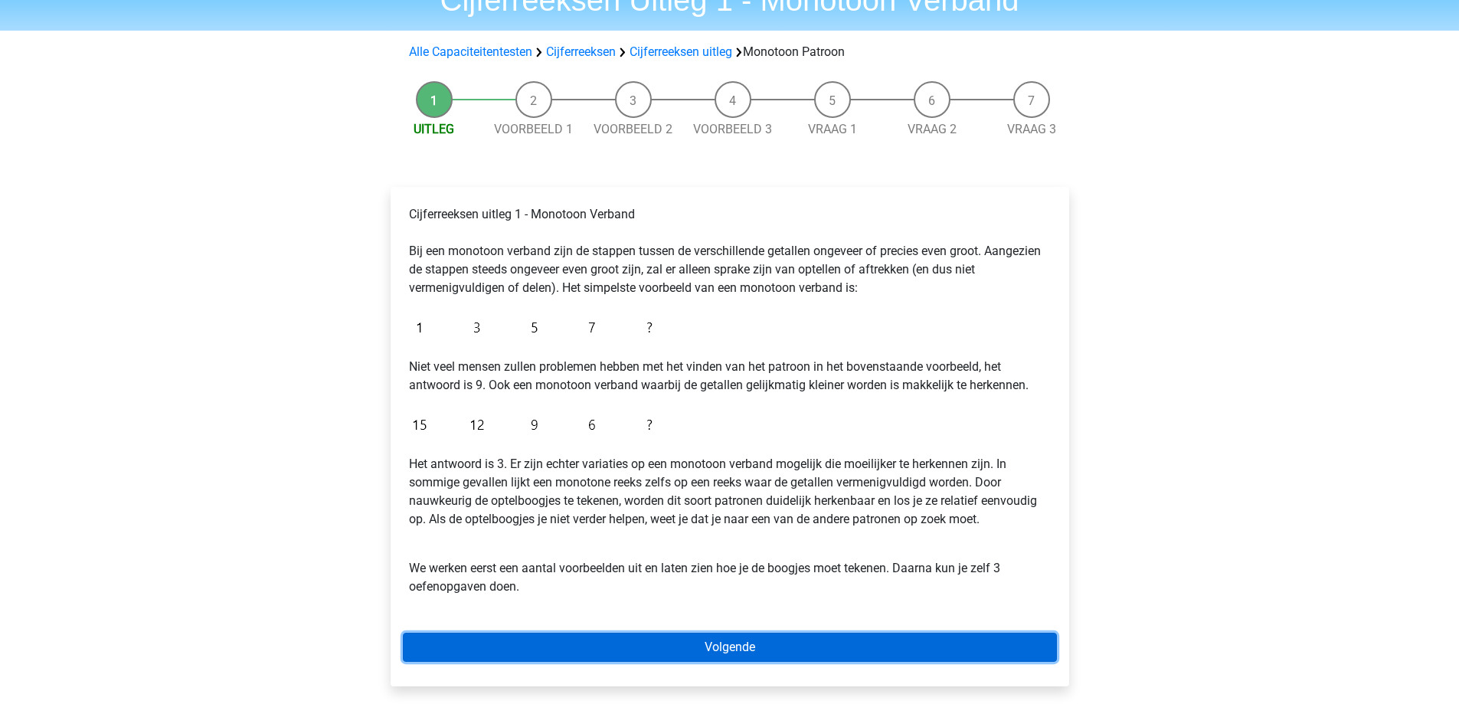
click at [597, 652] on link "Volgende" at bounding box center [730, 647] width 654 height 29
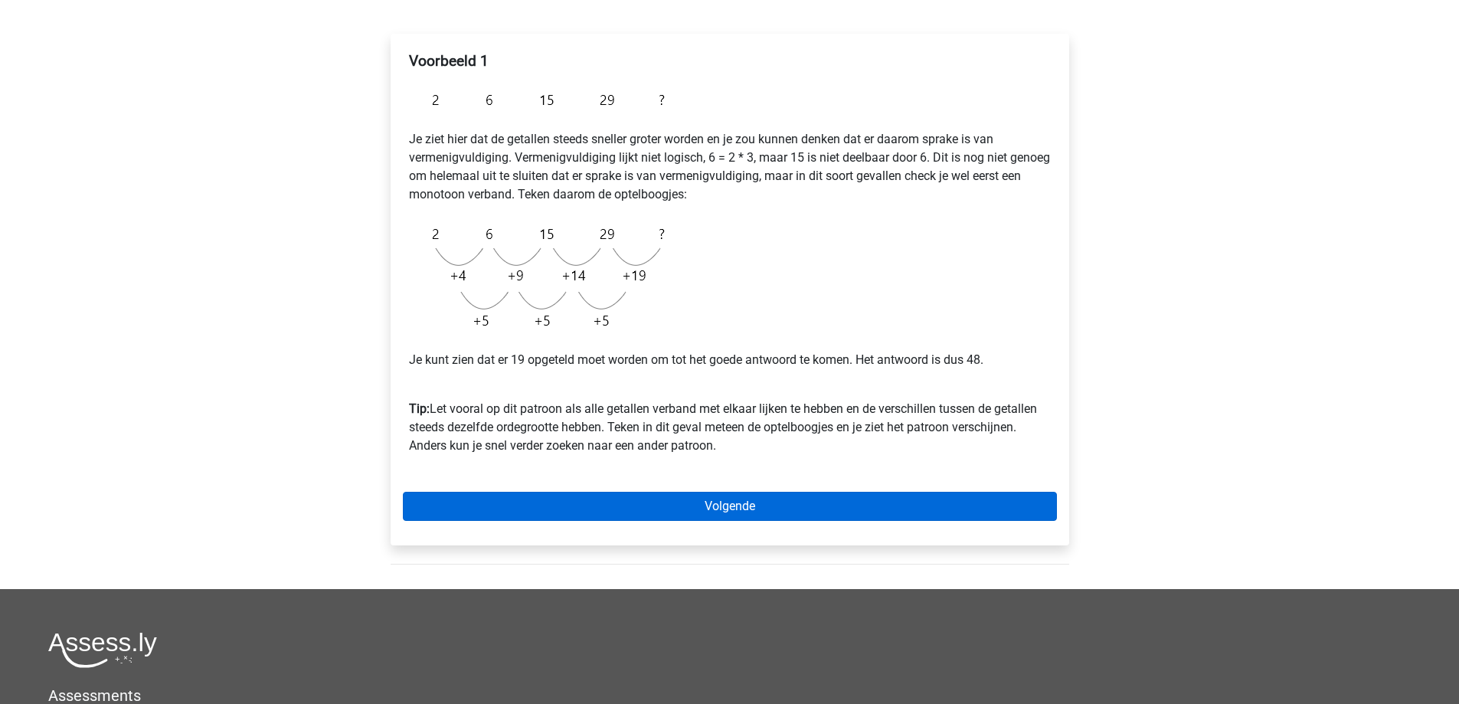
scroll to position [306, 0]
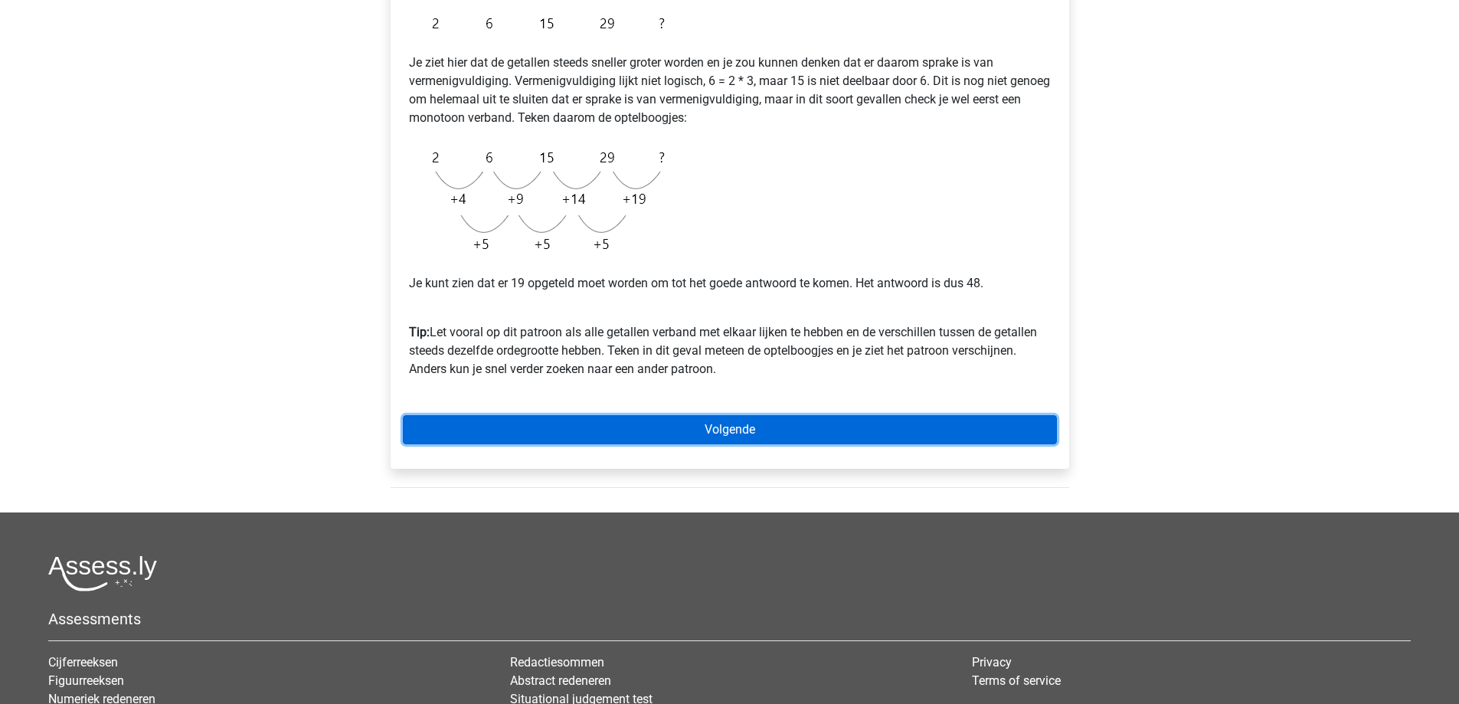
click at [764, 434] on link "Volgende" at bounding box center [730, 429] width 654 height 29
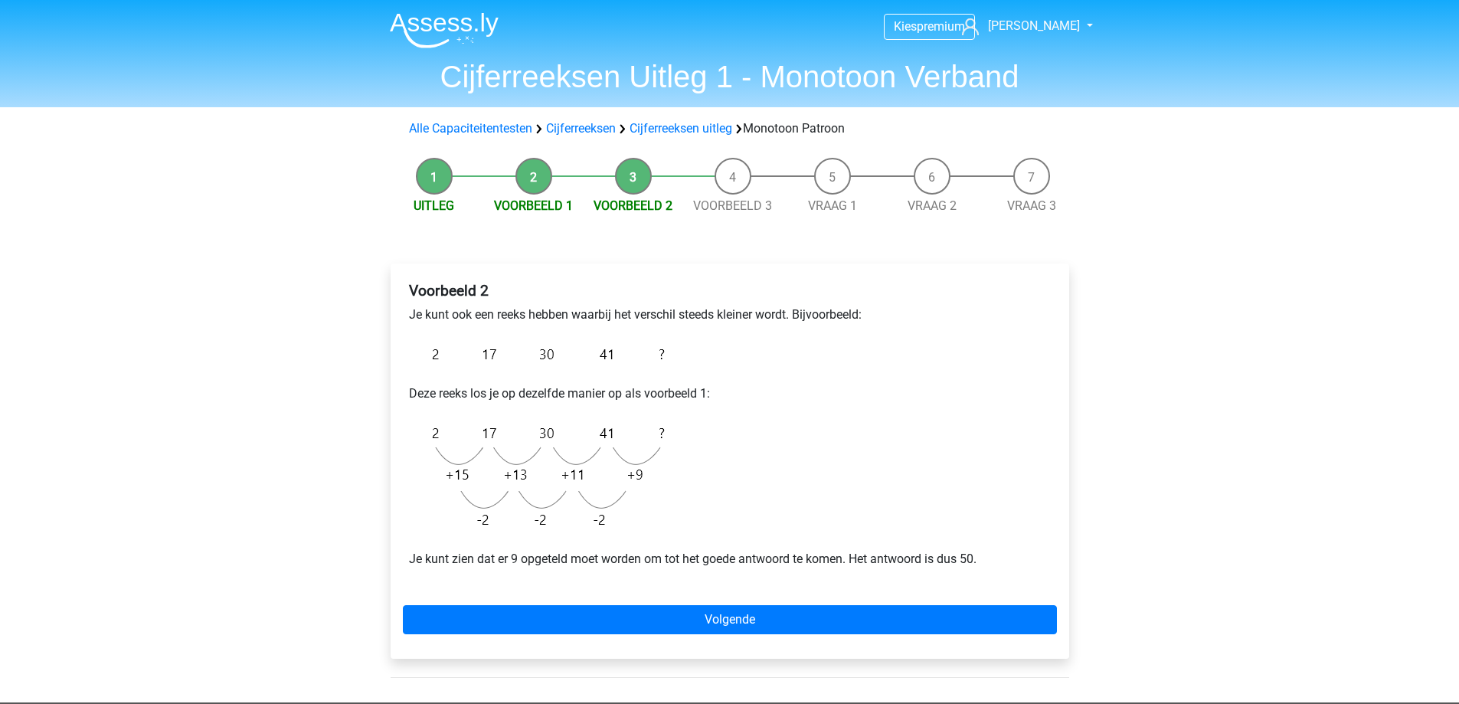
scroll to position [153, 0]
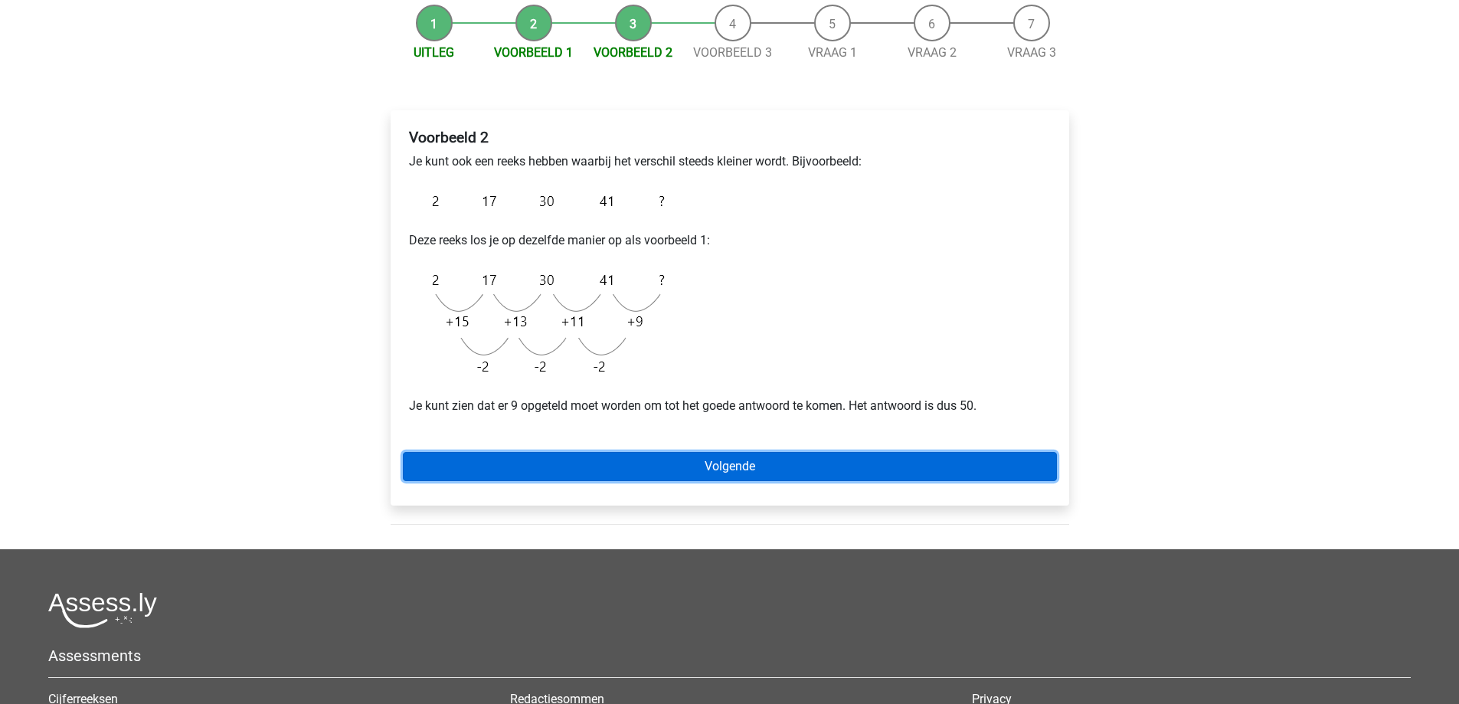
click at [740, 464] on link "Volgende" at bounding box center [730, 466] width 654 height 29
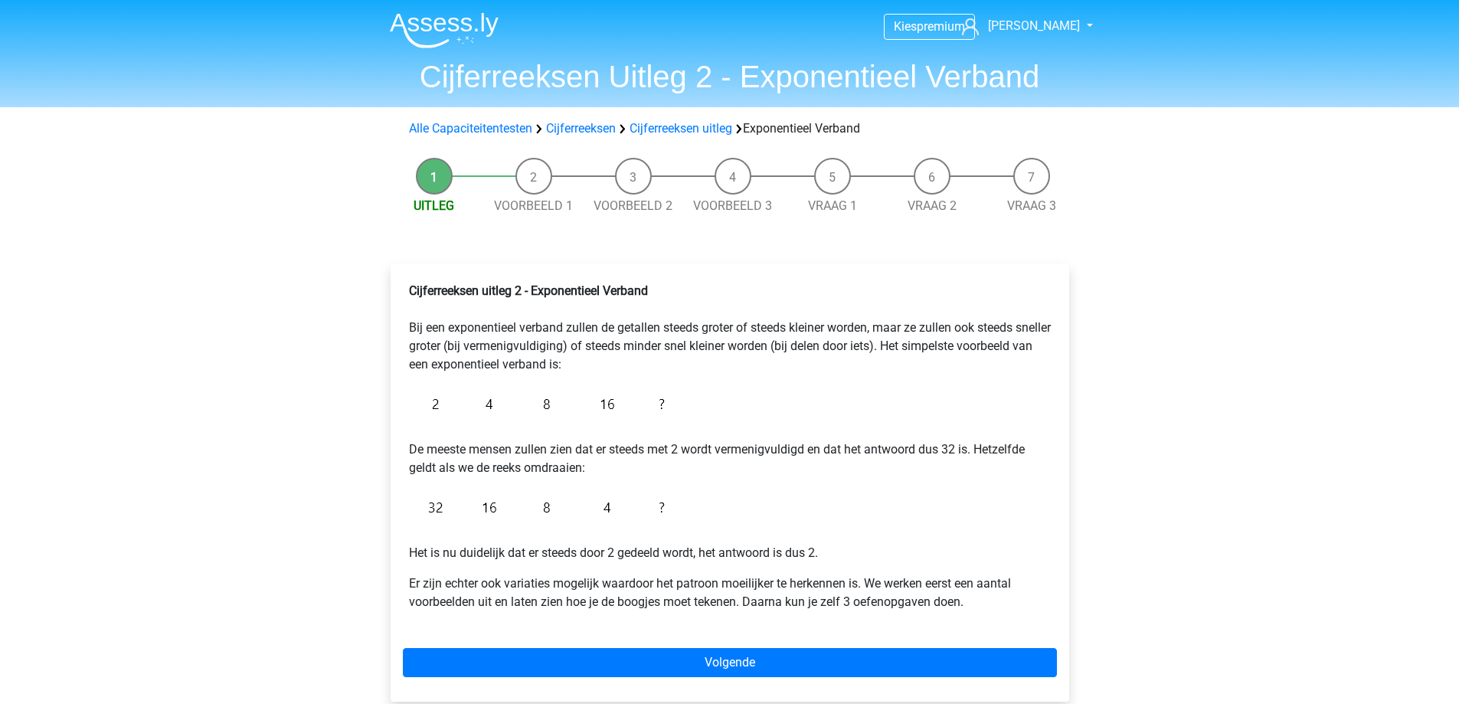
scroll to position [153, 0]
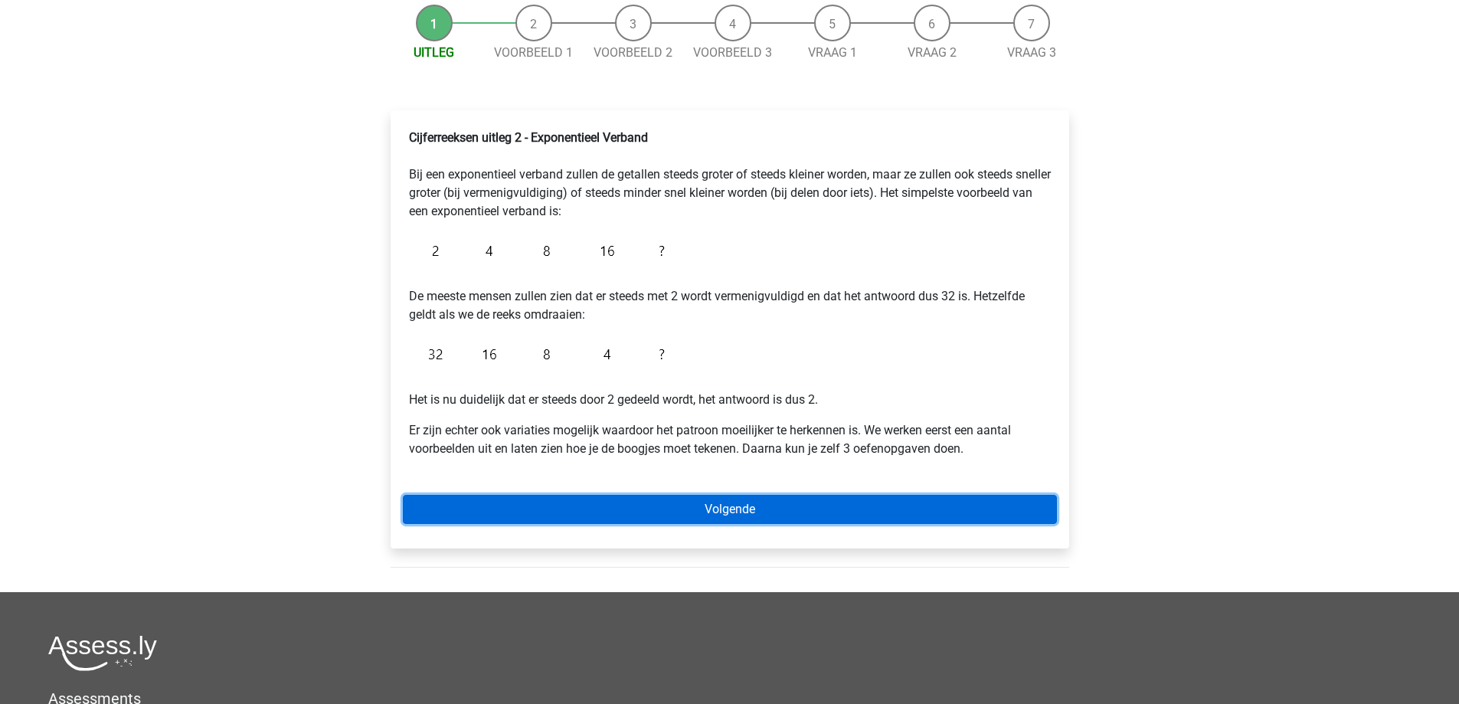
click at [711, 515] on link "Volgende" at bounding box center [730, 509] width 654 height 29
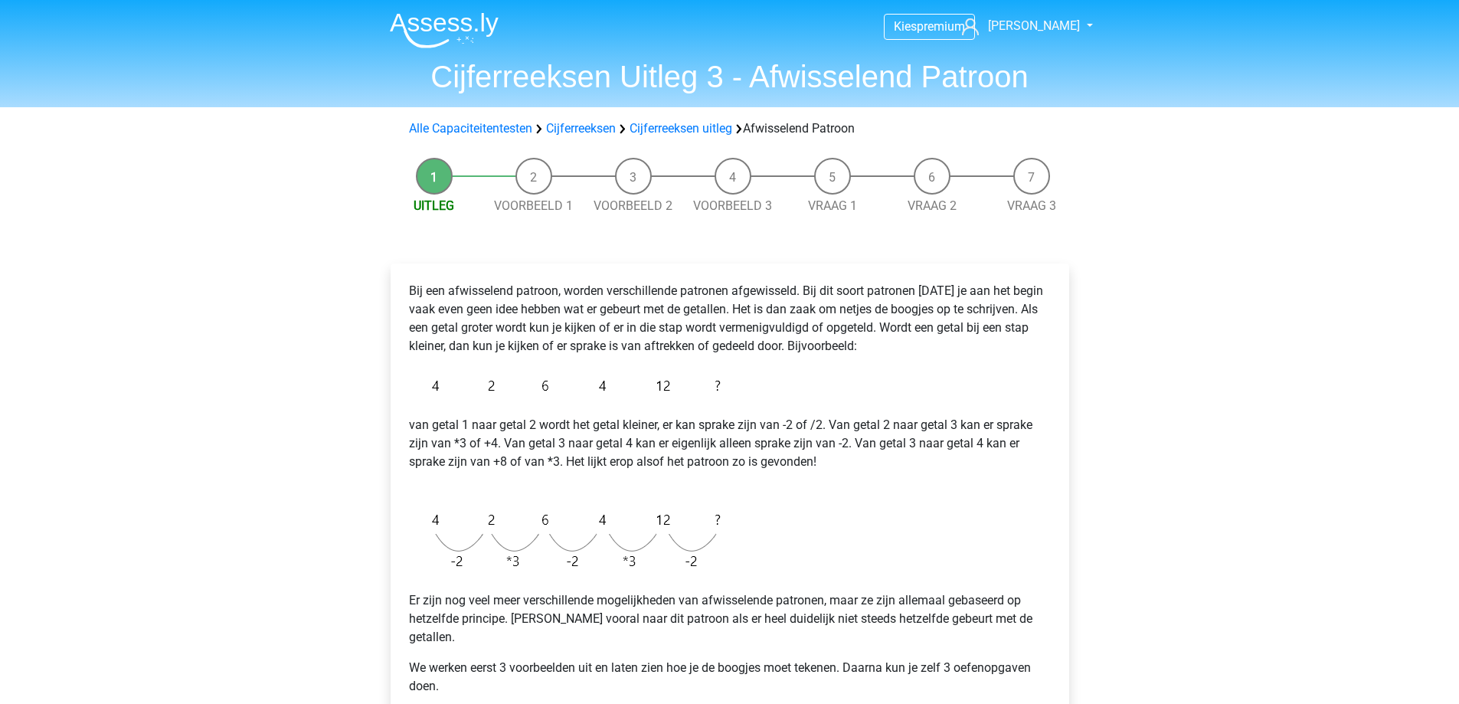
scroll to position [153, 0]
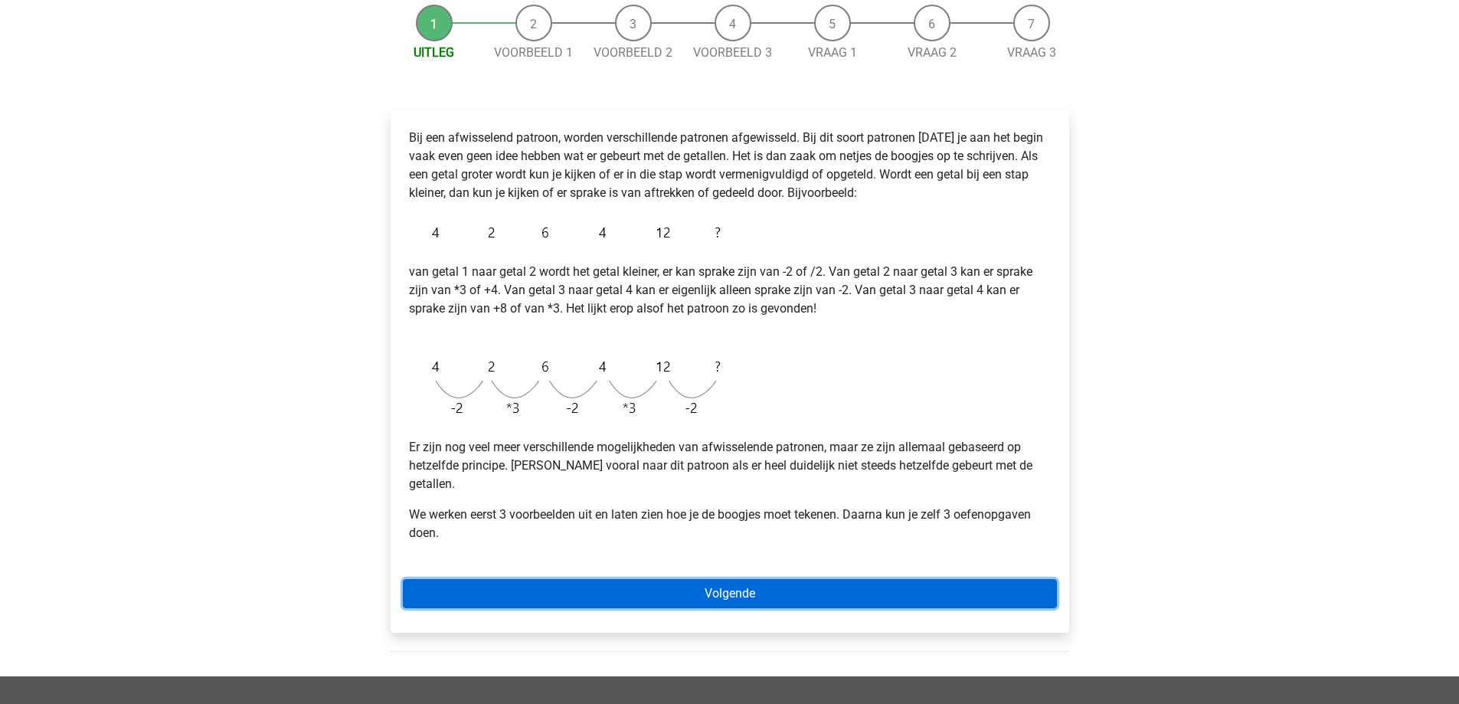
click at [729, 579] on link "Volgende" at bounding box center [730, 593] width 654 height 29
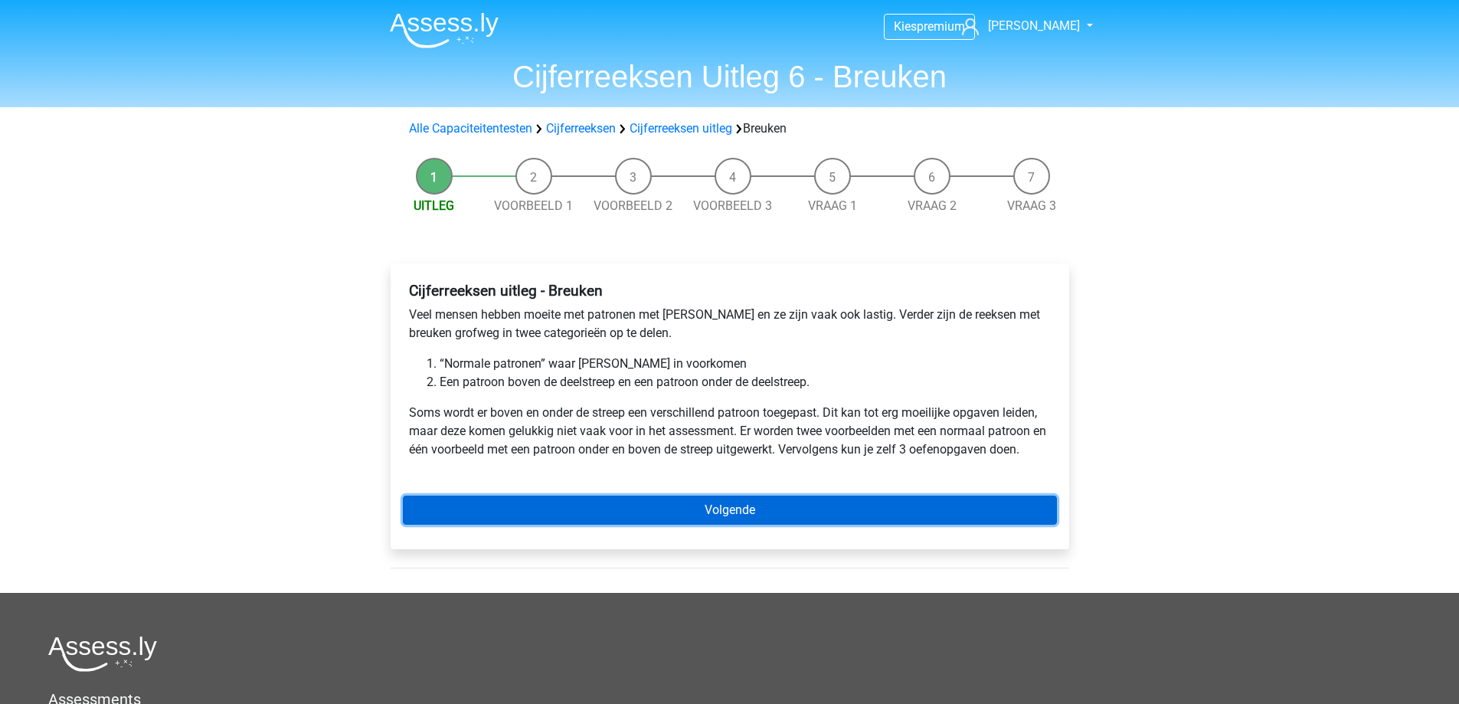
click at [691, 500] on link "Volgende" at bounding box center [730, 510] width 654 height 29
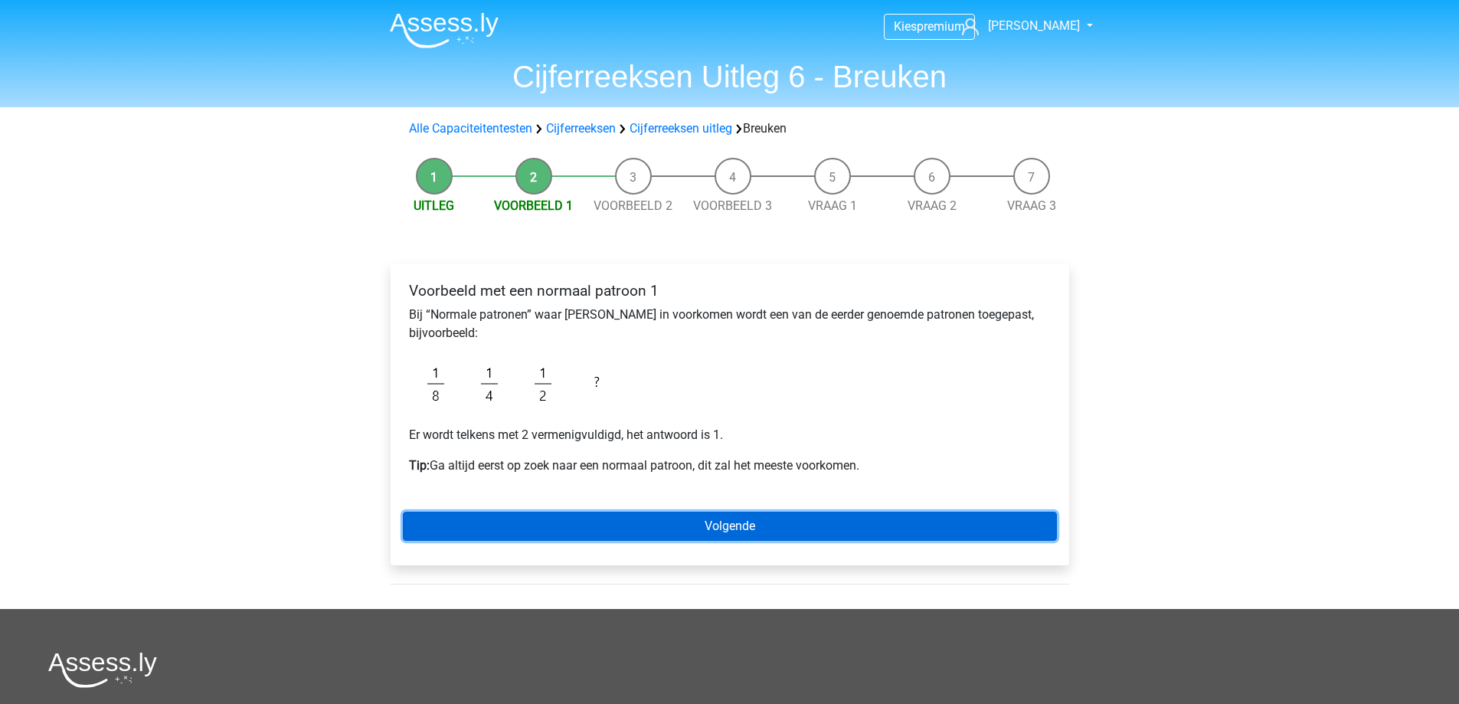
click at [700, 529] on link "Volgende" at bounding box center [730, 526] width 654 height 29
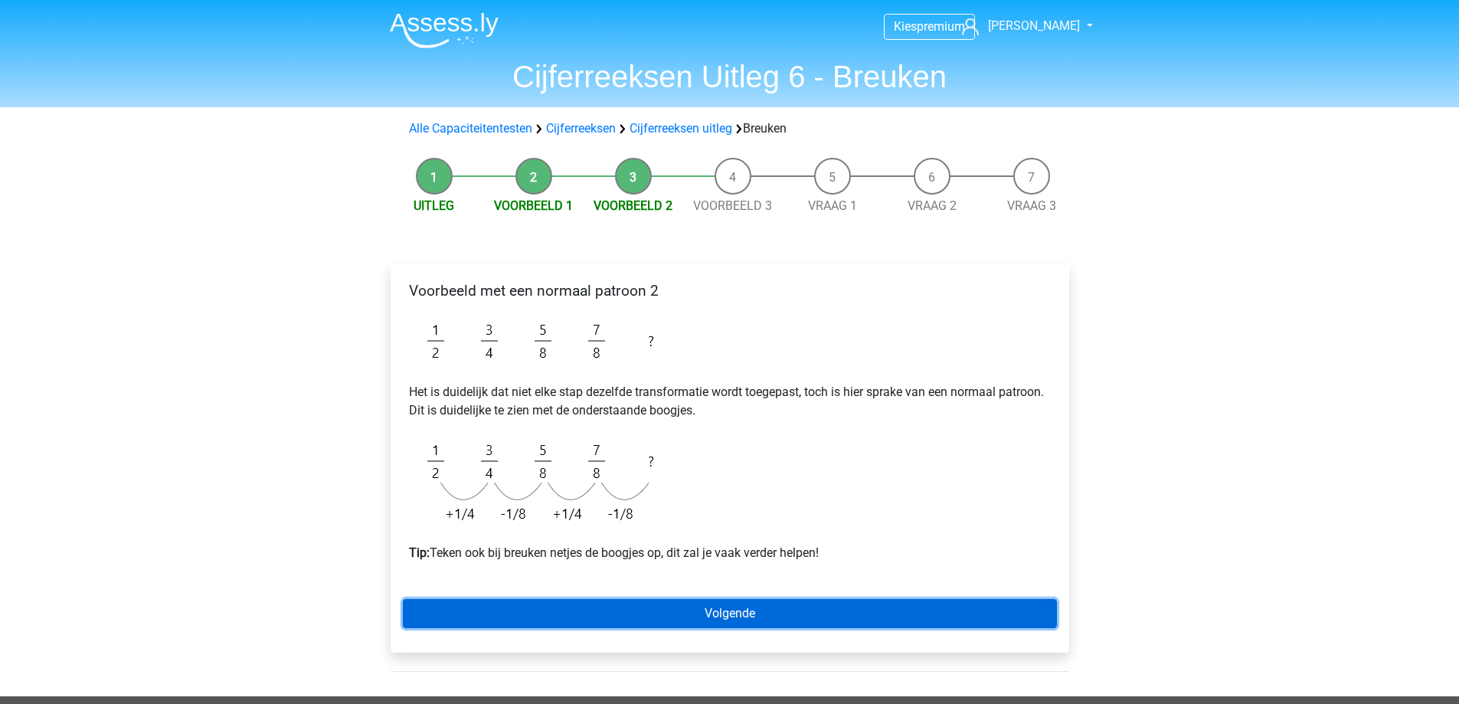
click at [720, 618] on link "Volgende" at bounding box center [730, 613] width 654 height 29
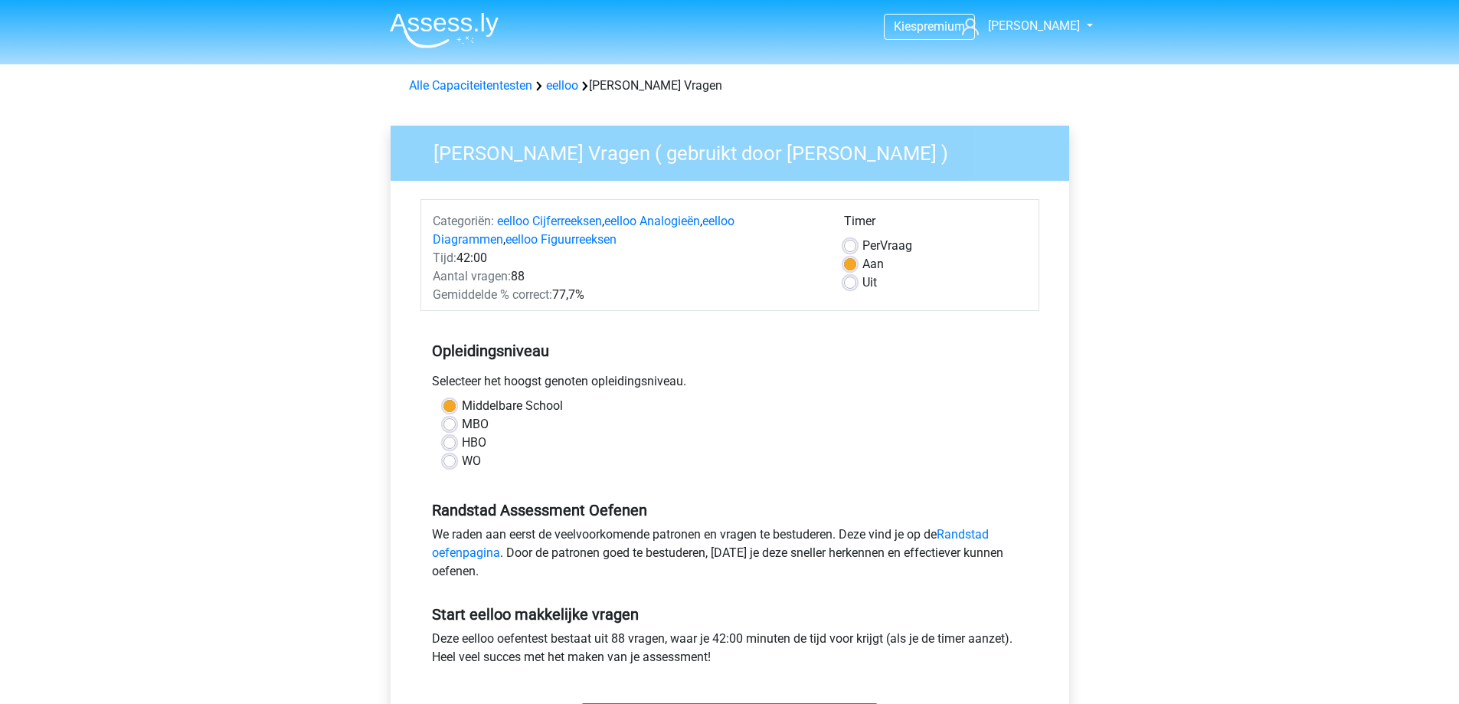
scroll to position [460, 0]
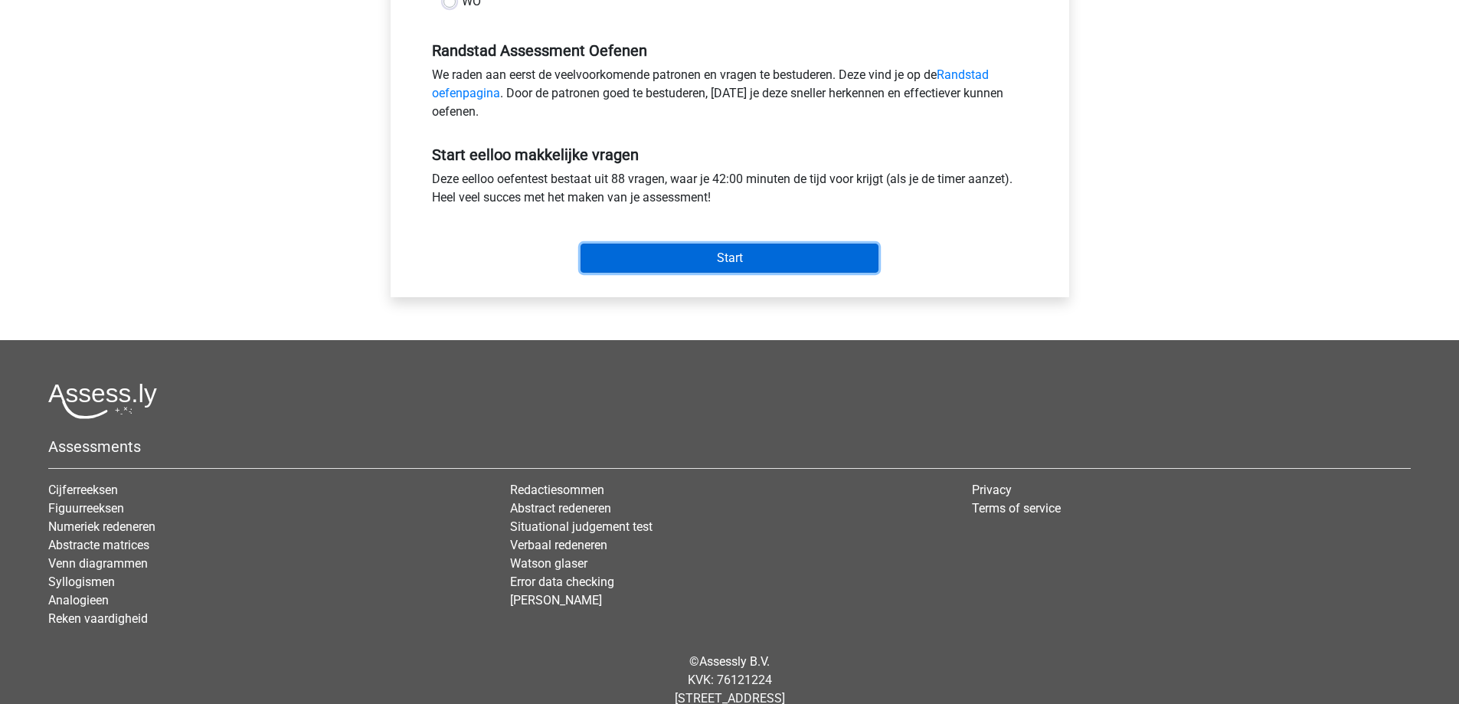
click at [737, 251] on input "Start" at bounding box center [730, 258] width 298 height 29
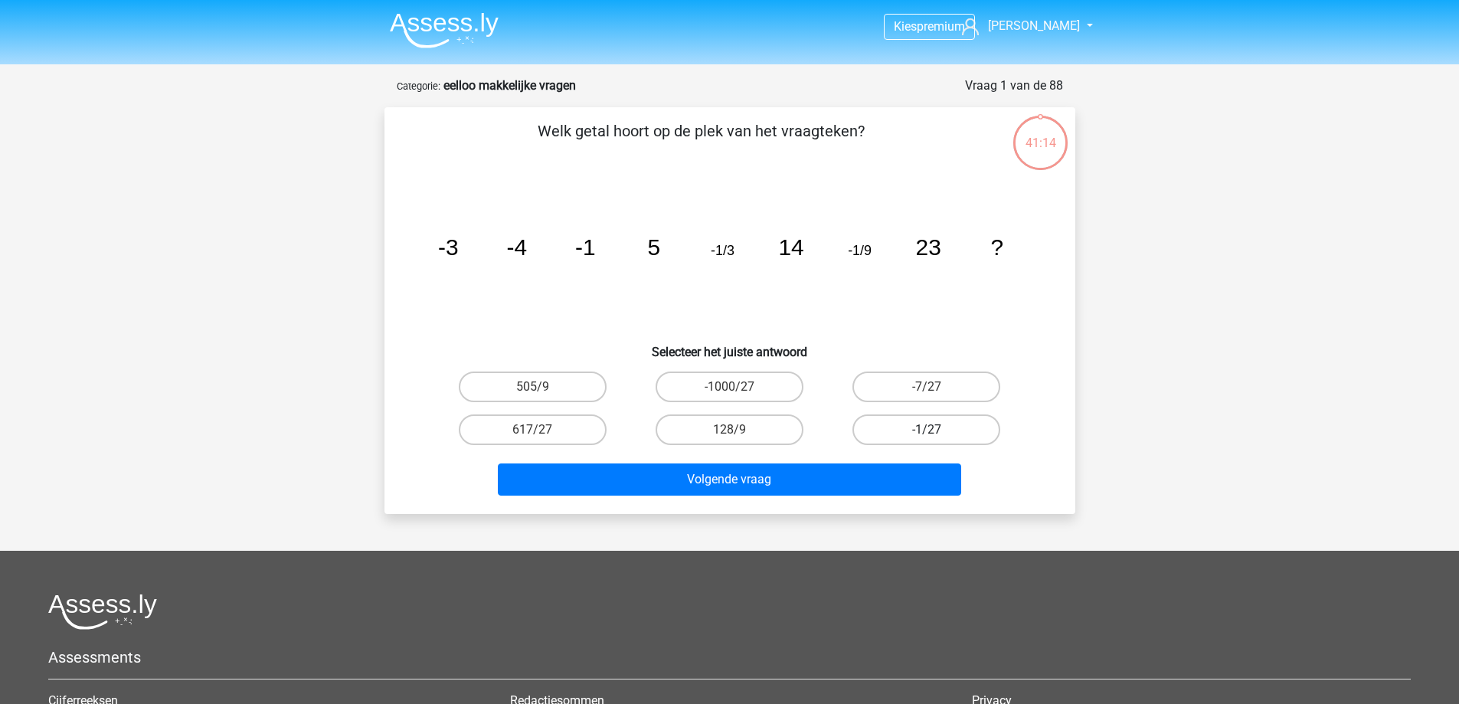
click at [950, 431] on label "-1/27" at bounding box center [927, 429] width 148 height 31
click at [937, 431] on input "-1/27" at bounding box center [932, 435] width 10 height 10
radio input "true"
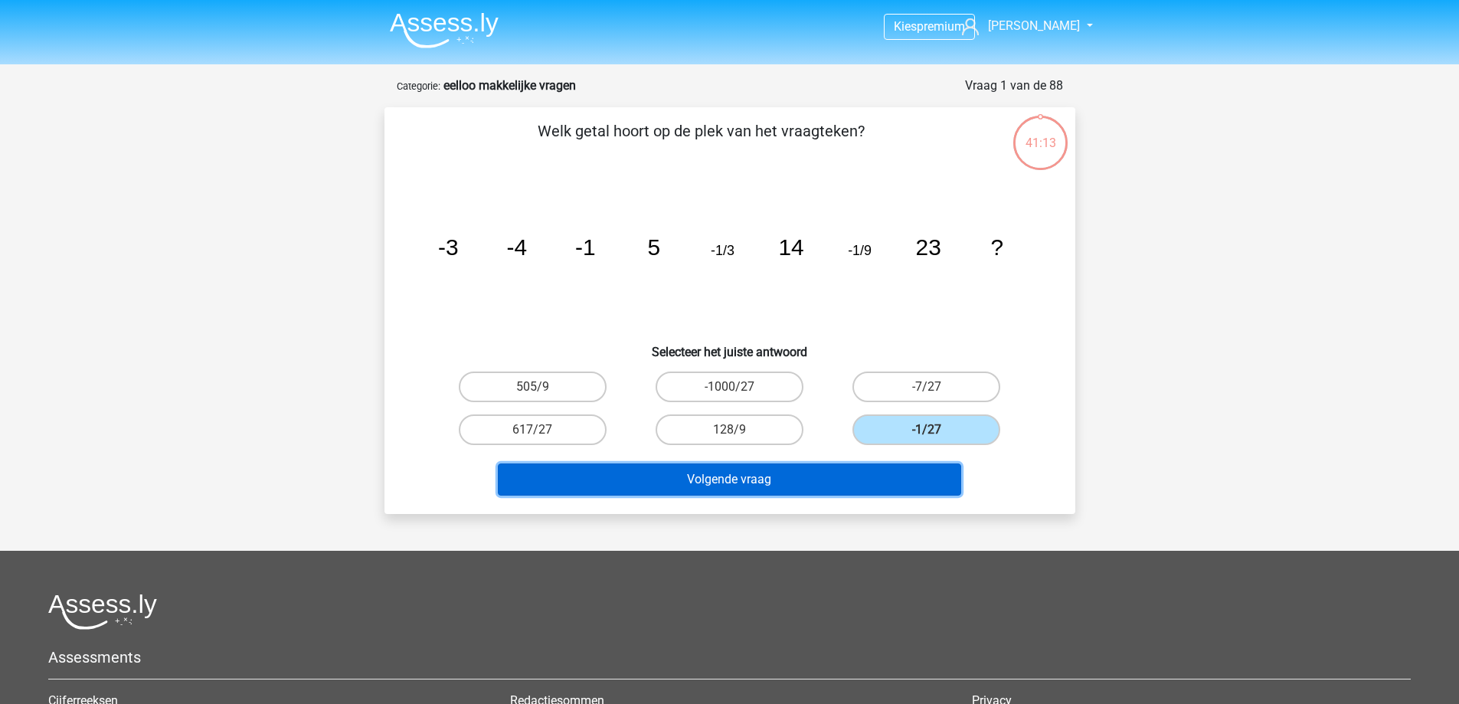
click at [755, 477] on button "Volgende vraag" at bounding box center [730, 480] width 464 height 32
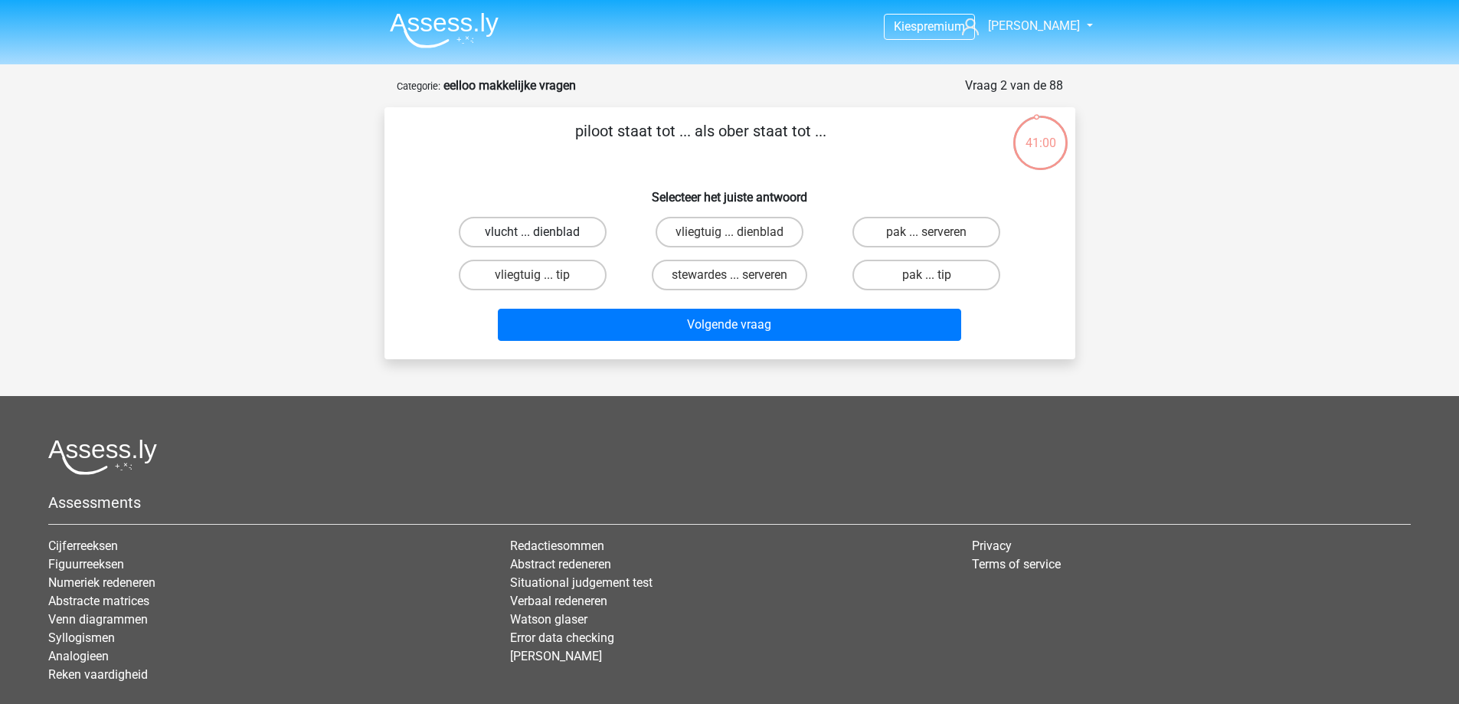
click at [519, 233] on label "vlucht ... dienblad" at bounding box center [533, 232] width 148 height 31
click at [532, 233] on input "vlucht ... dienblad" at bounding box center [537, 237] width 10 height 10
radio input "true"
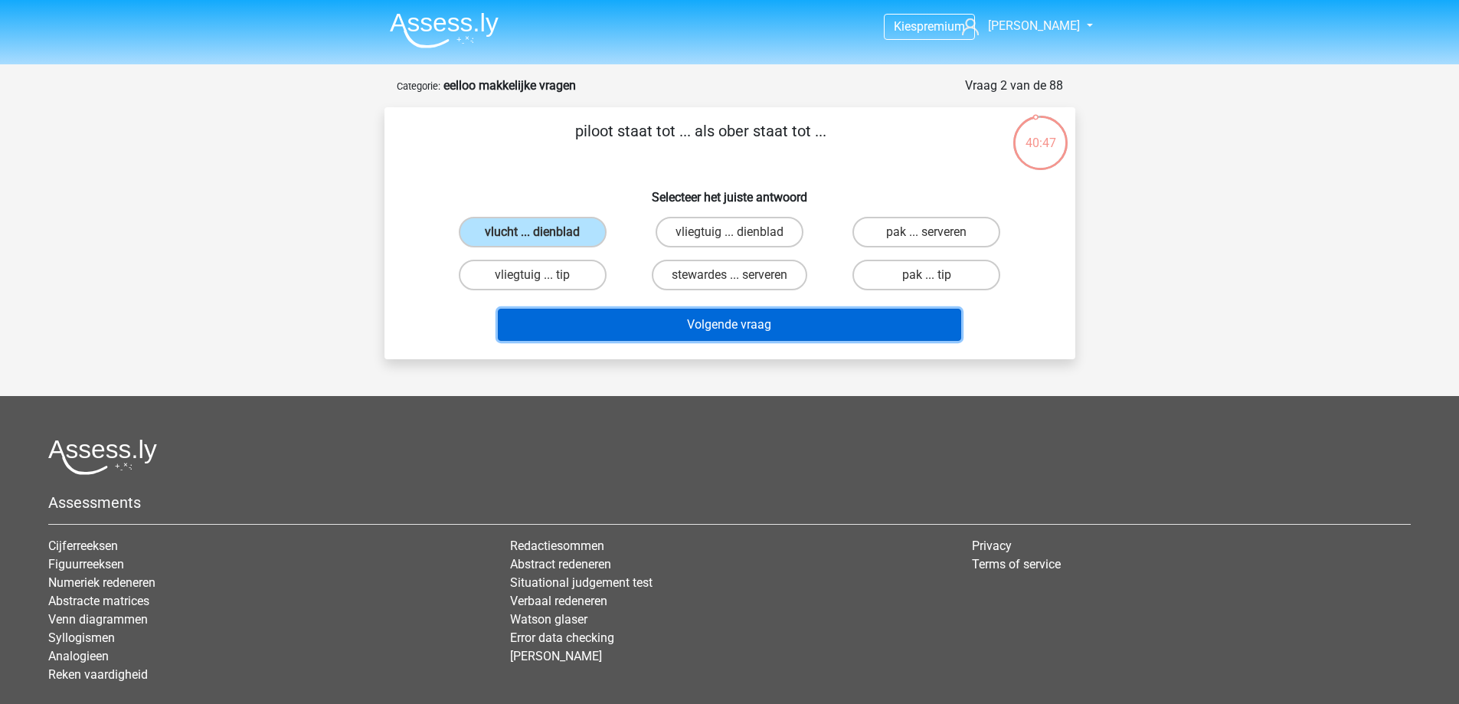
click at [682, 316] on button "Volgende vraag" at bounding box center [730, 325] width 464 height 32
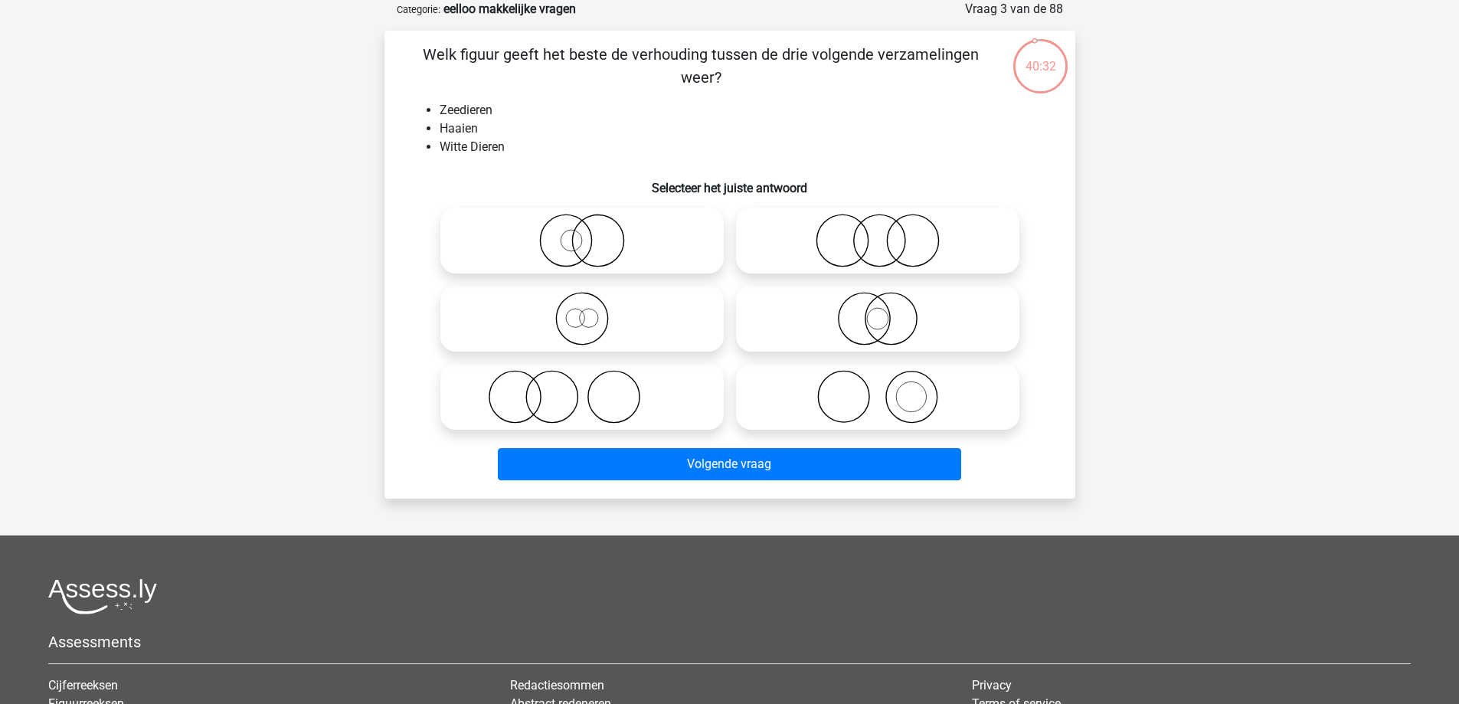
click at [893, 413] on icon at bounding box center [877, 397] width 271 height 54
click at [888, 389] on input "radio" at bounding box center [883, 384] width 10 height 10
radio input "true"
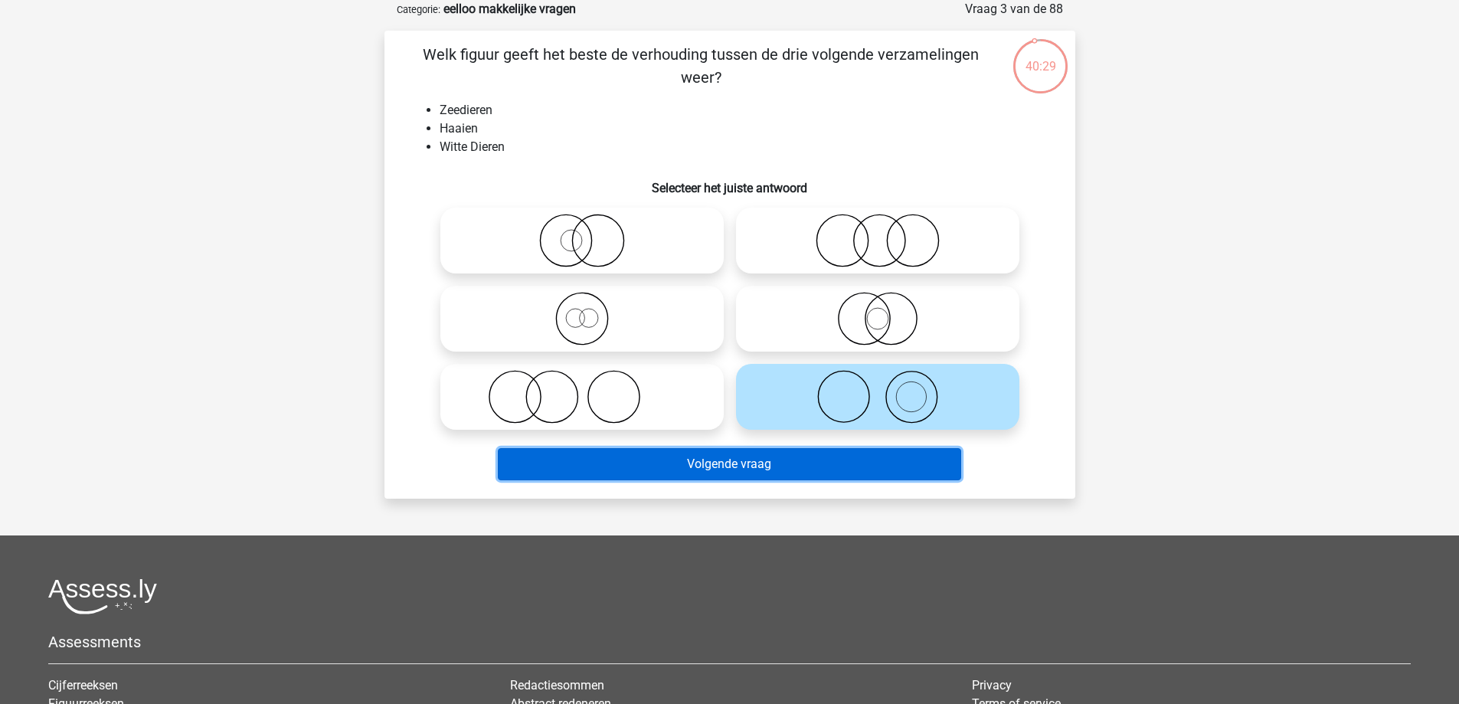
click at [732, 463] on button "Volgende vraag" at bounding box center [730, 464] width 464 height 32
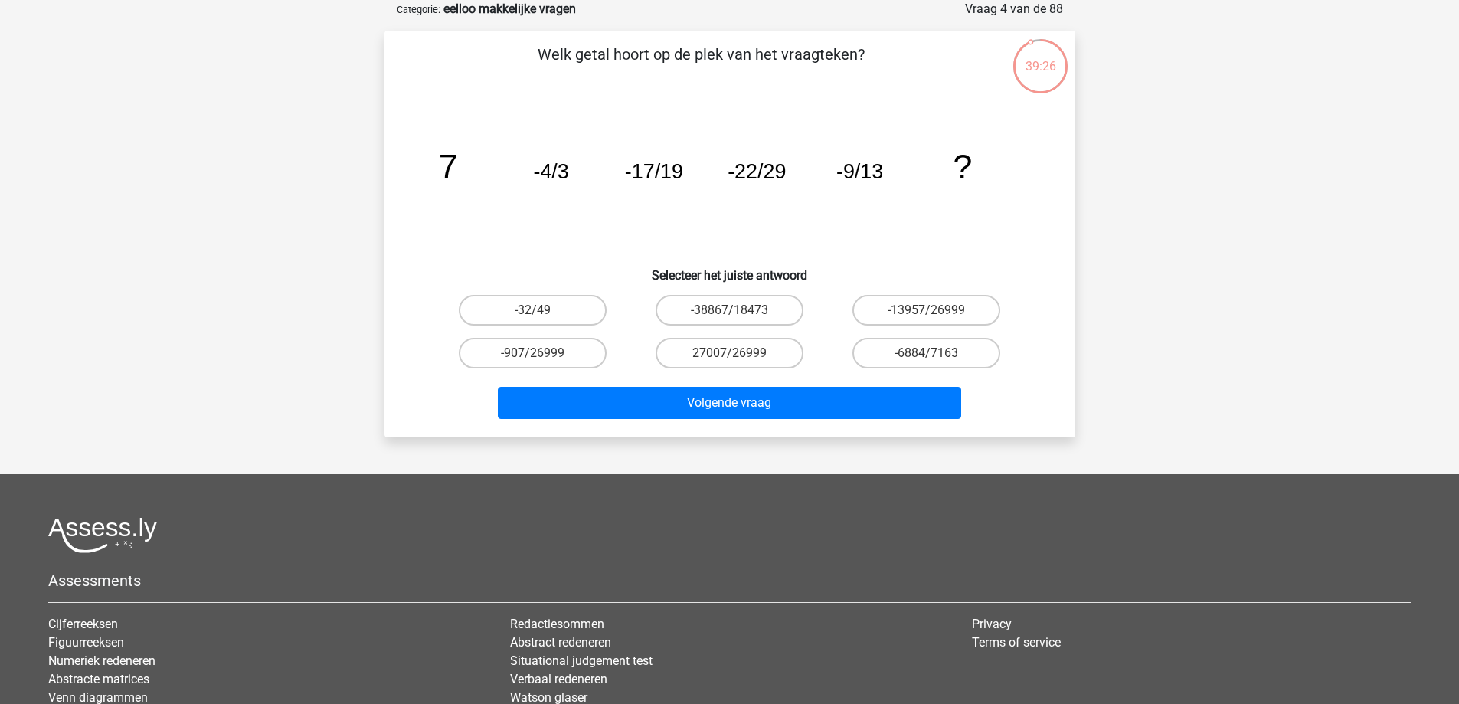
click at [532, 313] on input "-32/49" at bounding box center [537, 315] width 10 height 10
radio input "true"
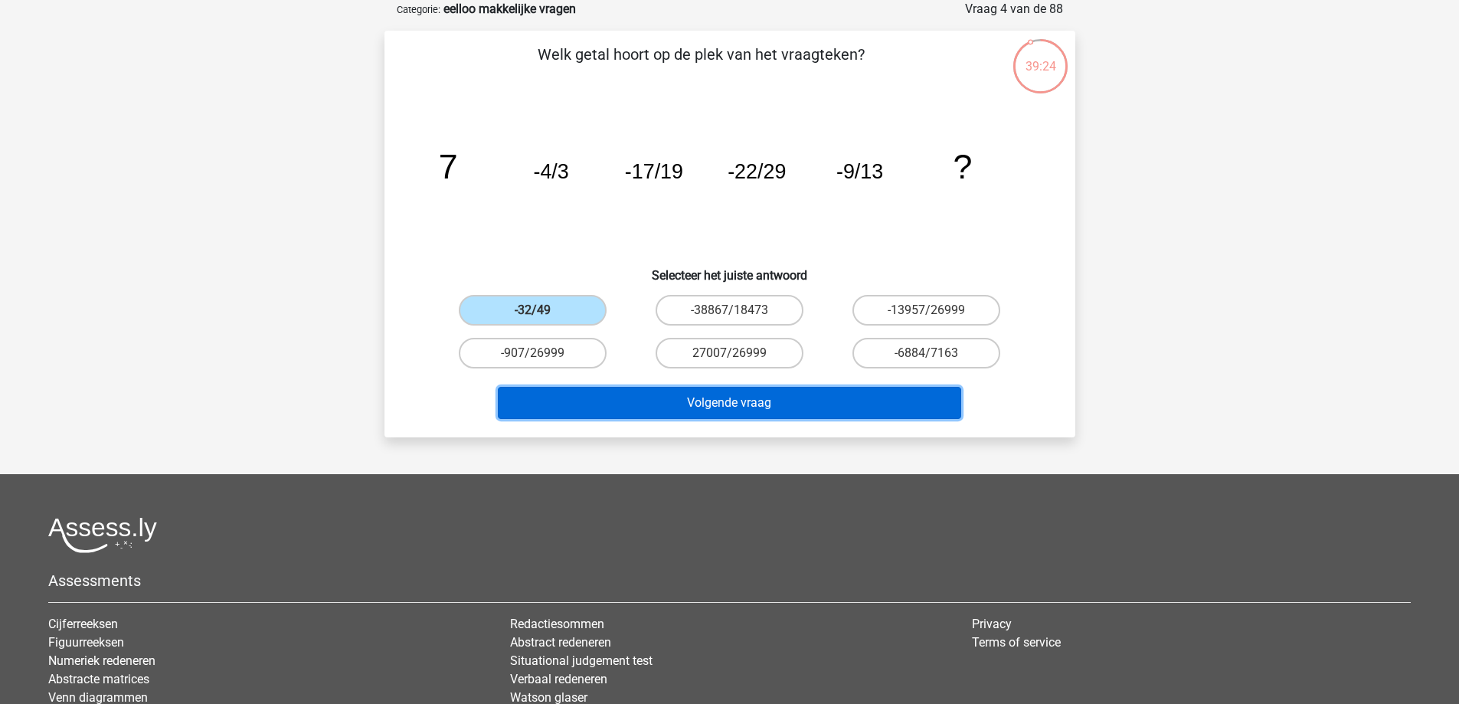
click at [673, 410] on button "Volgende vraag" at bounding box center [730, 403] width 464 height 32
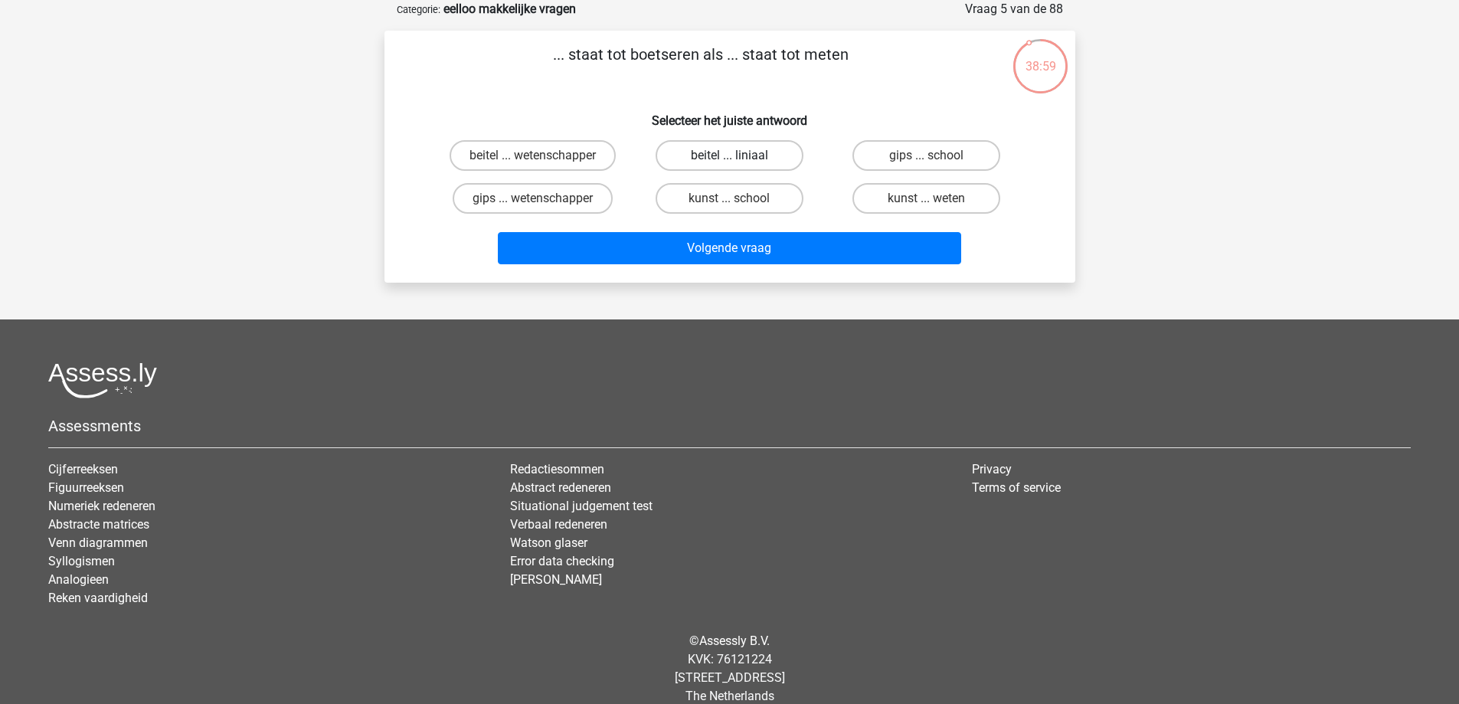
click at [780, 162] on label "beitel ... liniaal" at bounding box center [730, 155] width 148 height 31
click at [739, 162] on input "beitel ... liniaal" at bounding box center [734, 161] width 10 height 10
radio input "true"
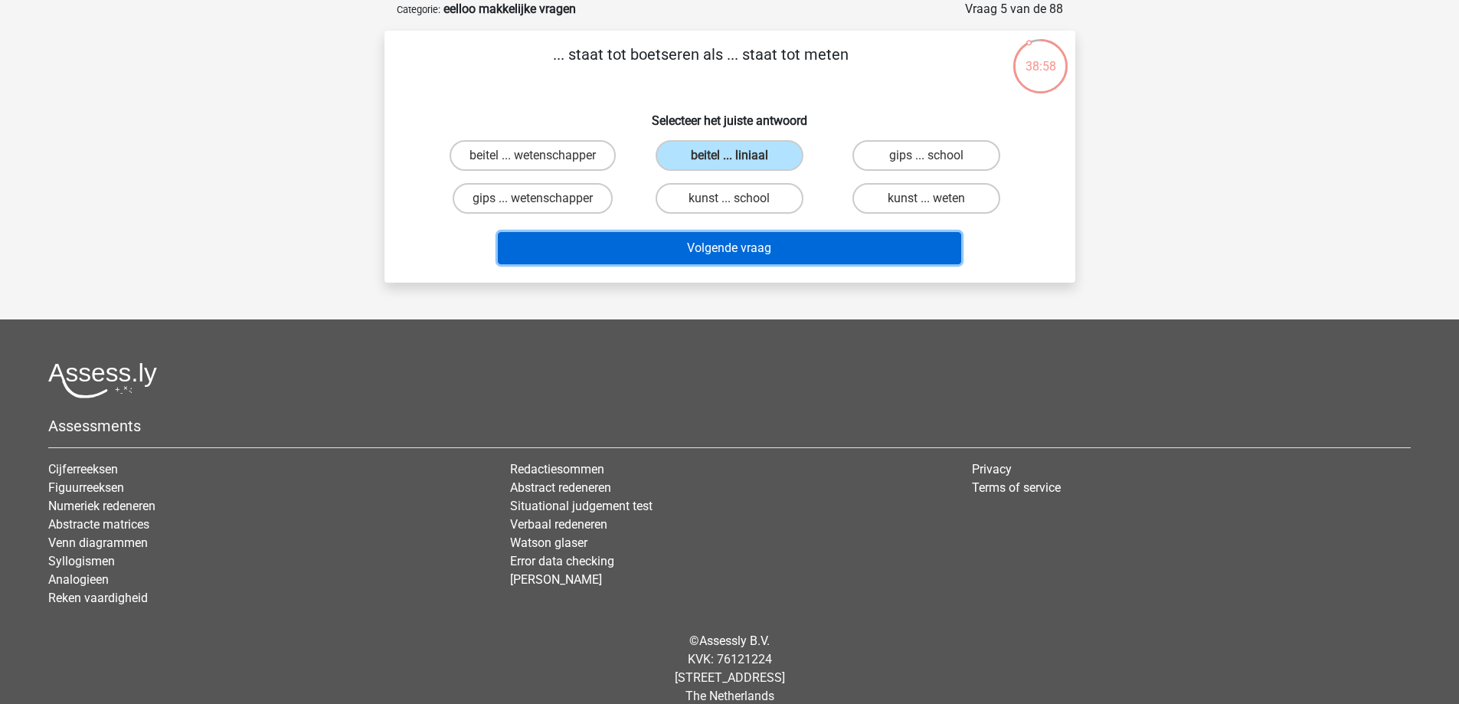
click at [772, 251] on button "Volgende vraag" at bounding box center [730, 248] width 464 height 32
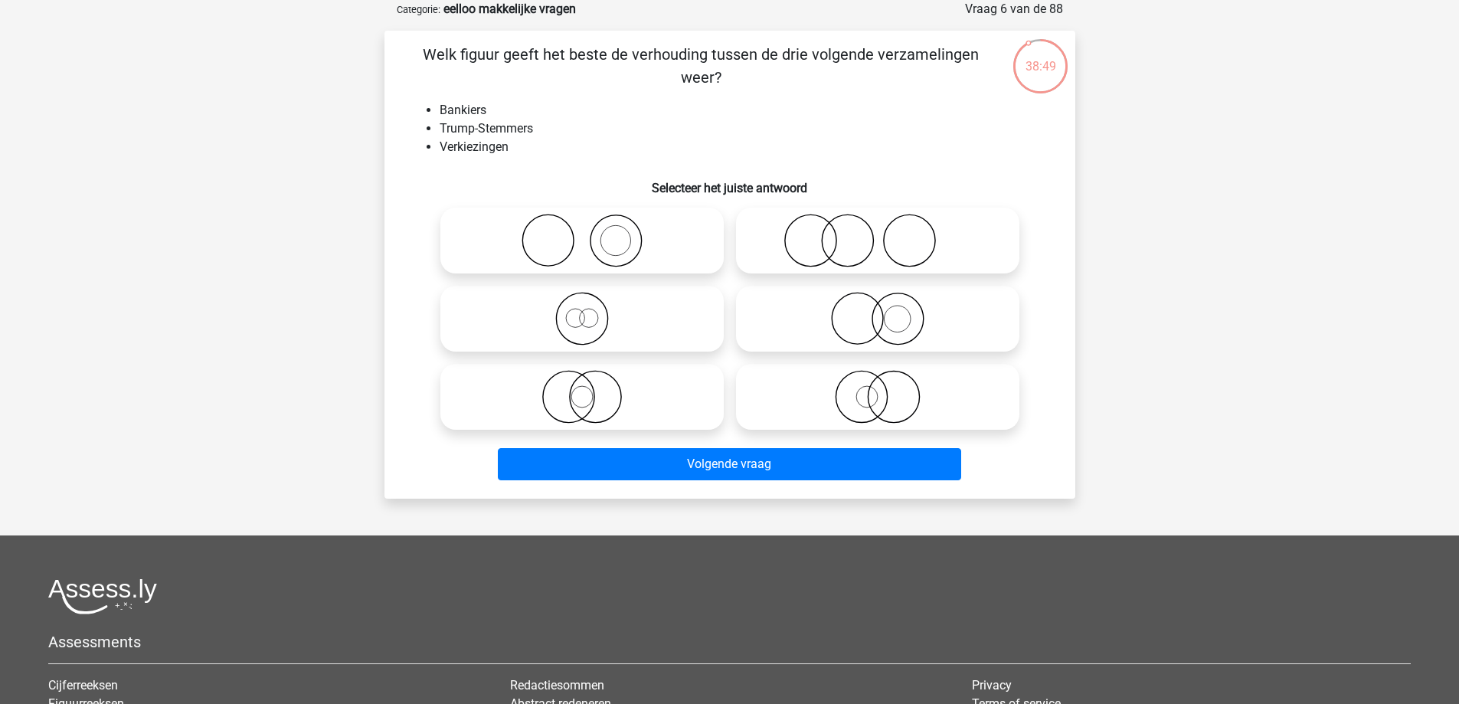
click at [583, 247] on icon at bounding box center [582, 241] width 271 height 54
click at [583, 233] on input "radio" at bounding box center [587, 228] width 10 height 10
radio input "true"
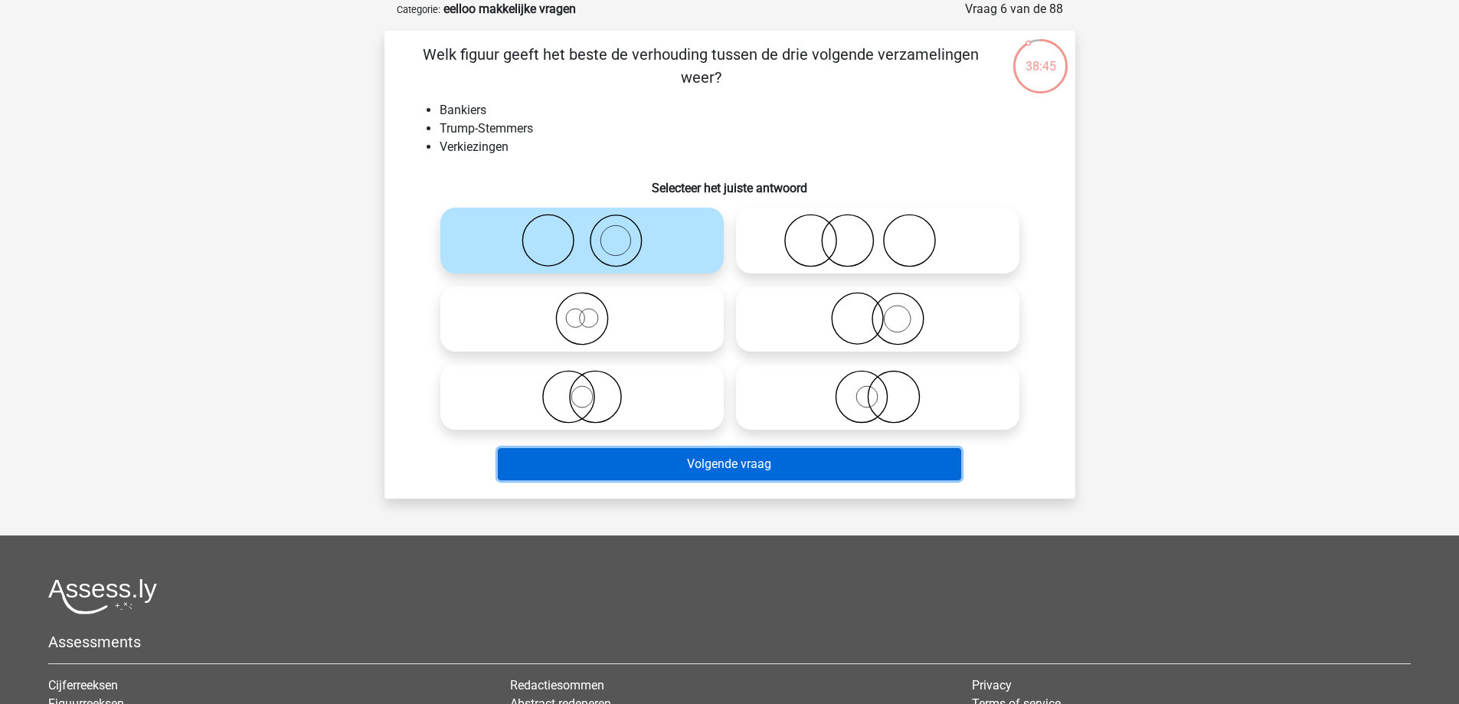
click at [719, 459] on button "Volgende vraag" at bounding box center [730, 464] width 464 height 32
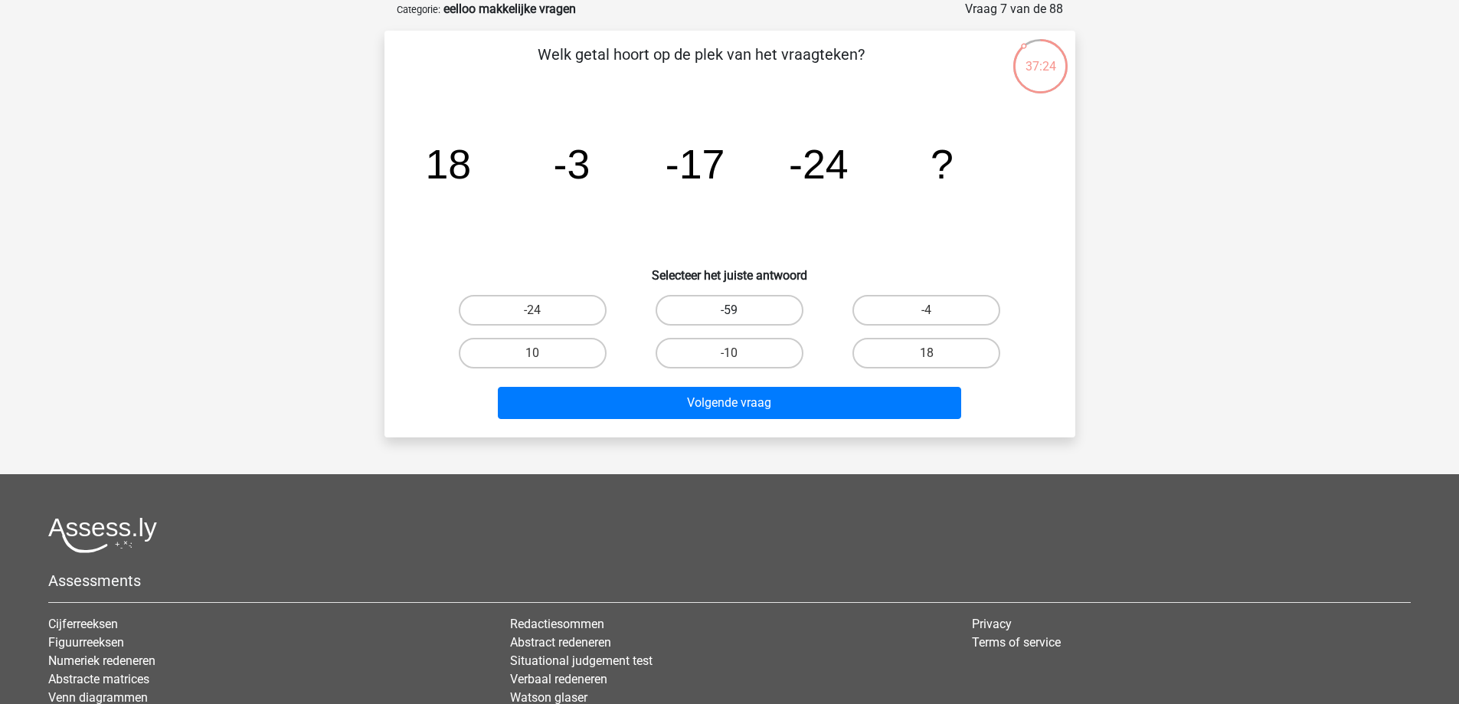
click at [769, 316] on label "-59" at bounding box center [730, 310] width 148 height 31
click at [739, 316] on input "-59" at bounding box center [734, 315] width 10 height 10
radio input "true"
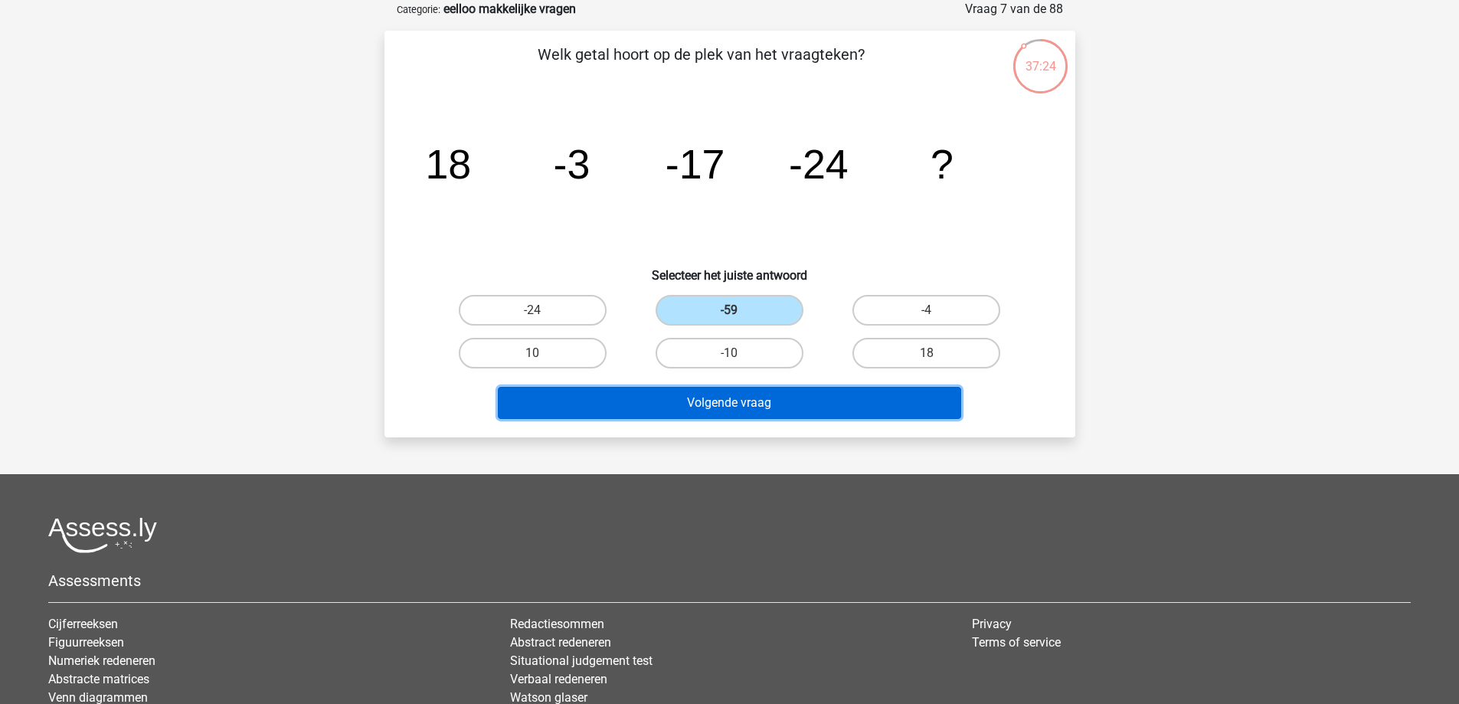
click at [754, 399] on button "Volgende vraag" at bounding box center [730, 403] width 464 height 32
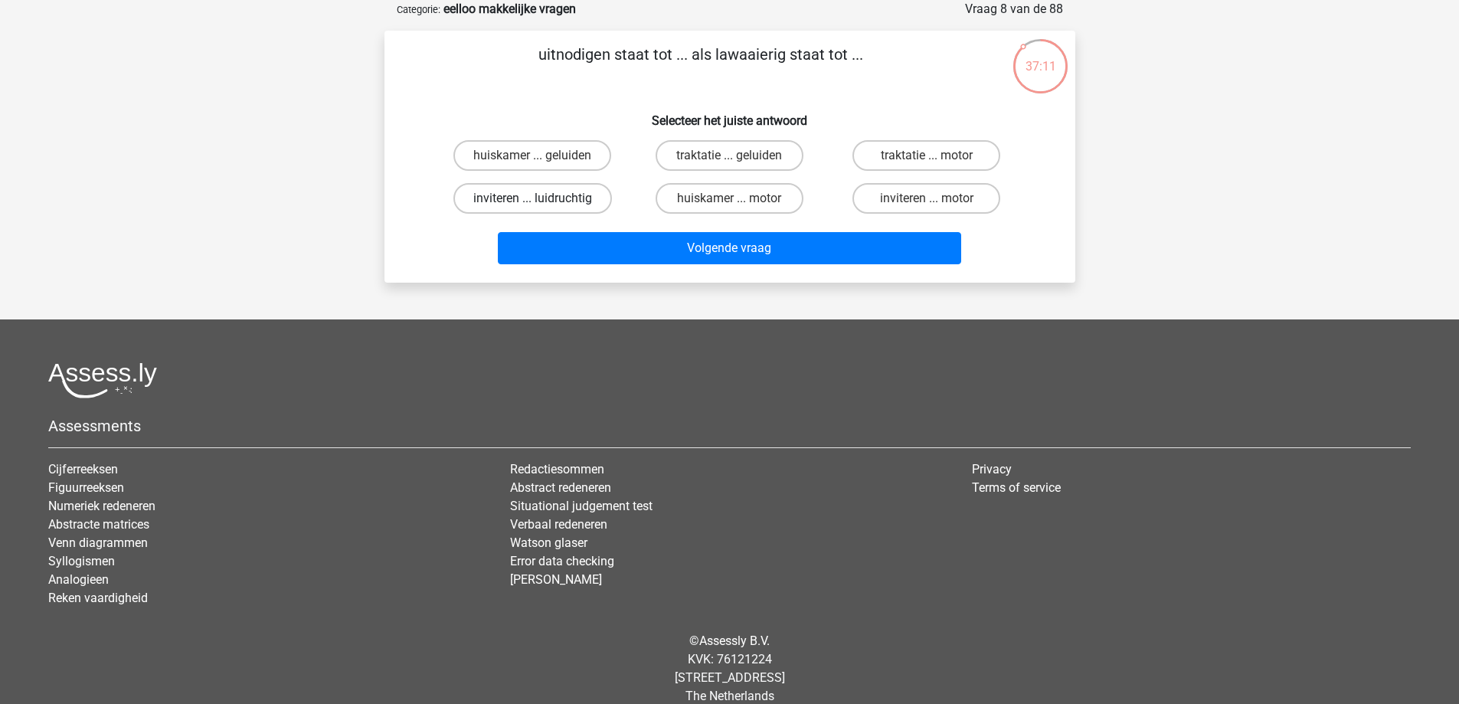
click at [585, 208] on label "inviteren ... luidruchtig" at bounding box center [533, 198] width 159 height 31
click at [542, 208] on input "inviteren ... luidruchtig" at bounding box center [537, 203] width 10 height 10
radio input "true"
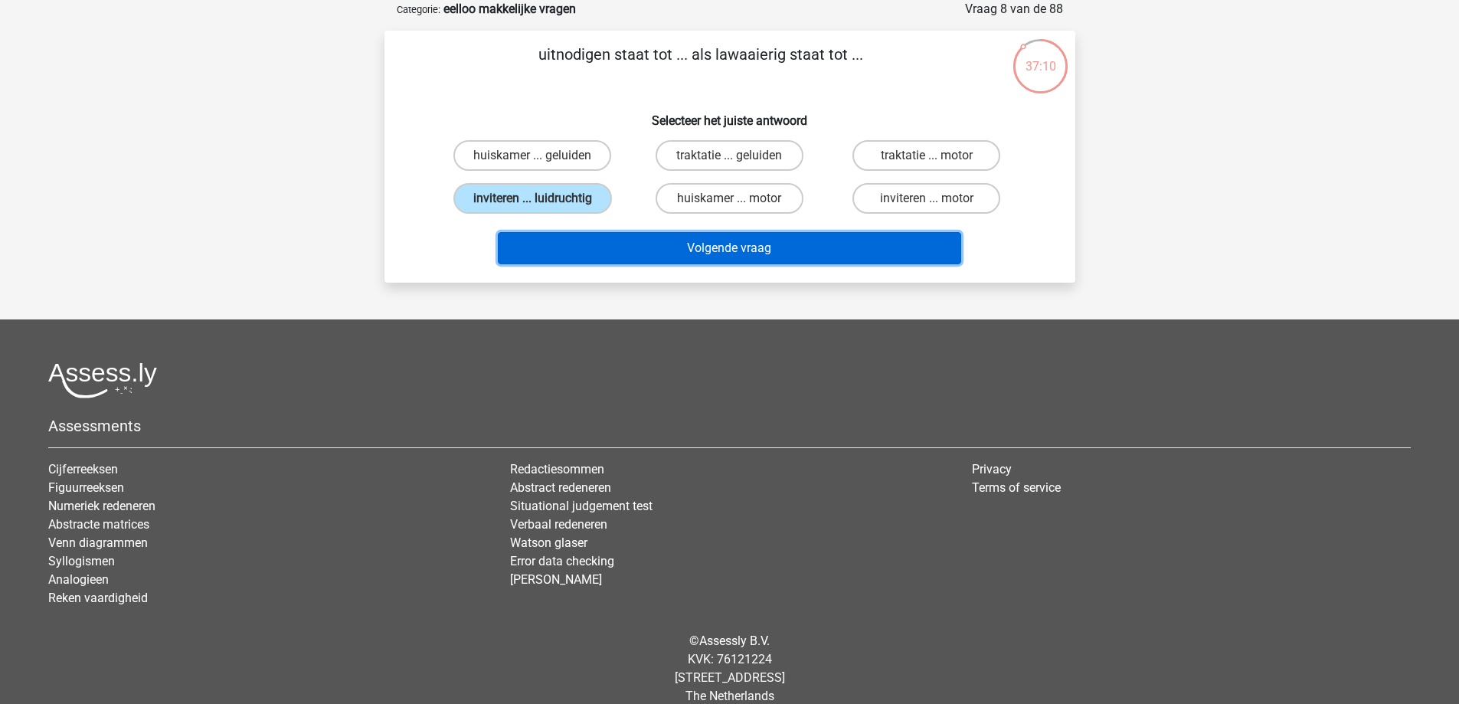
click at [608, 250] on button "Volgende vraag" at bounding box center [730, 248] width 464 height 32
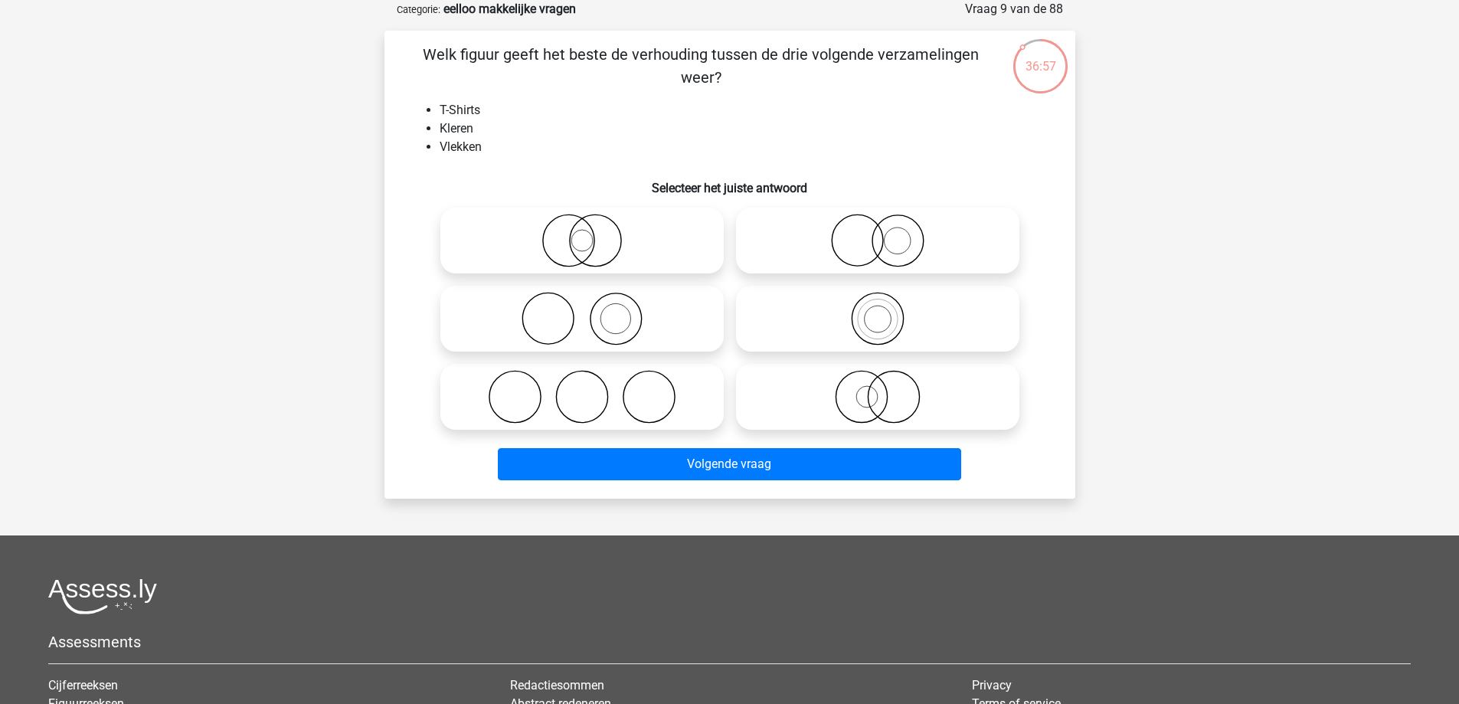
click at [878, 418] on circle at bounding box center [893, 397] width 51 height 51
click at [878, 389] on input "radio" at bounding box center [883, 384] width 10 height 10
radio input "true"
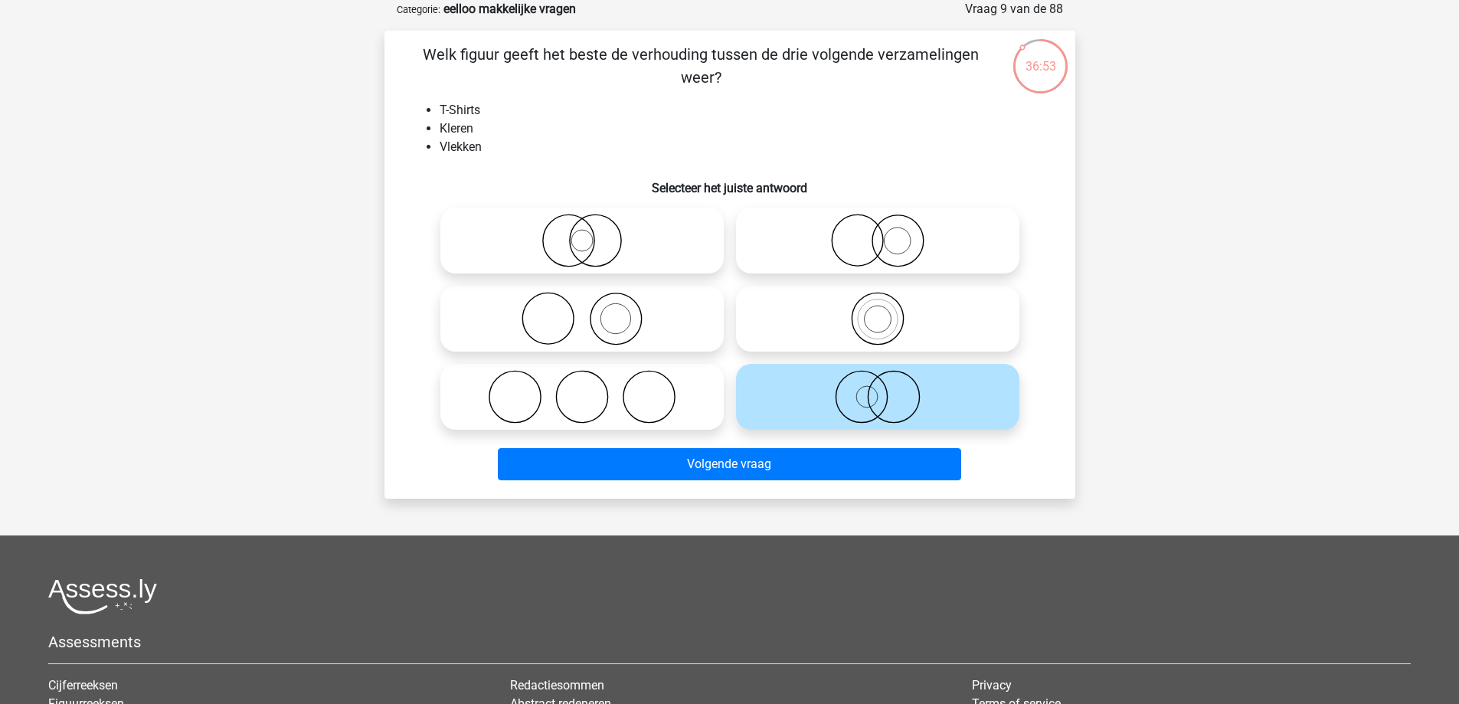
click at [830, 259] on icon at bounding box center [877, 241] width 271 height 54
click at [878, 233] on input "radio" at bounding box center [883, 228] width 10 height 10
radio input "true"
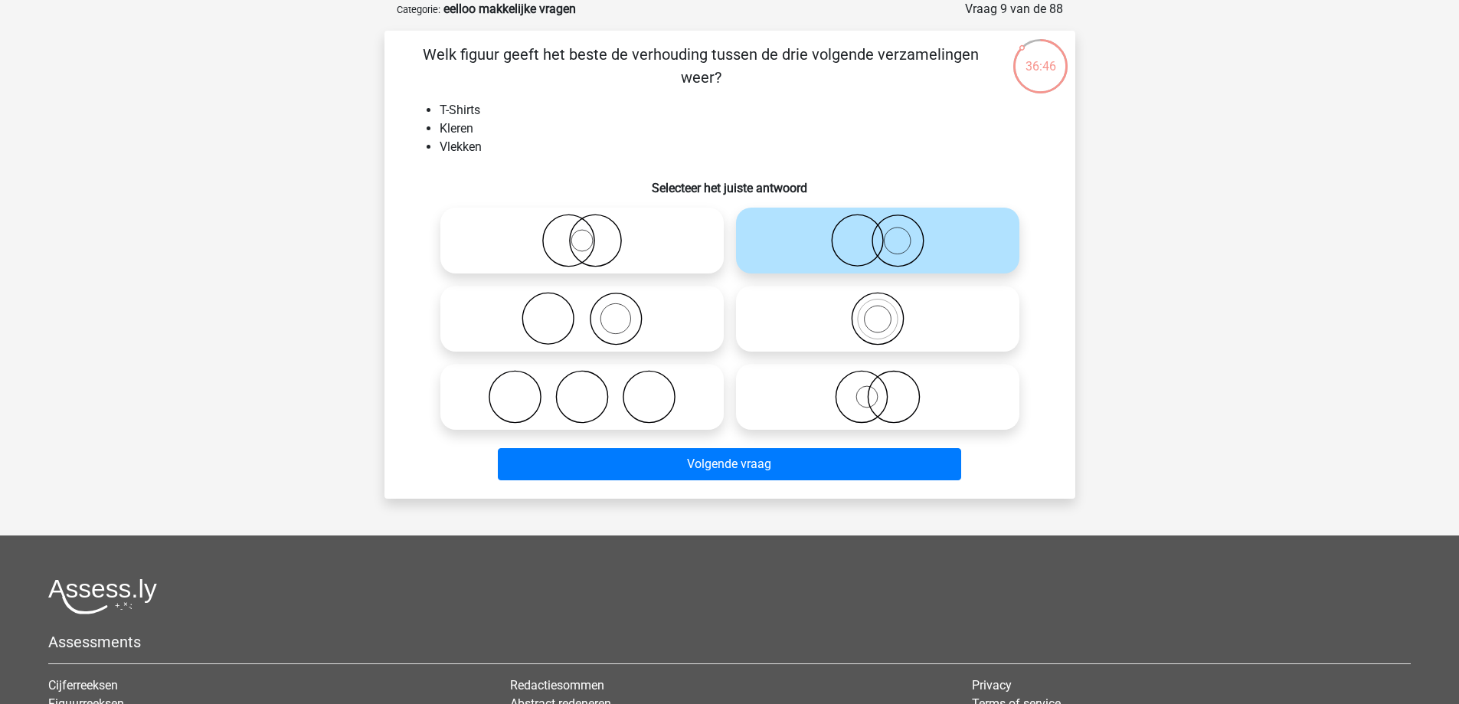
click at [634, 397] on icon at bounding box center [582, 397] width 271 height 54
click at [592, 389] on input "radio" at bounding box center [587, 384] width 10 height 10
radio input "true"
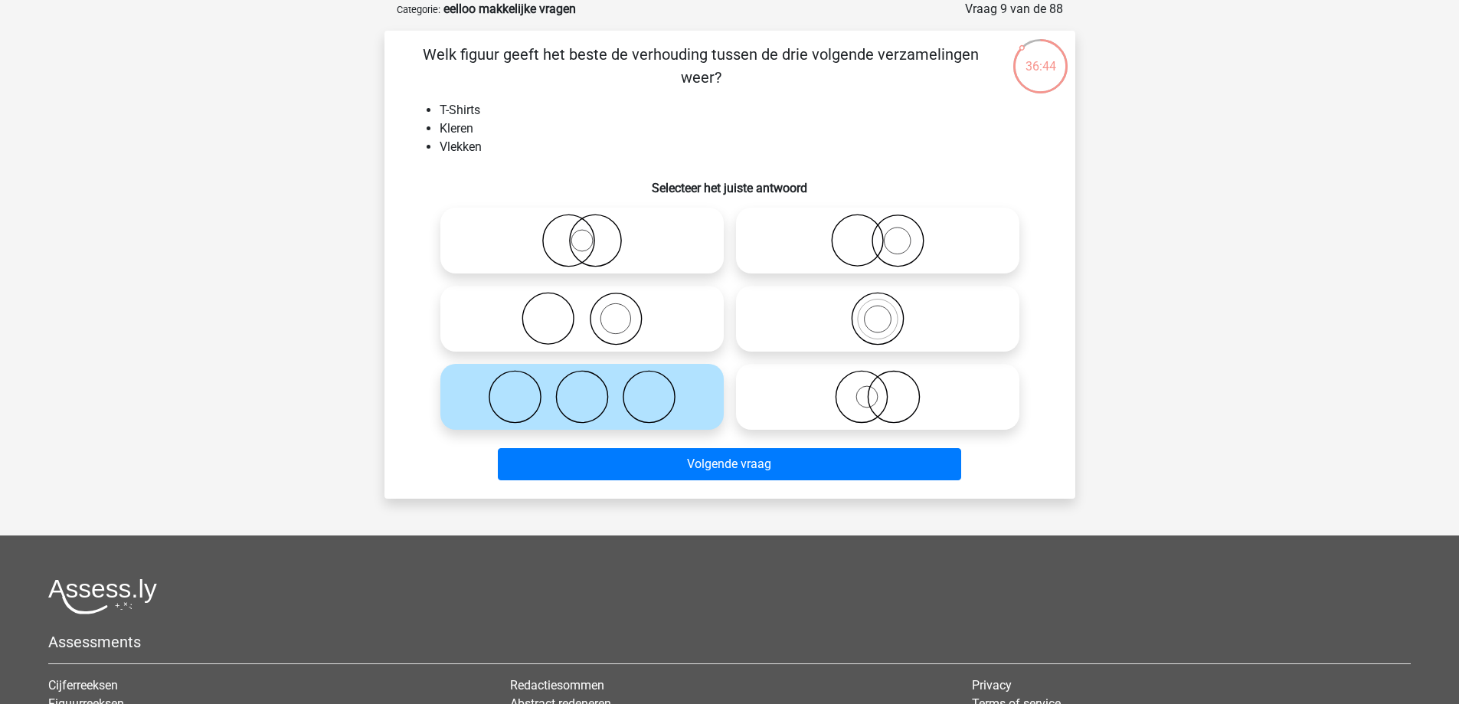
click at [647, 319] on icon at bounding box center [582, 319] width 271 height 54
click at [592, 311] on input "radio" at bounding box center [587, 306] width 10 height 10
radio input "true"
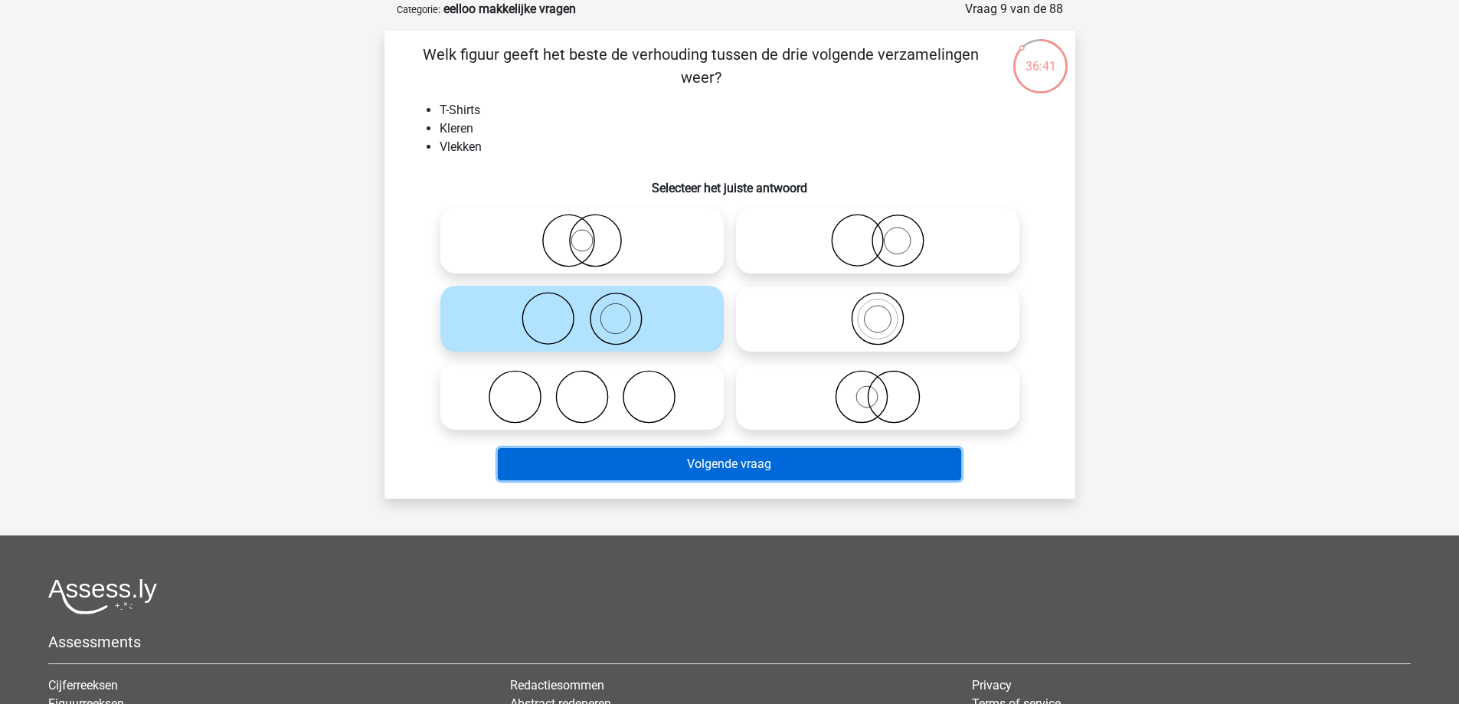
click at [637, 471] on button "Volgende vraag" at bounding box center [730, 464] width 464 height 32
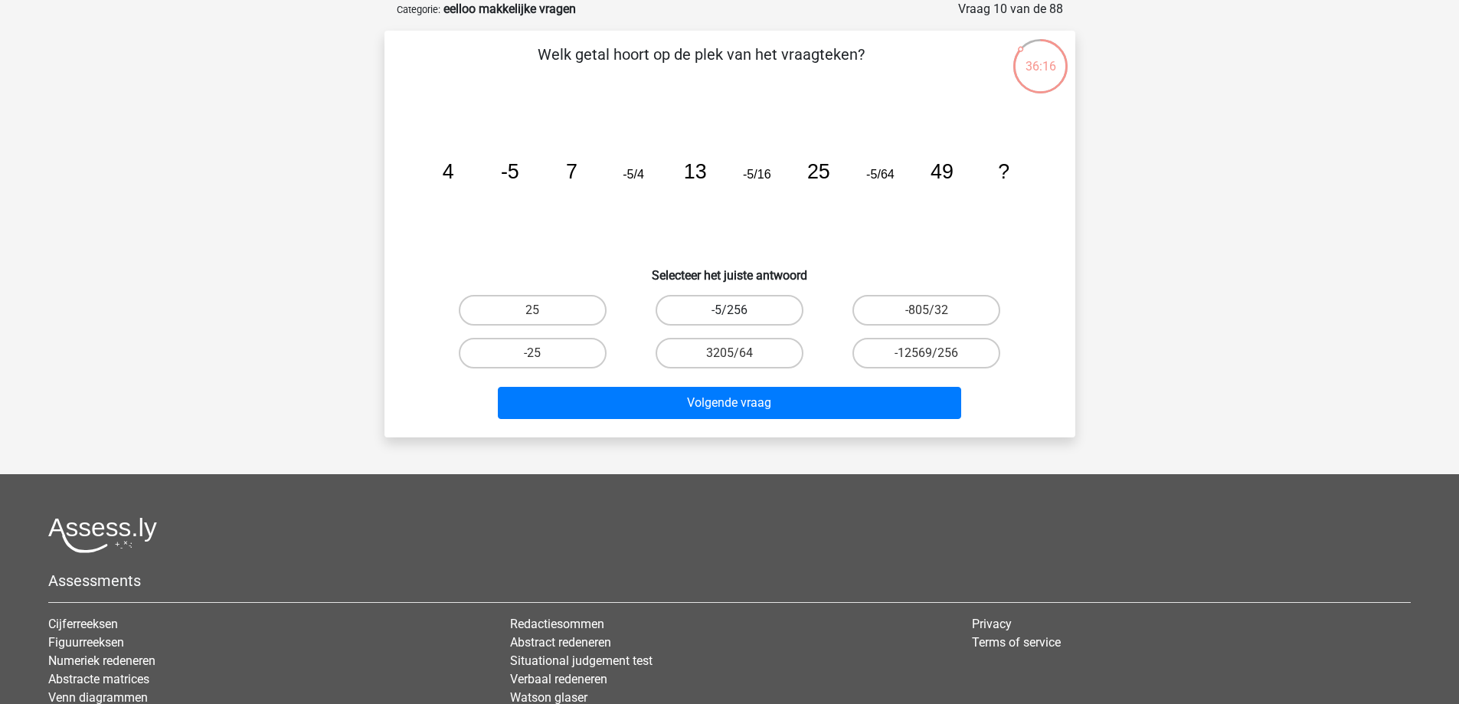
click at [713, 310] on label "-5/256" at bounding box center [730, 310] width 148 height 31
click at [729, 310] on input "-5/256" at bounding box center [734, 315] width 10 height 10
radio input "true"
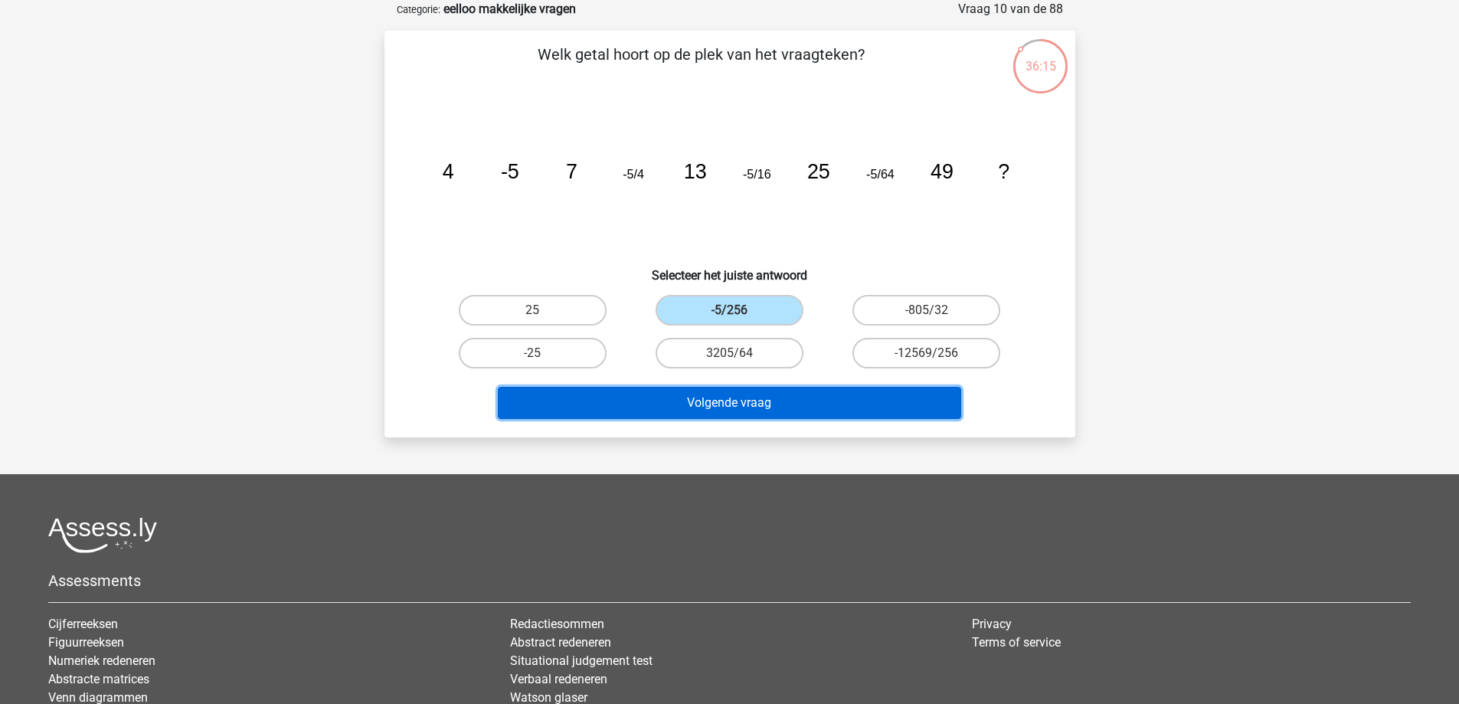
click at [677, 410] on button "Volgende vraag" at bounding box center [730, 403] width 464 height 32
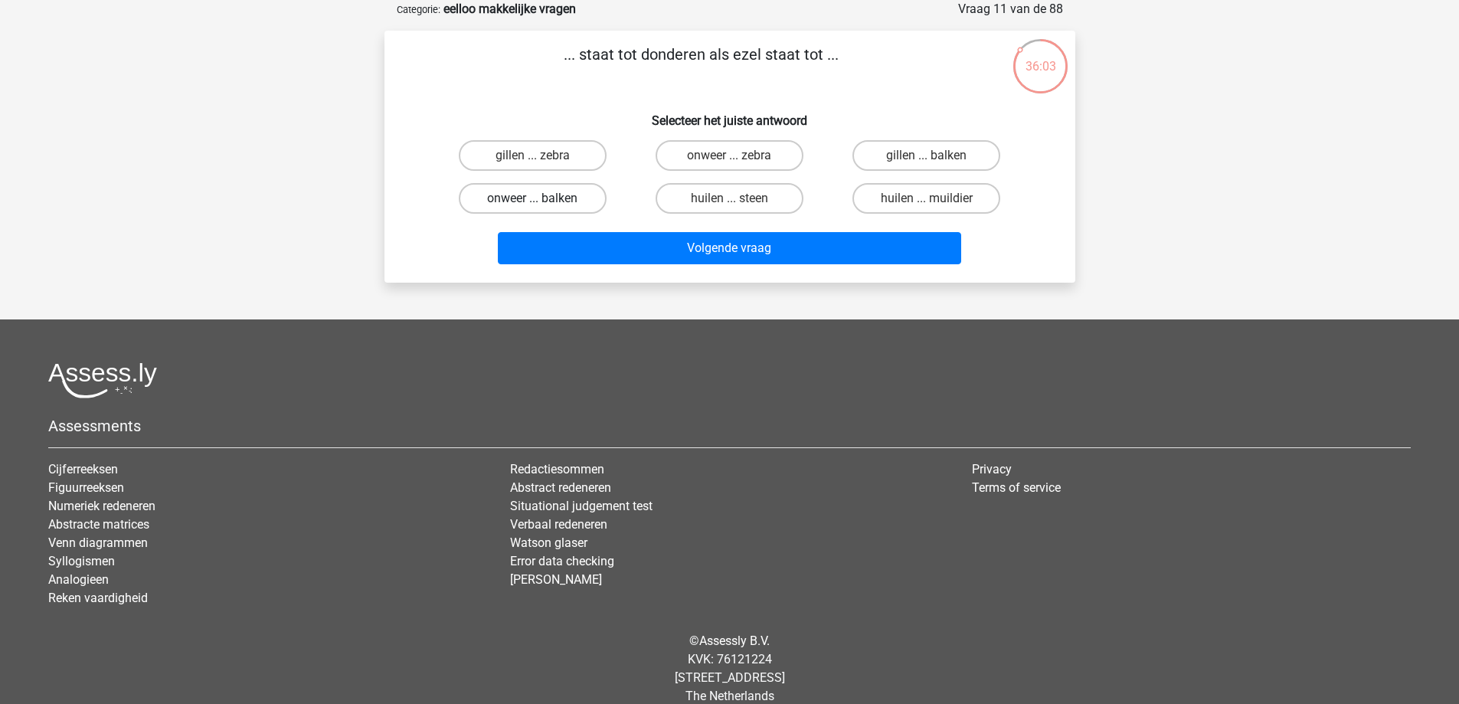
click at [557, 202] on label "onweer ... balken" at bounding box center [533, 198] width 148 height 31
click at [542, 202] on input "onweer ... balken" at bounding box center [537, 203] width 10 height 10
radio input "true"
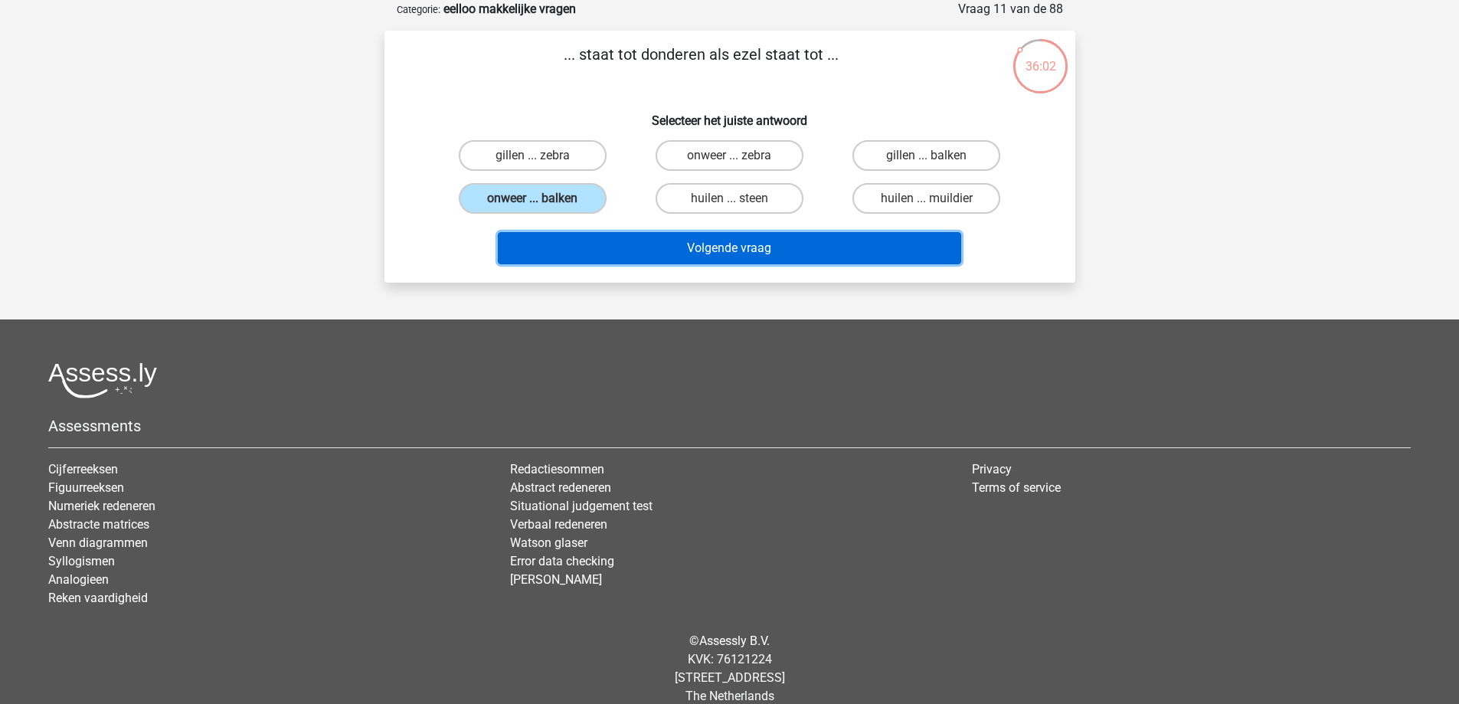
click at [569, 243] on button "Volgende vraag" at bounding box center [730, 248] width 464 height 32
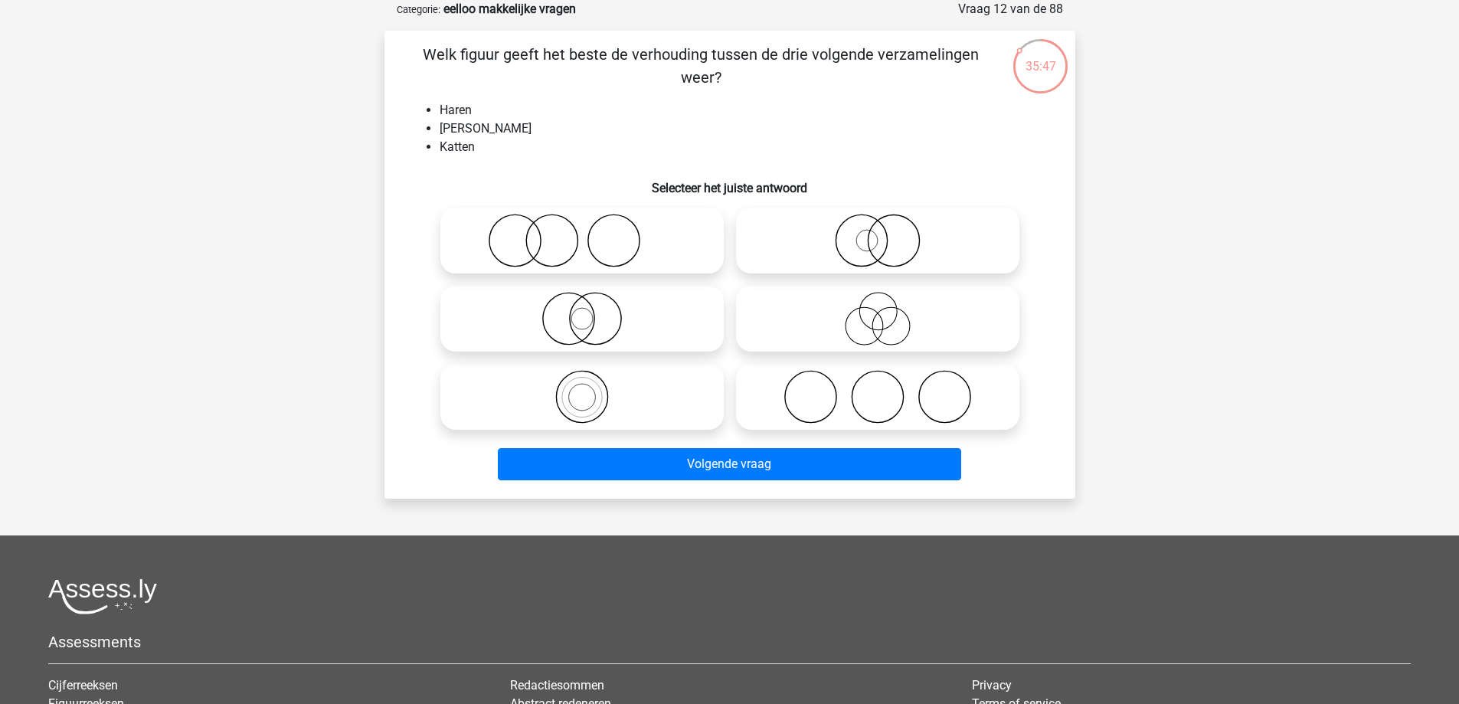
click at [885, 322] on icon at bounding box center [877, 319] width 271 height 54
click at [885, 311] on input "radio" at bounding box center [883, 306] width 10 height 10
radio input "true"
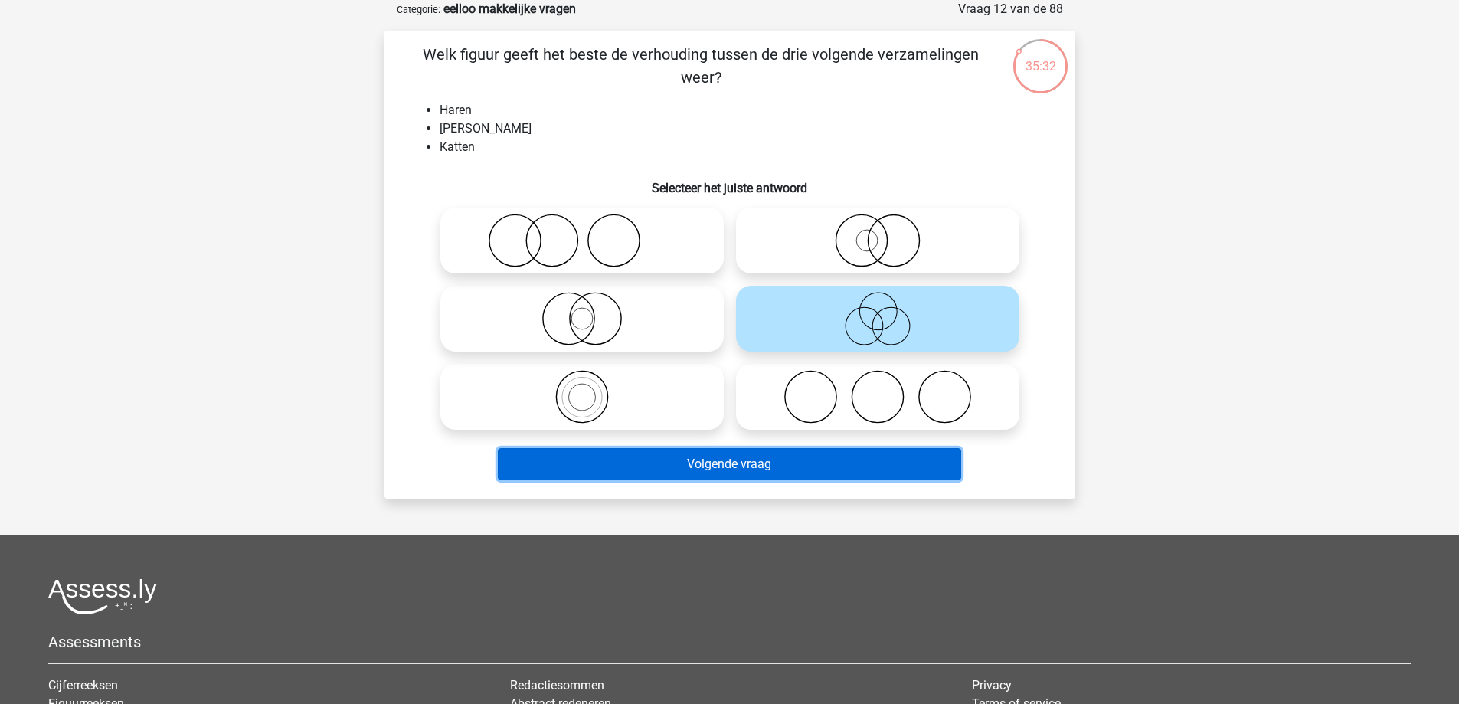
click at [796, 472] on button "Volgende vraag" at bounding box center [730, 464] width 464 height 32
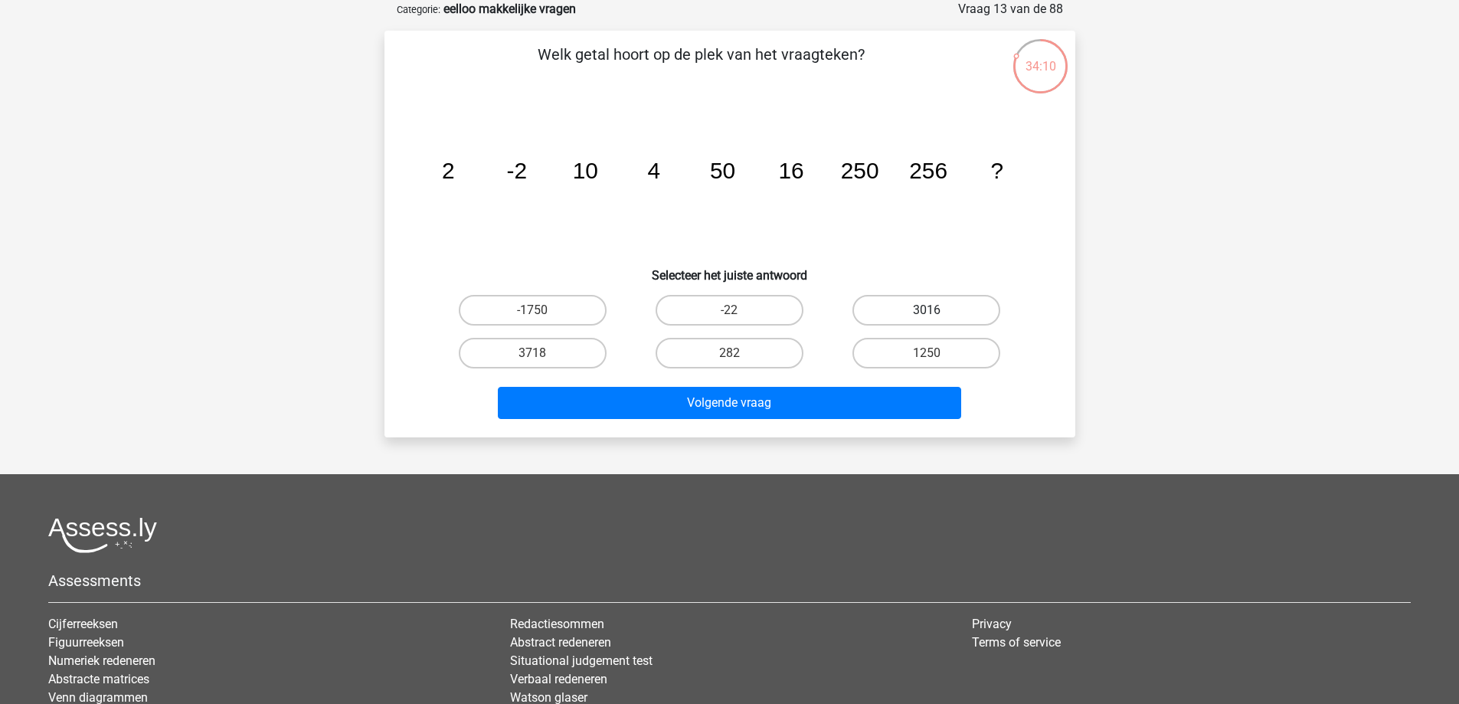
click at [918, 318] on label "3016" at bounding box center [927, 310] width 148 height 31
click at [927, 318] on input "3016" at bounding box center [932, 315] width 10 height 10
radio input "true"
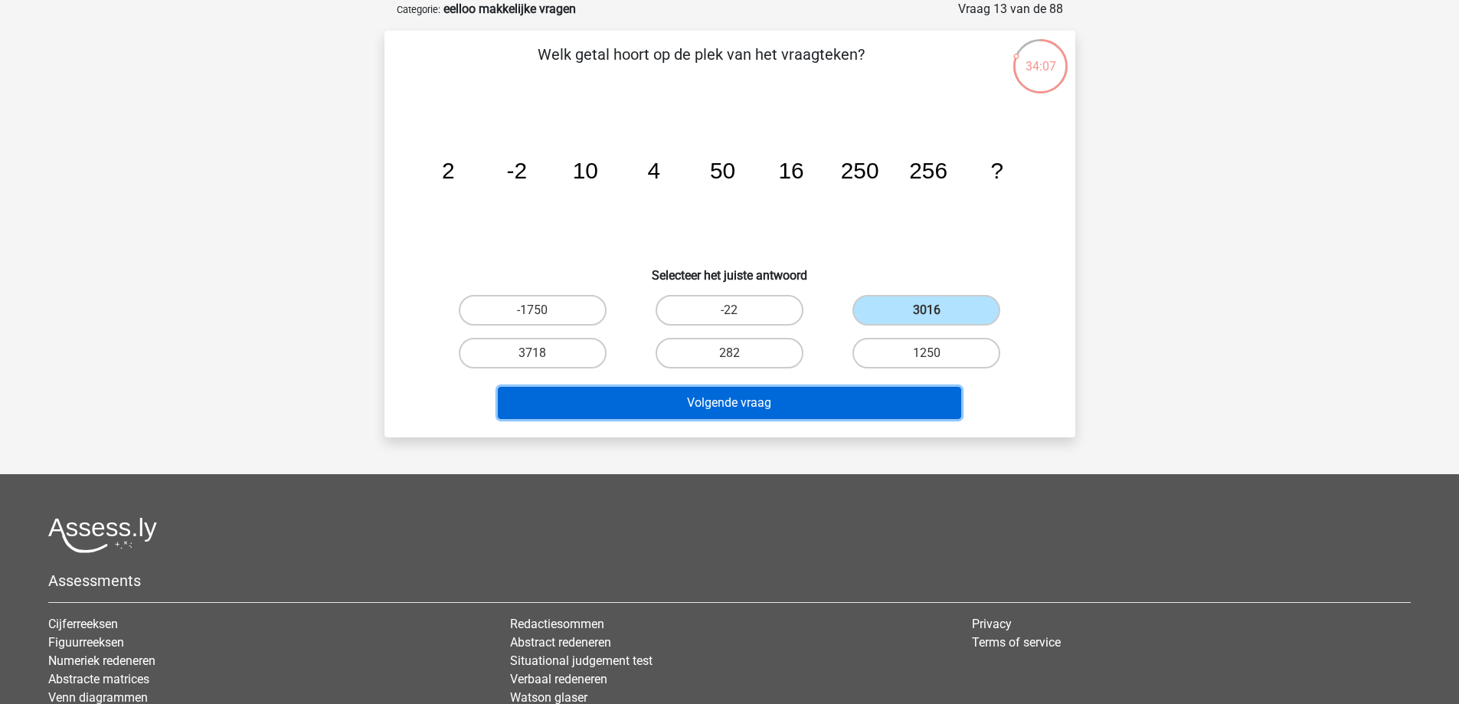
click at [745, 405] on button "Volgende vraag" at bounding box center [730, 403] width 464 height 32
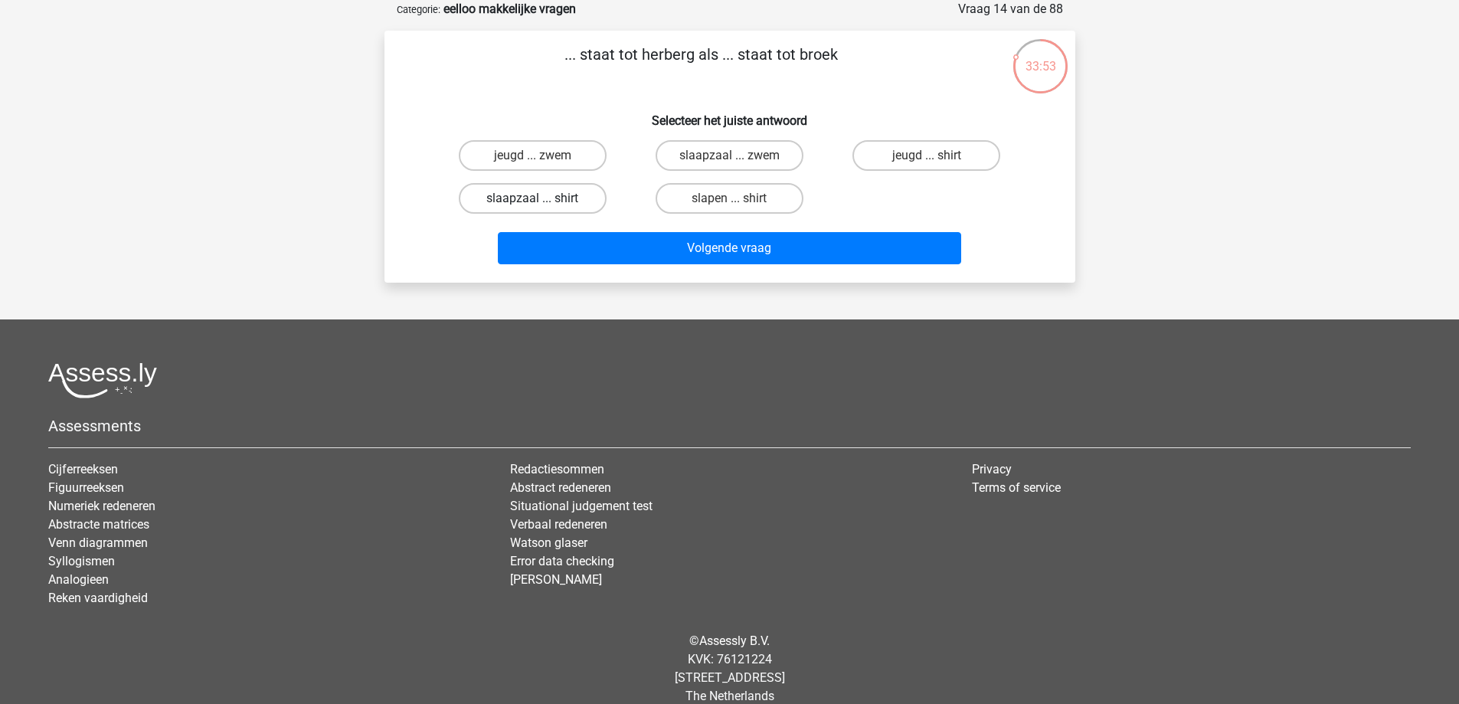
click at [532, 200] on div "slaapzaal ... shirt" at bounding box center [533, 198] width 185 height 31
click at [531, 205] on label "slaapzaal ... shirt" at bounding box center [533, 198] width 148 height 31
click at [532, 205] on input "slaapzaal ... shirt" at bounding box center [537, 203] width 10 height 10
radio input "true"
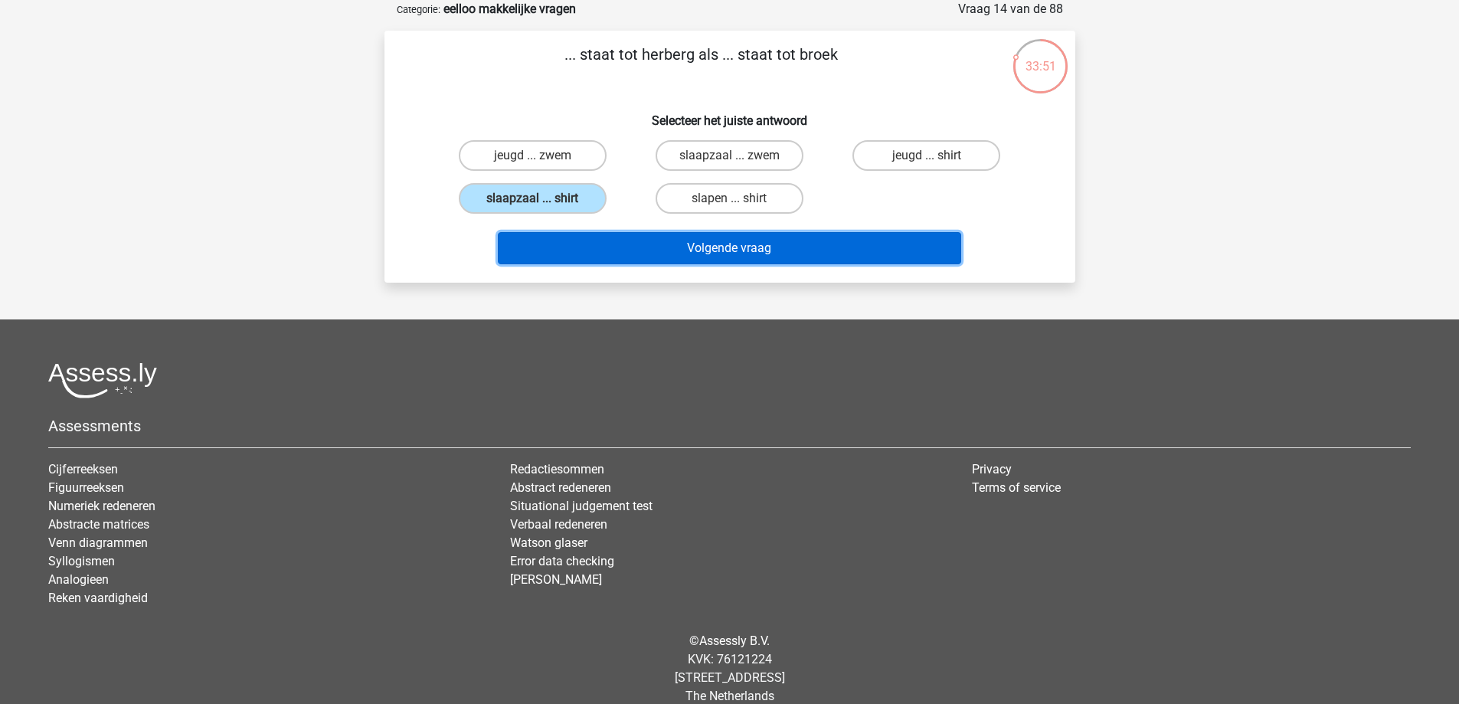
click at [571, 233] on button "Volgende vraag" at bounding box center [730, 248] width 464 height 32
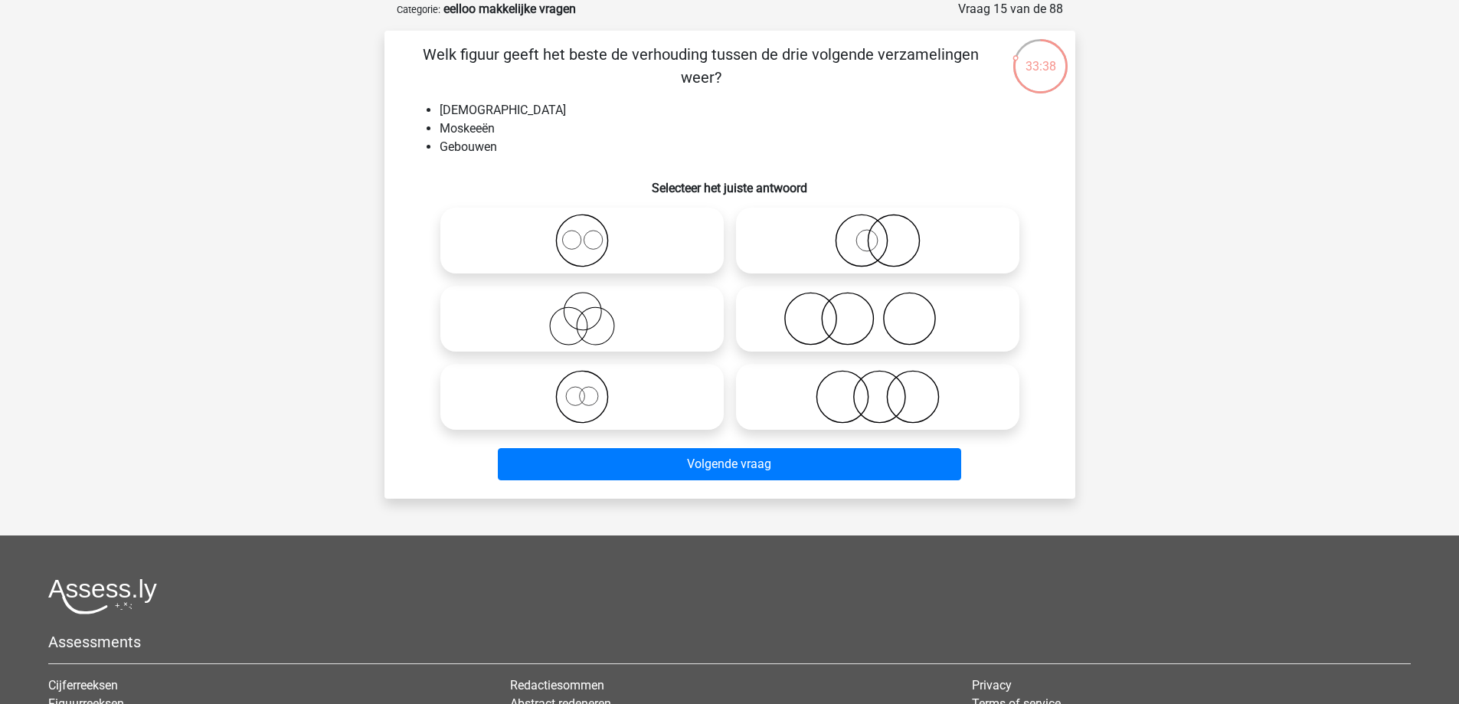
click at [552, 225] on icon at bounding box center [582, 241] width 271 height 54
click at [582, 225] on input "radio" at bounding box center [587, 228] width 10 height 10
radio input "true"
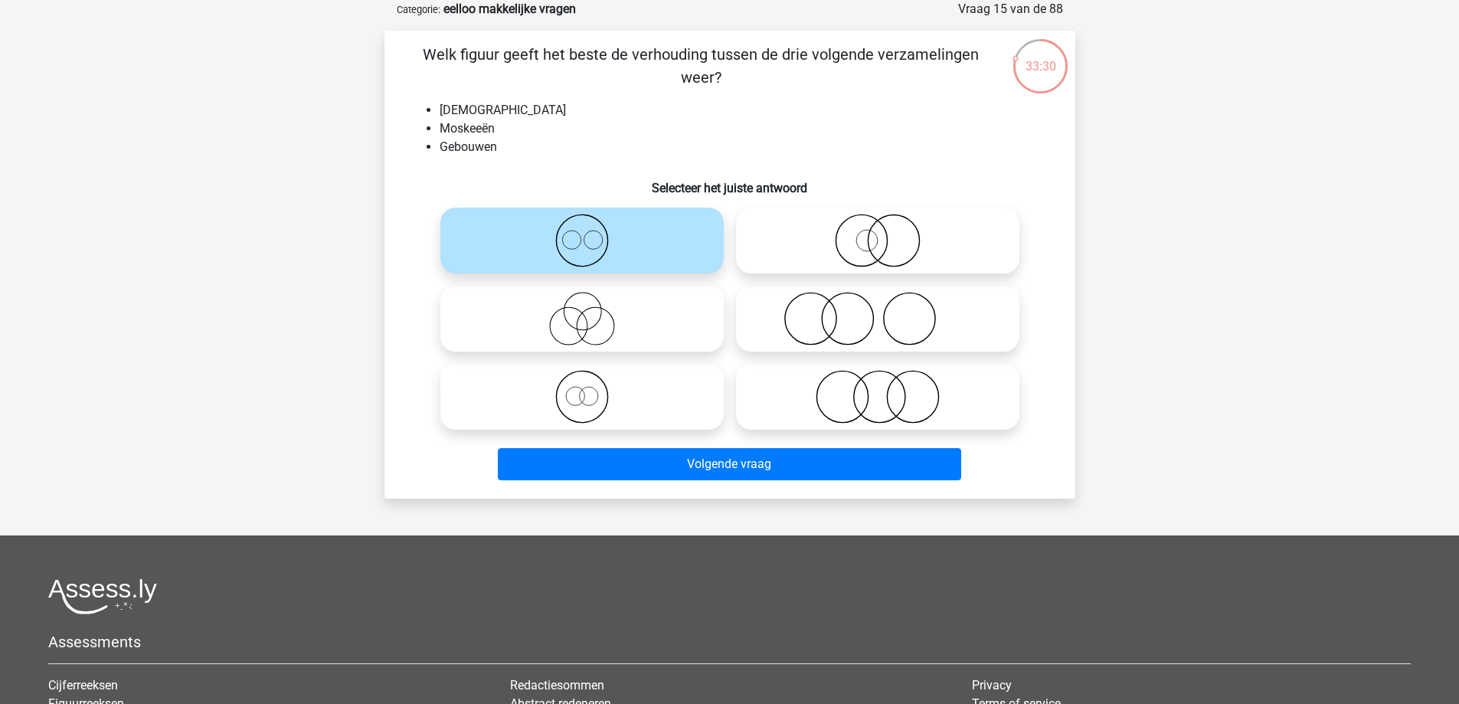
click at [581, 401] on circle at bounding box center [588, 396] width 18 height 18
click at [582, 389] on input "radio" at bounding box center [587, 384] width 10 height 10
radio input "true"
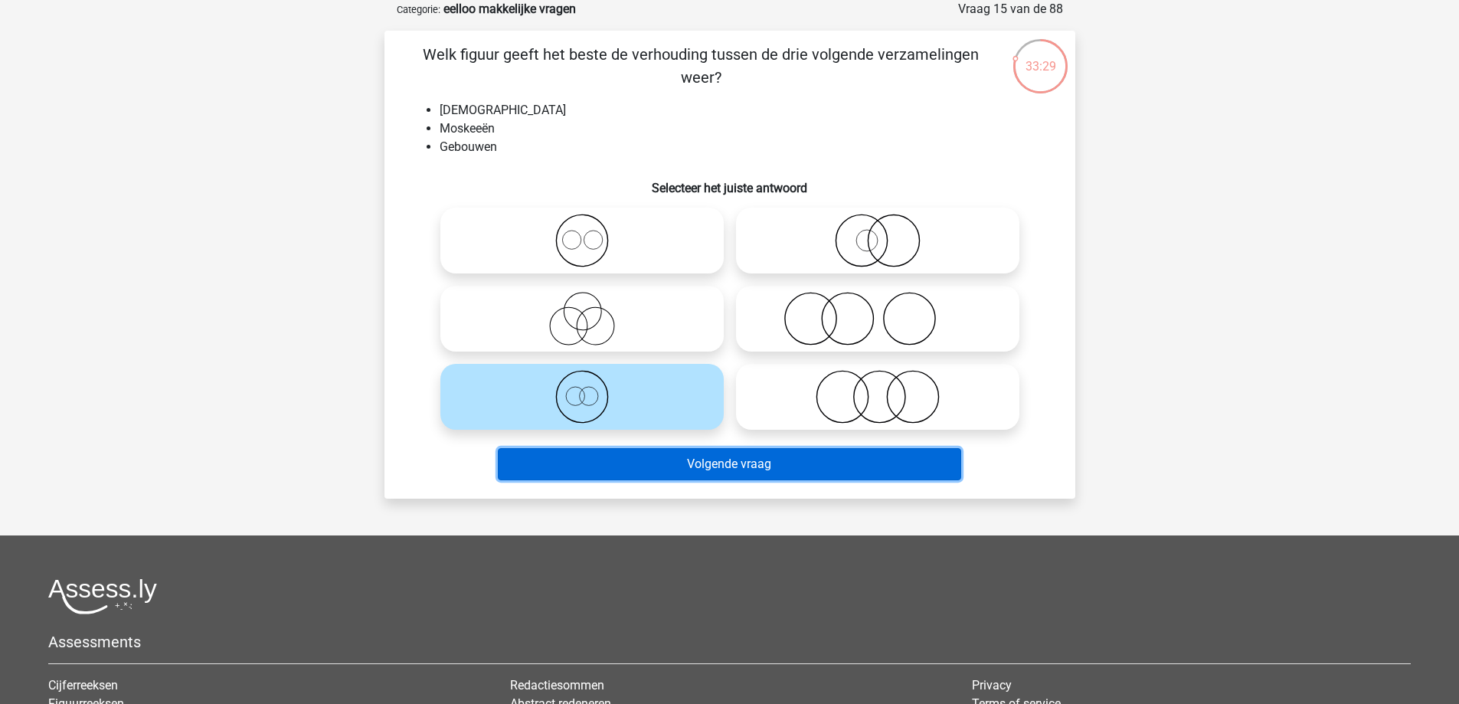
click at [628, 473] on button "Volgende vraag" at bounding box center [730, 464] width 464 height 32
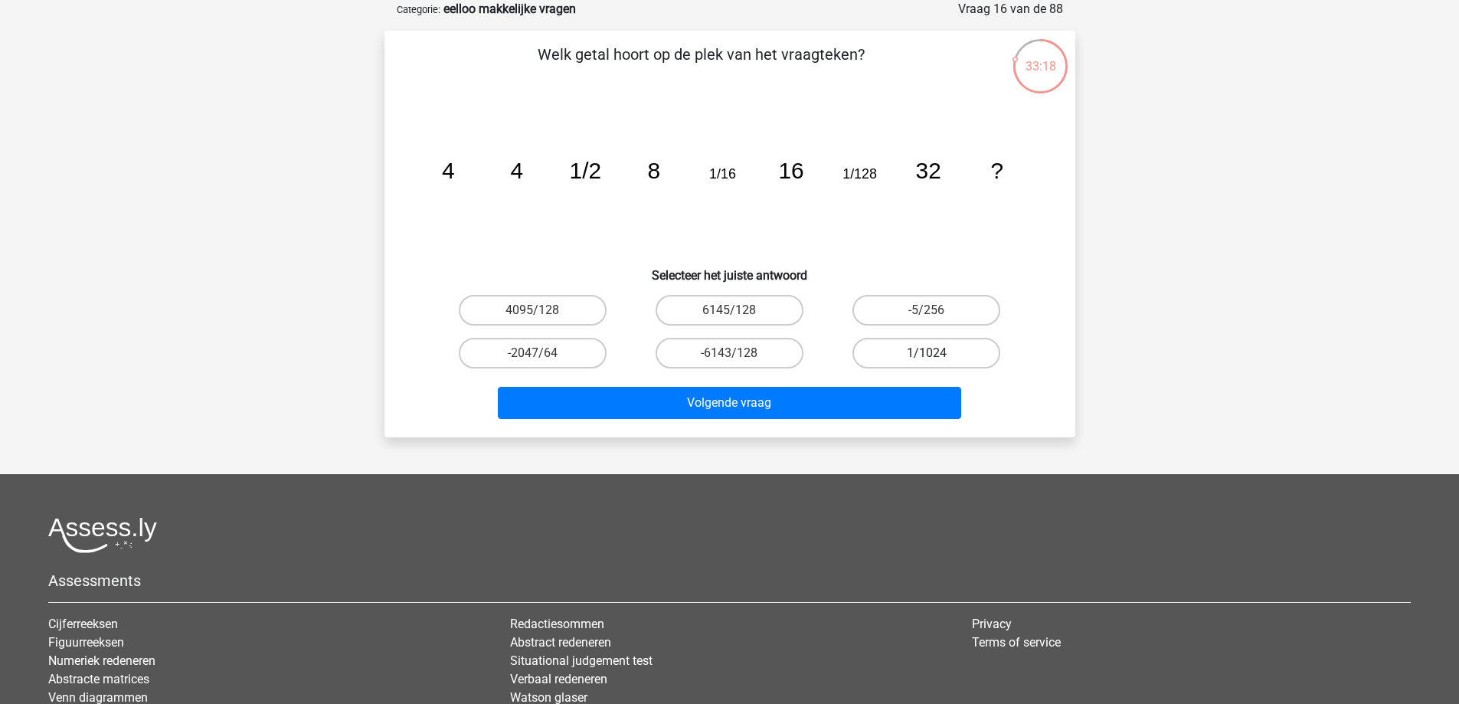
click at [945, 355] on label "1/1024" at bounding box center [927, 353] width 148 height 31
click at [937, 355] on input "1/1024" at bounding box center [932, 358] width 10 height 10
radio input "true"
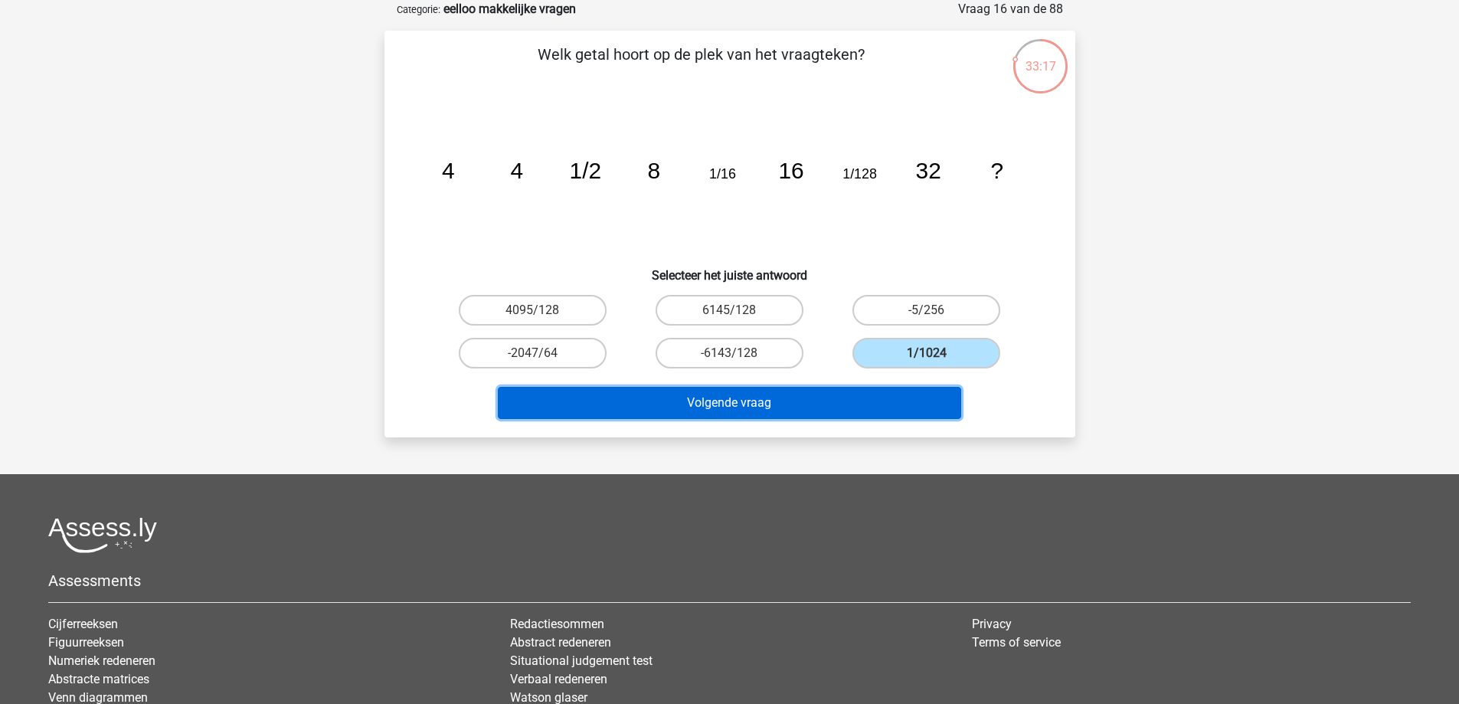
click at [765, 400] on button "Volgende vraag" at bounding box center [730, 403] width 464 height 32
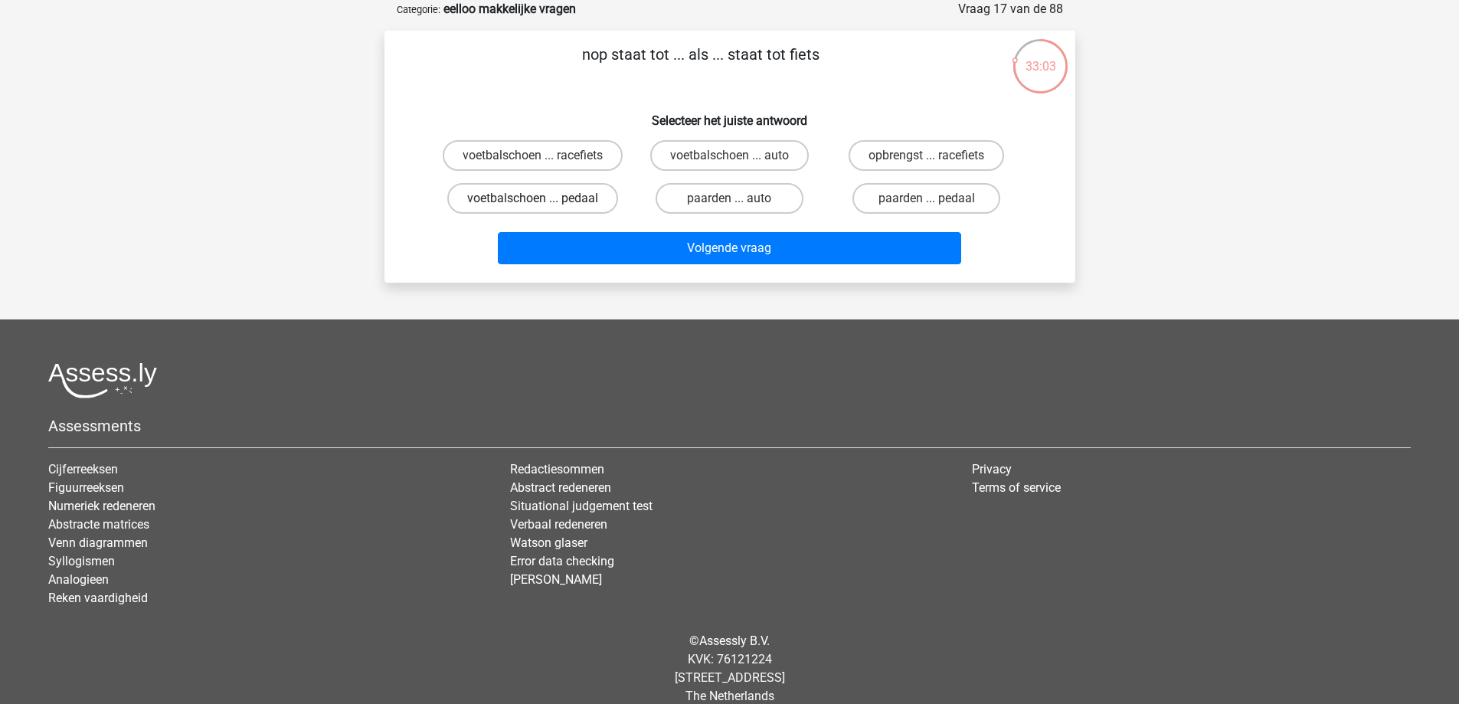
click at [581, 209] on label "voetbalschoen ... pedaal" at bounding box center [532, 198] width 171 height 31
click at [542, 208] on input "voetbalschoen ... pedaal" at bounding box center [537, 203] width 10 height 10
radio input "true"
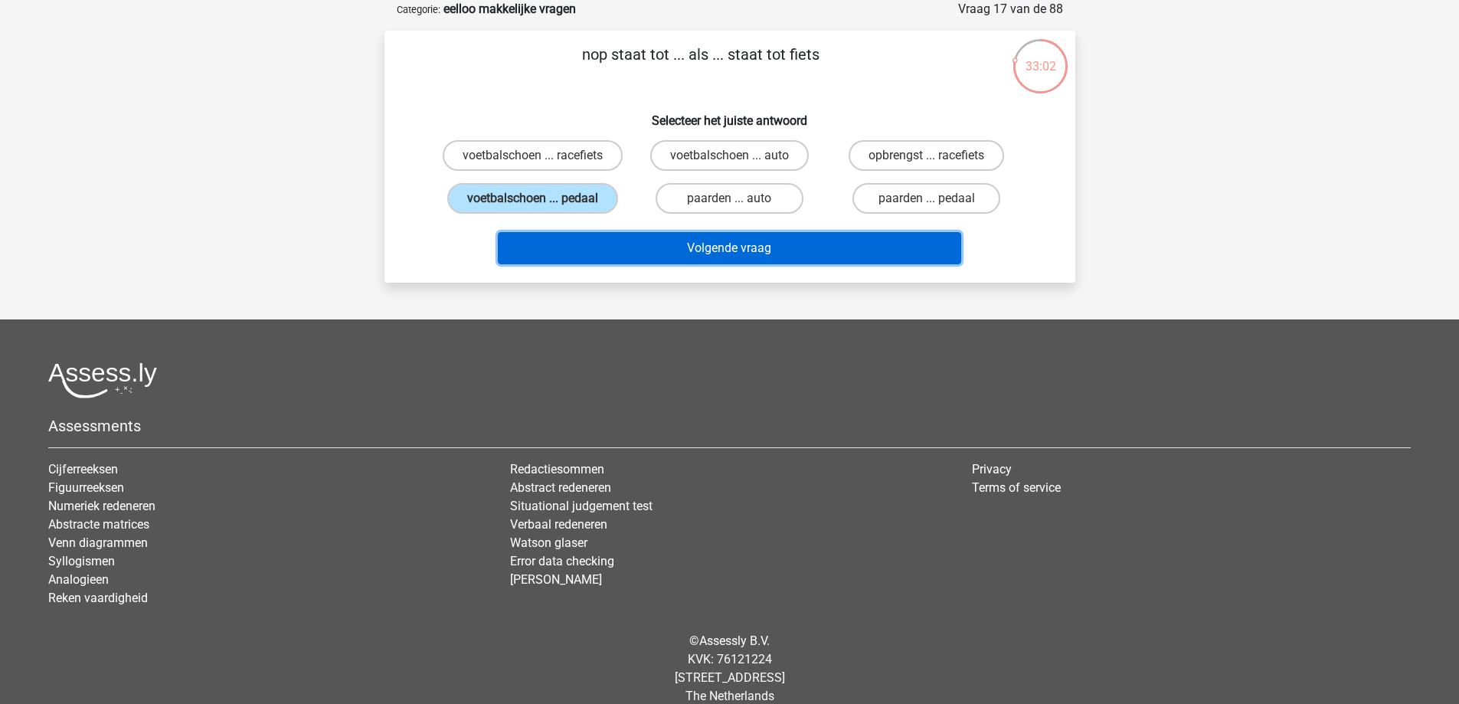
click at [602, 250] on button "Volgende vraag" at bounding box center [730, 248] width 464 height 32
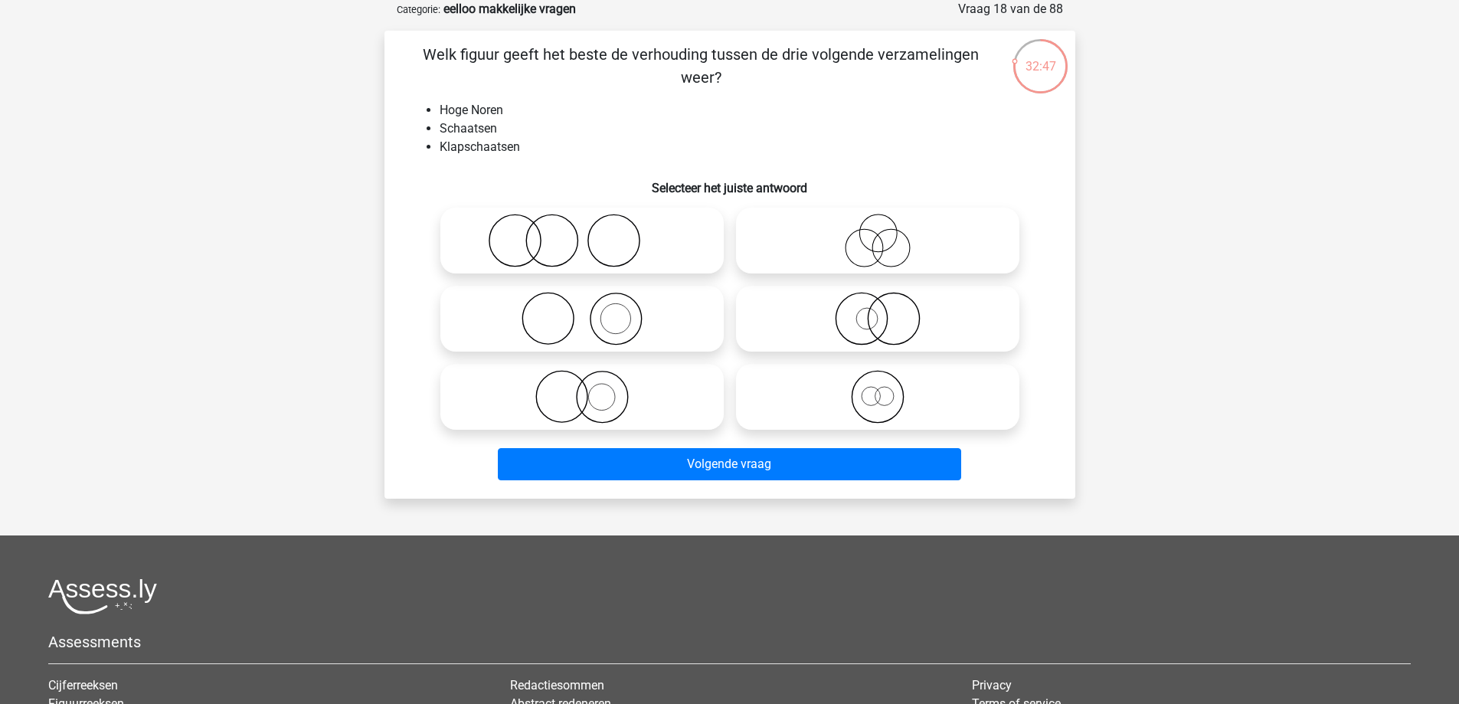
click at [884, 410] on icon at bounding box center [877, 397] width 271 height 54
click at [884, 389] on input "radio" at bounding box center [883, 384] width 10 height 10
radio input "true"
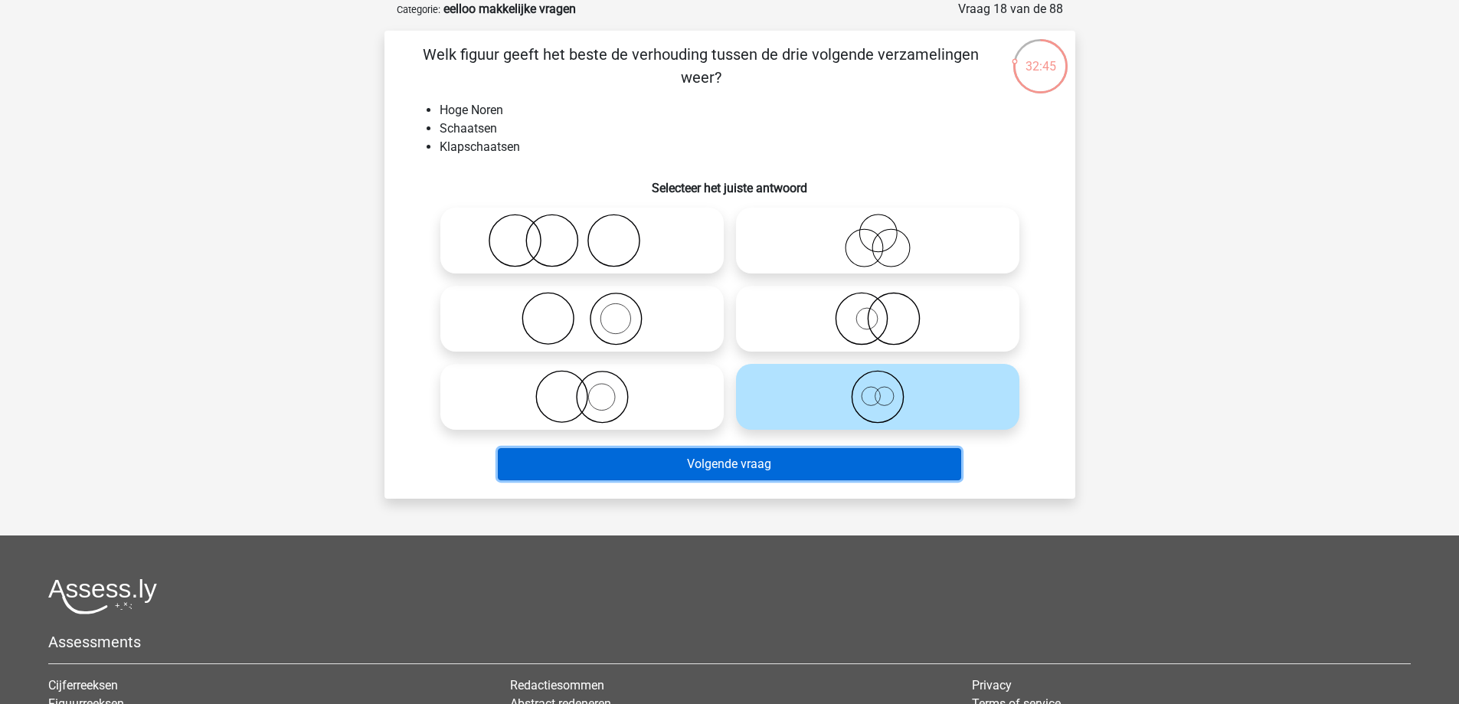
click at [683, 467] on button "Volgende vraag" at bounding box center [730, 464] width 464 height 32
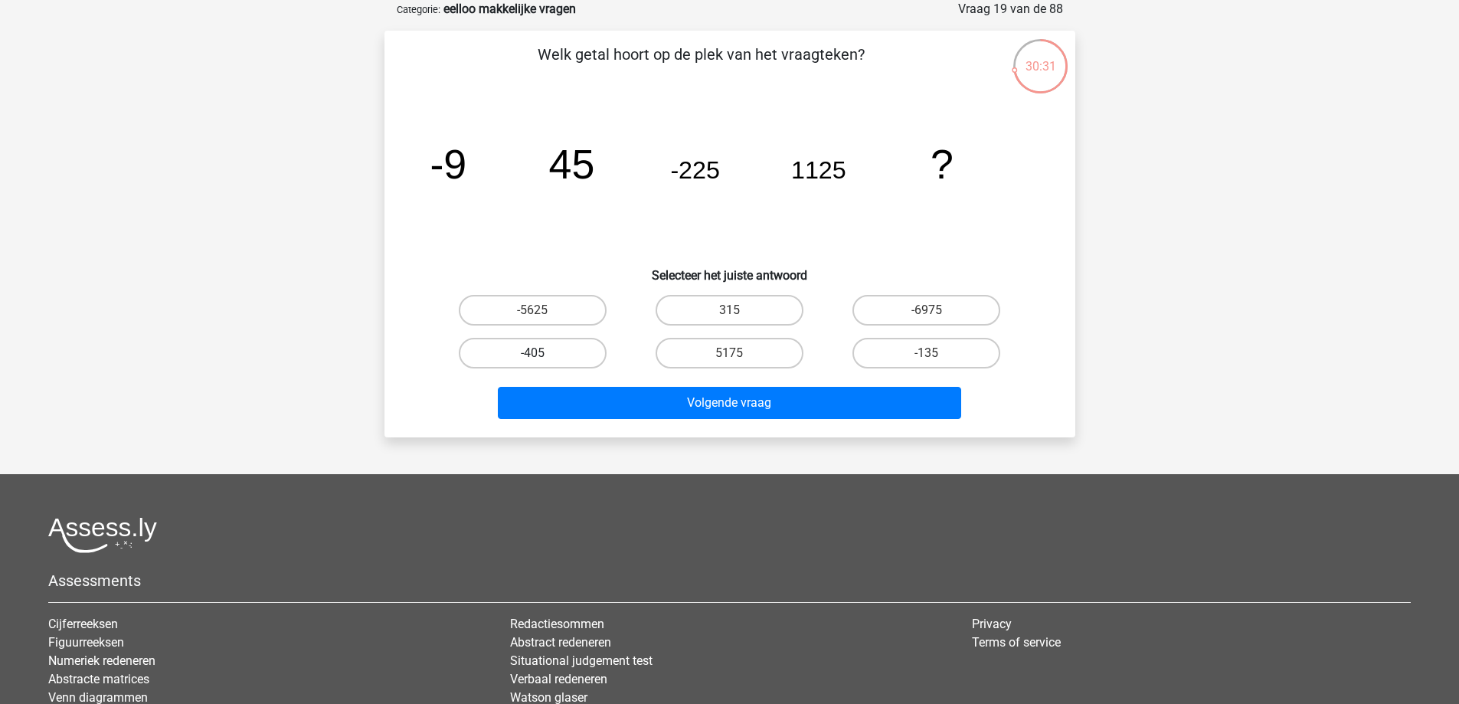
click at [539, 342] on label "-405" at bounding box center [533, 353] width 148 height 31
click at [539, 353] on input "-405" at bounding box center [537, 358] width 10 height 10
radio input "true"
click at [542, 303] on label "-5625" at bounding box center [533, 310] width 148 height 31
click at [542, 310] on input "-5625" at bounding box center [537, 315] width 10 height 10
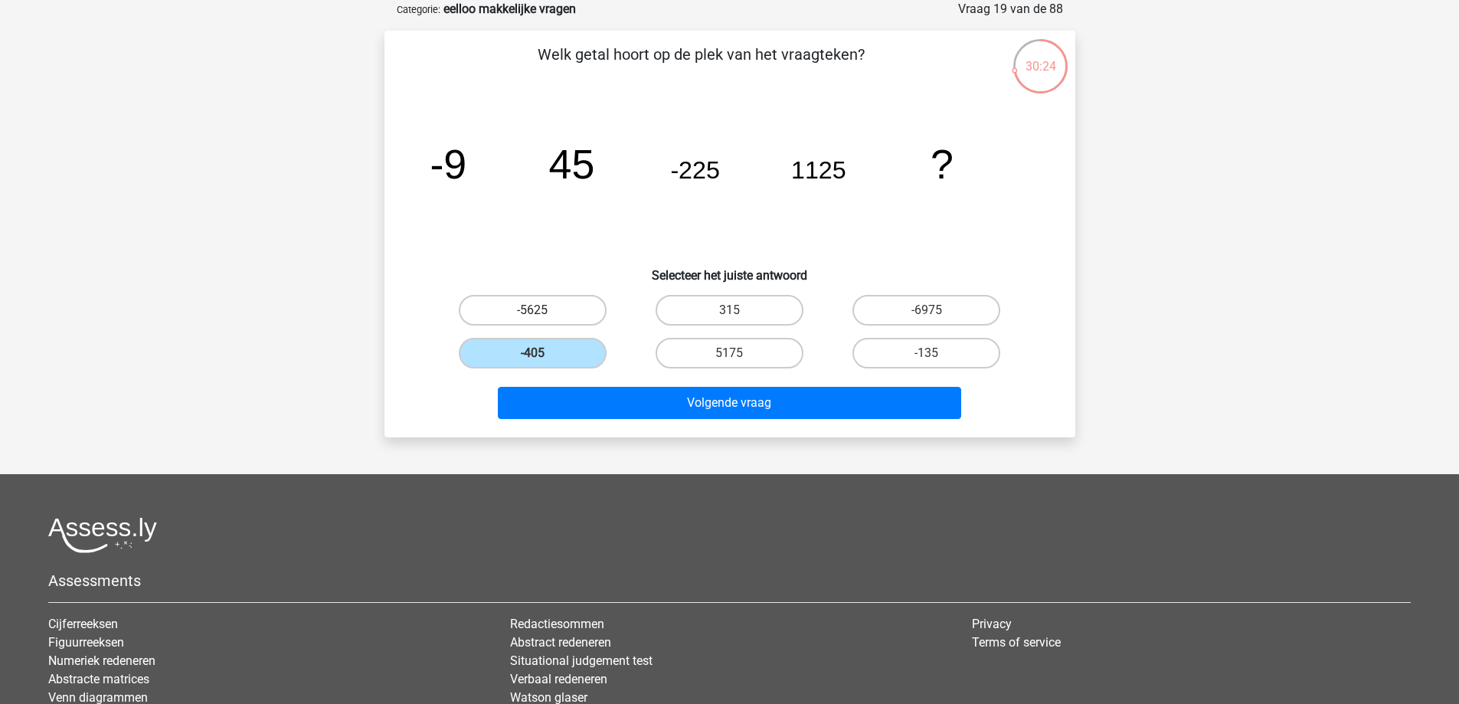
radio input "true"
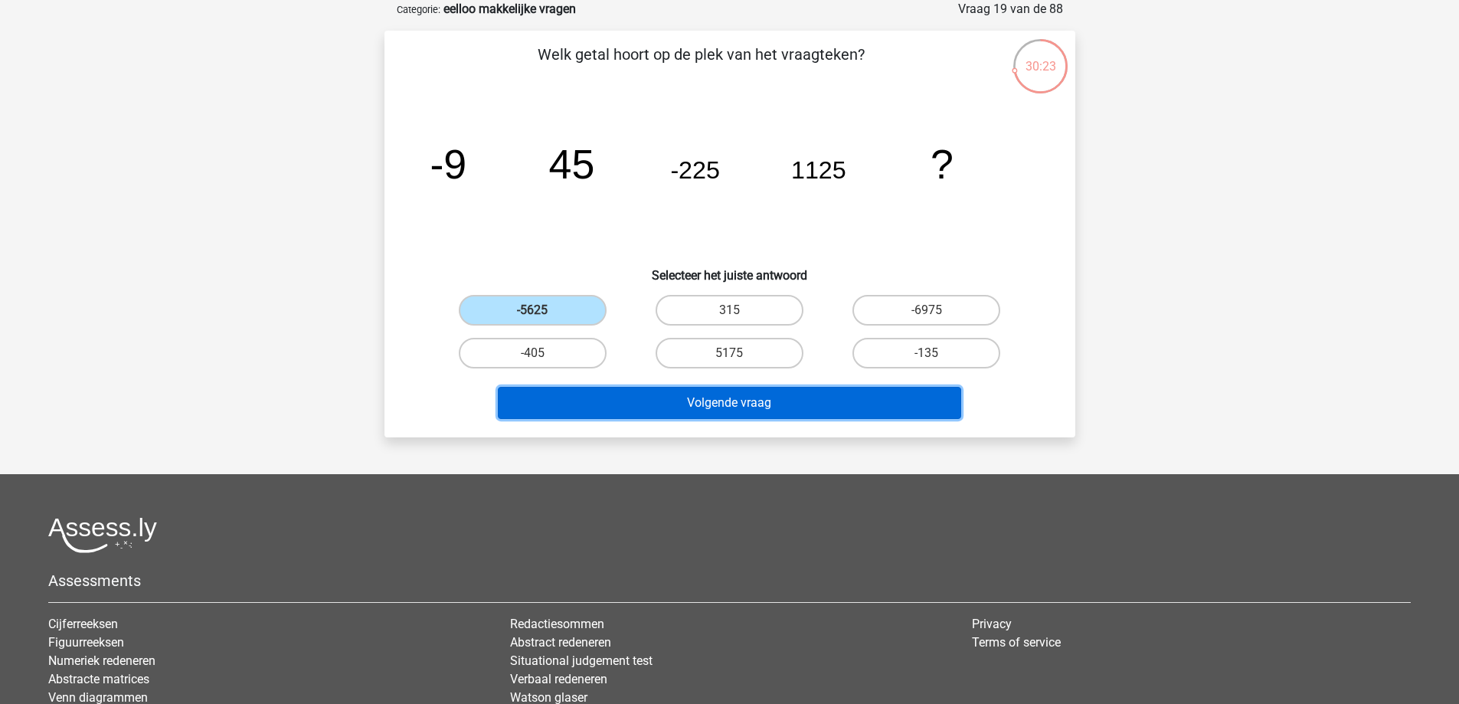
click at [723, 399] on button "Volgende vraag" at bounding box center [730, 403] width 464 height 32
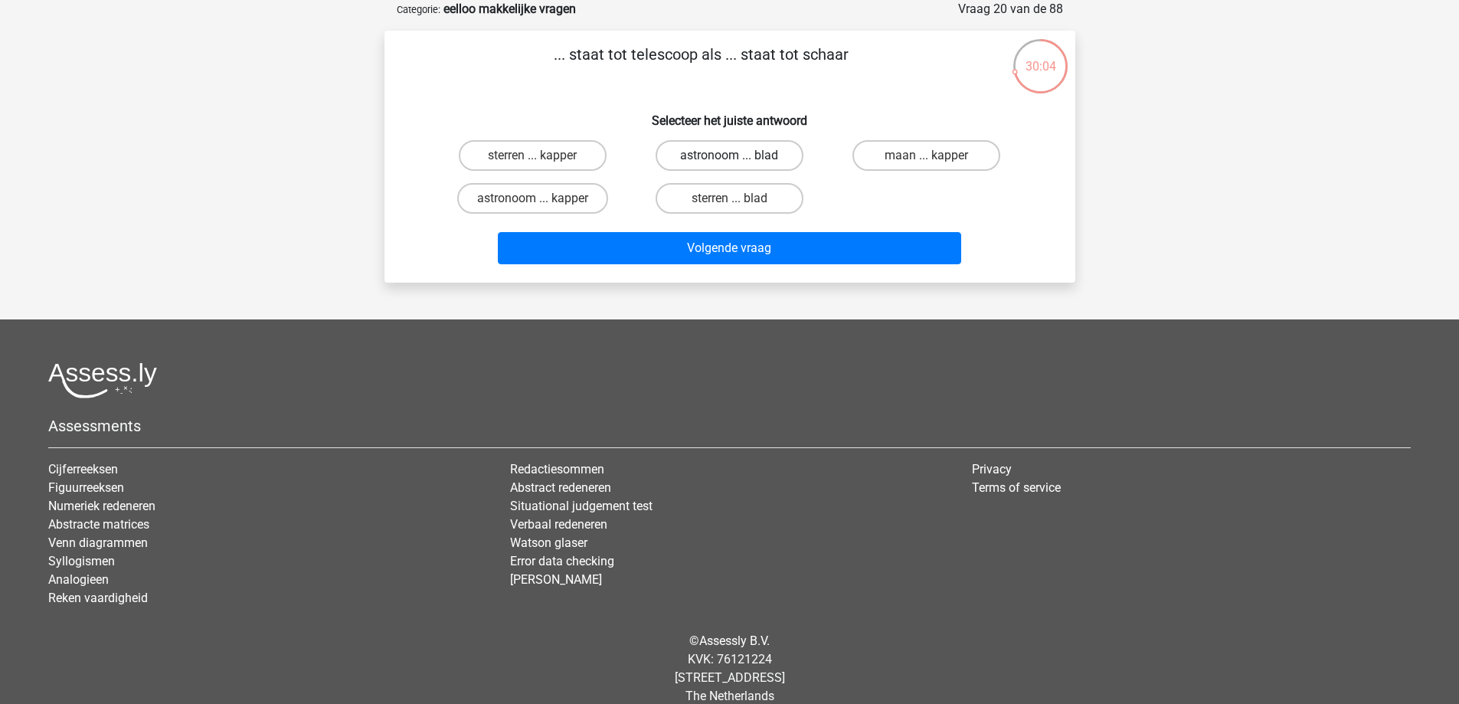
click at [673, 151] on label "astronoom ... blad" at bounding box center [730, 155] width 148 height 31
click at [729, 156] on input "astronoom ... blad" at bounding box center [734, 161] width 10 height 10
radio input "true"
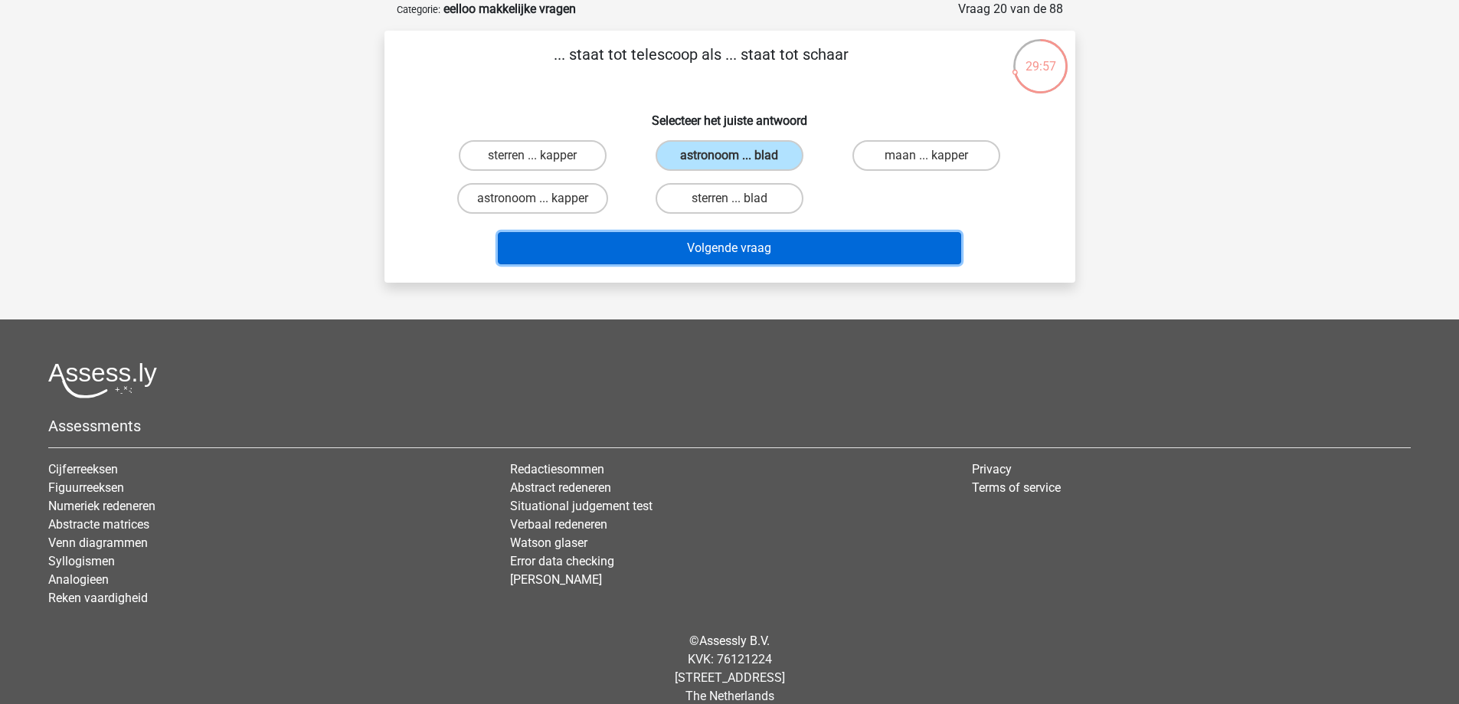
click at [660, 254] on button "Volgende vraag" at bounding box center [730, 248] width 464 height 32
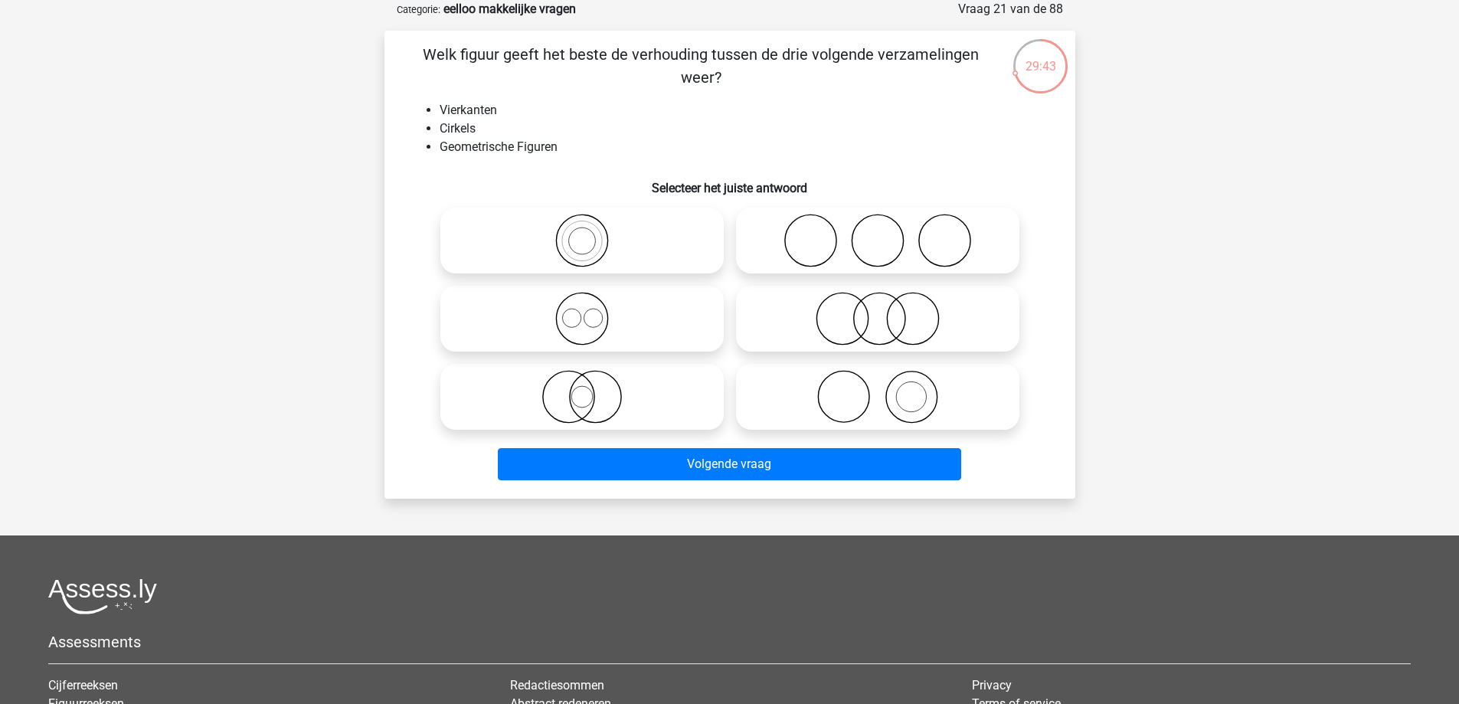
click at [613, 290] on label at bounding box center [582, 319] width 283 height 66
click at [592, 301] on input "radio" at bounding box center [587, 306] width 10 height 10
radio input "true"
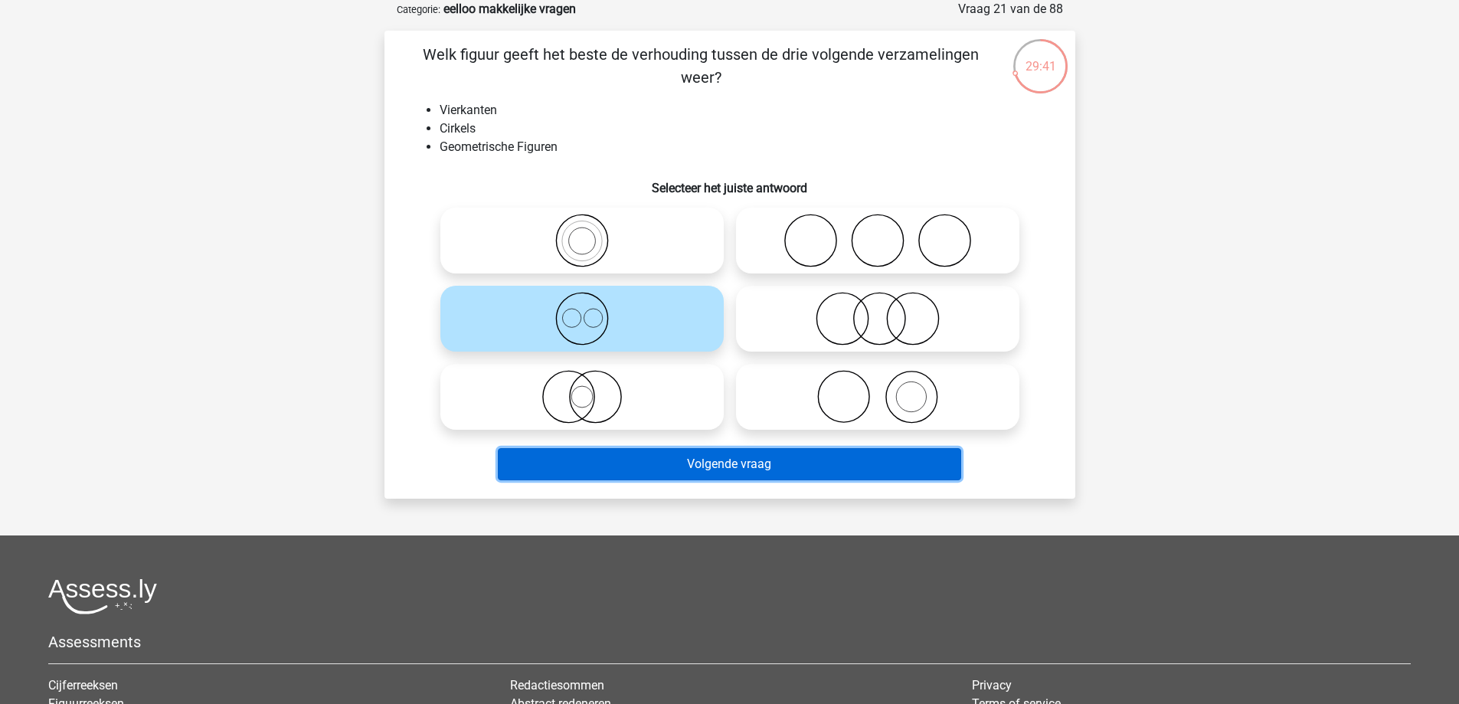
click at [667, 464] on button "Volgende vraag" at bounding box center [730, 464] width 464 height 32
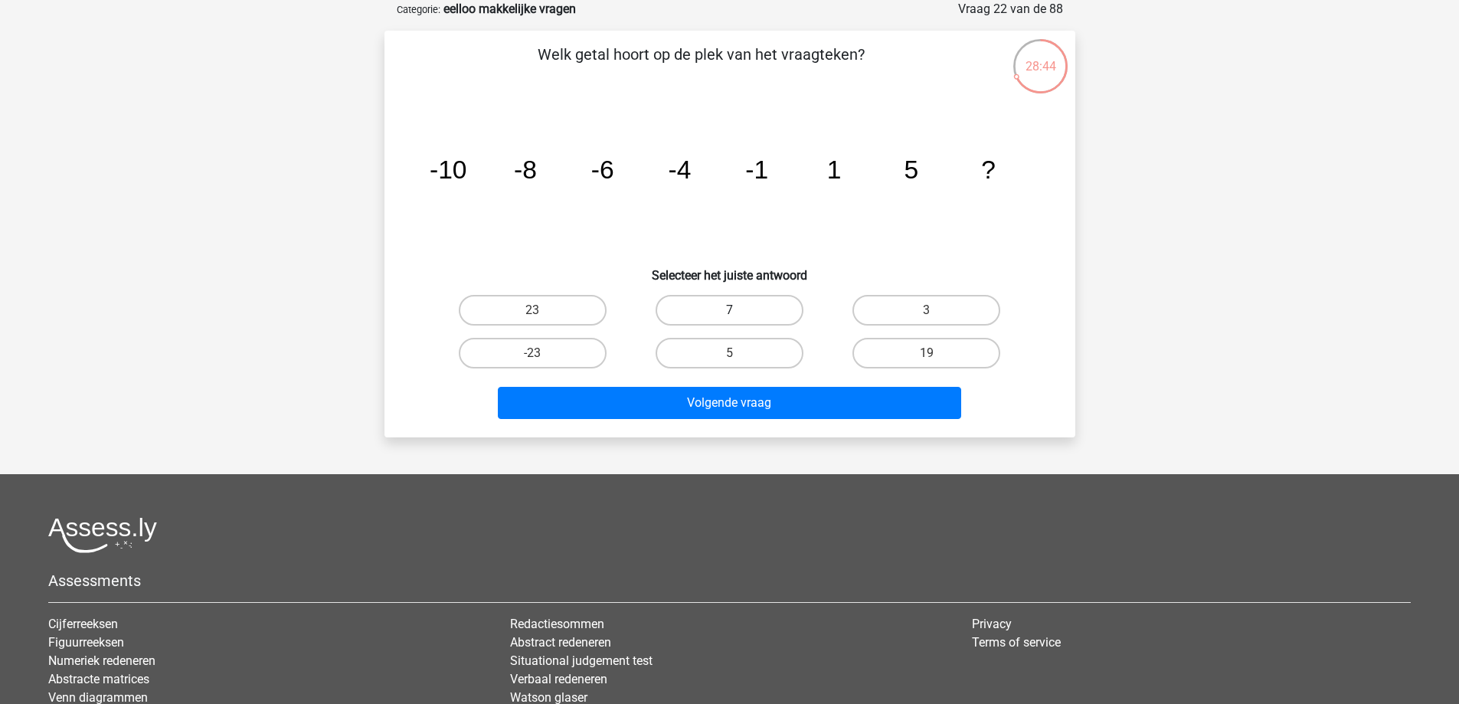
click at [748, 317] on label "7" at bounding box center [730, 310] width 148 height 31
click at [739, 317] on input "7" at bounding box center [734, 315] width 10 height 10
radio input "true"
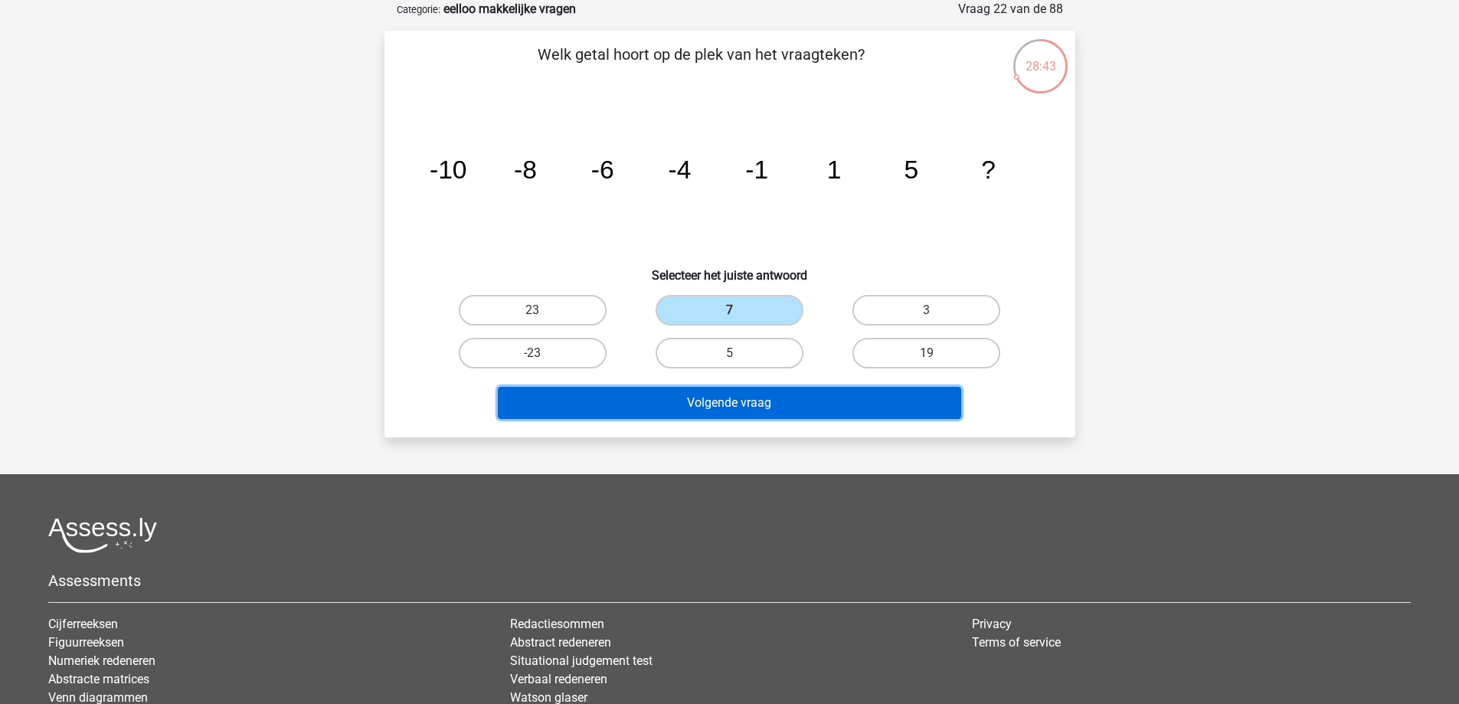
click at [768, 397] on button "Volgende vraag" at bounding box center [730, 403] width 464 height 32
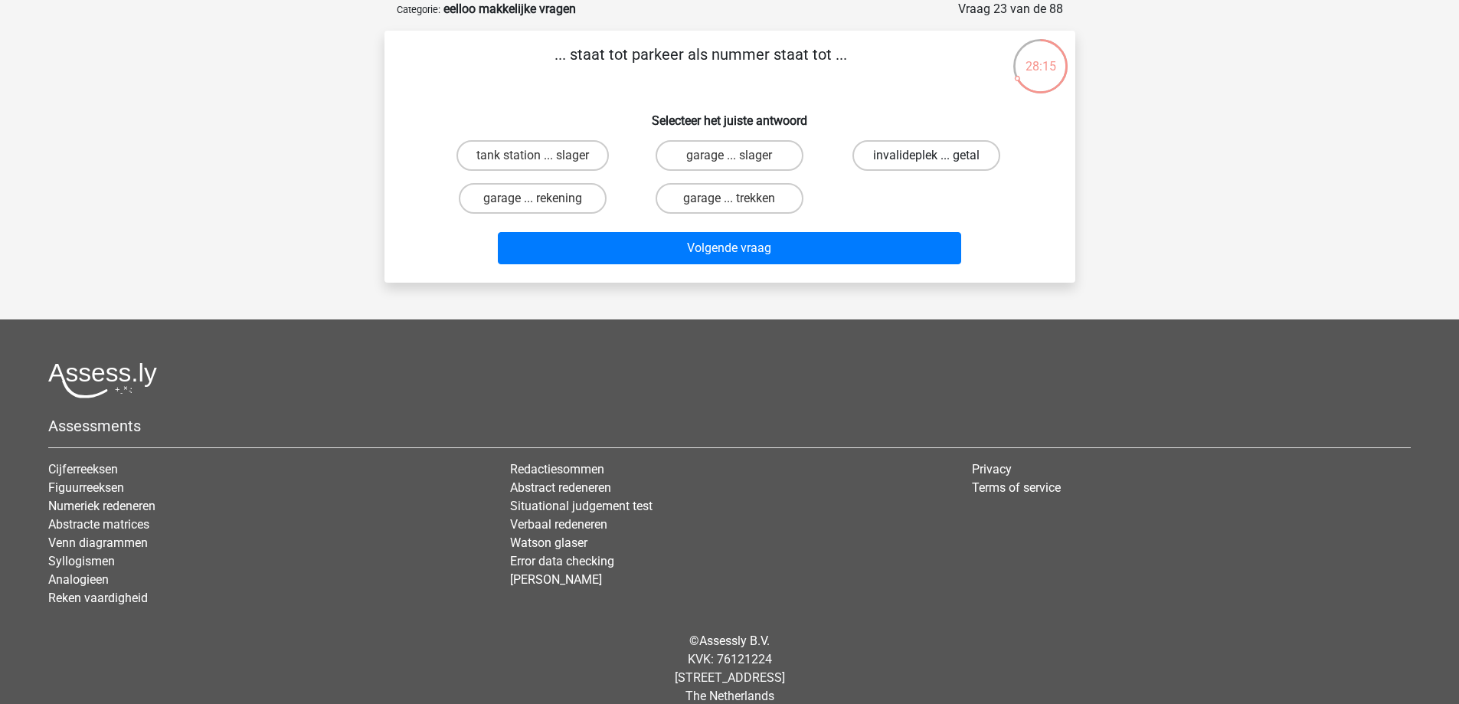
click at [980, 159] on label "invalideplek ... getal" at bounding box center [927, 155] width 148 height 31
click at [937, 159] on input "invalideplek ... getal" at bounding box center [932, 161] width 10 height 10
radio input "true"
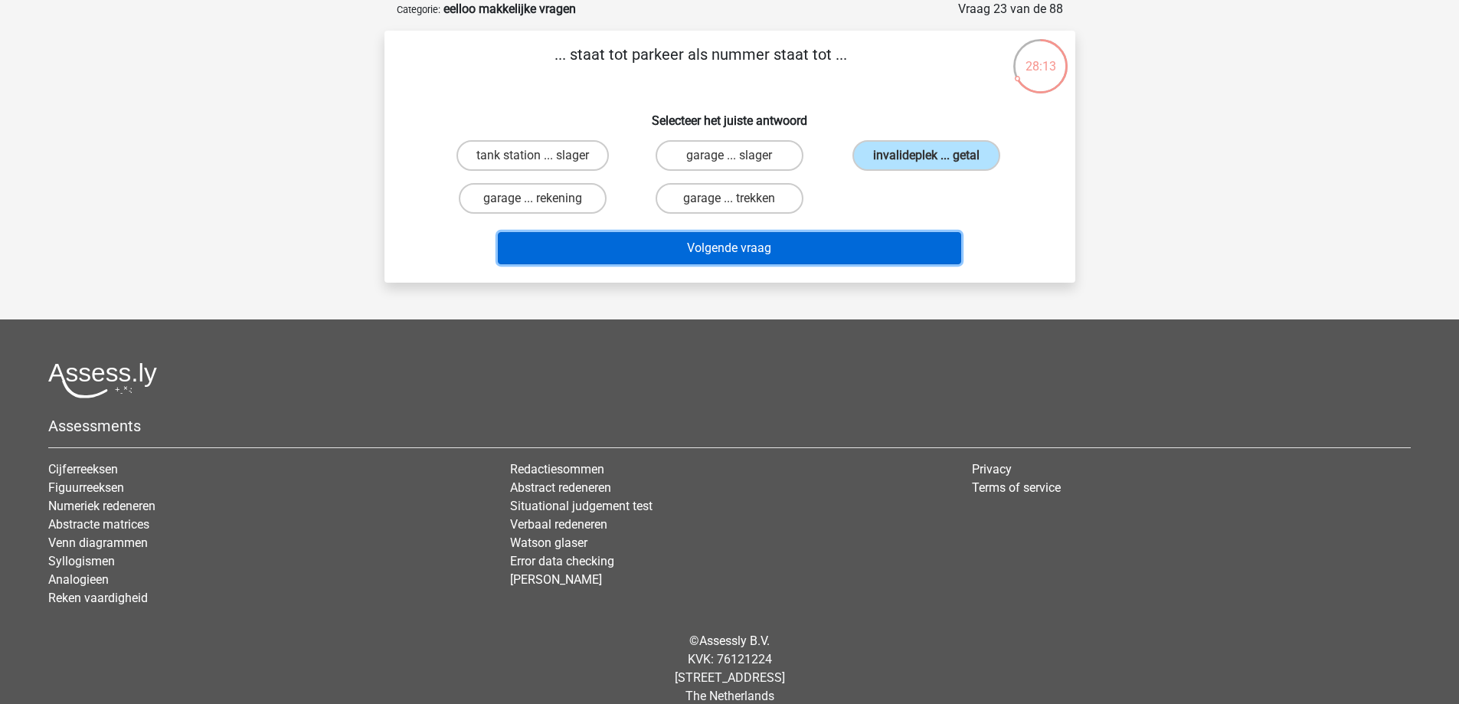
click at [732, 249] on button "Volgende vraag" at bounding box center [730, 248] width 464 height 32
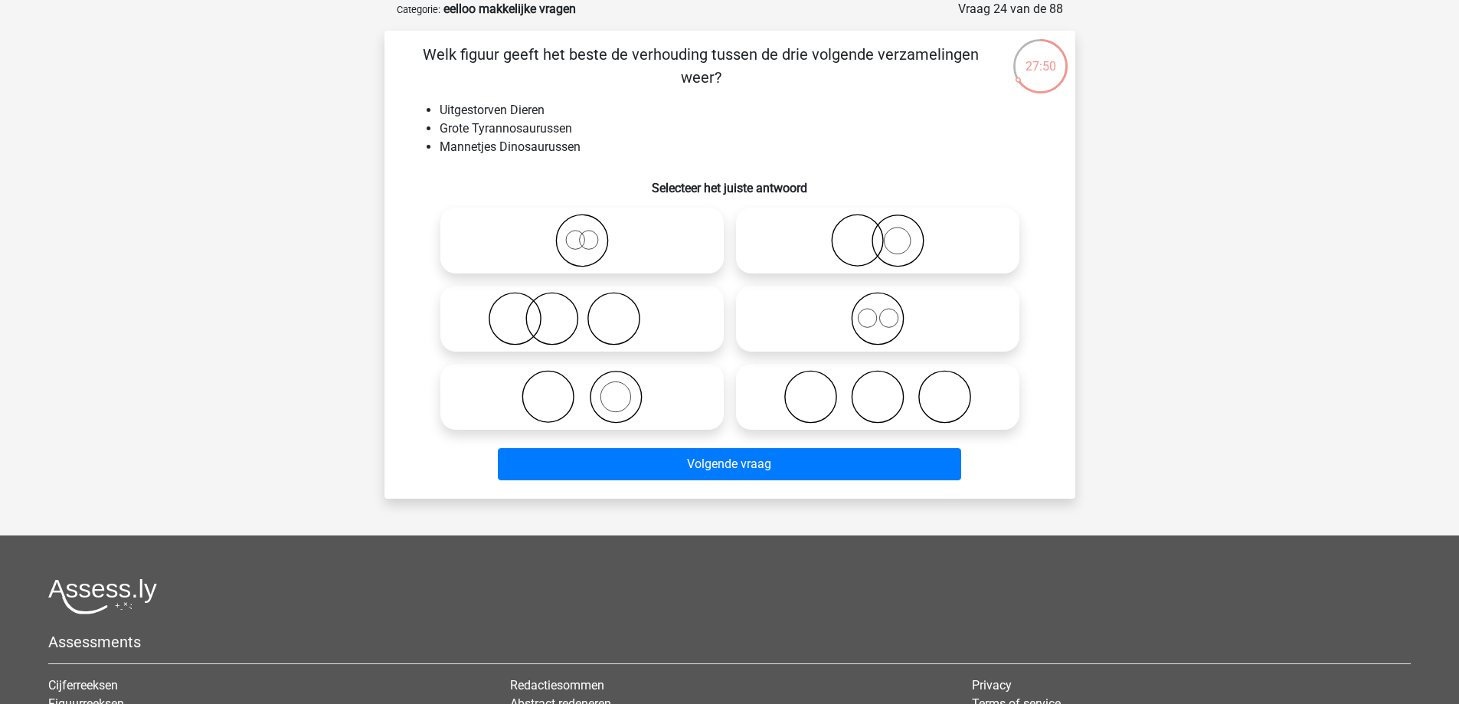
click at [880, 329] on icon at bounding box center [877, 319] width 271 height 54
click at [880, 311] on input "radio" at bounding box center [883, 306] width 10 height 10
radio input "true"
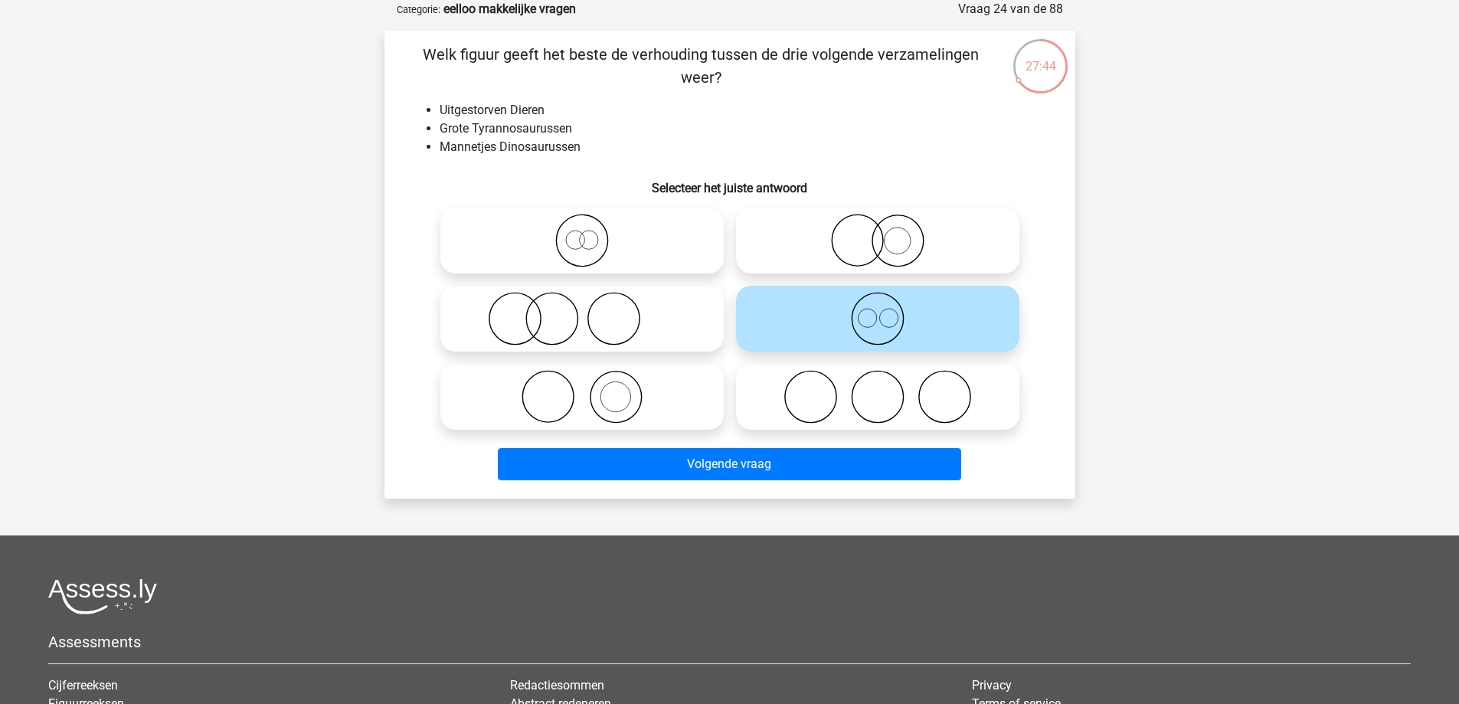
click at [859, 247] on icon at bounding box center [877, 241] width 271 height 54
click at [878, 233] on input "radio" at bounding box center [883, 228] width 10 height 10
radio input "true"
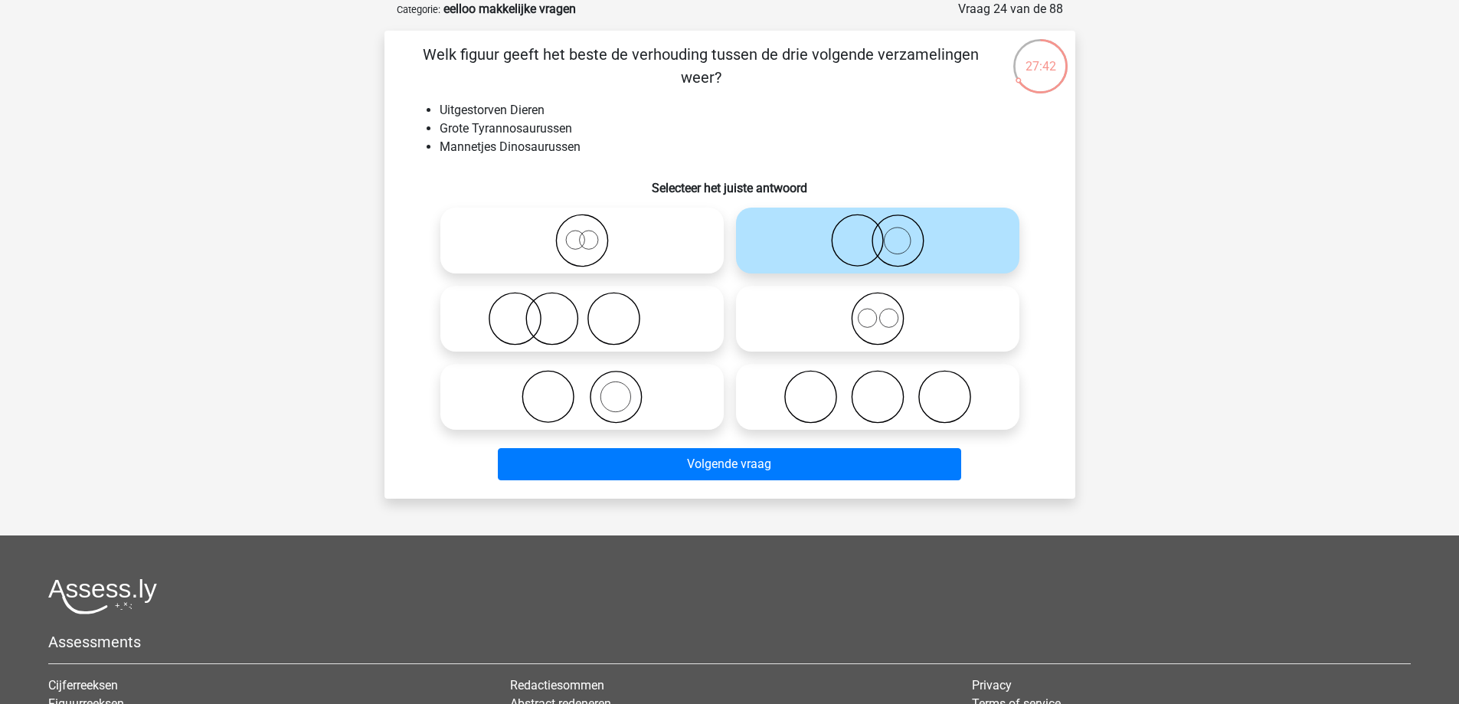
click at [627, 258] on icon at bounding box center [582, 241] width 271 height 54
click at [592, 233] on input "radio" at bounding box center [587, 228] width 10 height 10
radio input "true"
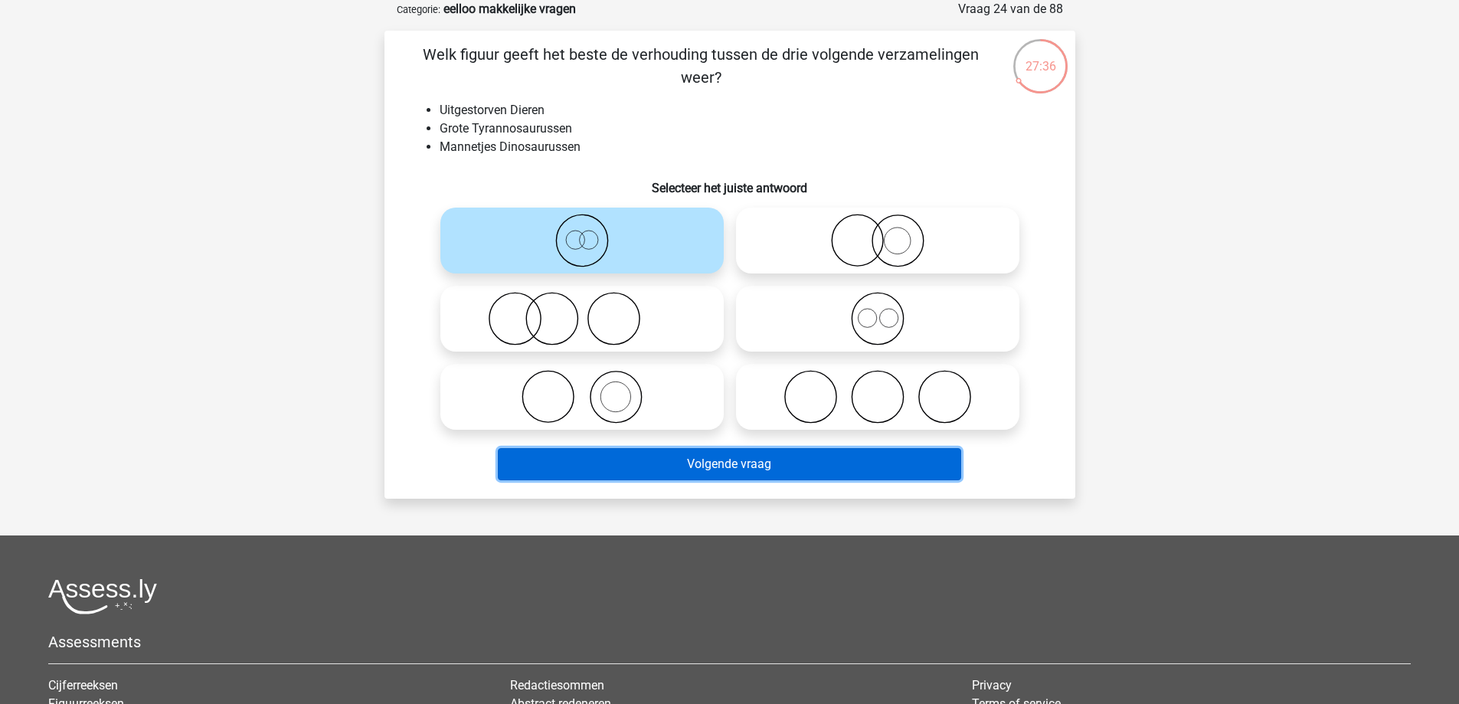
click at [686, 460] on button "Volgende vraag" at bounding box center [730, 464] width 464 height 32
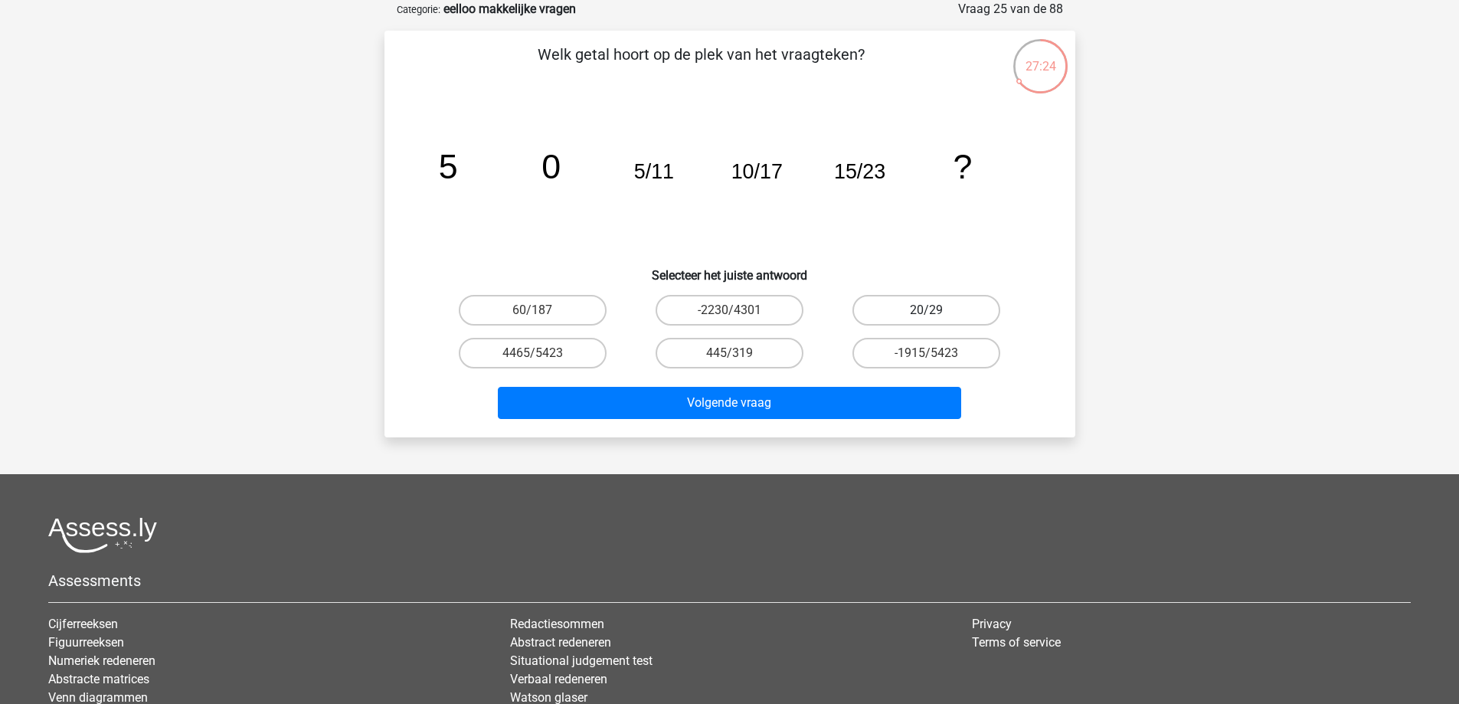
click at [885, 304] on label "20/29" at bounding box center [927, 310] width 148 height 31
click at [927, 310] on input "20/29" at bounding box center [932, 315] width 10 height 10
radio input "true"
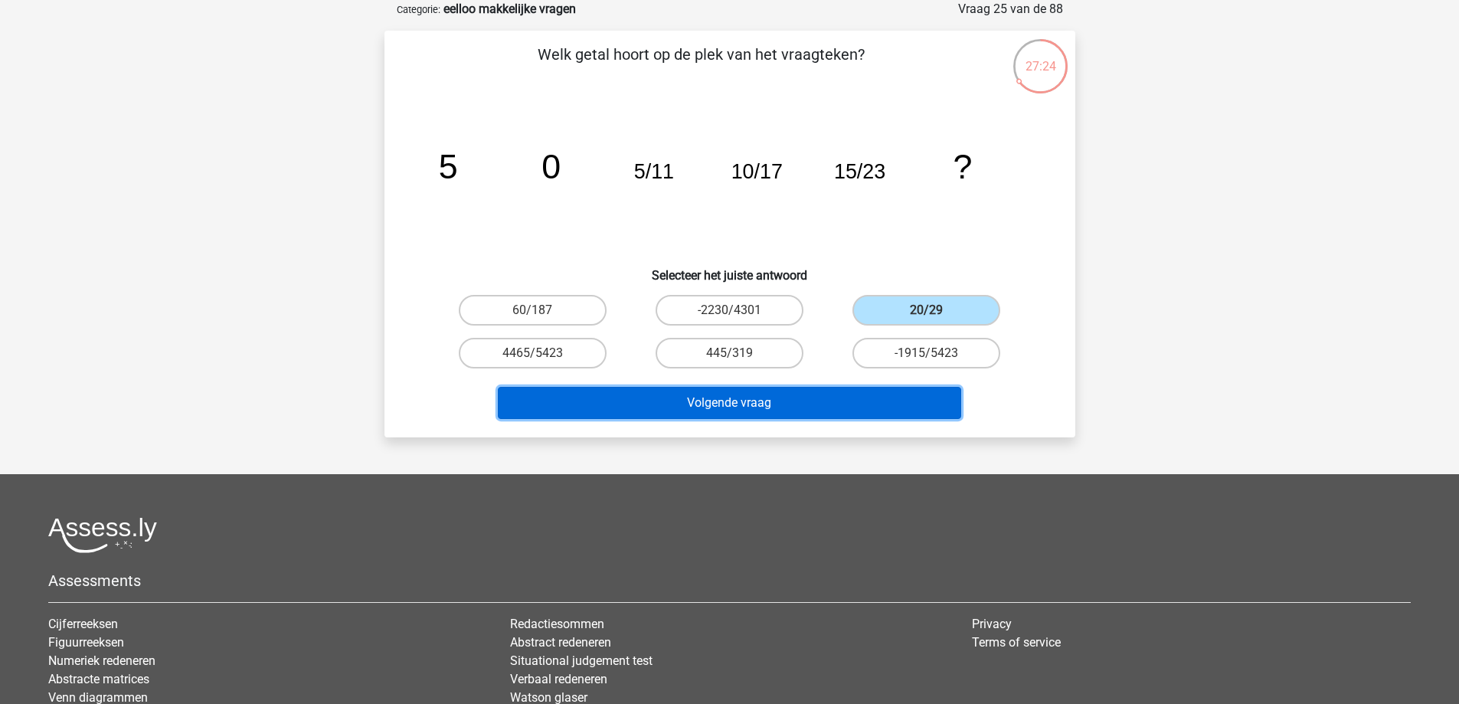
click at [737, 411] on button "Volgende vraag" at bounding box center [730, 403] width 464 height 32
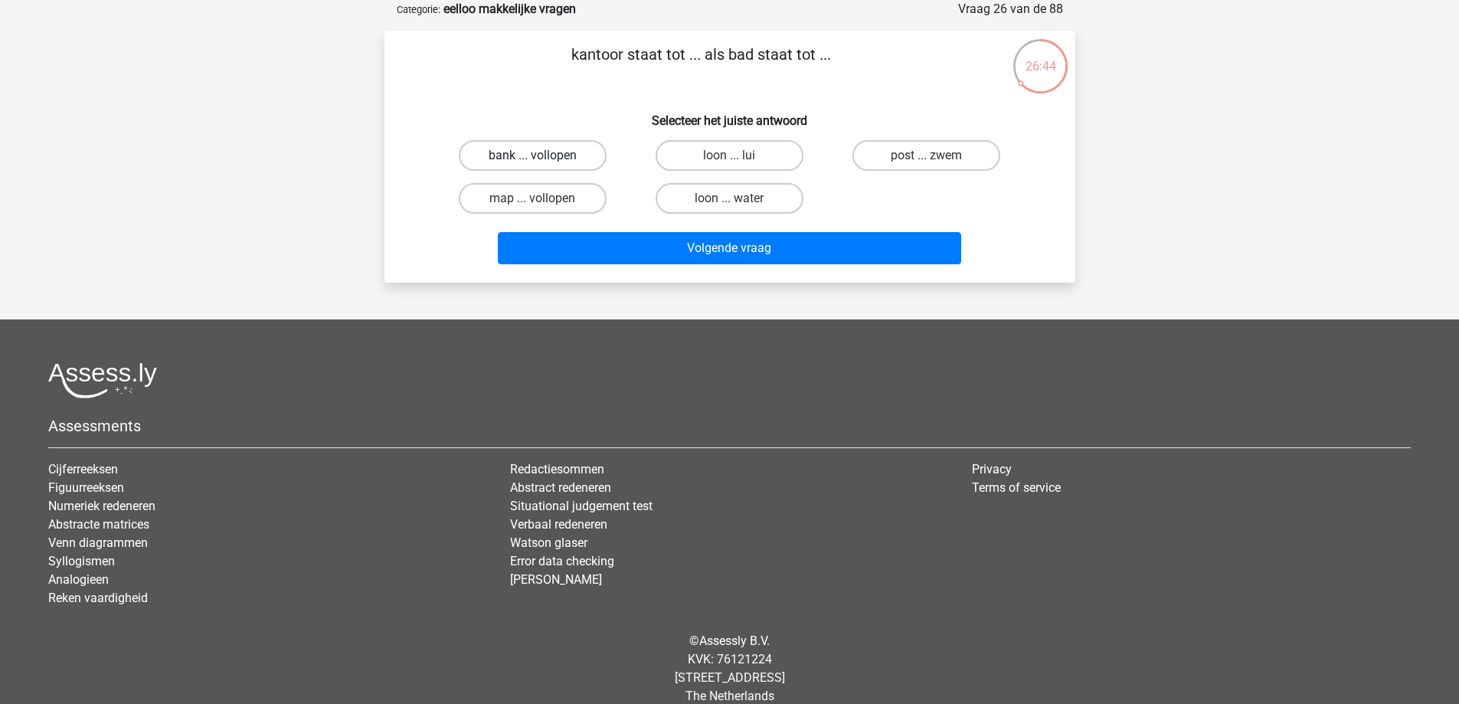
click at [520, 147] on label "bank ... vollopen" at bounding box center [533, 155] width 148 height 31
click at [532, 156] on input "bank ... vollopen" at bounding box center [537, 161] width 10 height 10
radio input "true"
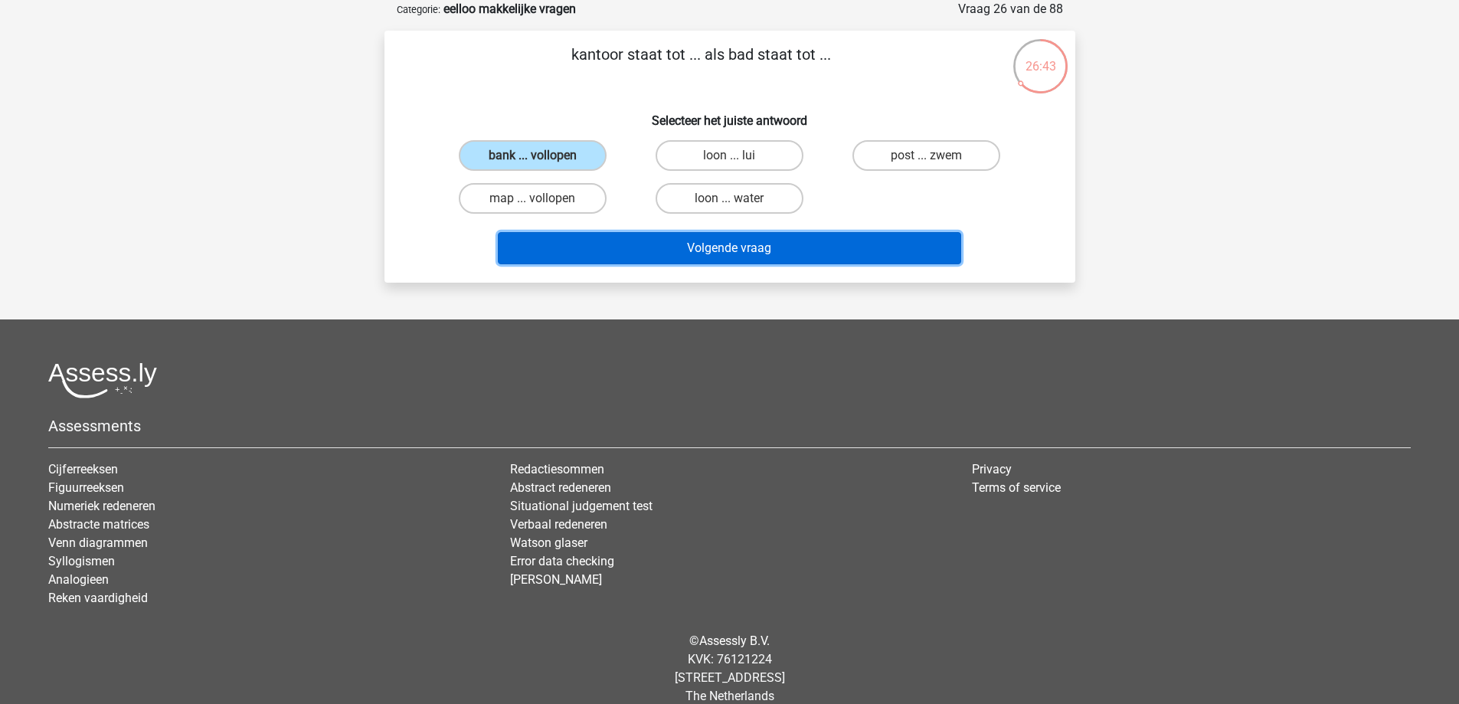
click at [608, 248] on button "Volgende vraag" at bounding box center [730, 248] width 464 height 32
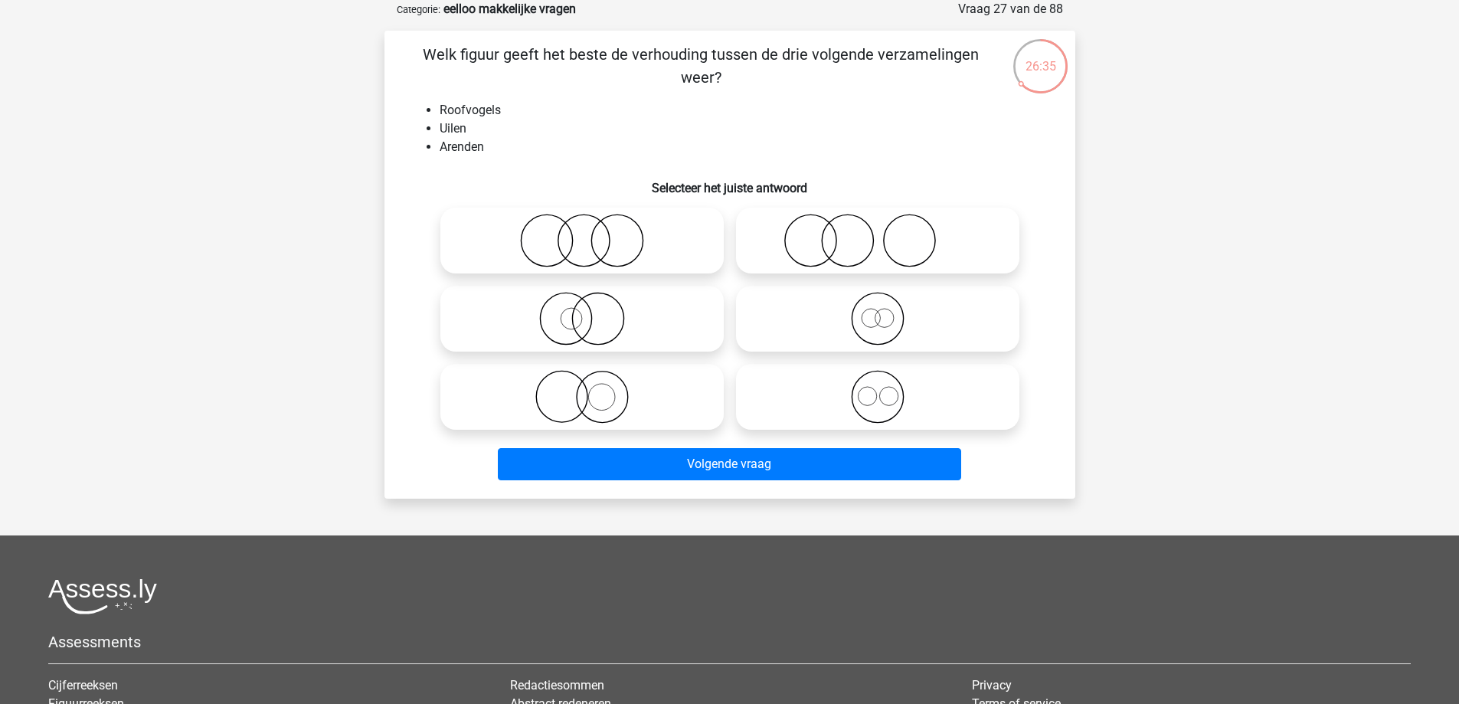
click at [852, 310] on icon at bounding box center [877, 319] width 271 height 54
click at [878, 310] on input "radio" at bounding box center [883, 306] width 10 height 10
radio input "true"
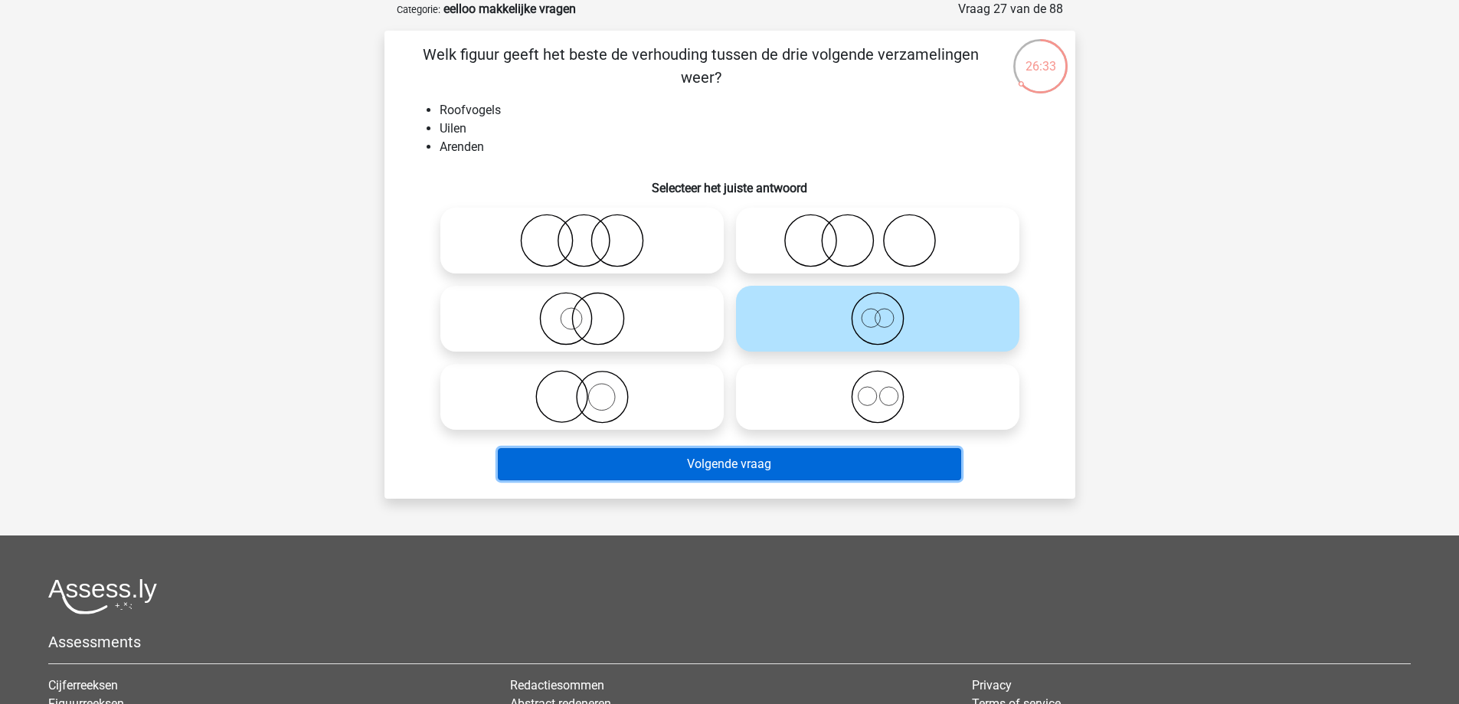
click at [680, 463] on button "Volgende vraag" at bounding box center [730, 464] width 464 height 32
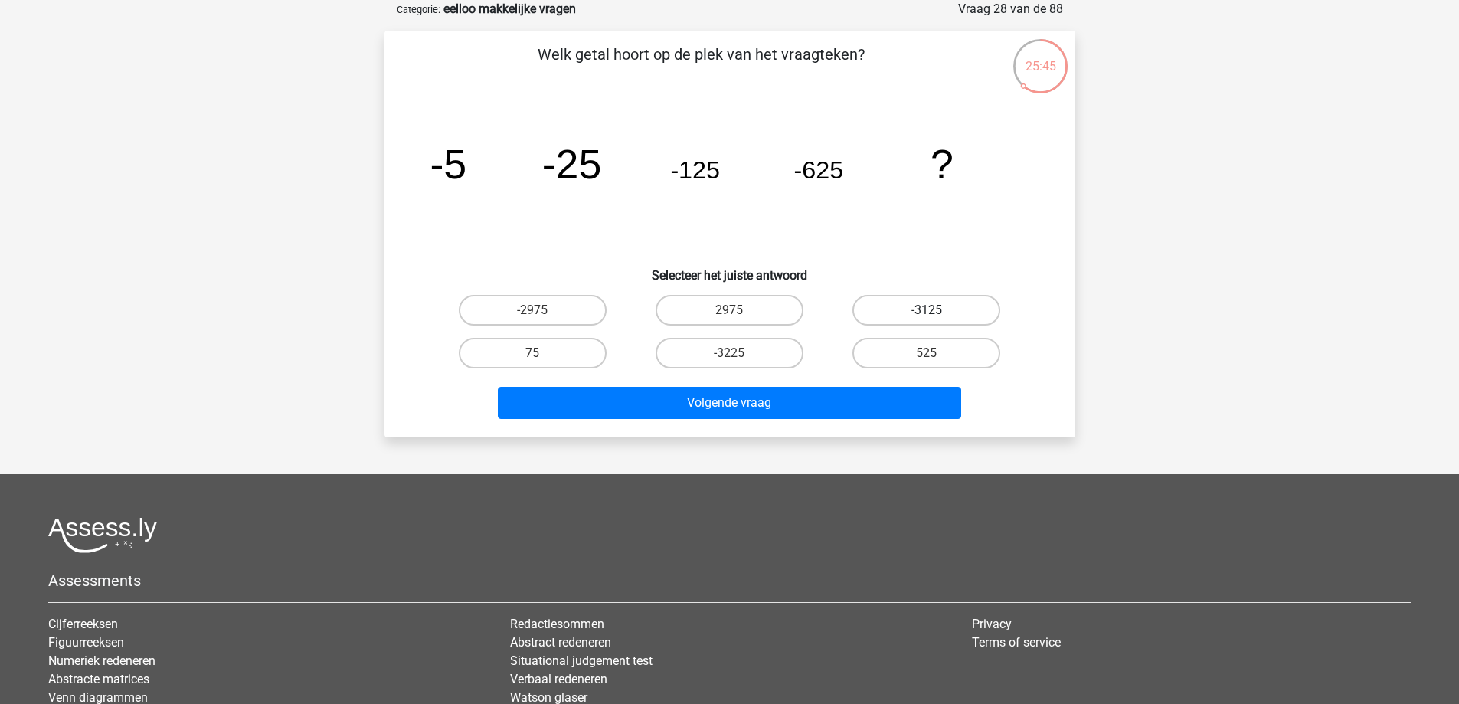
click at [939, 320] on label "-3125" at bounding box center [927, 310] width 148 height 31
click at [937, 320] on input "-3125" at bounding box center [932, 315] width 10 height 10
radio input "true"
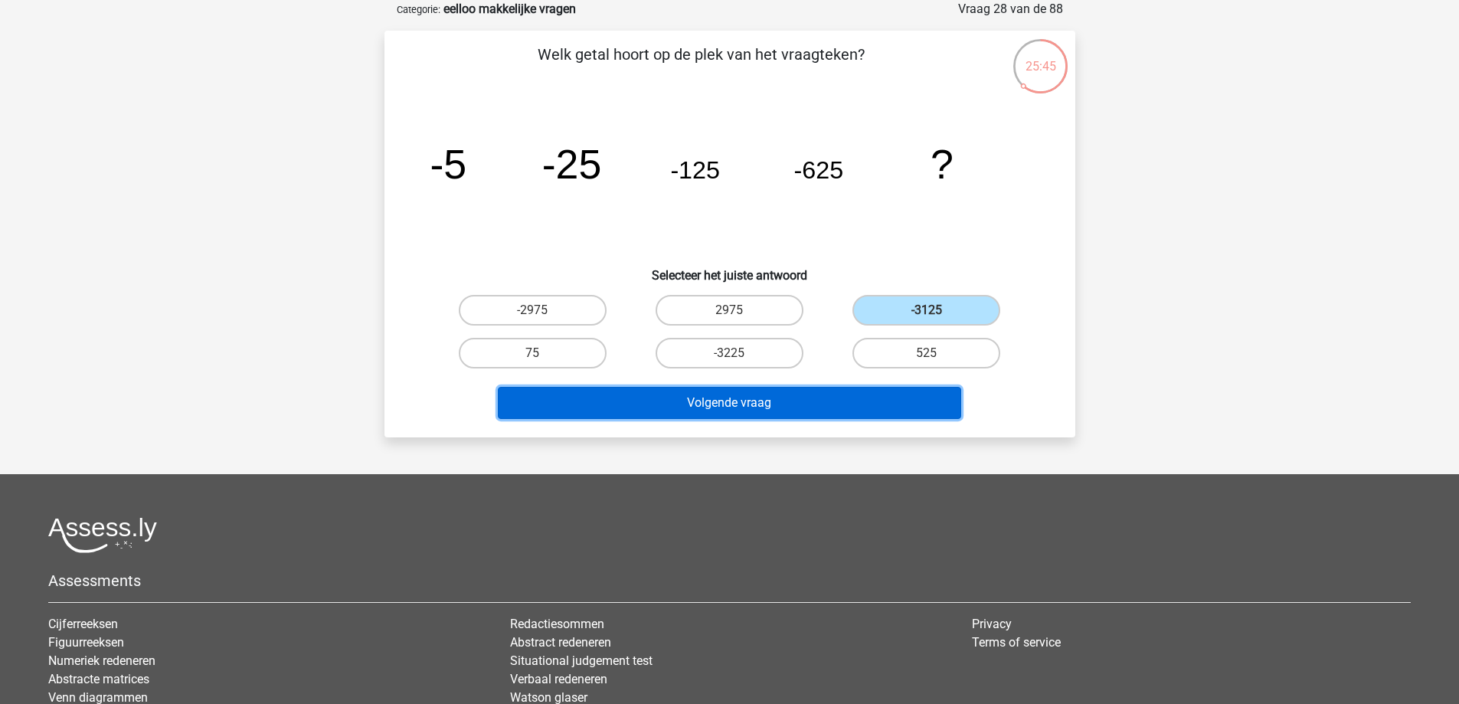
click at [792, 404] on button "Volgende vraag" at bounding box center [730, 403] width 464 height 32
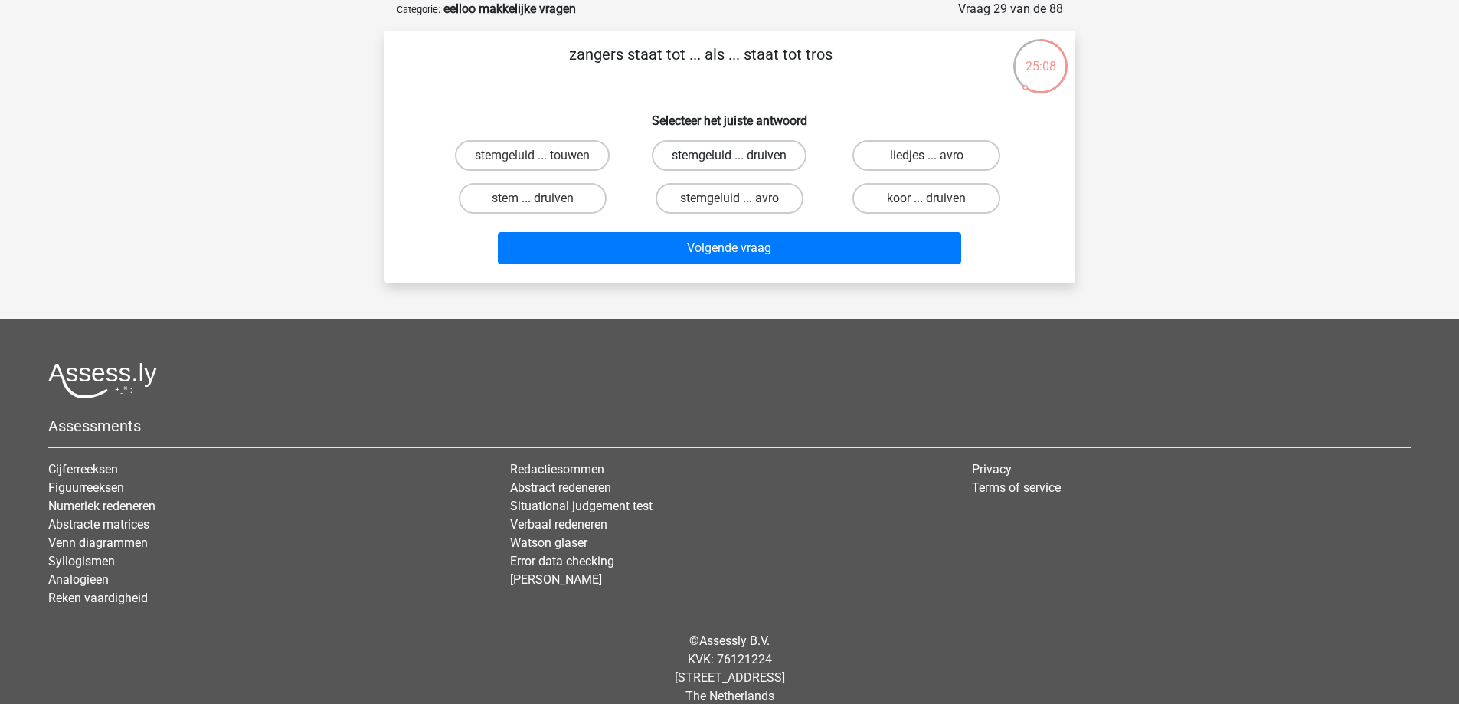
click at [735, 153] on label "stemgeluid ... druiven" at bounding box center [729, 155] width 155 height 31
click at [735, 156] on input "stemgeluid ... druiven" at bounding box center [734, 161] width 10 height 10
radio input "true"
drag, startPoint x: 910, startPoint y: 202, endPoint x: 906, endPoint y: 213, distance: 11.4
click at [909, 210] on label "koor ... druiven" at bounding box center [927, 198] width 148 height 31
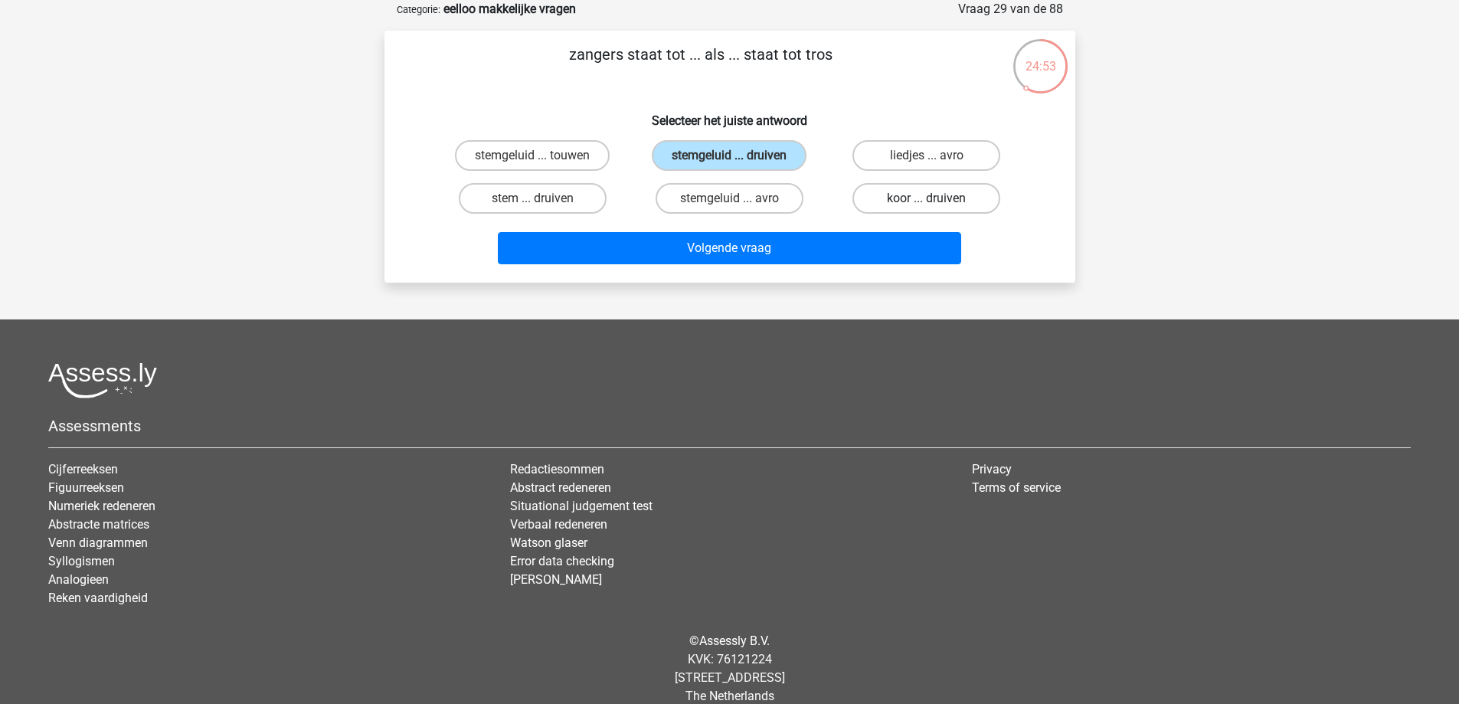
click at [927, 208] on input "koor ... druiven" at bounding box center [932, 203] width 10 height 10
radio input "true"
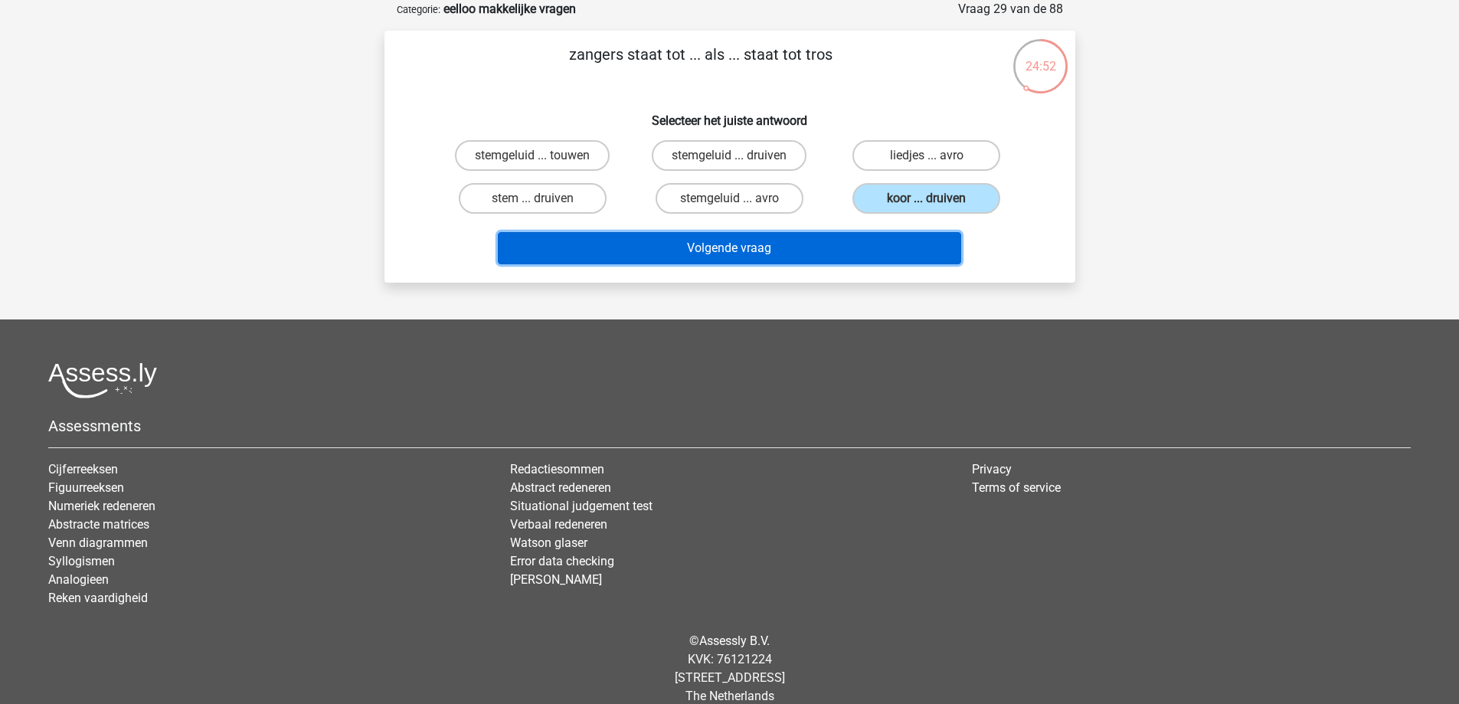
click at [853, 250] on button "Volgende vraag" at bounding box center [730, 248] width 464 height 32
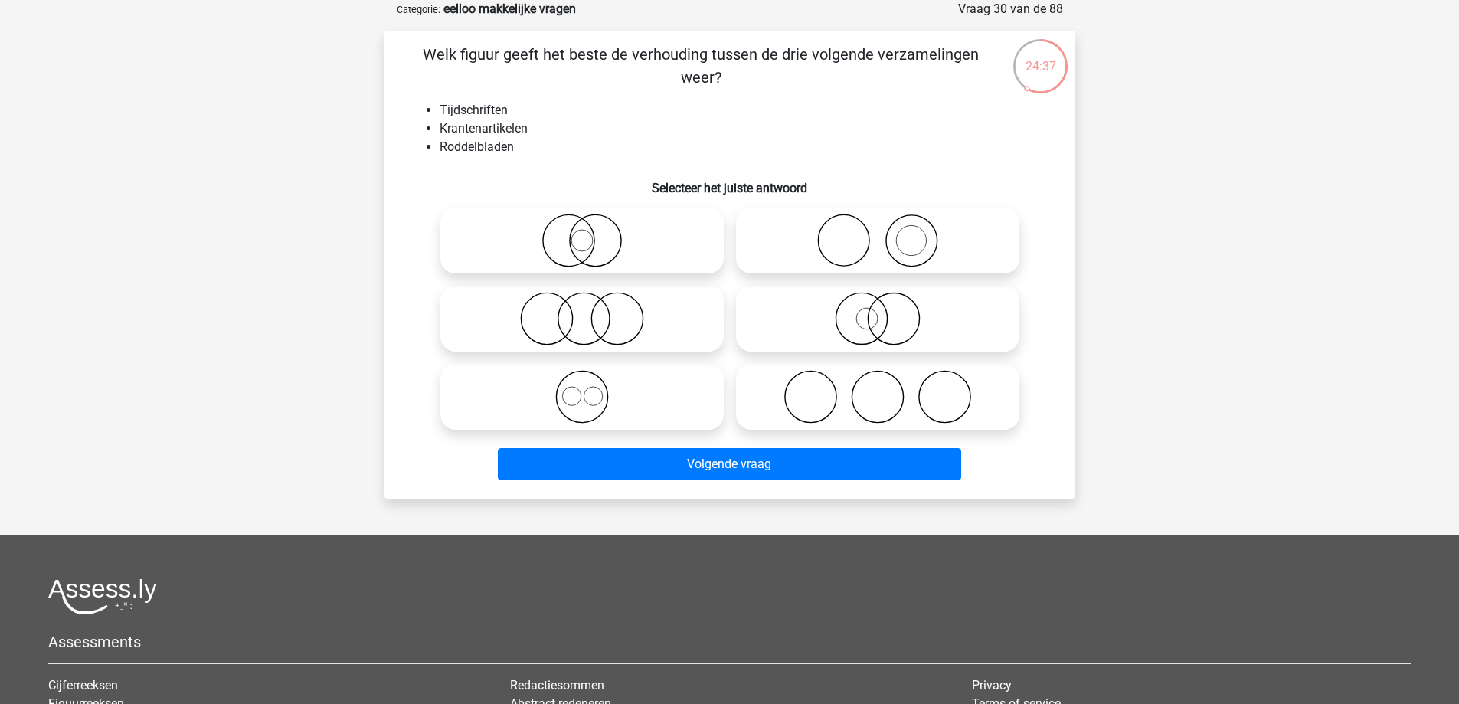
click at [597, 254] on icon at bounding box center [582, 241] width 271 height 54
click at [592, 233] on input "radio" at bounding box center [587, 228] width 10 height 10
radio input "true"
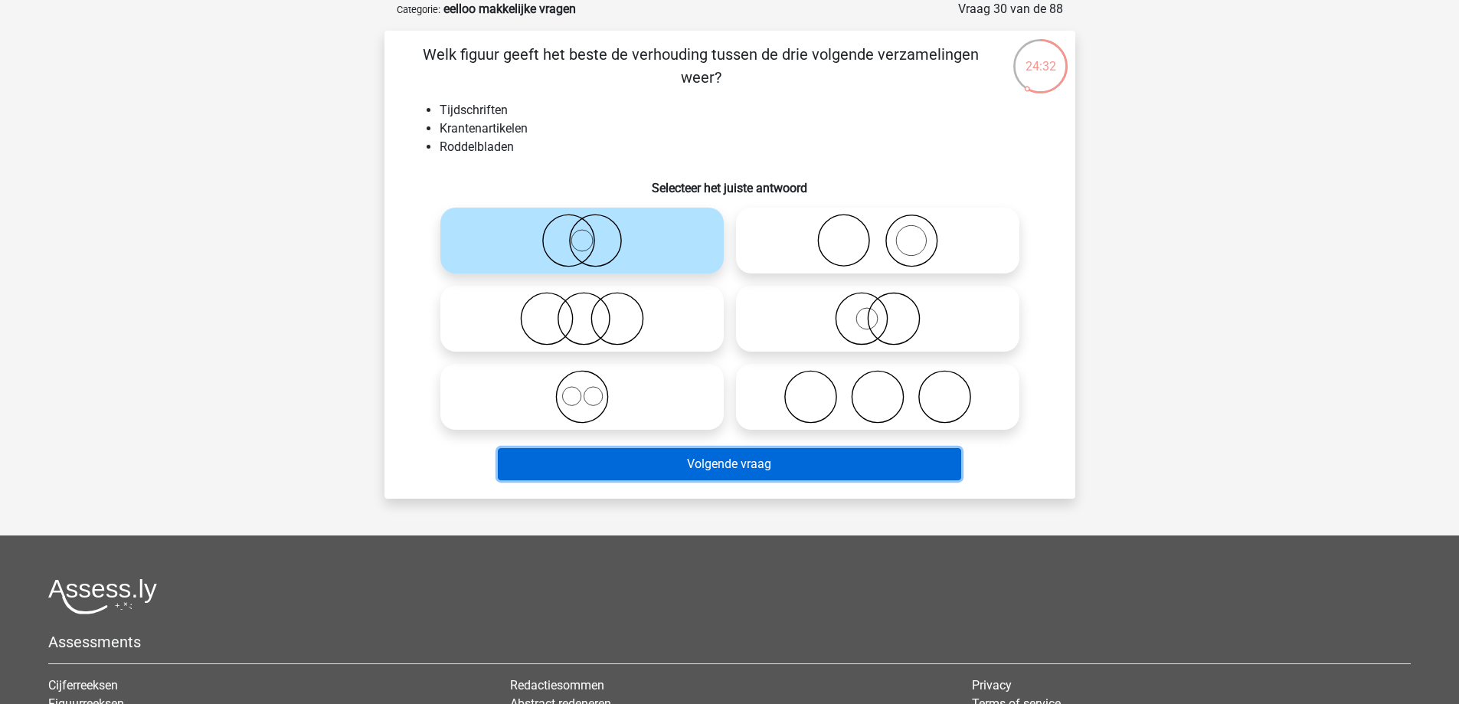
click at [667, 461] on button "Volgende vraag" at bounding box center [730, 464] width 464 height 32
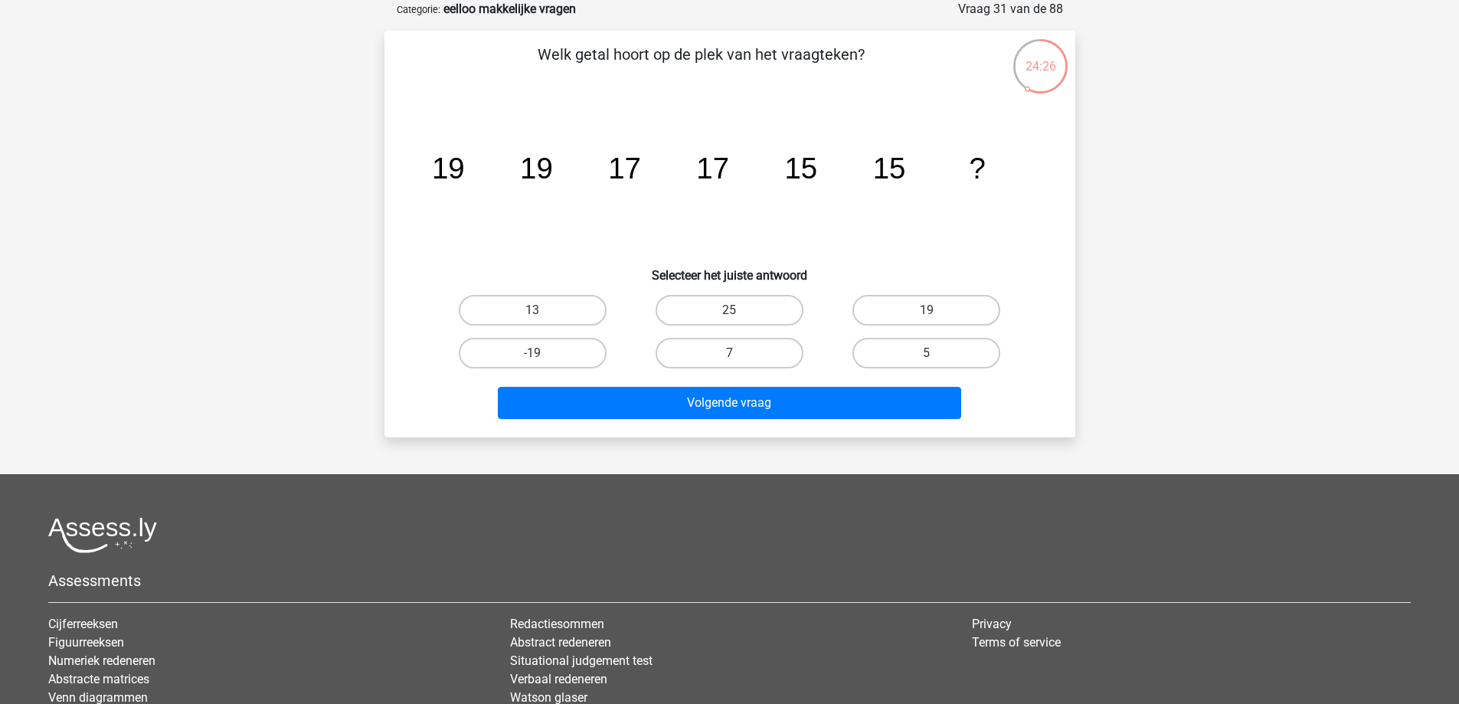
click at [555, 326] on div "13" at bounding box center [532, 310] width 197 height 43
click at [562, 314] on label "13" at bounding box center [533, 310] width 148 height 31
click at [542, 314] on input "13" at bounding box center [537, 315] width 10 height 10
radio input "true"
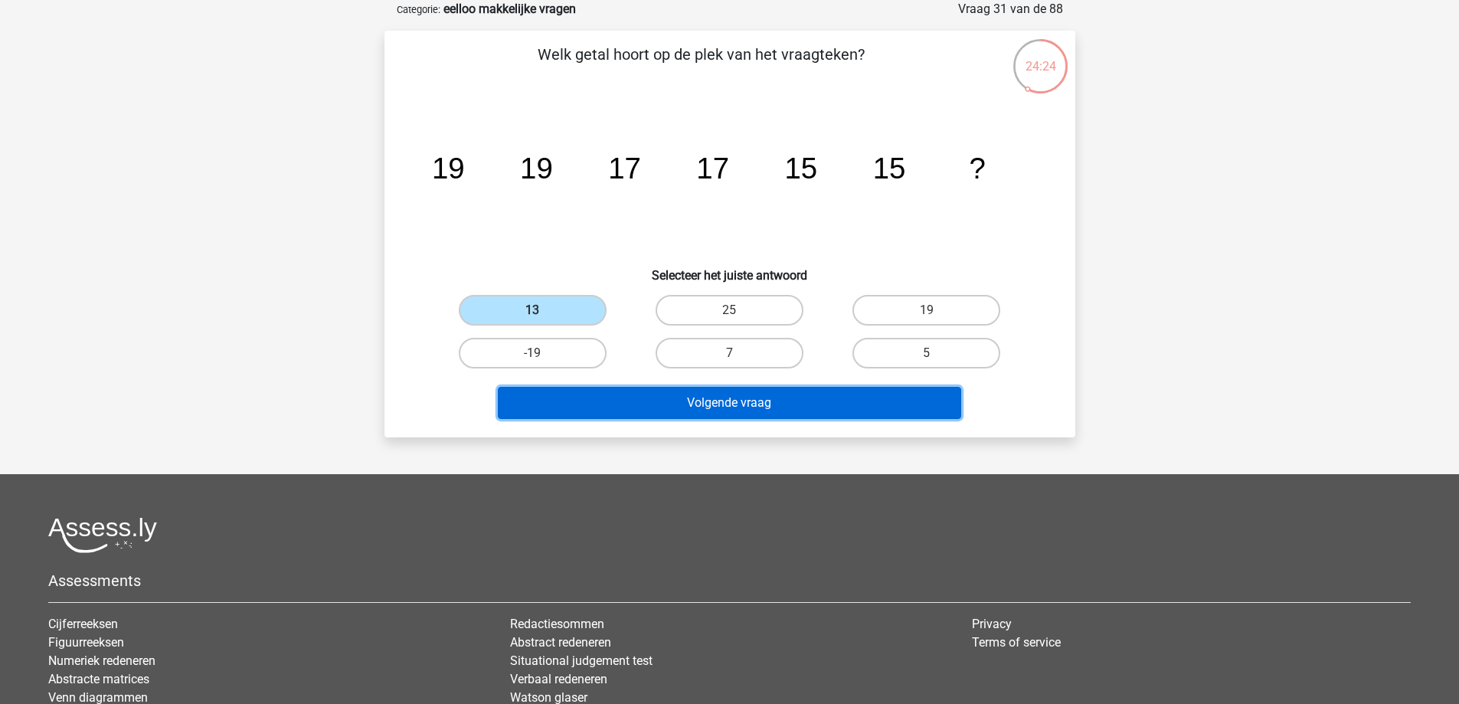
click at [633, 406] on button "Volgende vraag" at bounding box center [730, 403] width 464 height 32
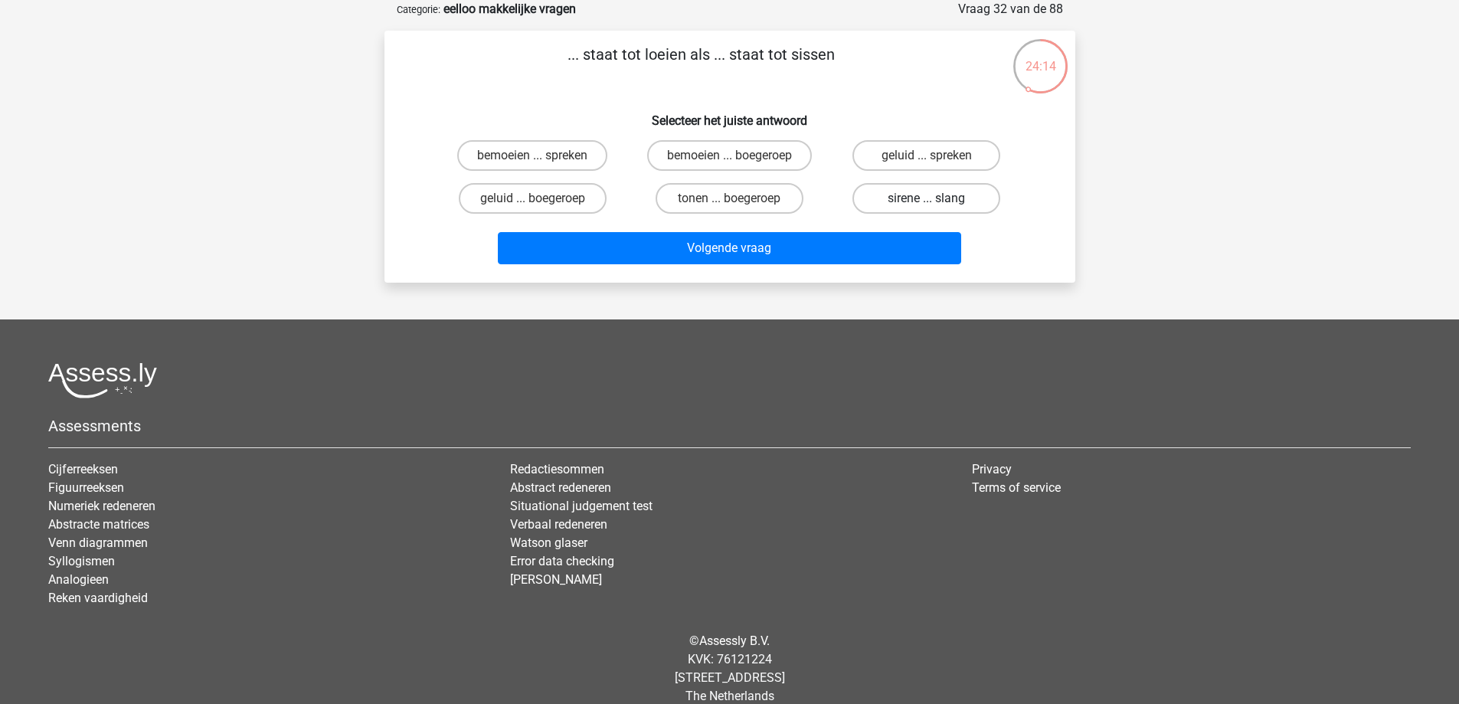
click at [896, 203] on label "sirene ... slang" at bounding box center [927, 198] width 148 height 31
click at [927, 203] on input "sirene ... slang" at bounding box center [932, 203] width 10 height 10
radio input "true"
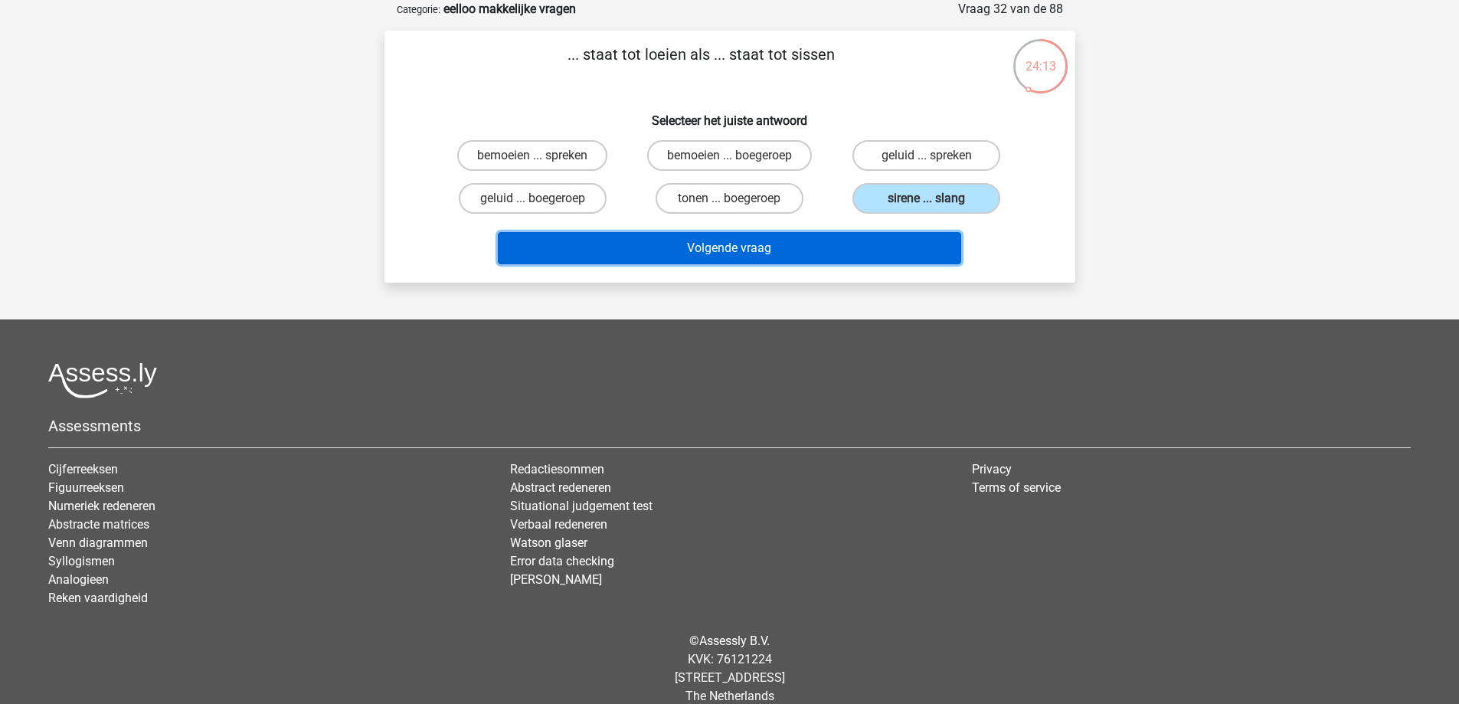
click at [774, 251] on button "Volgende vraag" at bounding box center [730, 248] width 464 height 32
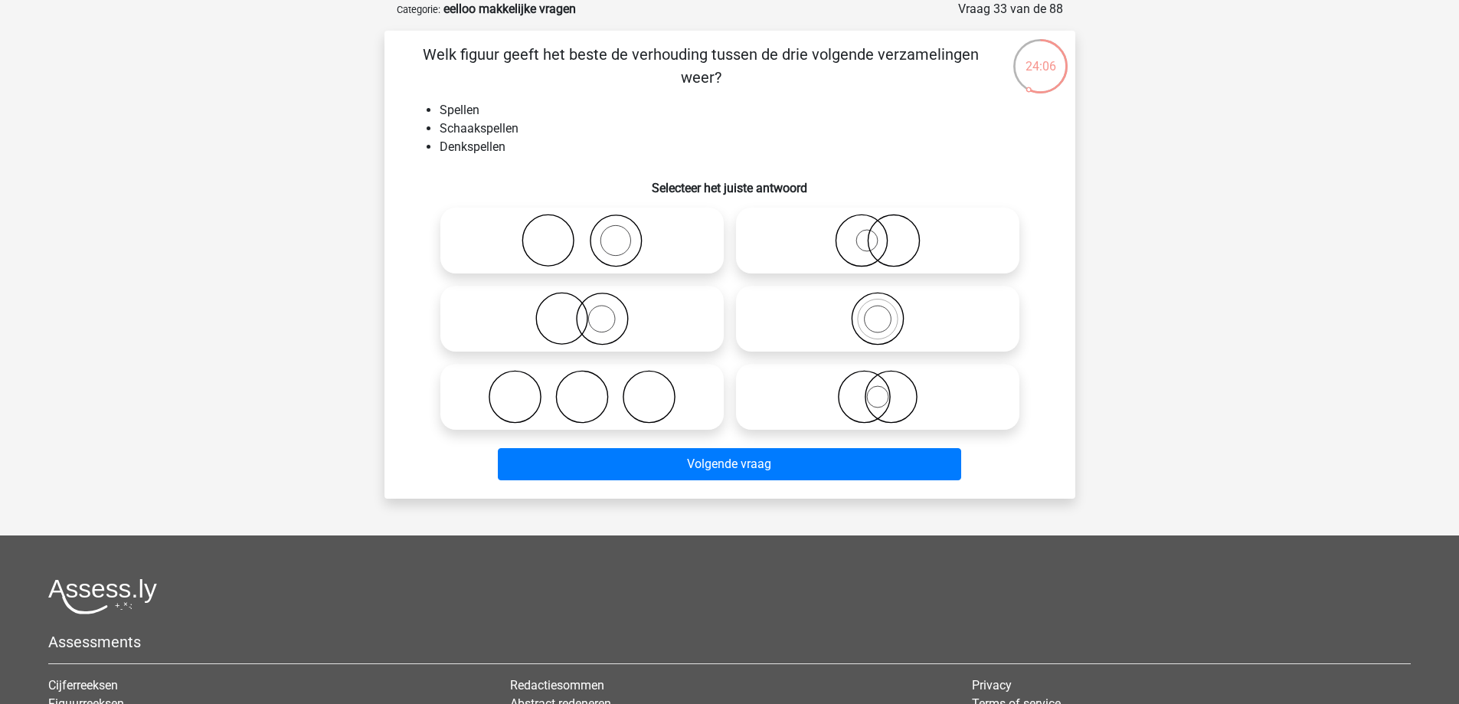
click at [936, 316] on icon at bounding box center [877, 319] width 271 height 54
click at [888, 311] on input "radio" at bounding box center [883, 306] width 10 height 10
radio input "true"
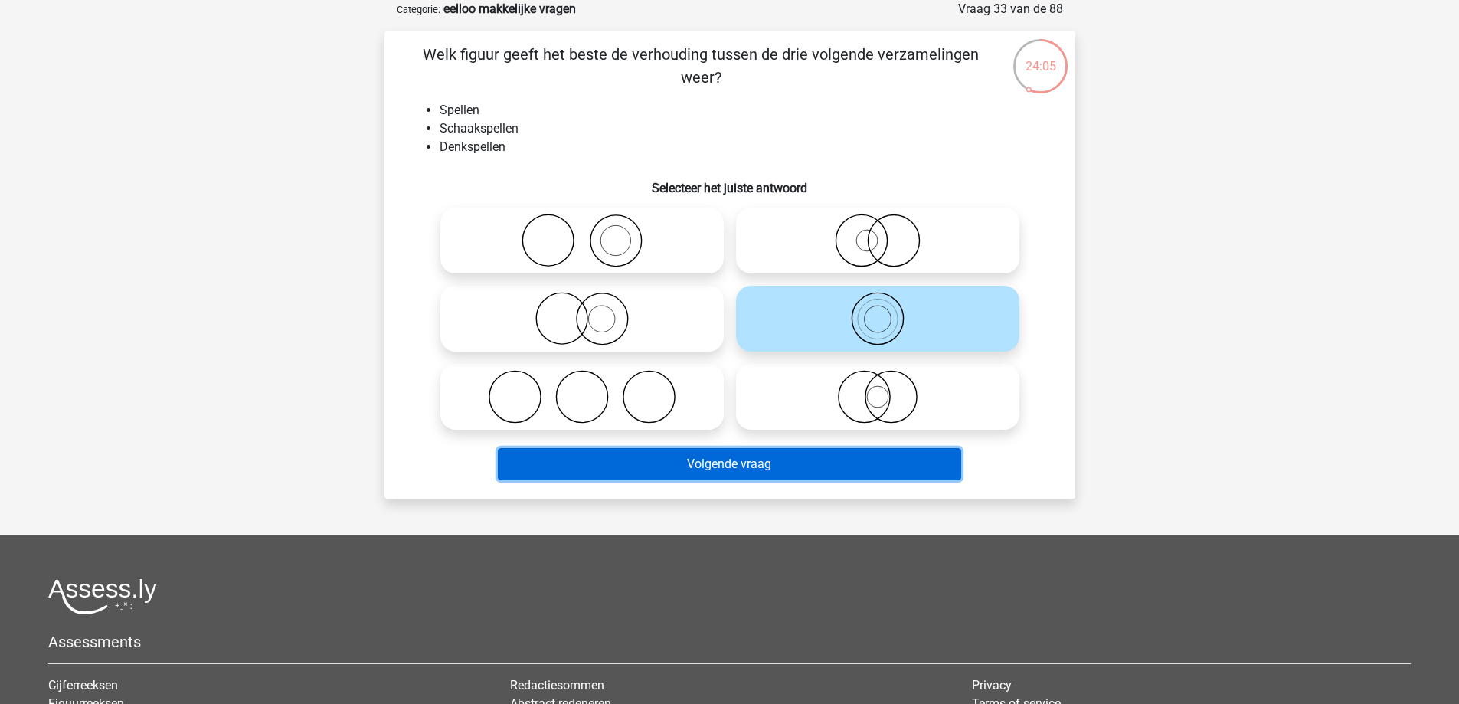
click at [688, 470] on button "Volgende vraag" at bounding box center [730, 464] width 464 height 32
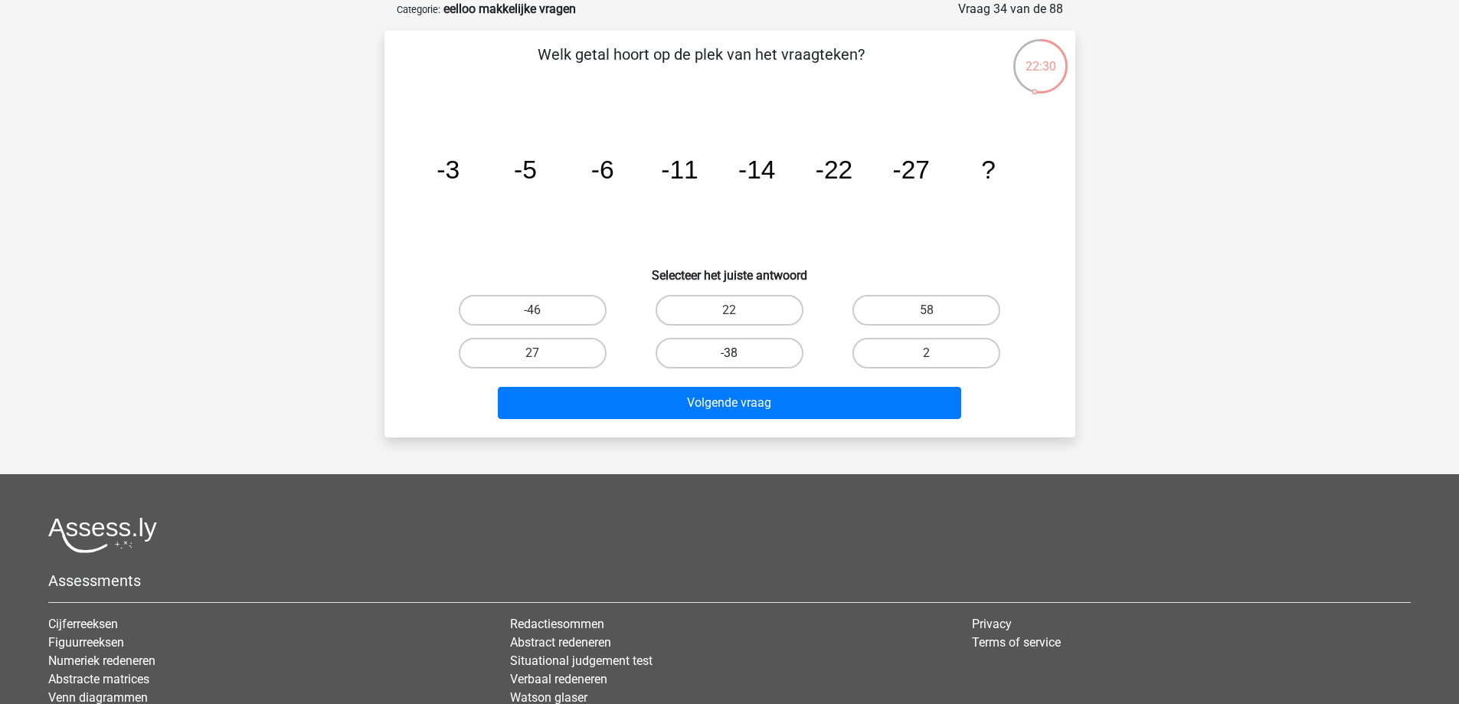
click at [725, 351] on label "-38" at bounding box center [730, 353] width 148 height 31
click at [729, 353] on input "-38" at bounding box center [734, 358] width 10 height 10
radio input "true"
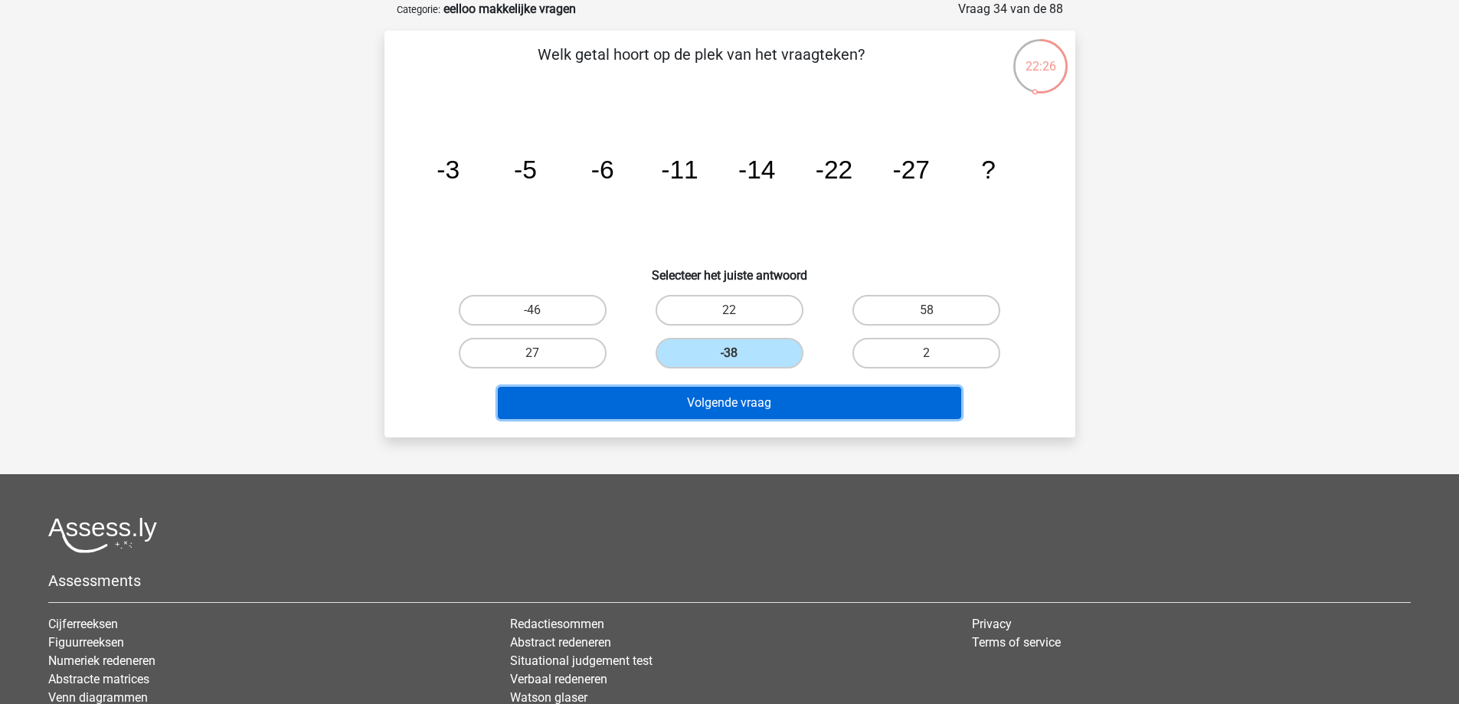
click at [699, 412] on button "Volgende vraag" at bounding box center [730, 403] width 464 height 32
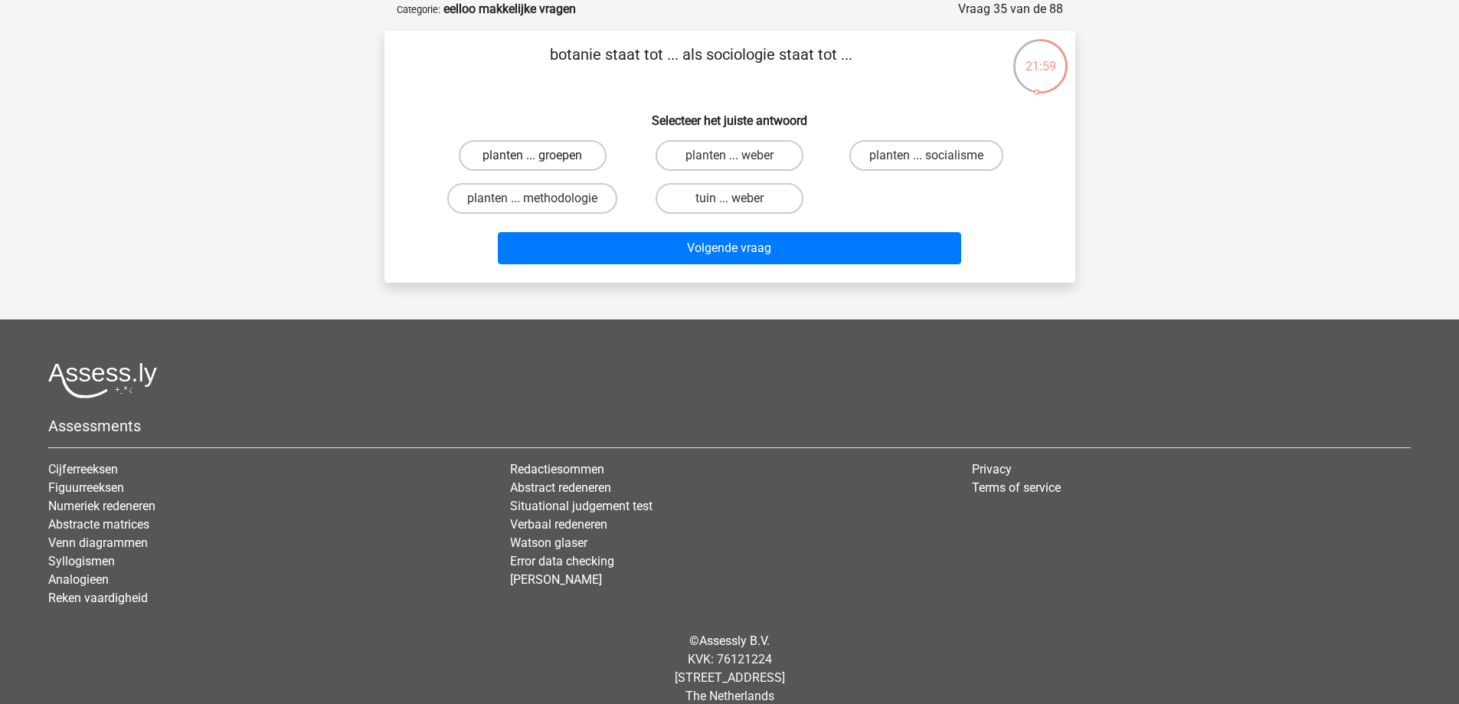
click at [551, 146] on label "planten ... groepen" at bounding box center [533, 155] width 148 height 31
click at [542, 156] on input "planten ... groepen" at bounding box center [537, 161] width 10 height 10
radio input "true"
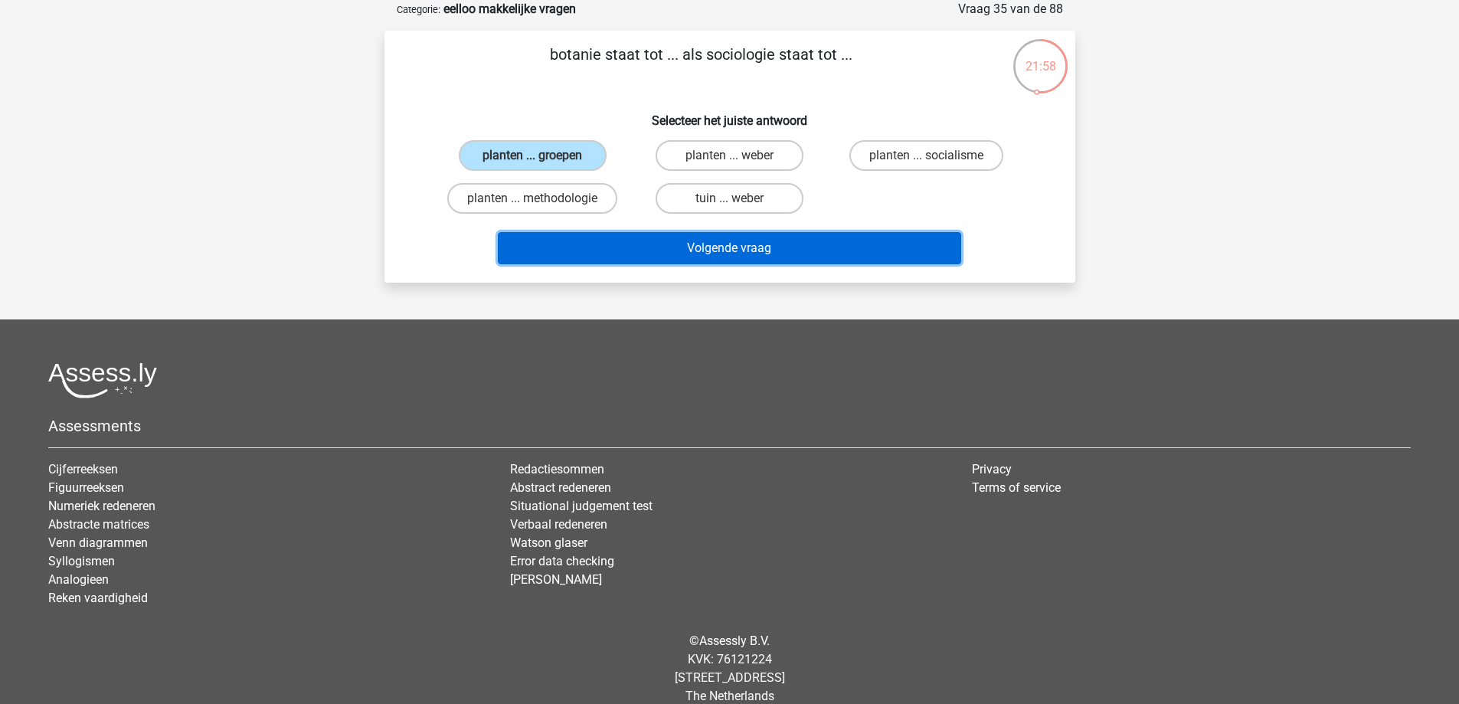
click at [595, 244] on button "Volgende vraag" at bounding box center [730, 248] width 464 height 32
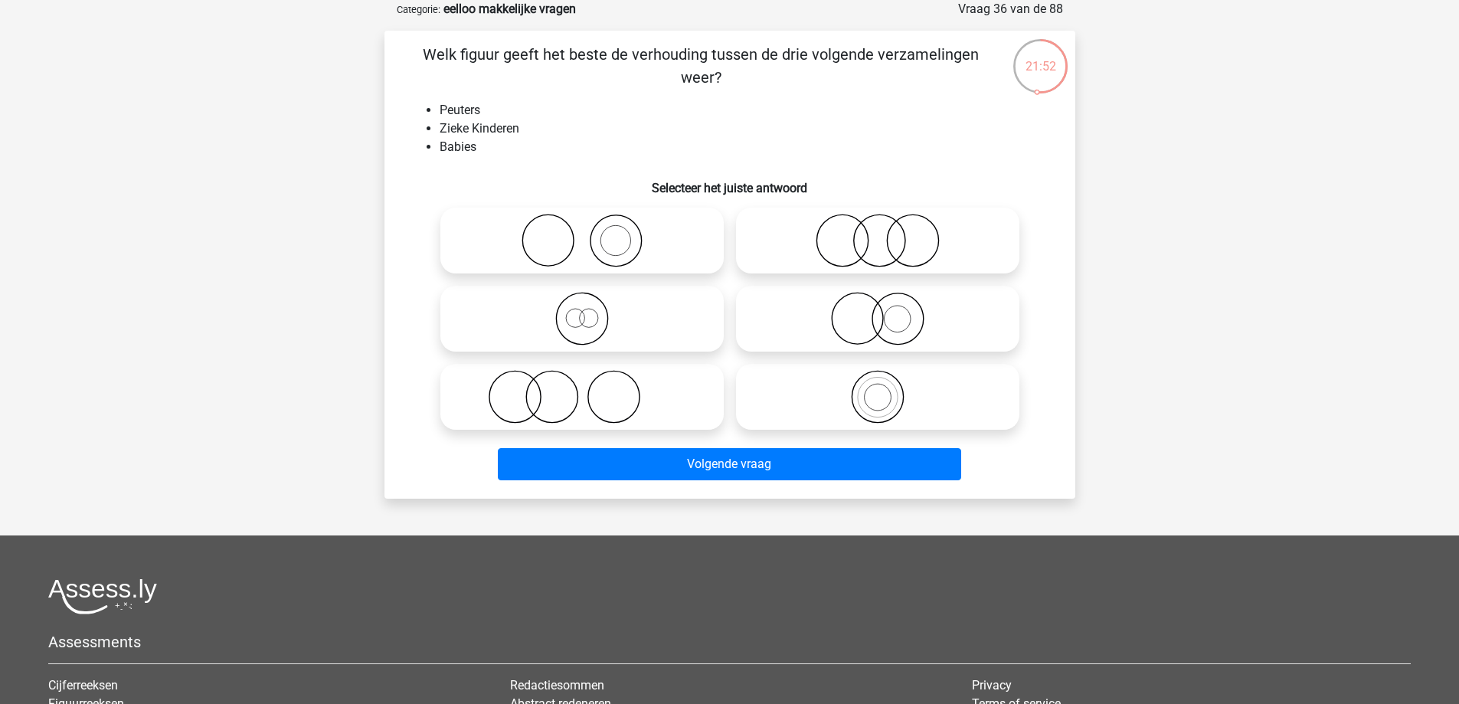
click at [591, 406] on icon at bounding box center [582, 397] width 271 height 54
click at [591, 389] on input "radio" at bounding box center [587, 384] width 10 height 10
radio input "true"
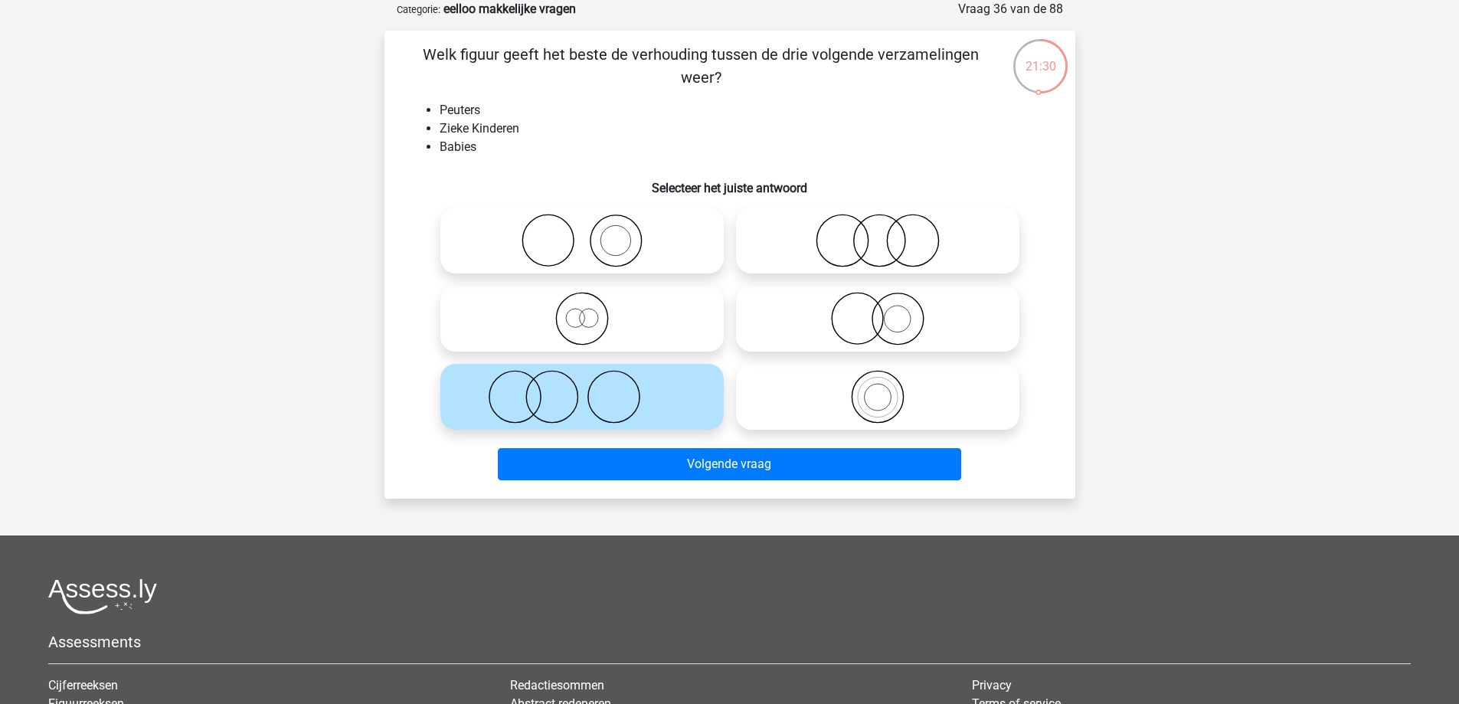
click at [871, 324] on icon at bounding box center [877, 319] width 271 height 54
click at [878, 311] on input "radio" at bounding box center [883, 306] width 10 height 10
radio input "true"
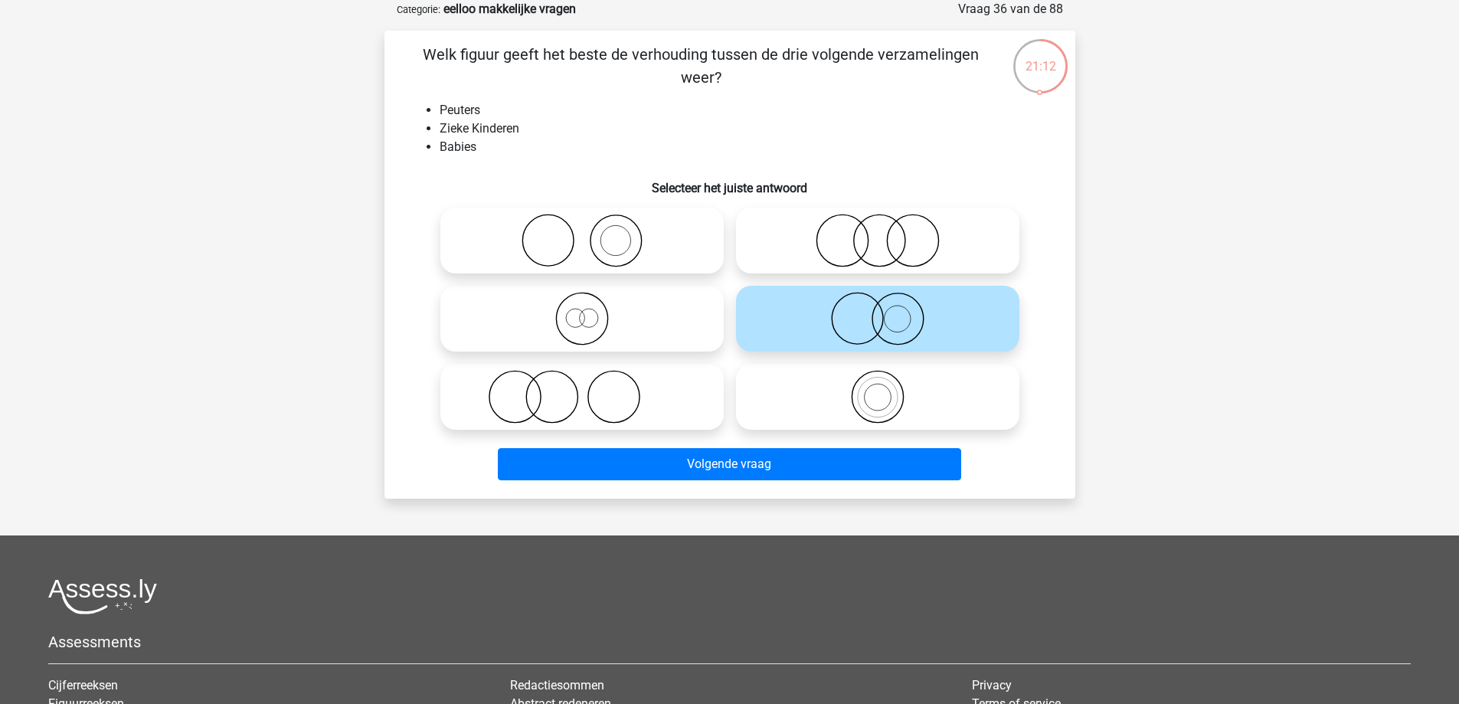
click at [582, 229] on input "radio" at bounding box center [587, 228] width 10 height 10
radio input "true"
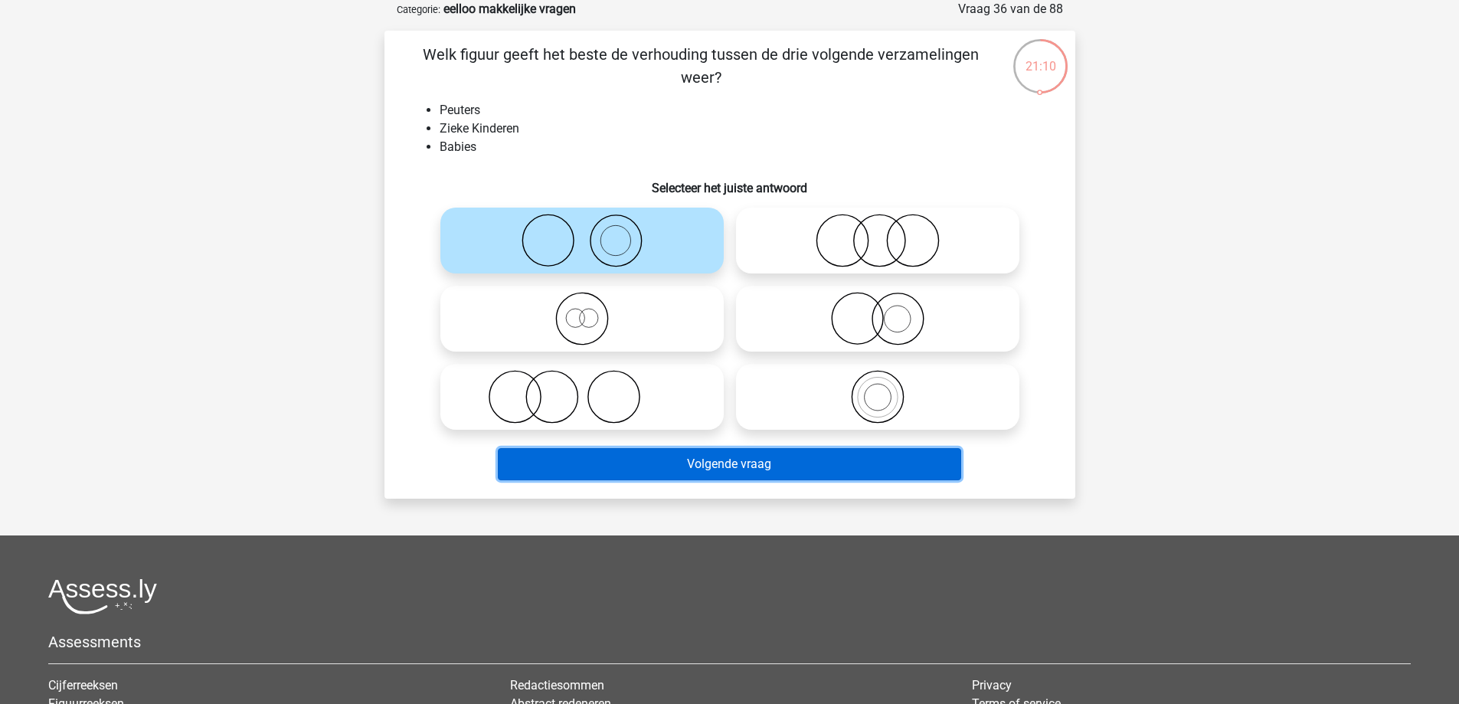
click at [703, 467] on button "Volgende vraag" at bounding box center [730, 464] width 464 height 32
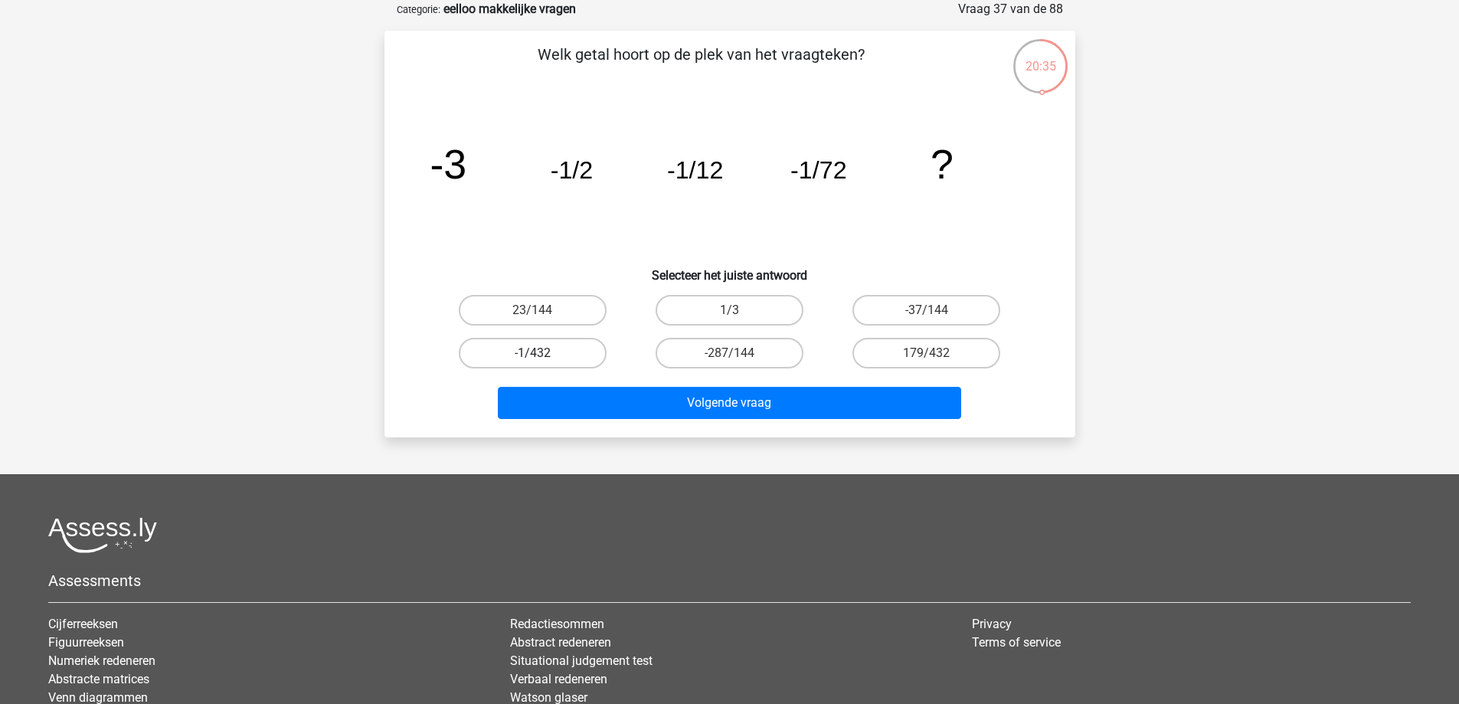
click at [549, 357] on label "-1/432" at bounding box center [533, 353] width 148 height 31
click at [542, 357] on input "-1/432" at bounding box center [537, 358] width 10 height 10
radio input "true"
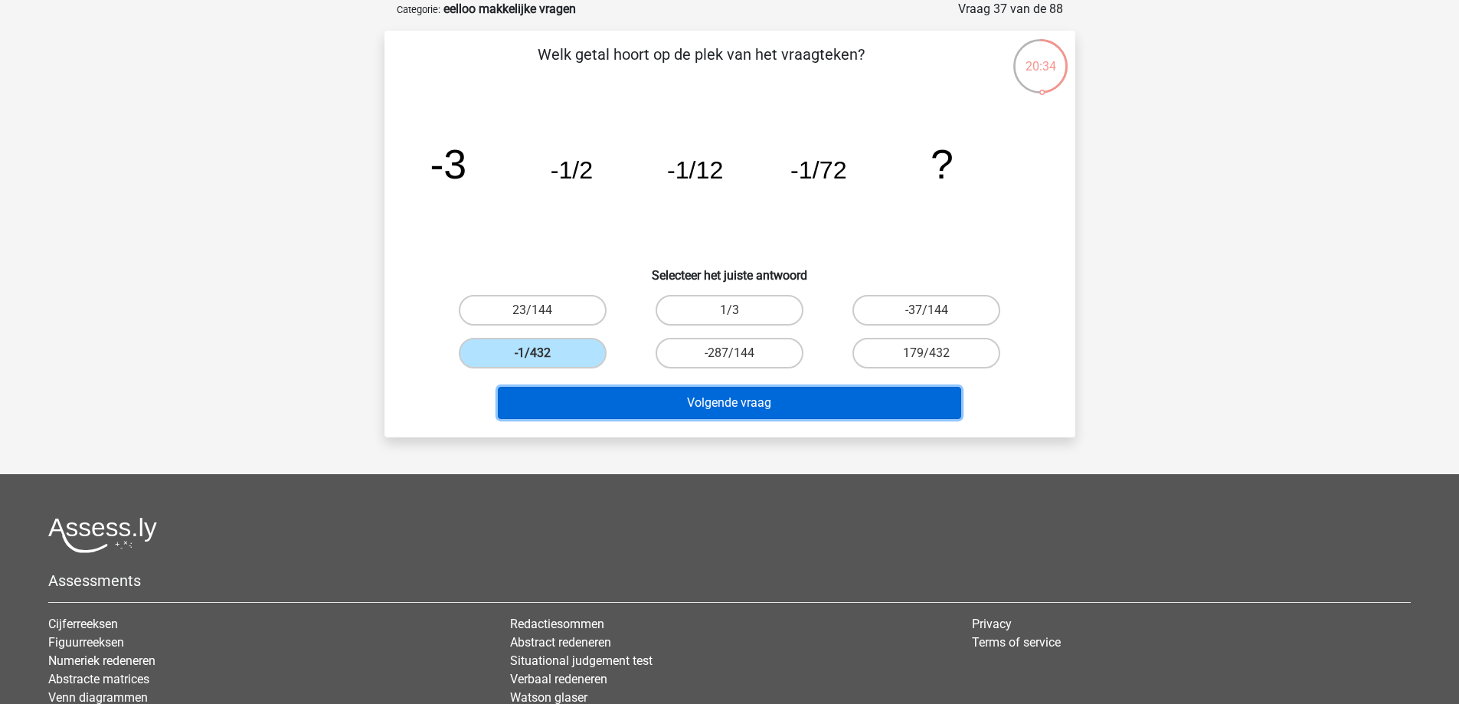
click at [686, 411] on button "Volgende vraag" at bounding box center [730, 403] width 464 height 32
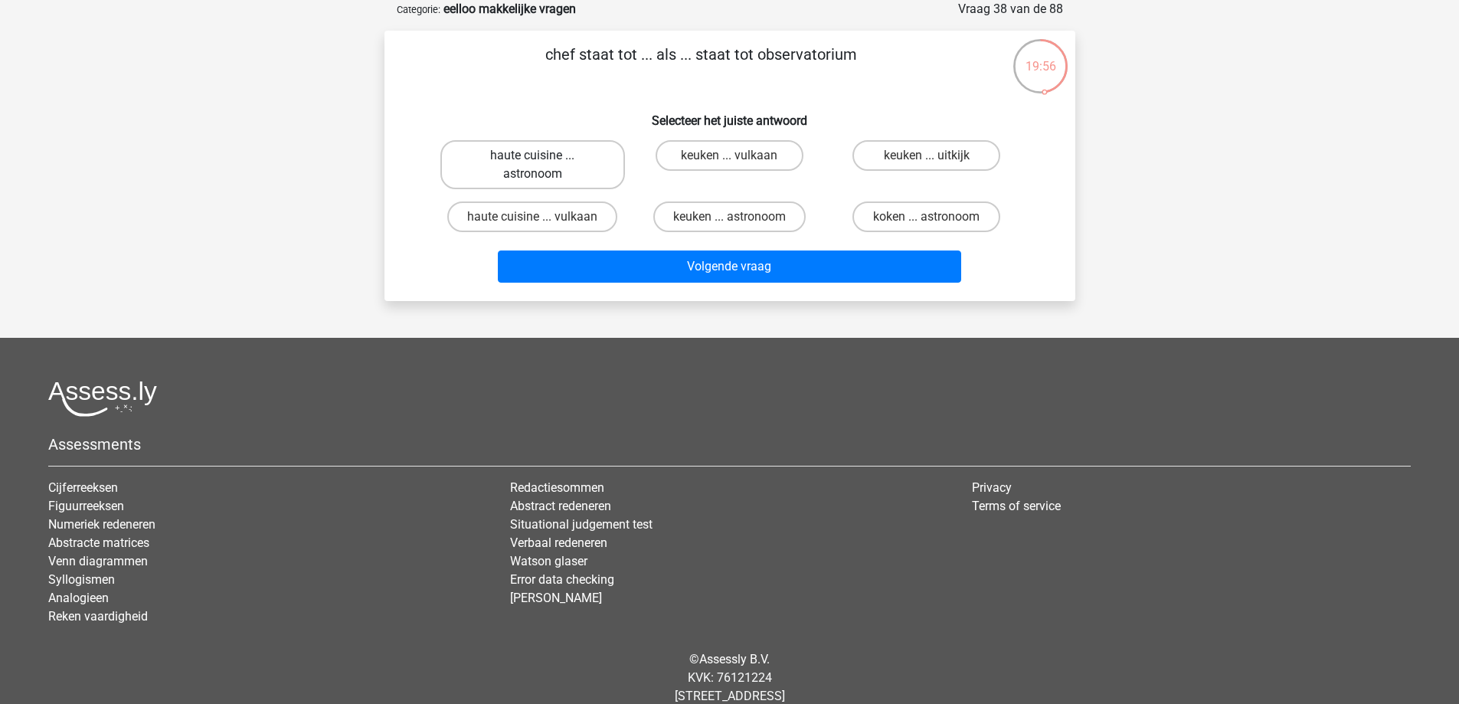
click at [476, 165] on label "haute cuisine ... astronoom" at bounding box center [533, 164] width 185 height 49
click at [532, 165] on input "haute cuisine ... astronoom" at bounding box center [537, 161] width 10 height 10
radio input "true"
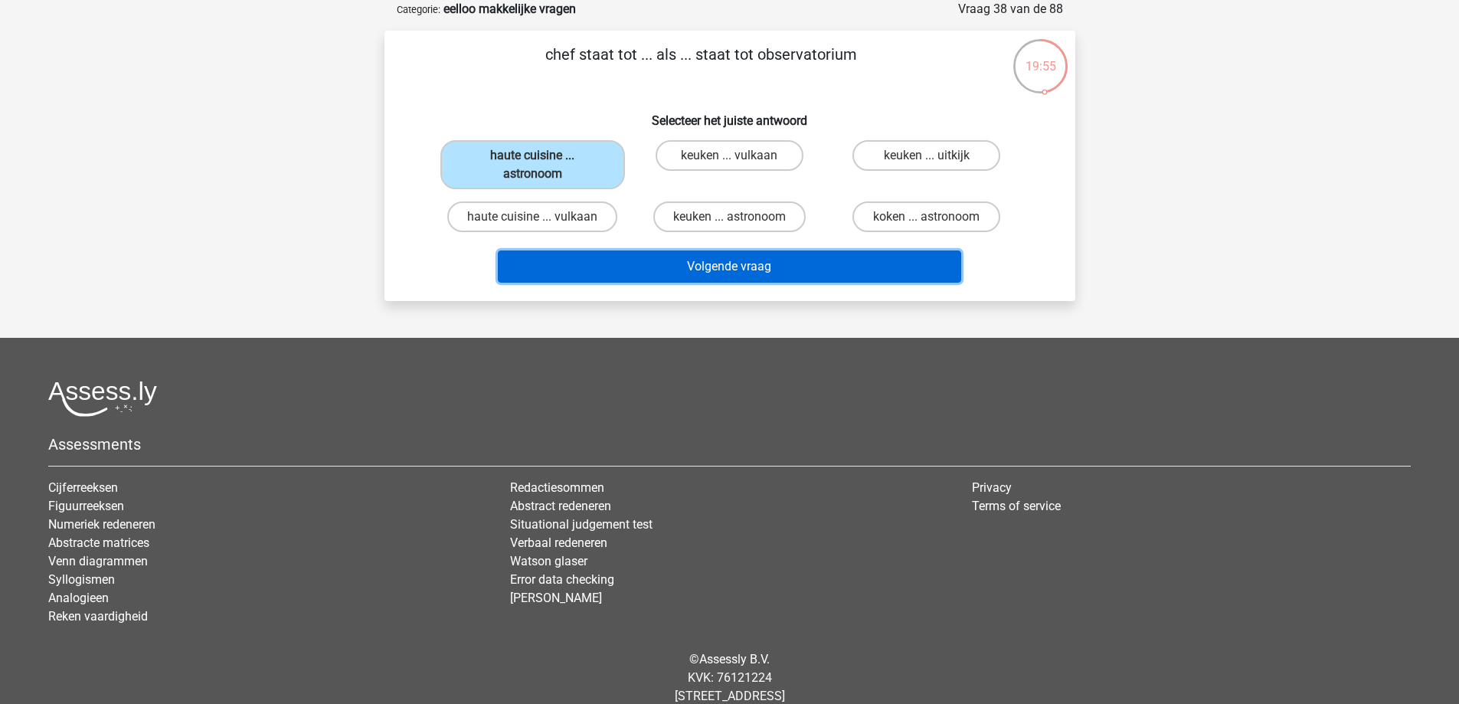
click at [563, 254] on button "Volgende vraag" at bounding box center [730, 267] width 464 height 32
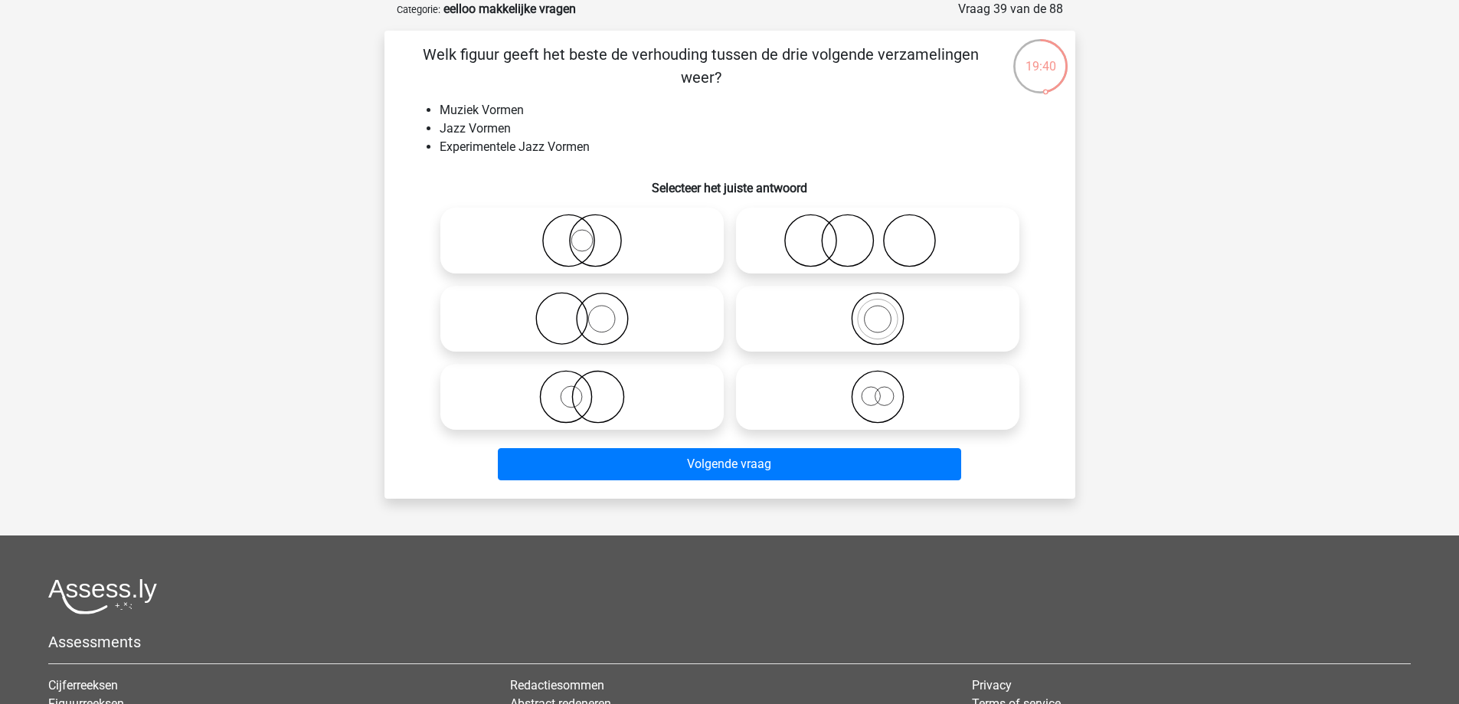
click at [861, 316] on icon at bounding box center [877, 319] width 271 height 54
click at [878, 311] on input "radio" at bounding box center [883, 306] width 10 height 10
radio input "true"
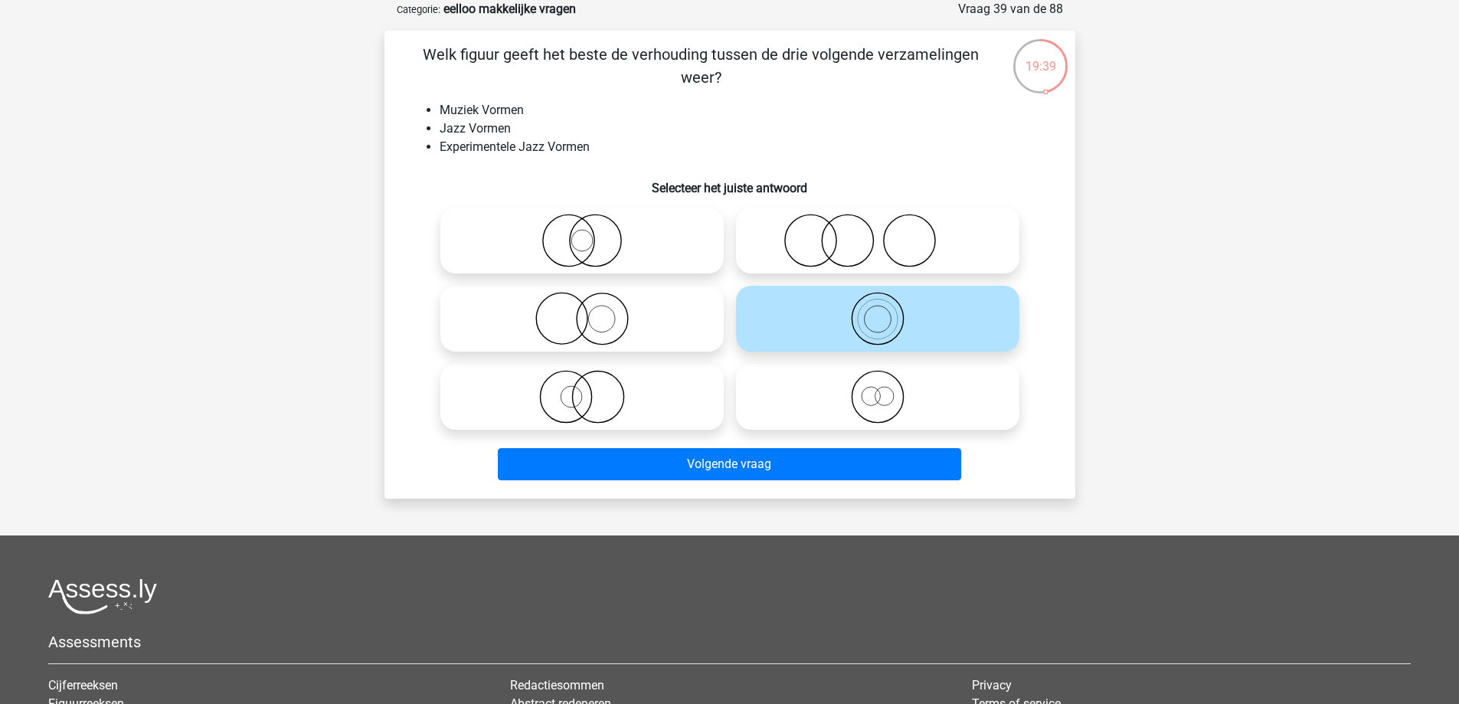
click at [870, 372] on icon at bounding box center [877, 397] width 271 height 54
click at [878, 379] on input "radio" at bounding box center [883, 384] width 10 height 10
radio input "true"
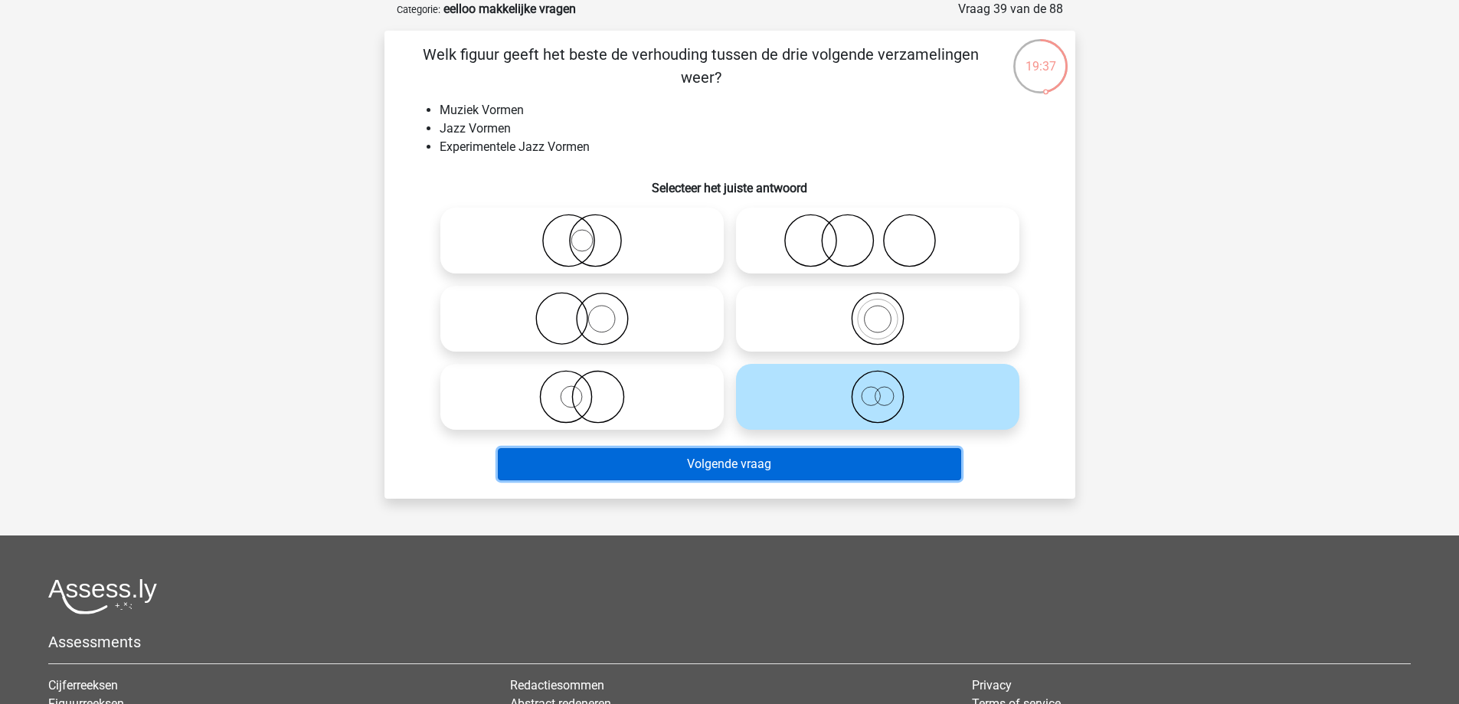
click at [817, 458] on button "Volgende vraag" at bounding box center [730, 464] width 464 height 32
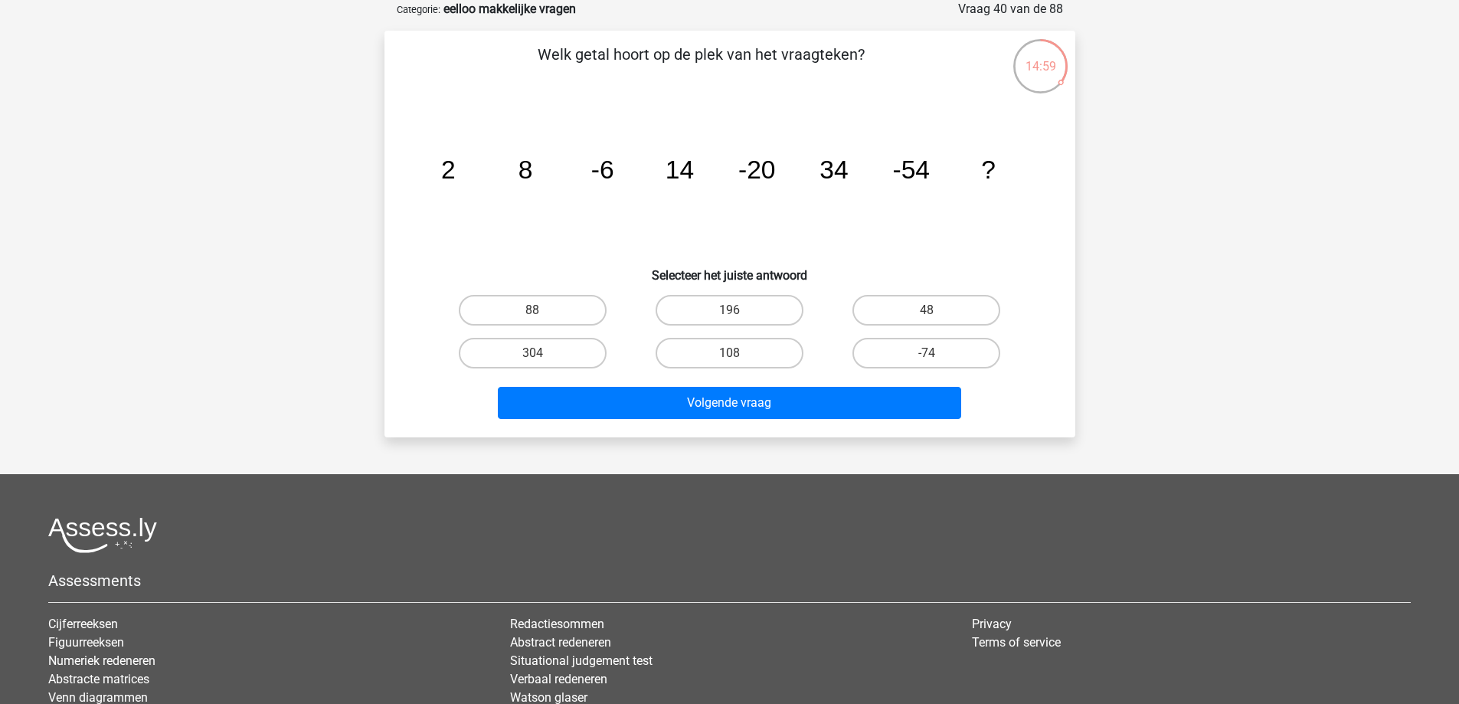
scroll to position [0, 0]
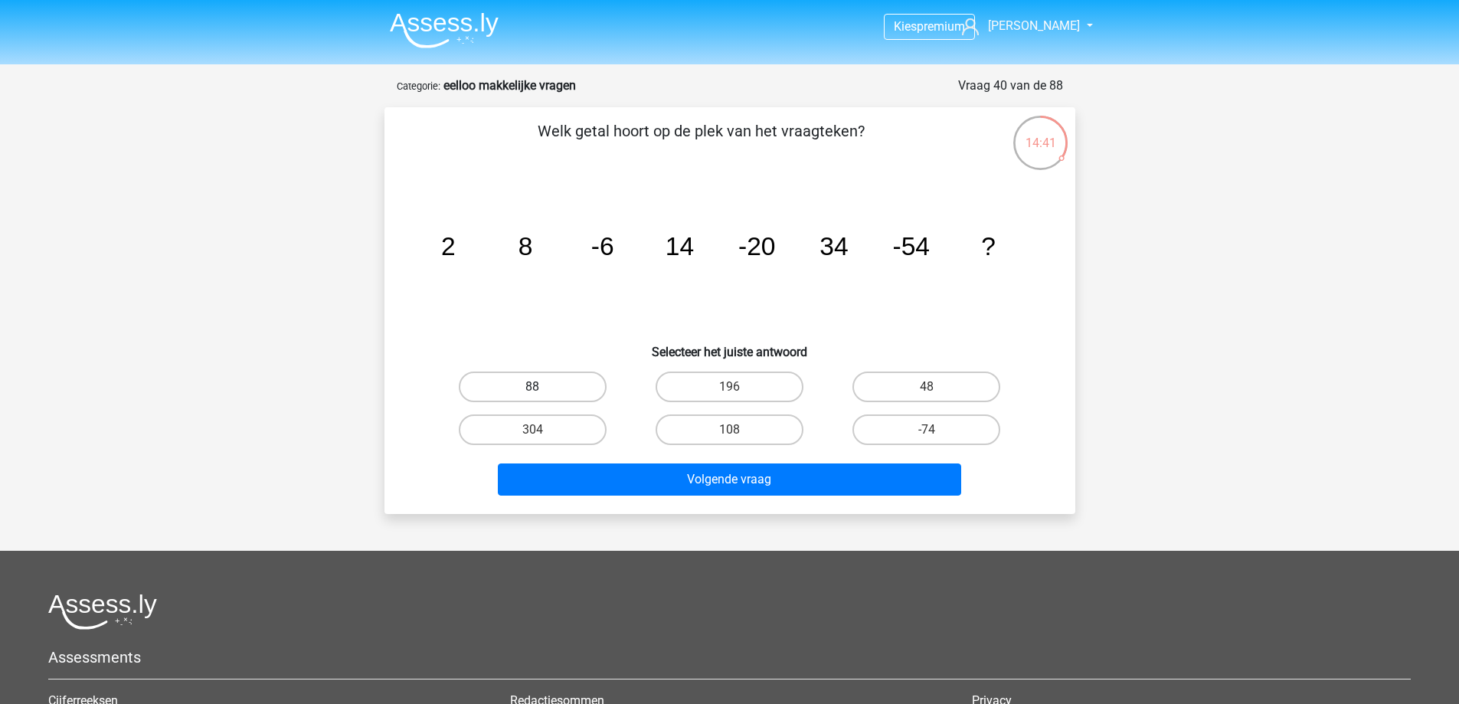
click at [526, 382] on label "88" at bounding box center [533, 387] width 148 height 31
click at [532, 387] on input "88" at bounding box center [537, 392] width 10 height 10
radio input "true"
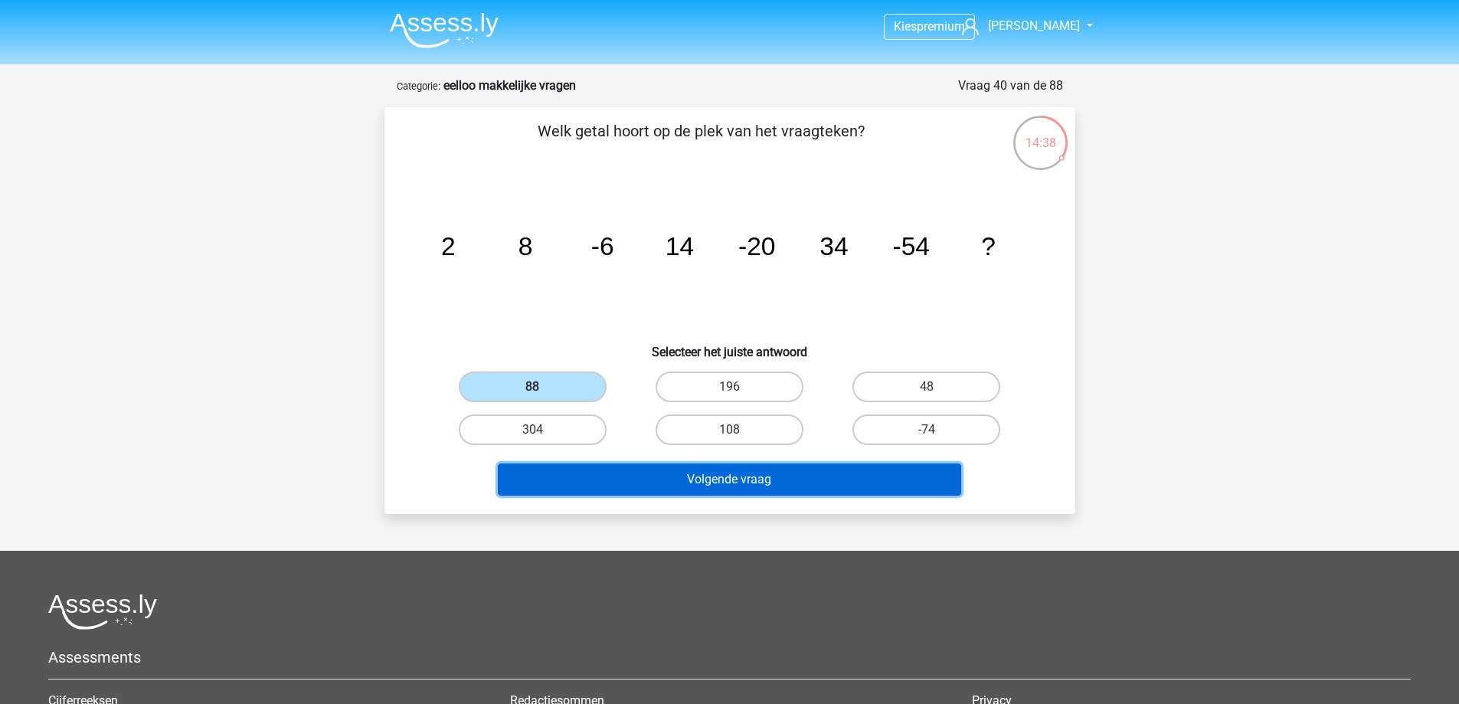
click at [749, 483] on button "Volgende vraag" at bounding box center [730, 480] width 464 height 32
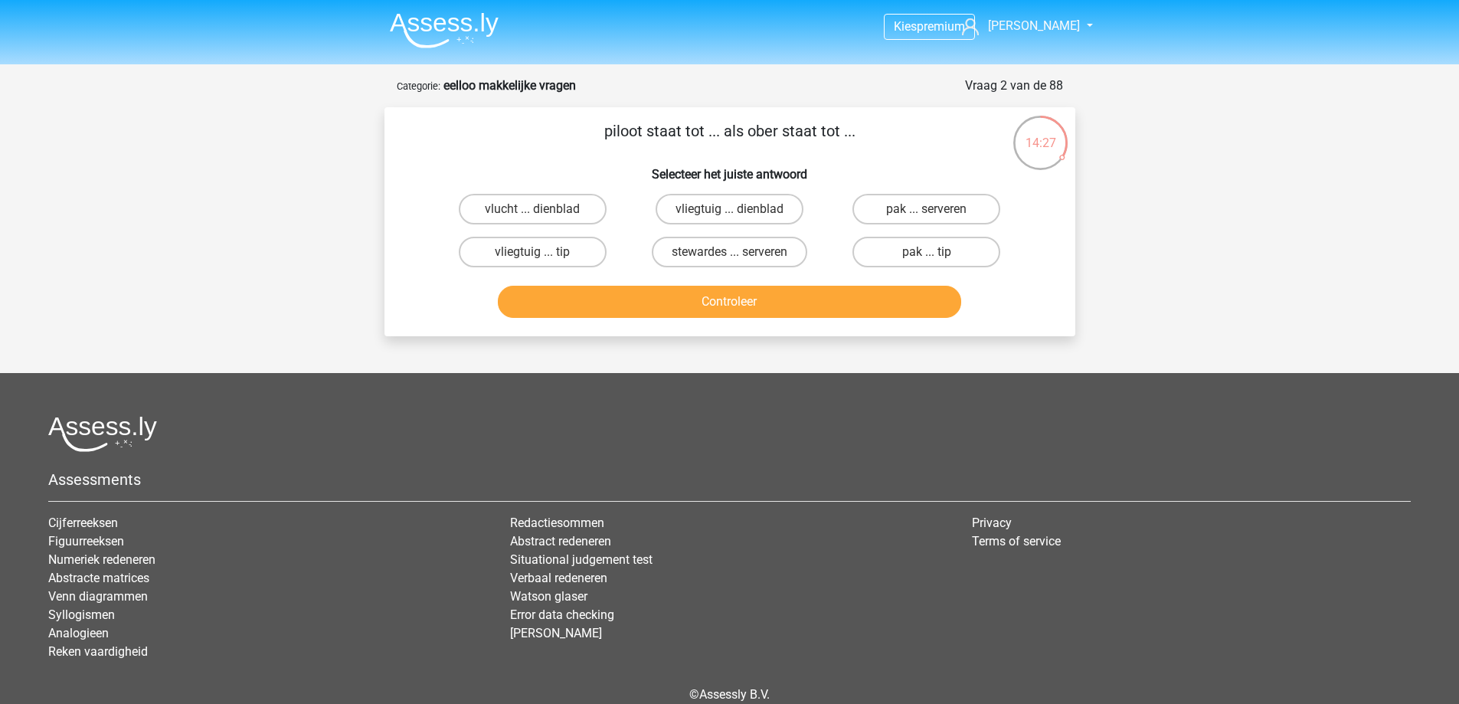
click at [737, 210] on input "vliegtuig ... dienblad" at bounding box center [734, 214] width 10 height 10
radio input "true"
click at [650, 296] on button "Controleer" at bounding box center [730, 302] width 464 height 32
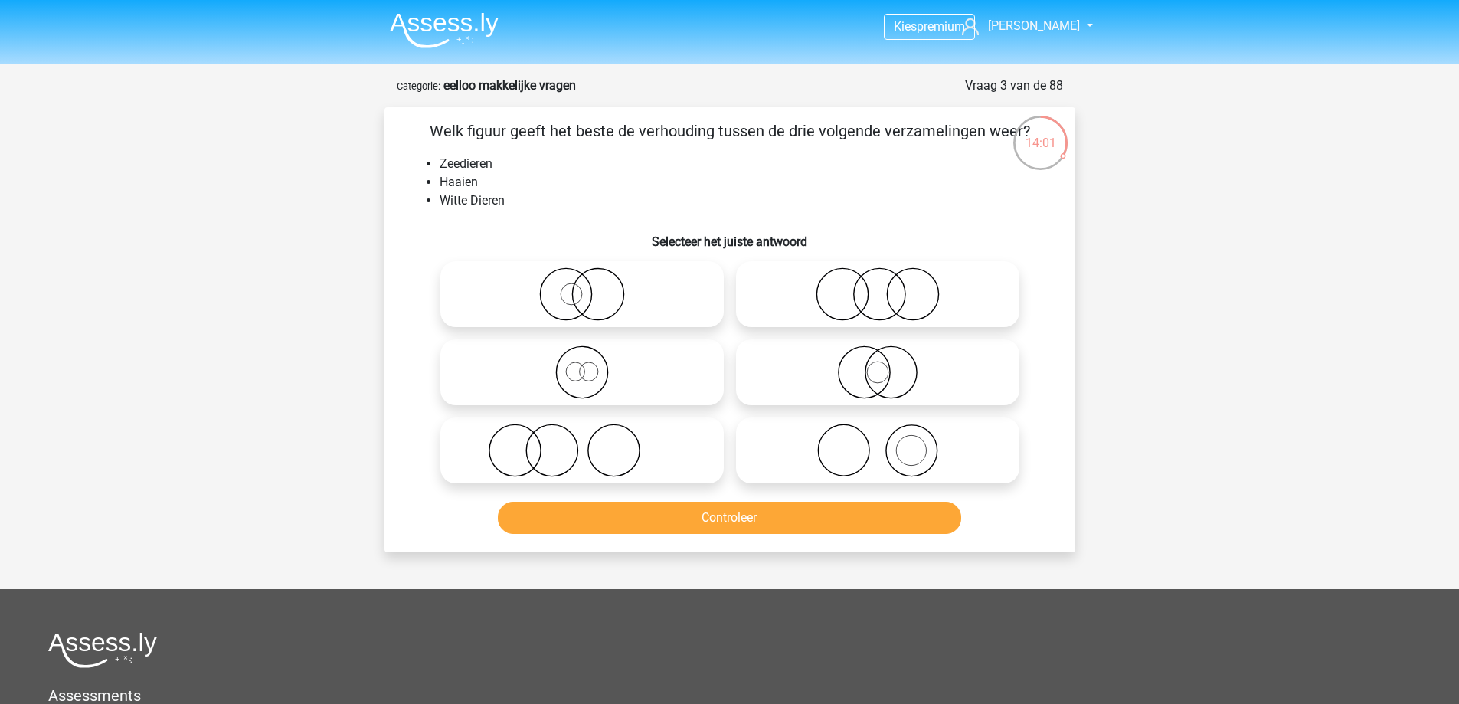
click at [940, 455] on icon at bounding box center [877, 451] width 271 height 54
click at [888, 443] on input "radio" at bounding box center [883, 438] width 10 height 10
radio input "true"
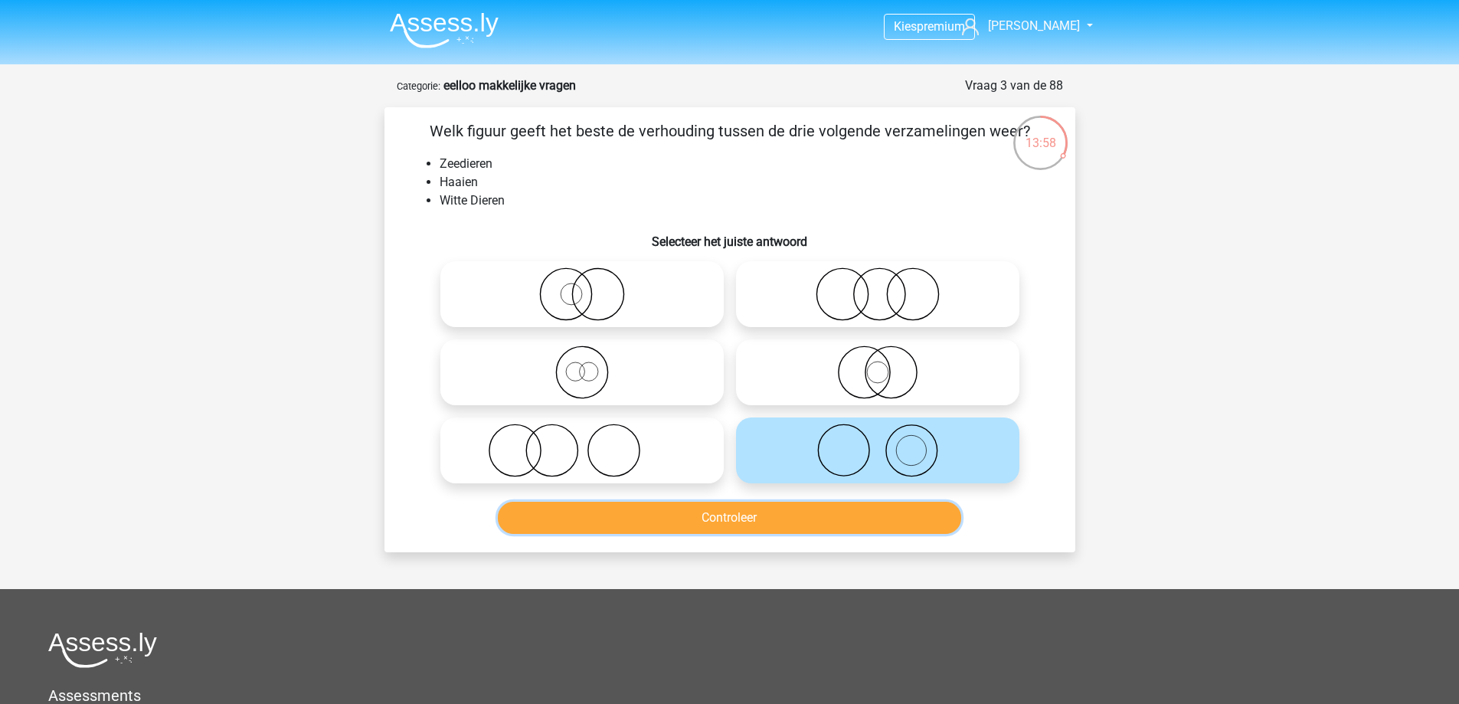
click at [751, 522] on button "Controleer" at bounding box center [730, 518] width 464 height 32
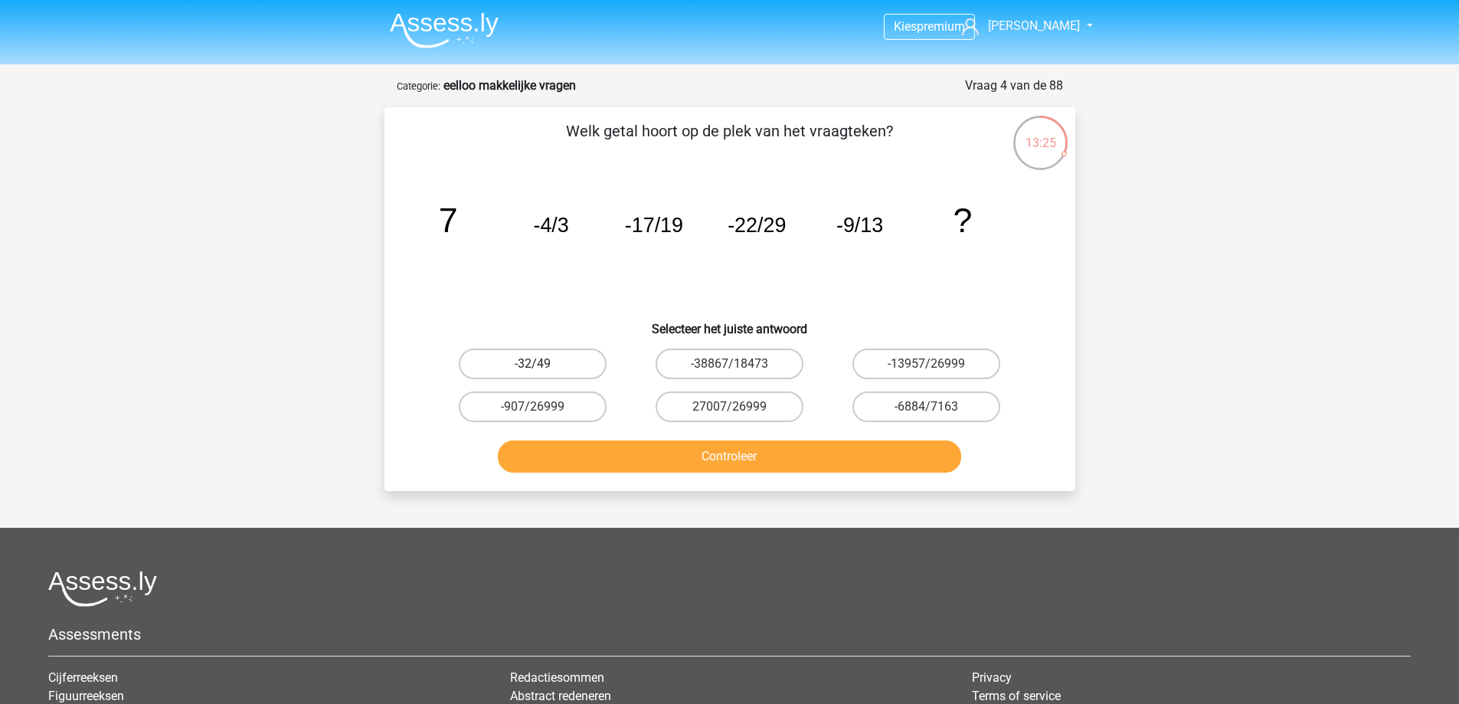
click at [564, 368] on label "-32/49" at bounding box center [533, 364] width 148 height 31
click at [542, 368] on input "-32/49" at bounding box center [537, 369] width 10 height 10
radio input "true"
click at [575, 457] on button "Controleer" at bounding box center [730, 457] width 464 height 32
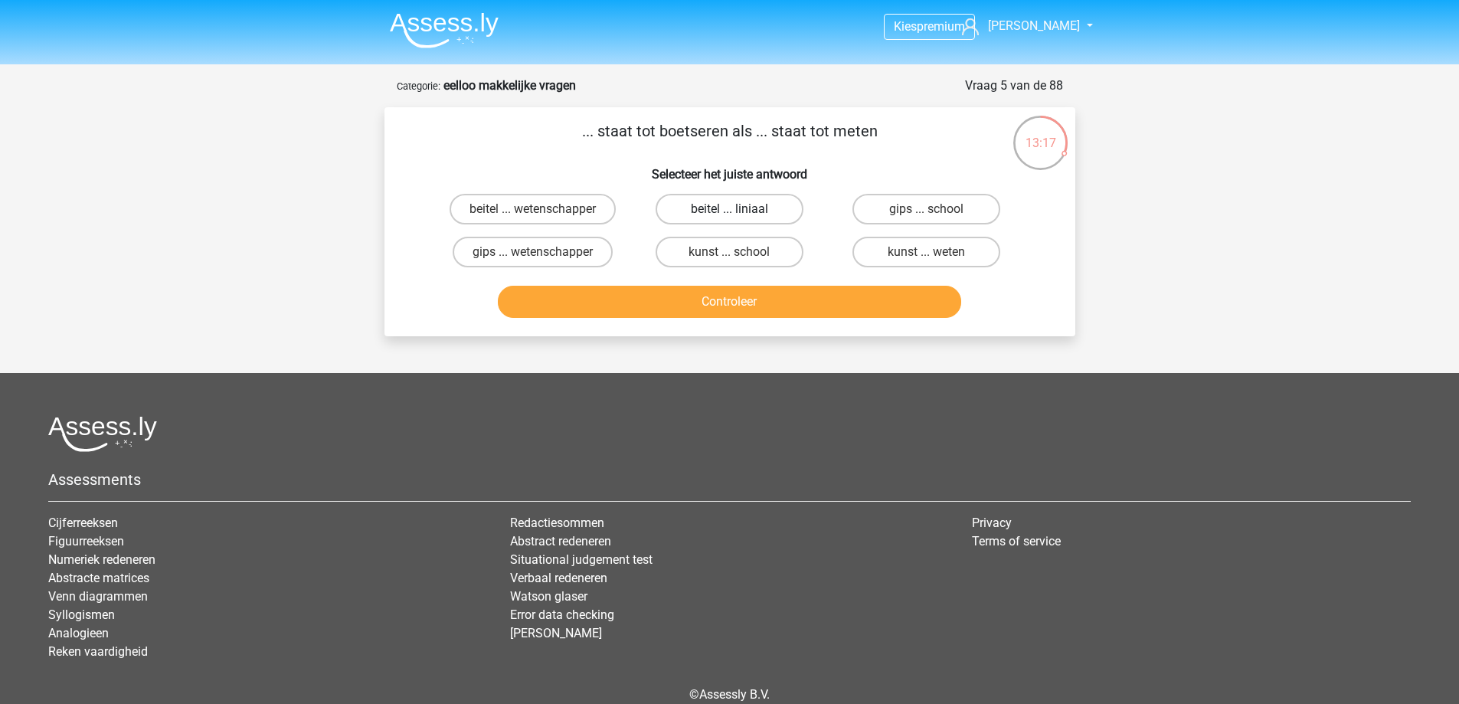
click at [778, 215] on label "beitel ... liniaal" at bounding box center [730, 209] width 148 height 31
click at [739, 215] on input "beitel ... liniaal" at bounding box center [734, 214] width 10 height 10
radio input "true"
click at [755, 303] on button "Controleer" at bounding box center [730, 302] width 464 height 32
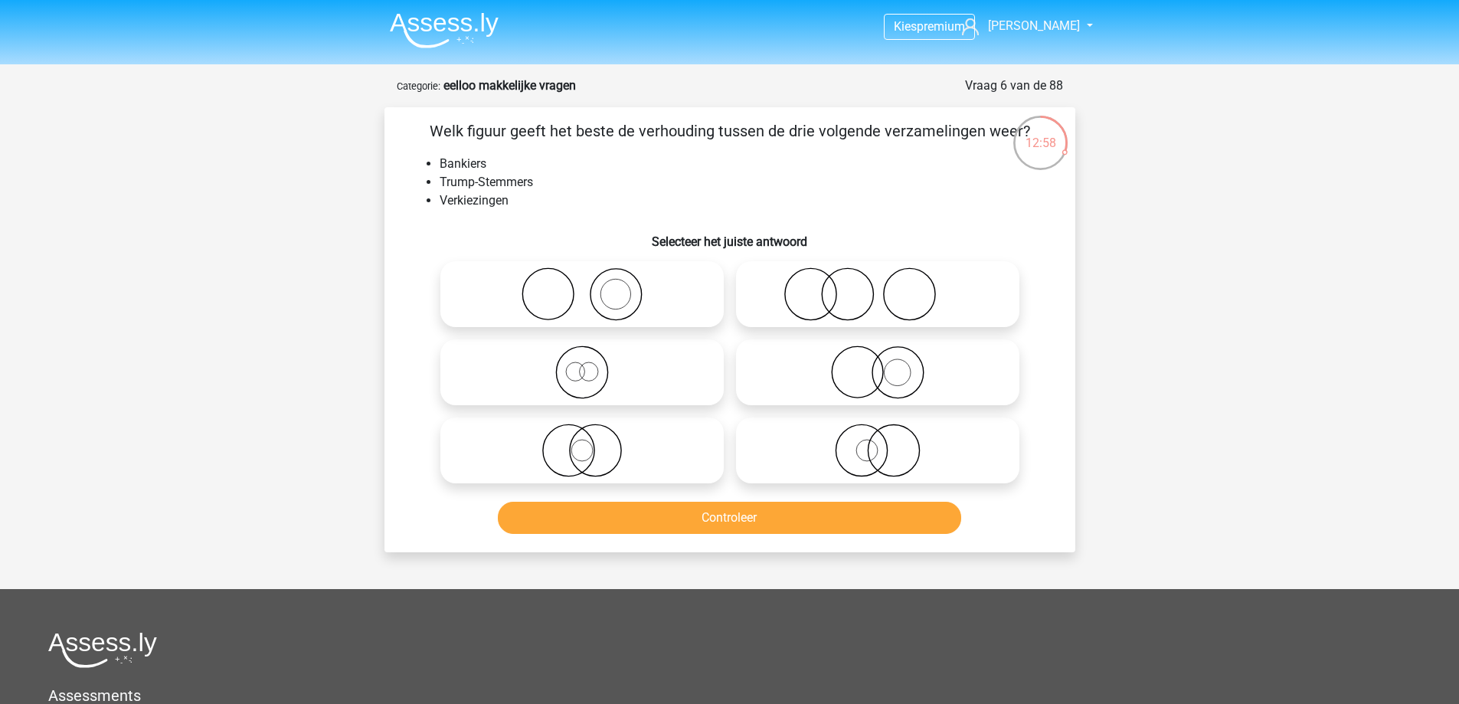
click at [687, 300] on icon at bounding box center [582, 294] width 271 height 54
click at [592, 287] on input "radio" at bounding box center [587, 282] width 10 height 10
radio input "true"
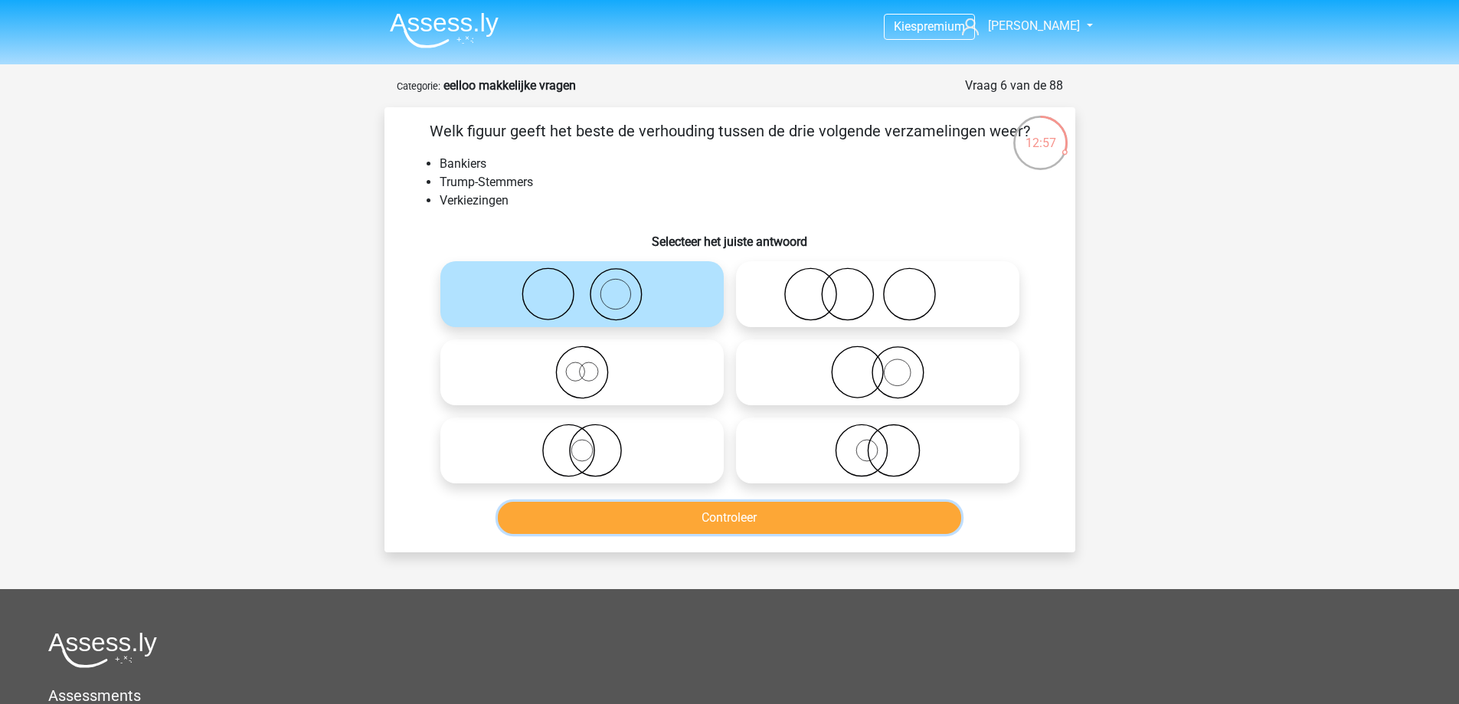
click at [677, 519] on button "Controleer" at bounding box center [730, 518] width 464 height 32
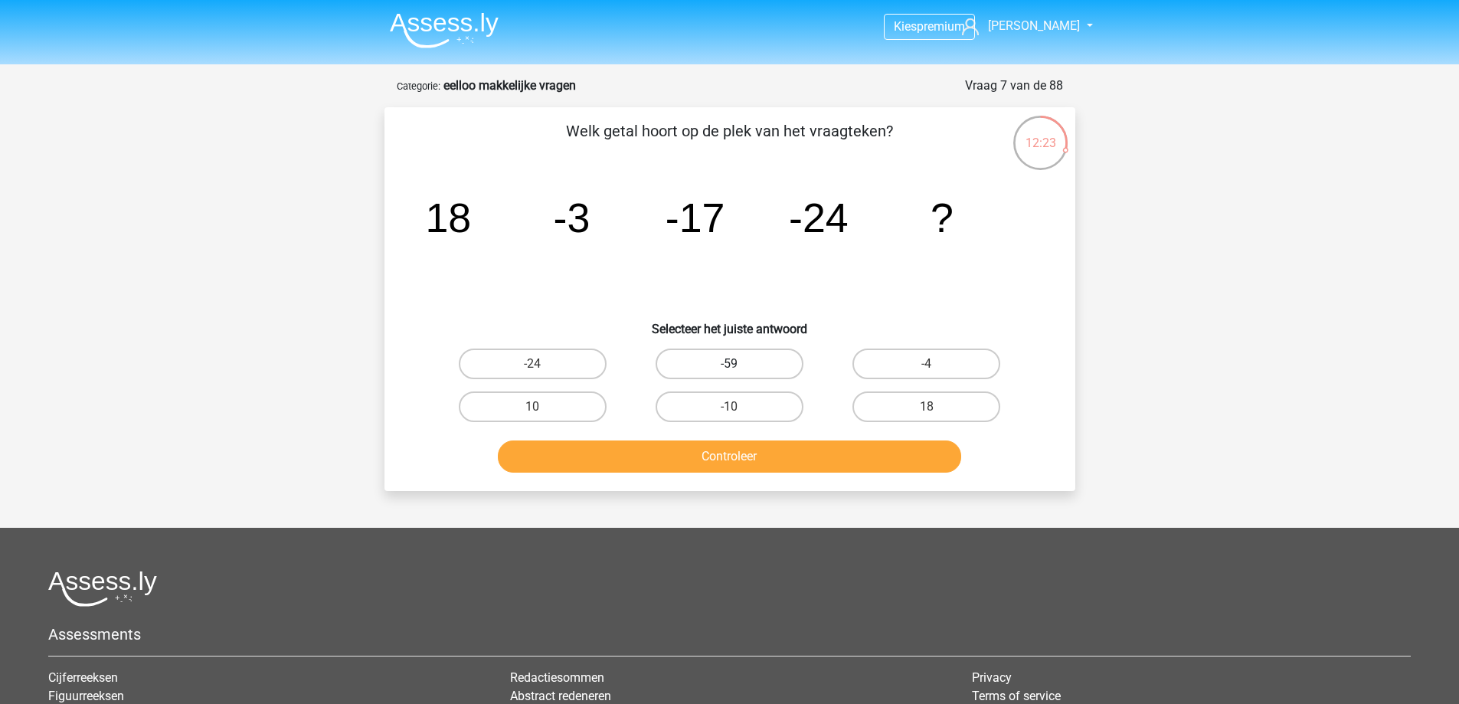
click at [756, 373] on label "-59" at bounding box center [730, 364] width 148 height 31
click at [739, 373] on input "-59" at bounding box center [734, 369] width 10 height 10
radio input "true"
click at [768, 444] on button "Controleer" at bounding box center [730, 457] width 464 height 32
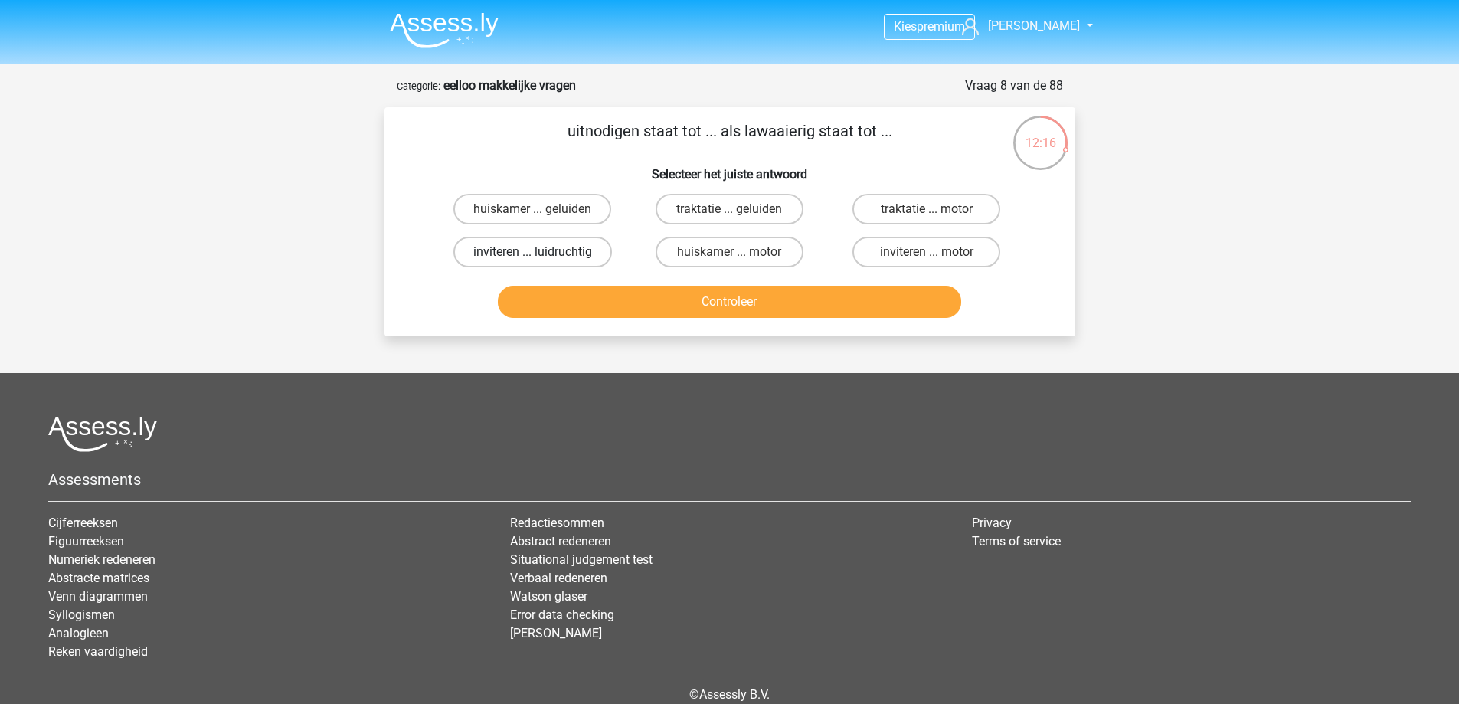
click at [559, 241] on label "inviteren ... luidruchtig" at bounding box center [533, 252] width 159 height 31
click at [542, 252] on input "inviteren ... luidruchtig" at bounding box center [537, 257] width 10 height 10
radio input "true"
click at [590, 282] on div "Controleer" at bounding box center [730, 299] width 642 height 51
click at [585, 301] on button "Controleer" at bounding box center [730, 302] width 464 height 32
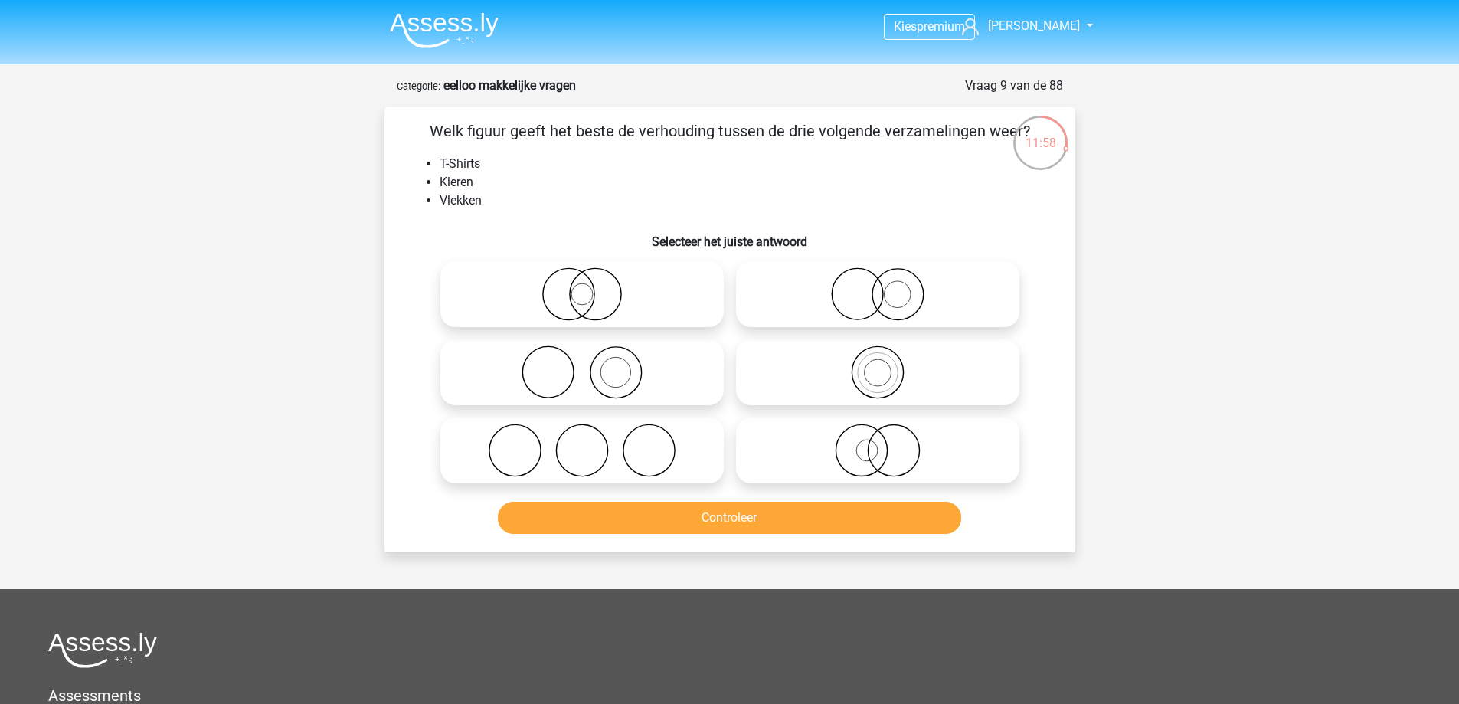
click at [620, 380] on icon at bounding box center [582, 373] width 271 height 54
click at [592, 365] on input "radio" at bounding box center [587, 360] width 10 height 10
radio input "true"
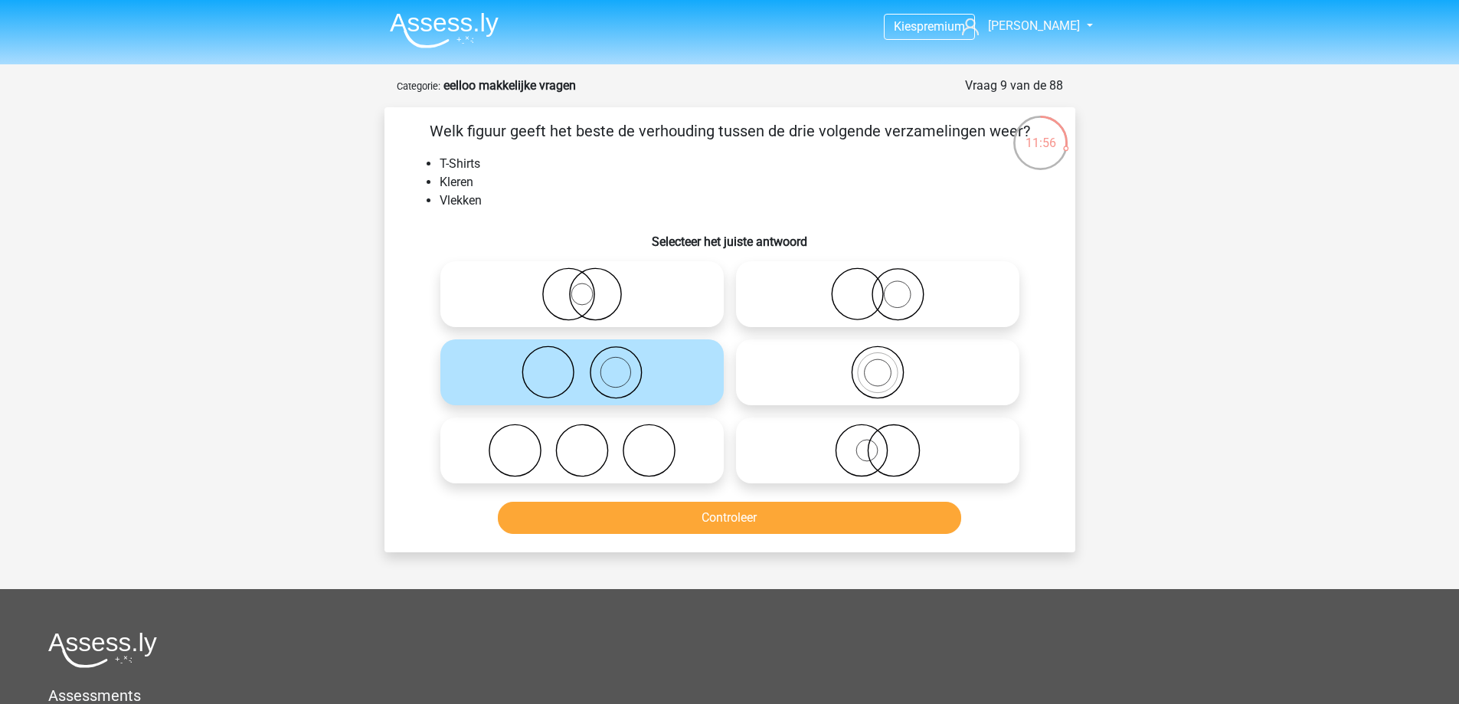
click at [968, 454] on icon at bounding box center [877, 451] width 271 height 54
click at [888, 443] on input "radio" at bounding box center [883, 438] width 10 height 10
radio input "true"
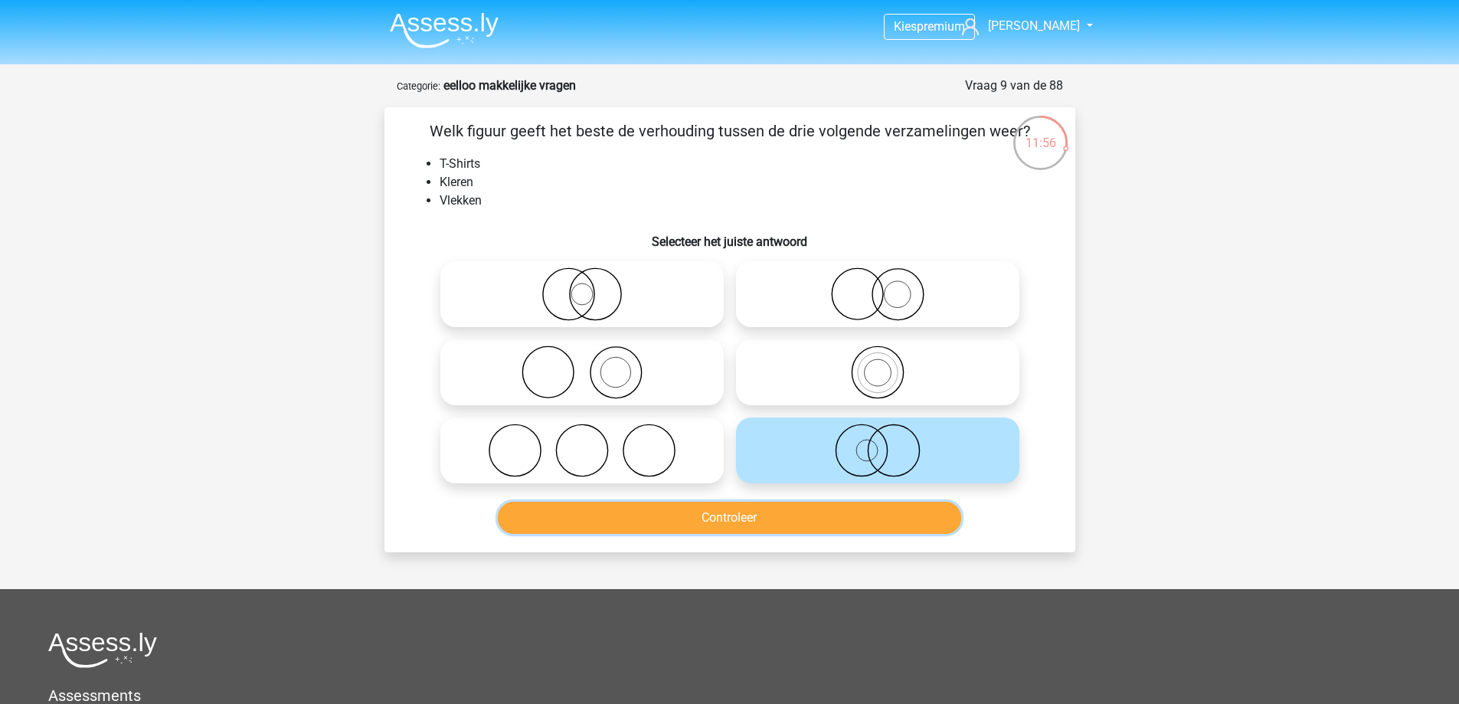
click at [772, 513] on button "Controleer" at bounding box center [730, 518] width 464 height 32
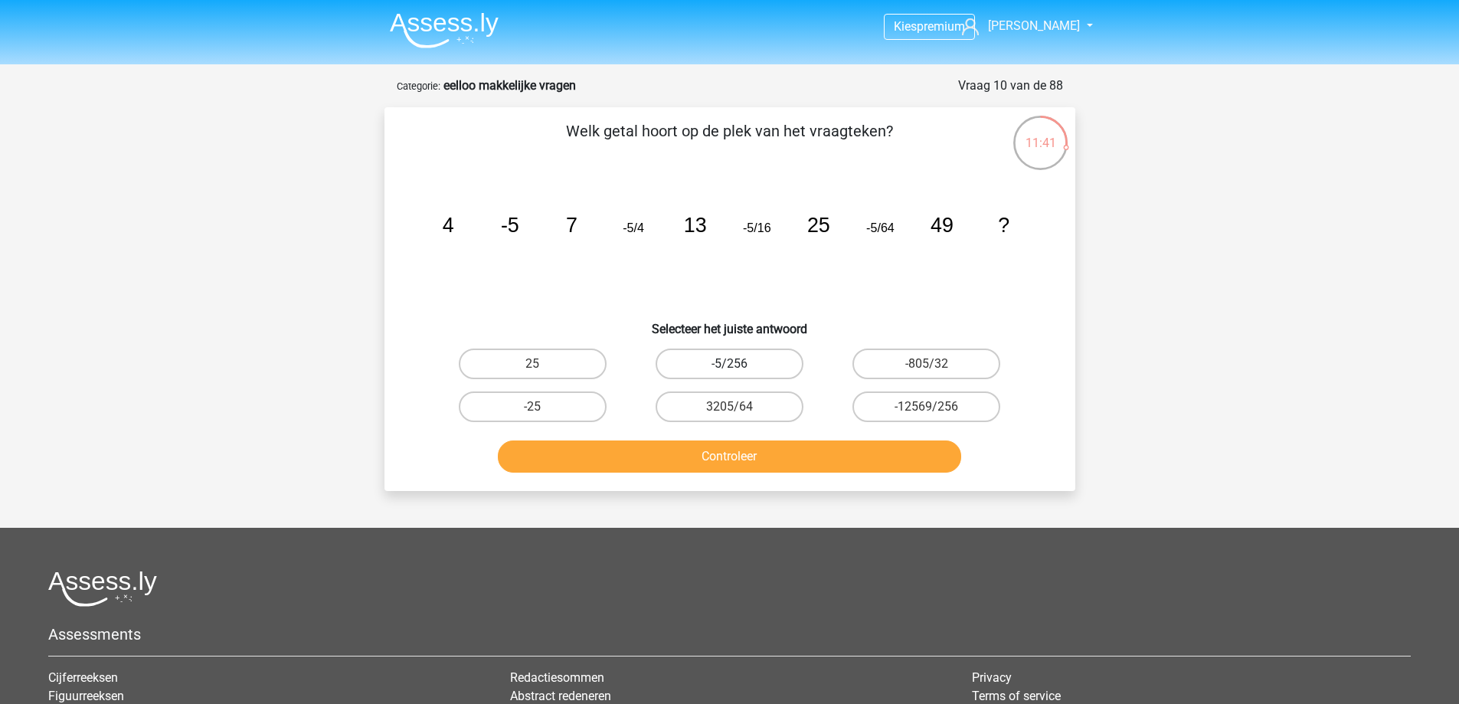
click at [752, 372] on label "-5/256" at bounding box center [730, 364] width 148 height 31
click at [739, 372] on input "-5/256" at bounding box center [734, 369] width 10 height 10
radio input "true"
click at [745, 462] on button "Controleer" at bounding box center [730, 457] width 464 height 32
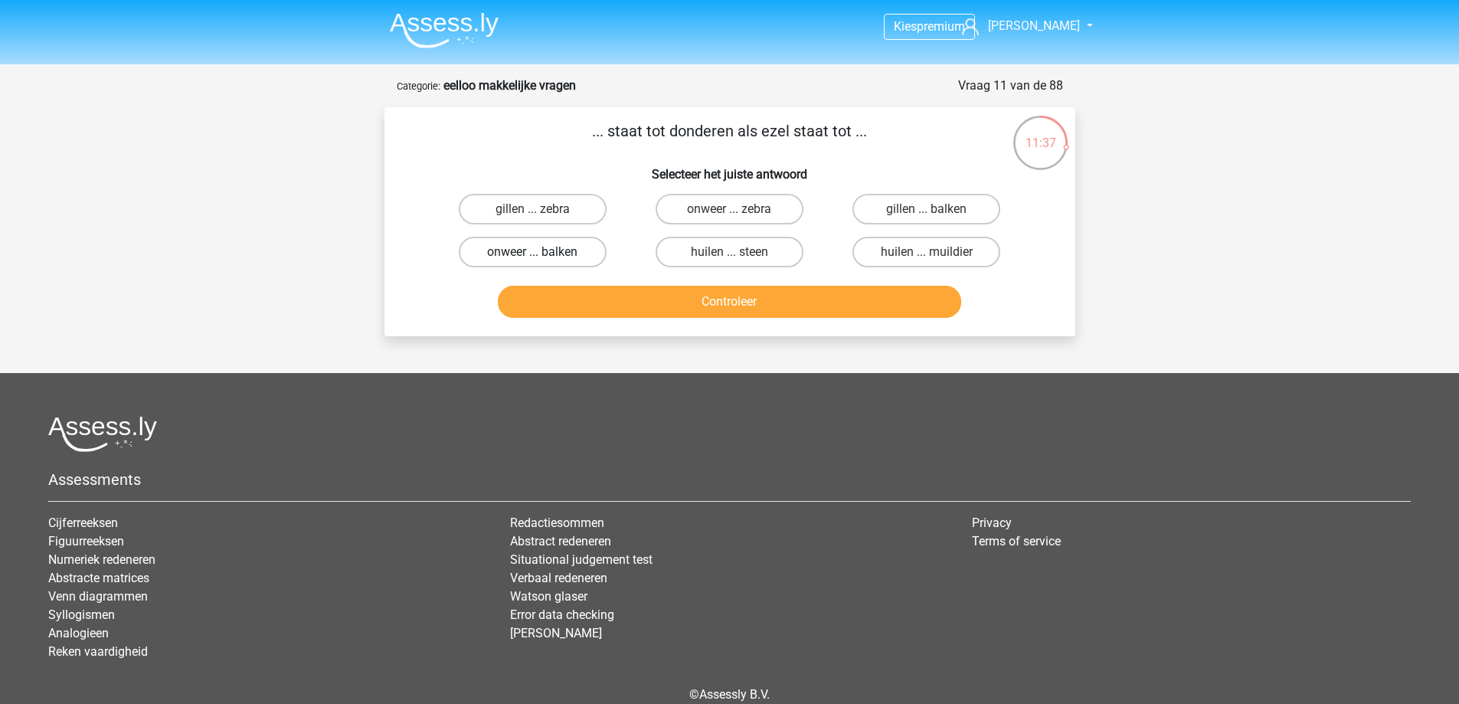
click at [568, 248] on label "onweer ... balken" at bounding box center [533, 252] width 148 height 31
click at [542, 252] on input "onweer ... balken" at bounding box center [537, 257] width 10 height 10
radio input "true"
click at [613, 318] on button "Controleer" at bounding box center [730, 302] width 464 height 32
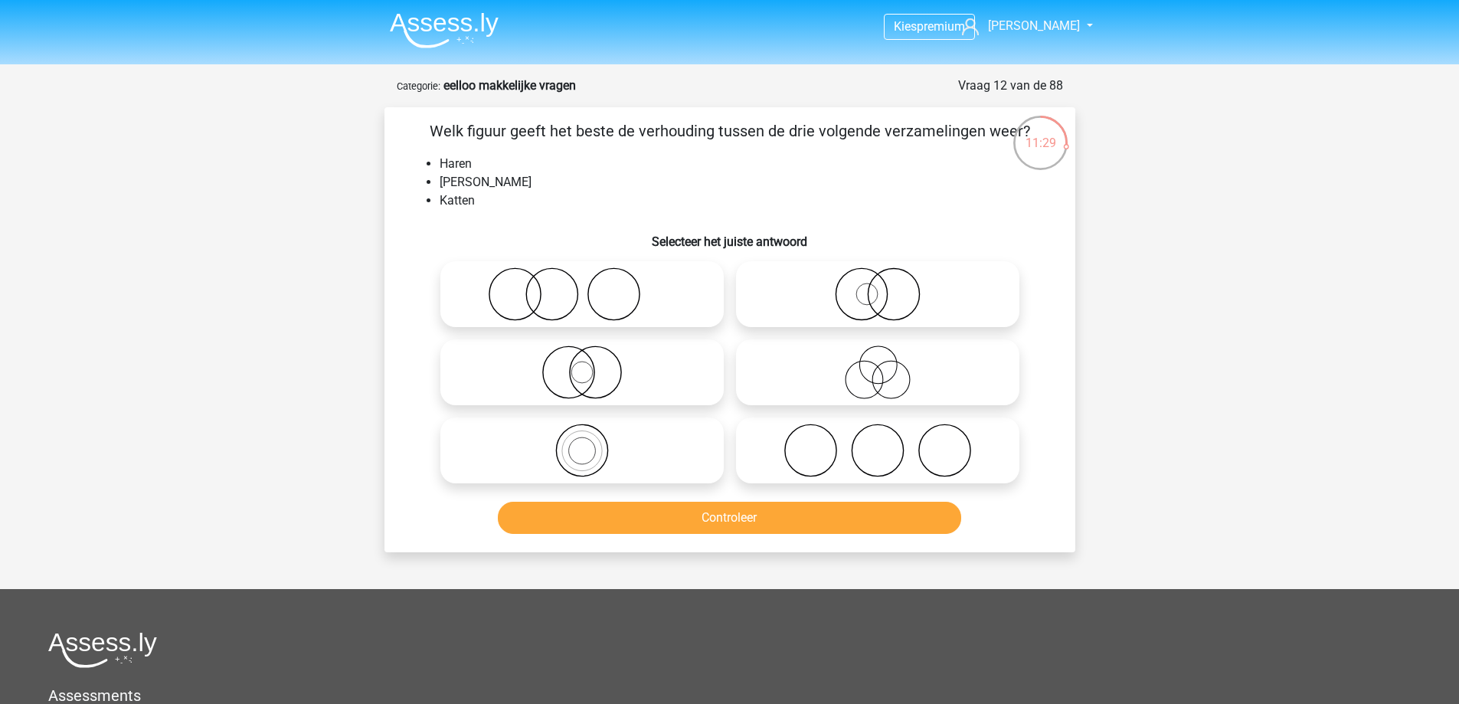
click at [888, 368] on icon at bounding box center [877, 373] width 271 height 54
click at [888, 365] on input "radio" at bounding box center [883, 360] width 10 height 10
radio input "true"
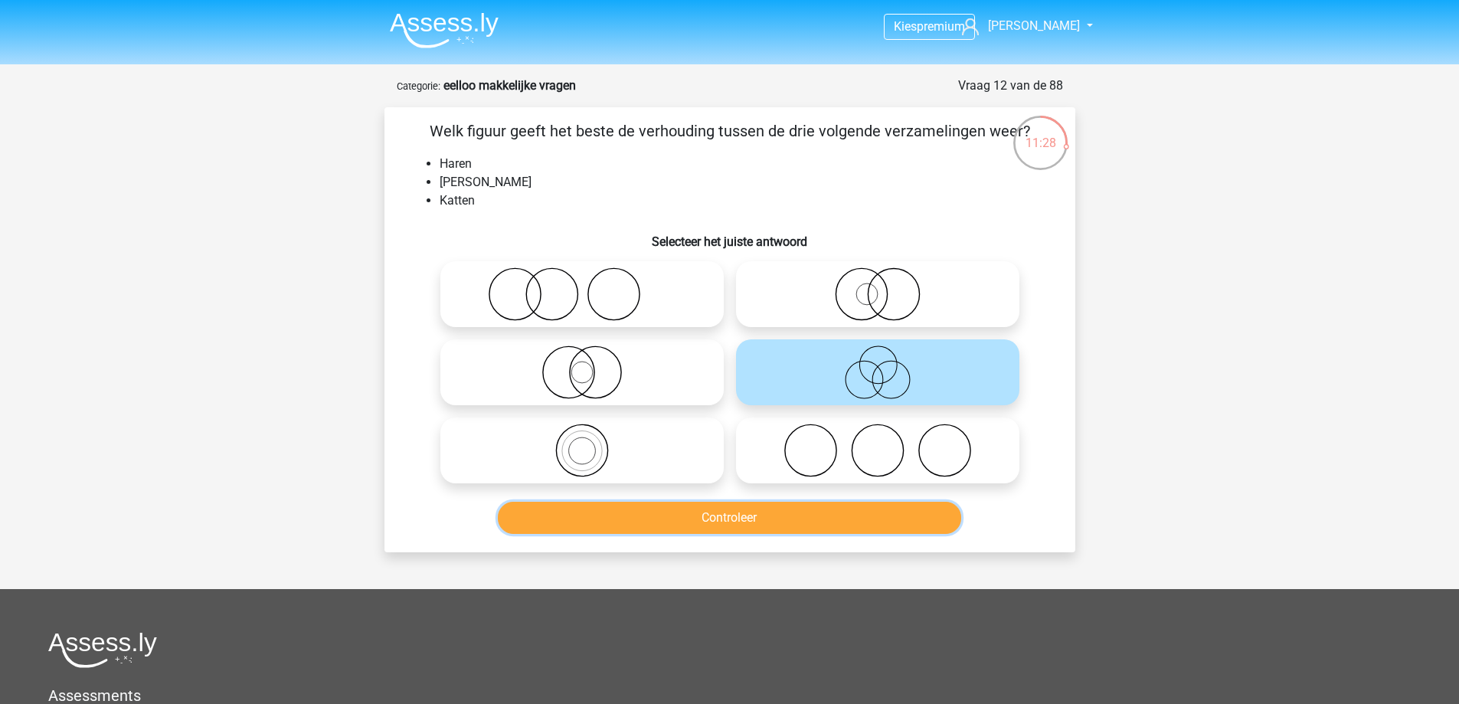
click at [772, 529] on button "Controleer" at bounding box center [730, 518] width 464 height 32
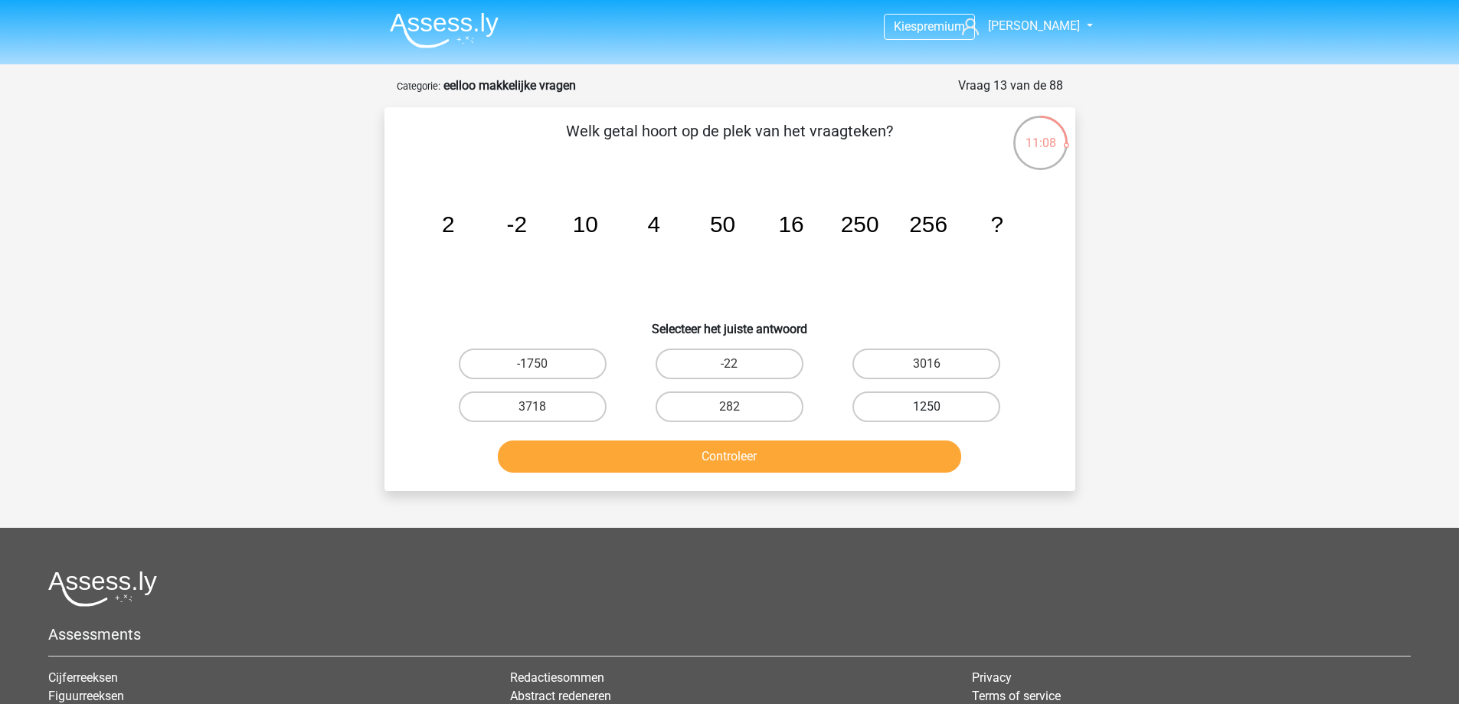
click at [901, 408] on label "1250" at bounding box center [927, 406] width 148 height 31
click at [927, 408] on input "1250" at bounding box center [932, 412] width 10 height 10
radio input "true"
click at [801, 448] on button "Controleer" at bounding box center [730, 457] width 464 height 32
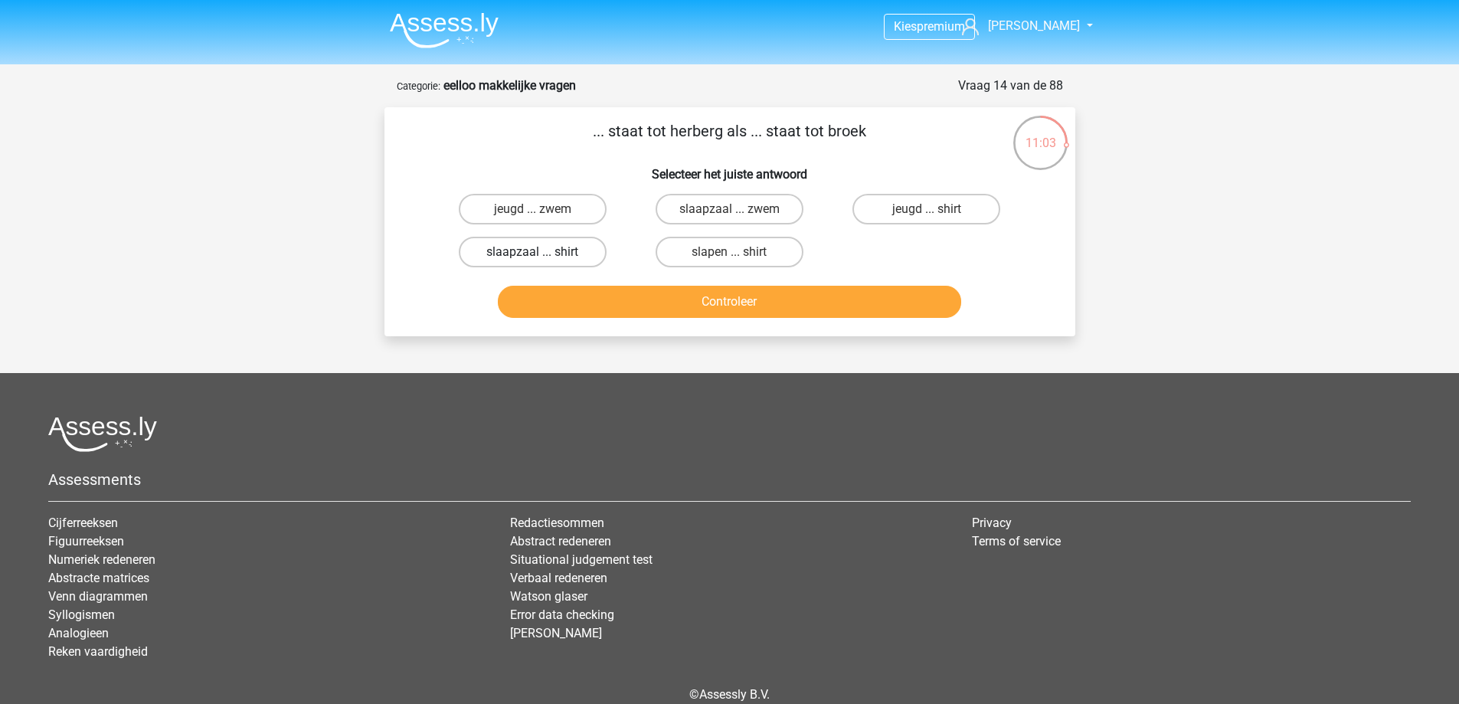
click at [492, 251] on label "slaapzaal ... shirt" at bounding box center [533, 252] width 148 height 31
click at [532, 252] on input "slaapzaal ... shirt" at bounding box center [537, 257] width 10 height 10
radio input "true"
click at [714, 300] on button "Controleer" at bounding box center [730, 302] width 464 height 32
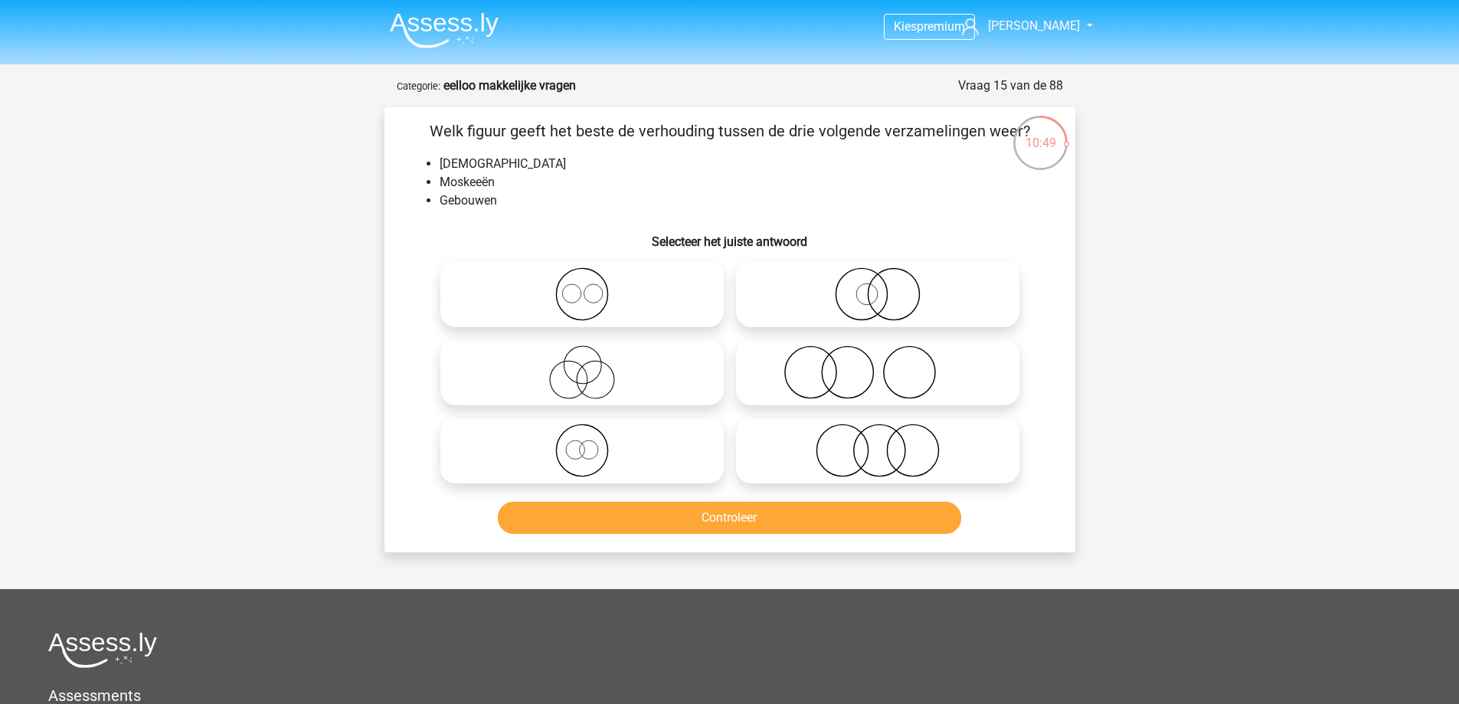
click at [584, 439] on input "radio" at bounding box center [587, 438] width 10 height 10
radio input "true"
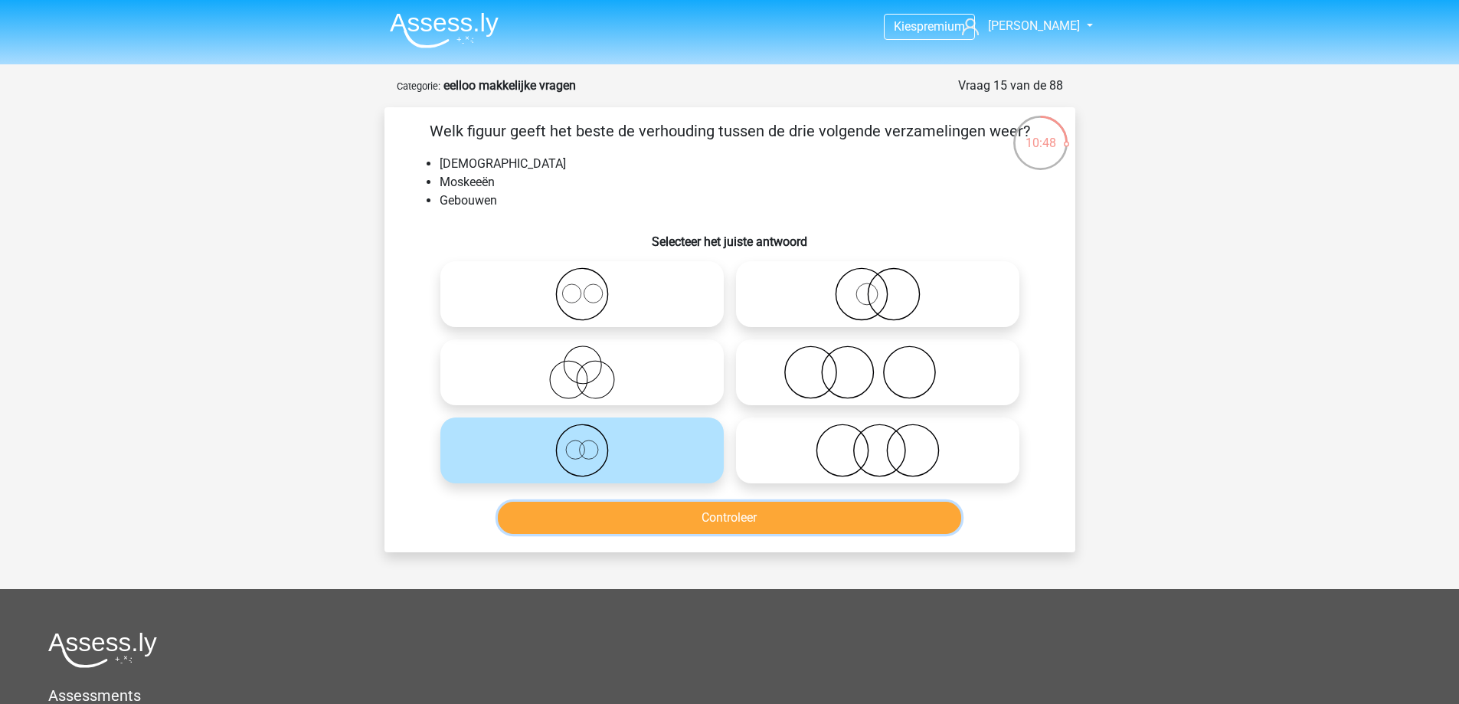
click at [690, 520] on button "Controleer" at bounding box center [730, 518] width 464 height 32
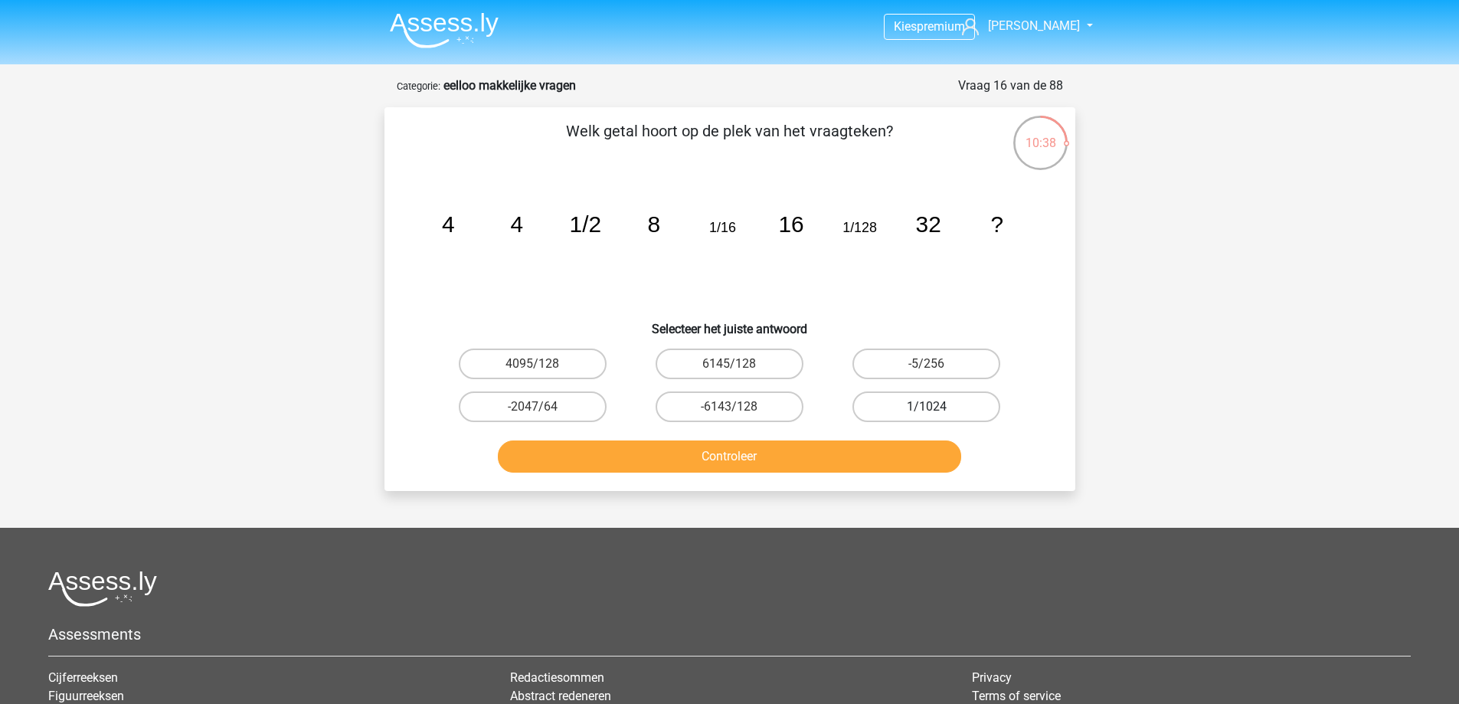
click at [903, 404] on label "1/1024" at bounding box center [927, 406] width 148 height 31
click at [927, 407] on input "1/1024" at bounding box center [932, 412] width 10 height 10
radio input "true"
click at [819, 463] on button "Controleer" at bounding box center [730, 457] width 464 height 32
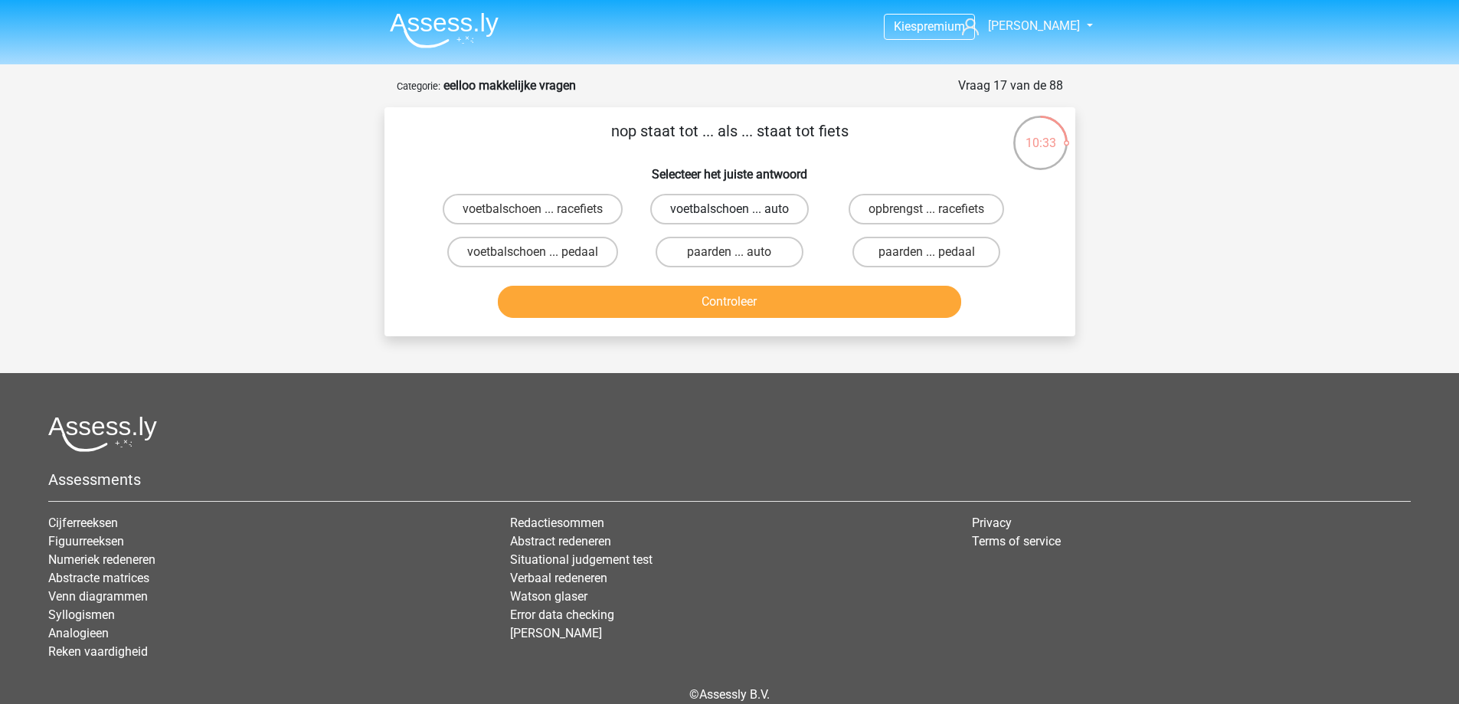
click at [755, 216] on label "voetbalschoen ... auto" at bounding box center [729, 209] width 159 height 31
click at [739, 216] on input "voetbalschoen ... auto" at bounding box center [734, 214] width 10 height 10
radio input "true"
click at [594, 257] on label "voetbalschoen ... pedaal" at bounding box center [532, 252] width 171 height 31
click at [542, 257] on input "voetbalschoen ... pedaal" at bounding box center [537, 257] width 10 height 10
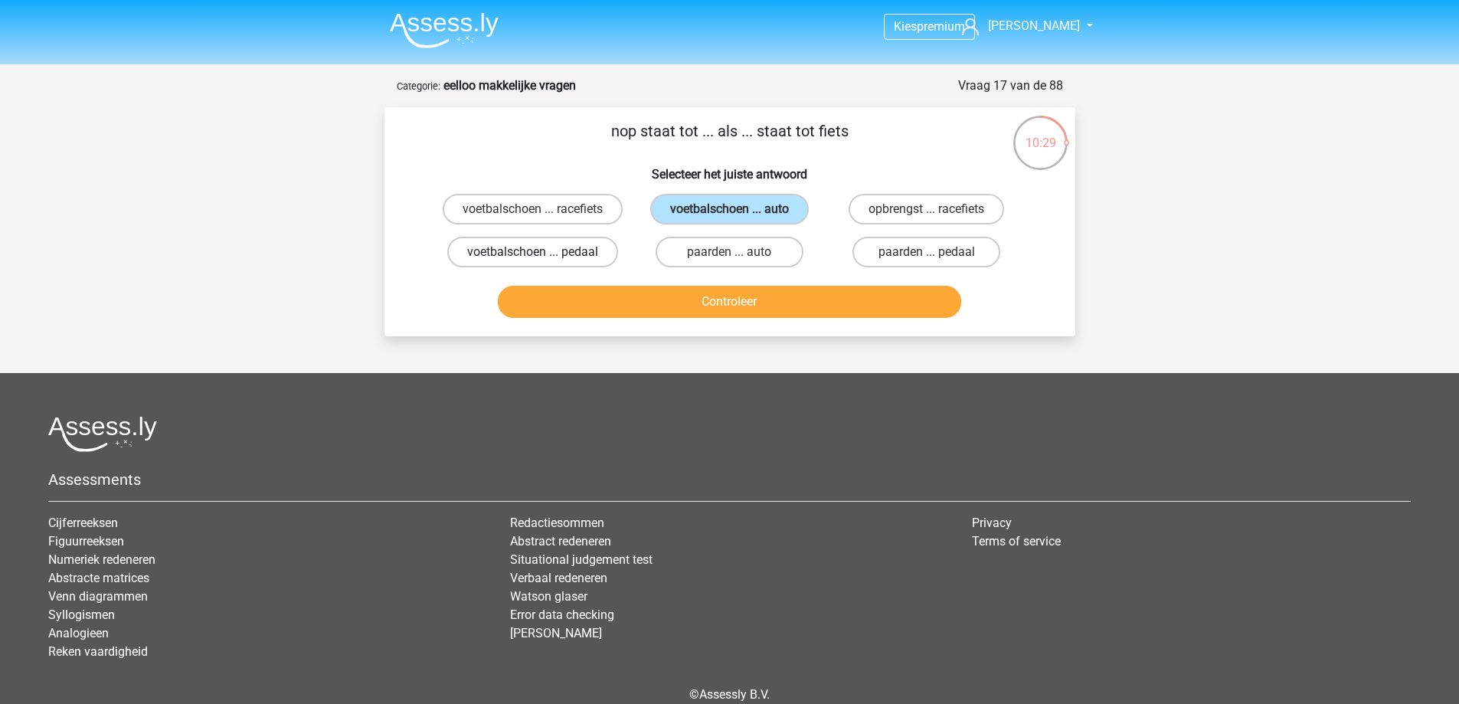
radio input "true"
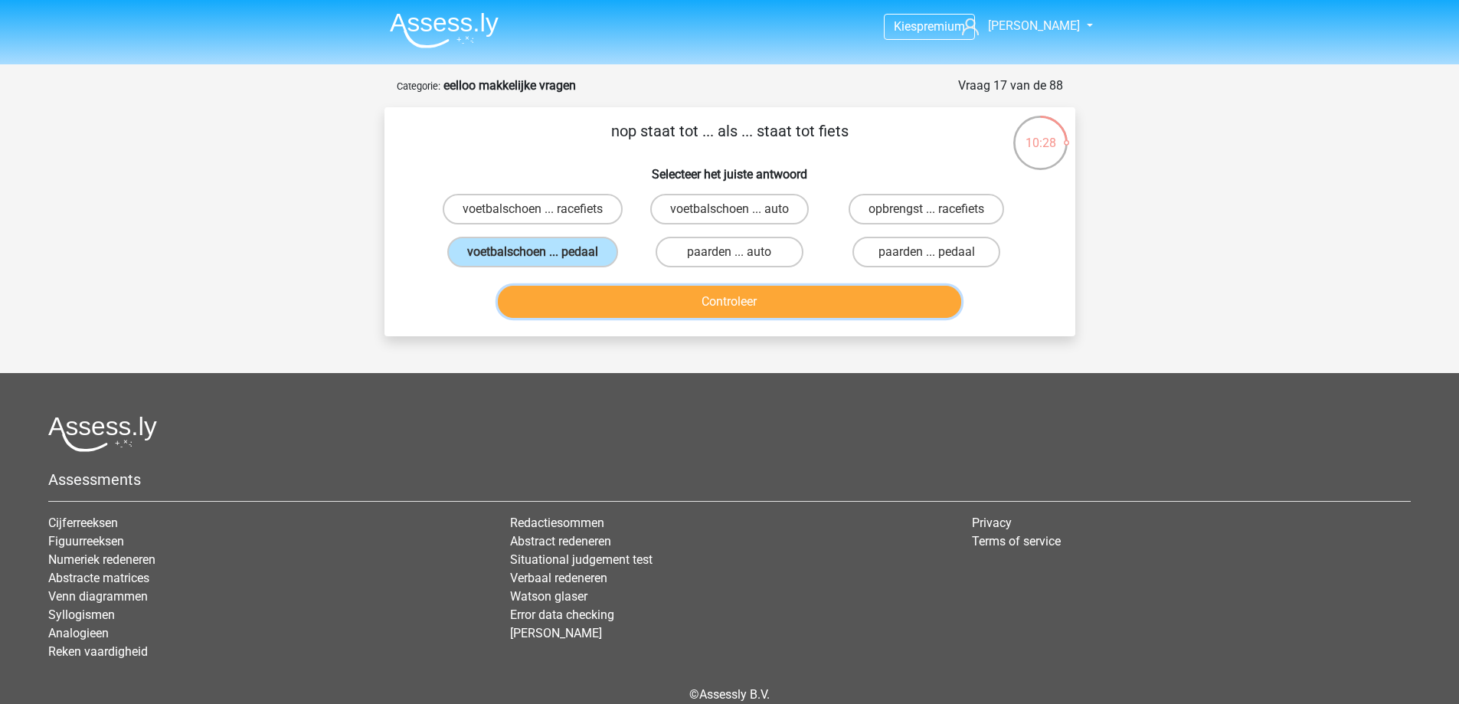
click at [593, 307] on button "Controleer" at bounding box center [730, 302] width 464 height 32
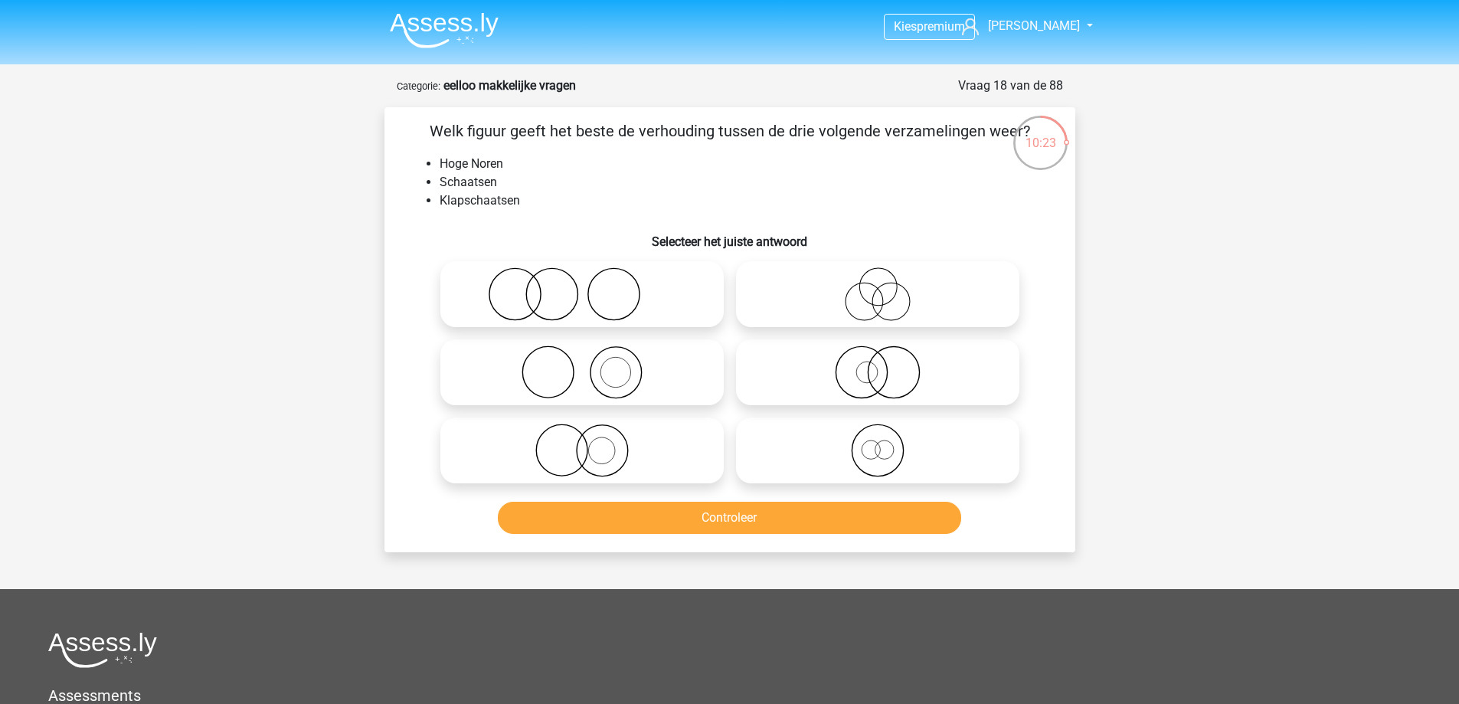
click at [843, 457] on icon at bounding box center [877, 451] width 271 height 54
click at [878, 443] on input "radio" at bounding box center [883, 438] width 10 height 10
radio input "true"
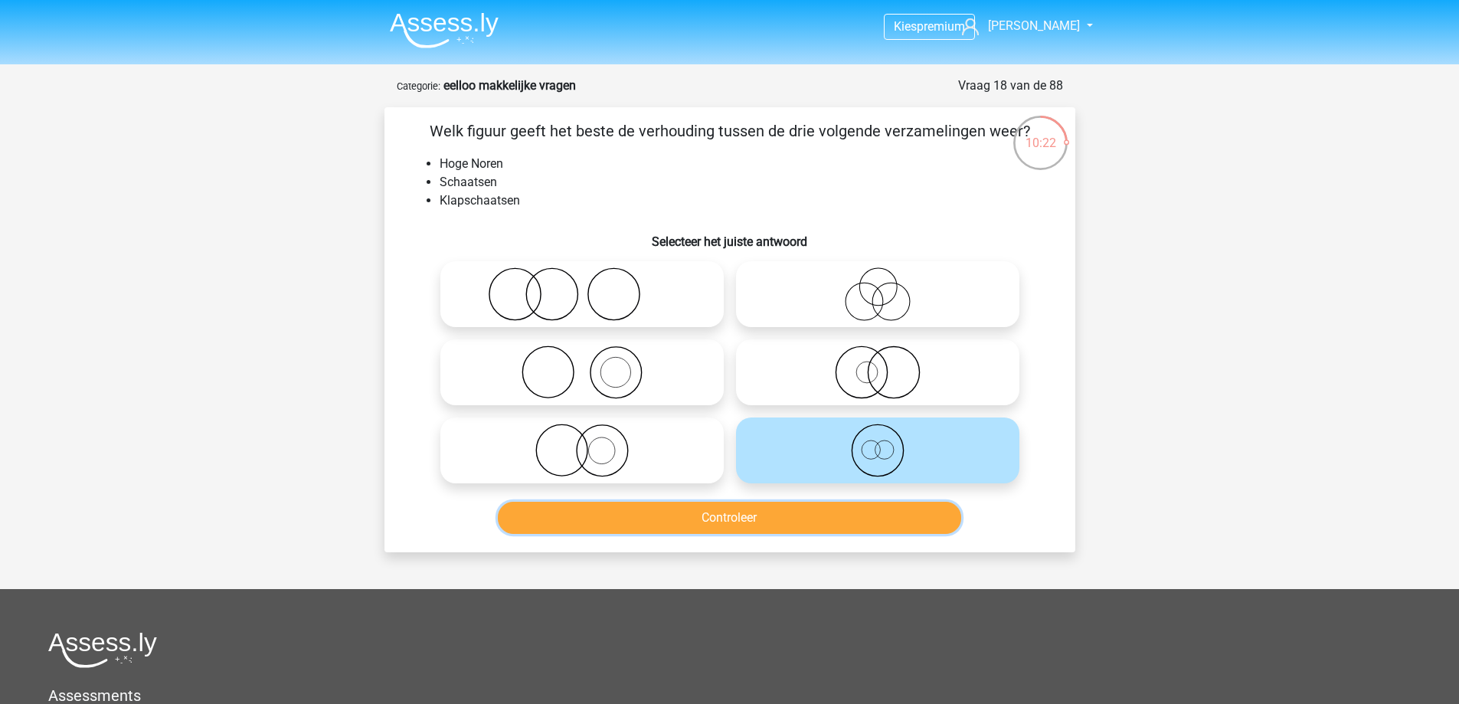
click at [747, 514] on button "Controleer" at bounding box center [730, 518] width 464 height 32
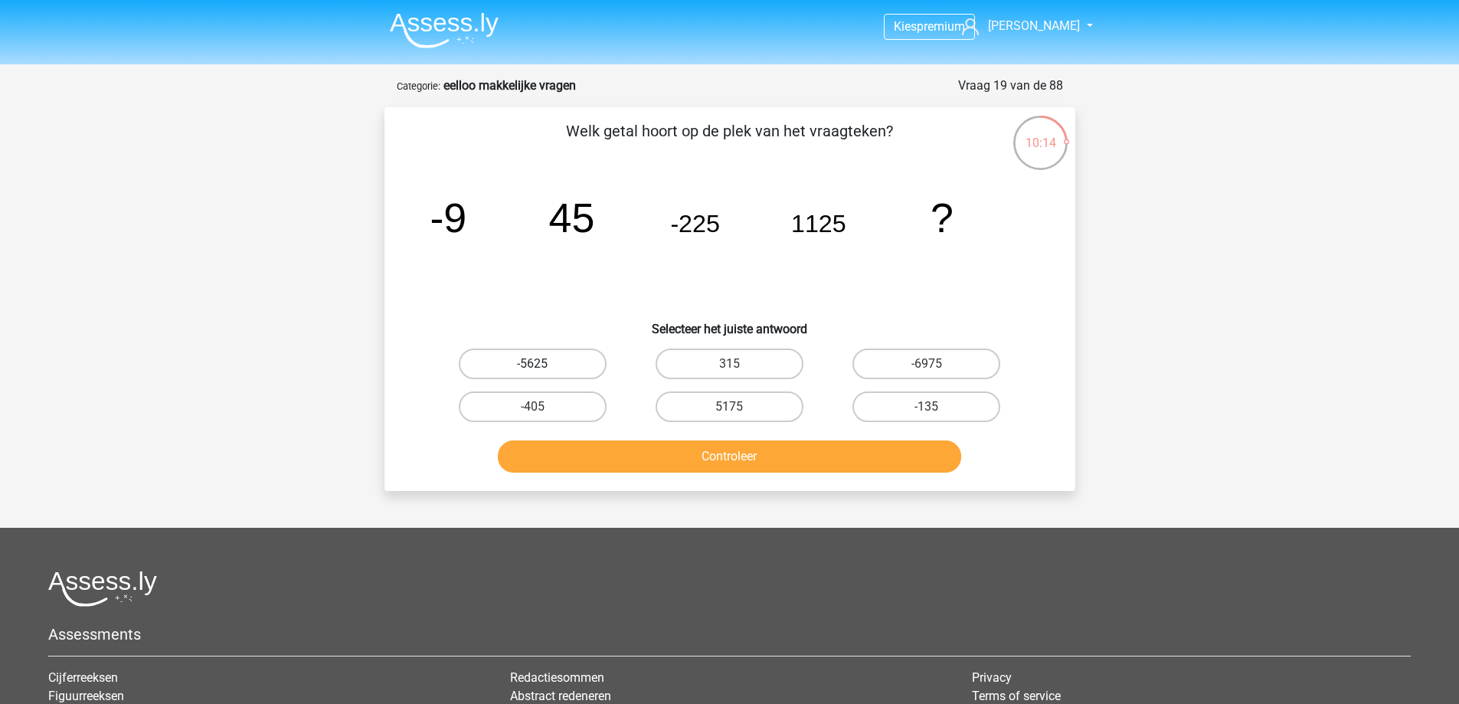
click at [524, 362] on label "-5625" at bounding box center [533, 364] width 148 height 31
click at [532, 364] on input "-5625" at bounding box center [537, 369] width 10 height 10
radio input "true"
click at [581, 400] on label "-405" at bounding box center [533, 406] width 148 height 31
click at [542, 407] on input "-405" at bounding box center [537, 412] width 10 height 10
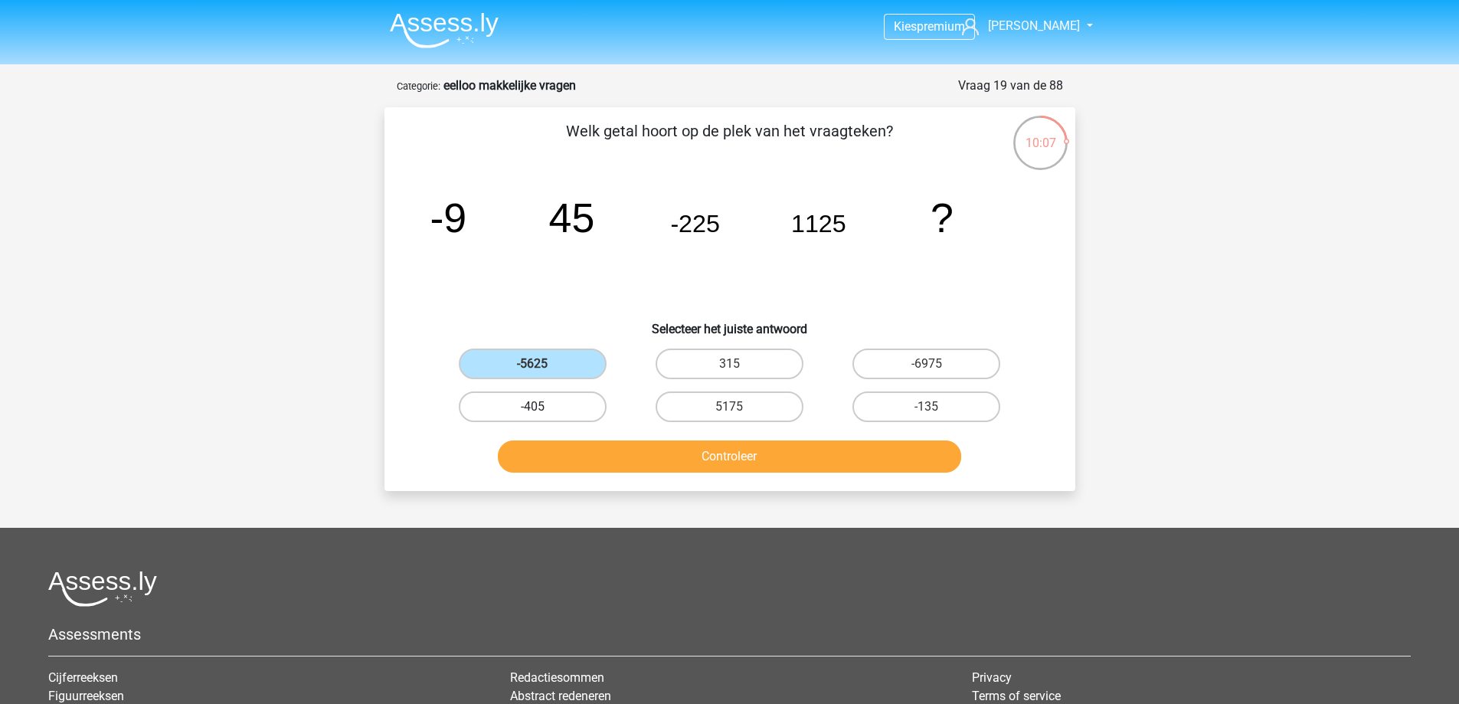
radio input "true"
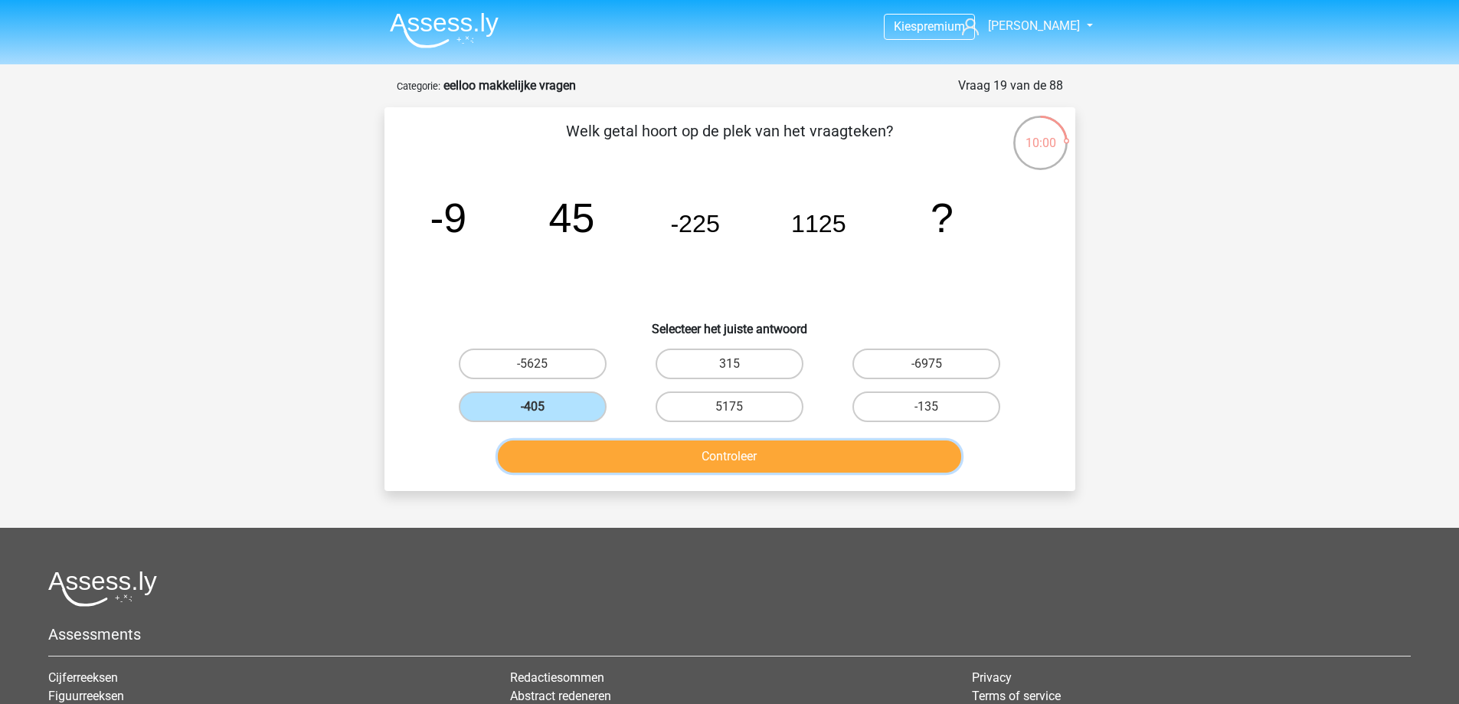
click at [657, 456] on button "Controleer" at bounding box center [730, 457] width 464 height 32
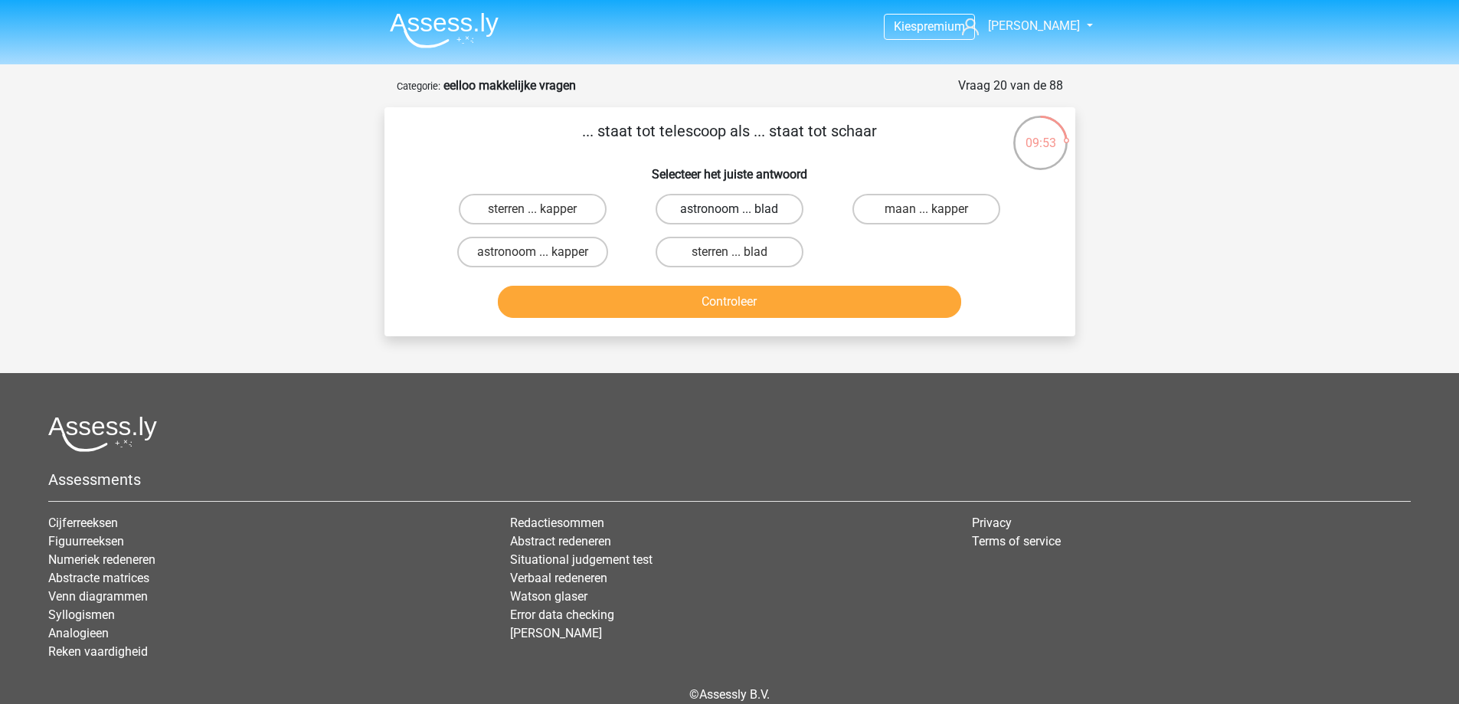
click at [696, 214] on label "astronoom ... blad" at bounding box center [730, 209] width 148 height 31
click at [729, 214] on input "astronoom ... blad" at bounding box center [734, 214] width 10 height 10
radio input "true"
click at [705, 313] on button "Controleer" at bounding box center [730, 302] width 464 height 32
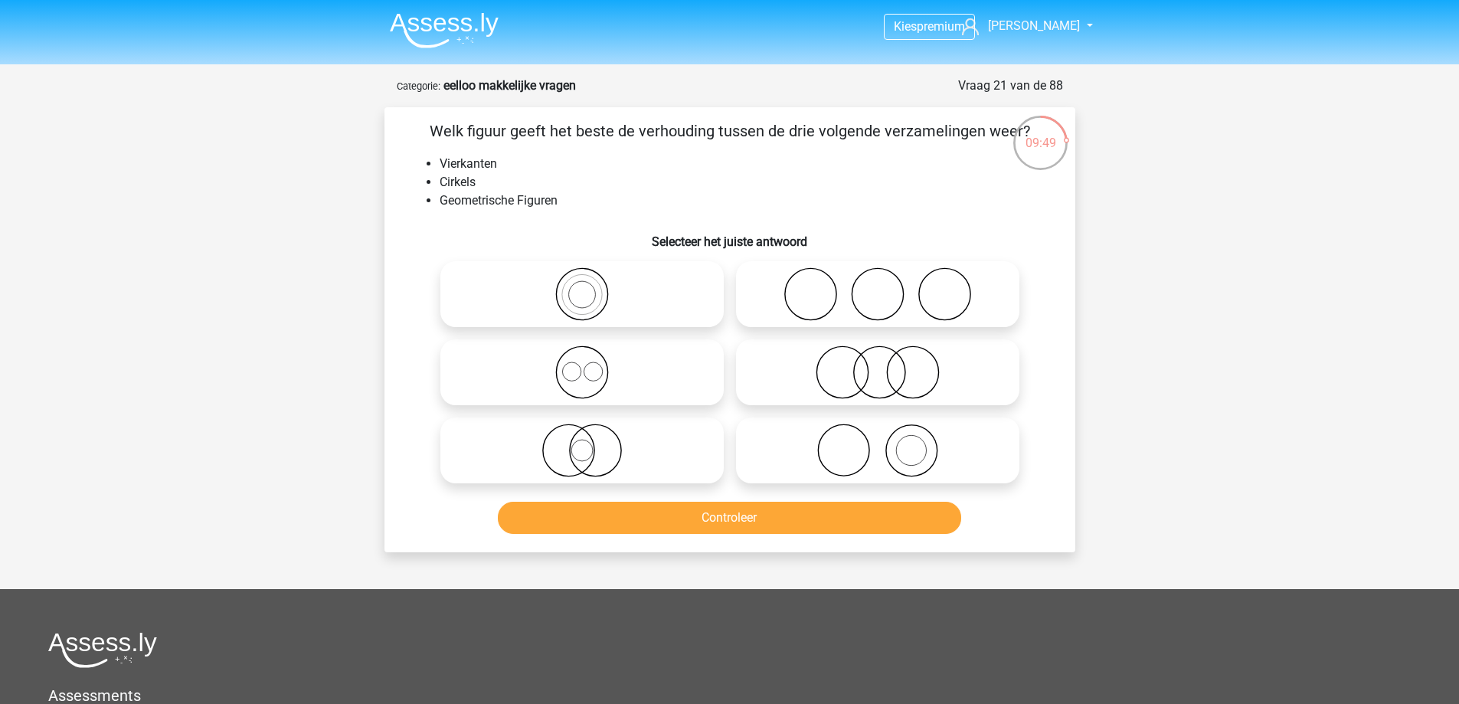
click at [608, 379] on icon at bounding box center [582, 373] width 271 height 54
click at [592, 365] on input "radio" at bounding box center [587, 360] width 10 height 10
radio input "true"
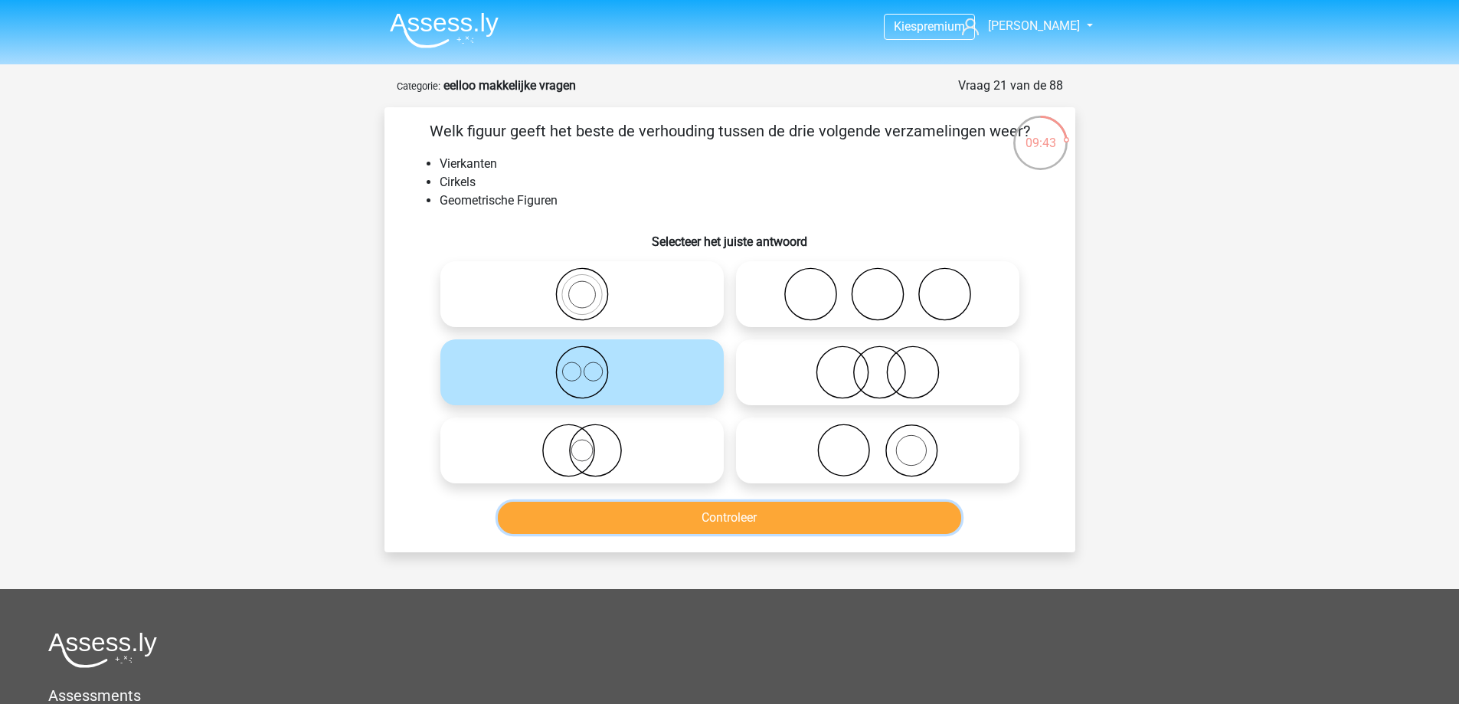
click at [644, 520] on button "Controleer" at bounding box center [730, 518] width 464 height 32
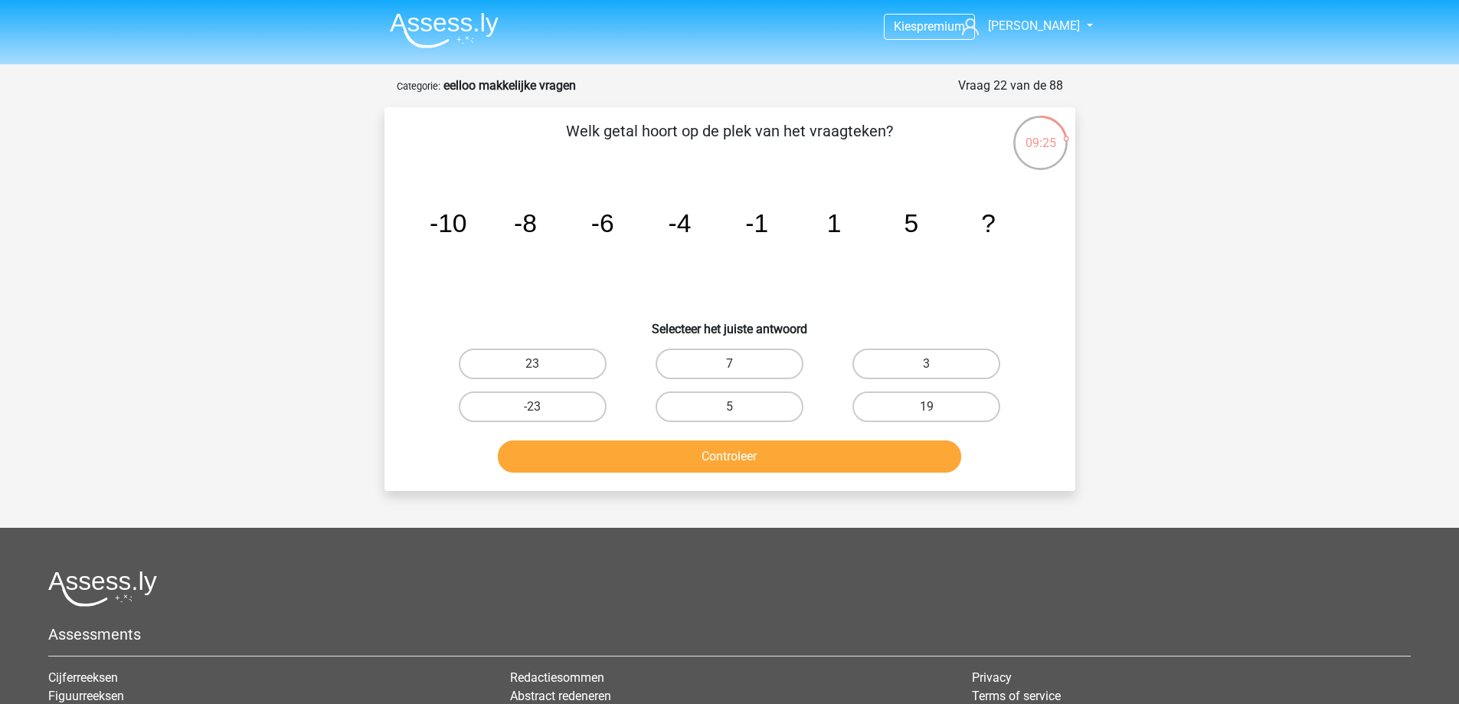
click at [749, 346] on div "7" at bounding box center [729, 363] width 197 height 43
click at [719, 375] on label "7" at bounding box center [730, 364] width 148 height 31
click at [729, 374] on input "7" at bounding box center [734, 369] width 10 height 10
radio input "true"
click at [700, 454] on button "Controleer" at bounding box center [730, 457] width 464 height 32
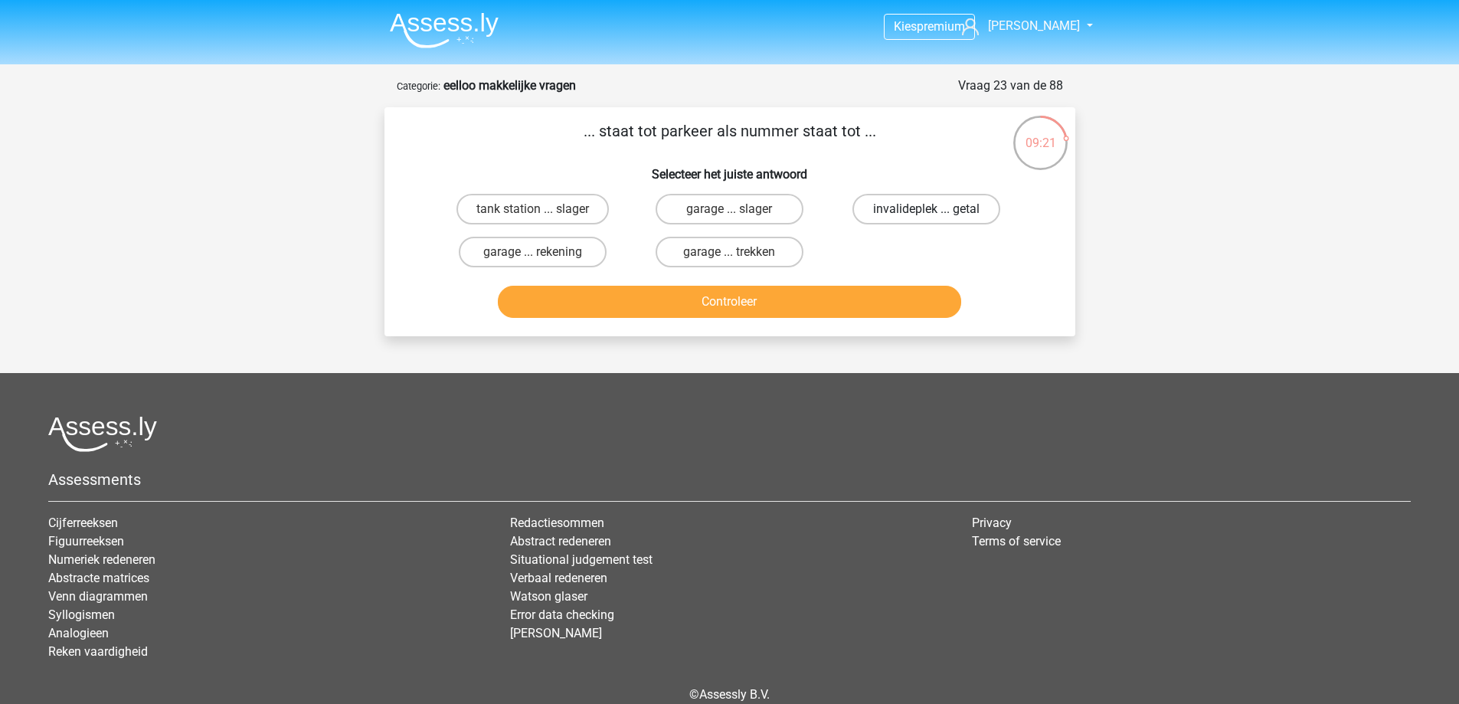
click at [904, 212] on label "invalideplek ... getal" at bounding box center [927, 209] width 148 height 31
click at [927, 212] on input "invalideplek ... getal" at bounding box center [932, 214] width 10 height 10
radio input "true"
click at [753, 307] on button "Controleer" at bounding box center [730, 302] width 464 height 32
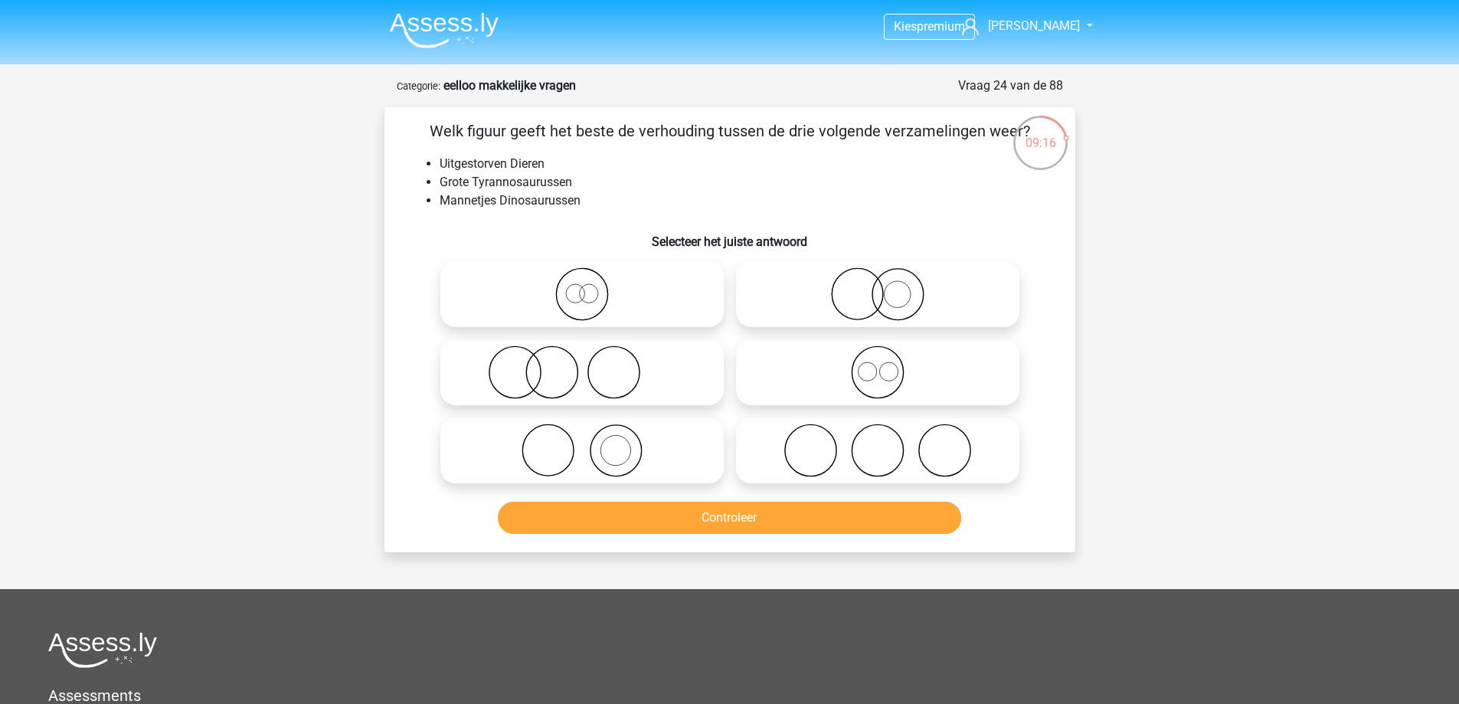
click at [597, 305] on icon at bounding box center [582, 294] width 271 height 54
click at [592, 287] on input "radio" at bounding box center [587, 282] width 10 height 10
radio input "true"
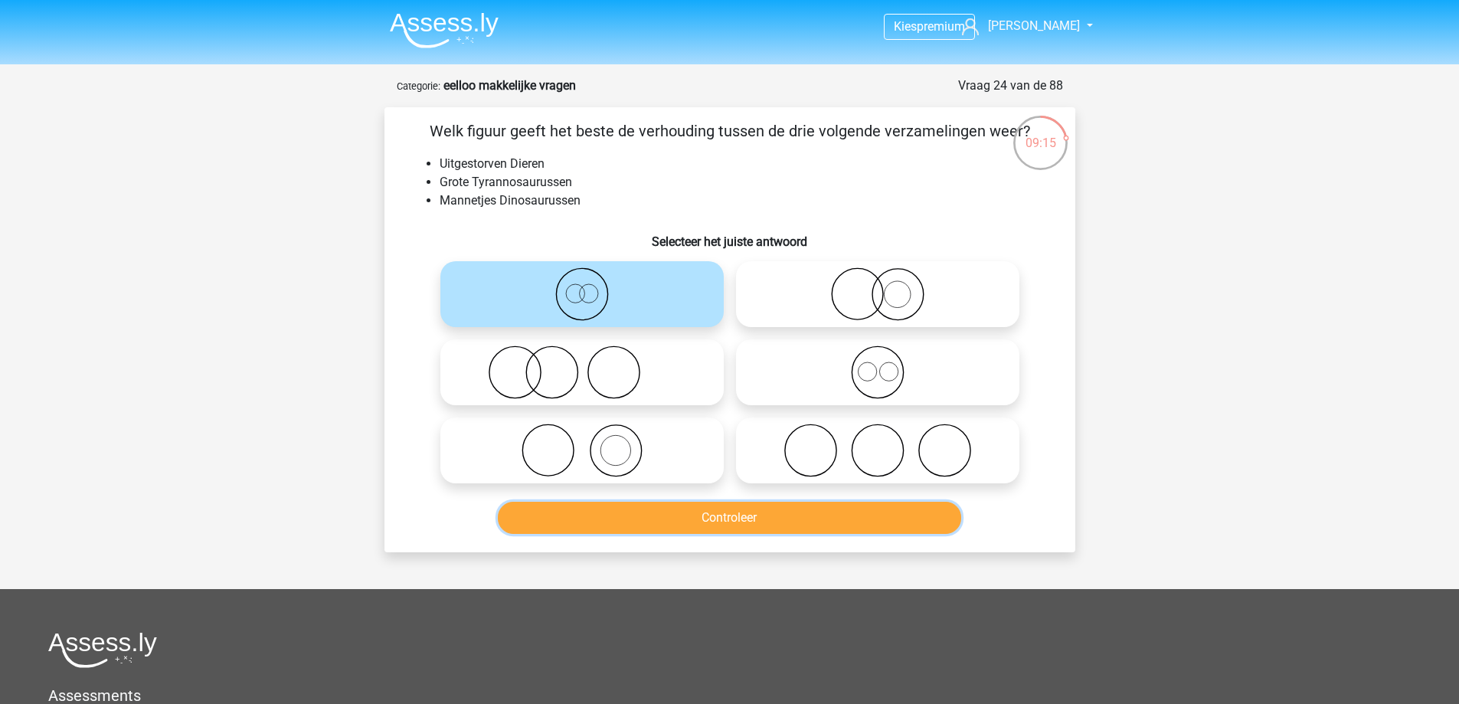
click at [602, 510] on button "Controleer" at bounding box center [730, 518] width 464 height 32
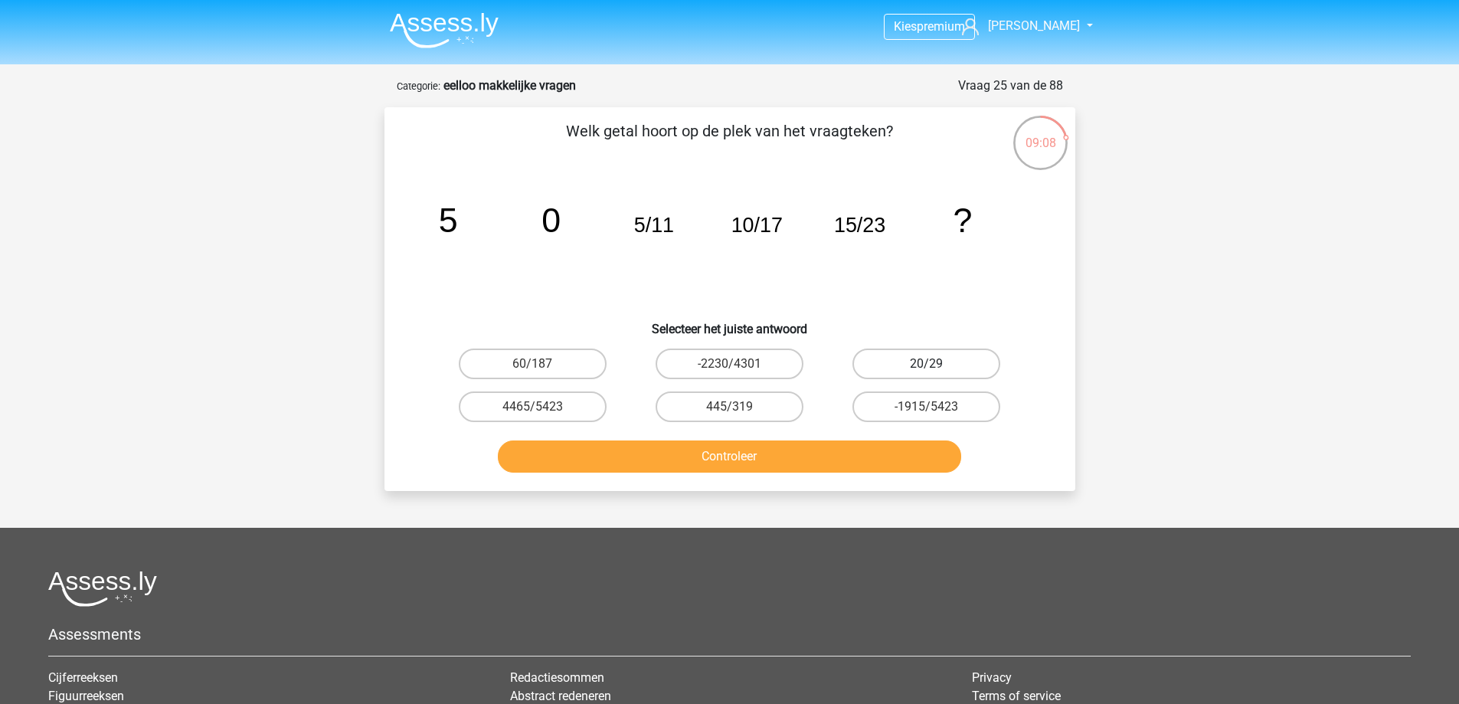
click at [905, 362] on label "20/29" at bounding box center [927, 364] width 148 height 31
click at [927, 364] on input "20/29" at bounding box center [932, 369] width 10 height 10
radio input "true"
click at [791, 460] on button "Controleer" at bounding box center [730, 457] width 464 height 32
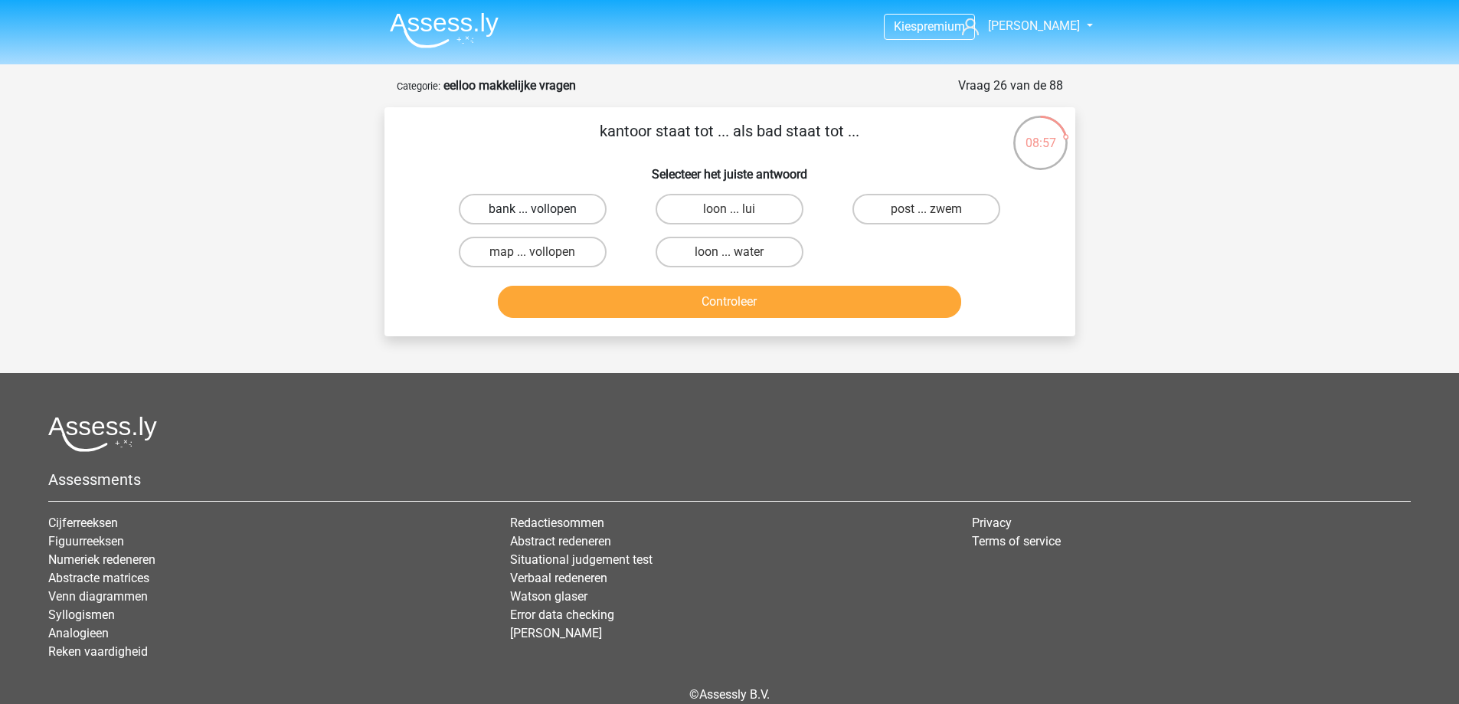
click at [519, 196] on label "bank ... vollopen" at bounding box center [533, 209] width 148 height 31
click at [532, 209] on input "bank ... vollopen" at bounding box center [537, 214] width 10 height 10
radio input "true"
click at [611, 293] on button "Controleer" at bounding box center [730, 302] width 464 height 32
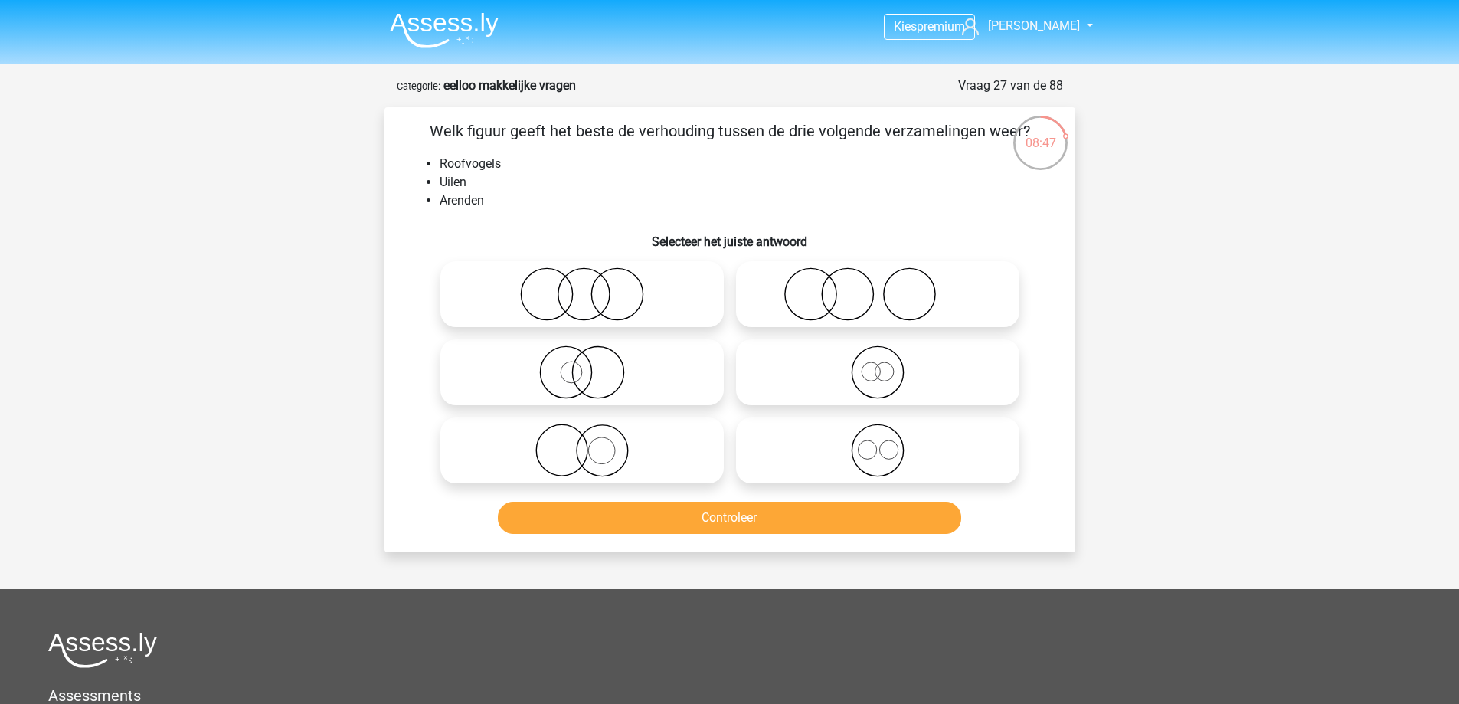
click at [891, 450] on icon at bounding box center [877, 451] width 271 height 54
click at [888, 443] on input "radio" at bounding box center [883, 438] width 10 height 10
radio input "true"
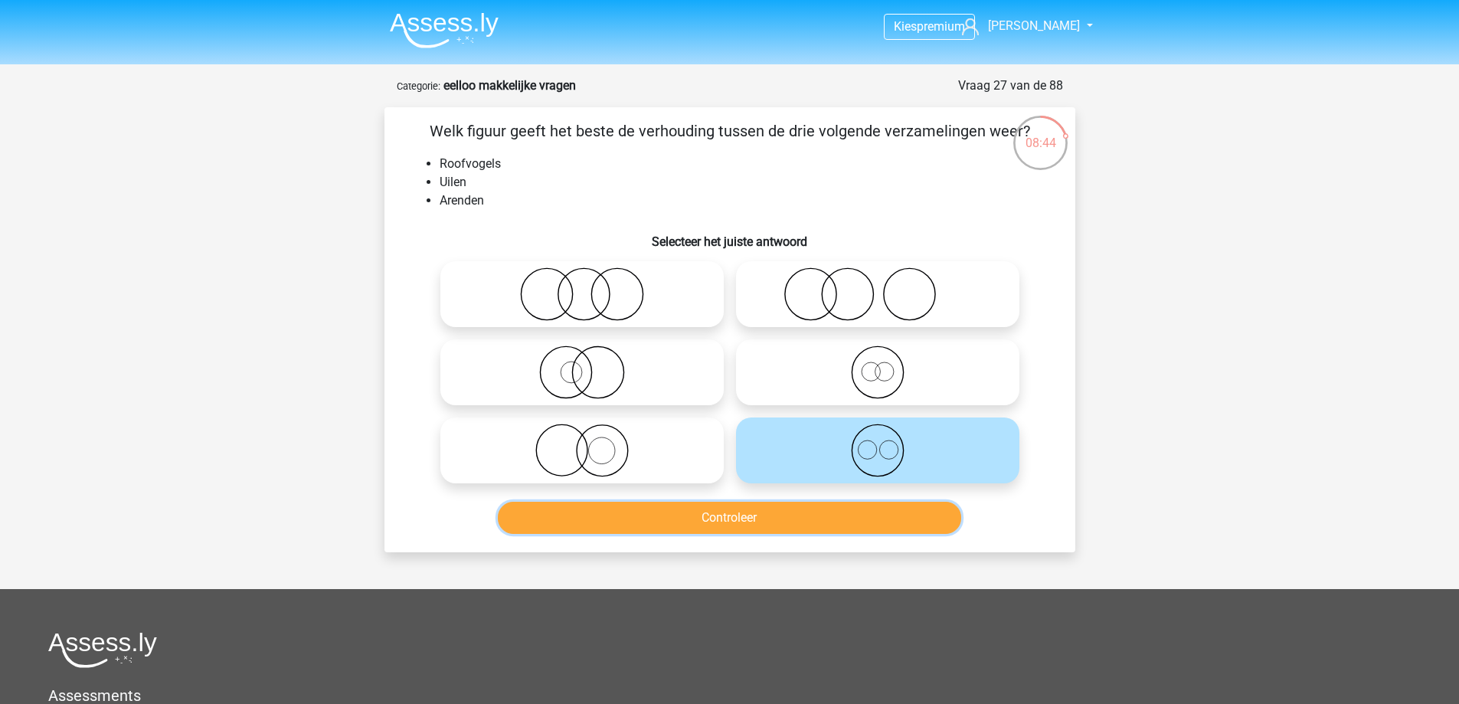
click at [665, 516] on button "Controleer" at bounding box center [730, 518] width 464 height 32
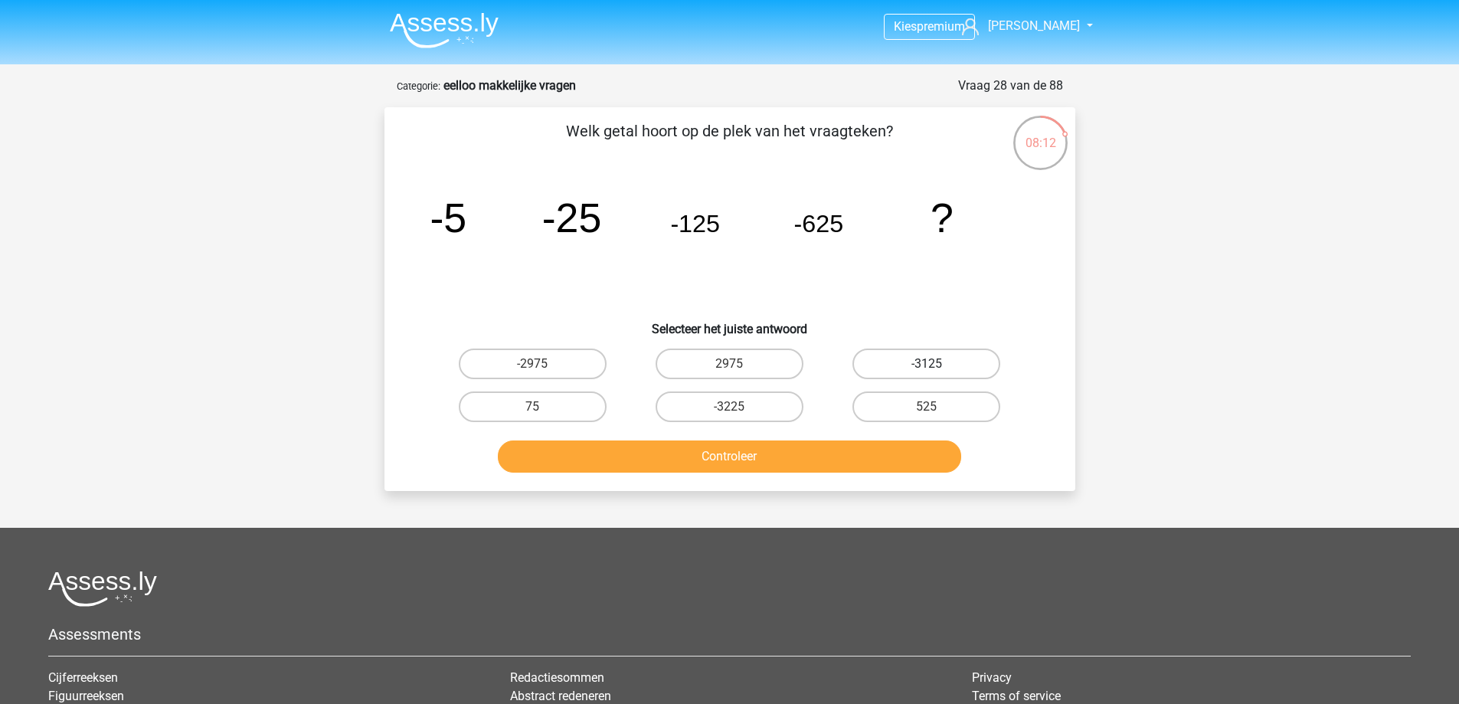
click at [894, 359] on label "-3125" at bounding box center [927, 364] width 148 height 31
click at [927, 364] on input "-3125" at bounding box center [932, 369] width 10 height 10
radio input "true"
click at [816, 454] on button "Controleer" at bounding box center [730, 457] width 464 height 32
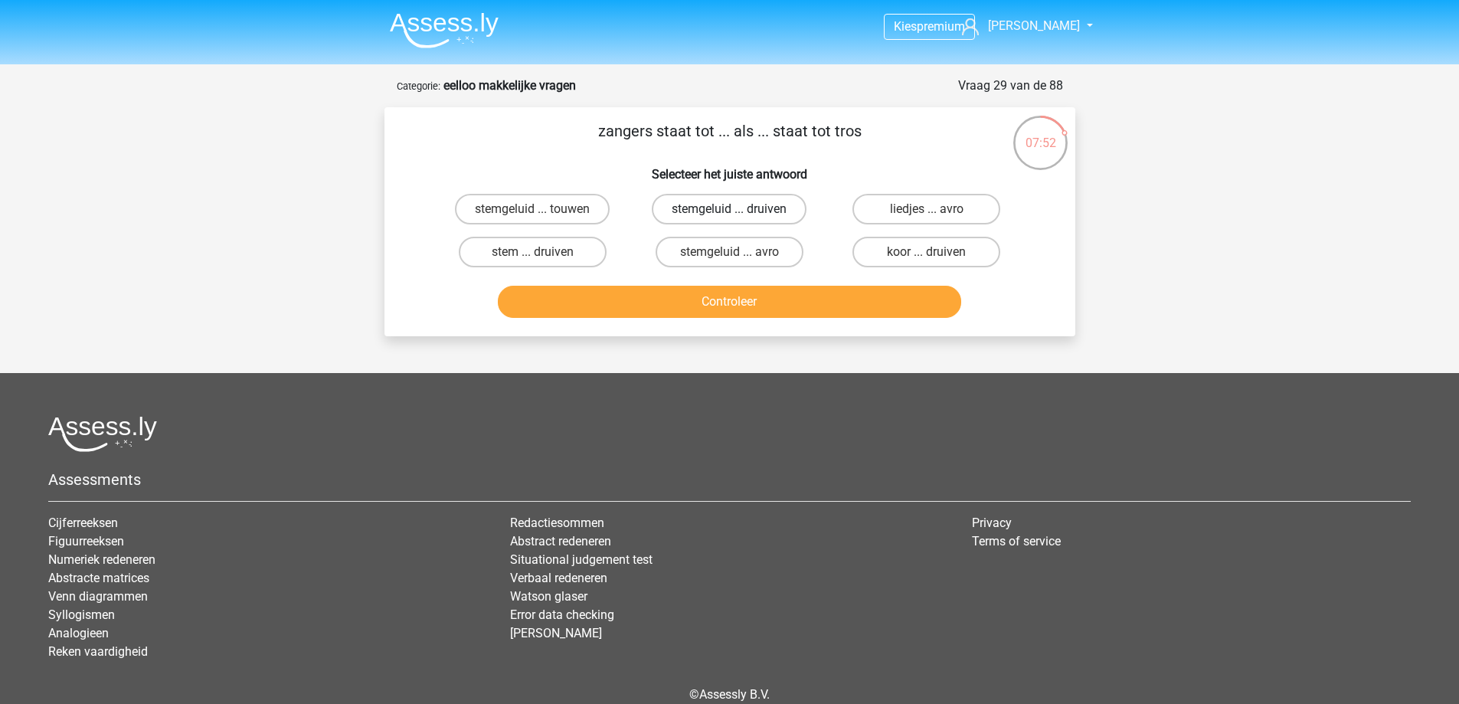
click at [752, 206] on label "stemgeluid ... druiven" at bounding box center [729, 209] width 155 height 31
click at [739, 209] on input "stemgeluid ... druiven" at bounding box center [734, 214] width 10 height 10
radio input "true"
drag, startPoint x: 920, startPoint y: 248, endPoint x: 900, endPoint y: 260, distance: 23.4
click at [921, 247] on label "koor ... druiven" at bounding box center [927, 252] width 148 height 31
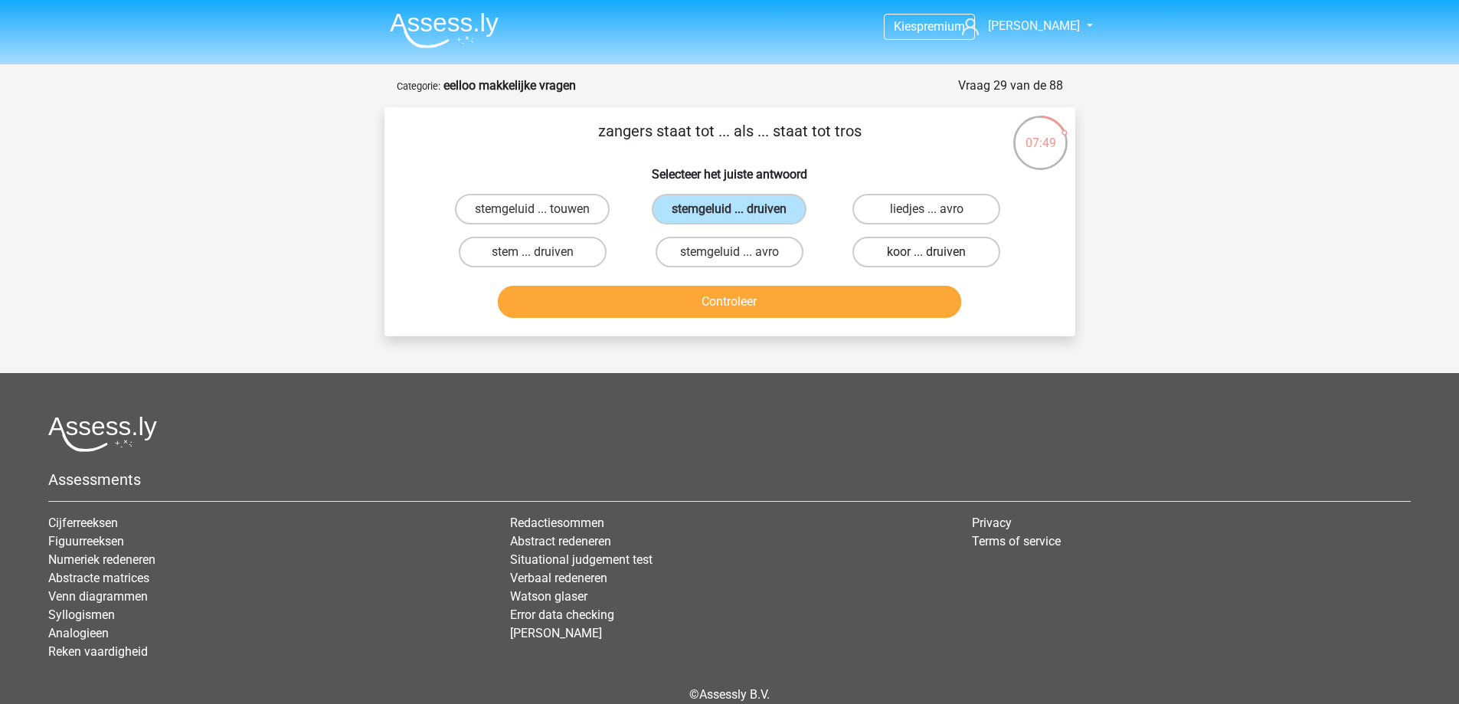
click at [927, 252] on input "koor ... druiven" at bounding box center [932, 257] width 10 height 10
radio input "true"
click at [788, 305] on button "Controleer" at bounding box center [730, 302] width 464 height 32
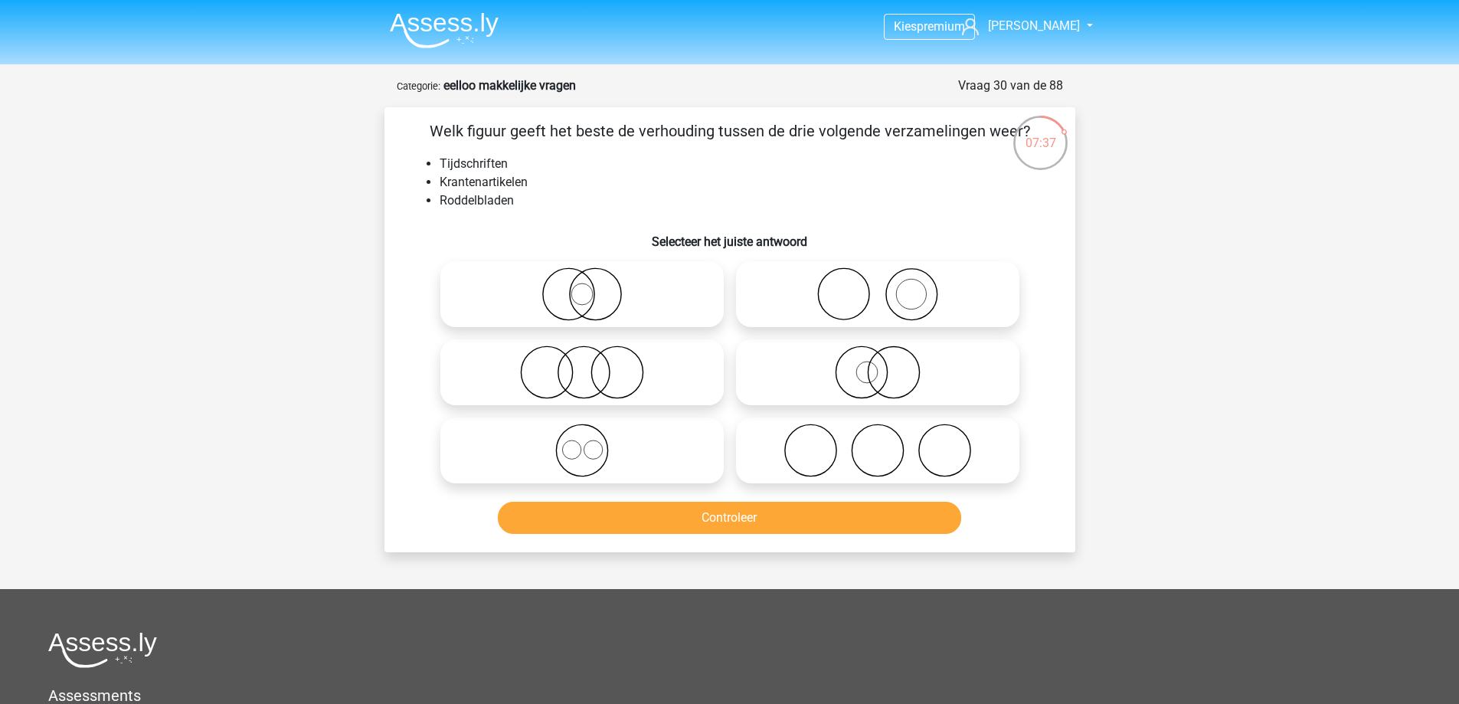
click at [624, 293] on icon at bounding box center [582, 294] width 271 height 54
click at [592, 287] on input "radio" at bounding box center [587, 282] width 10 height 10
radio input "true"
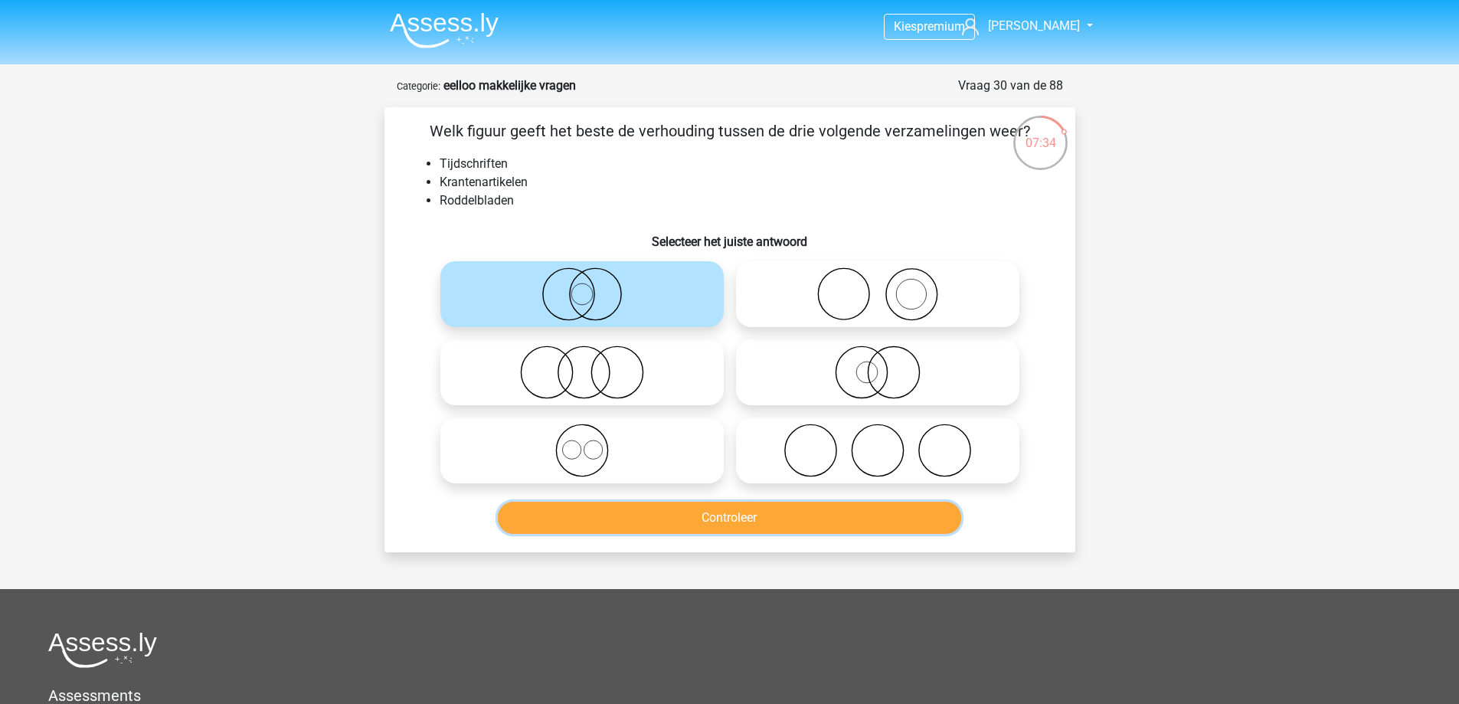
click at [676, 527] on button "Controleer" at bounding box center [730, 518] width 464 height 32
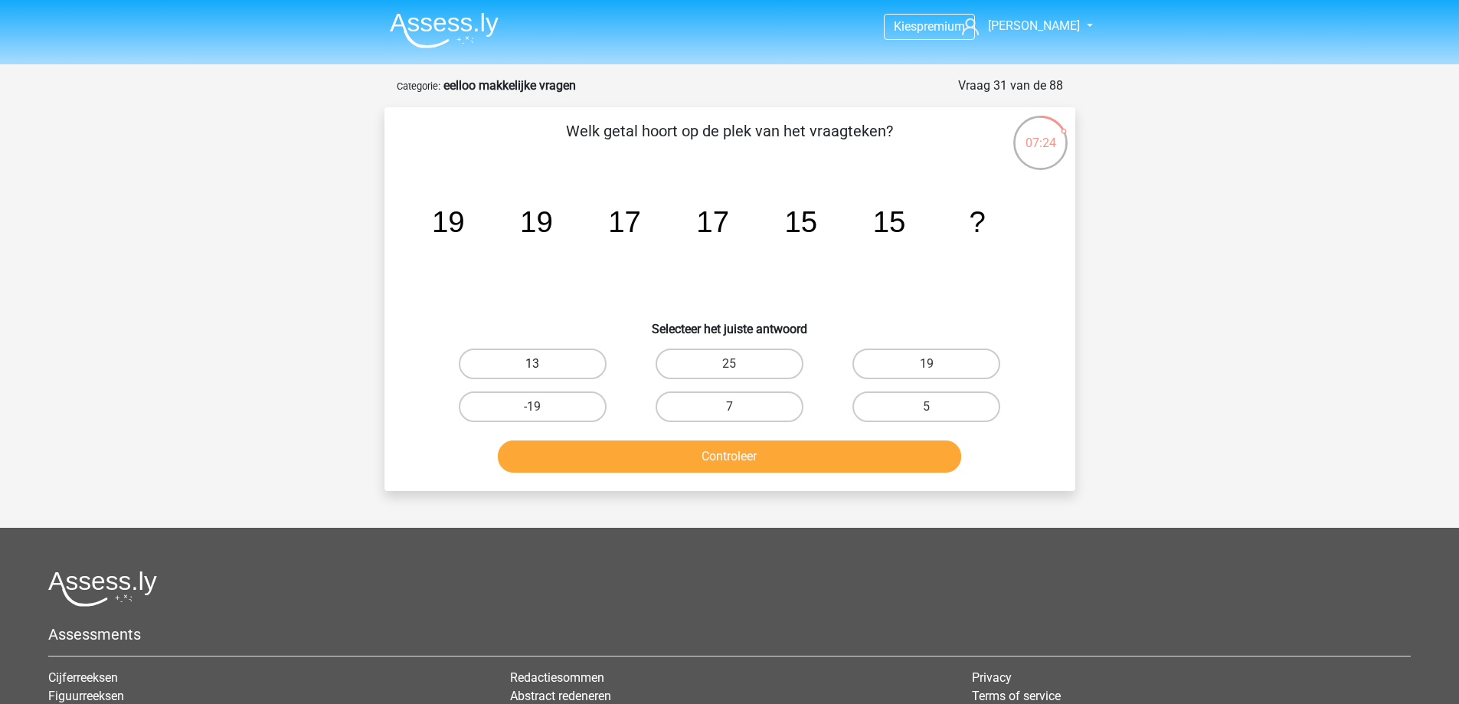
click at [565, 358] on label "13" at bounding box center [533, 364] width 148 height 31
click at [542, 364] on input "13" at bounding box center [537, 369] width 10 height 10
radio input "true"
click at [589, 454] on button "Controleer" at bounding box center [730, 457] width 464 height 32
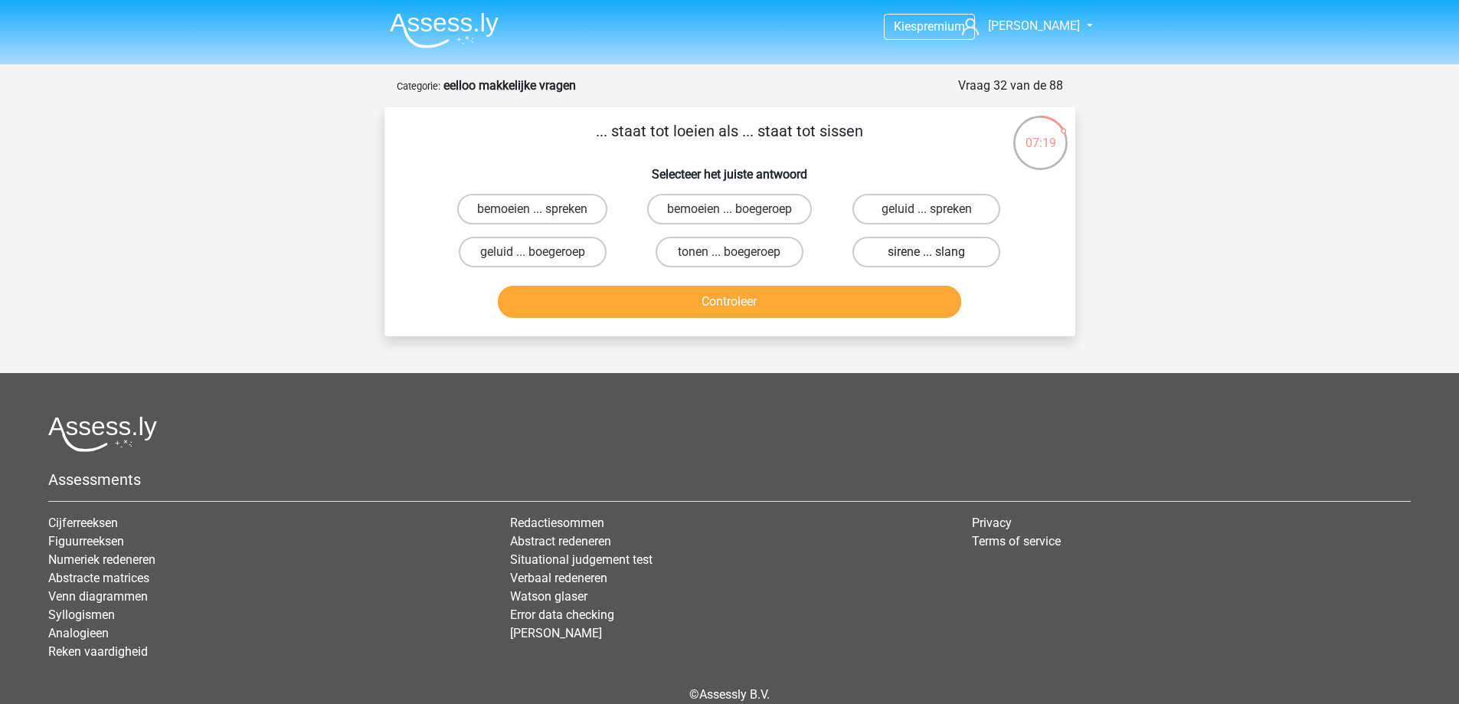
click at [965, 247] on label "sirene ... slang" at bounding box center [927, 252] width 148 height 31
click at [937, 252] on input "sirene ... slang" at bounding box center [932, 257] width 10 height 10
radio input "true"
click at [863, 302] on button "Controleer" at bounding box center [730, 302] width 464 height 32
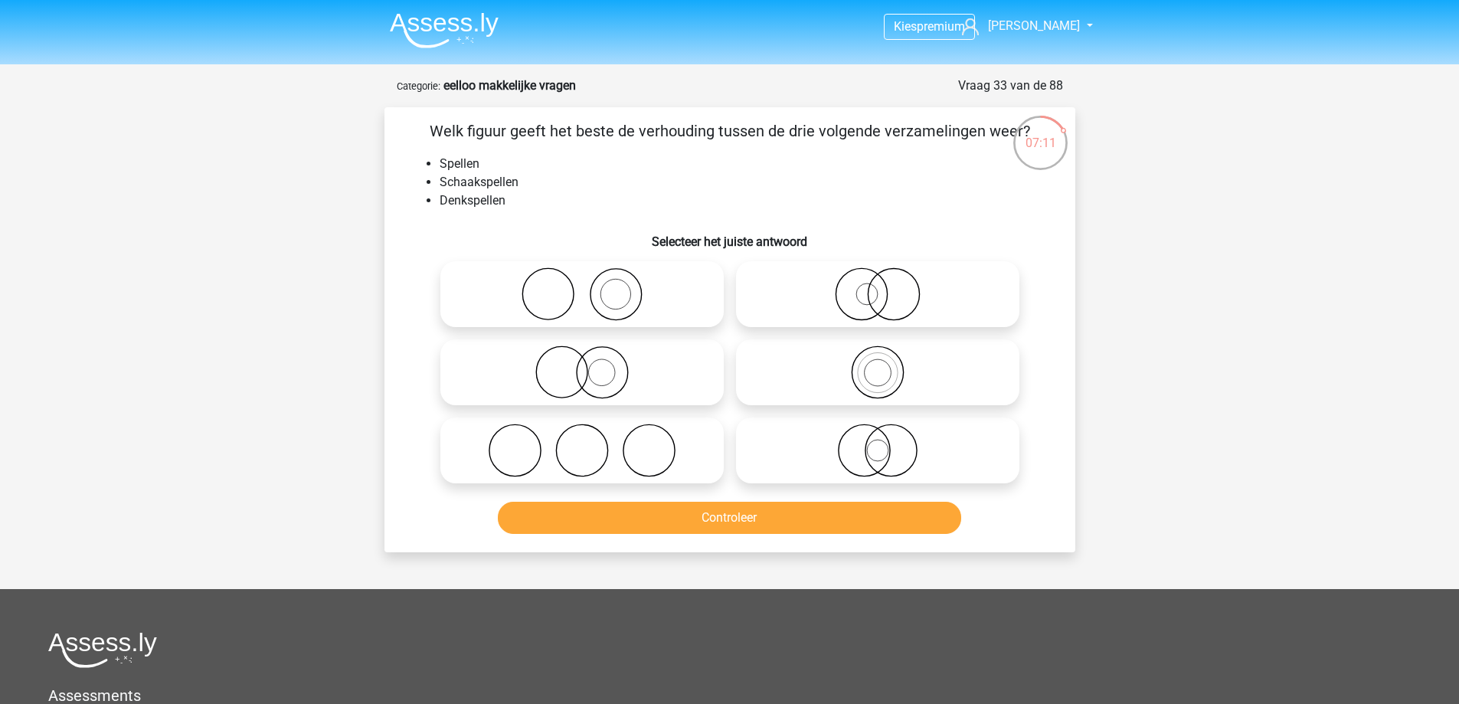
click at [916, 391] on icon at bounding box center [877, 373] width 271 height 54
click at [888, 365] on input "radio" at bounding box center [883, 360] width 10 height 10
radio input "true"
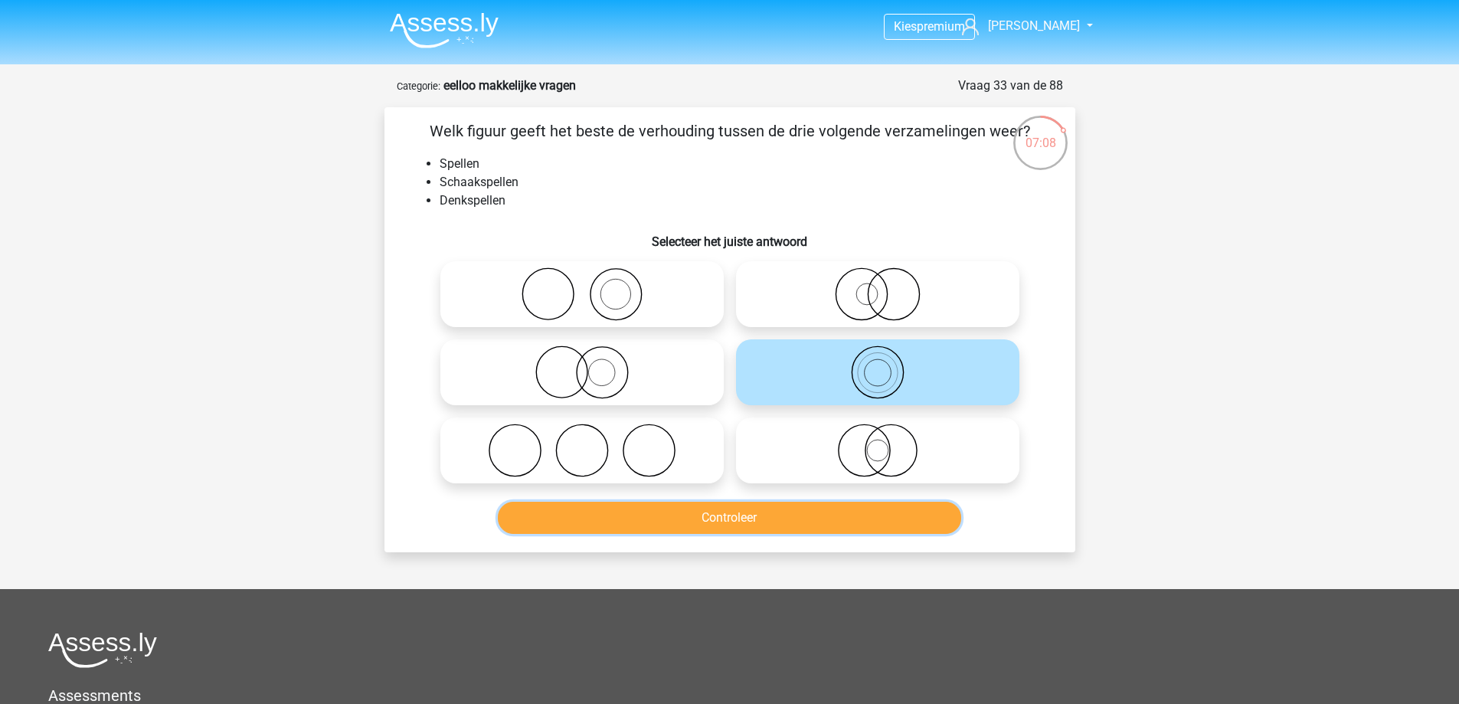
click at [751, 507] on button "Controleer" at bounding box center [730, 518] width 464 height 32
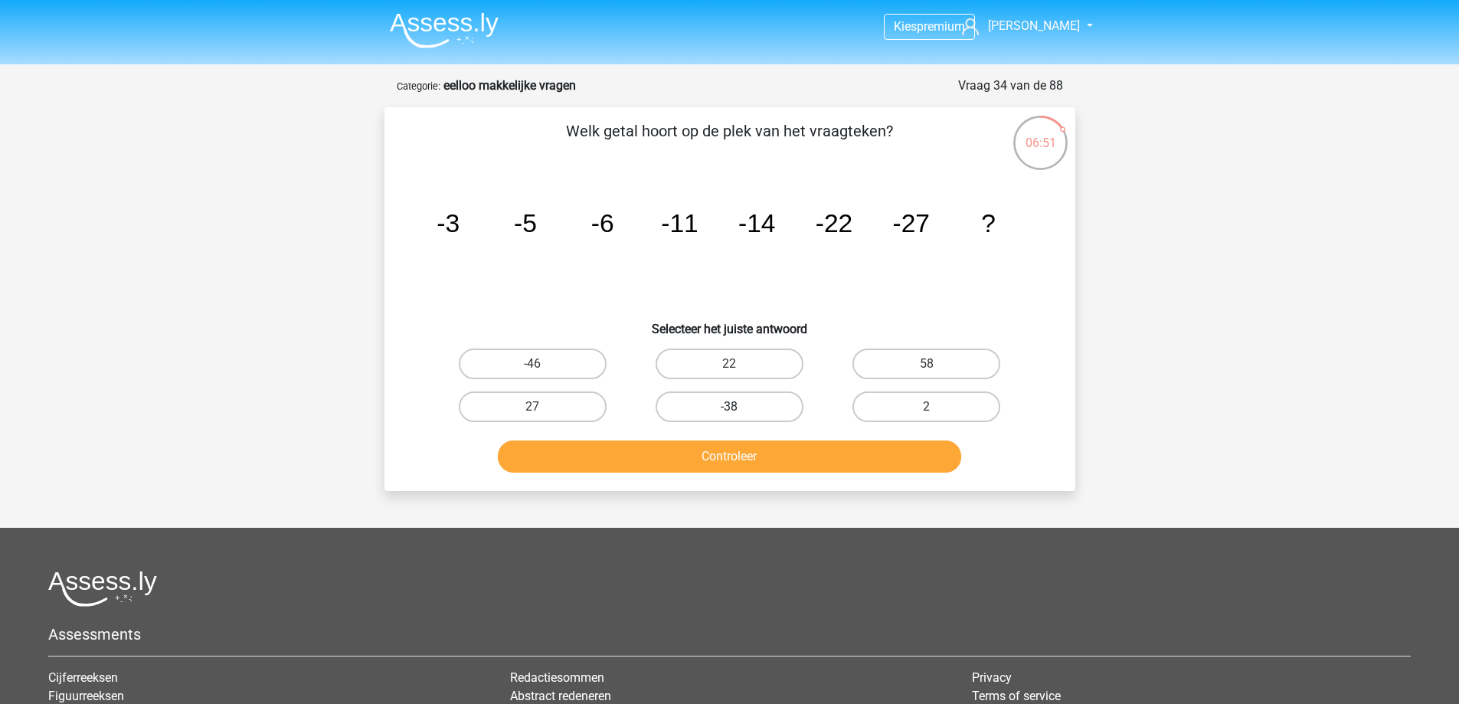
click at [738, 399] on label "-38" at bounding box center [730, 406] width 148 height 31
click at [738, 407] on input "-38" at bounding box center [734, 412] width 10 height 10
radio input "true"
click at [739, 472] on button "Controleer" at bounding box center [730, 457] width 464 height 32
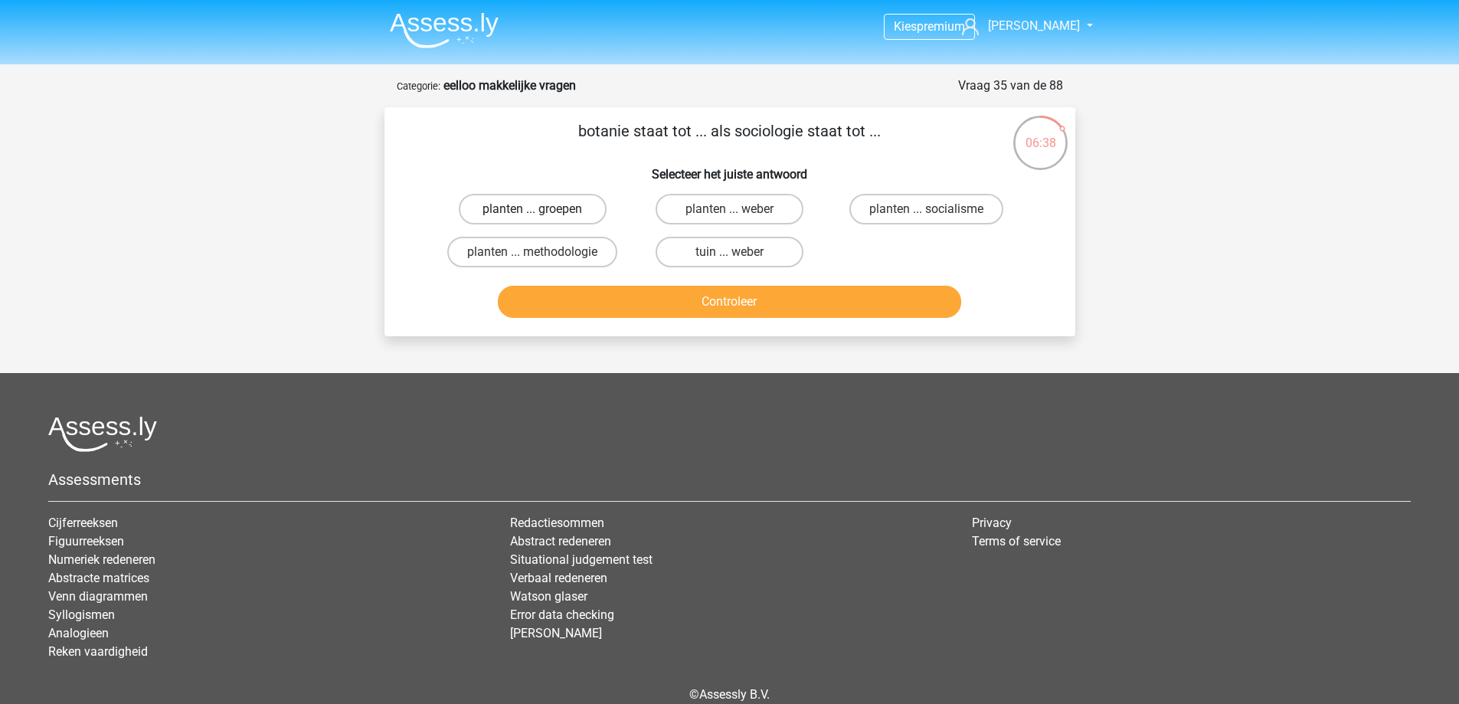
click at [566, 216] on label "planten ... groepen" at bounding box center [533, 209] width 148 height 31
click at [542, 216] on input "planten ... groepen" at bounding box center [537, 214] width 10 height 10
radio input "true"
click at [612, 287] on button "Controleer" at bounding box center [730, 302] width 464 height 32
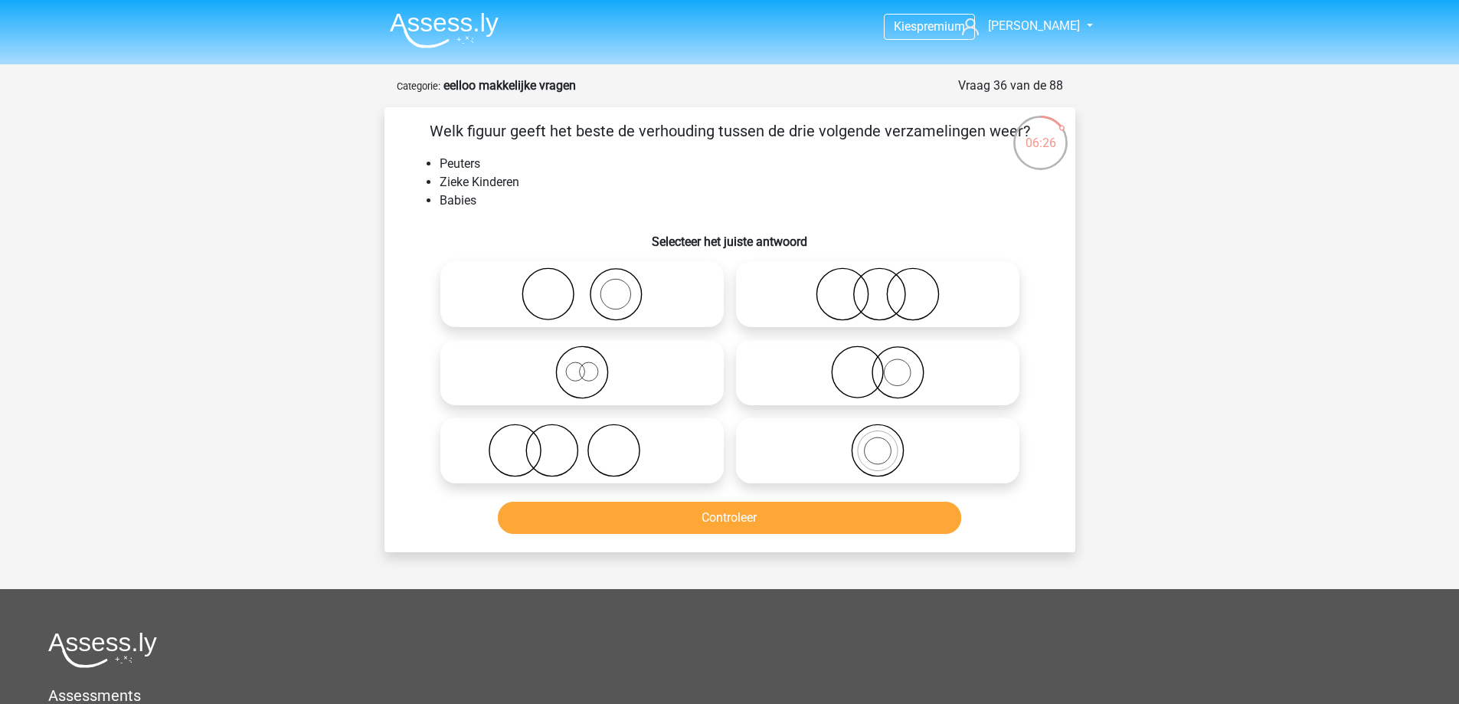
click at [901, 438] on icon at bounding box center [877, 451] width 271 height 54
click at [888, 438] on input "radio" at bounding box center [883, 438] width 10 height 10
radio input "true"
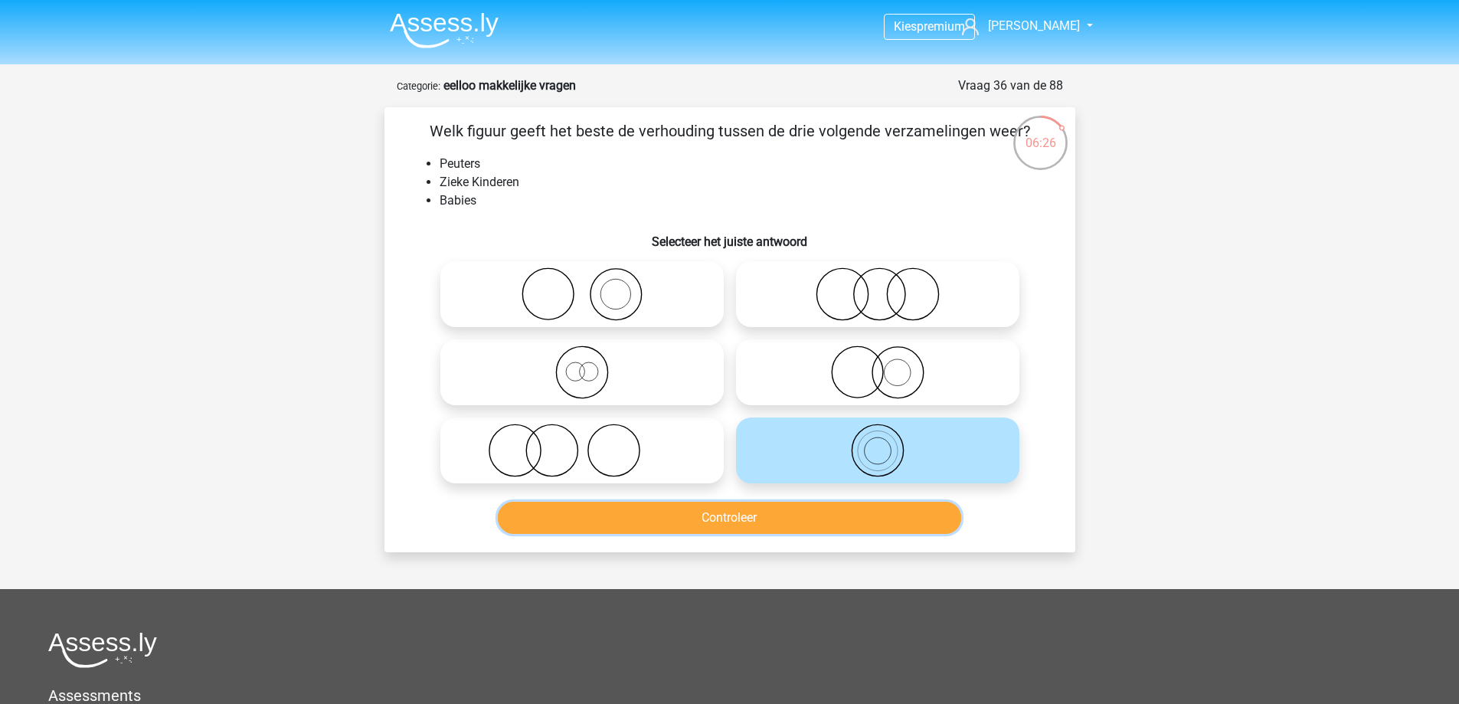
click at [762, 504] on button "Controleer" at bounding box center [730, 518] width 464 height 32
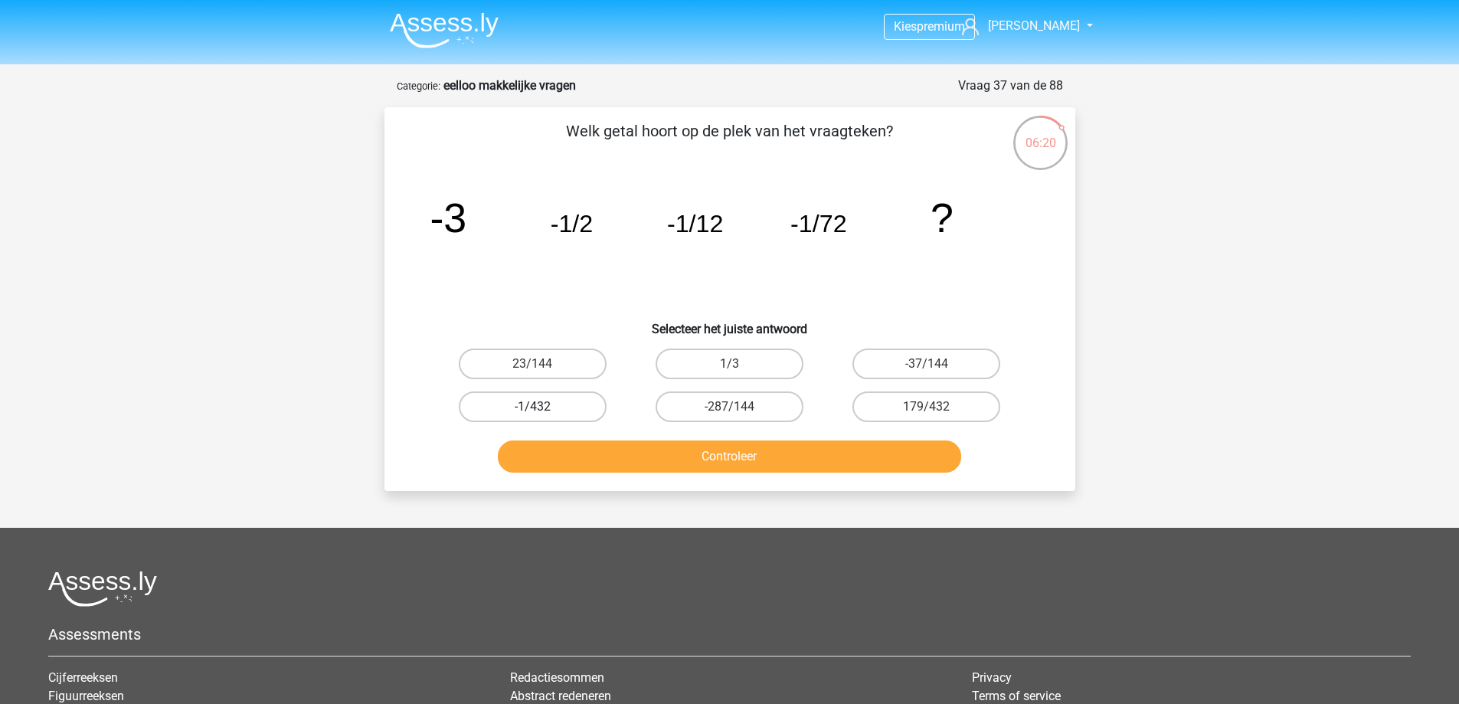
click at [581, 413] on label "-1/432" at bounding box center [533, 406] width 148 height 31
click at [542, 413] on input "-1/432" at bounding box center [537, 412] width 10 height 10
radio input "true"
click at [649, 456] on button "Controleer" at bounding box center [730, 457] width 464 height 32
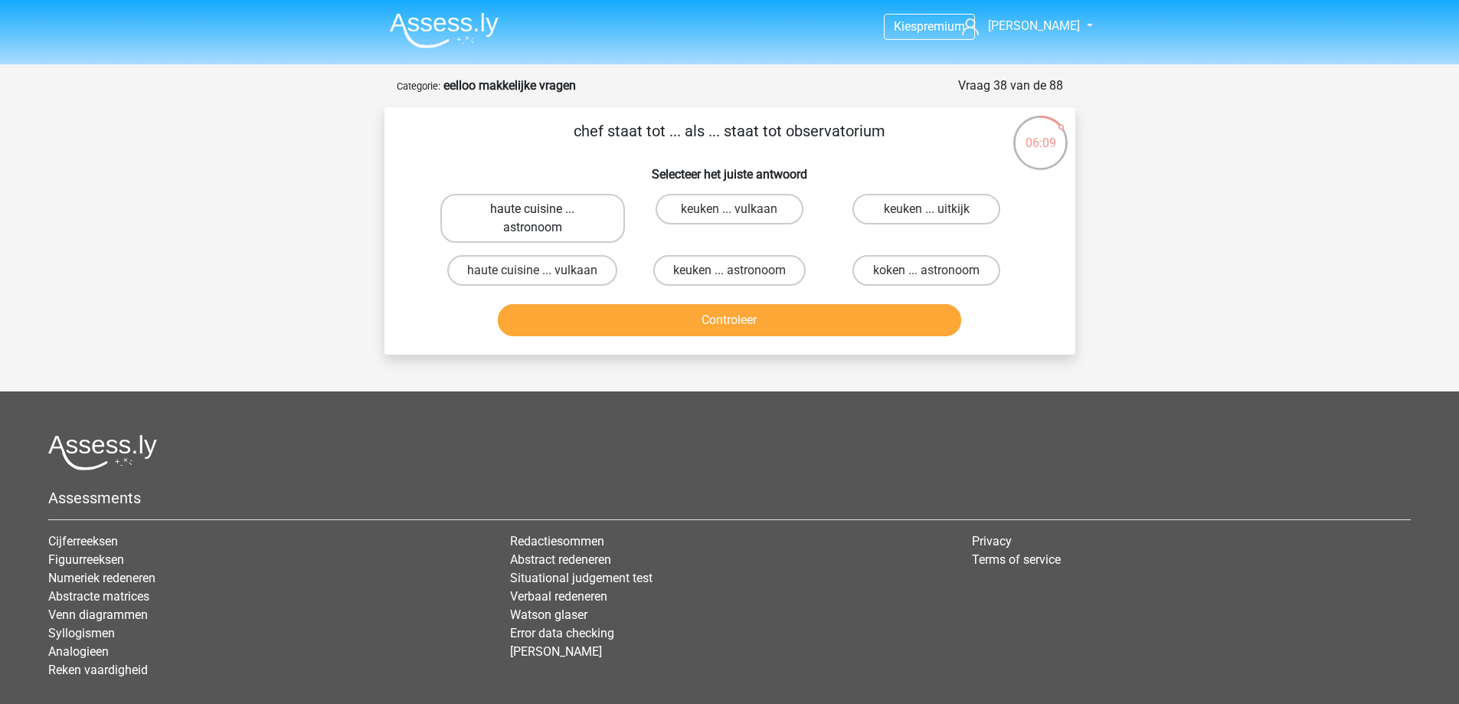
click at [586, 228] on label "haute cuisine ... astronoom" at bounding box center [533, 218] width 185 height 49
click at [542, 219] on input "haute cuisine ... astronoom" at bounding box center [537, 214] width 10 height 10
radio input "true"
click at [620, 314] on button "Controleer" at bounding box center [730, 320] width 464 height 32
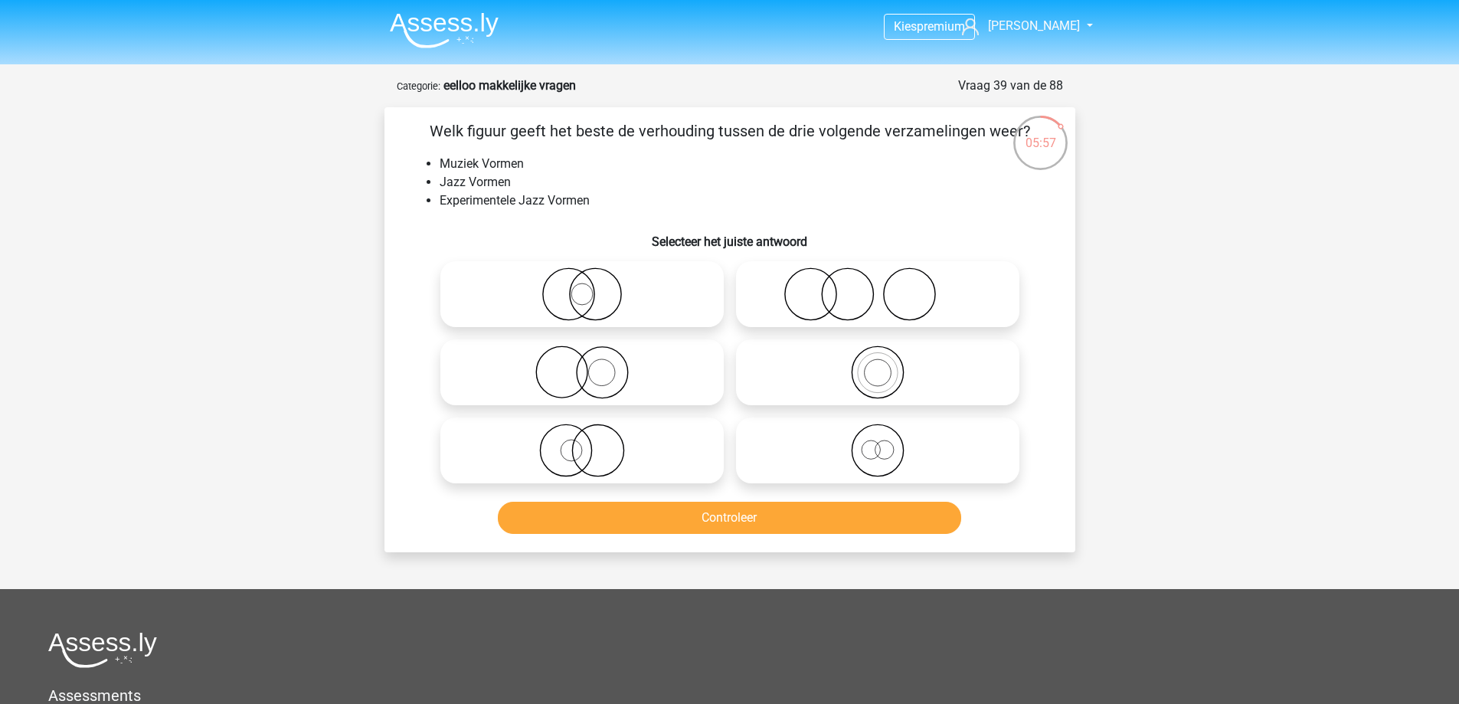
click at [879, 434] on input "radio" at bounding box center [883, 438] width 10 height 10
radio input "true"
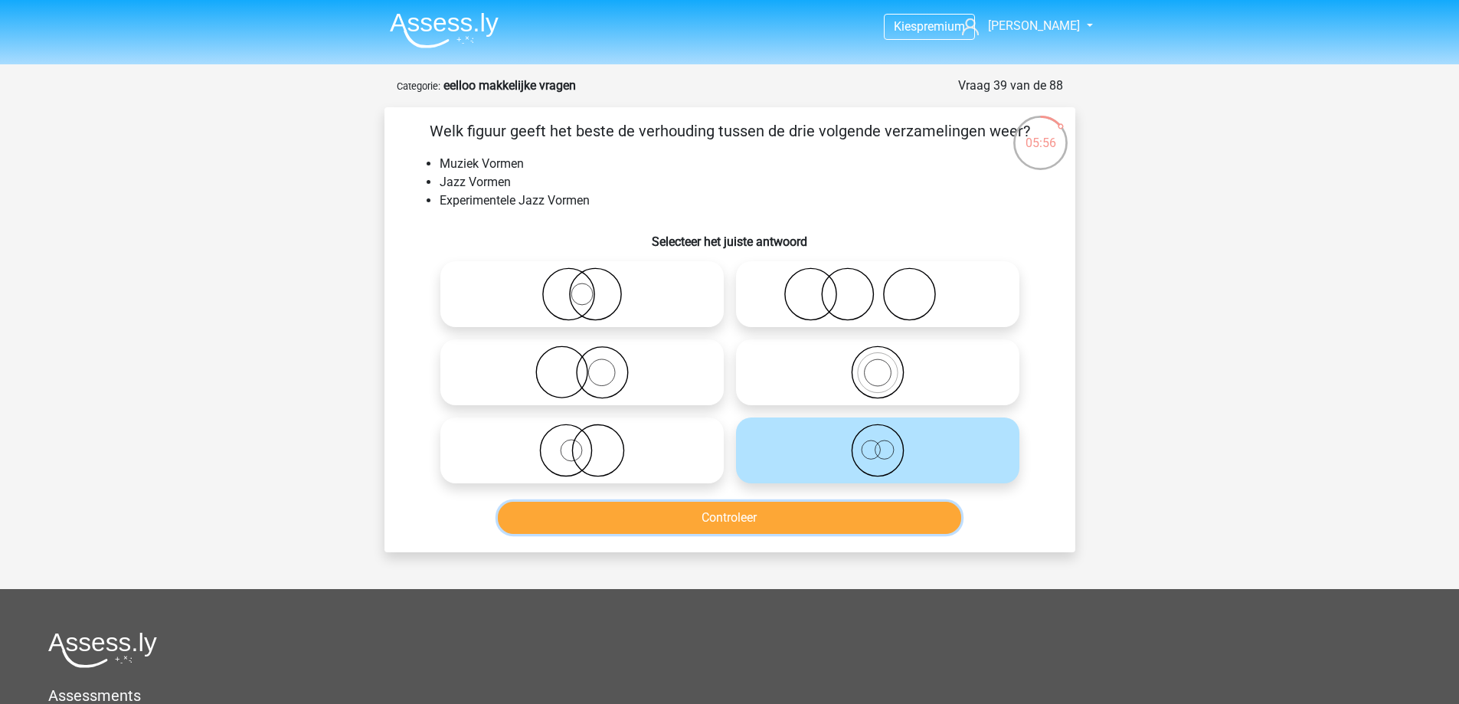
click at [745, 517] on button "Controleer" at bounding box center [730, 518] width 464 height 32
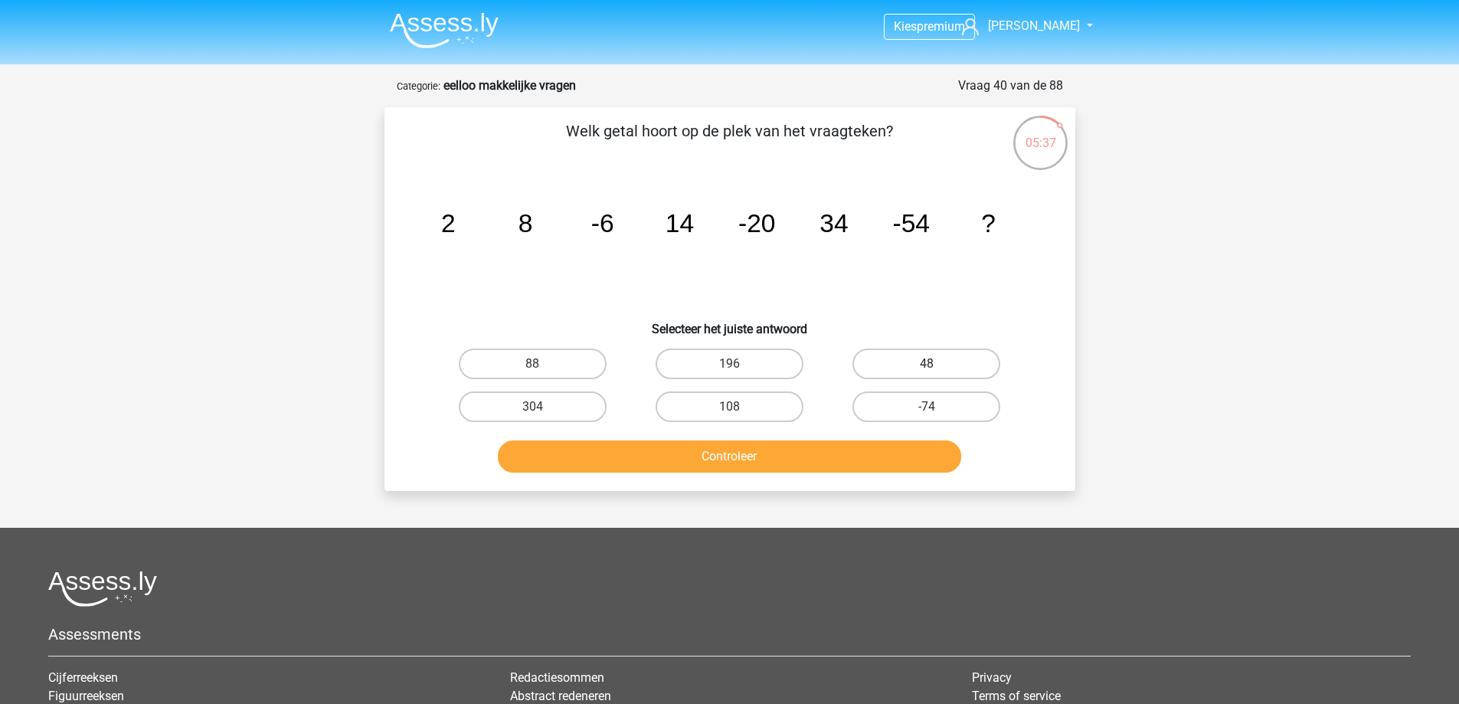
click at [886, 362] on label "48" at bounding box center [927, 364] width 148 height 31
click at [927, 364] on input "48" at bounding box center [932, 369] width 10 height 10
radio input "true"
click at [828, 454] on button "Controleer" at bounding box center [730, 457] width 464 height 32
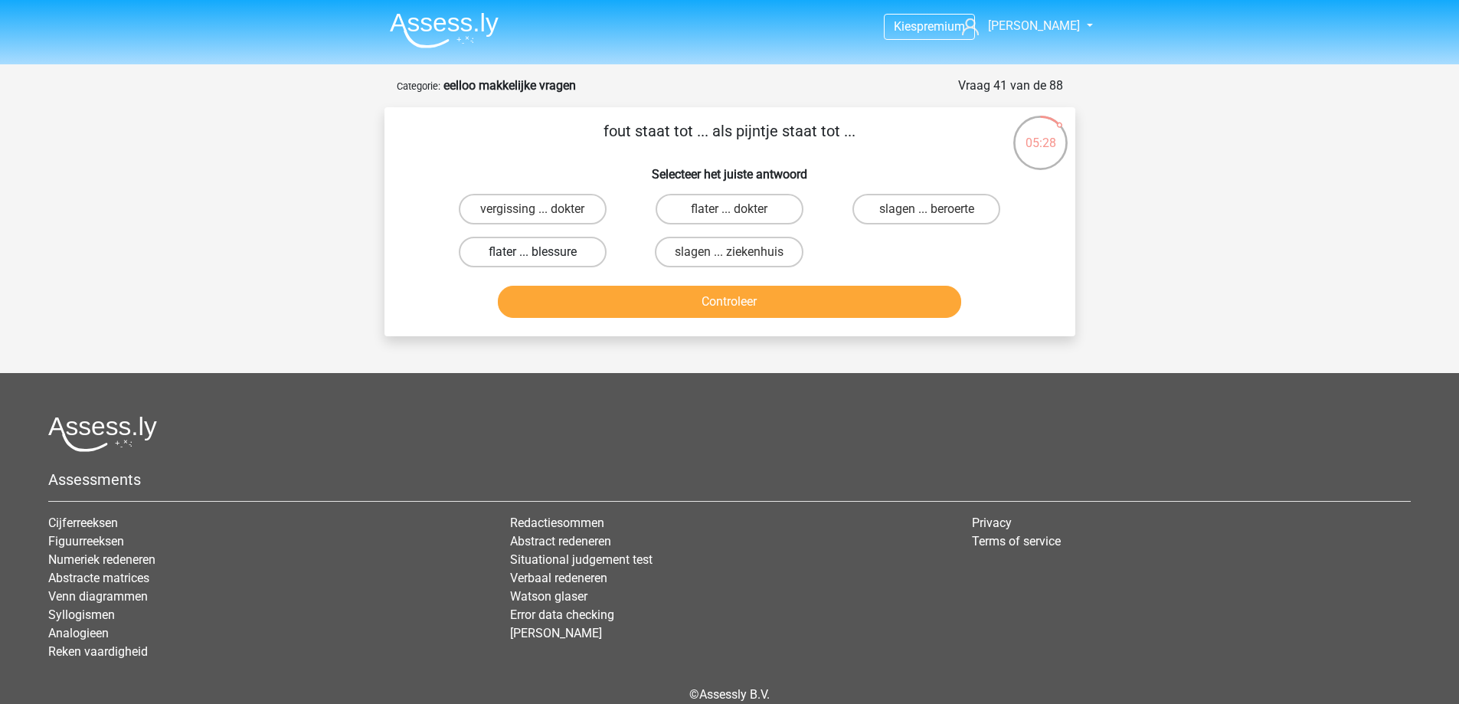
click at [552, 249] on label "flater ... blessure" at bounding box center [533, 252] width 148 height 31
click at [542, 252] on input "flater ... blessure" at bounding box center [537, 257] width 10 height 10
radio input "true"
click at [699, 315] on button "Controleer" at bounding box center [730, 302] width 464 height 32
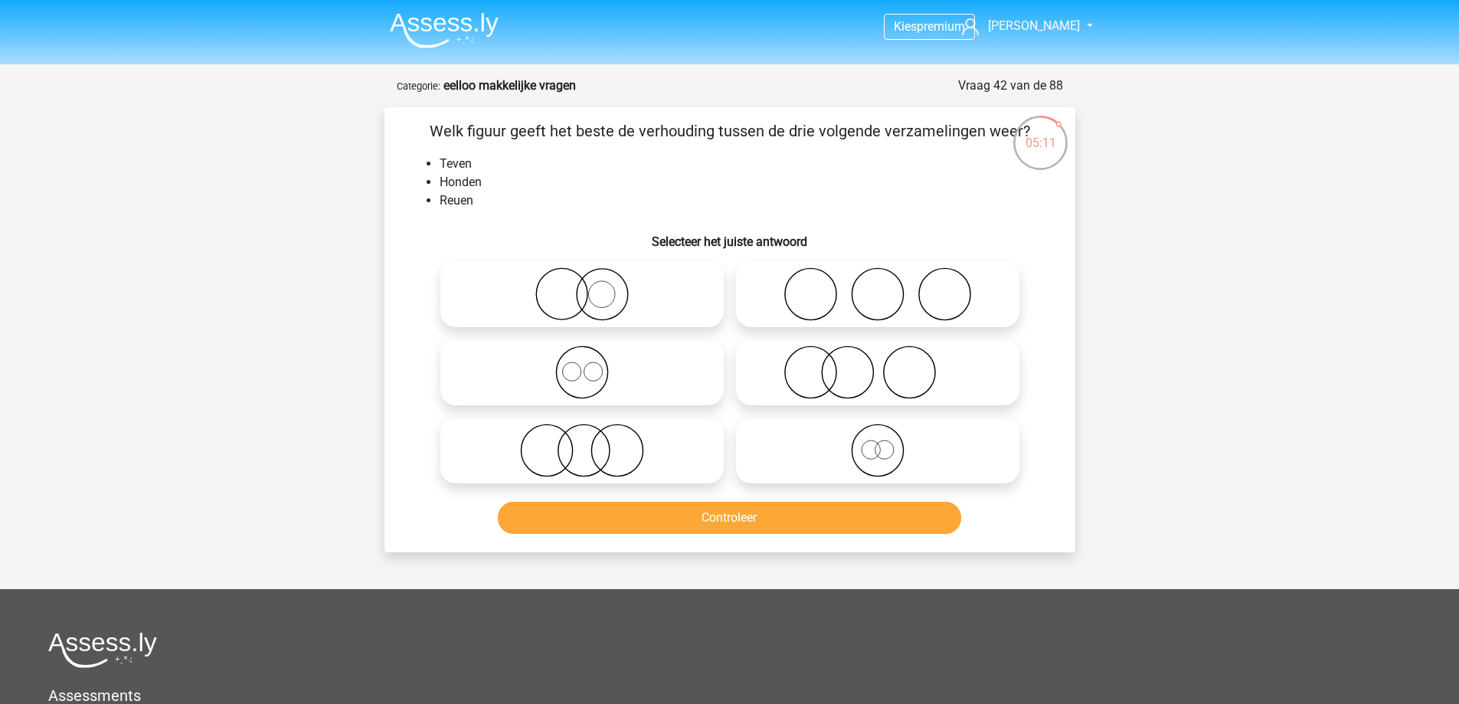
click at [617, 372] on icon at bounding box center [582, 373] width 271 height 54
click at [592, 365] on input "radio" at bounding box center [587, 360] width 10 height 10
radio input "true"
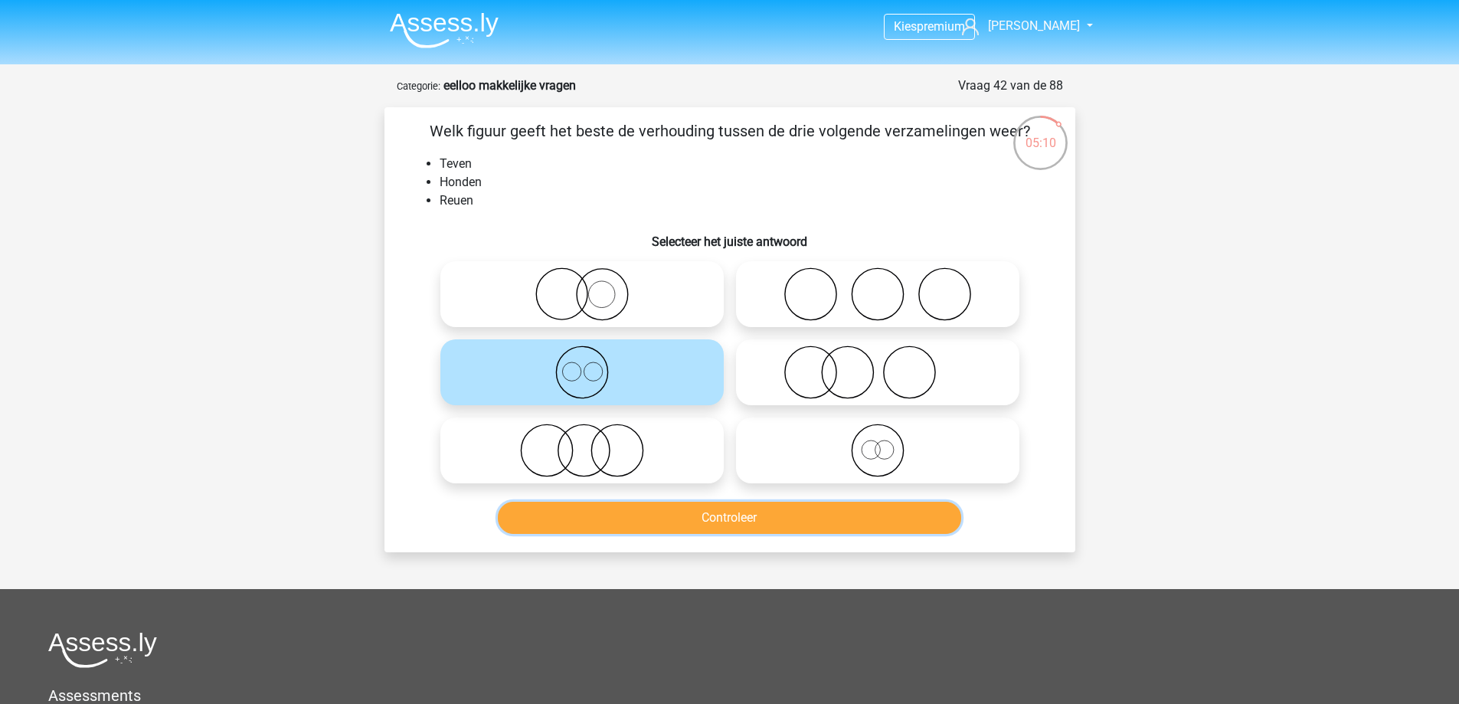
click at [661, 508] on button "Controleer" at bounding box center [730, 518] width 464 height 32
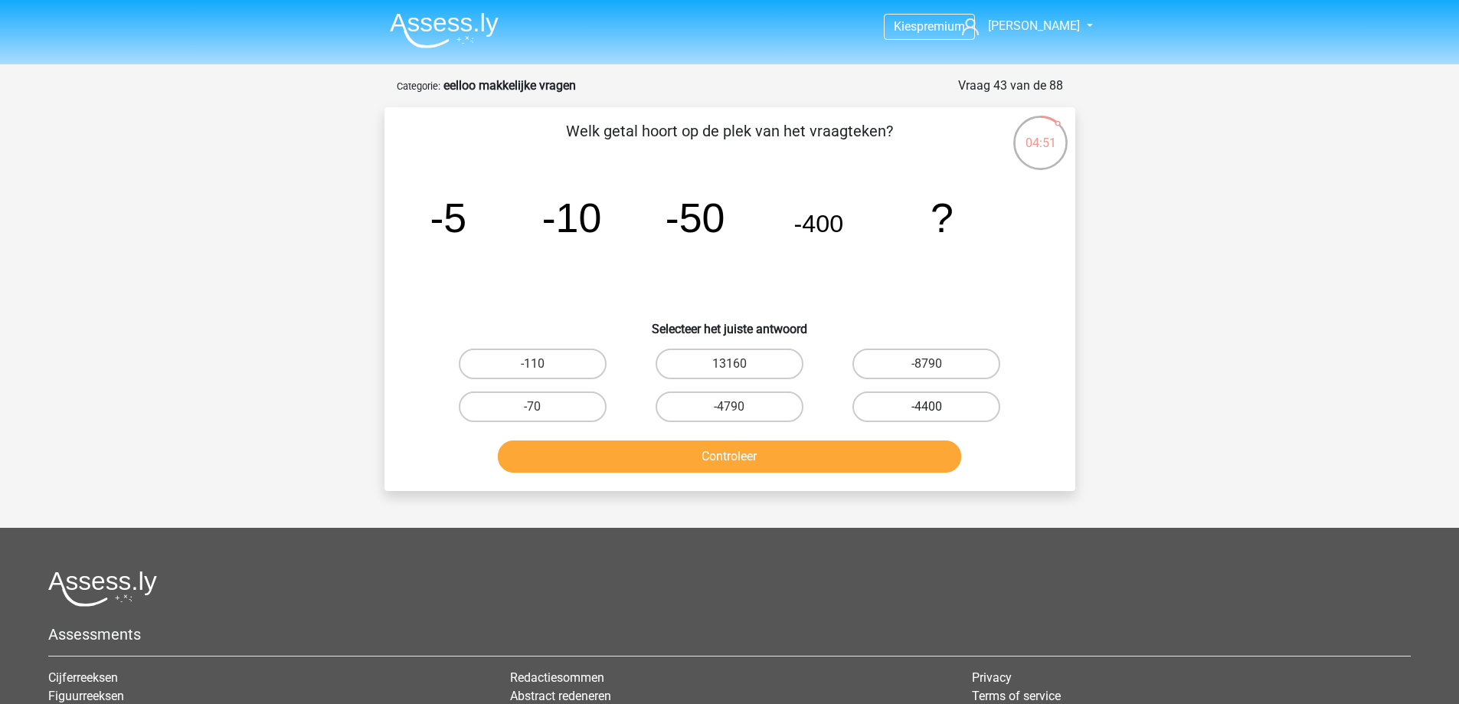
click at [908, 399] on label "-4400" at bounding box center [927, 406] width 148 height 31
click at [927, 407] on input "-4400" at bounding box center [932, 412] width 10 height 10
radio input "true"
click at [839, 463] on button "Controleer" at bounding box center [730, 457] width 464 height 32
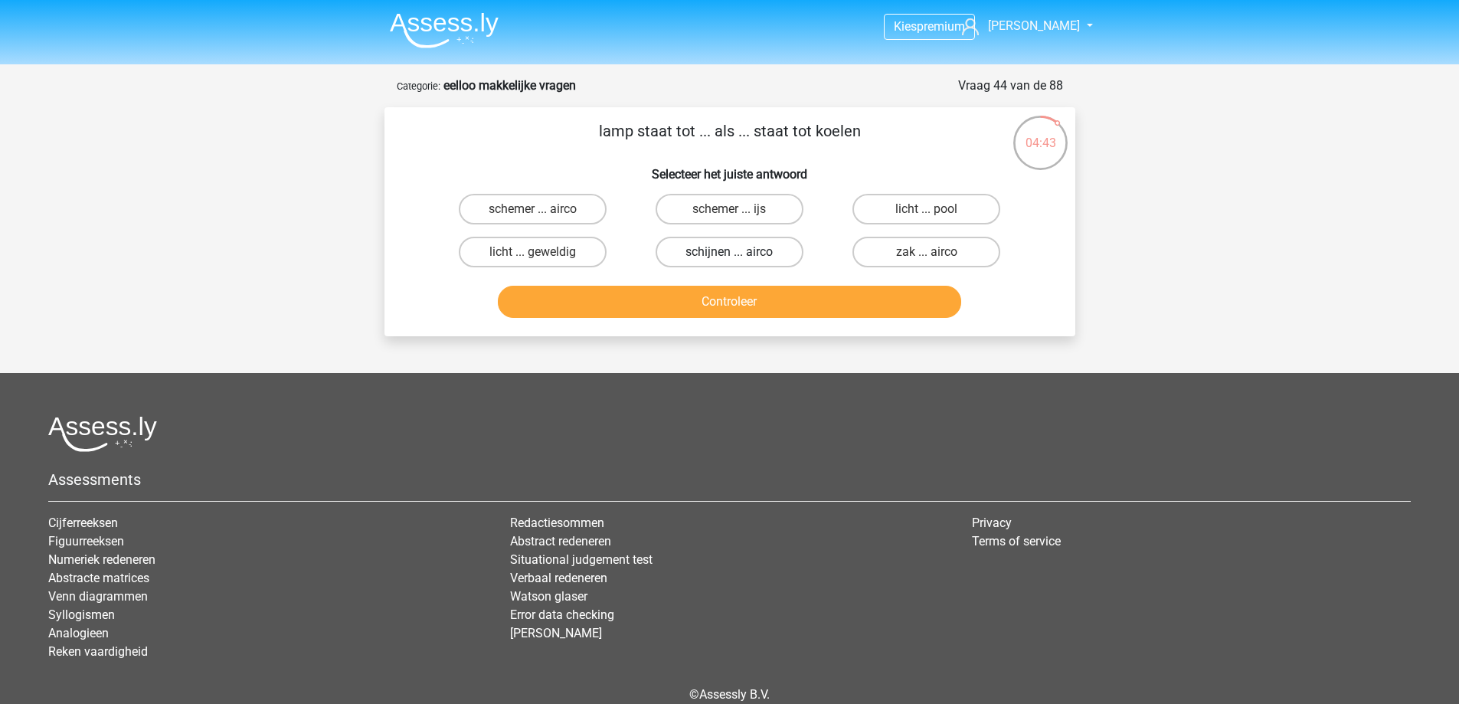
click at [765, 257] on label "schijnen ... airco" at bounding box center [730, 252] width 148 height 31
click at [739, 257] on input "schijnen ... airco" at bounding box center [734, 257] width 10 height 10
radio input "true"
click at [758, 307] on button "Controleer" at bounding box center [730, 302] width 464 height 32
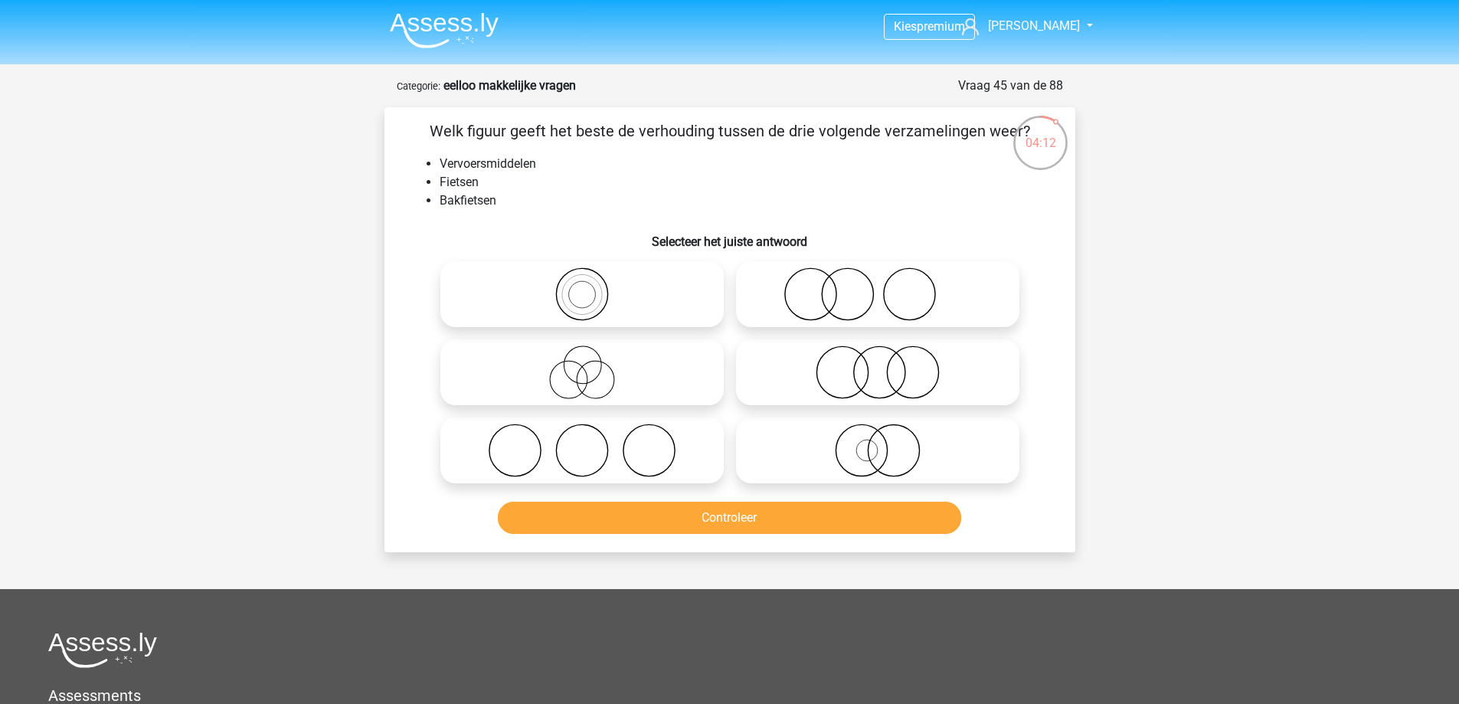
click at [556, 274] on icon at bounding box center [582, 294] width 271 height 54
click at [582, 277] on input "radio" at bounding box center [587, 282] width 10 height 10
radio input "true"
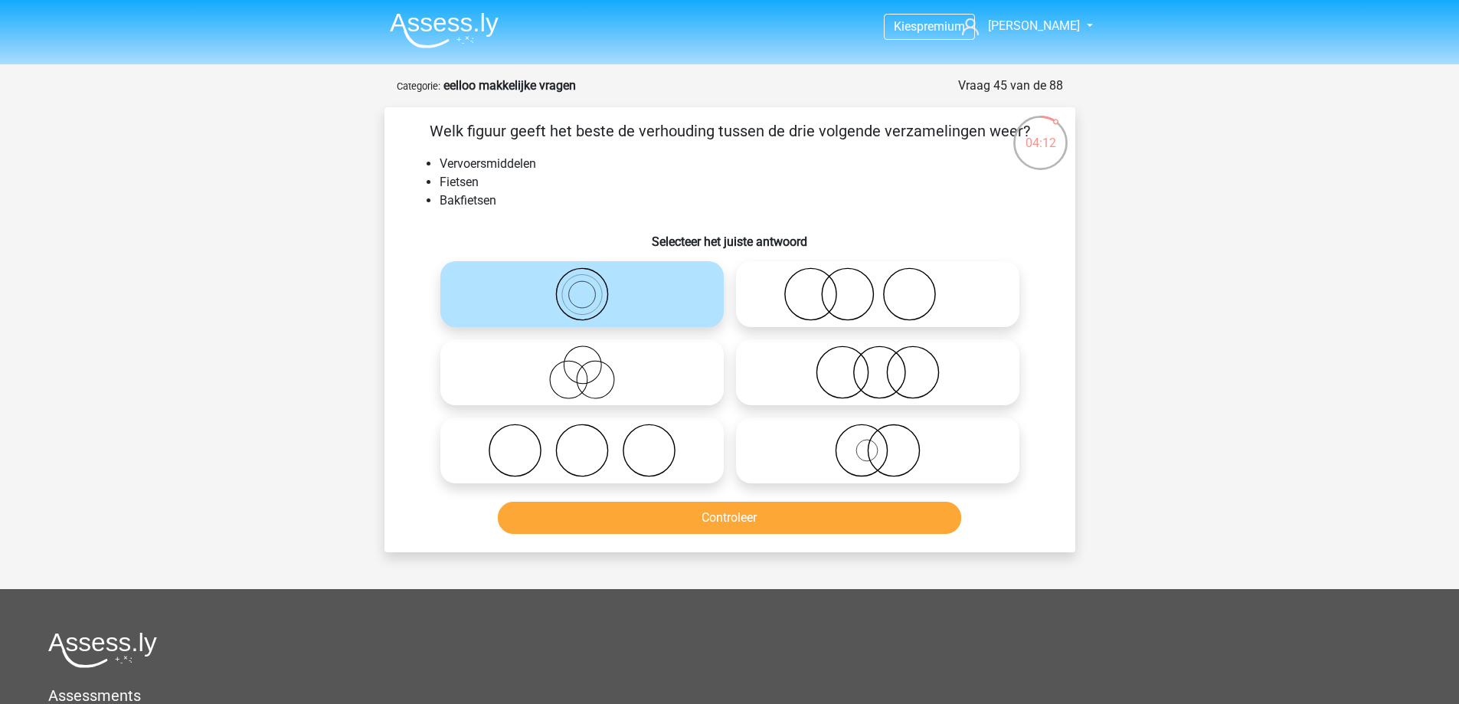
click at [557, 275] on icon at bounding box center [582, 294] width 271 height 54
click at [582, 277] on input "radio" at bounding box center [587, 282] width 10 height 10
click at [876, 455] on icon at bounding box center [877, 451] width 271 height 54
click at [878, 443] on input "radio" at bounding box center [883, 438] width 10 height 10
radio input "true"
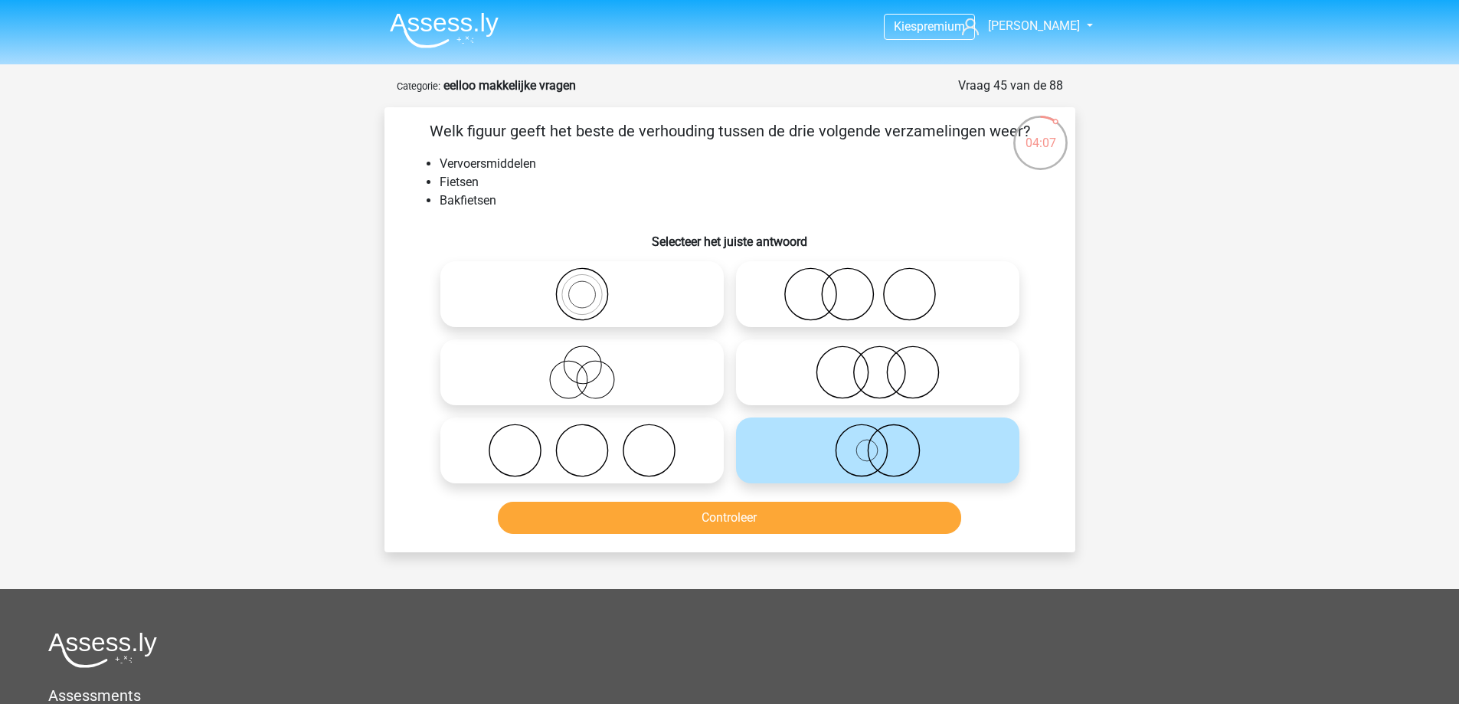
click at [556, 382] on icon at bounding box center [582, 373] width 271 height 54
click at [582, 365] on input "radio" at bounding box center [587, 360] width 10 height 10
radio input "true"
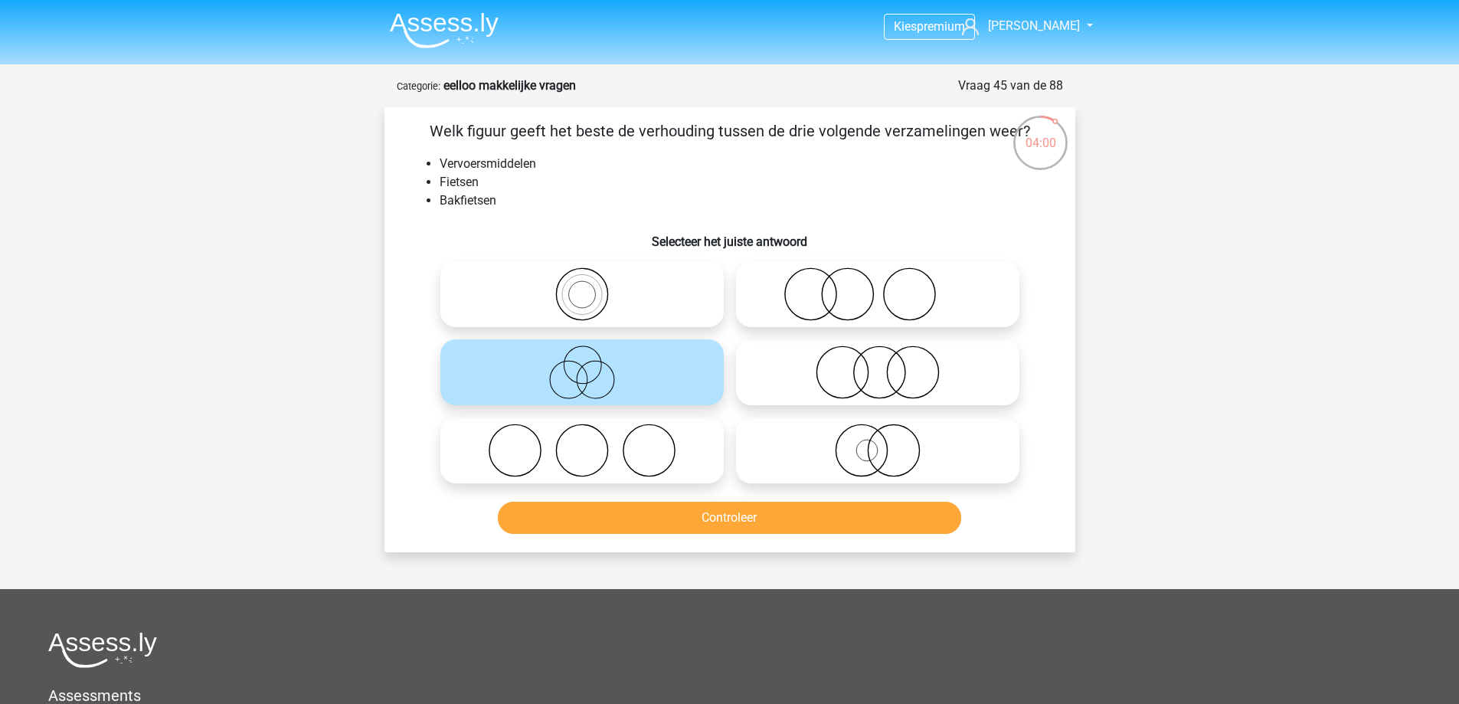
click at [855, 453] on icon at bounding box center [877, 451] width 271 height 54
click at [878, 443] on input "radio" at bounding box center [883, 438] width 10 height 10
radio input "true"
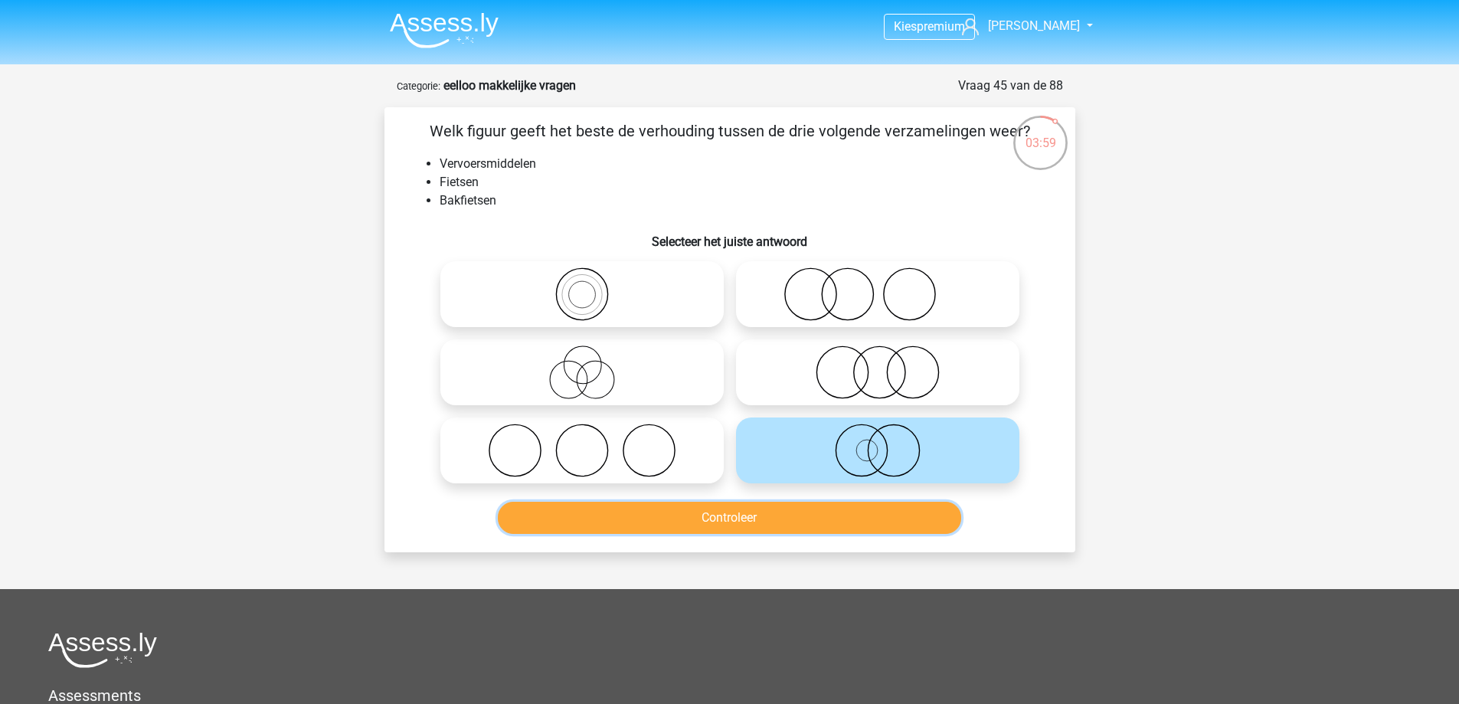
click at [877, 520] on button "Controleer" at bounding box center [730, 518] width 464 height 32
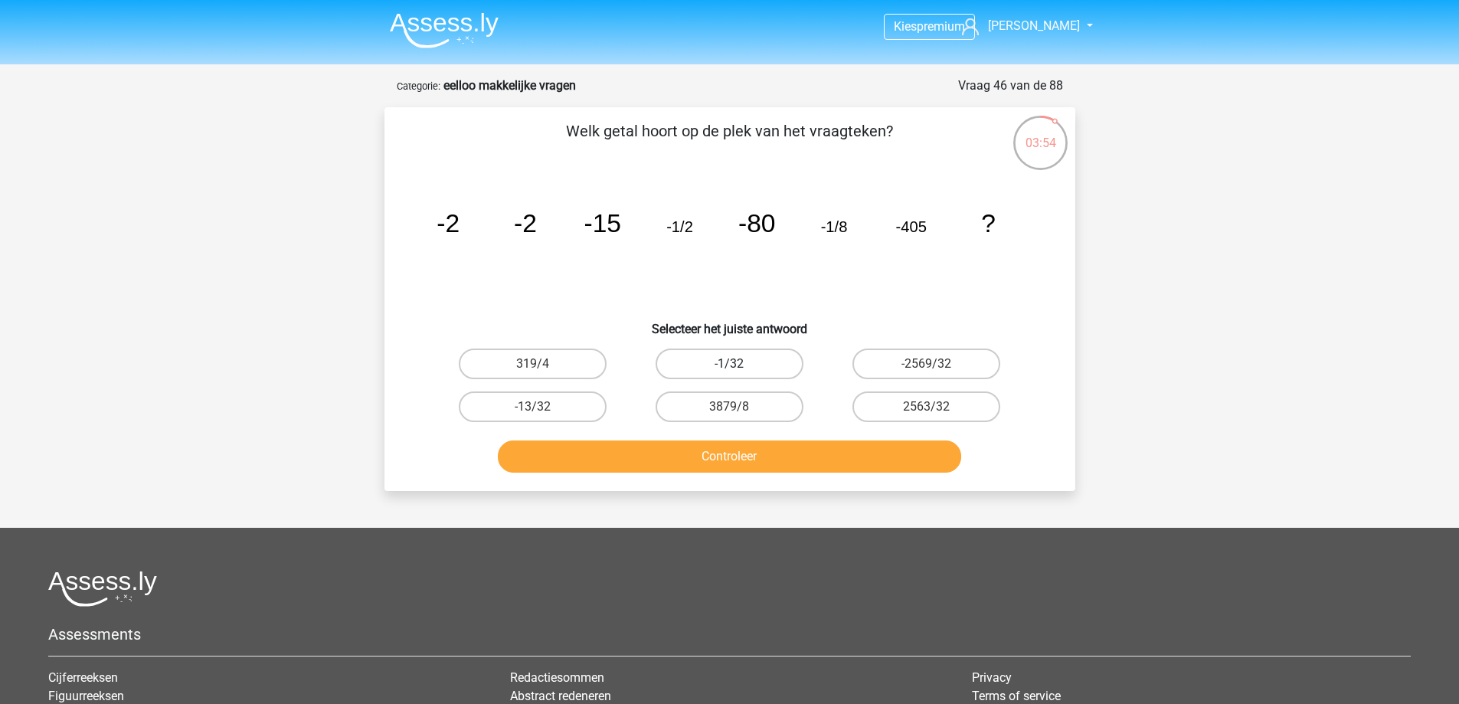
click at [761, 357] on label "-1/32" at bounding box center [730, 364] width 148 height 31
click at [739, 364] on input "-1/32" at bounding box center [734, 369] width 10 height 10
radio input "true"
click at [811, 460] on button "Controleer" at bounding box center [730, 457] width 464 height 32
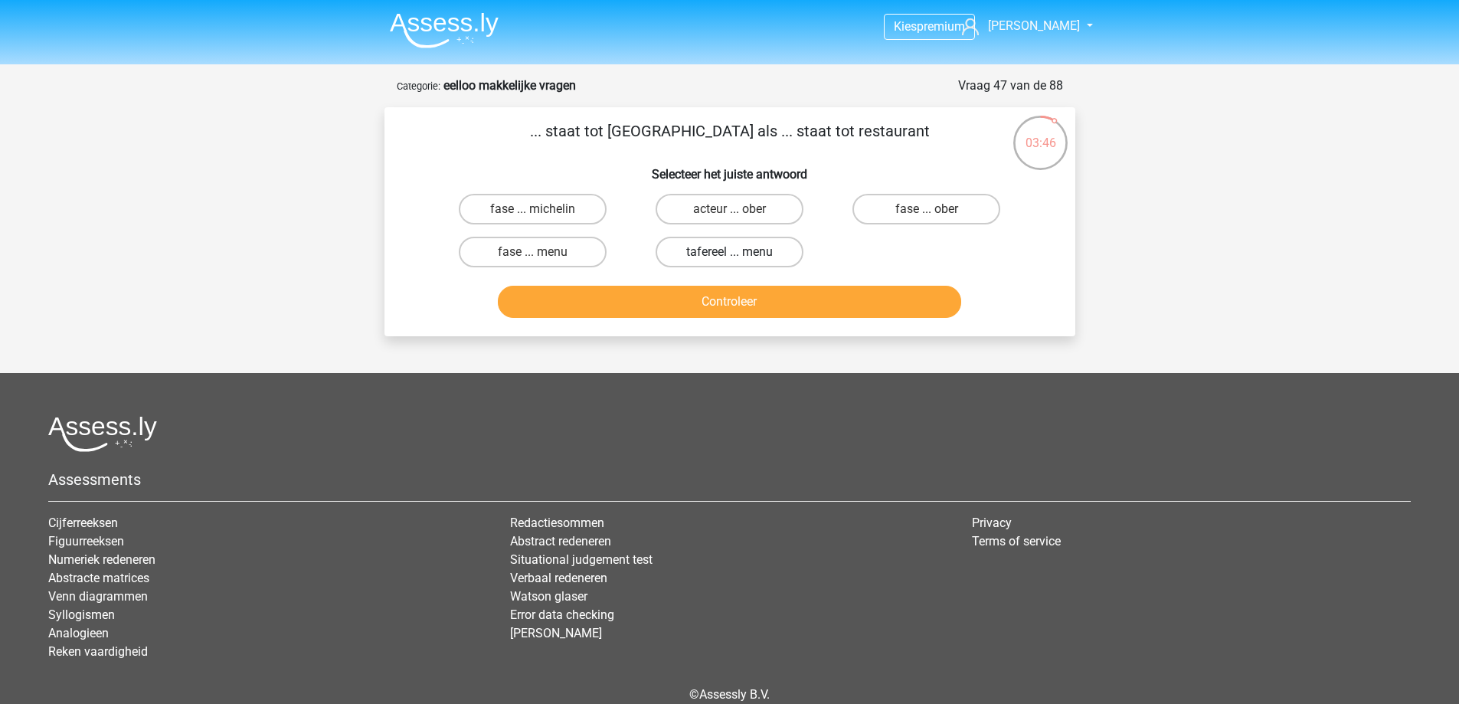
click at [692, 249] on label "tafereel ... menu" at bounding box center [730, 252] width 148 height 31
click at [729, 252] on input "tafereel ... menu" at bounding box center [734, 257] width 10 height 10
radio input "true"
click at [643, 305] on button "Controleer" at bounding box center [730, 302] width 464 height 32
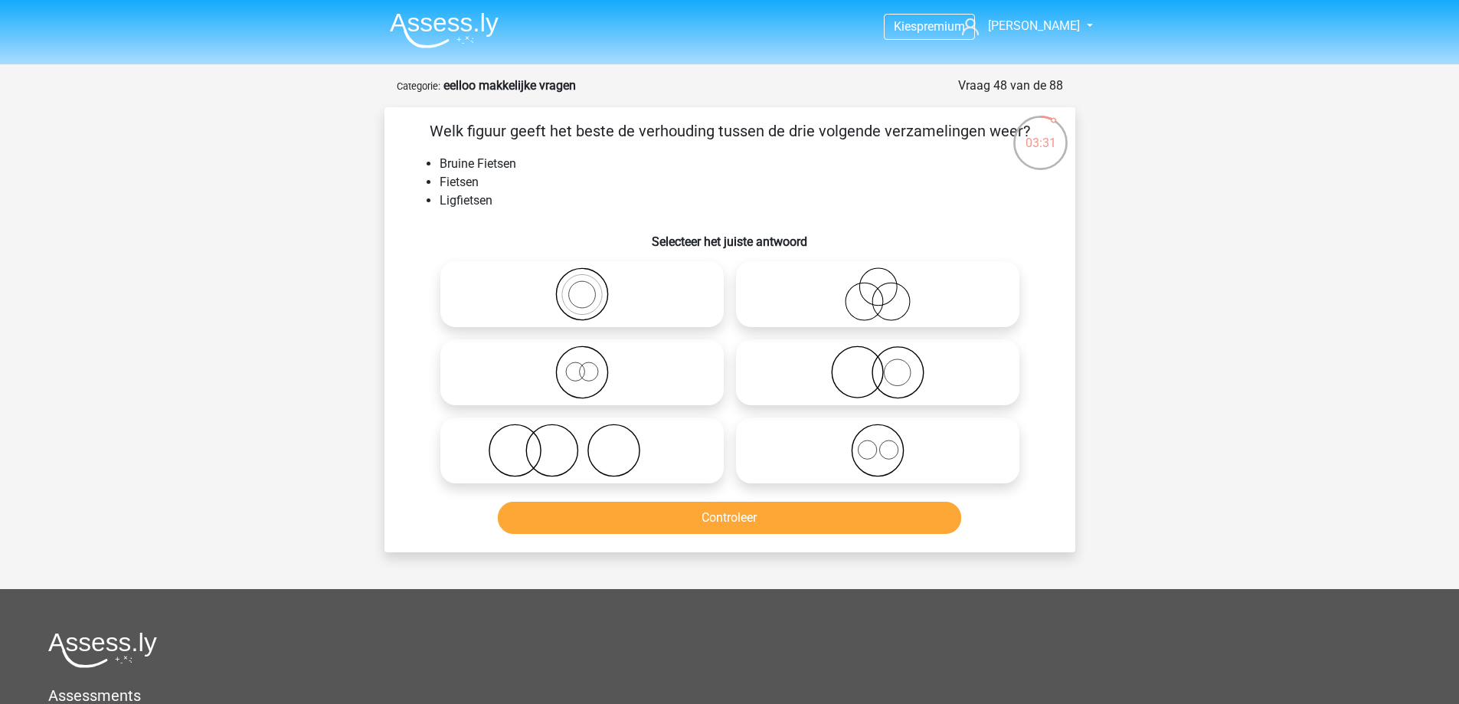
click at [658, 287] on icon at bounding box center [582, 294] width 271 height 54
click at [592, 287] on input "radio" at bounding box center [587, 282] width 10 height 10
radio input "true"
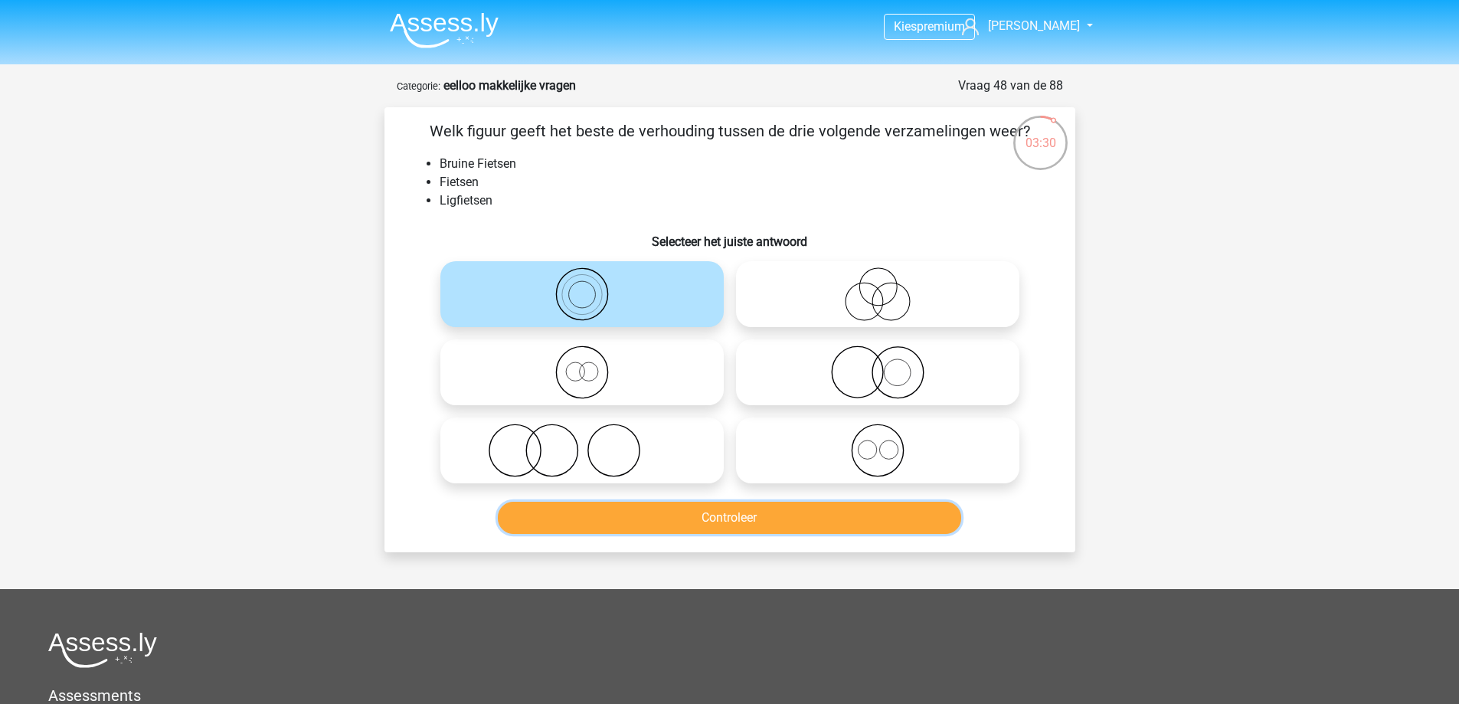
click at [621, 528] on button "Controleer" at bounding box center [730, 518] width 464 height 32
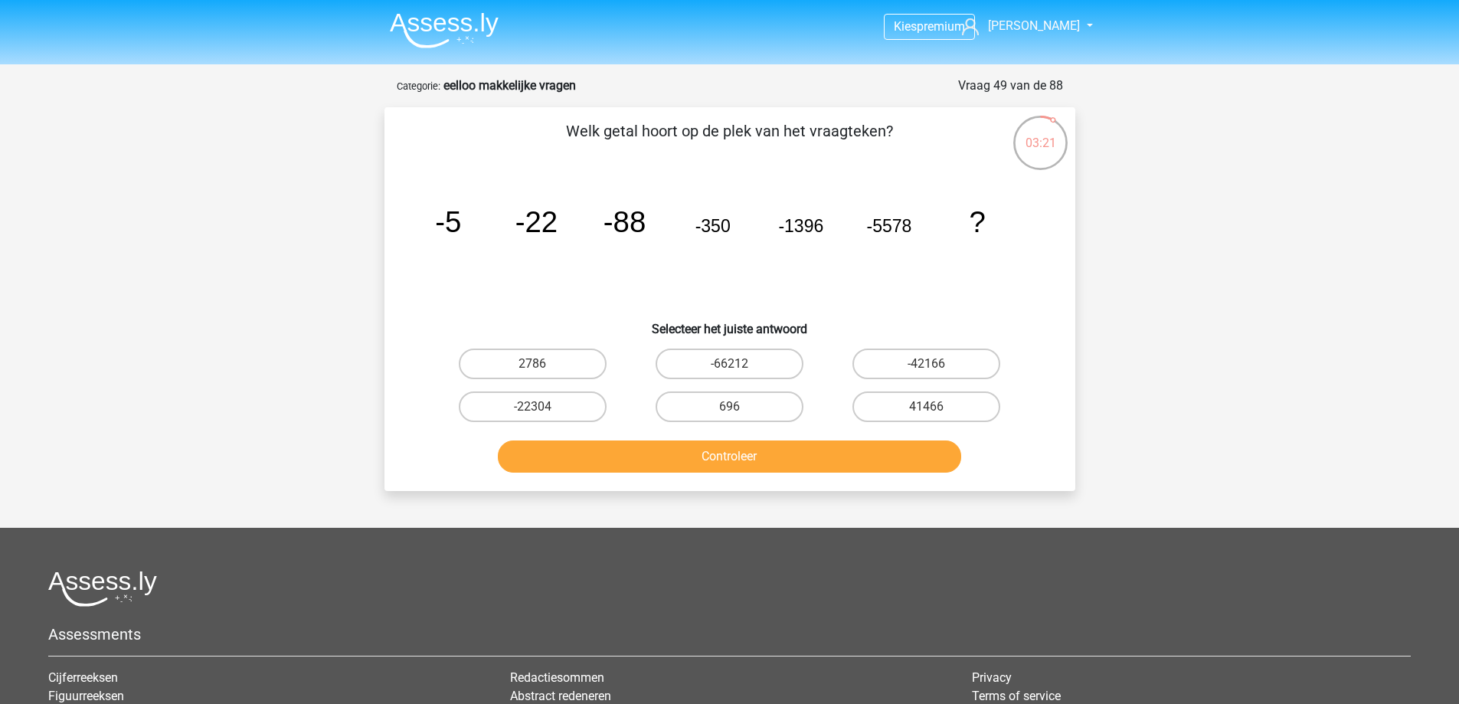
click at [732, 364] on input "-66212" at bounding box center [734, 369] width 10 height 10
radio input "true"
click at [797, 464] on button "Controleer" at bounding box center [730, 457] width 464 height 32
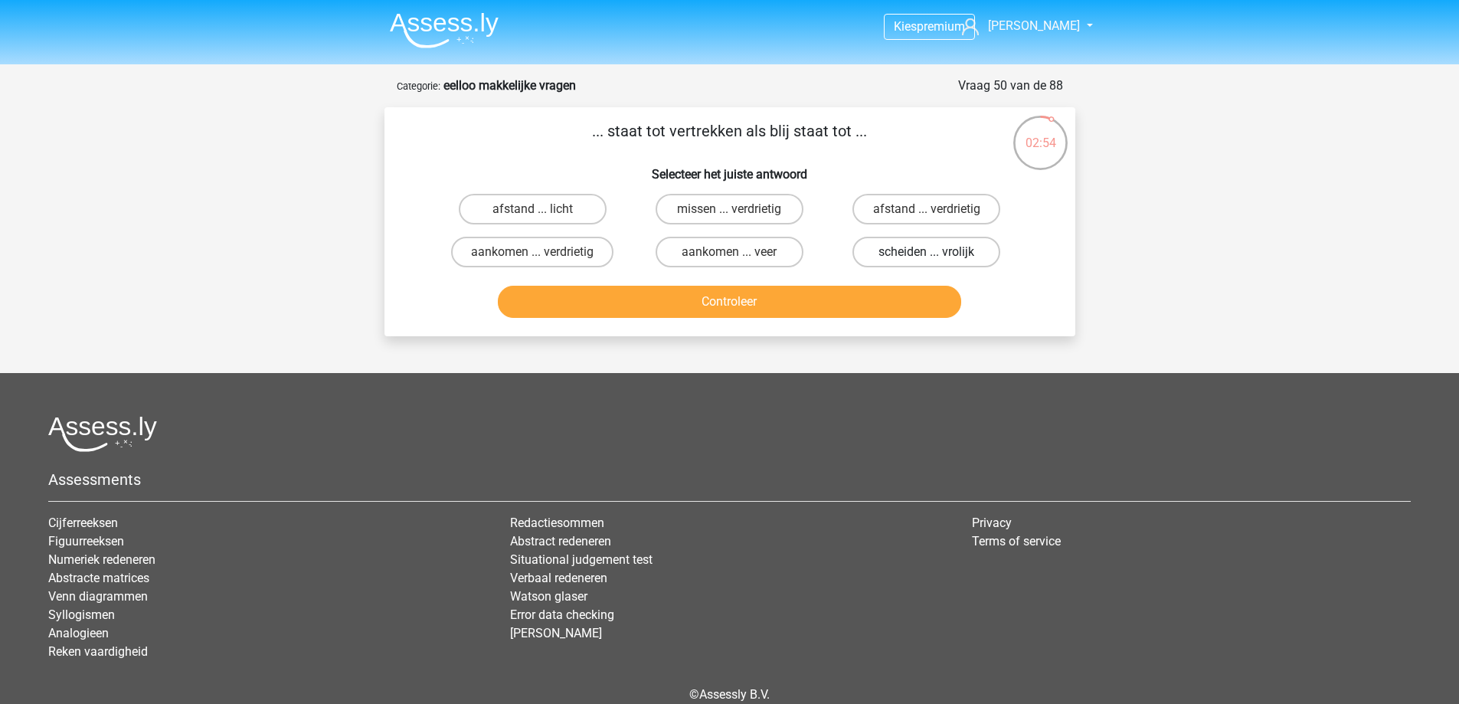
click at [918, 248] on label "scheiden ... vrolijk" at bounding box center [927, 252] width 148 height 31
click at [927, 252] on input "scheiden ... vrolijk" at bounding box center [932, 257] width 10 height 10
radio input "true"
click at [666, 307] on button "Controleer" at bounding box center [730, 302] width 464 height 32
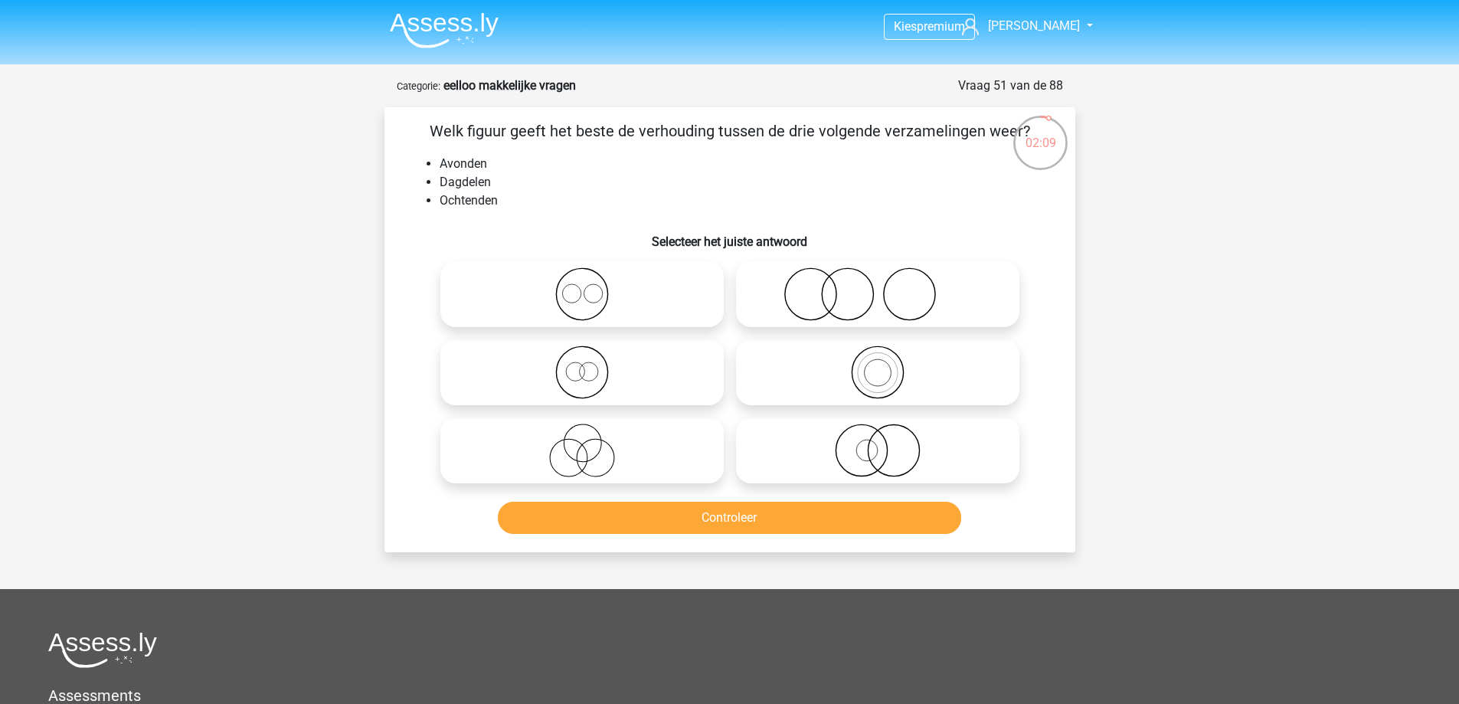
click at [856, 372] on icon at bounding box center [877, 373] width 271 height 54
click at [878, 365] on input "radio" at bounding box center [883, 360] width 10 height 10
radio input "true"
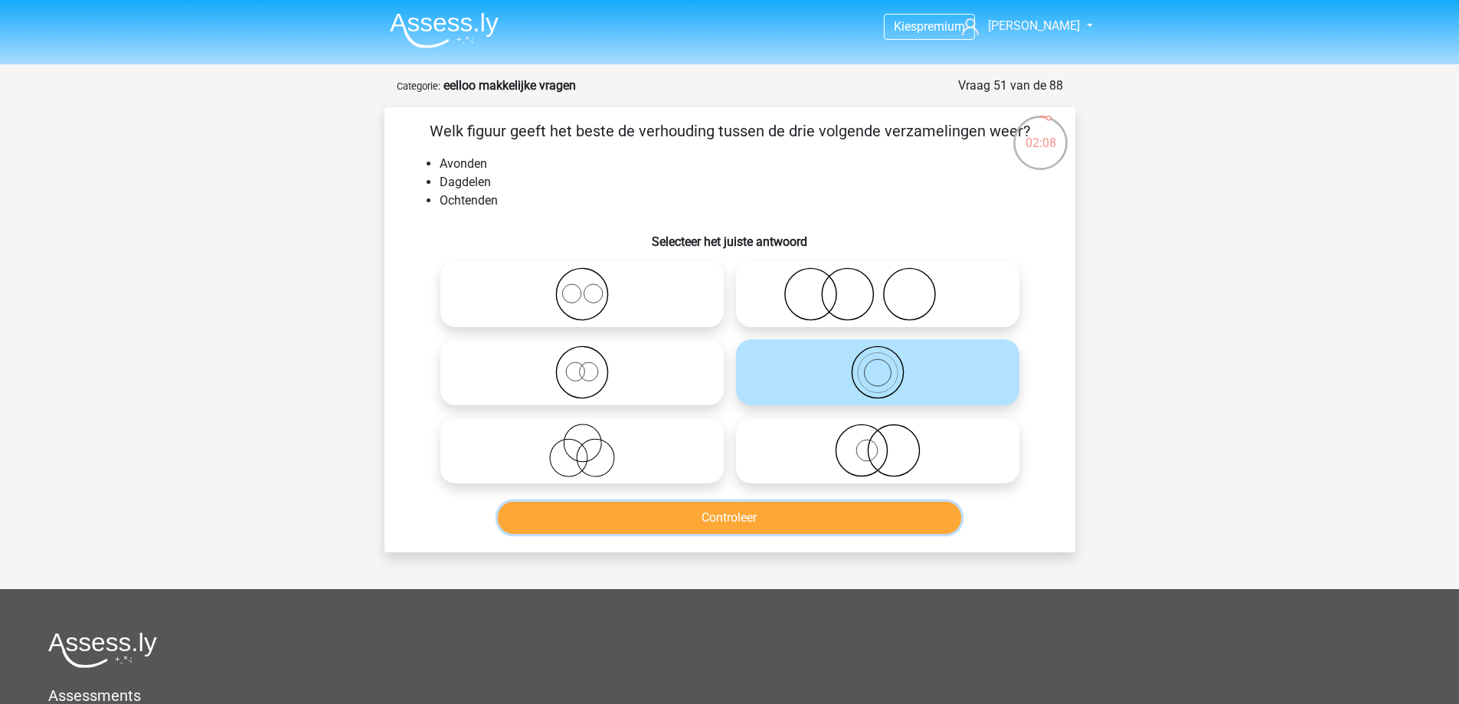
click at [719, 511] on button "Controleer" at bounding box center [730, 518] width 464 height 32
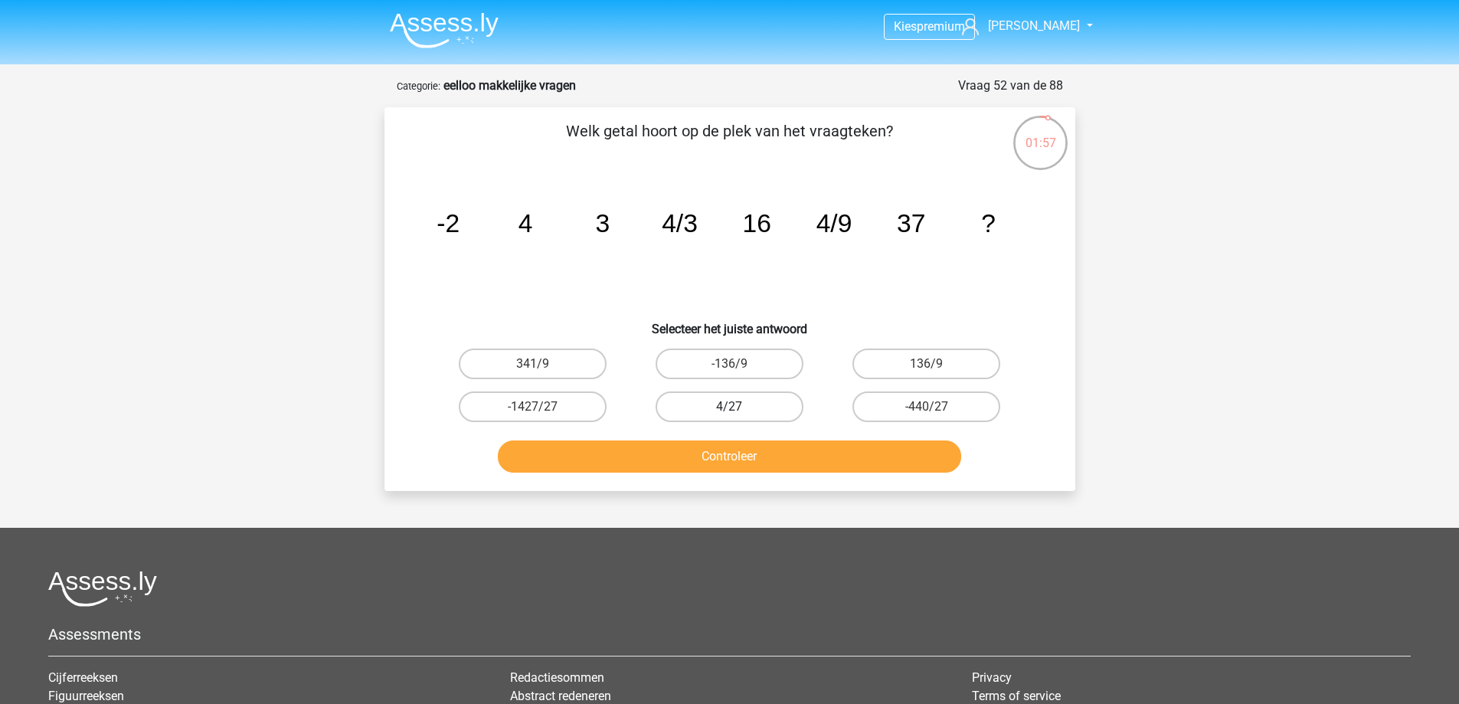
click at [758, 407] on label "4/27" at bounding box center [730, 406] width 148 height 31
click at [739, 407] on input "4/27" at bounding box center [734, 412] width 10 height 10
radio input "true"
click at [727, 473] on div "Controleer" at bounding box center [729, 460] width 591 height 38
click at [736, 454] on button "Controleer" at bounding box center [730, 457] width 464 height 32
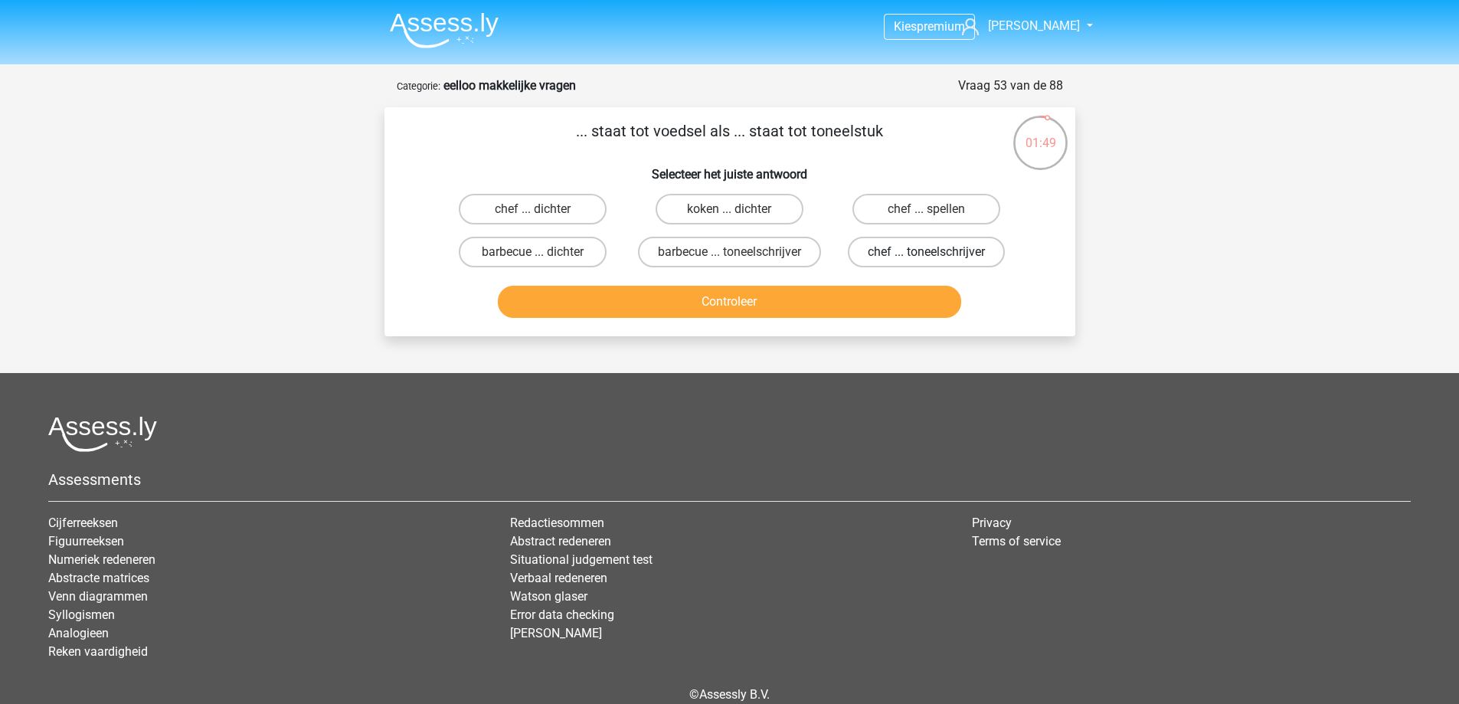
click at [890, 255] on label "chef ... toneelschrijver" at bounding box center [926, 252] width 157 height 31
click at [927, 255] on input "chef ... toneelschrijver" at bounding box center [932, 257] width 10 height 10
radio input "true"
click at [844, 318] on button "Controleer" at bounding box center [730, 302] width 464 height 32
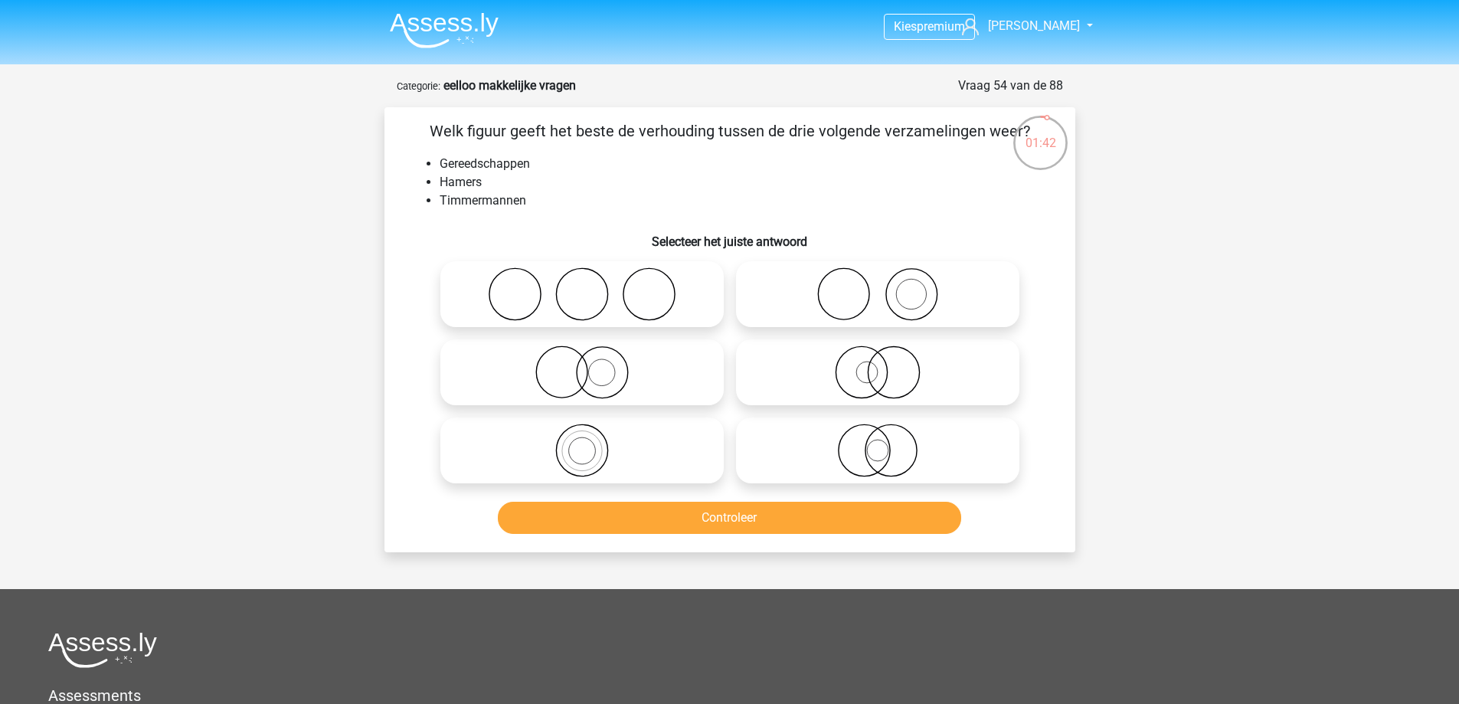
click at [686, 382] on icon at bounding box center [582, 373] width 271 height 54
click at [592, 365] on input "radio" at bounding box center [587, 360] width 10 height 10
radio input "true"
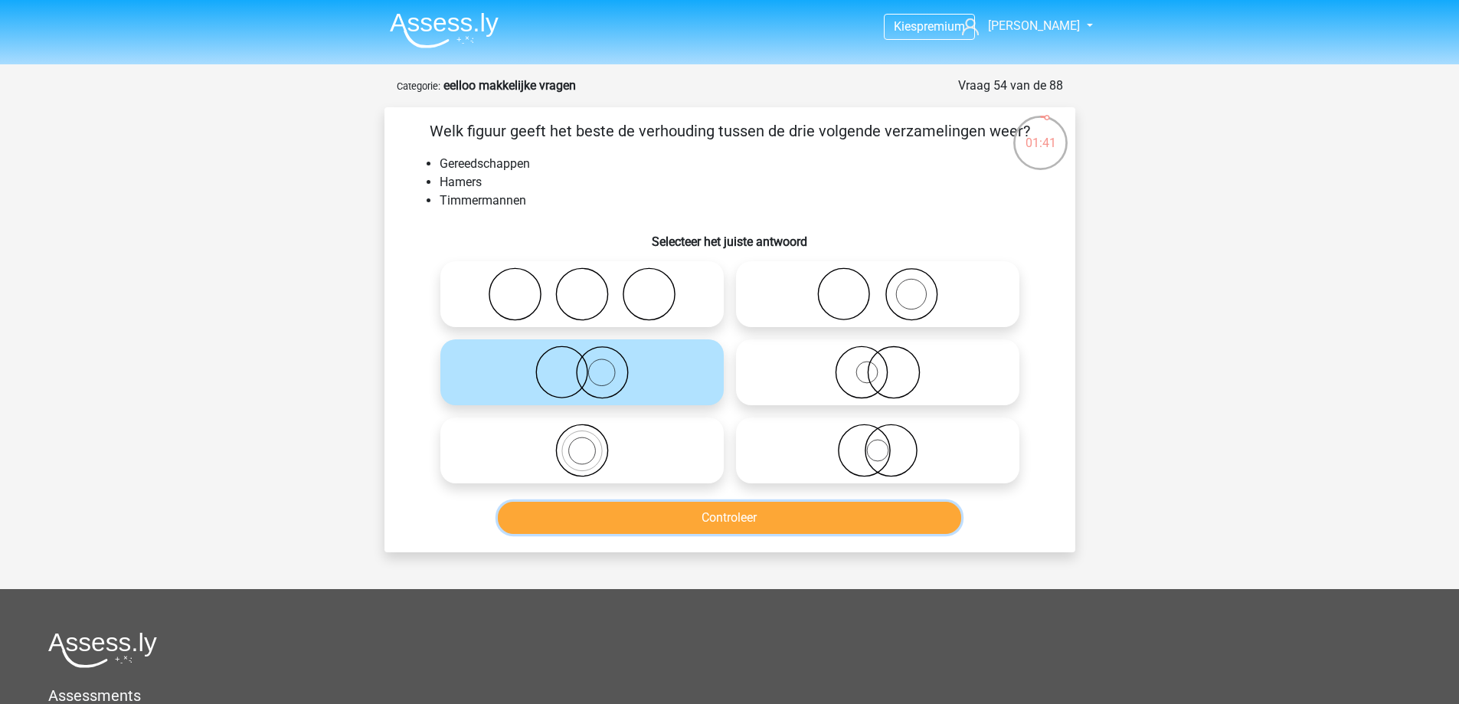
click at [660, 515] on button "Controleer" at bounding box center [730, 518] width 464 height 32
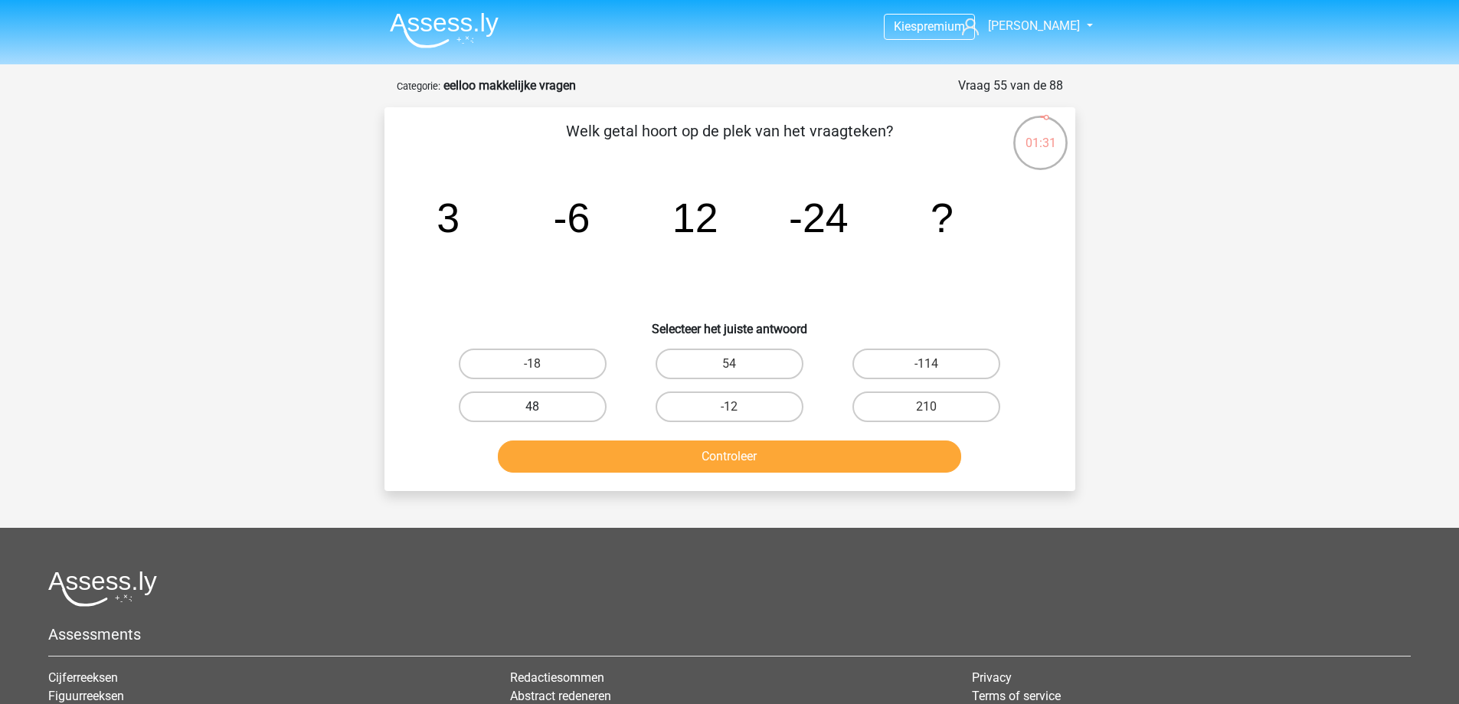
click at [571, 411] on label "48" at bounding box center [533, 406] width 148 height 31
click at [542, 411] on input "48" at bounding box center [537, 412] width 10 height 10
radio input "true"
click at [575, 456] on button "Controleer" at bounding box center [730, 457] width 464 height 32
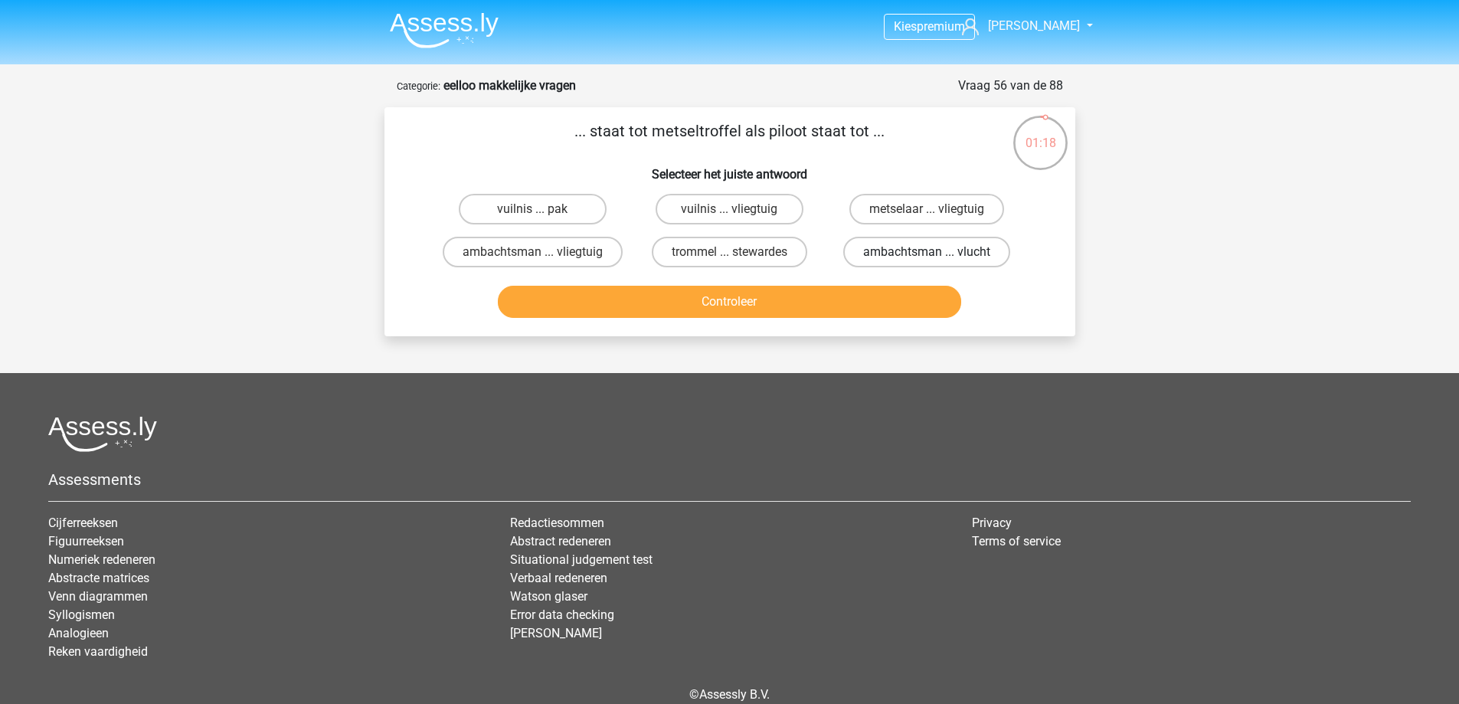
click at [911, 256] on label "ambachtsman ... vlucht" at bounding box center [927, 252] width 167 height 31
click at [927, 256] on input "ambachtsman ... vlucht" at bounding box center [932, 257] width 10 height 10
radio input "true"
click at [897, 209] on label "metselaar ... vliegtuig" at bounding box center [927, 209] width 155 height 31
click at [927, 209] on input "metselaar ... vliegtuig" at bounding box center [932, 214] width 10 height 10
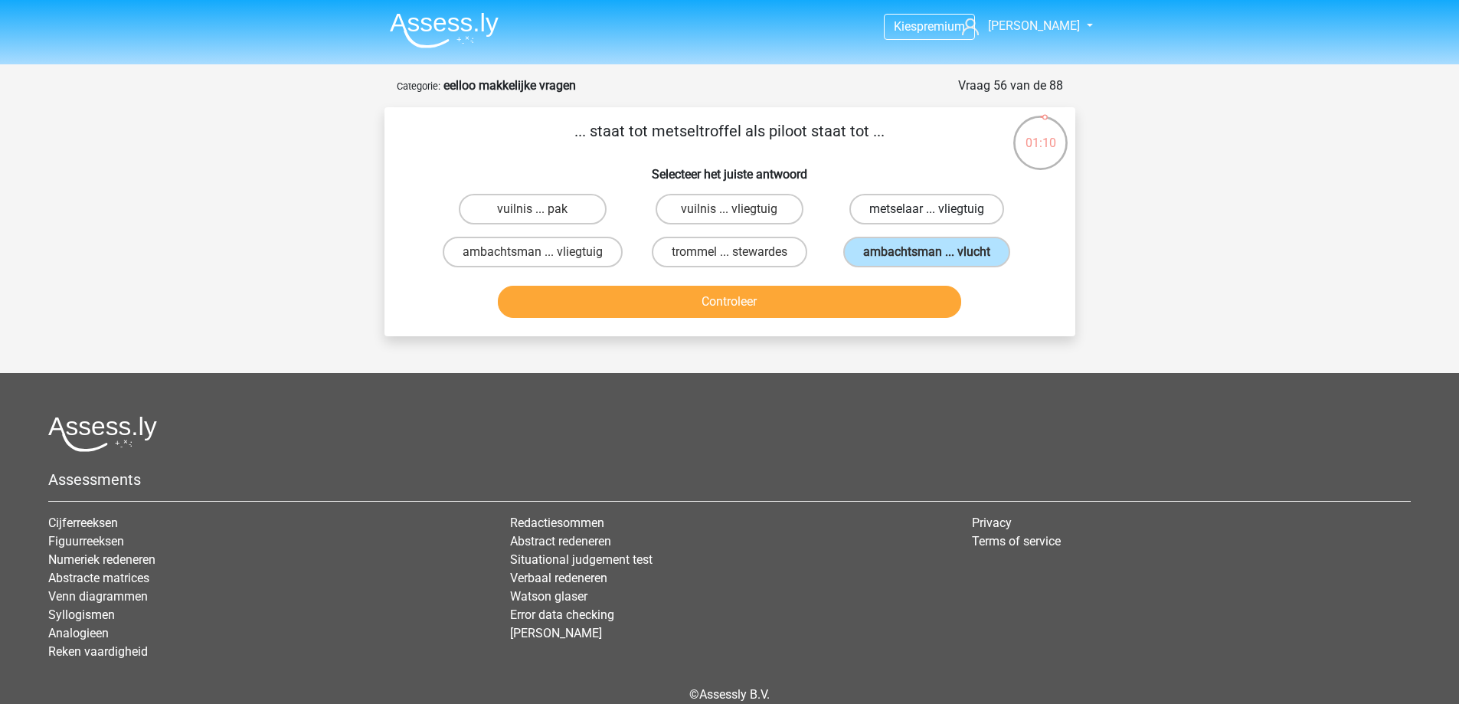
radio input "true"
click at [820, 316] on button "Controleer" at bounding box center [730, 302] width 464 height 32
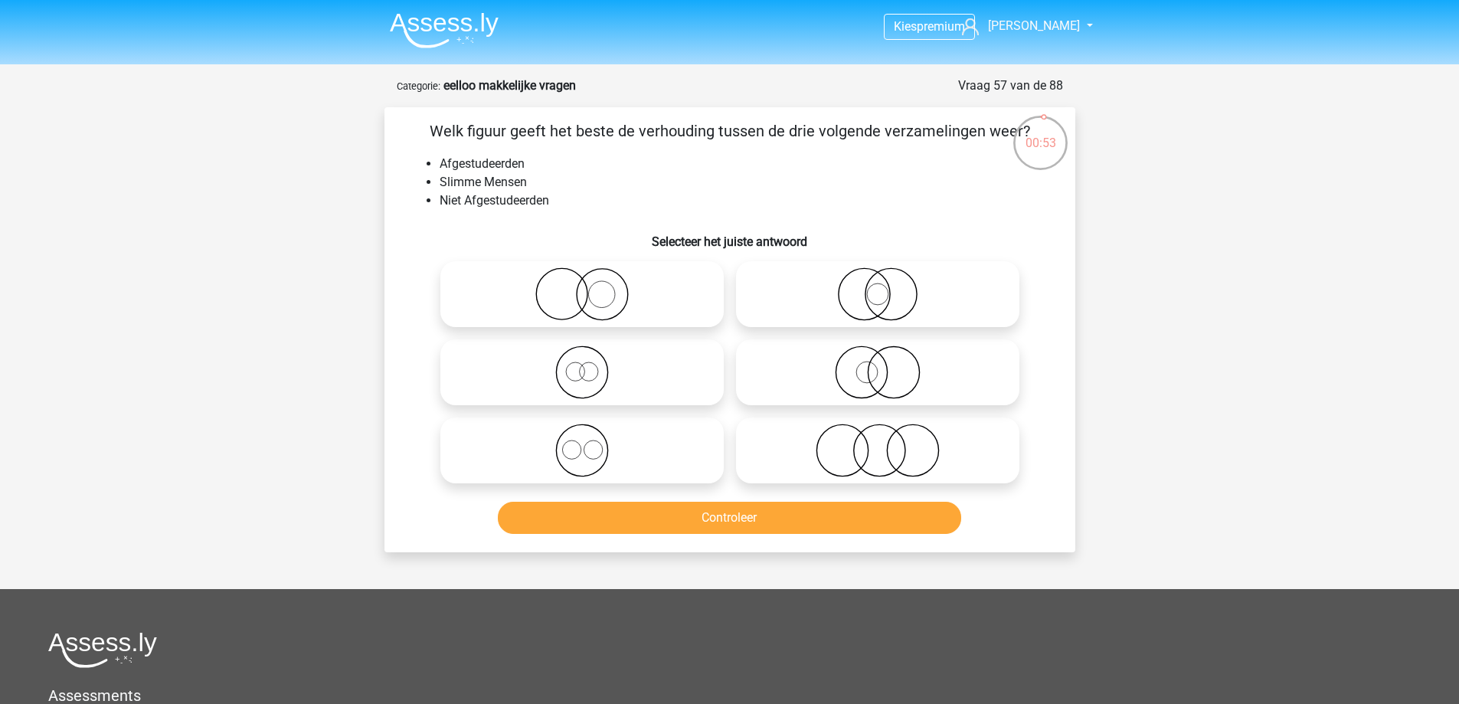
click at [615, 306] on icon at bounding box center [582, 294] width 271 height 54
click at [592, 287] on input "radio" at bounding box center [587, 282] width 10 height 10
radio input "true"
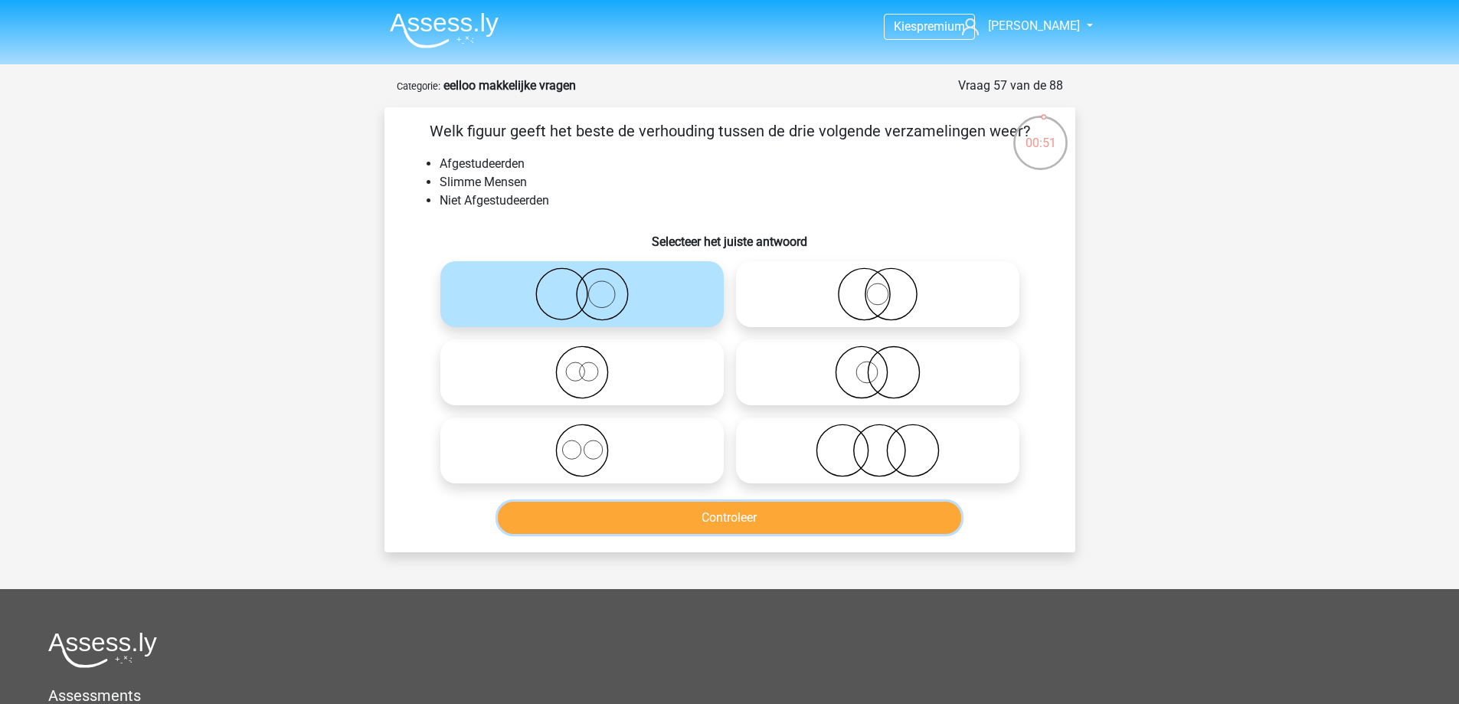
click at [614, 521] on button "Controleer" at bounding box center [730, 518] width 464 height 32
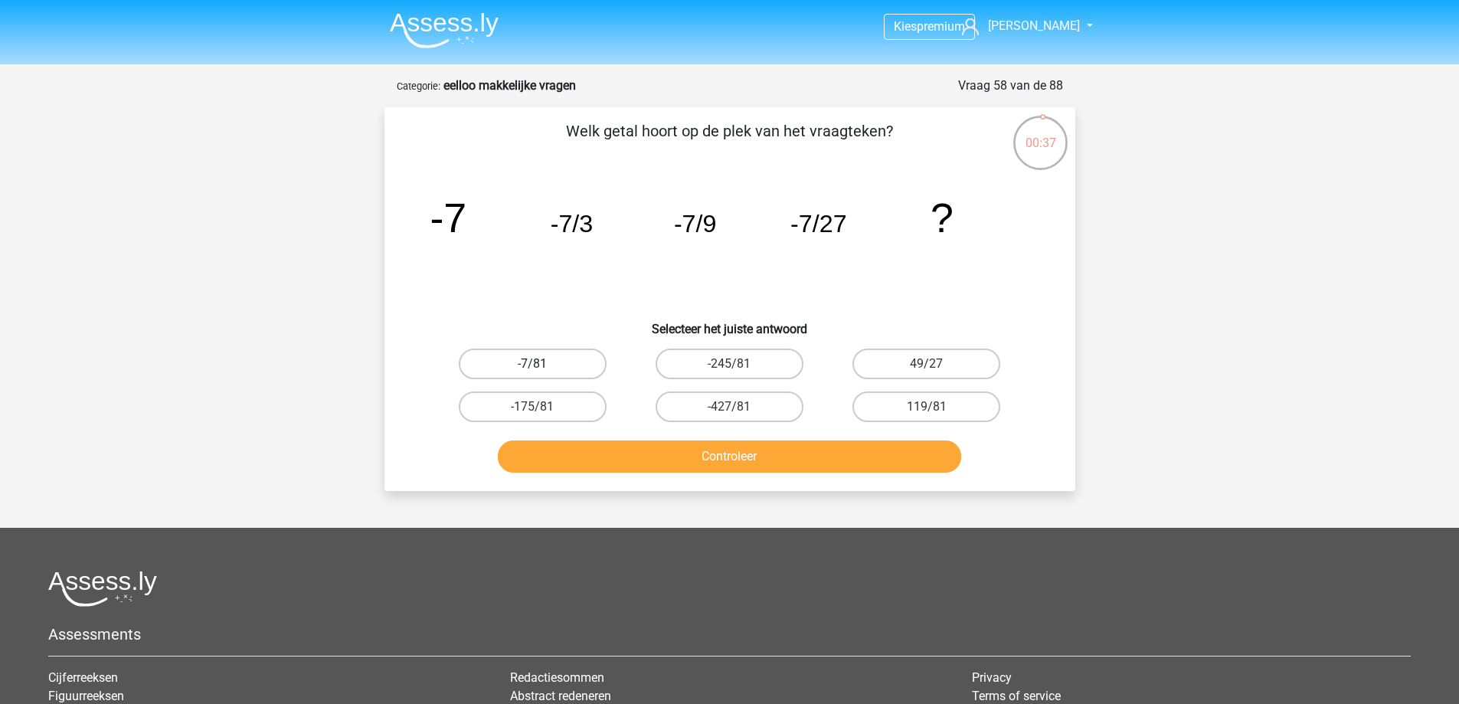
click at [527, 365] on label "-7/81" at bounding box center [533, 364] width 148 height 31
click at [532, 365] on input "-7/81" at bounding box center [537, 369] width 10 height 10
radio input "true"
click at [591, 457] on button "Controleer" at bounding box center [730, 457] width 464 height 32
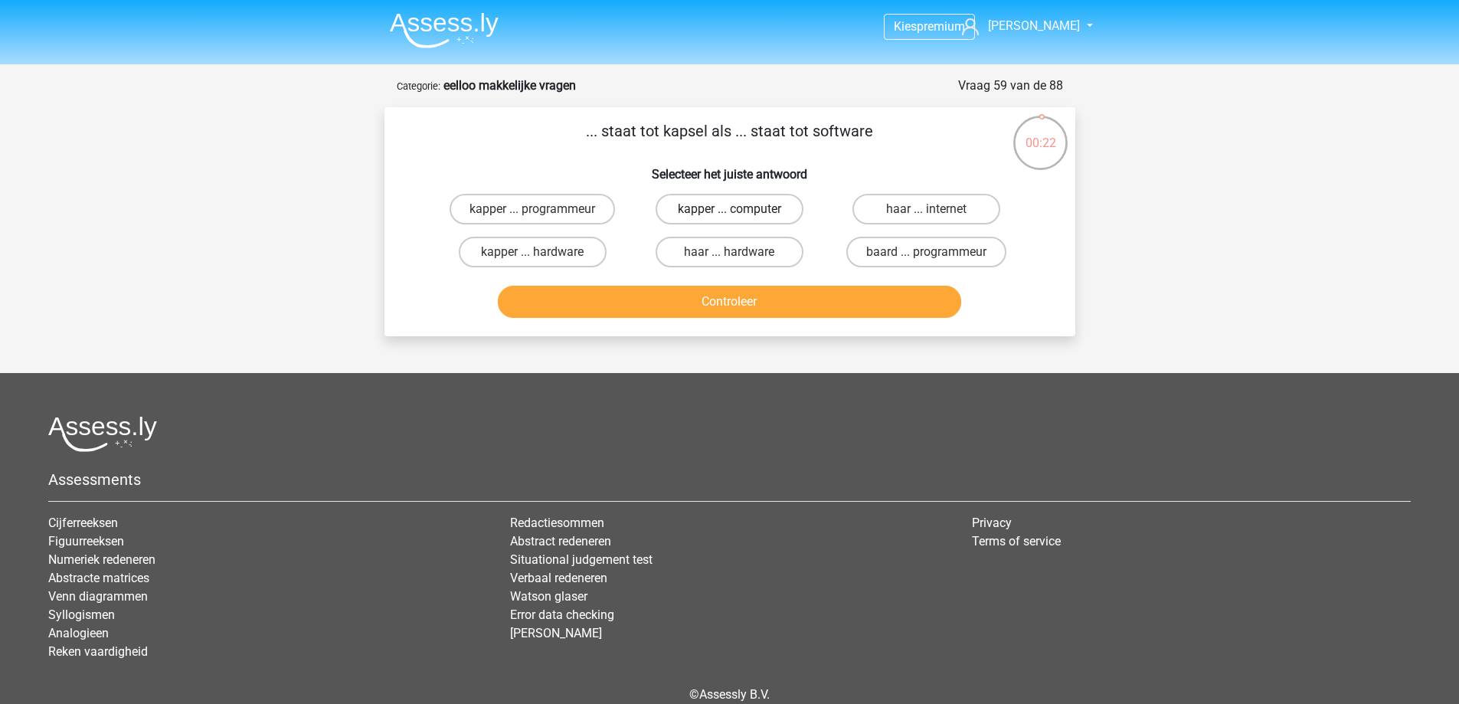
click at [690, 213] on label "kapper ... computer" at bounding box center [730, 209] width 148 height 31
click at [729, 213] on input "kapper ... computer" at bounding box center [734, 214] width 10 height 10
radio input "true"
click at [677, 286] on button "Controleer" at bounding box center [730, 302] width 464 height 32
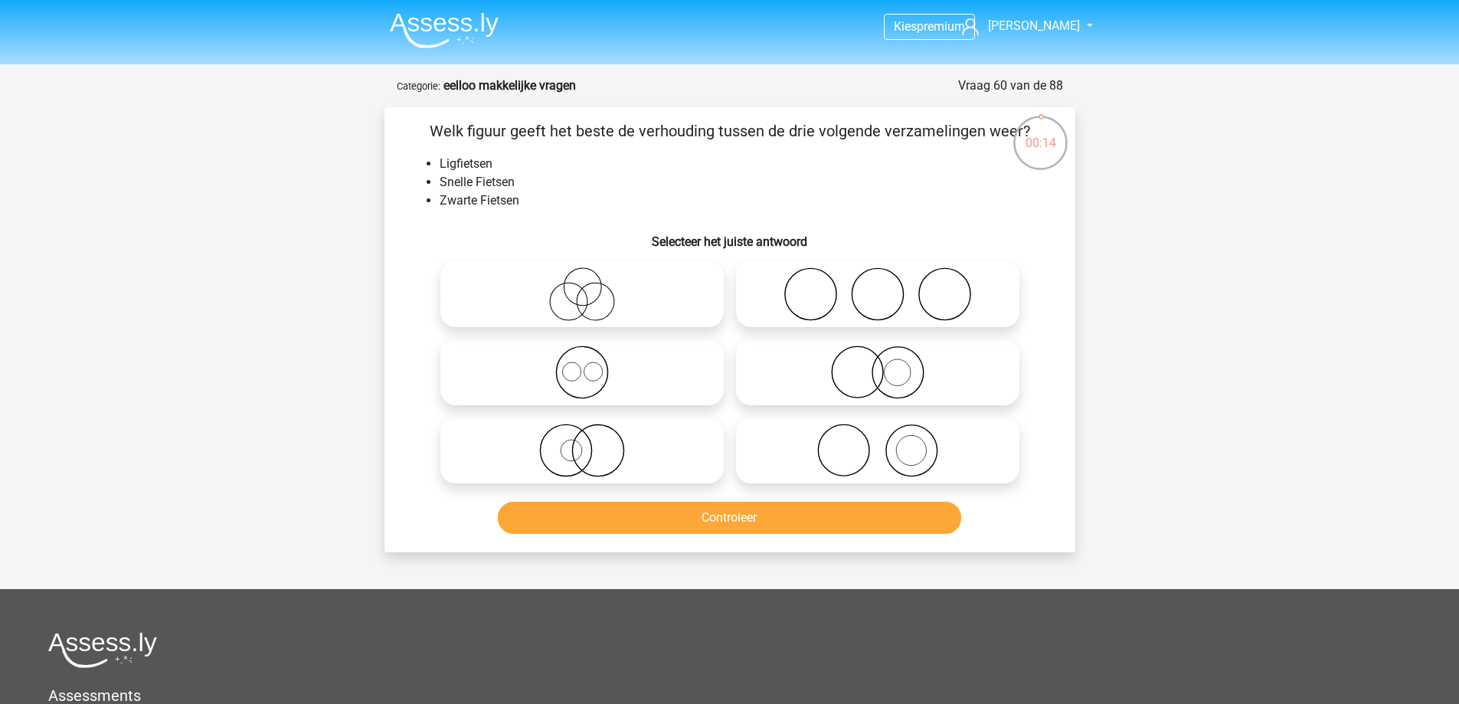
click at [610, 303] on icon at bounding box center [582, 294] width 271 height 54
click at [592, 287] on input "radio" at bounding box center [587, 282] width 10 height 10
radio input "true"
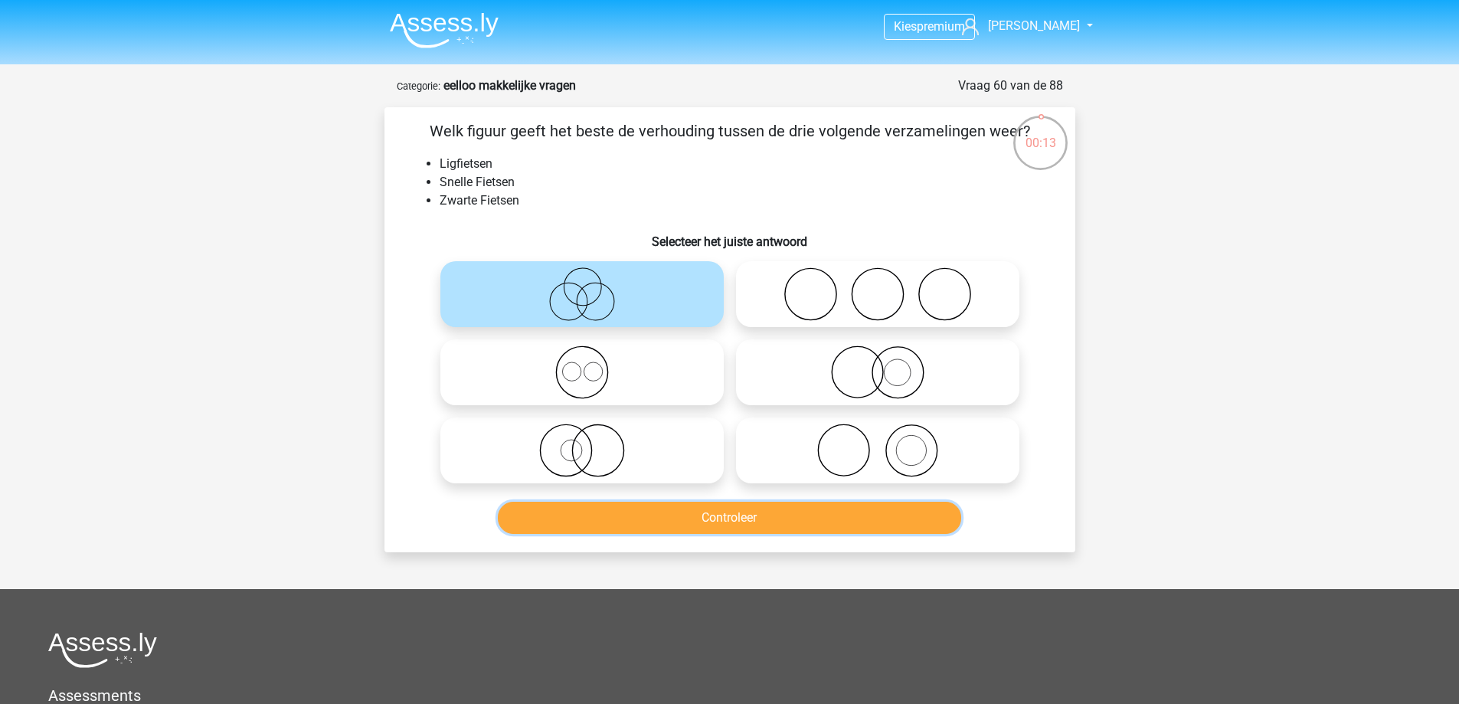
click at [638, 508] on button "Controleer" at bounding box center [730, 518] width 464 height 32
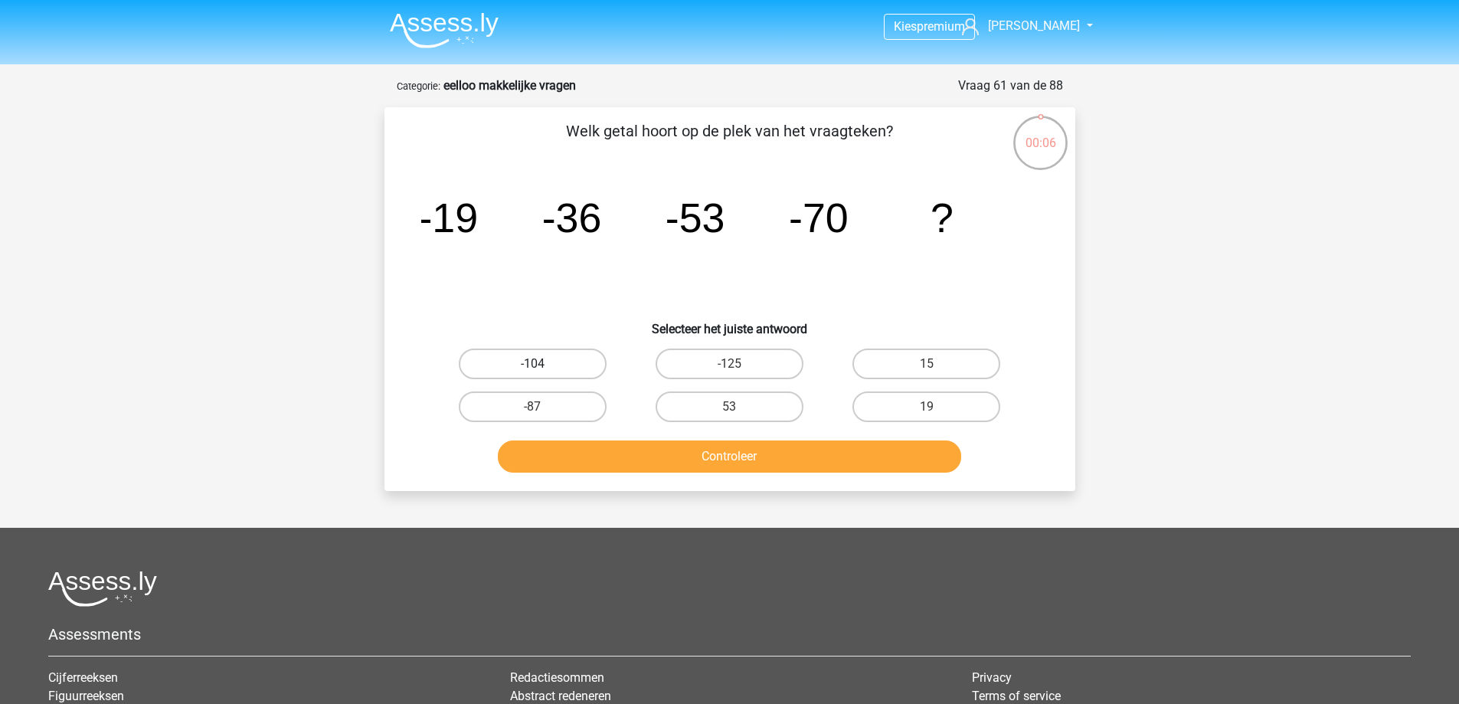
click at [565, 355] on label "-104" at bounding box center [533, 364] width 148 height 31
click at [542, 364] on input "-104" at bounding box center [537, 369] width 10 height 10
radio input "true"
click at [614, 470] on button "Controleer" at bounding box center [730, 457] width 464 height 32
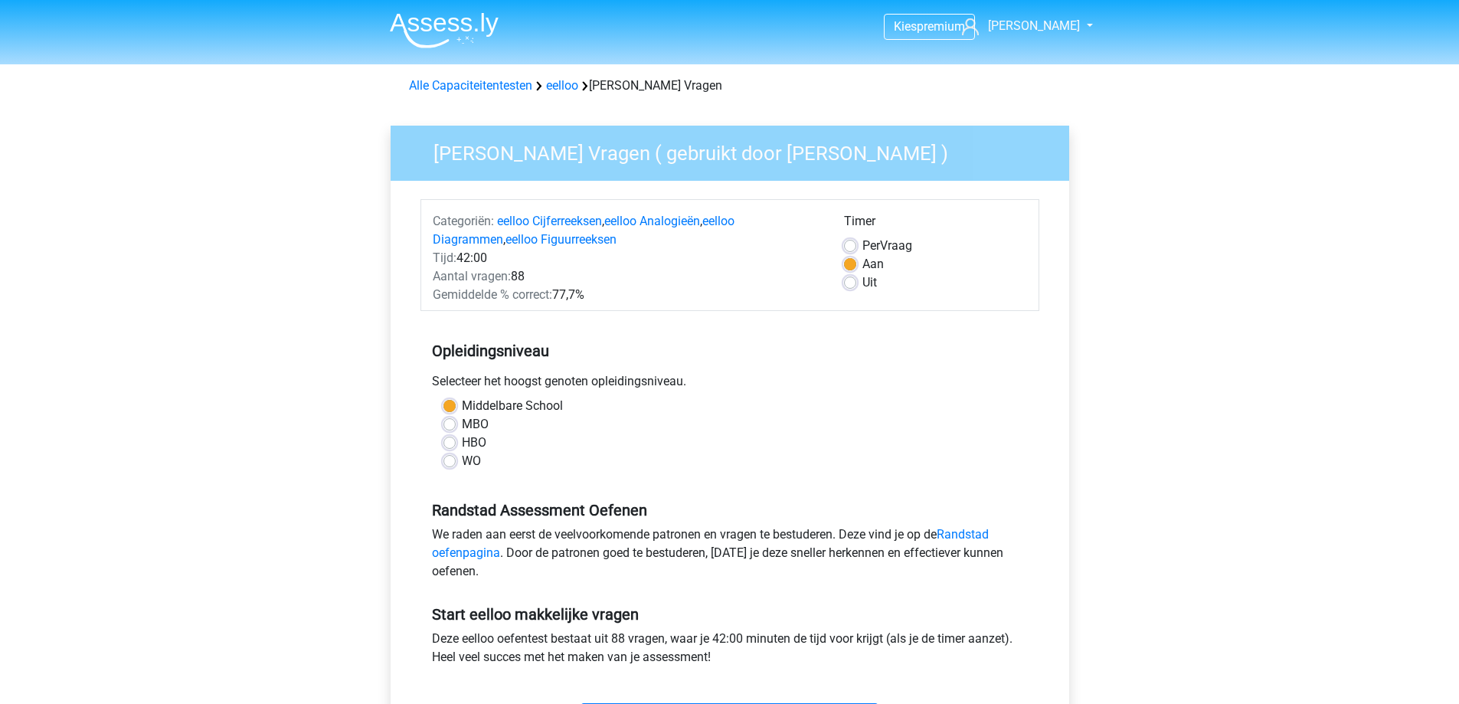
scroll to position [460, 0]
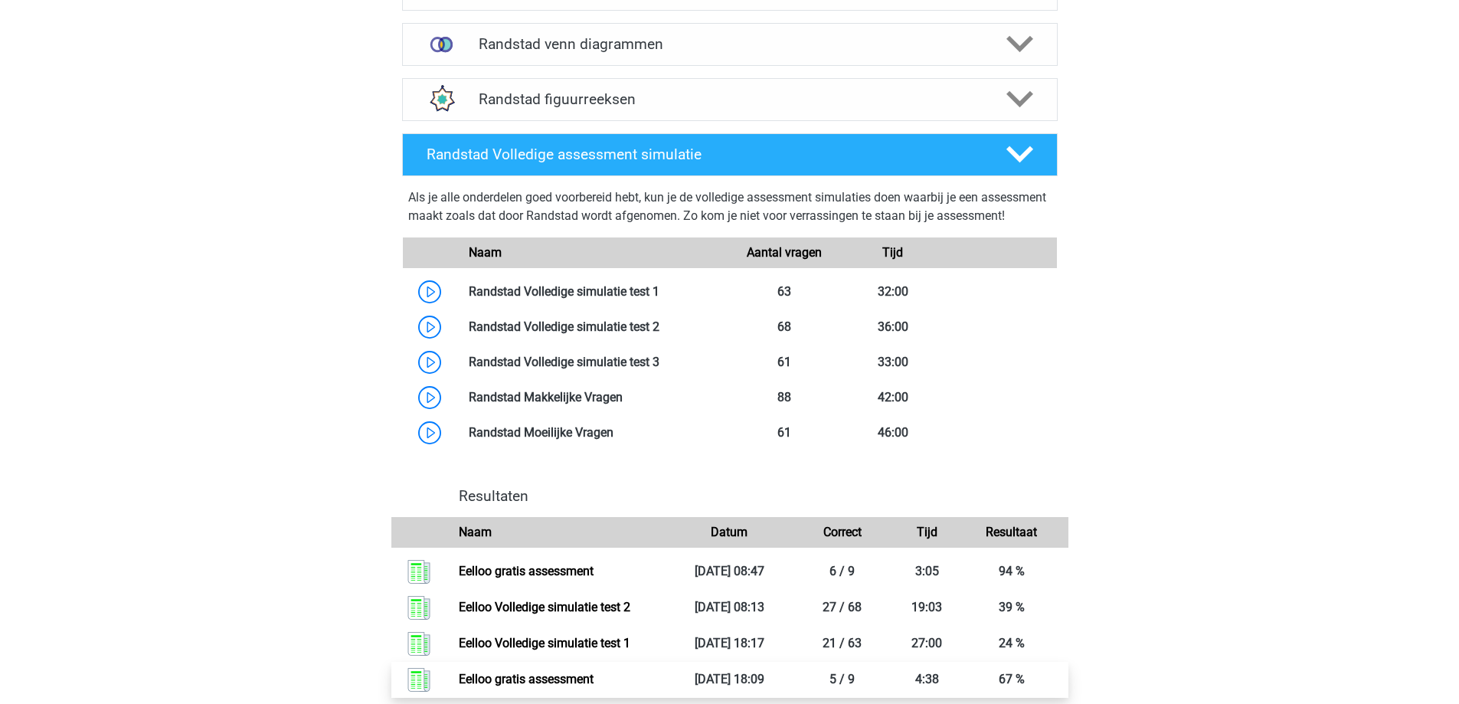
scroll to position [1431, 0]
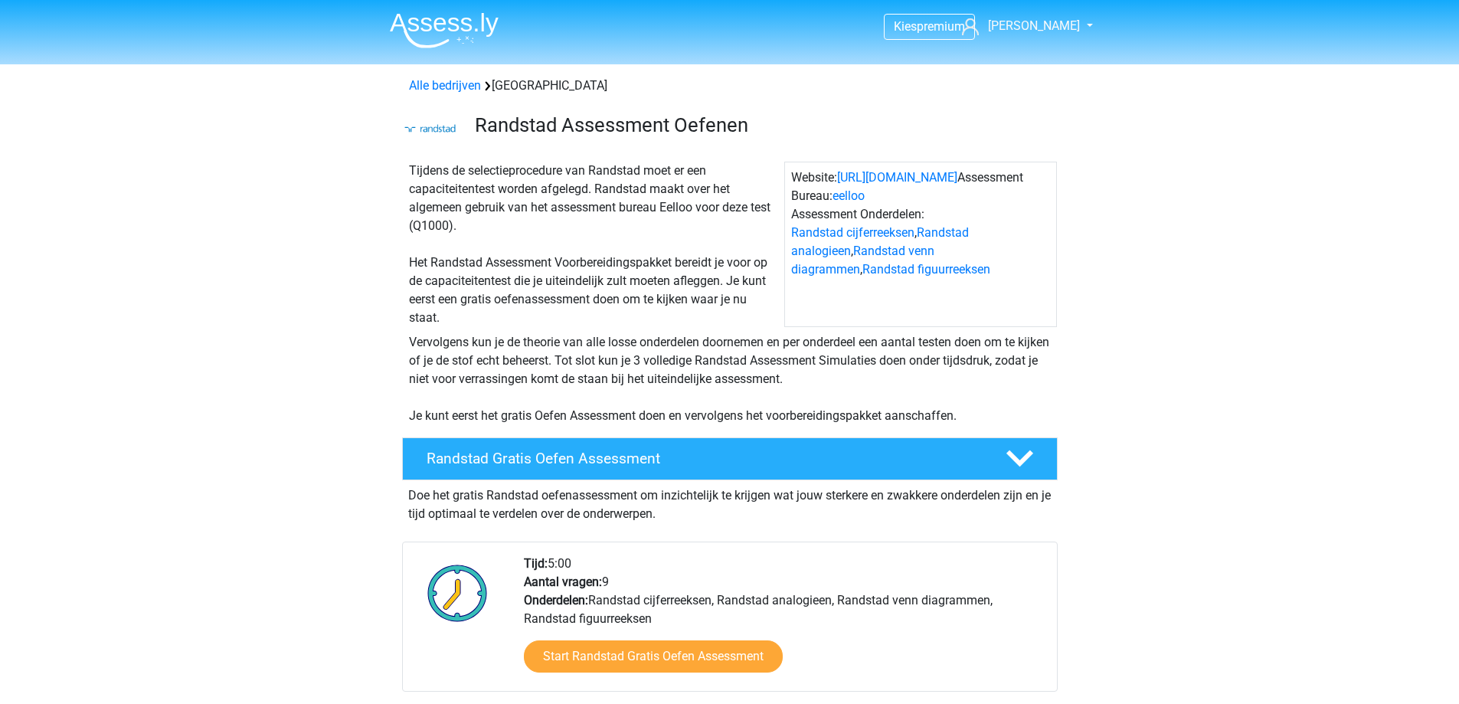
scroll to position [1431, 0]
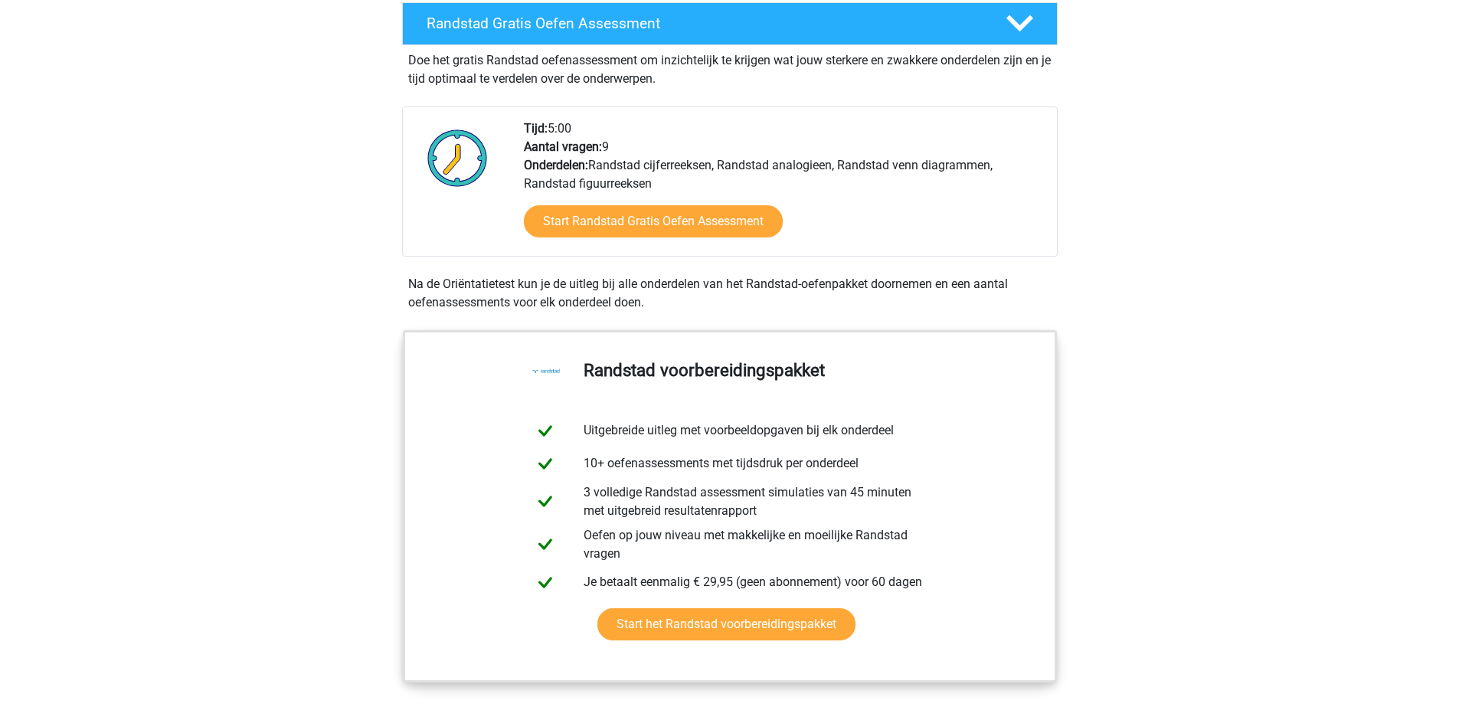
scroll to position [282, 0]
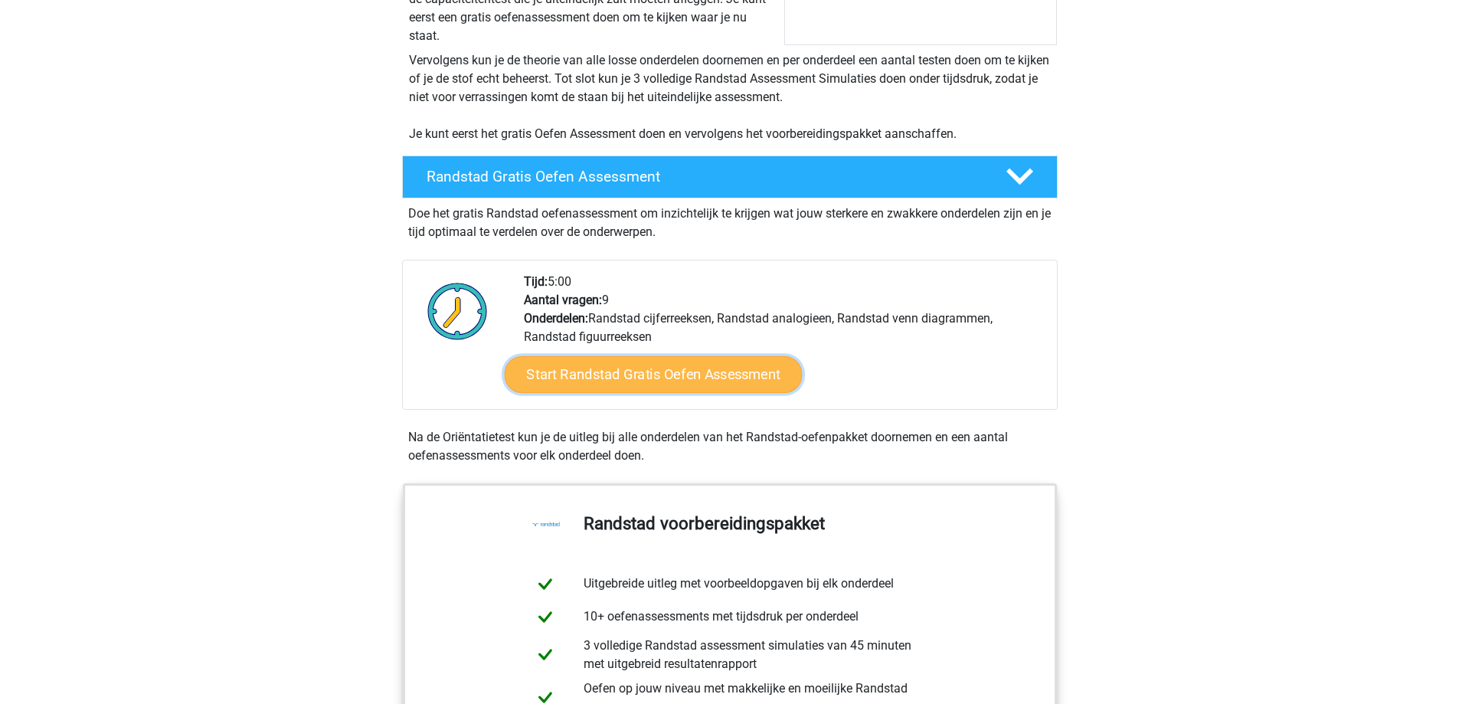
click at [667, 373] on link "Start Randstad Gratis Oefen Assessment" at bounding box center [653, 374] width 298 height 37
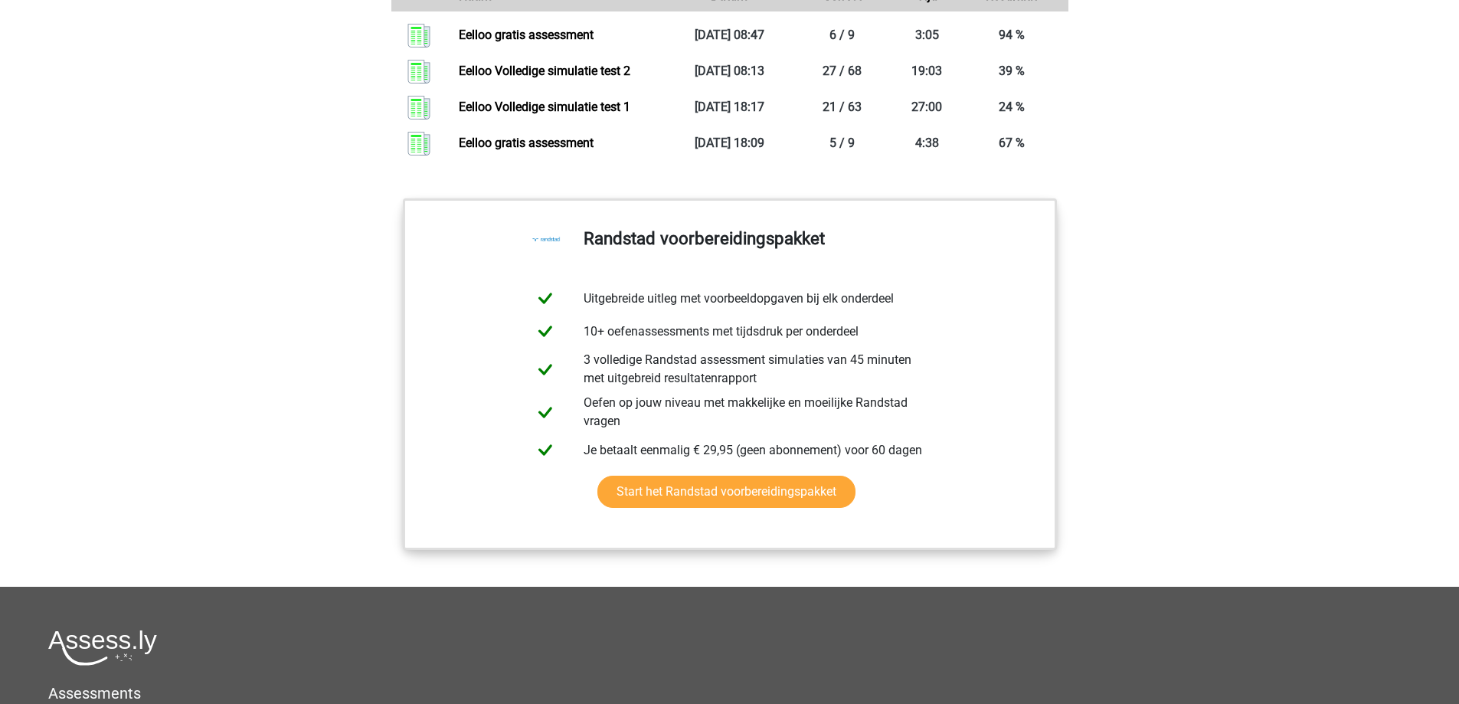
scroll to position [2121, 0]
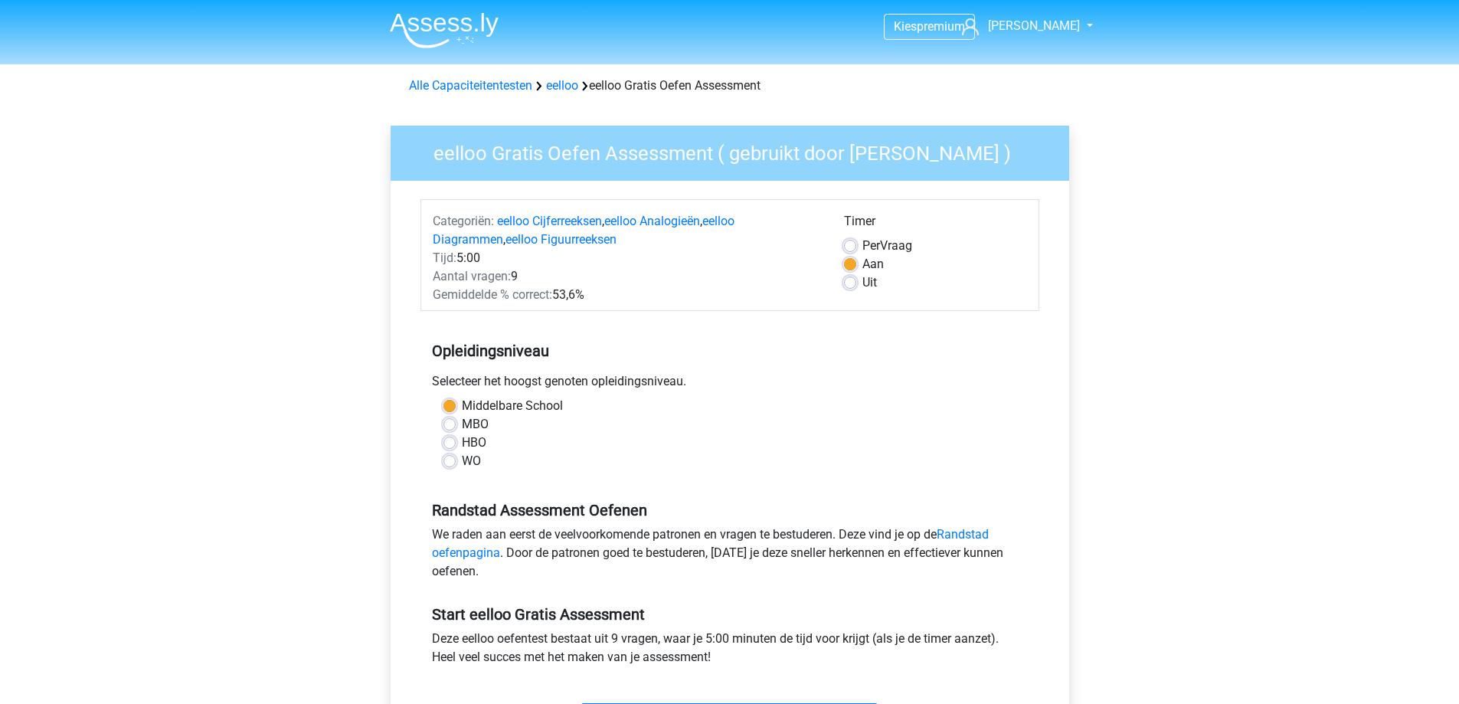
scroll to position [306, 0]
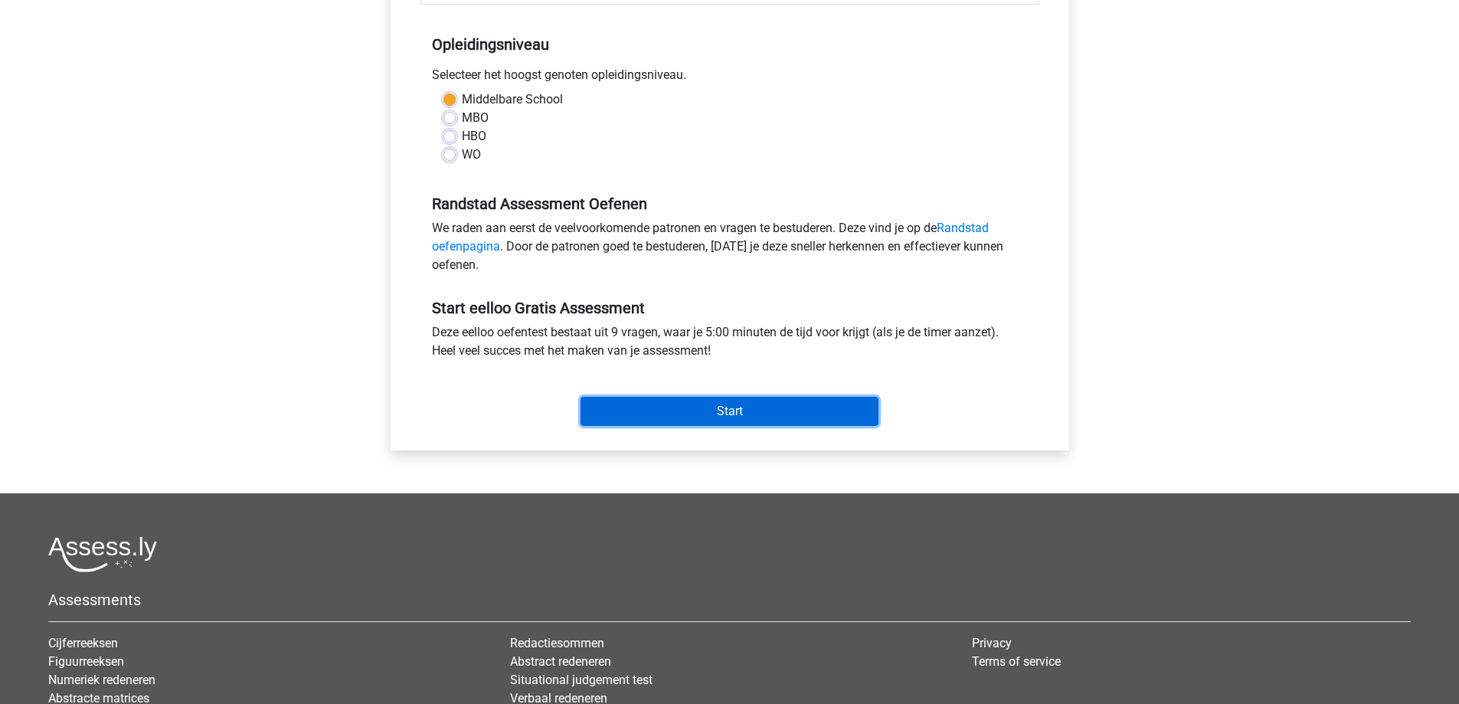
click at [671, 401] on input "Start" at bounding box center [730, 411] width 298 height 29
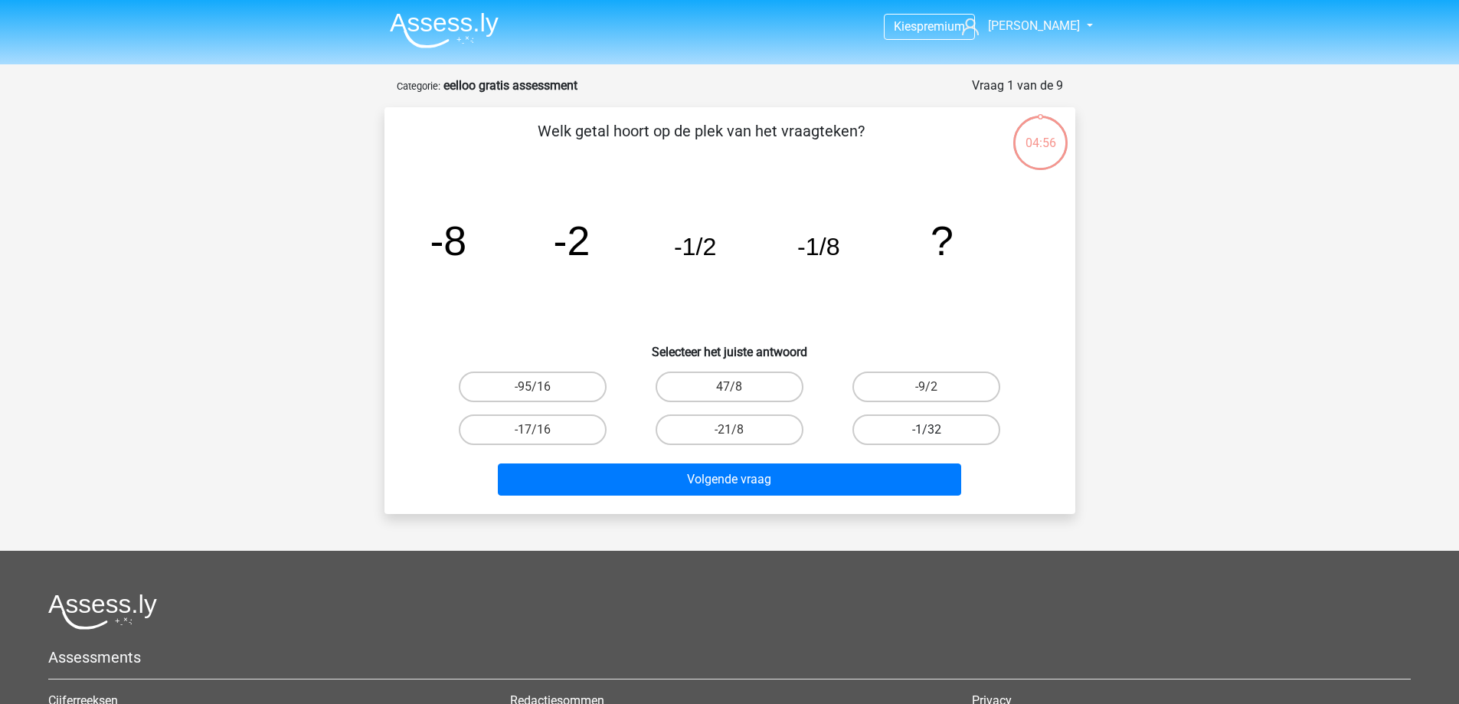
click at [908, 435] on label "-1/32" at bounding box center [927, 429] width 148 height 31
click at [927, 435] on input "-1/32" at bounding box center [932, 435] width 10 height 10
radio input "true"
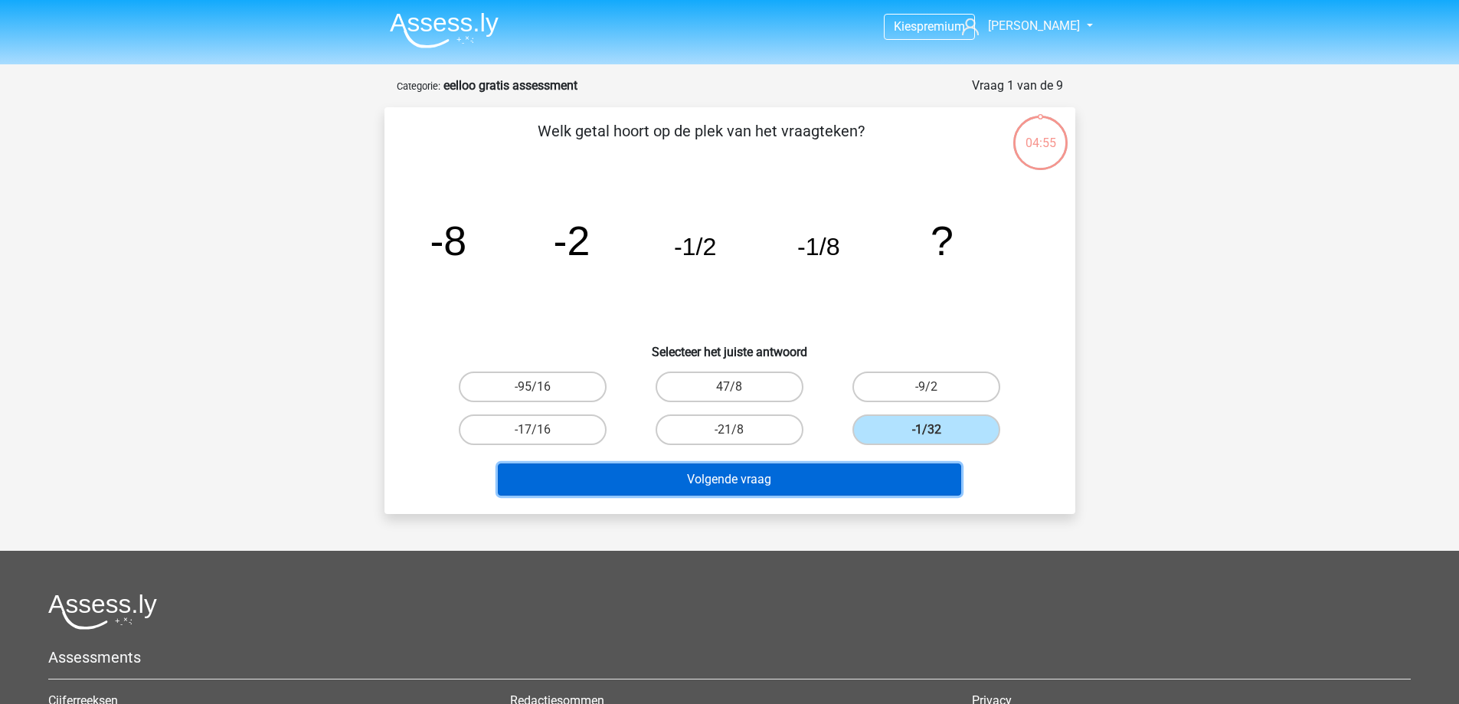
click at [779, 477] on button "Volgende vraag" at bounding box center [730, 480] width 464 height 32
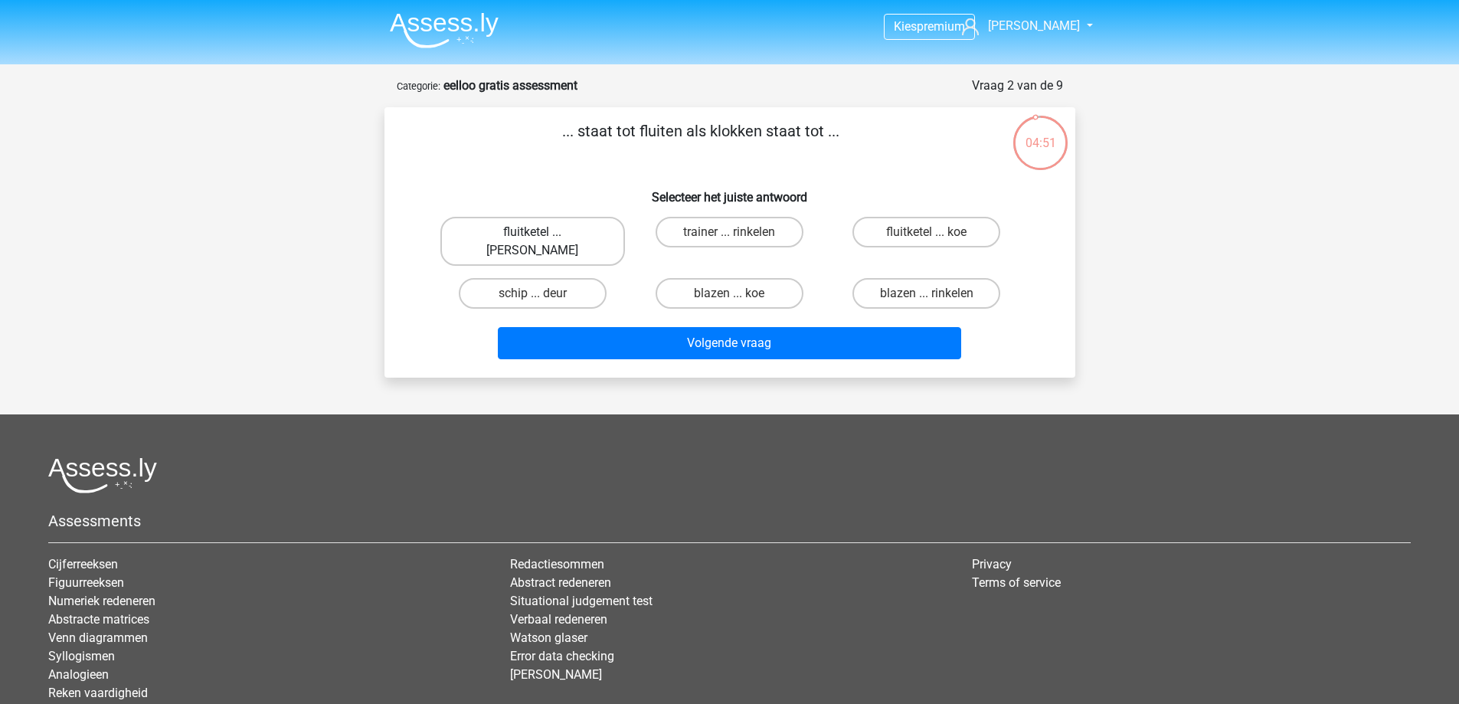
click at [572, 238] on label "fluitketel ... [PERSON_NAME]" at bounding box center [533, 241] width 185 height 49
click at [542, 238] on input "fluitketel ... [PERSON_NAME]" at bounding box center [537, 237] width 10 height 10
radio input "true"
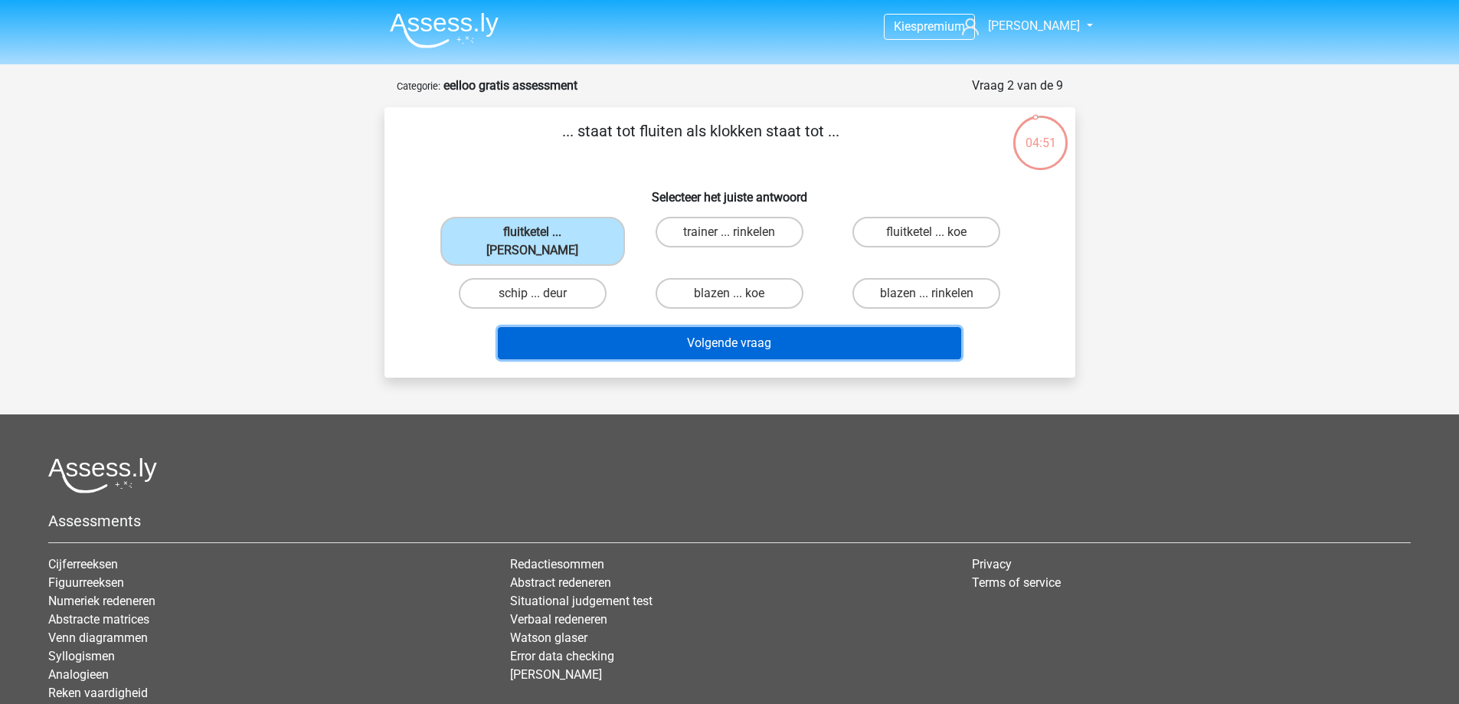
click at [657, 337] on button "Volgende vraag" at bounding box center [730, 343] width 464 height 32
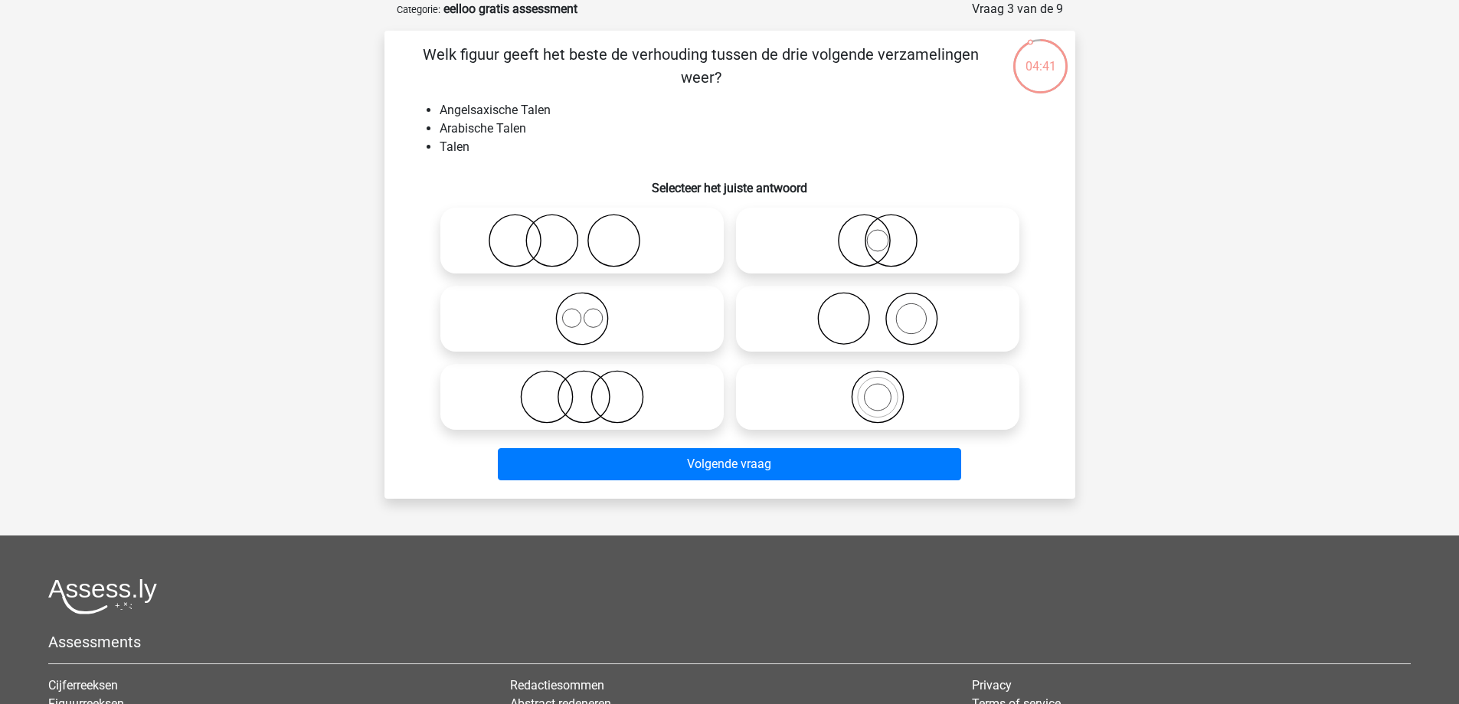
click at [571, 317] on icon at bounding box center [582, 319] width 271 height 54
click at [582, 311] on input "radio" at bounding box center [587, 306] width 10 height 10
radio input "true"
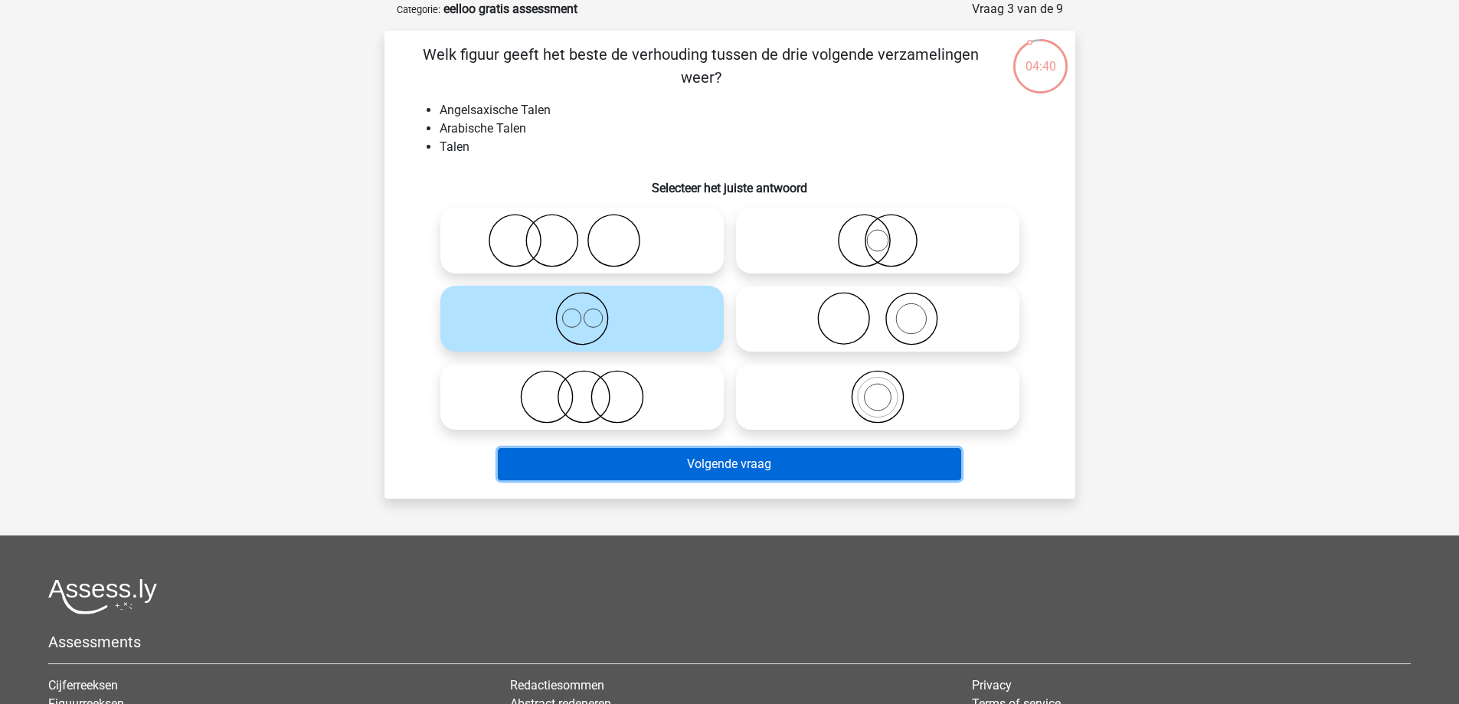
click at [618, 471] on button "Volgende vraag" at bounding box center [730, 464] width 464 height 32
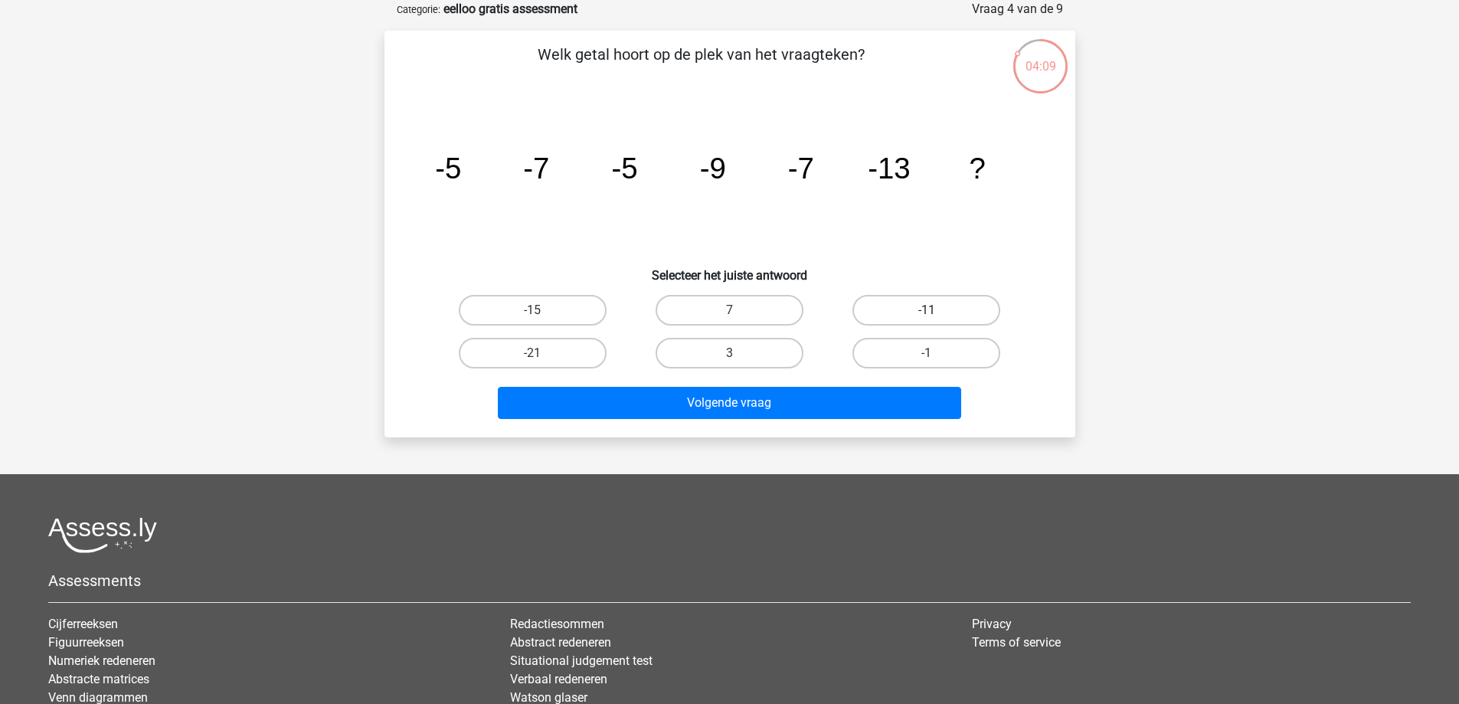
click at [909, 307] on label "-11" at bounding box center [927, 310] width 148 height 31
click at [927, 310] on input "-11" at bounding box center [932, 315] width 10 height 10
radio input "true"
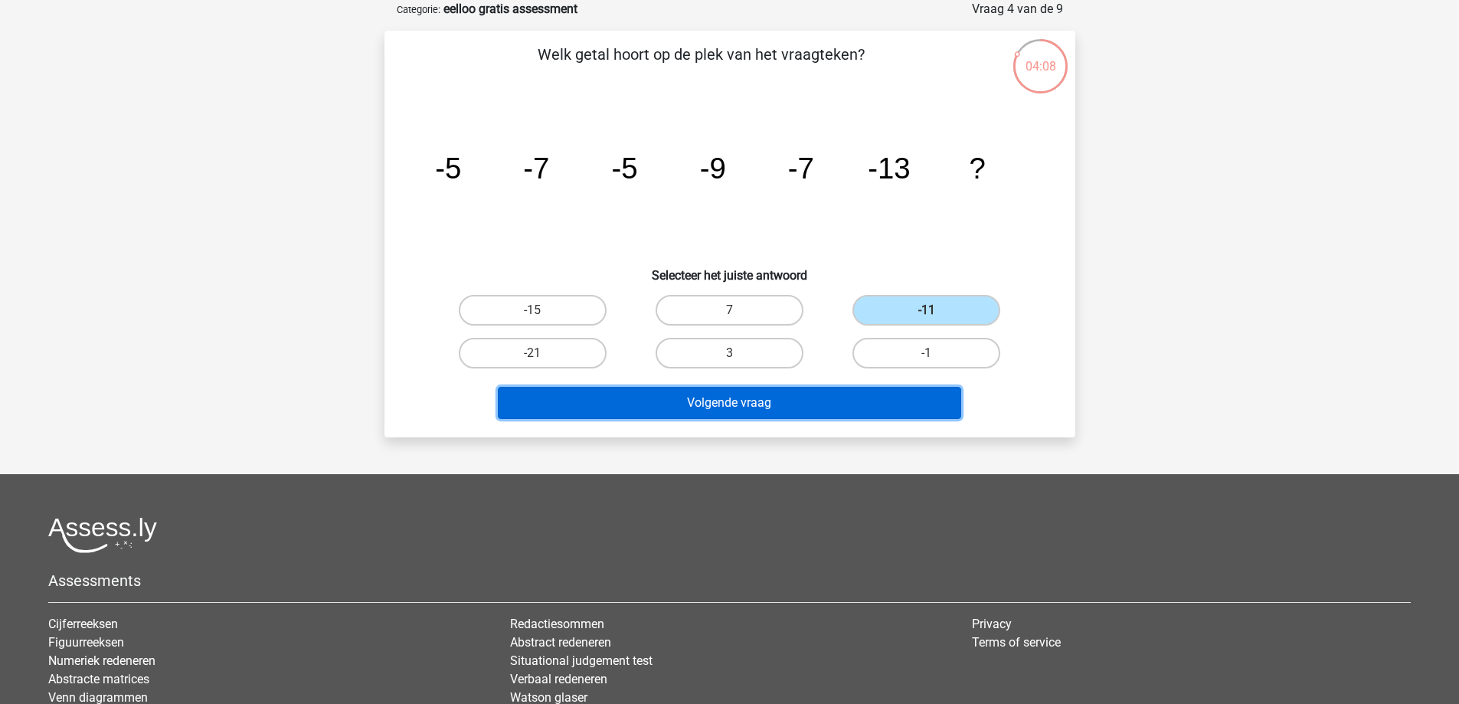
click at [777, 405] on button "Volgende vraag" at bounding box center [730, 403] width 464 height 32
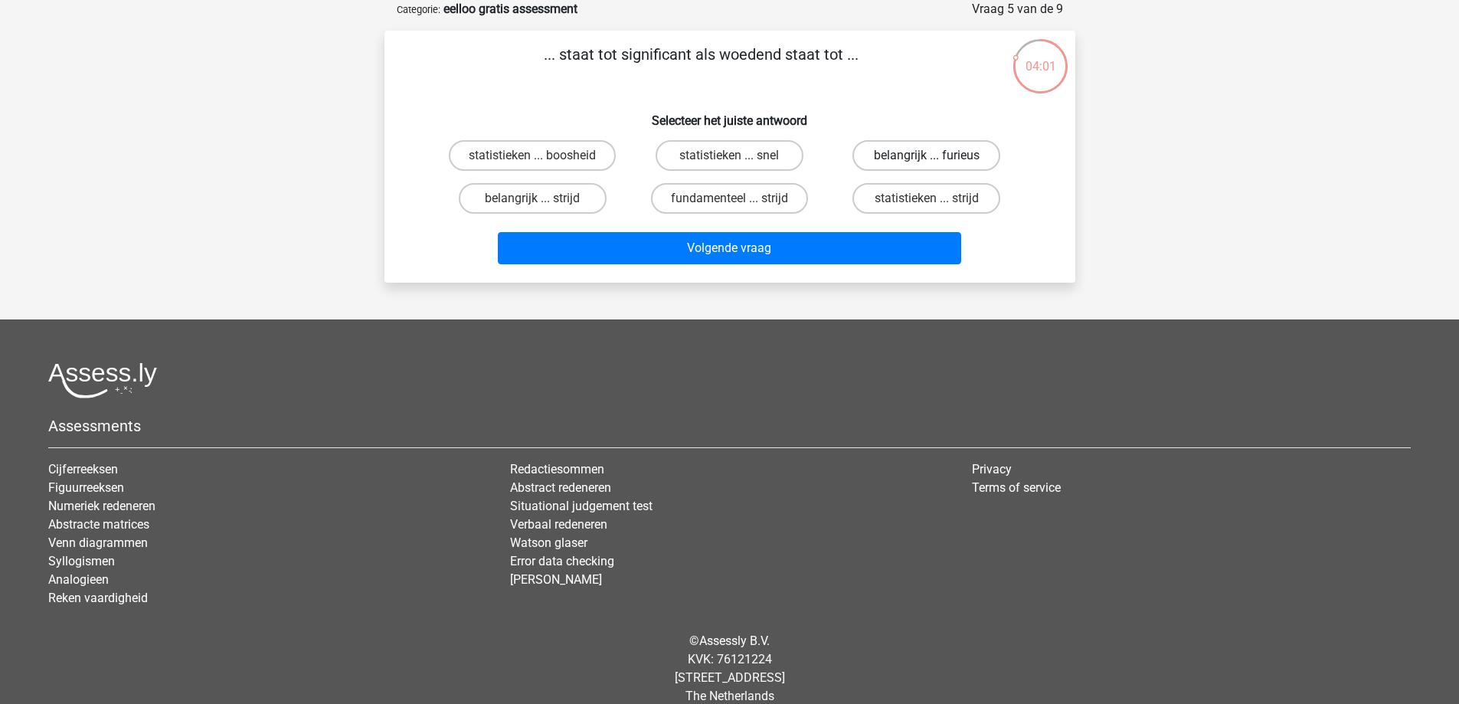
click at [917, 155] on label "belangrijk ... furieus" at bounding box center [927, 155] width 148 height 31
click at [927, 156] on input "belangrijk ... furieus" at bounding box center [932, 161] width 10 height 10
radio input "true"
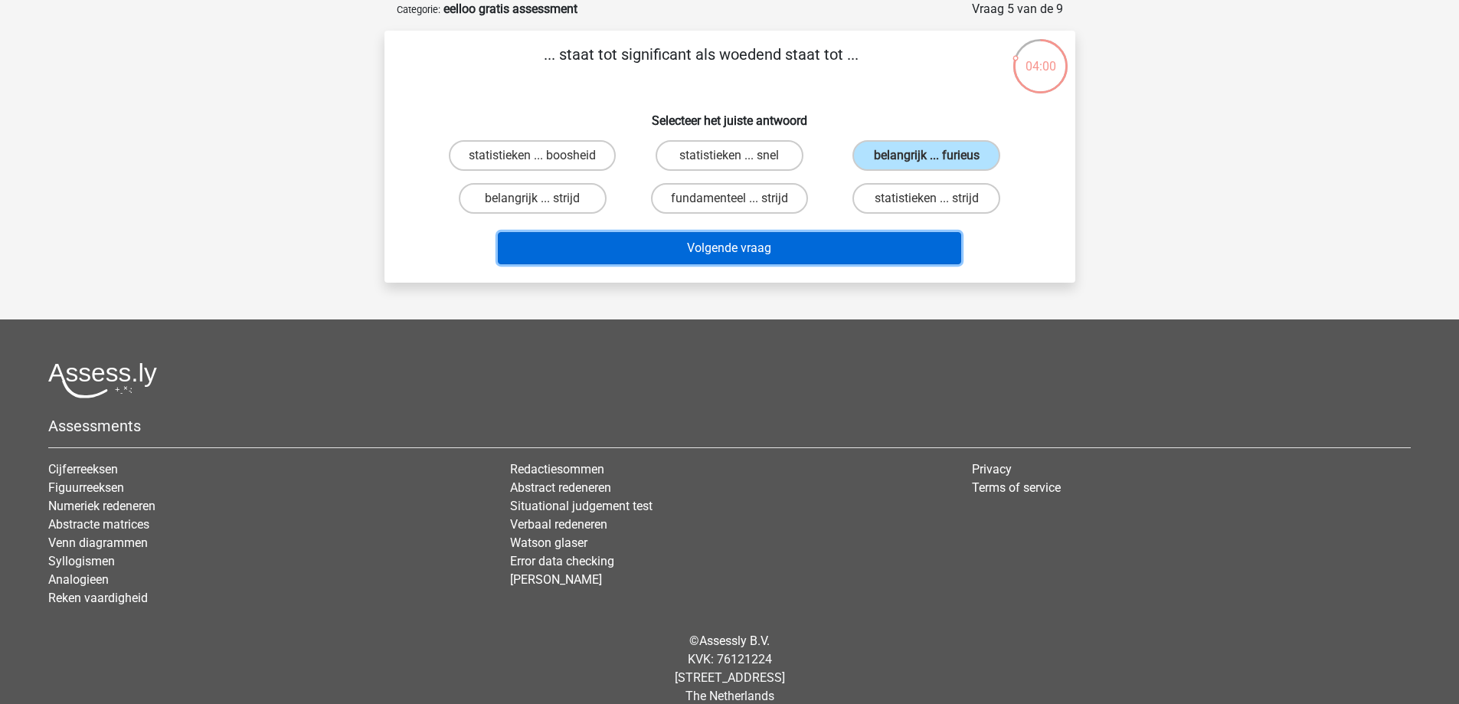
click at [824, 254] on button "Volgende vraag" at bounding box center [730, 248] width 464 height 32
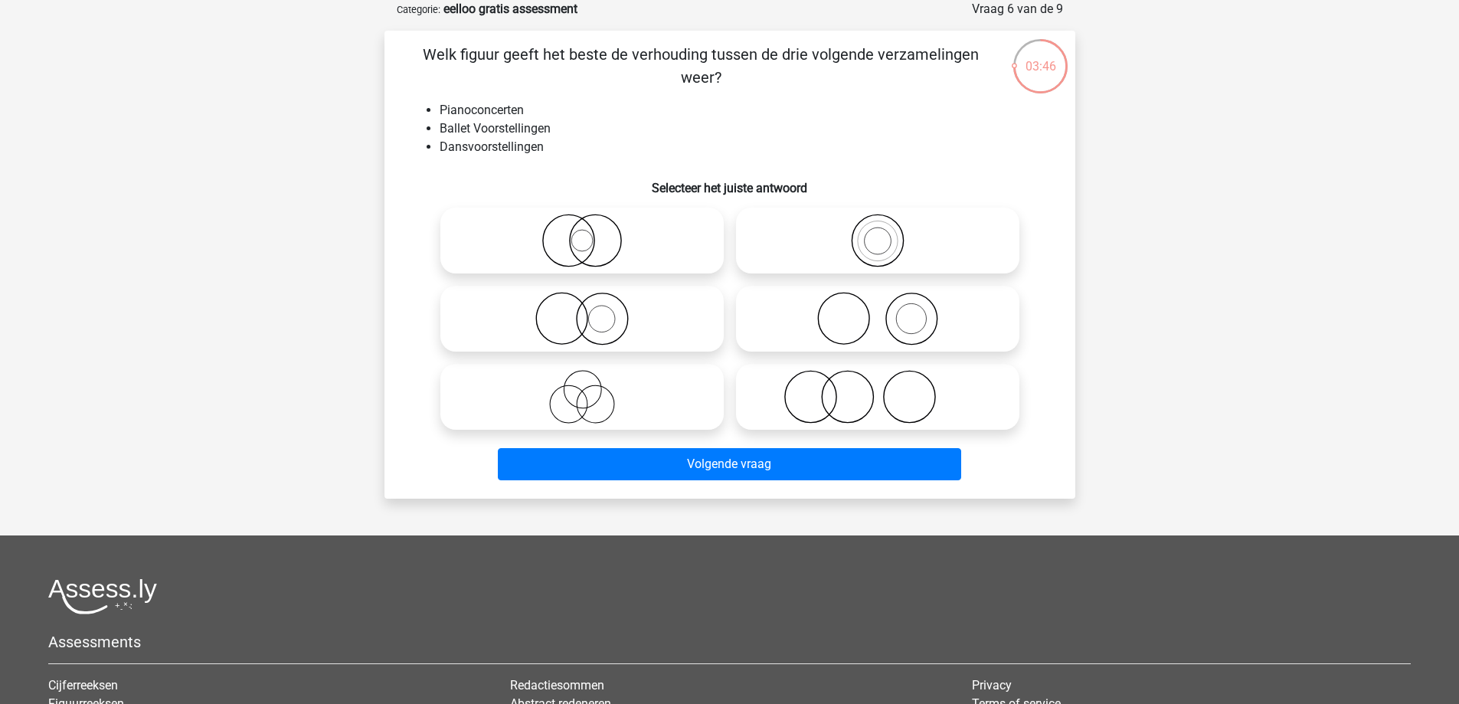
click at [866, 320] on icon at bounding box center [877, 319] width 271 height 54
click at [878, 311] on input "radio" at bounding box center [883, 306] width 10 height 10
radio input "true"
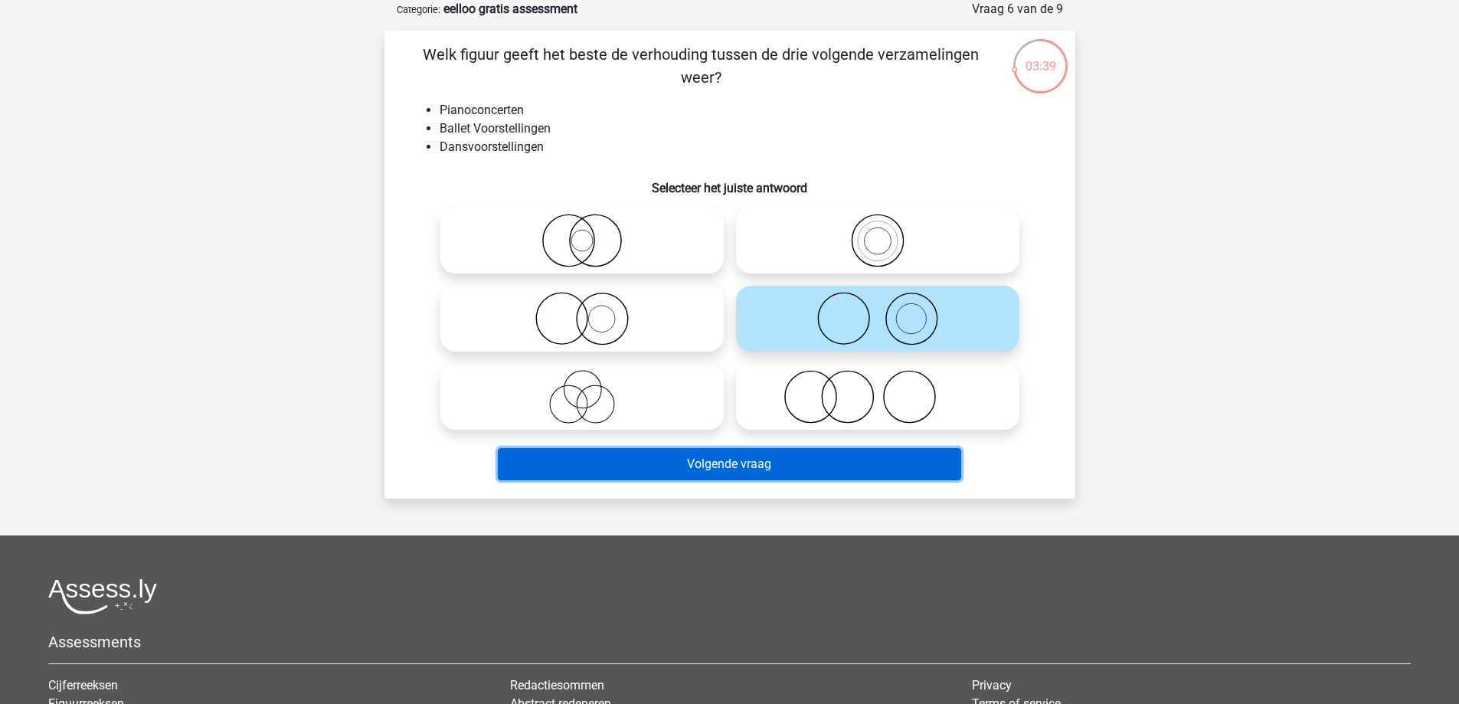
click at [704, 460] on button "Volgende vraag" at bounding box center [730, 464] width 464 height 32
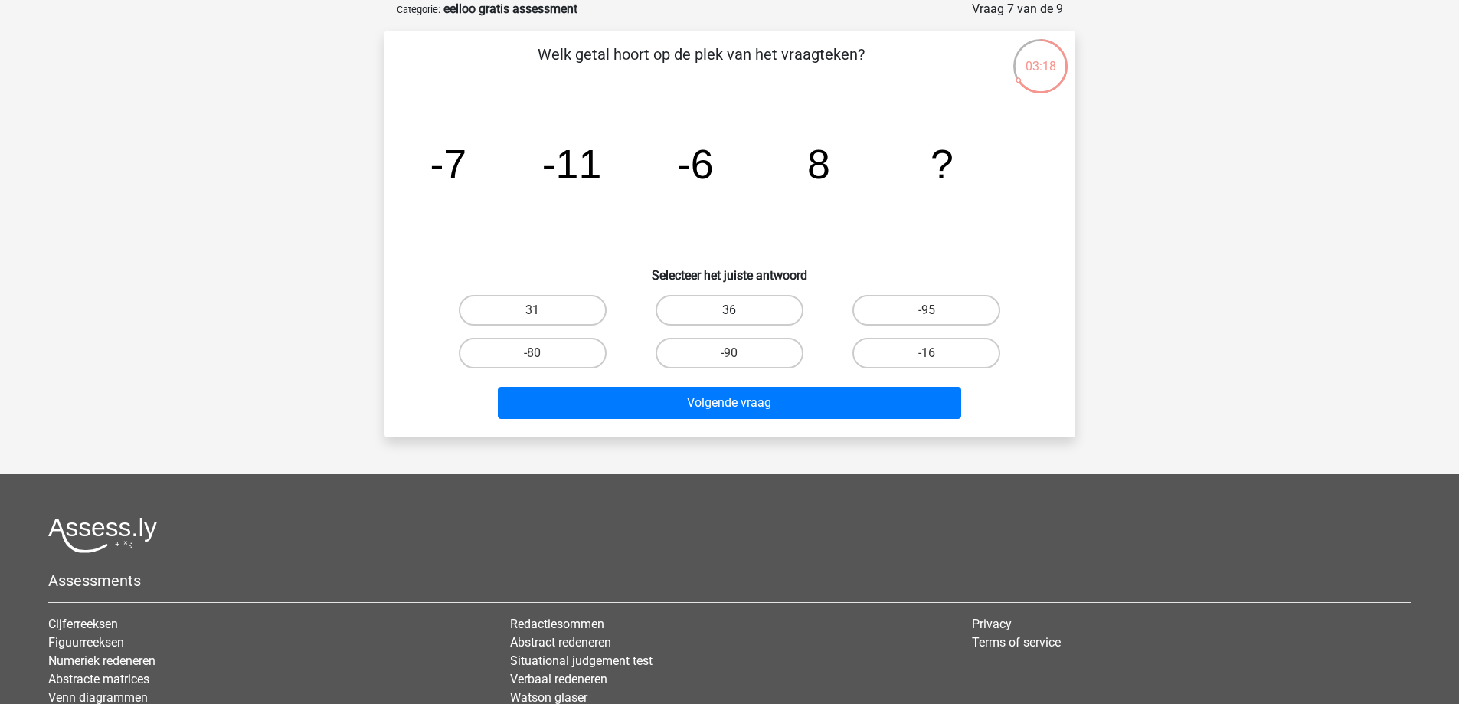
click at [749, 319] on label "36" at bounding box center [730, 310] width 148 height 31
click at [739, 319] on input "36" at bounding box center [734, 315] width 10 height 10
radio input "true"
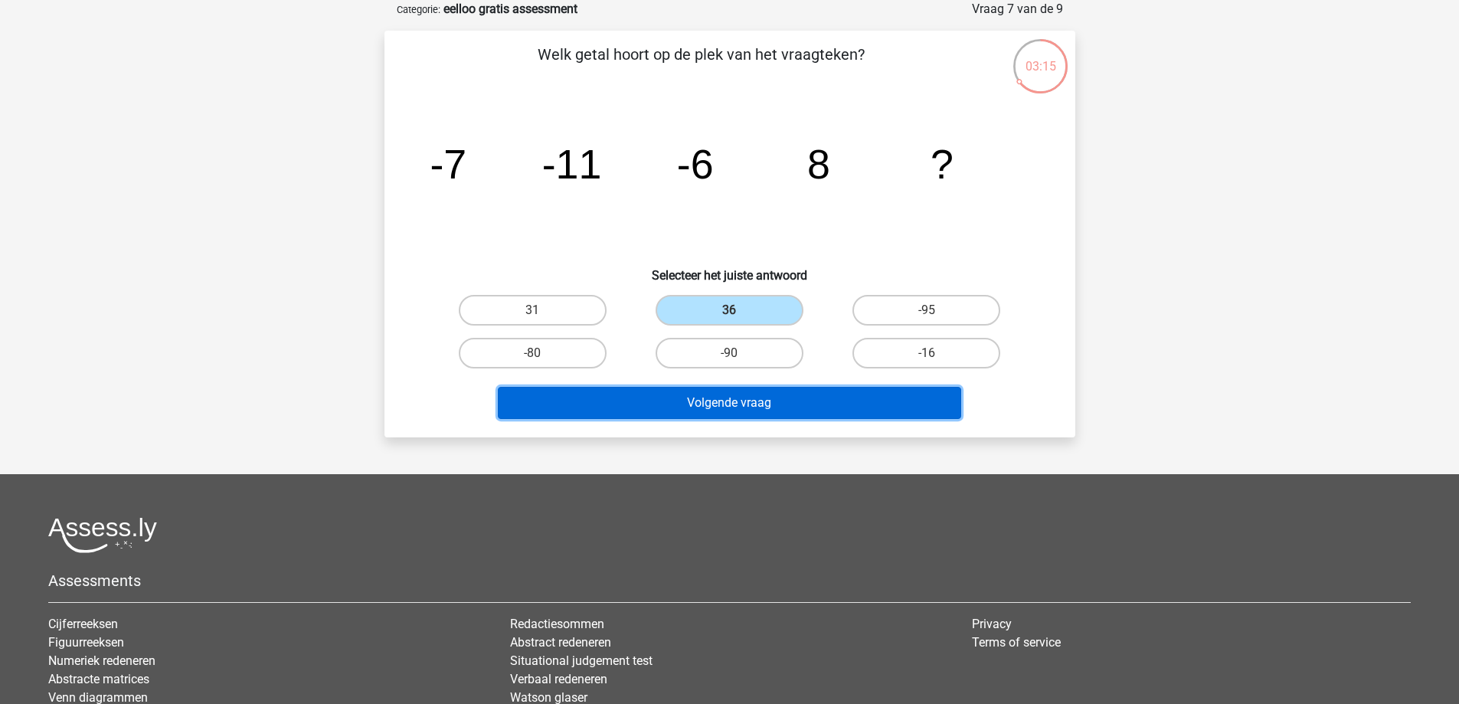
click at [797, 406] on button "Volgende vraag" at bounding box center [730, 403] width 464 height 32
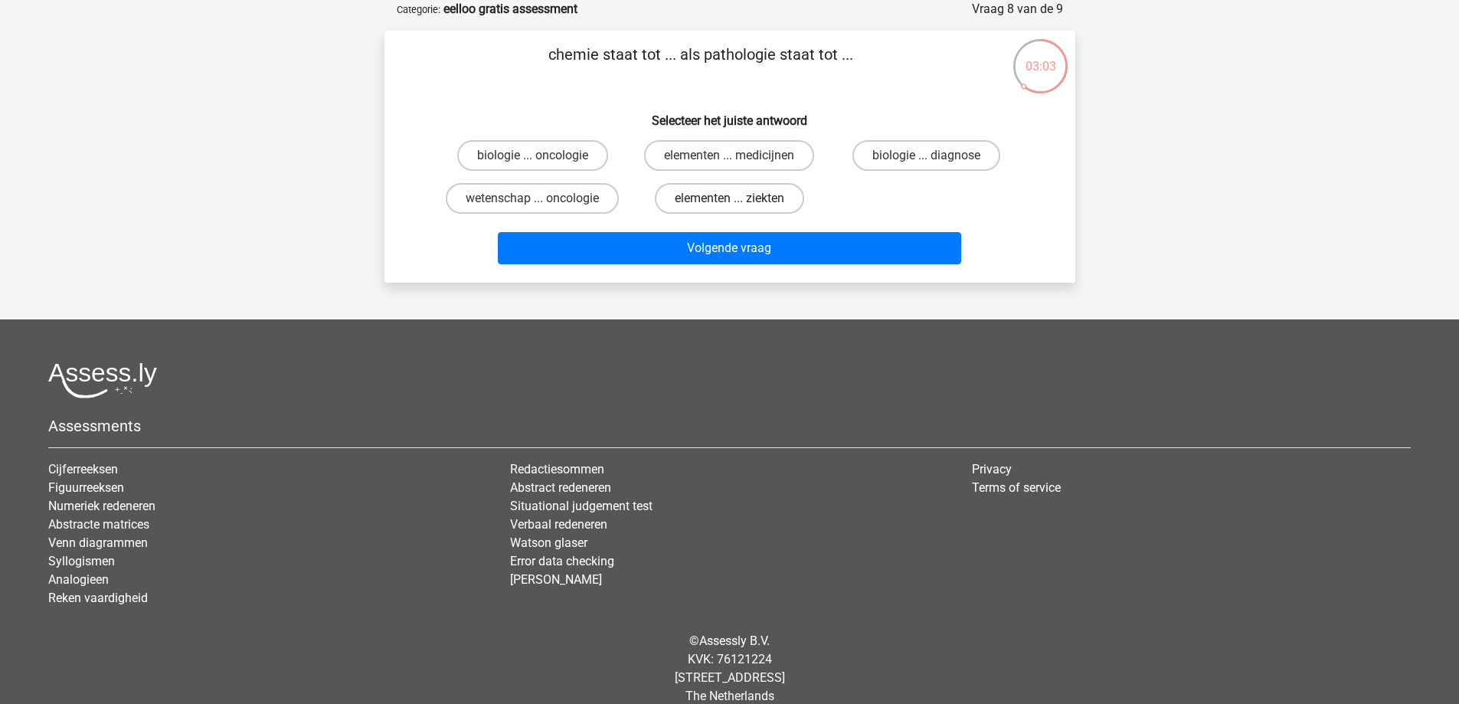
click at [696, 194] on label "elementen ... ziekten" at bounding box center [729, 198] width 149 height 31
click at [729, 198] on input "elementen ... ziekten" at bounding box center [734, 203] width 10 height 10
radio input "true"
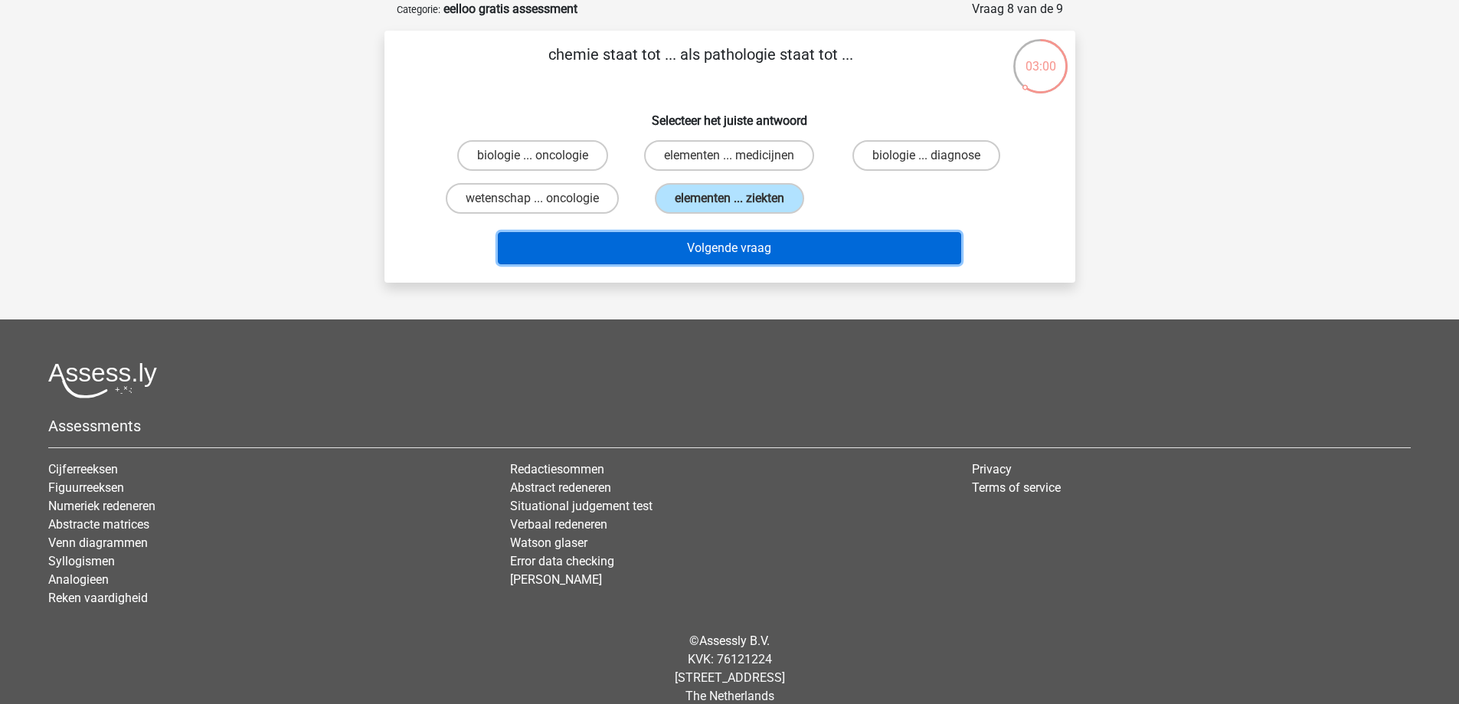
click at [678, 248] on button "Volgende vraag" at bounding box center [730, 248] width 464 height 32
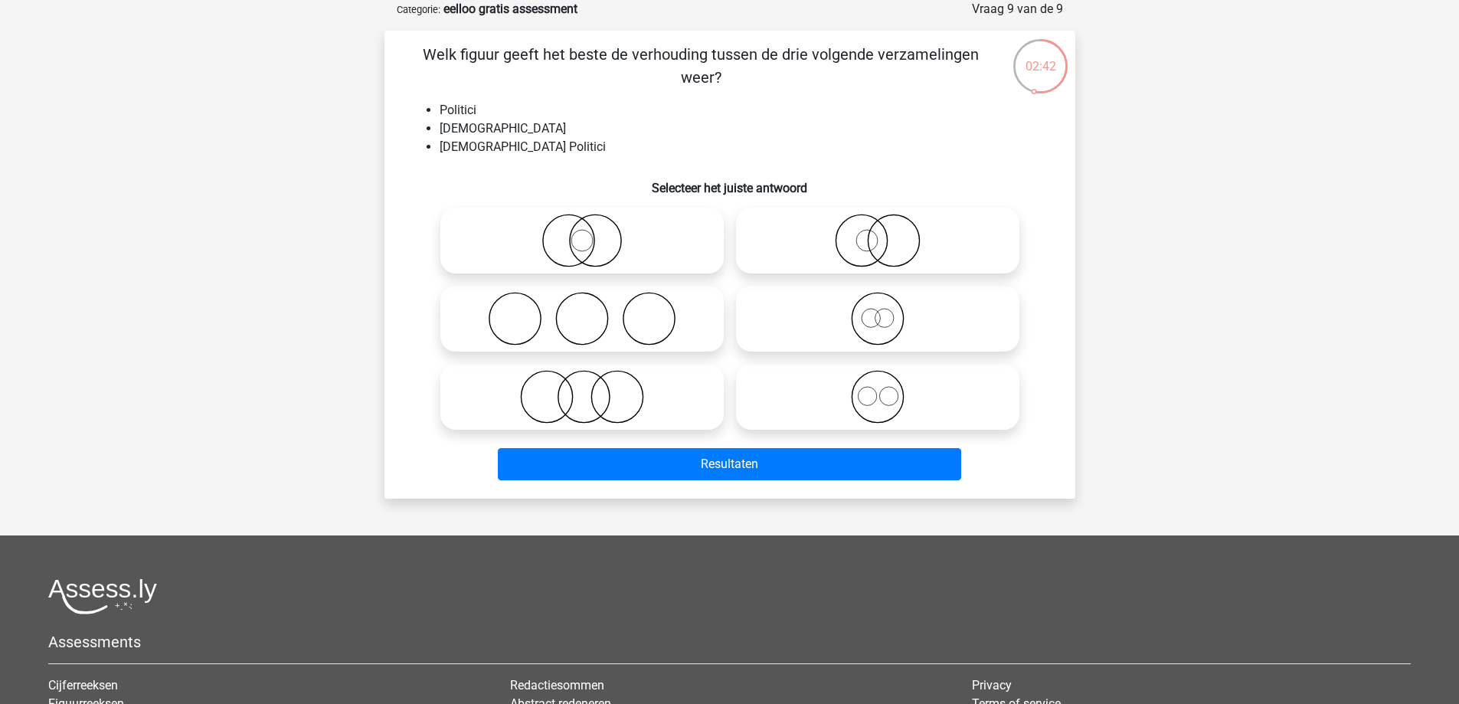
click at [878, 251] on icon at bounding box center [877, 241] width 271 height 54
click at [878, 233] on input "radio" at bounding box center [883, 228] width 10 height 10
radio input "true"
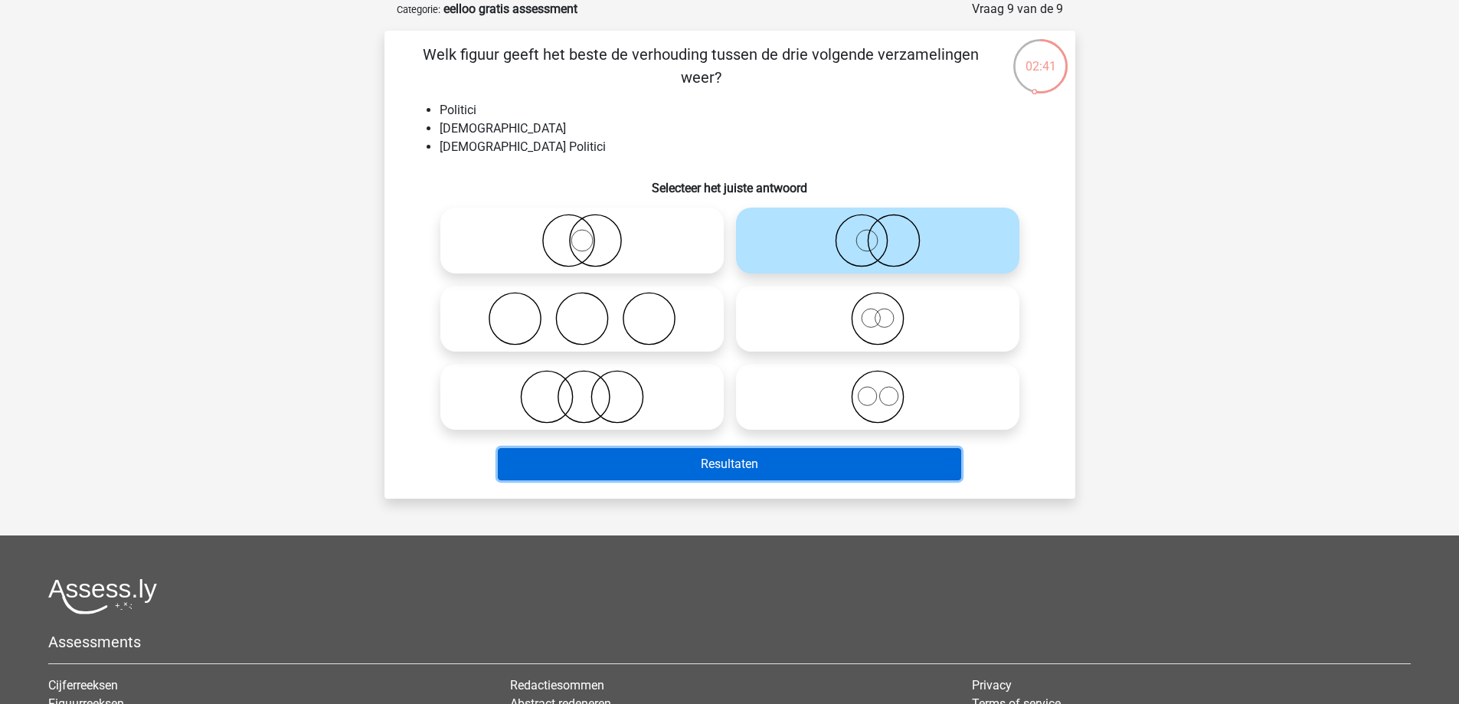
click at [716, 463] on button "Resultaten" at bounding box center [730, 464] width 464 height 32
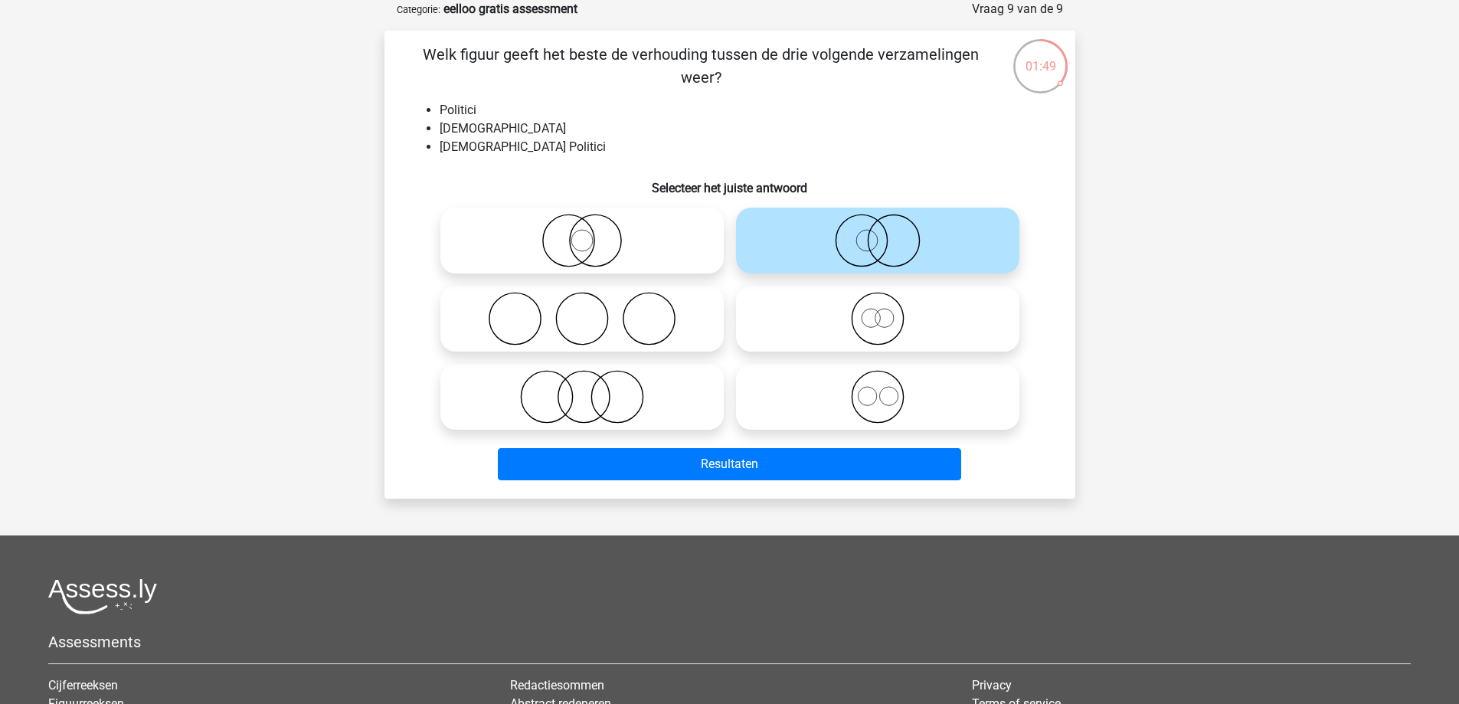
scroll to position [0, 0]
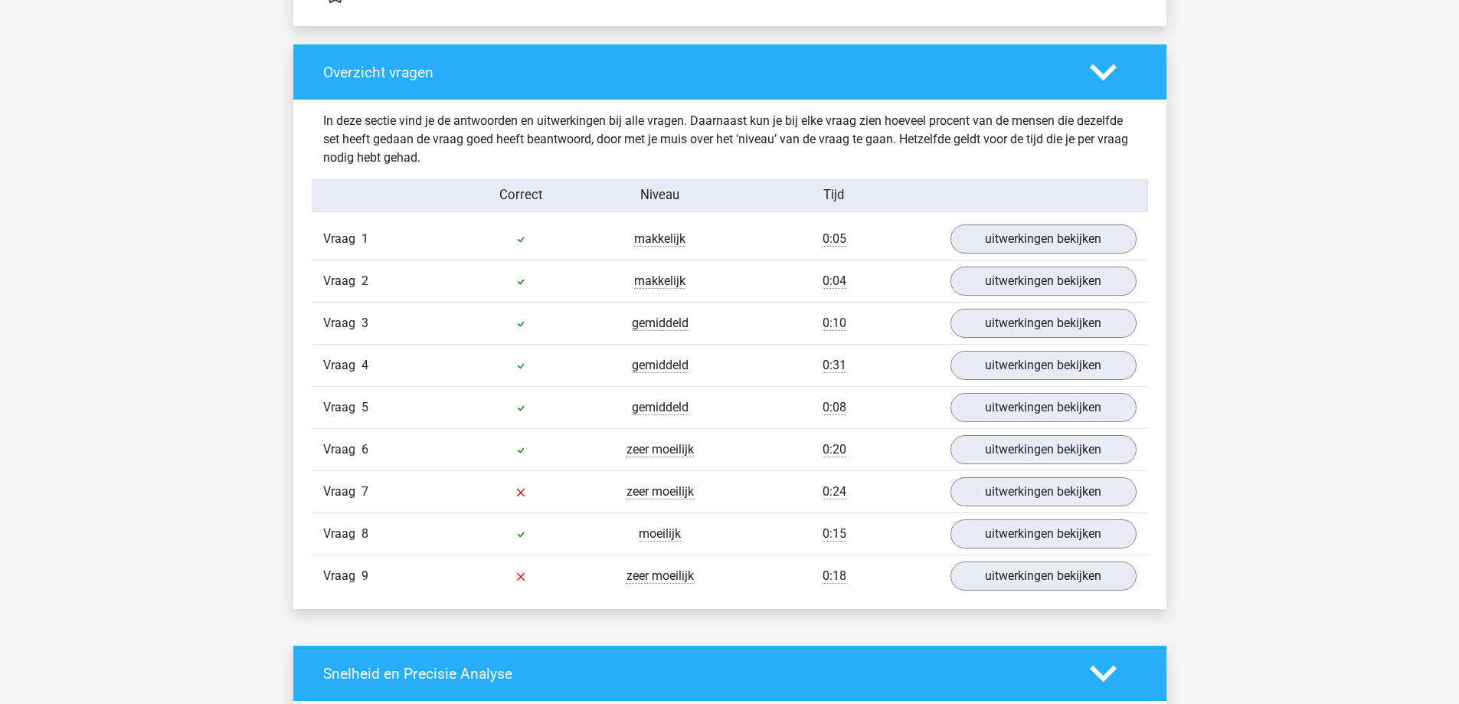
scroll to position [1609, 0]
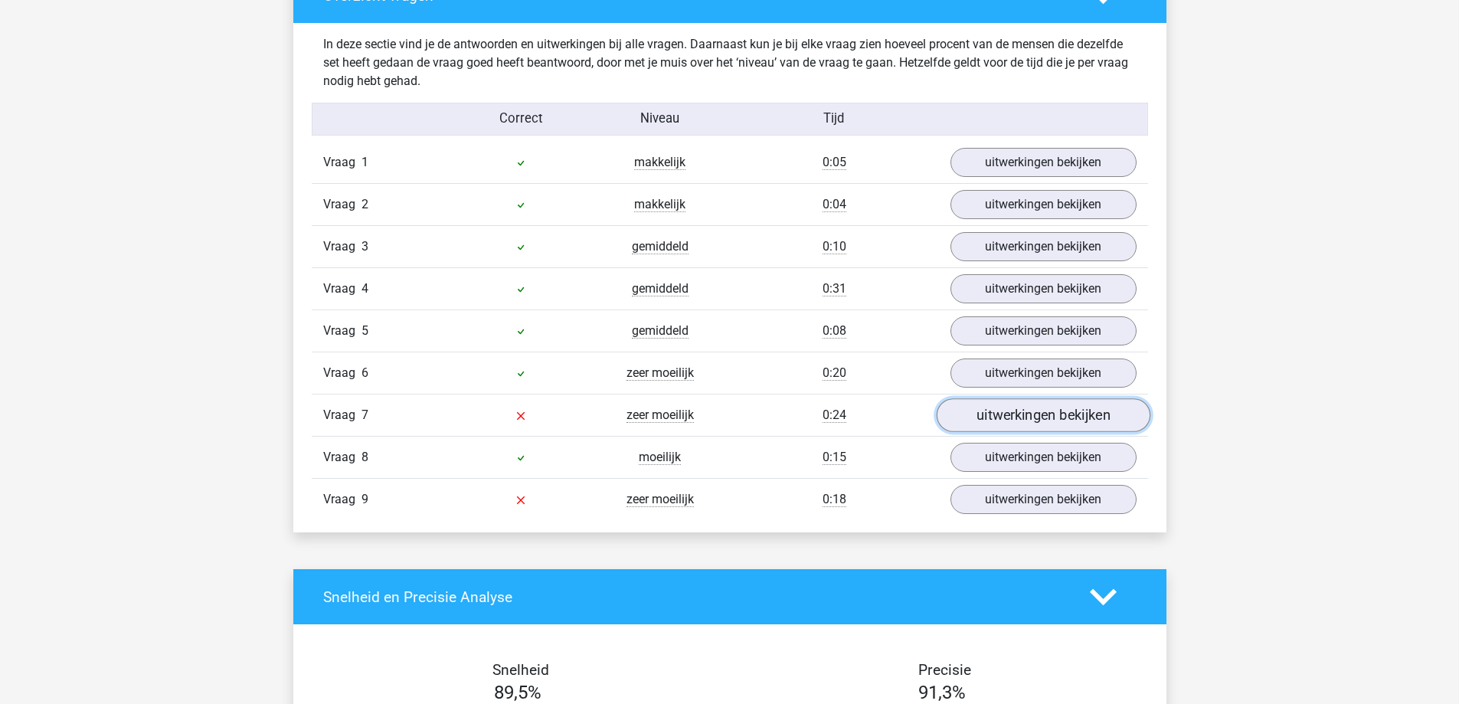
click at [975, 422] on link "uitwerkingen bekijken" at bounding box center [1043, 415] width 214 height 34
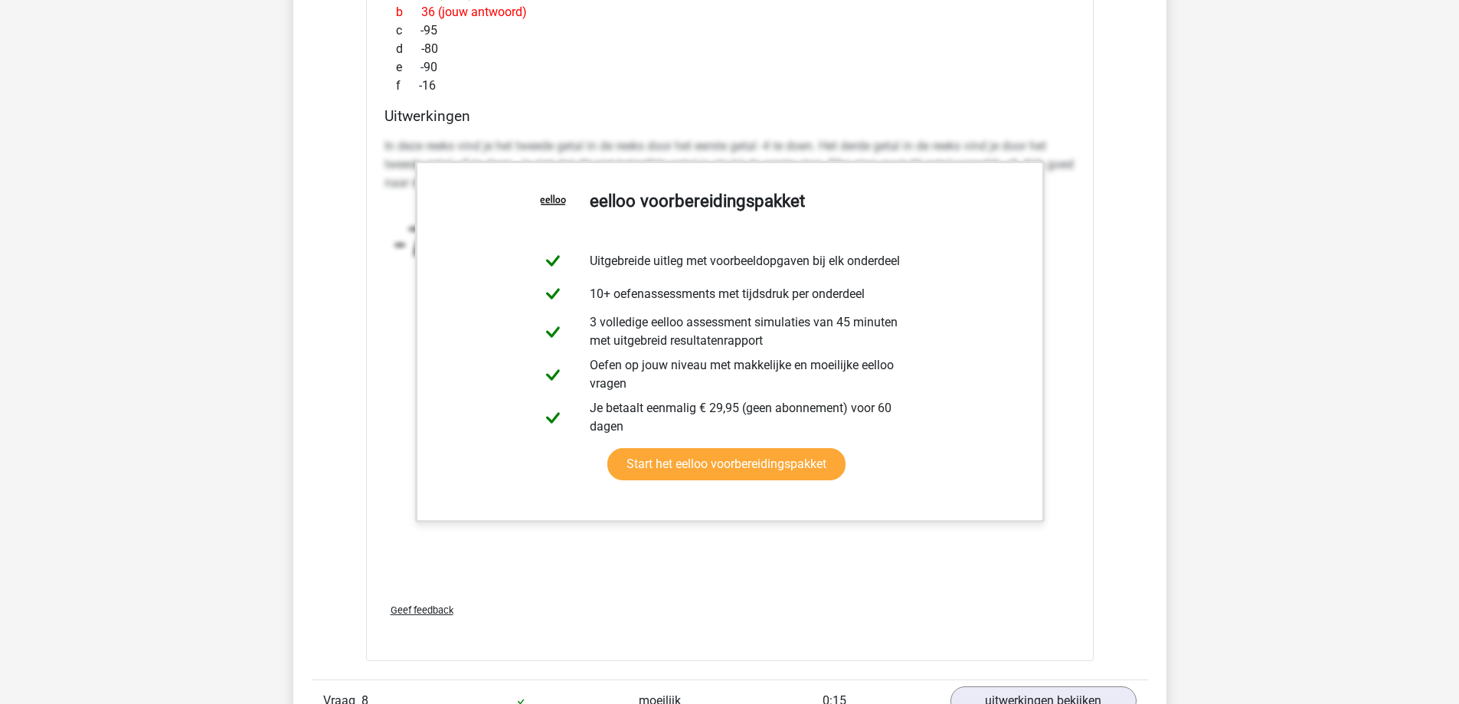
scroll to position [2605, 0]
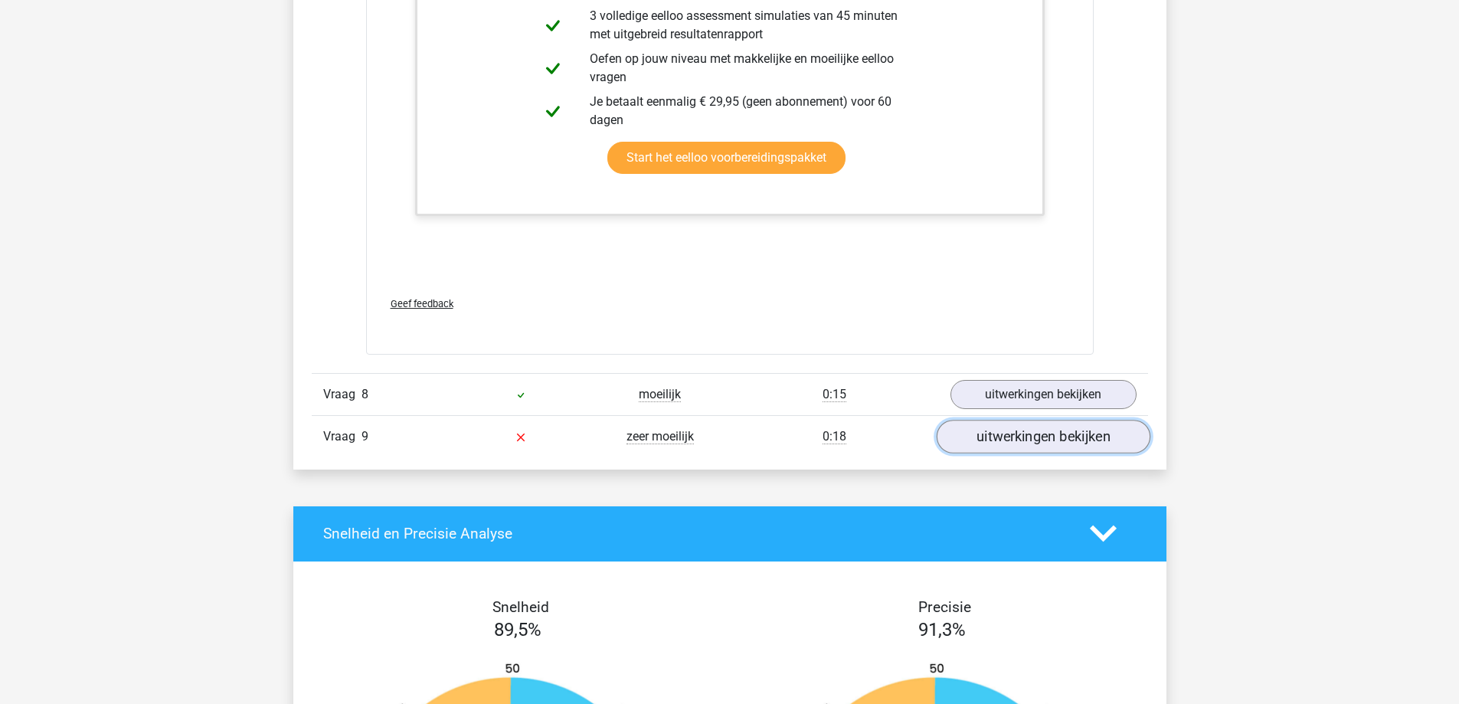
click at [1001, 445] on link "uitwerkingen bekijken" at bounding box center [1043, 437] width 214 height 34
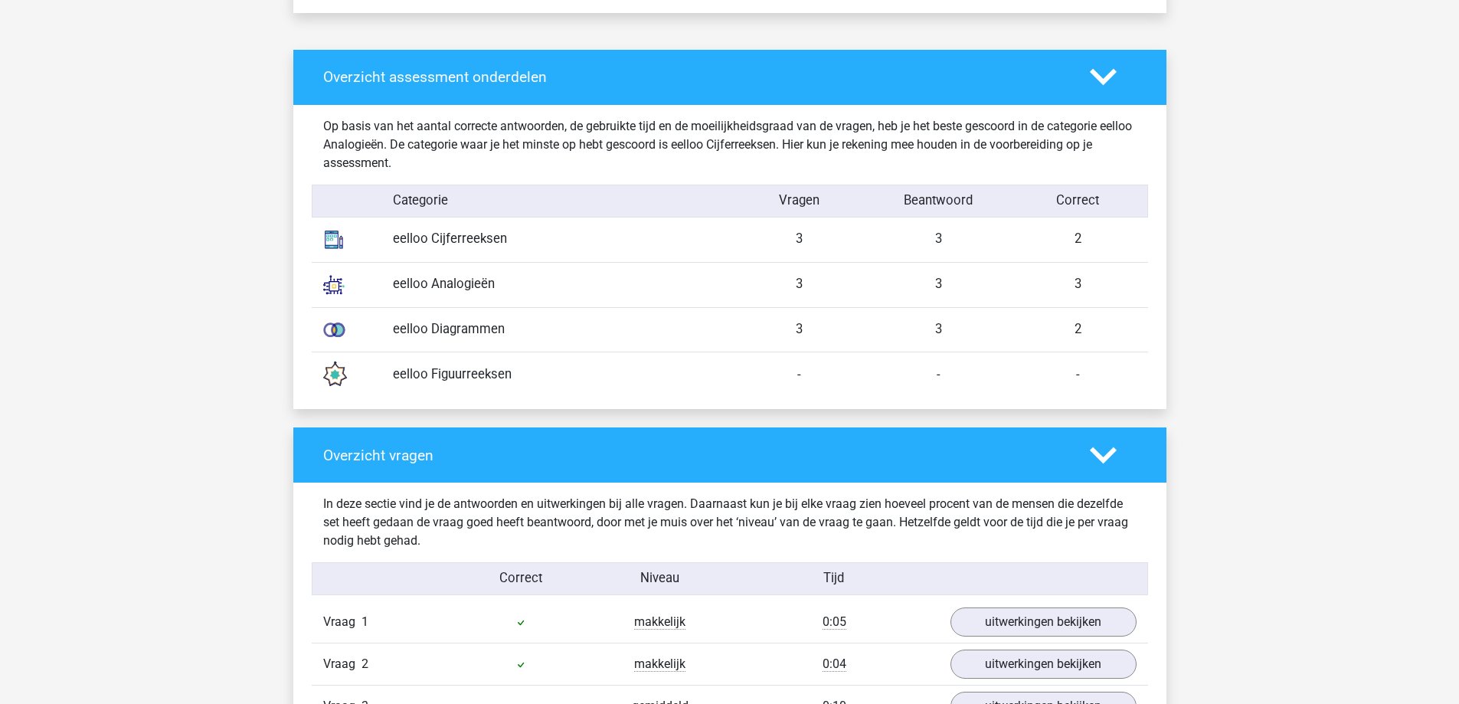
scroll to position [1073, 0]
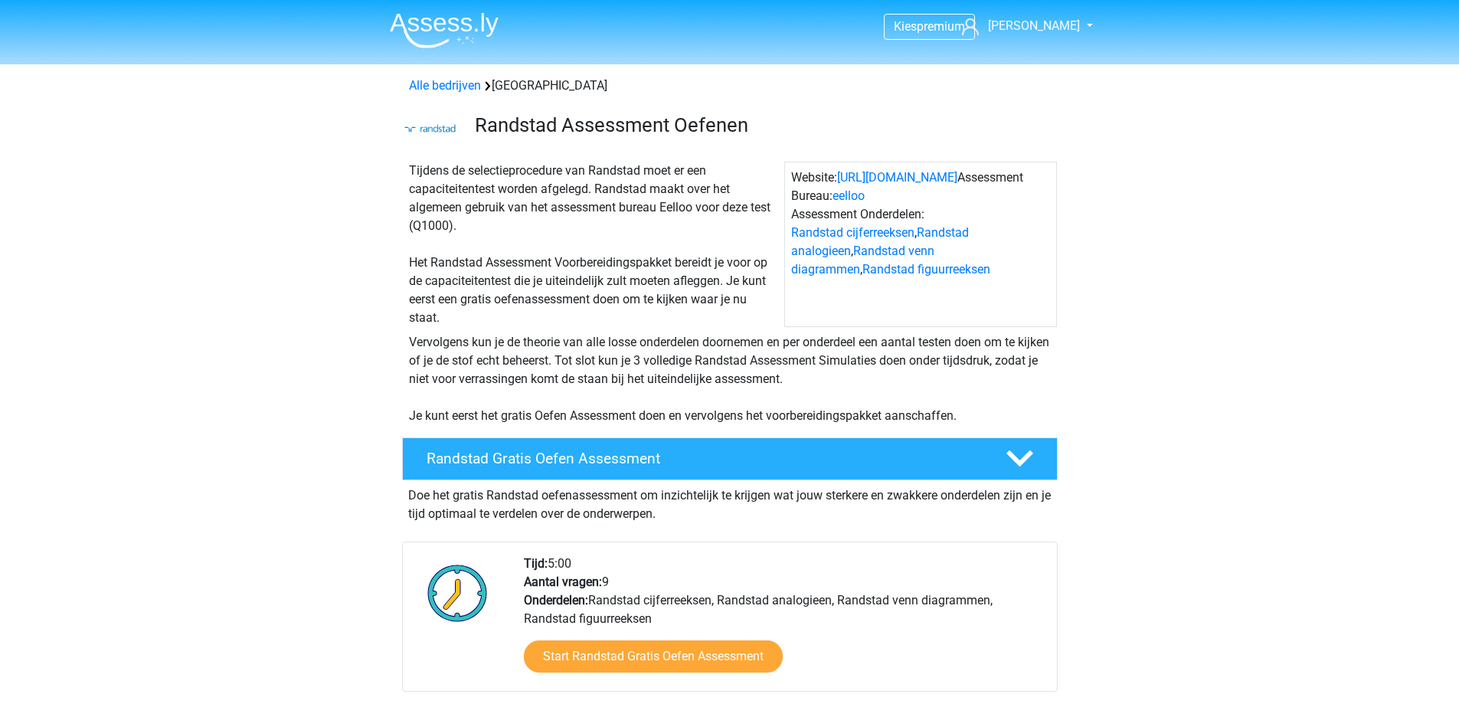
scroll to position [2157, 0]
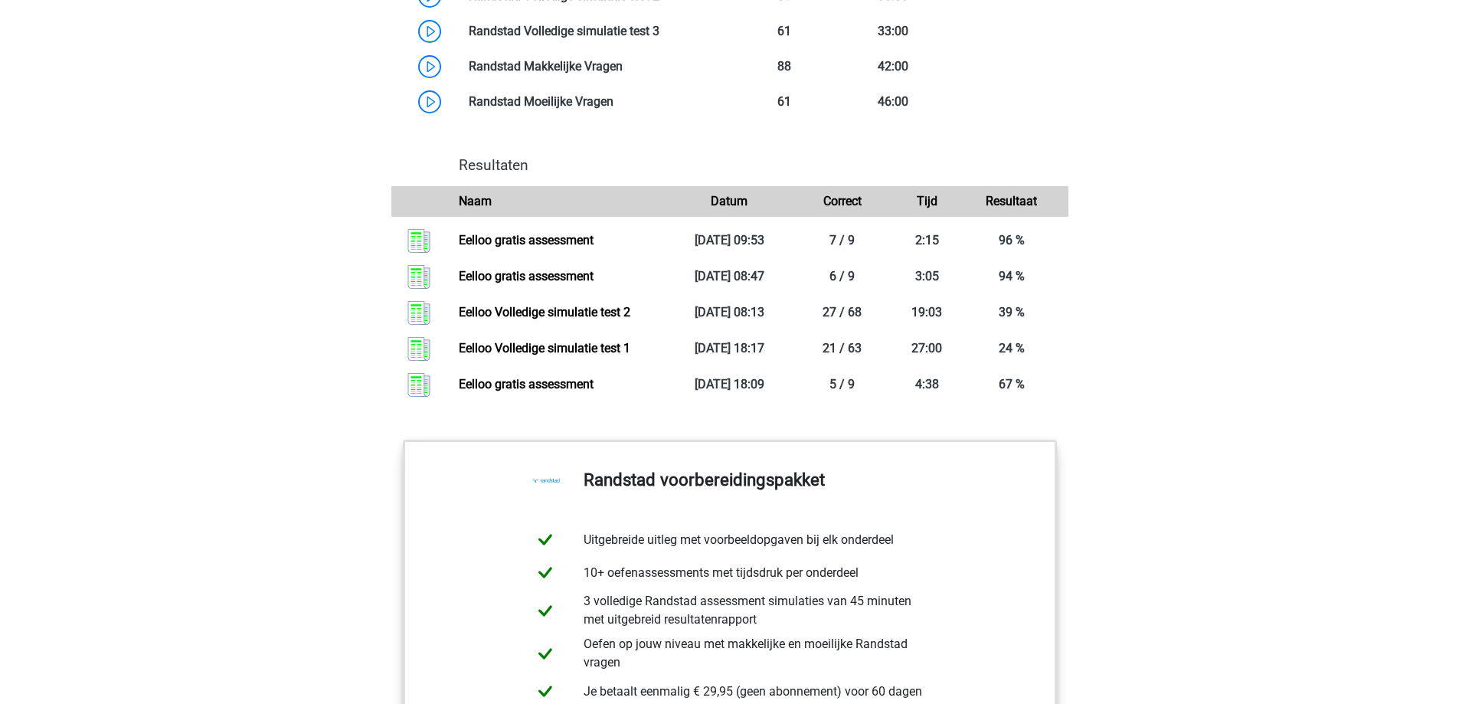
scroll to position [1762, 0]
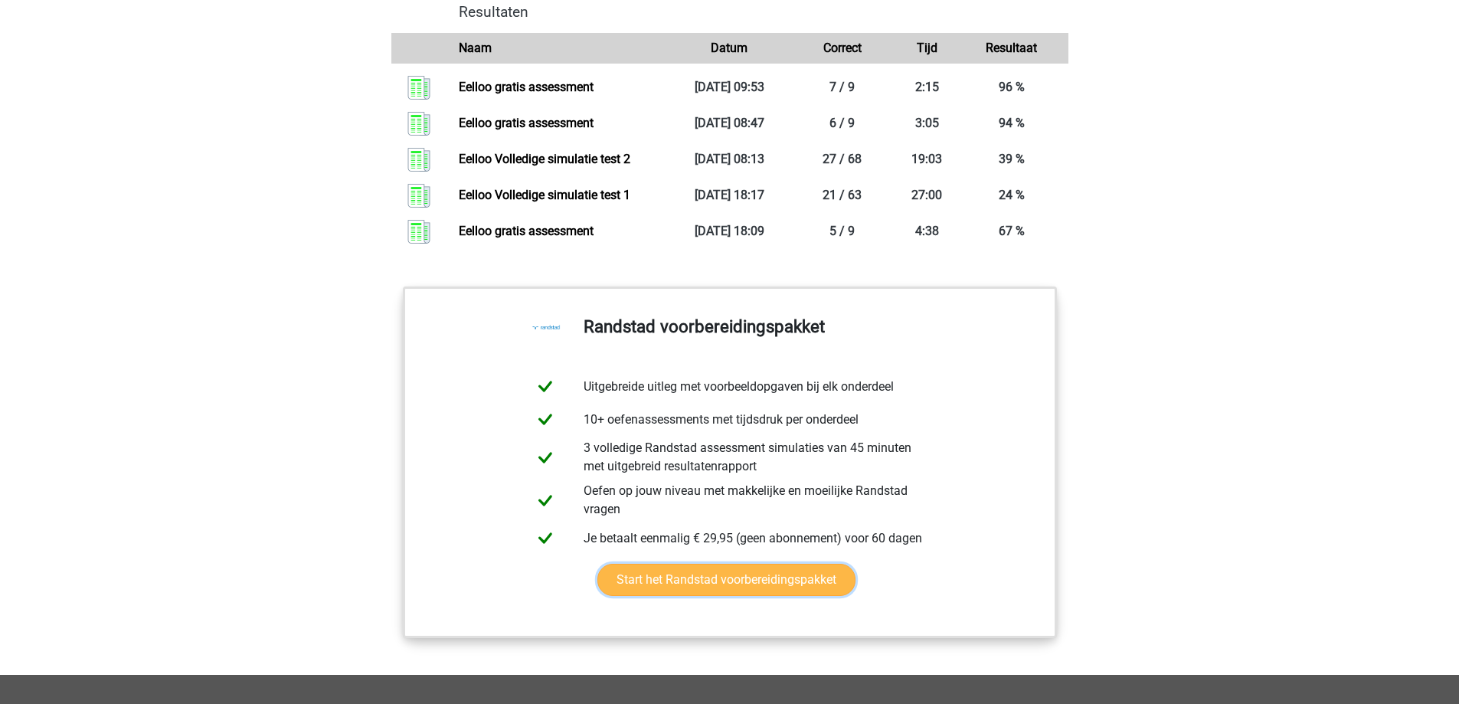
click at [756, 596] on link "Start het Randstad voorbereidingspakket" at bounding box center [727, 580] width 258 height 32
